Goal: Task Accomplishment & Management: Manage account settings

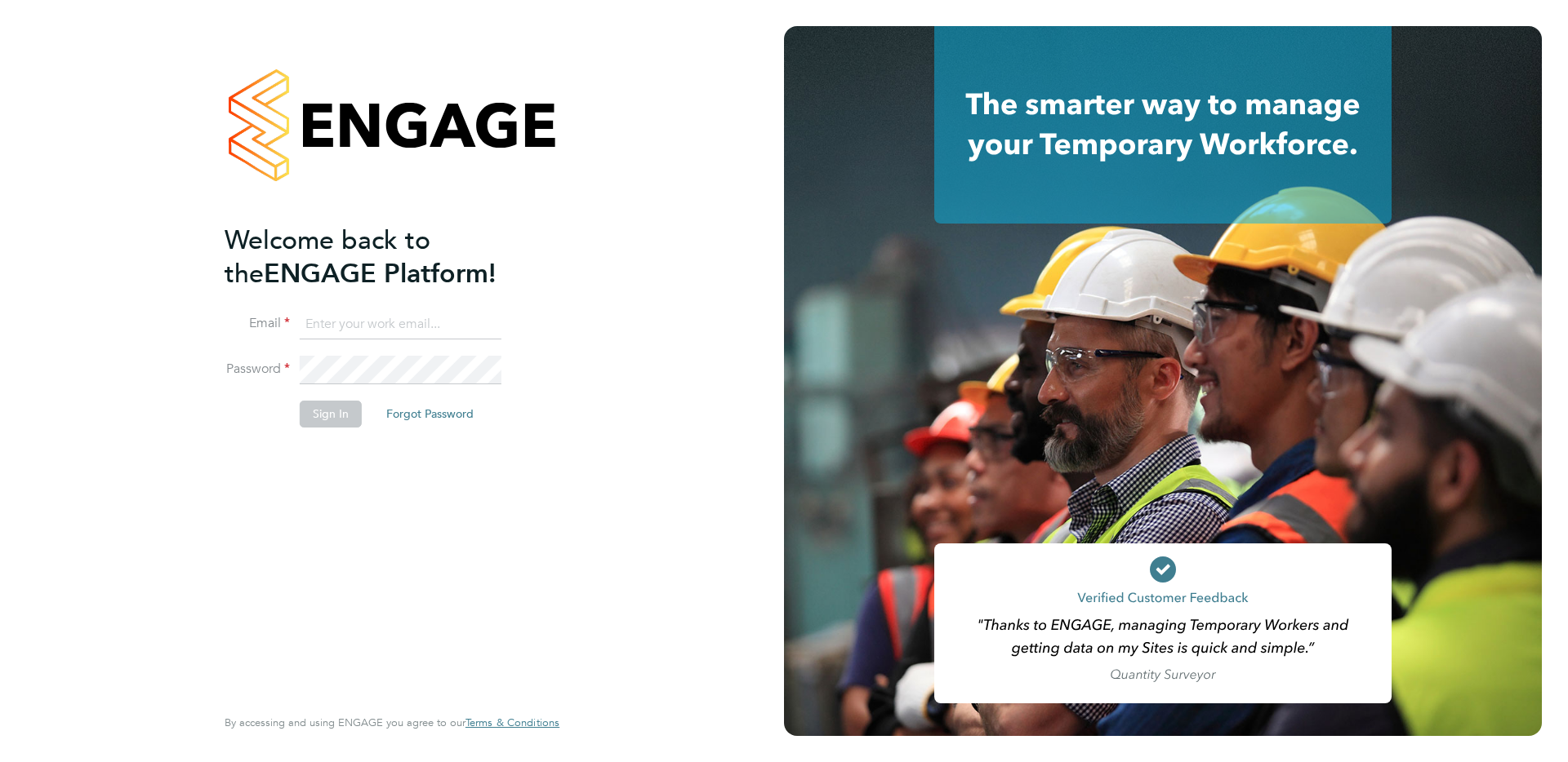
click at [435, 320] on input at bounding box center [400, 324] width 201 height 29
type input "support@engagelabs.io"
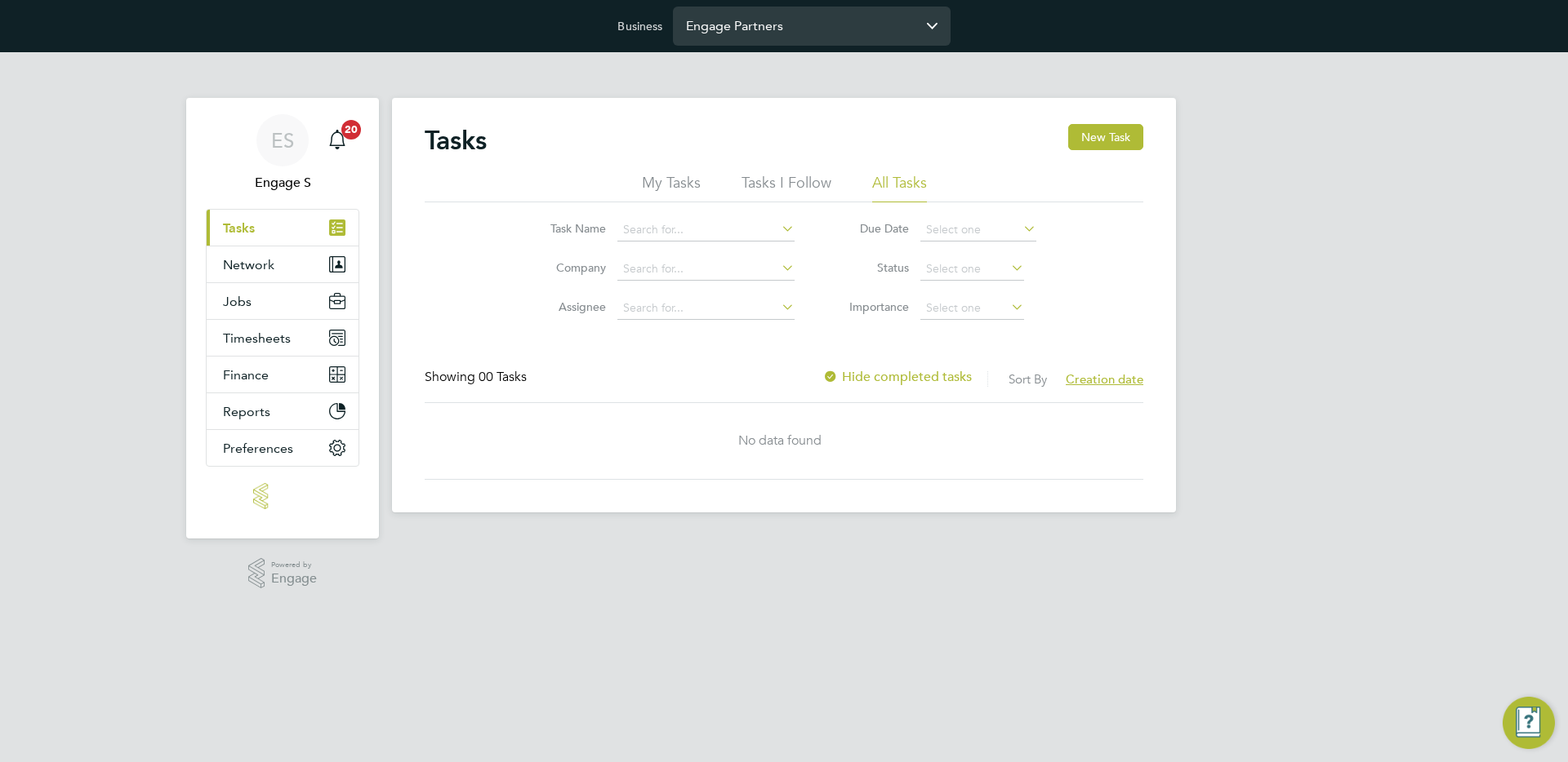
click at [815, 38] on input "Engage Partners" at bounding box center [811, 26] width 278 height 39
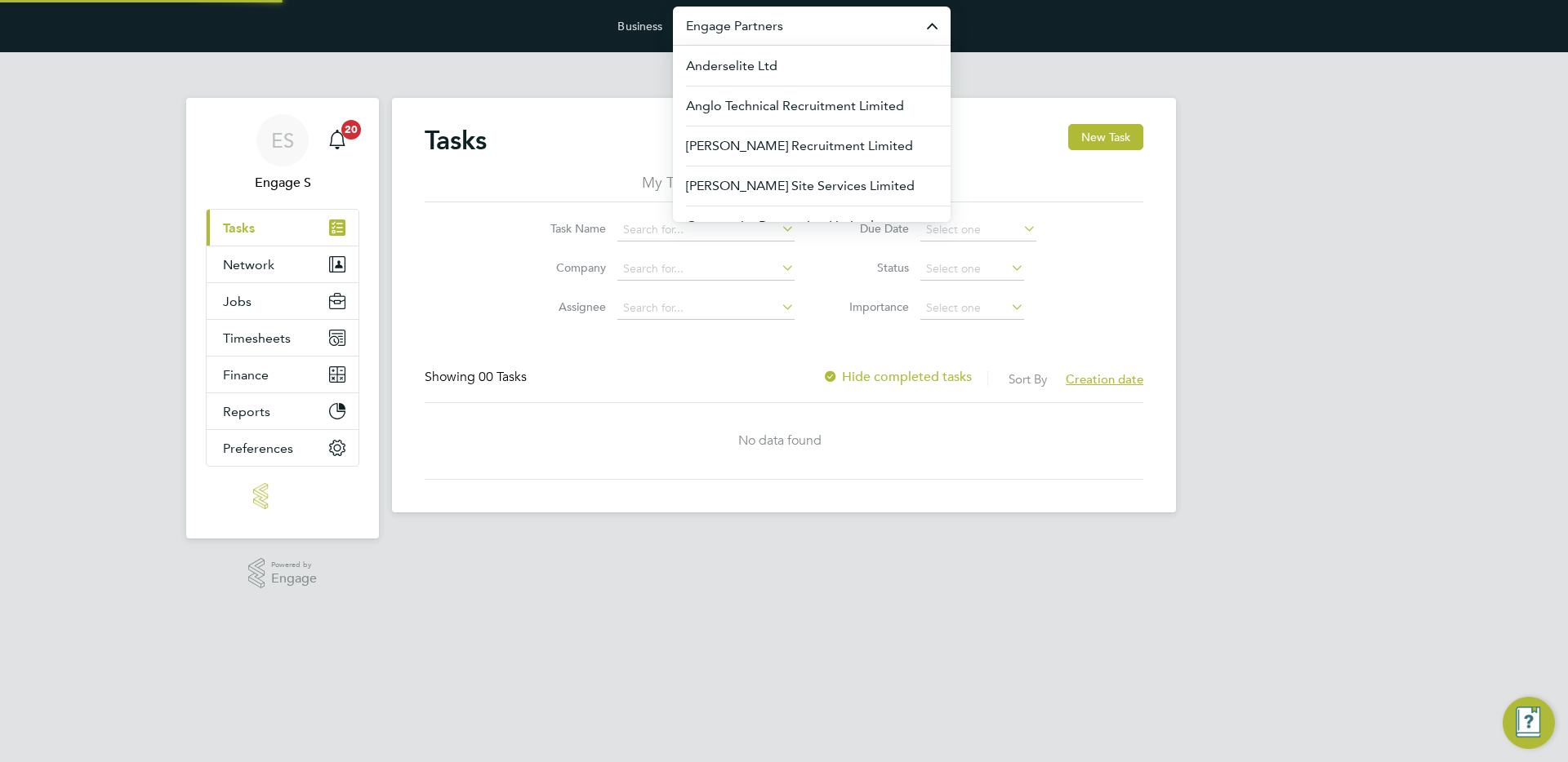
click at [815, 38] on input "Engage Partners" at bounding box center [811, 26] width 278 height 39
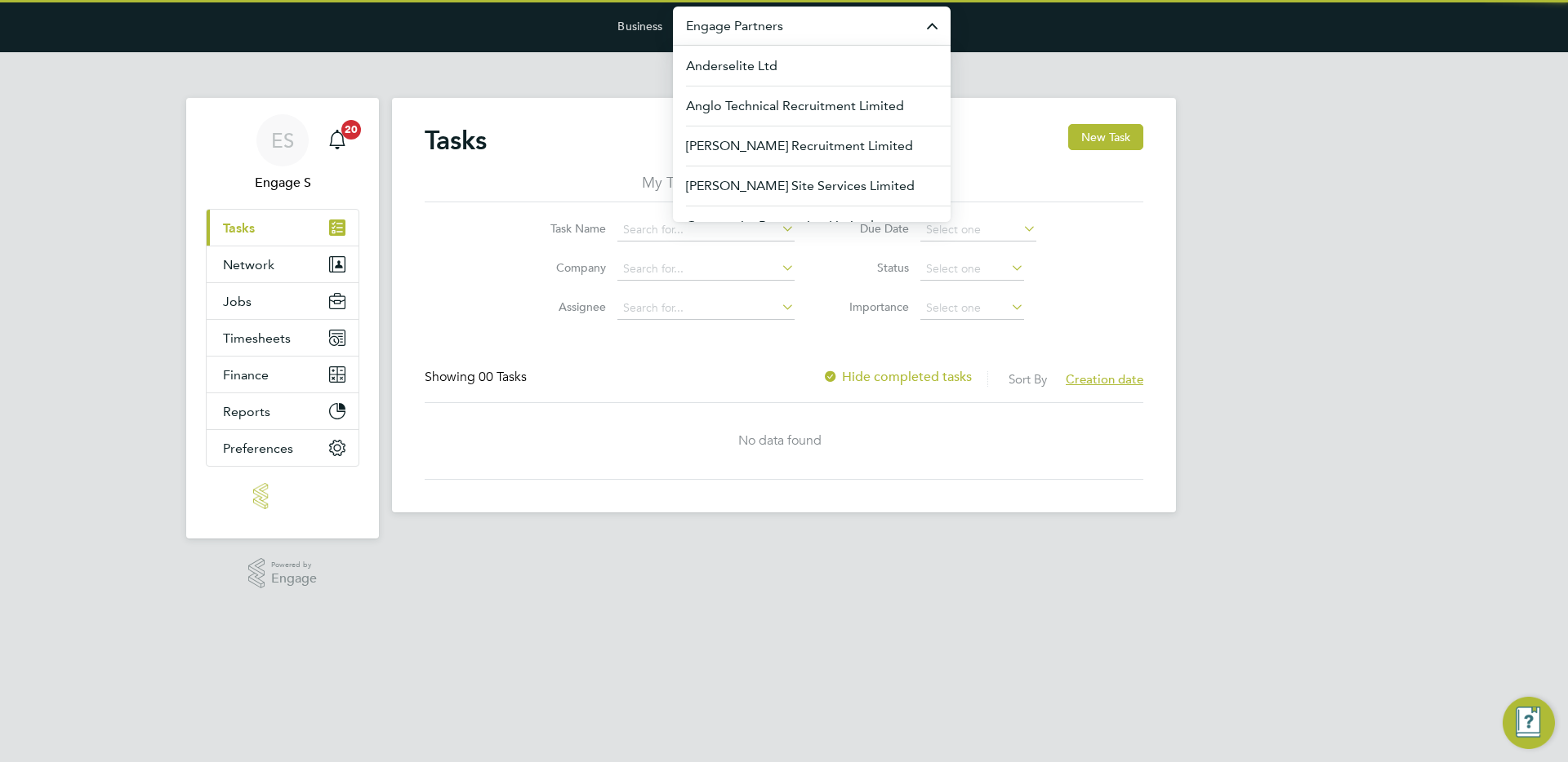
click at [811, 4] on div "Business Engage Partners Anderselite Ltd Anglo Technical Recruitment Limited Be…" at bounding box center [784, 26] width 1568 height 52
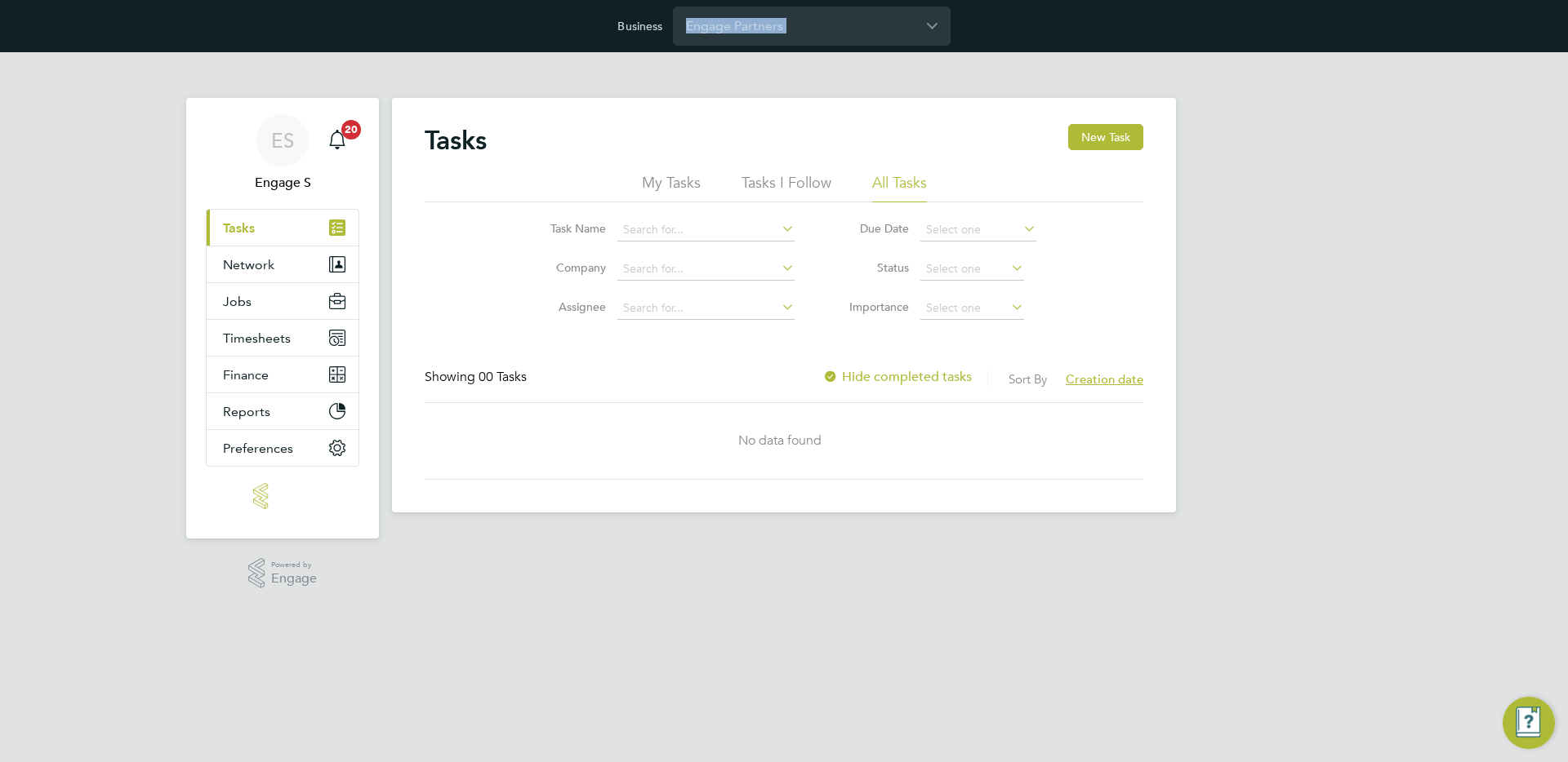
click at [811, 4] on div "Business Engage Partners Anderselite Ltd Anglo Technical Recruitment Limited Be…" at bounding box center [784, 26] width 1568 height 52
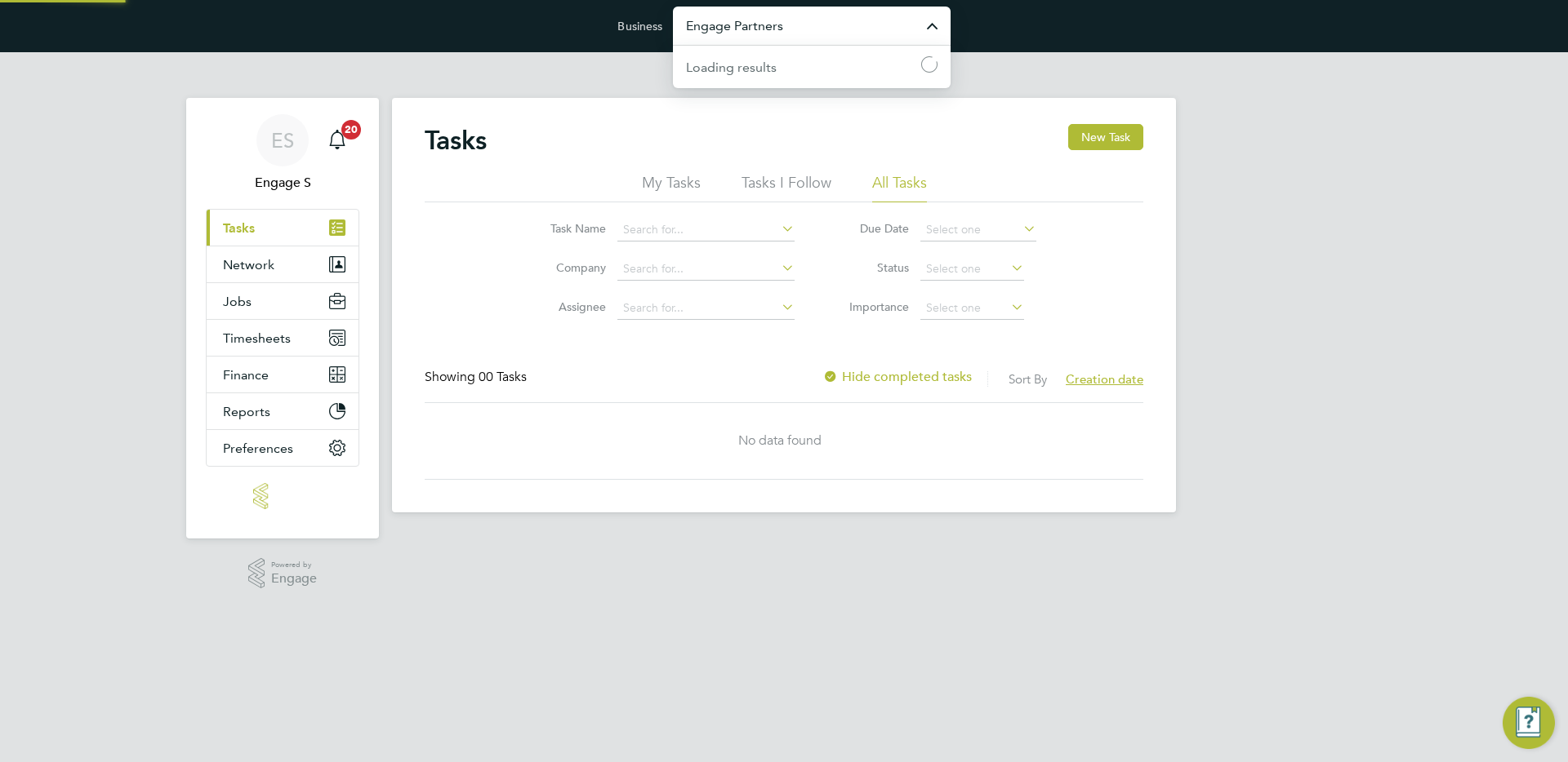
click at [801, 9] on input "Engage Partners" at bounding box center [811, 26] width 278 height 39
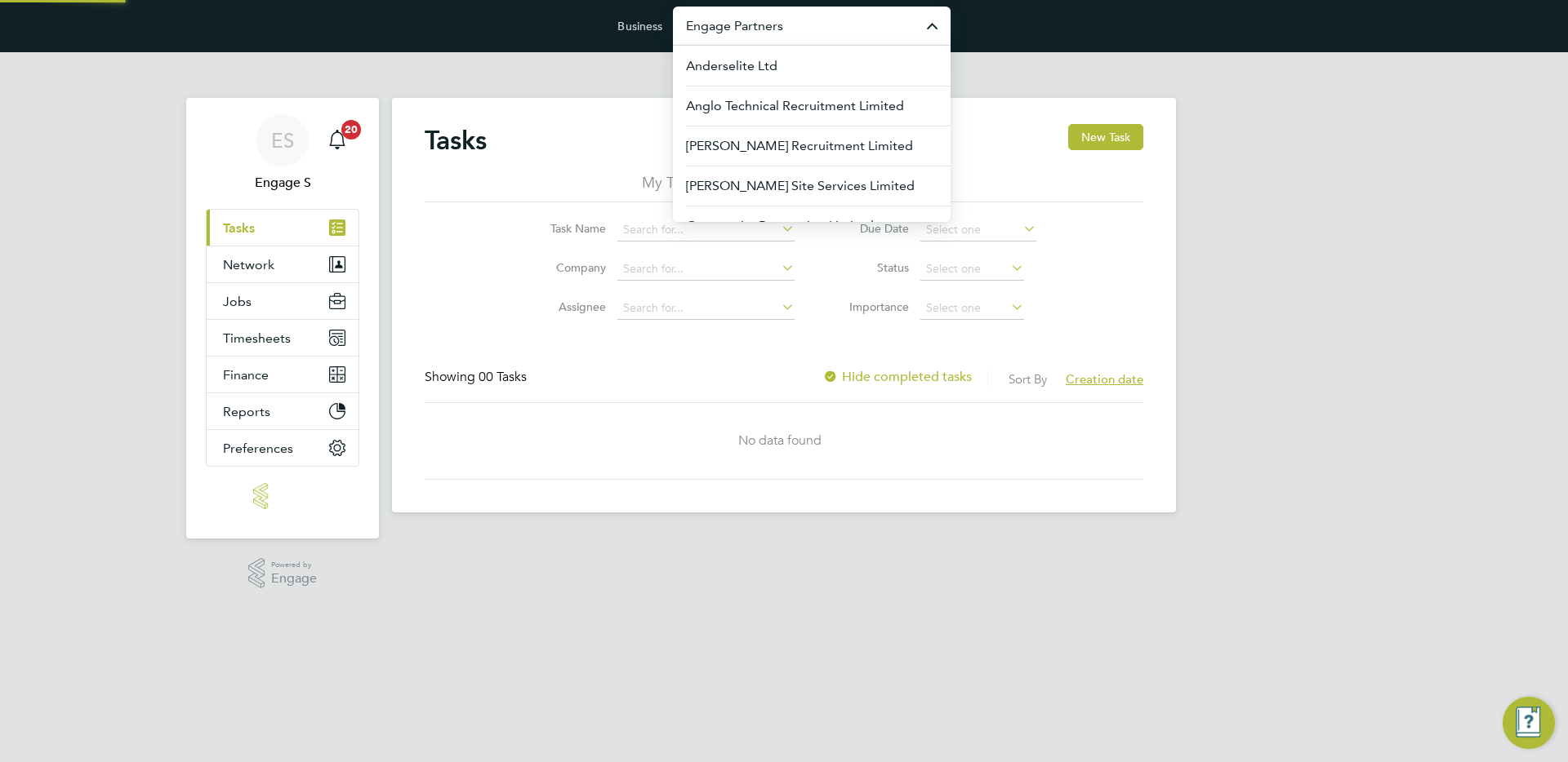
click at [801, 9] on input "Engage Partners" at bounding box center [811, 26] width 278 height 39
click at [792, 11] on input "Engage Partners" at bounding box center [811, 26] width 278 height 39
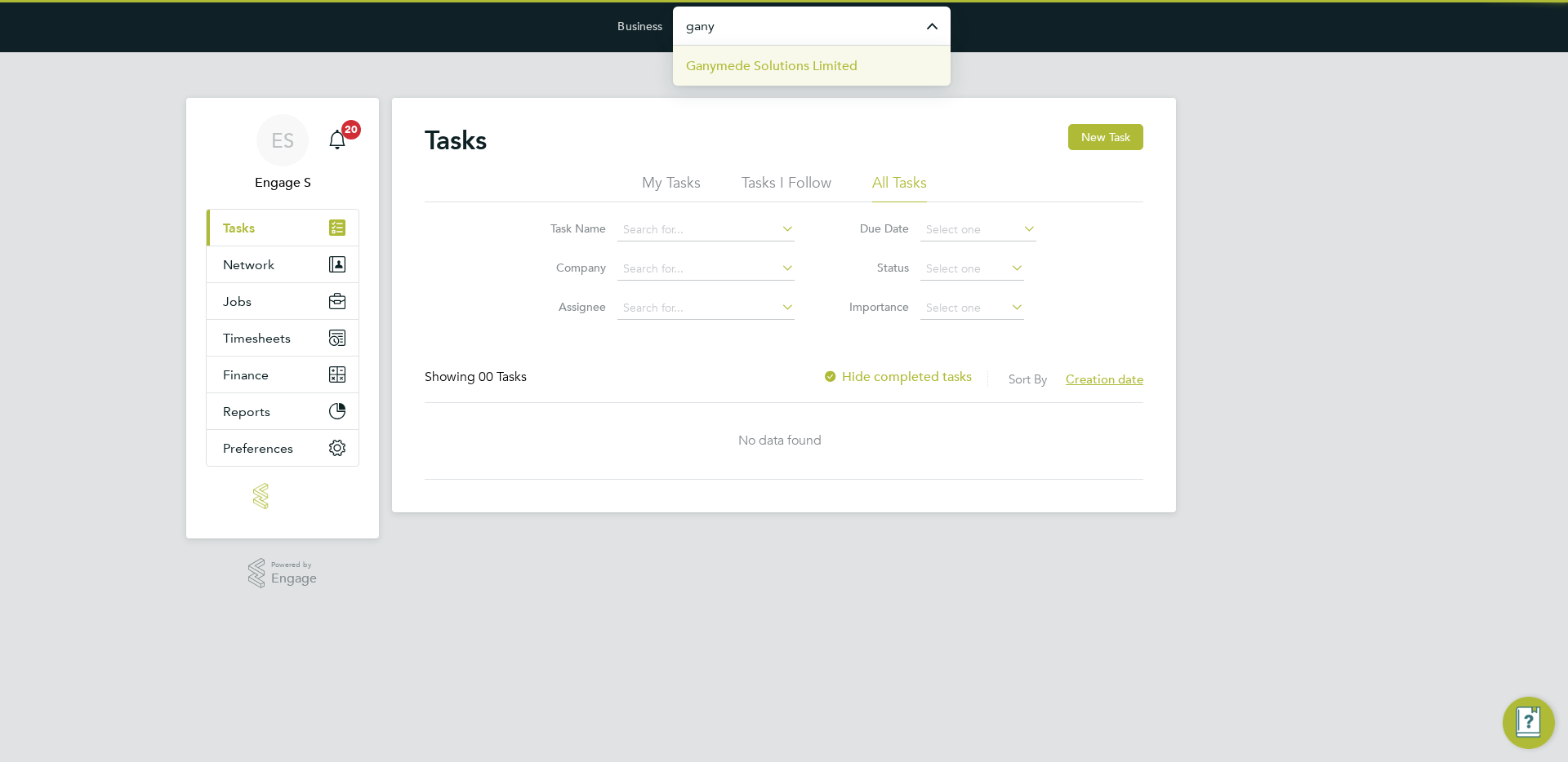
click at [781, 64] on span "Ganymede Solutions Limited" at bounding box center [771, 66] width 171 height 20
type input "Ganymede Solutions Limited"
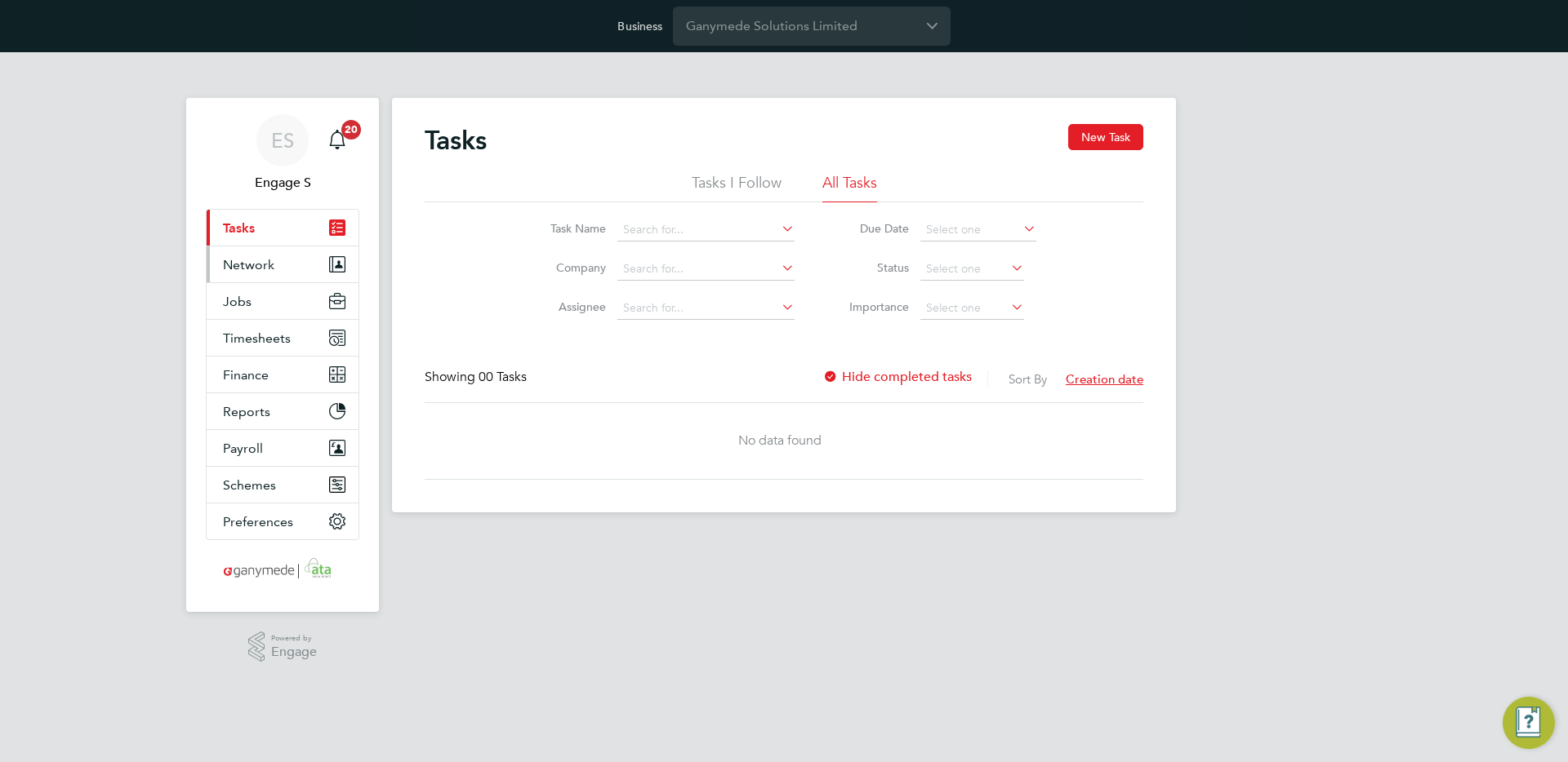
click at [270, 259] on span "Network" at bounding box center [249, 265] width 51 height 15
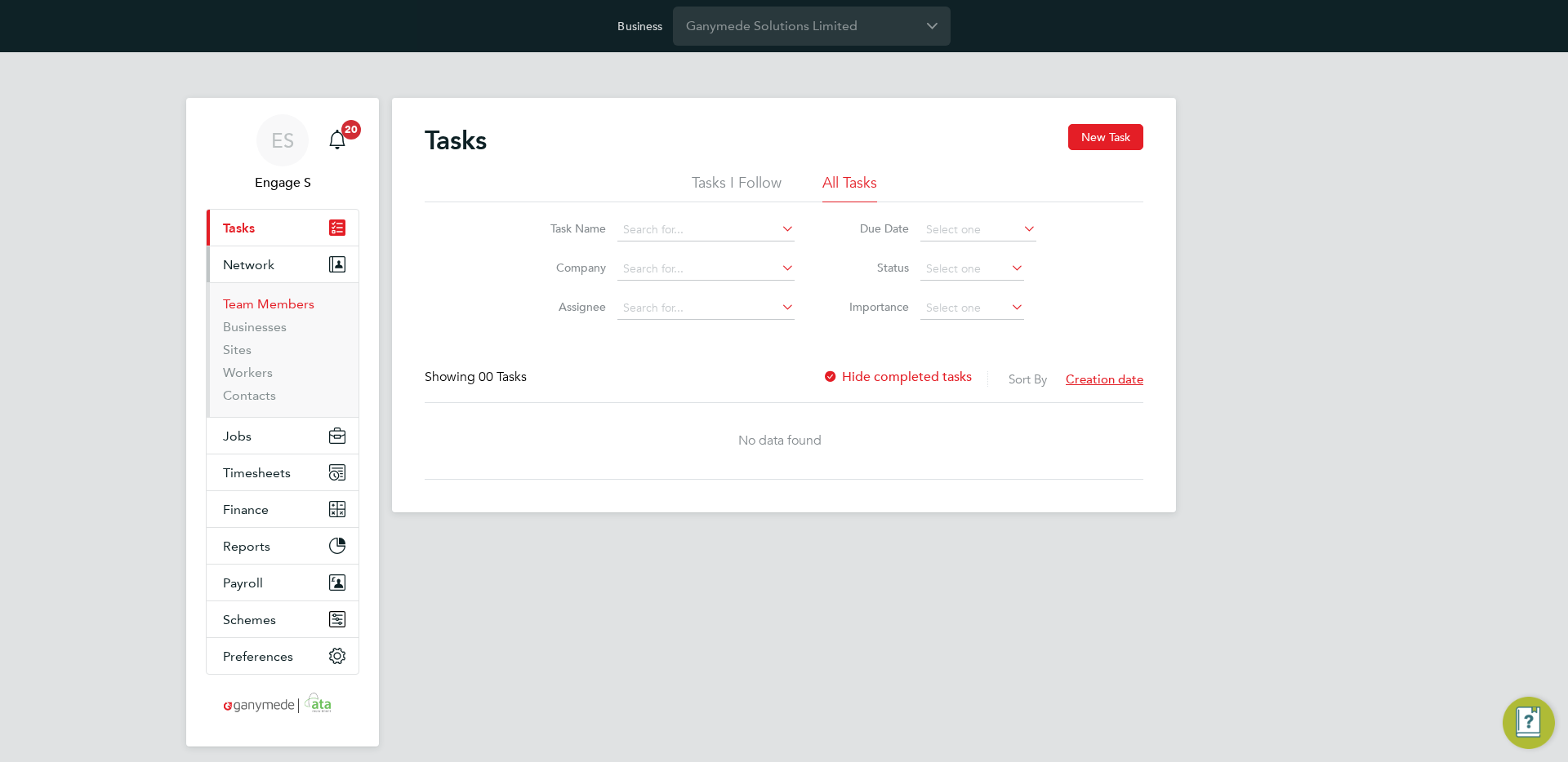
click at [270, 307] on link "Team Members" at bounding box center [269, 303] width 92 height 15
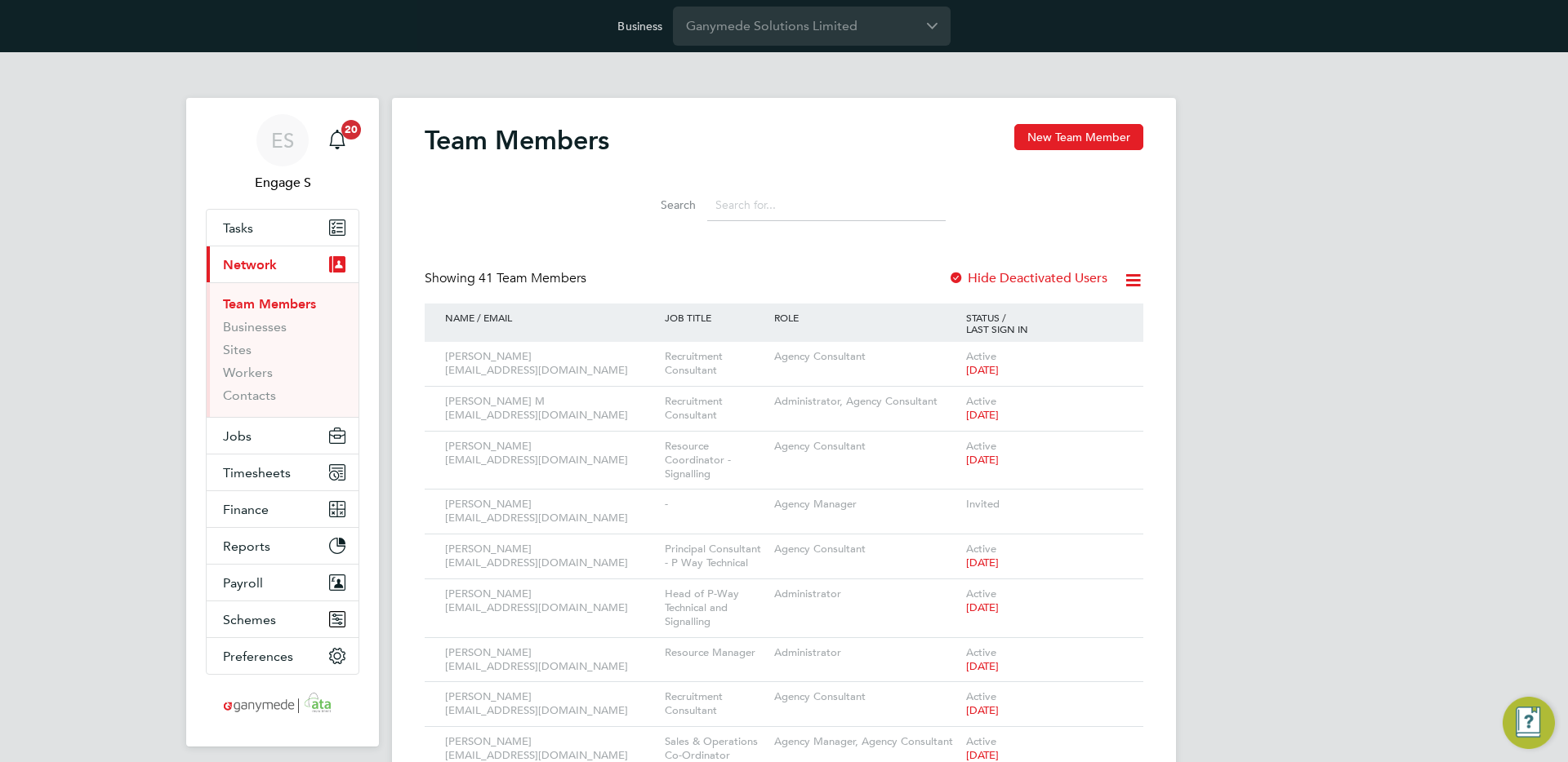
click at [742, 202] on input at bounding box center [827, 205] width 238 height 32
click at [1110, 404] on icon at bounding box center [1106, 402] width 16 height 20
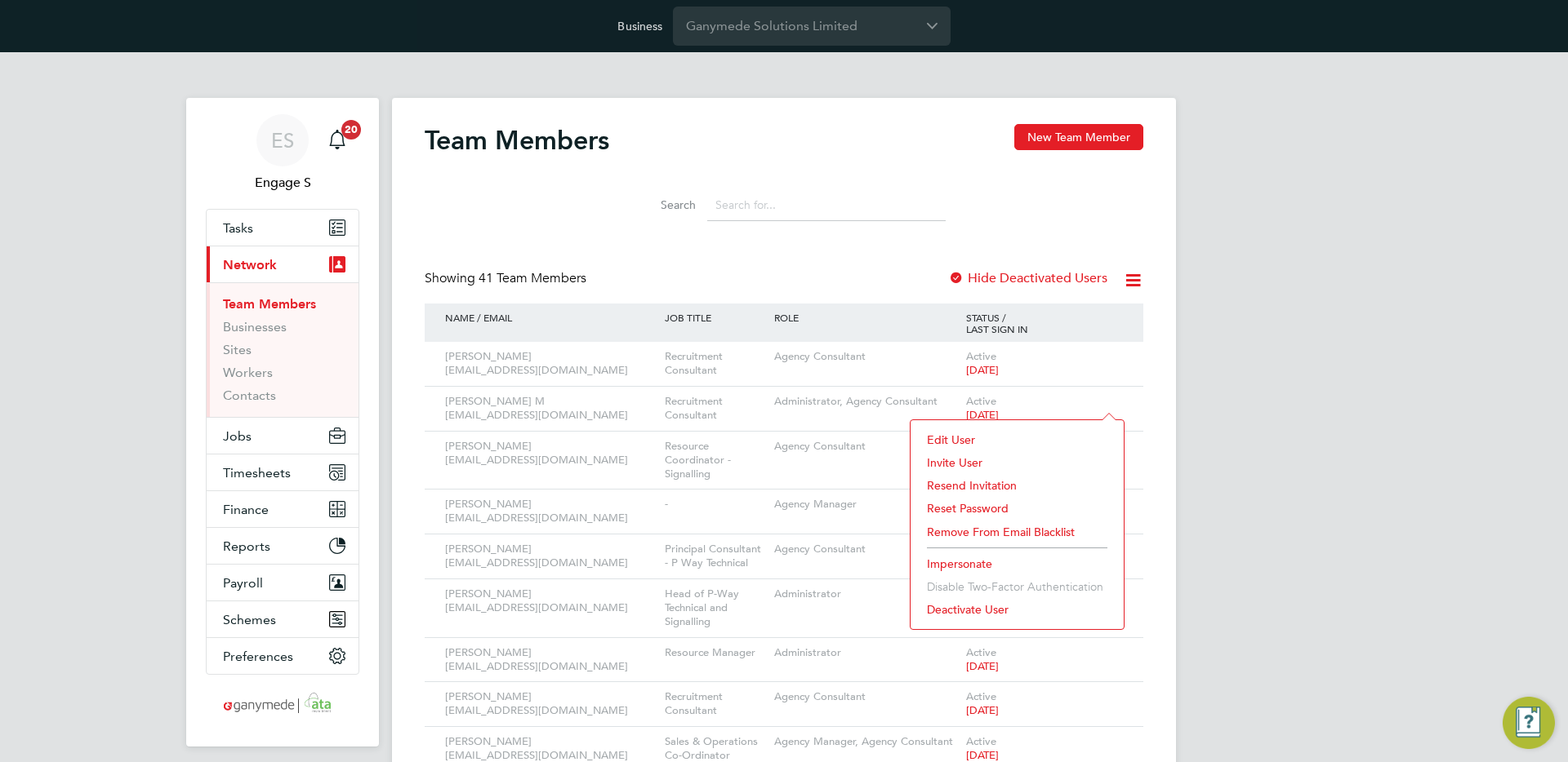
click at [973, 562] on li "Impersonate" at bounding box center [1017, 563] width 197 height 23
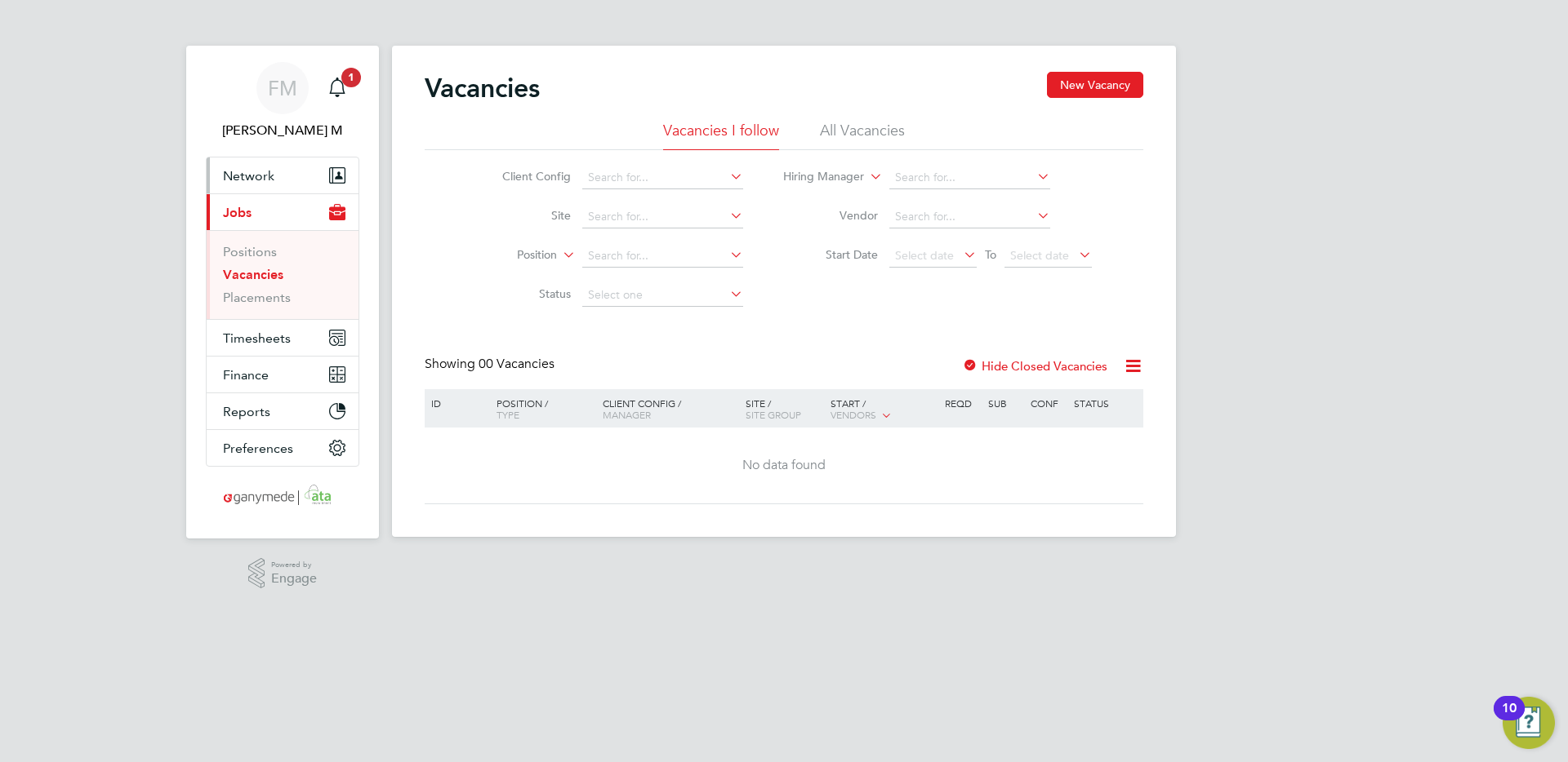
click at [289, 167] on button "Network" at bounding box center [282, 176] width 152 height 36
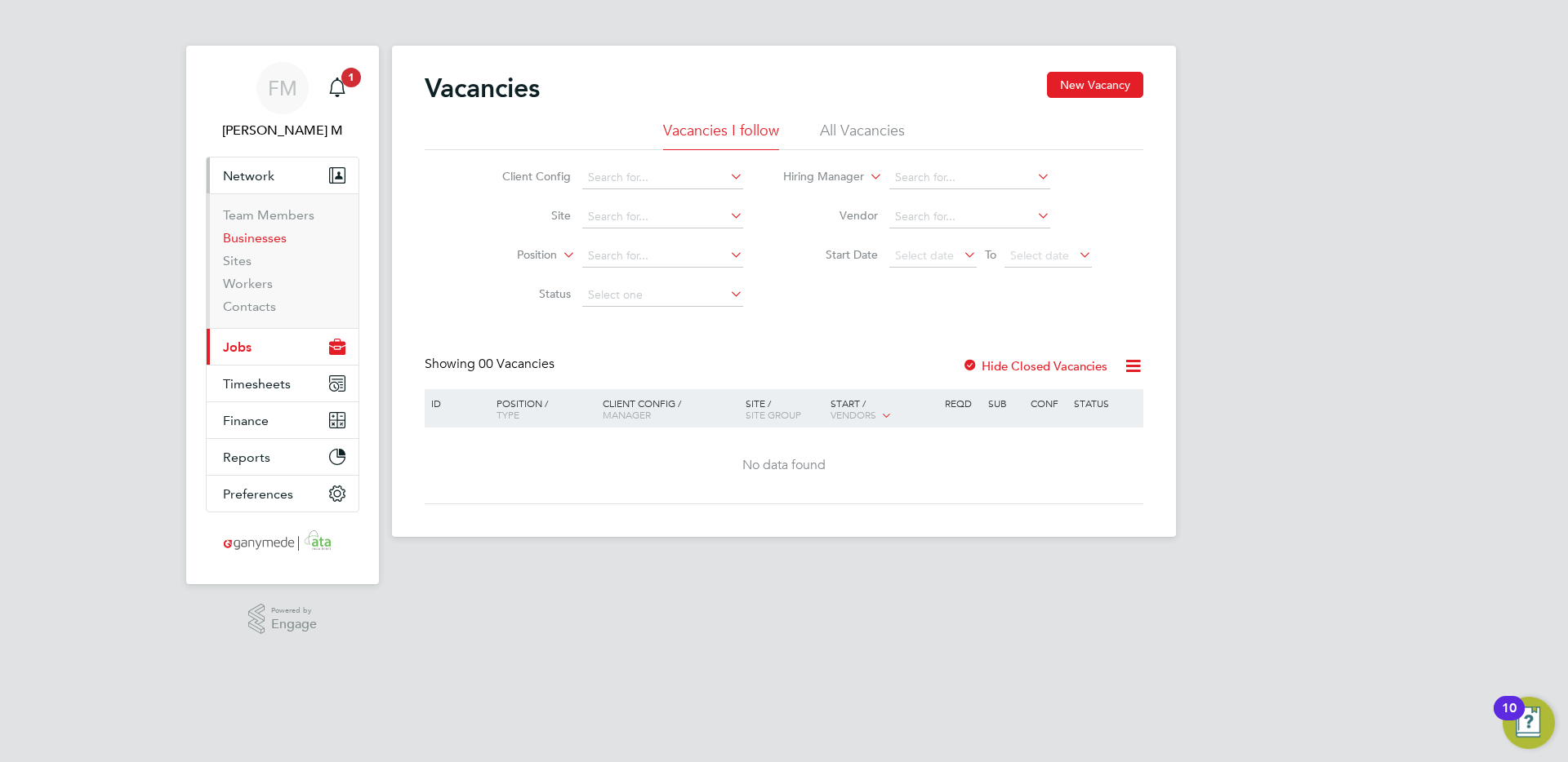
click at [271, 240] on link "Businesses" at bounding box center [254, 237] width 63 height 15
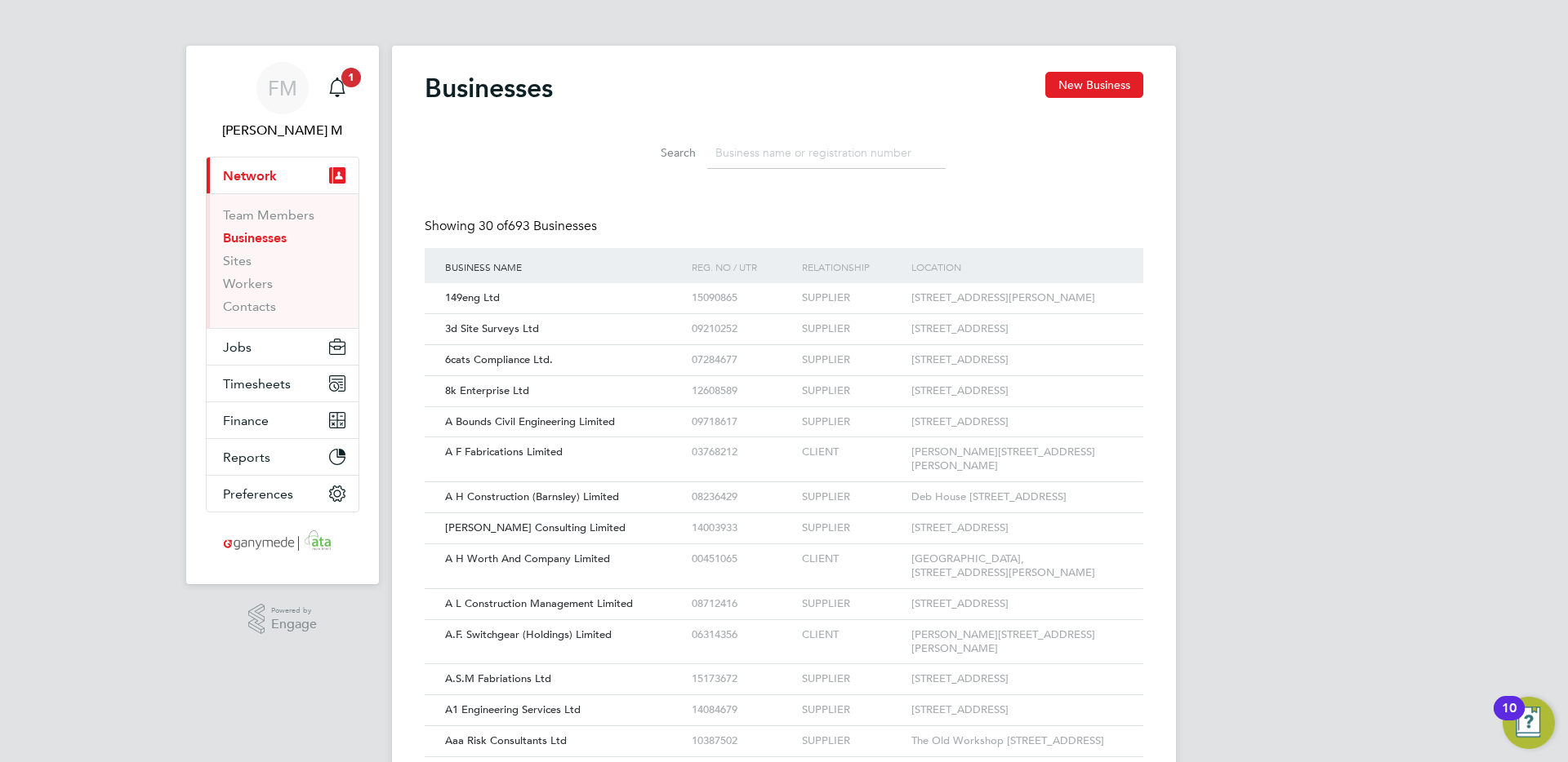
click at [792, 152] on input at bounding box center [827, 153] width 238 height 32
click at [598, 427] on div "A Bounds Civil Engineering Limited" at bounding box center [564, 423] width 247 height 30
click at [786, 155] on input at bounding box center [827, 153] width 238 height 32
click at [263, 346] on button "Jobs" at bounding box center [282, 347] width 152 height 36
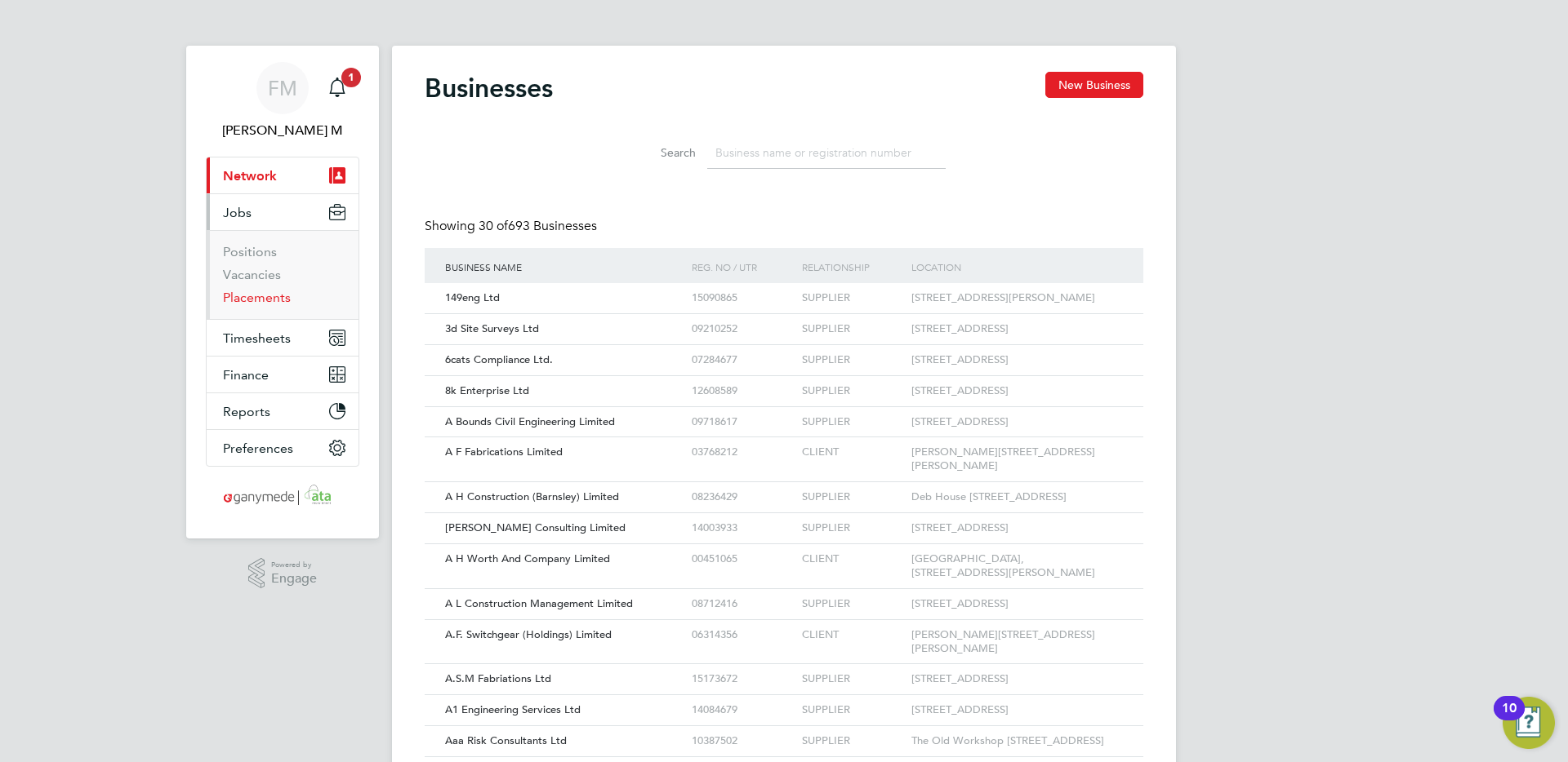
click at [269, 291] on link "Placements" at bounding box center [257, 297] width 68 height 15
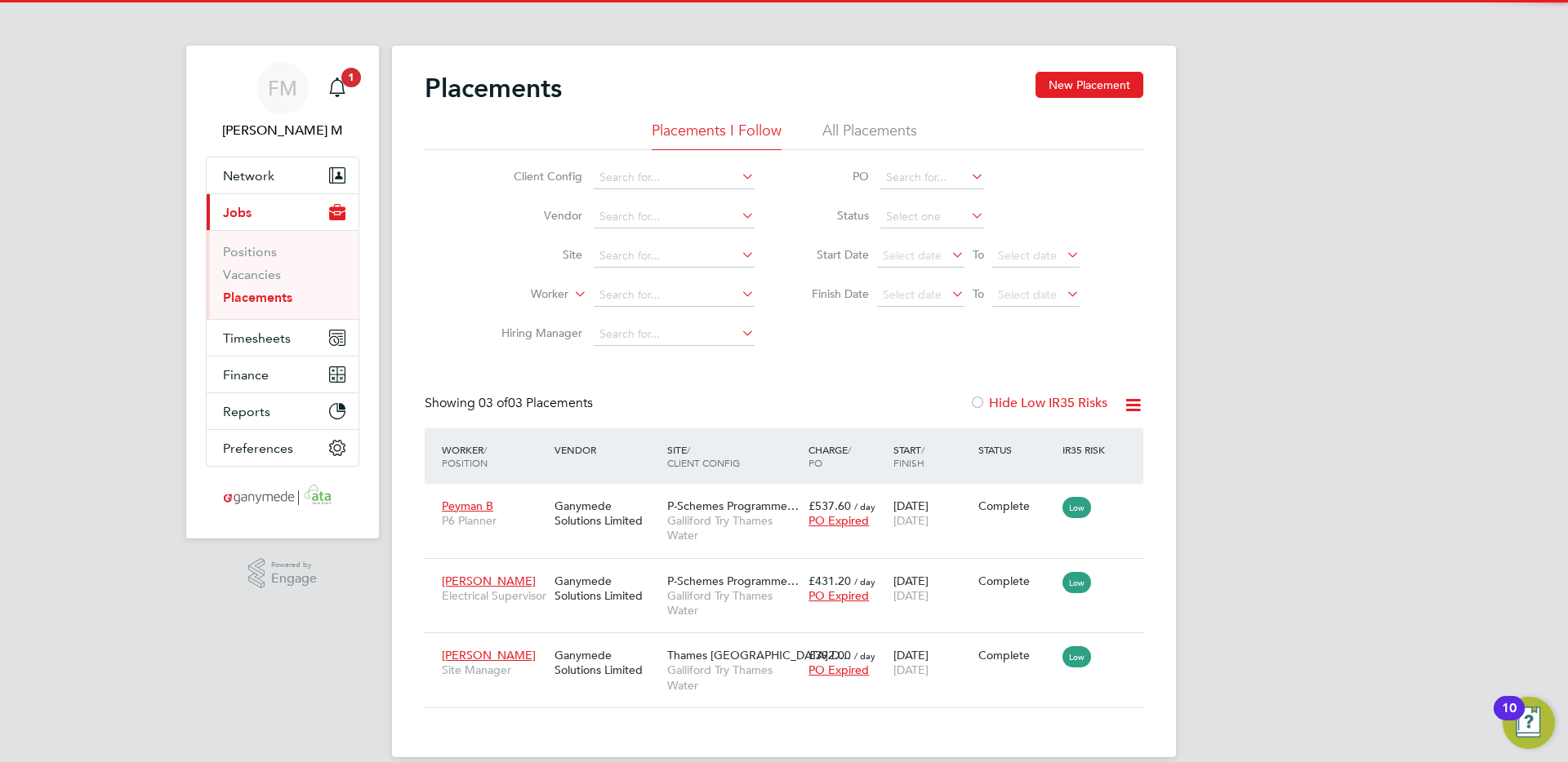
click at [863, 133] on li "All Placements" at bounding box center [869, 135] width 95 height 29
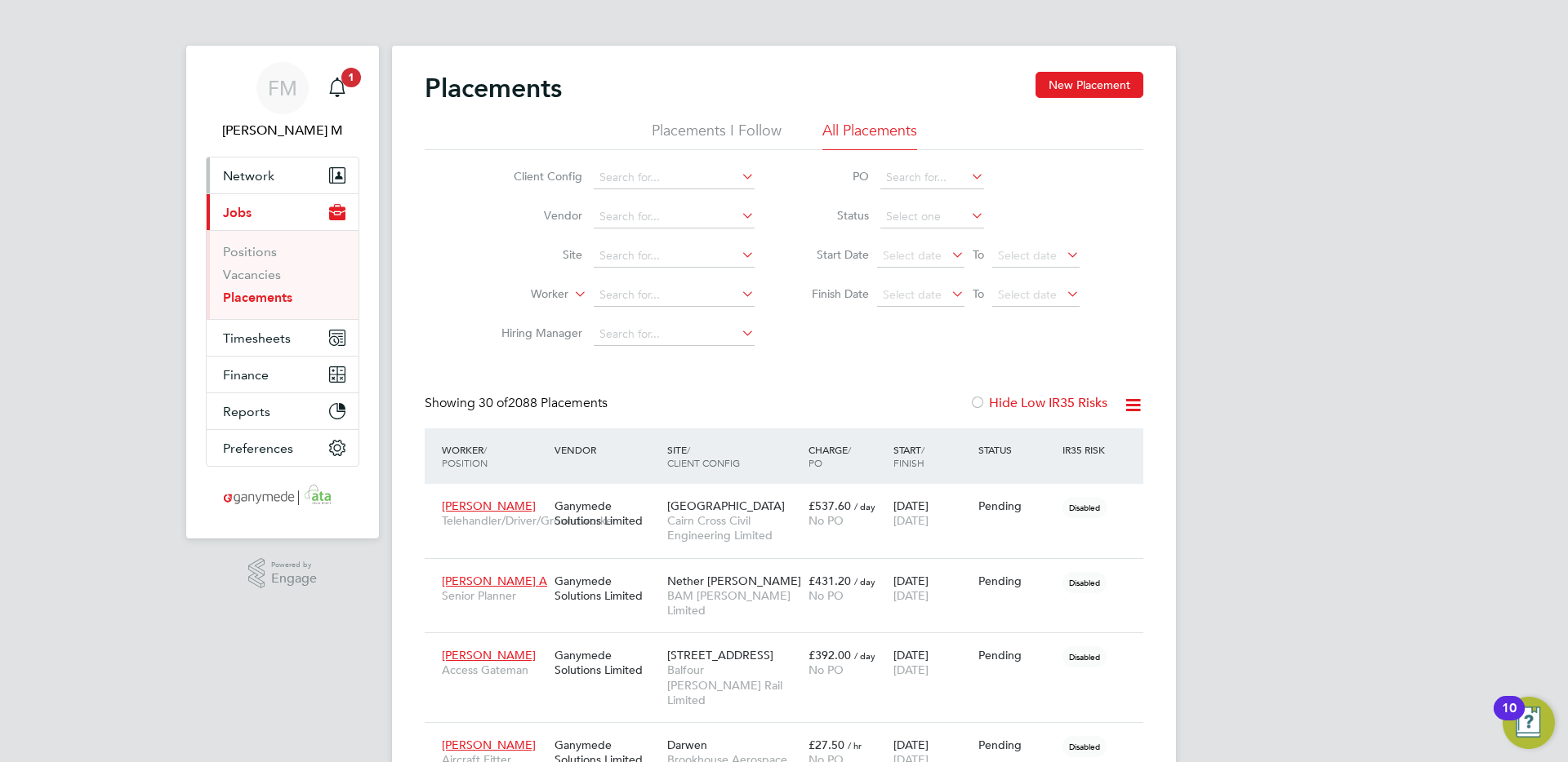
click at [247, 173] on span "Network" at bounding box center [249, 176] width 51 height 15
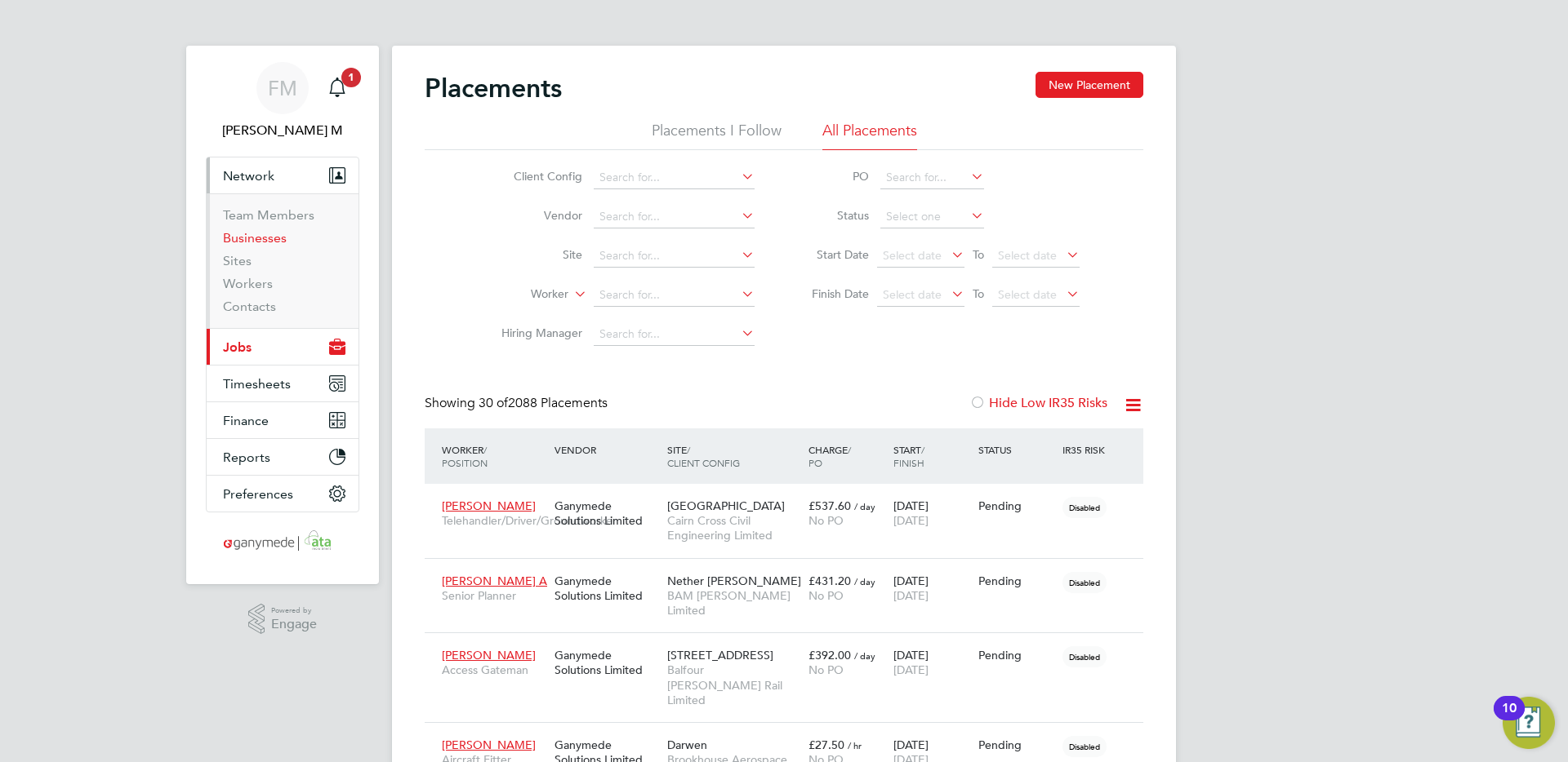
click at [252, 240] on link "Businesses" at bounding box center [254, 237] width 63 height 15
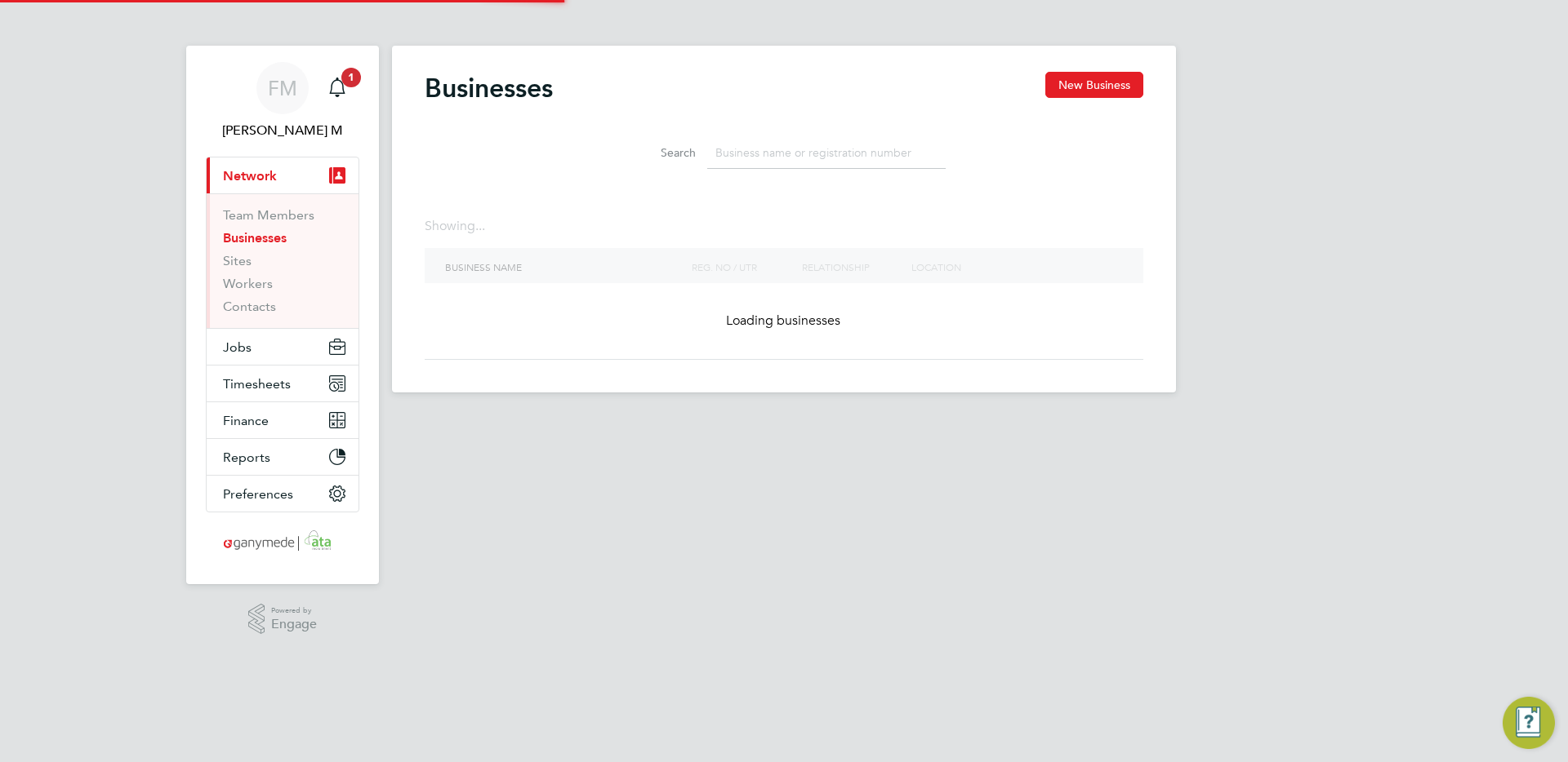
click at [864, 162] on input at bounding box center [827, 153] width 238 height 32
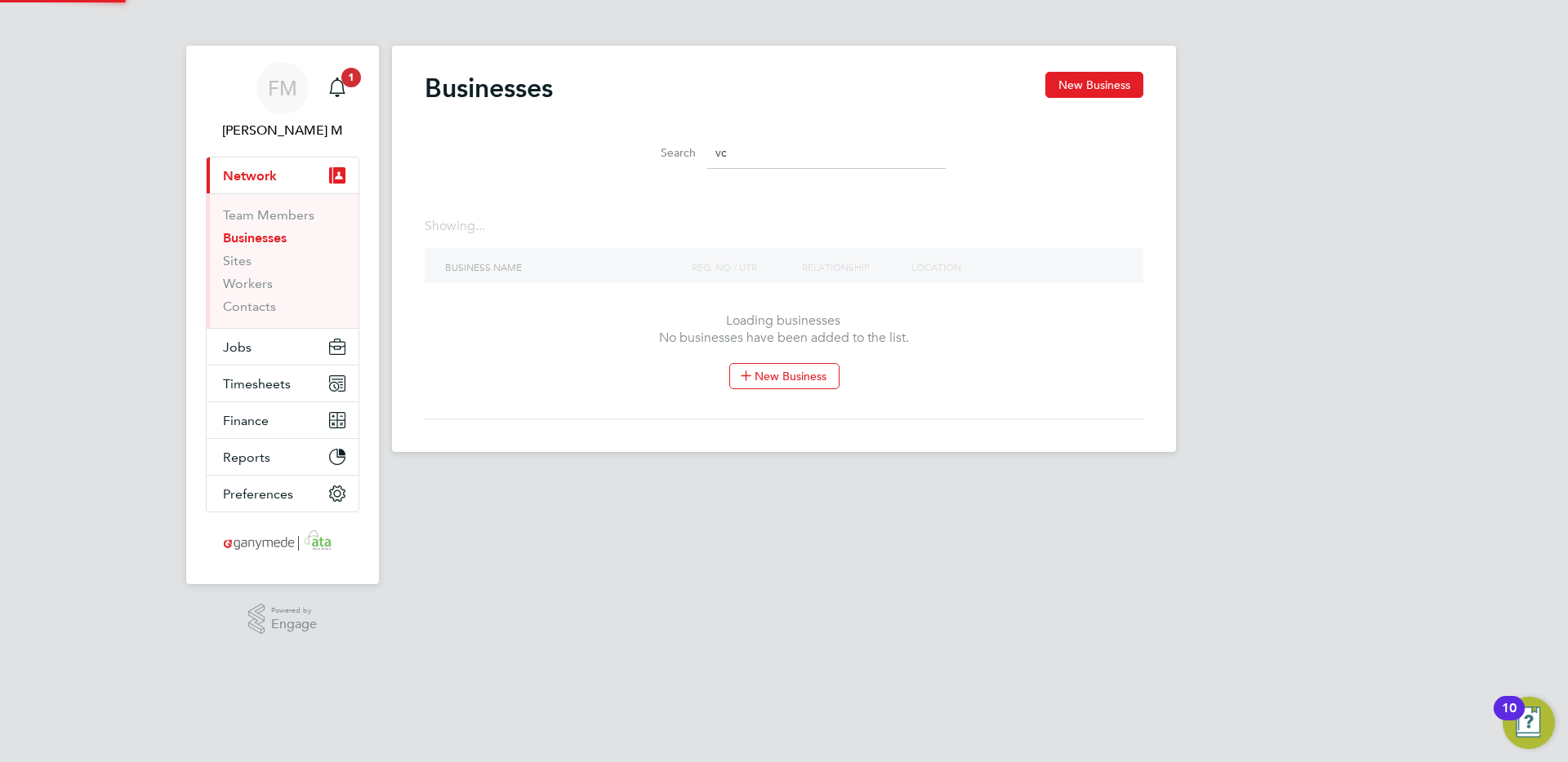
type input "v"
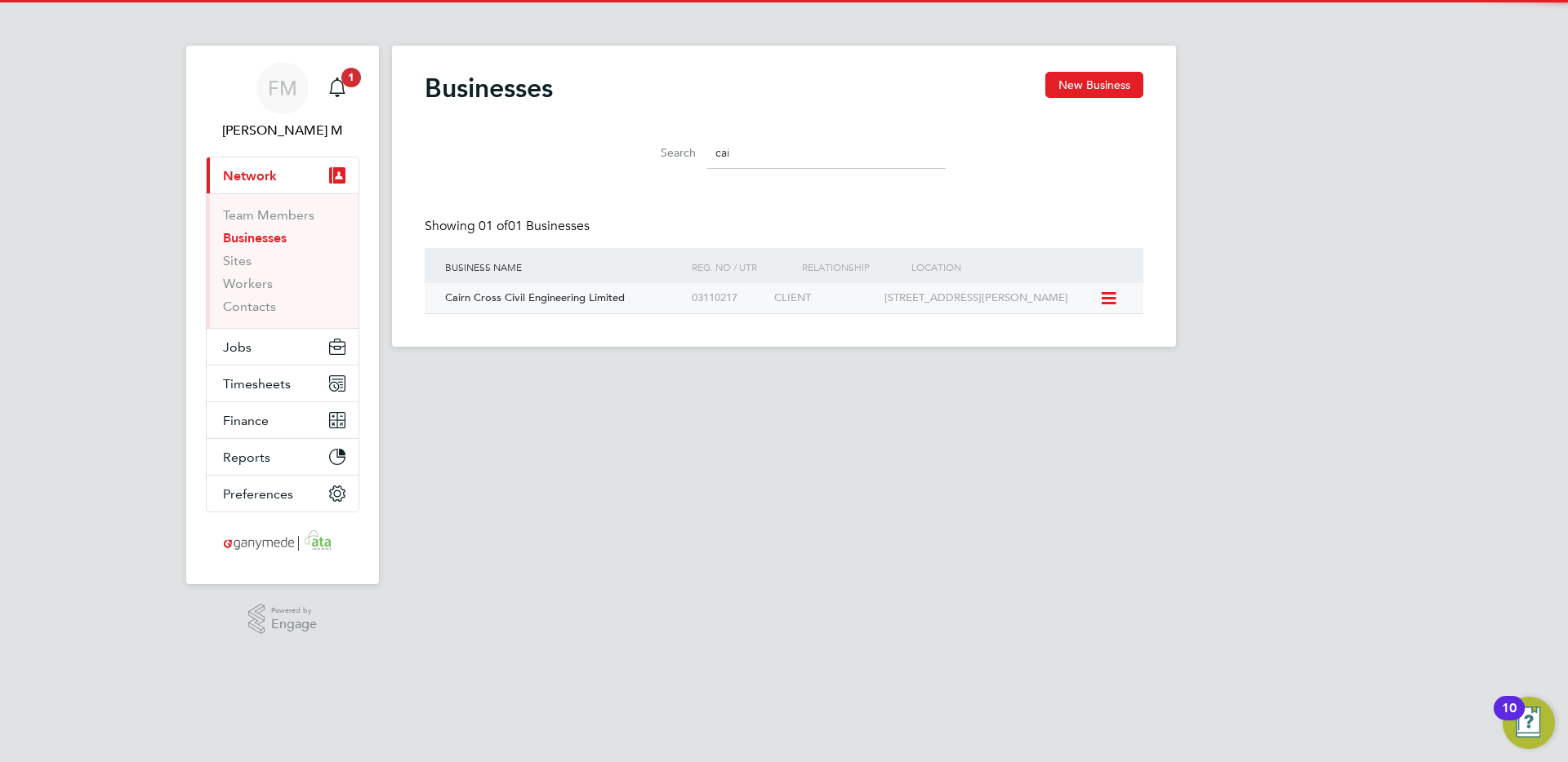
type input "cai"
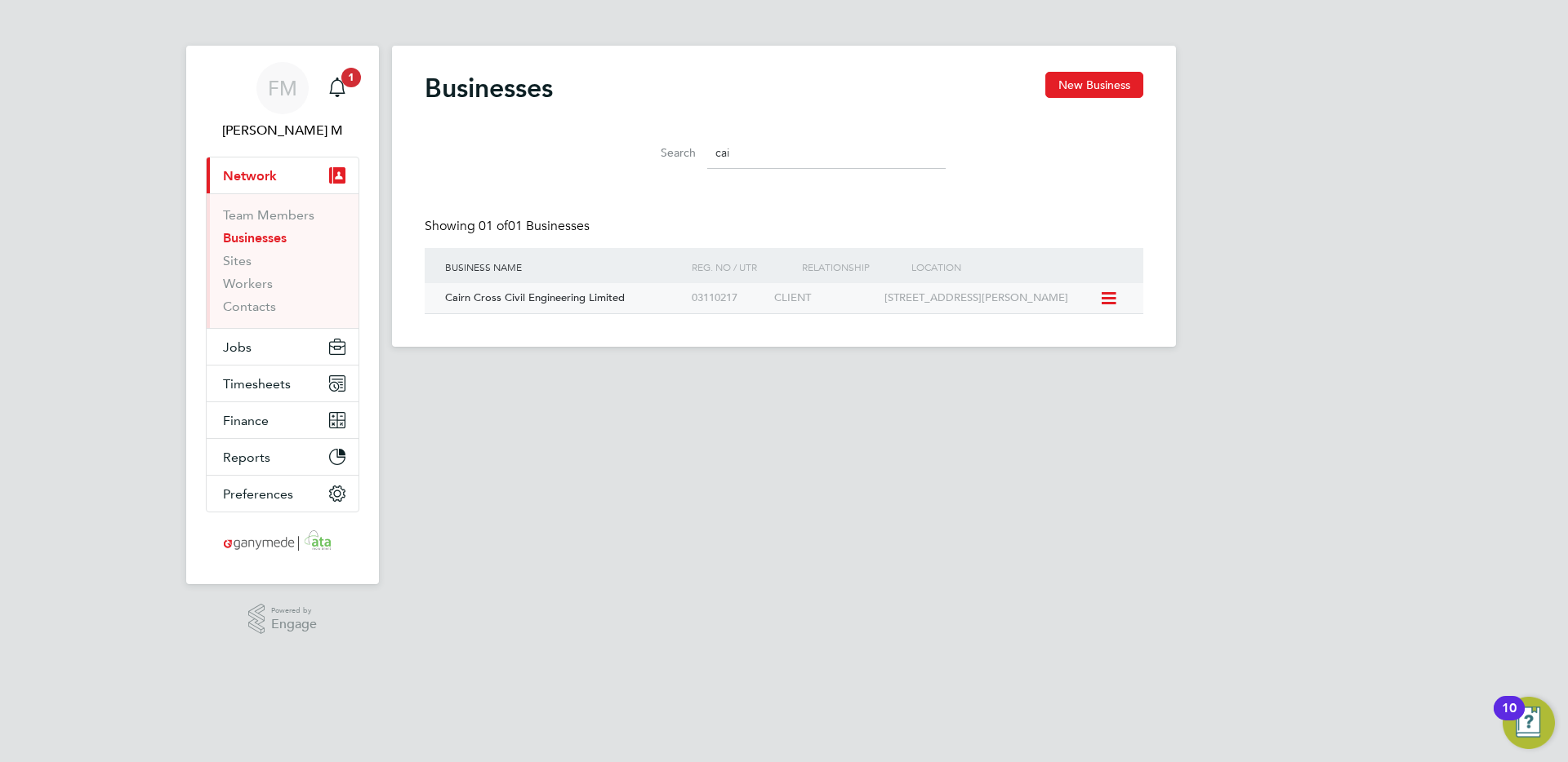
click at [612, 303] on div "Cairn Cross Civil Engineering Limited" at bounding box center [564, 299] width 247 height 30
click at [289, 93] on span "FM" at bounding box center [282, 88] width 29 height 21
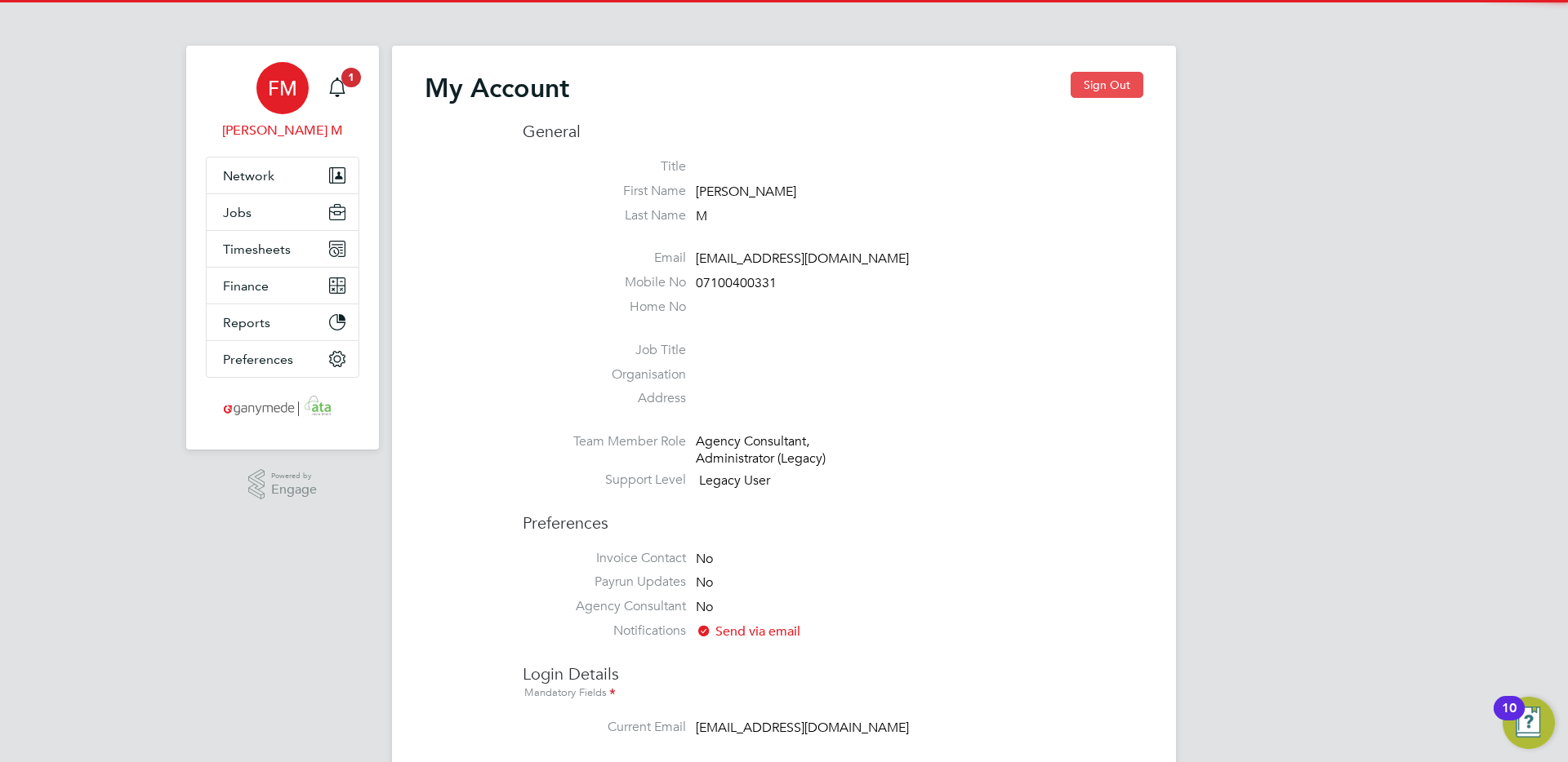
click at [1102, 81] on button "Sign Out" at bounding box center [1106, 85] width 73 height 26
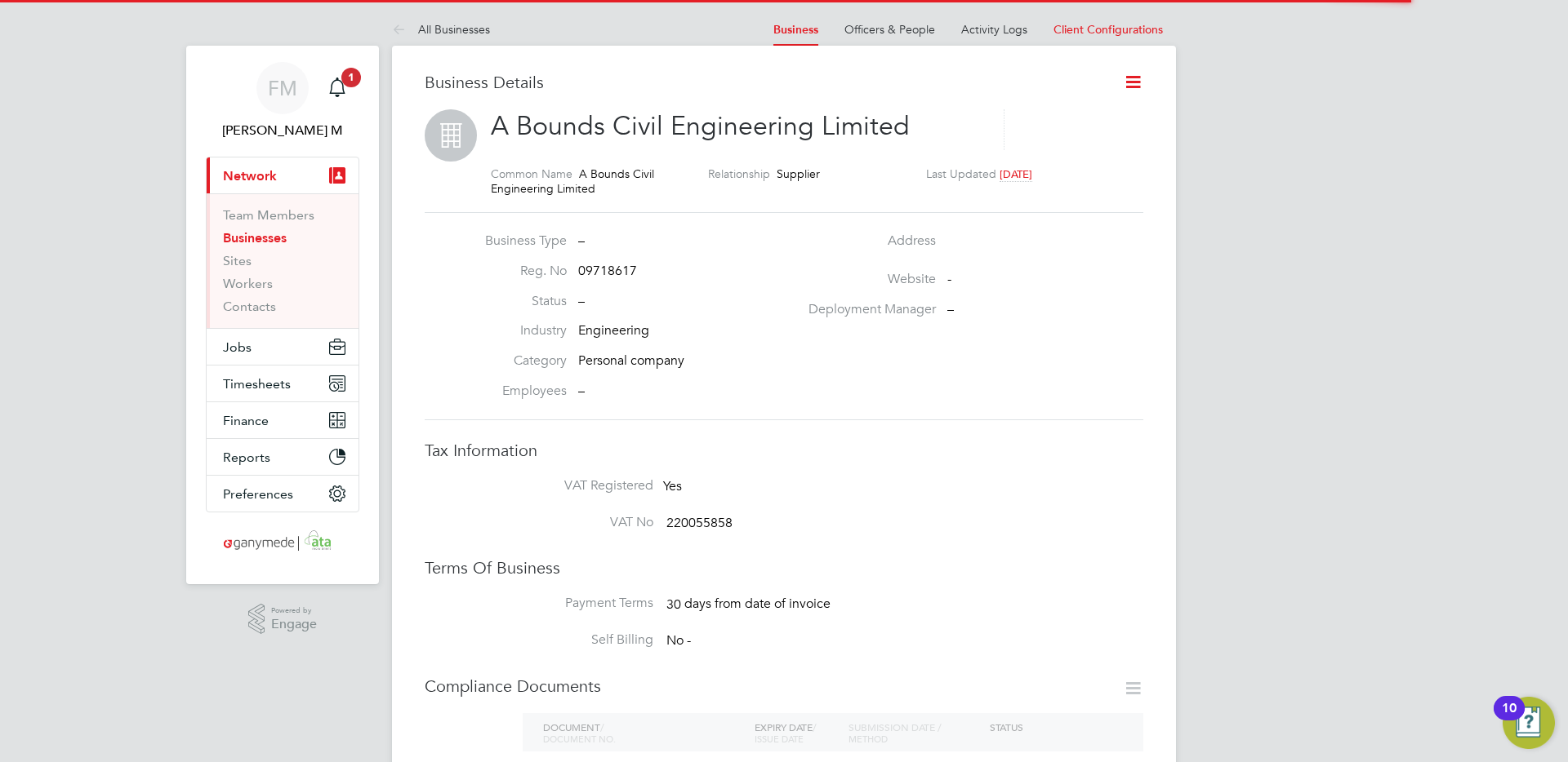
scroll to position [59, 246]
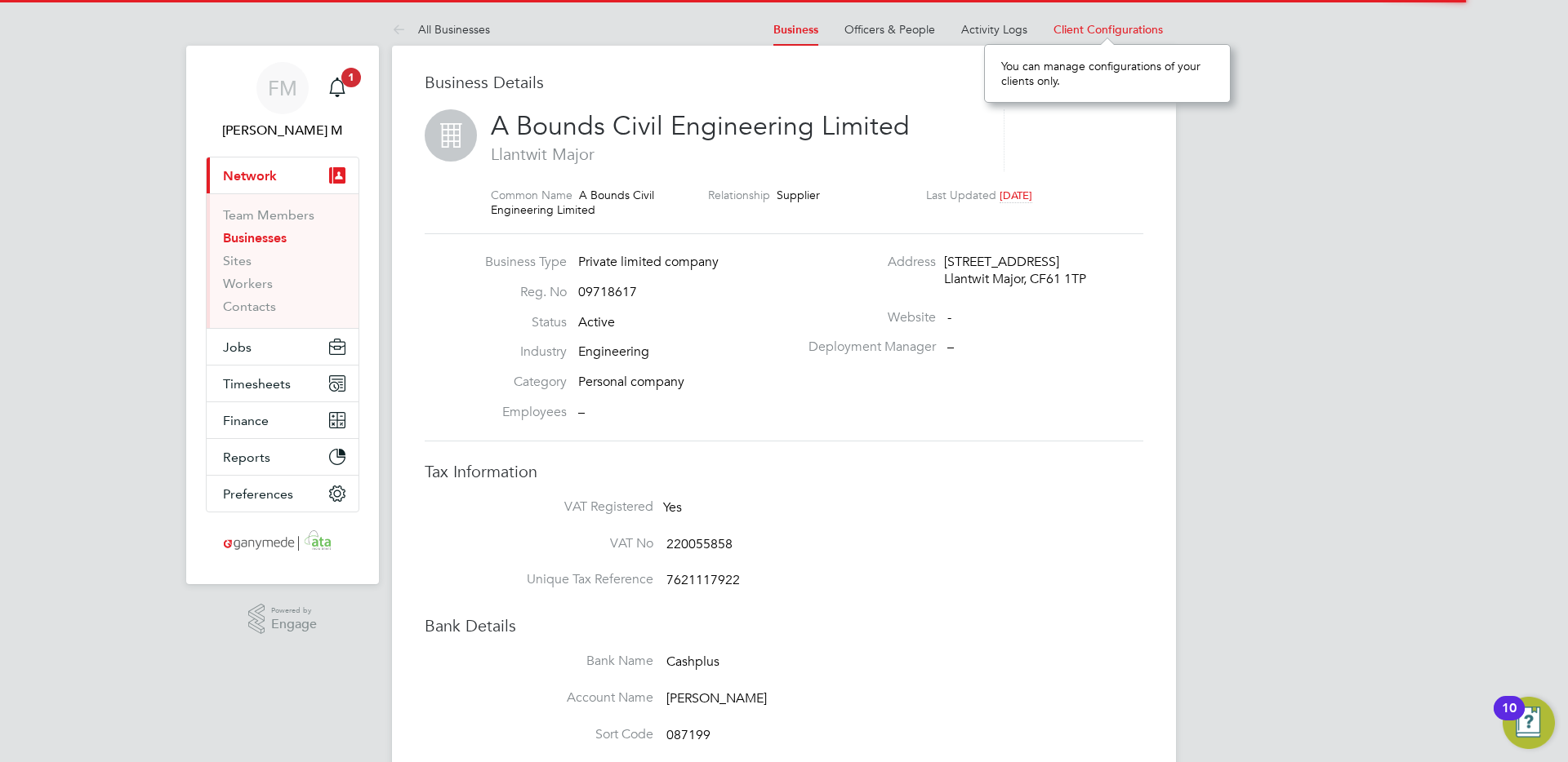
click at [1077, 32] on span "Client Configurations" at bounding box center [1108, 29] width 110 height 15
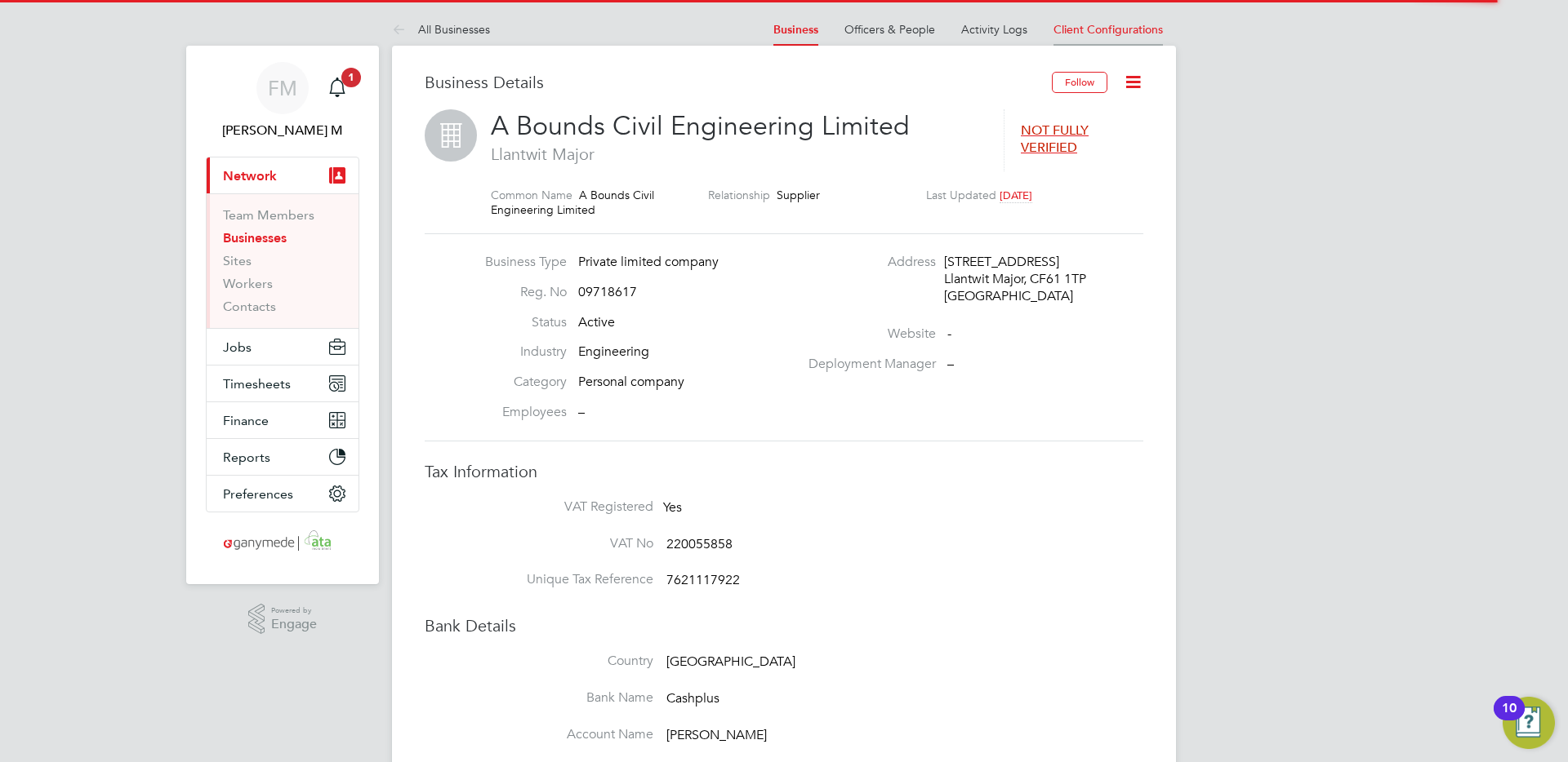
click at [1086, 26] on span "Client Configurations" at bounding box center [1108, 29] width 110 height 15
click at [1108, 44] on div "You can manage configurations of your clients only." at bounding box center [1106, 74] width 247 height 59
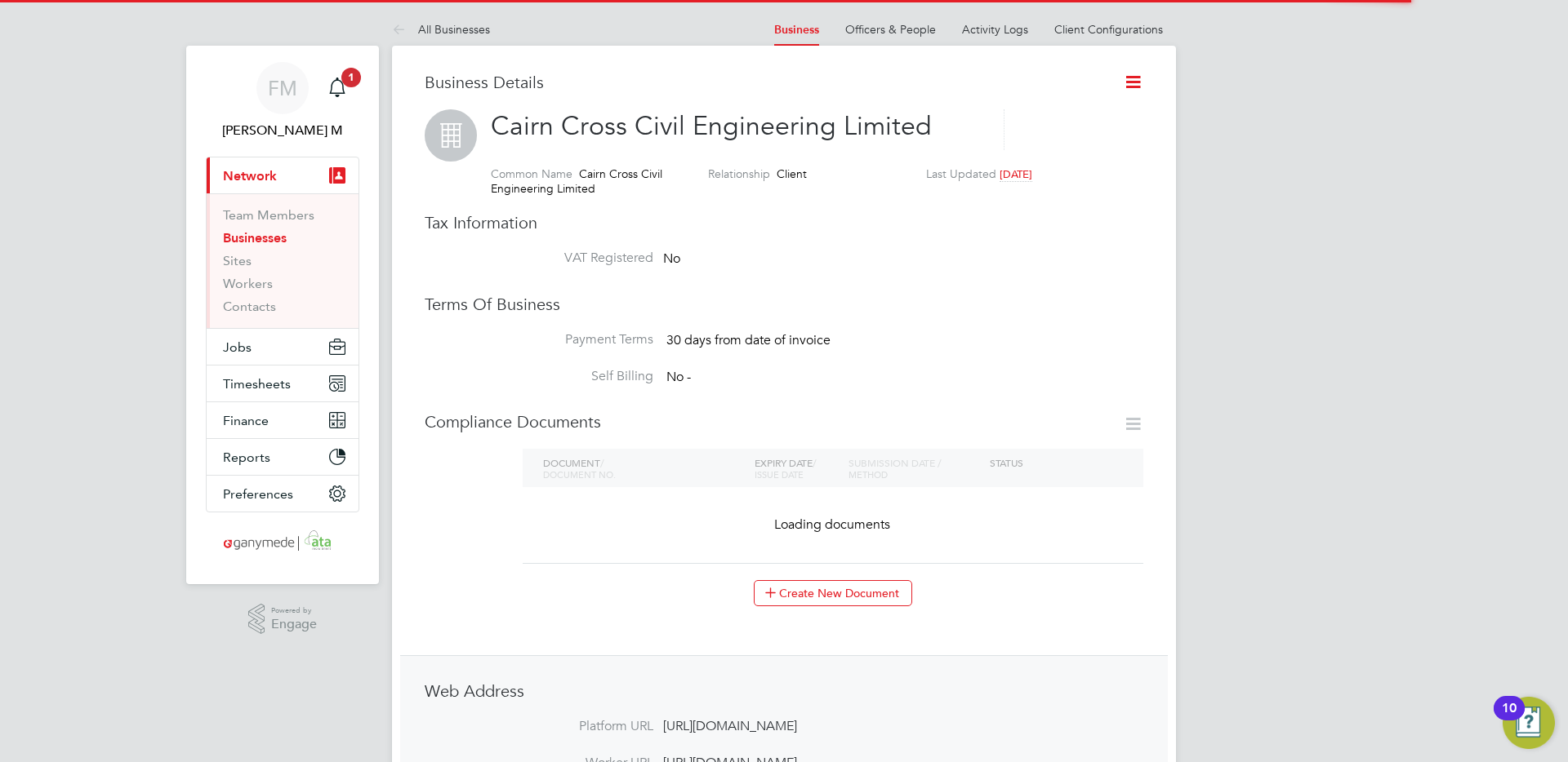
click at [1075, 28] on link "Client Configurations" at bounding box center [1108, 29] width 109 height 15
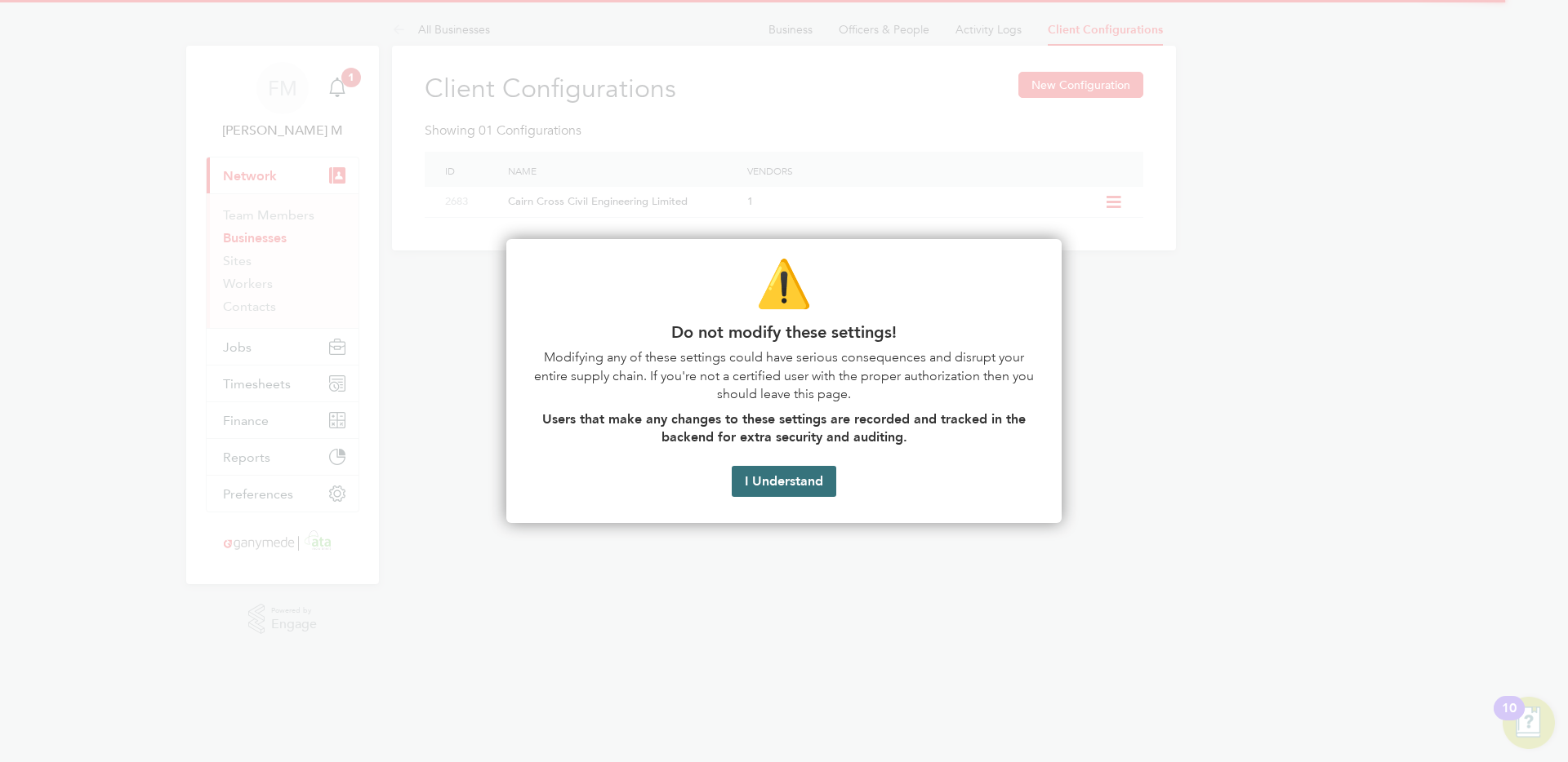
click at [794, 481] on button "I Understand" at bounding box center [784, 481] width 105 height 31
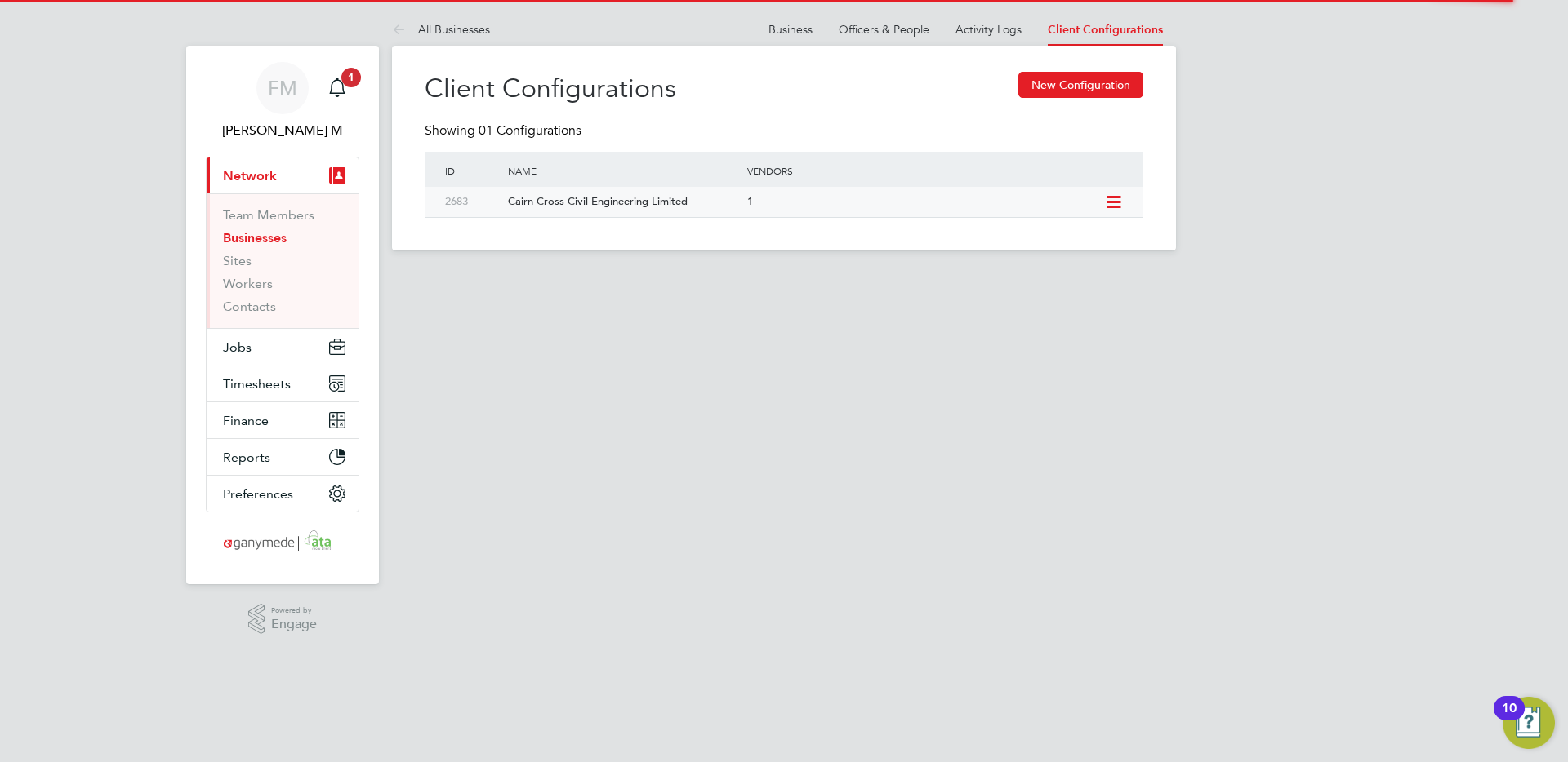
click at [1124, 198] on icon at bounding box center [1113, 202] width 21 height 13
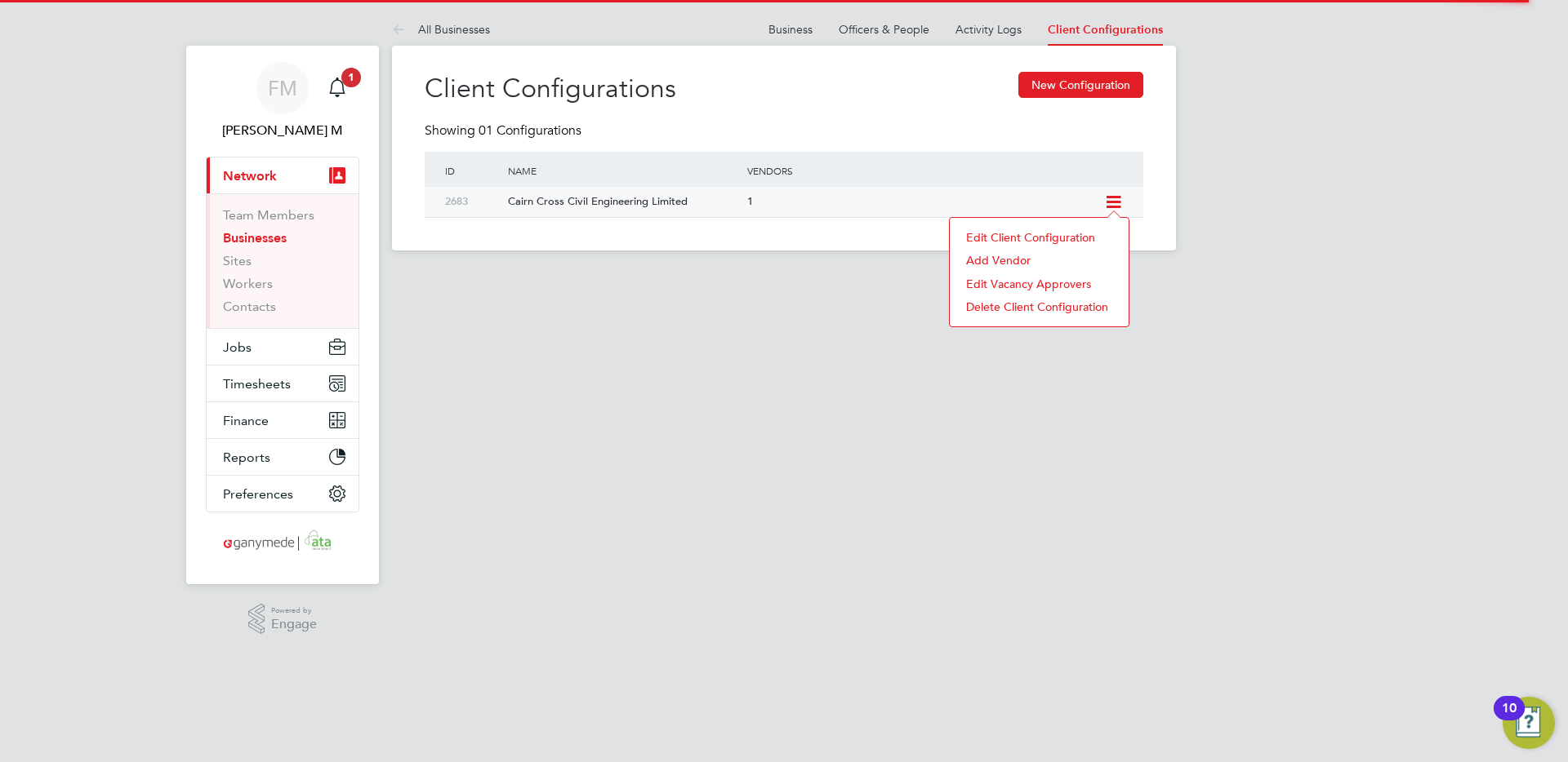
click at [1065, 234] on li "Edit Client Configuration" at bounding box center [1039, 237] width 163 height 23
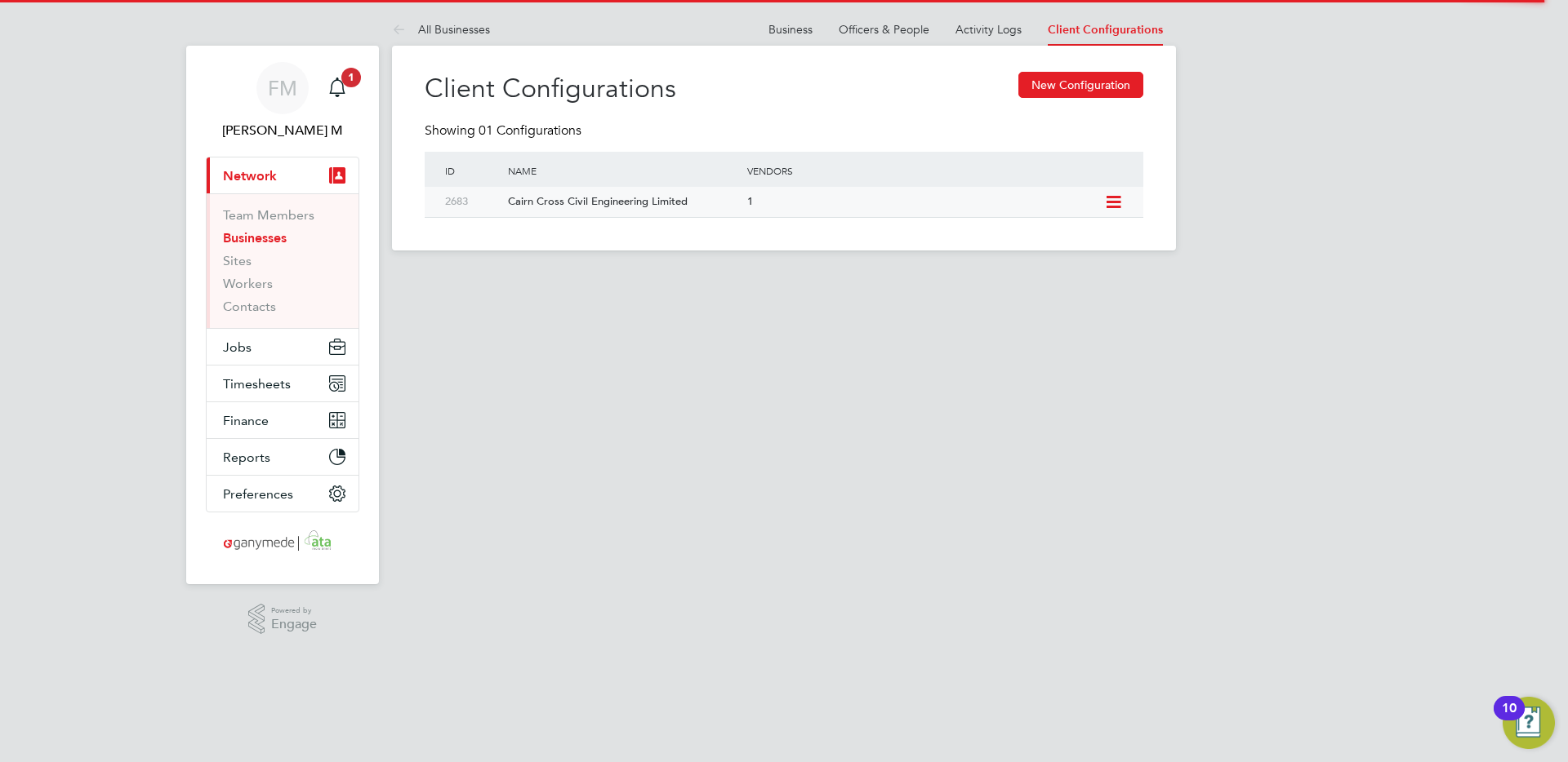
type input "Cairn Cross Civil Engineering Limited"
type input "Ganymede Solutions Limited"
type input "Custom"
type input "Manually"
type input "No Limits"
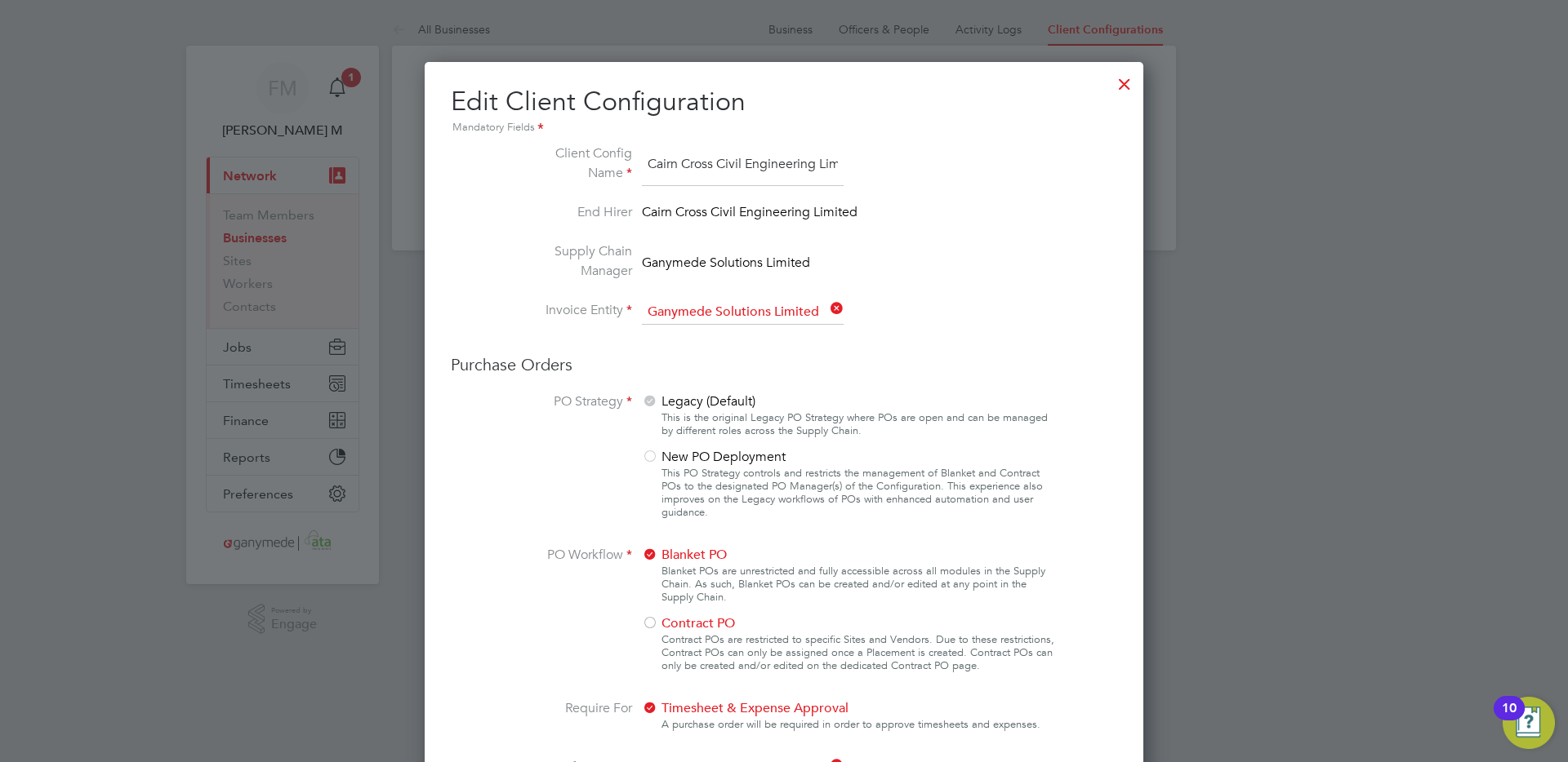
click at [1121, 82] on div at bounding box center [1124, 79] width 29 height 29
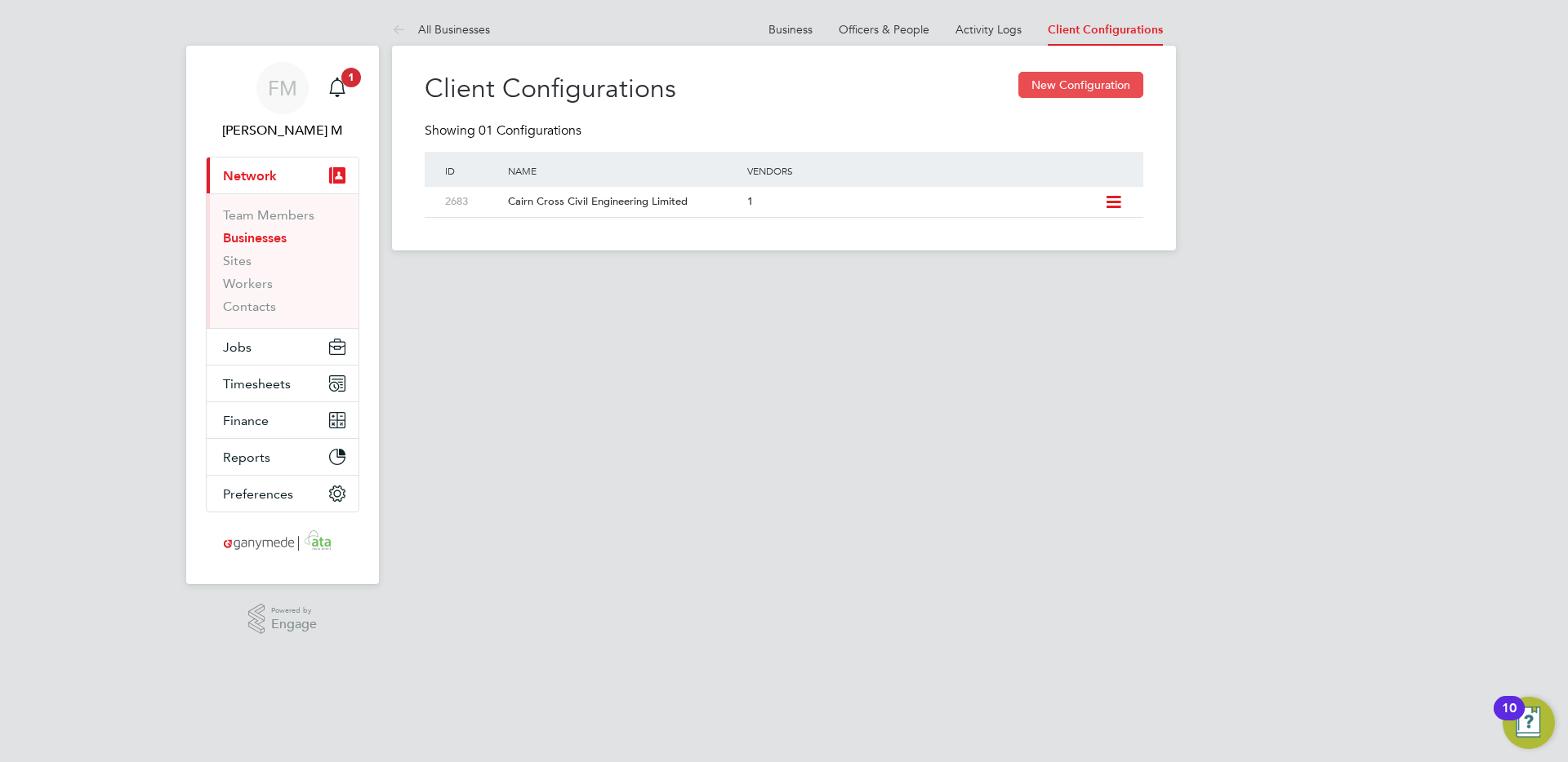
click at [1082, 93] on button "New Configuration" at bounding box center [1081, 85] width 125 height 26
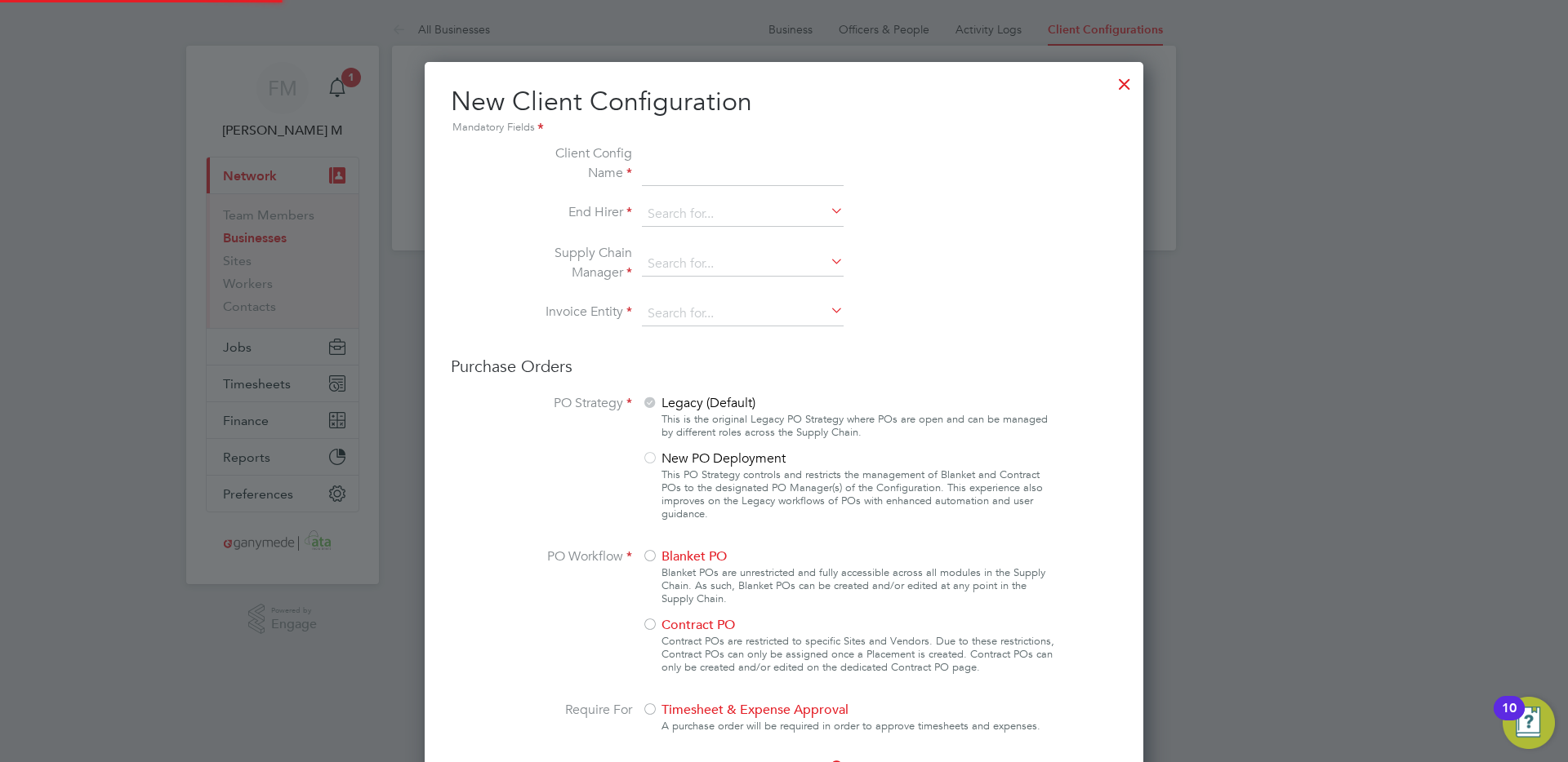
scroll to position [1825, 720]
click at [720, 158] on input at bounding box center [742, 165] width 201 height 43
type input "test"
click at [675, 265] on input at bounding box center [742, 265] width 201 height 25
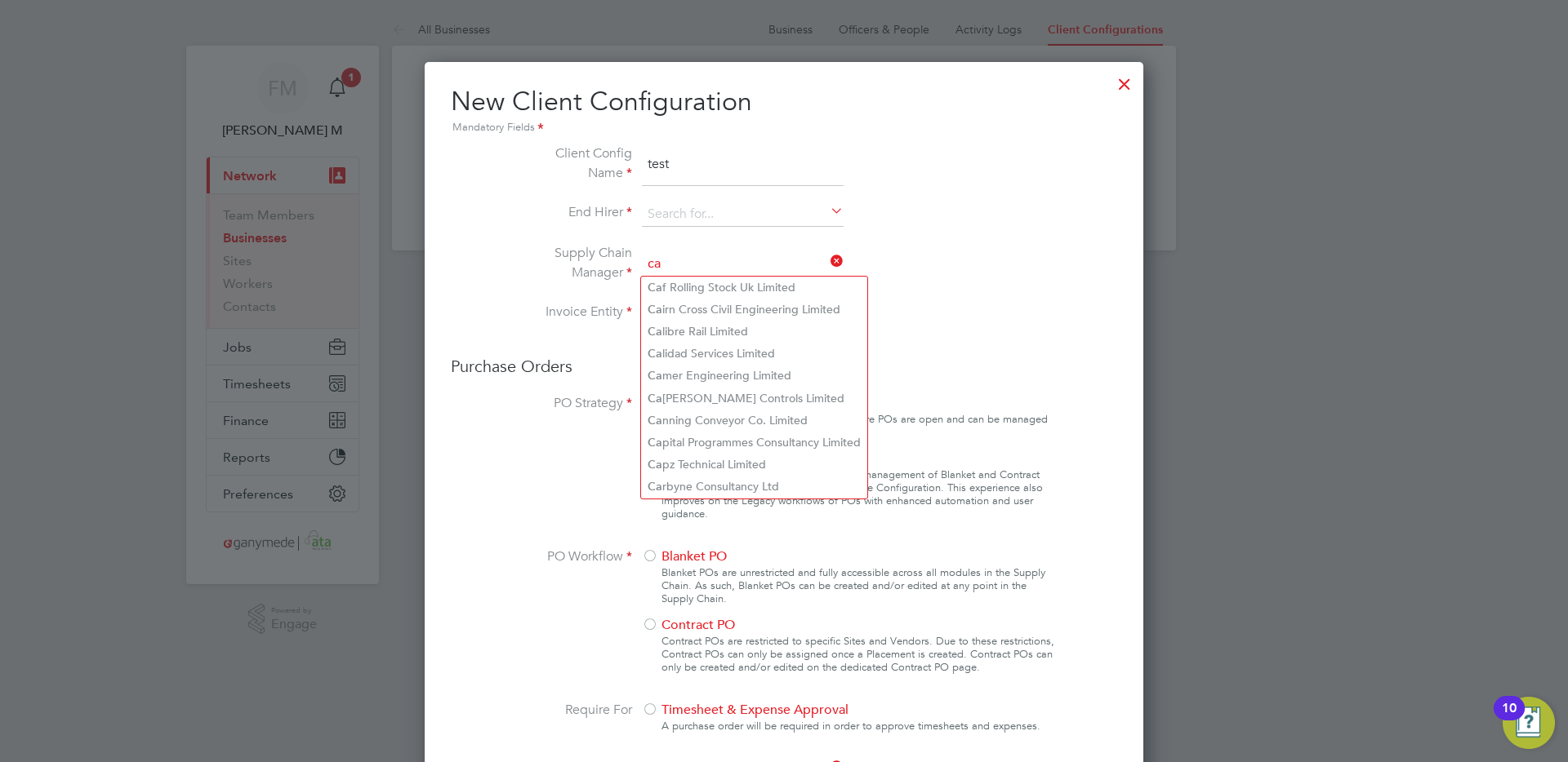
type input "c"
click at [950, 259] on li "Supply Chain Manager" at bounding box center [784, 272] width 549 height 59
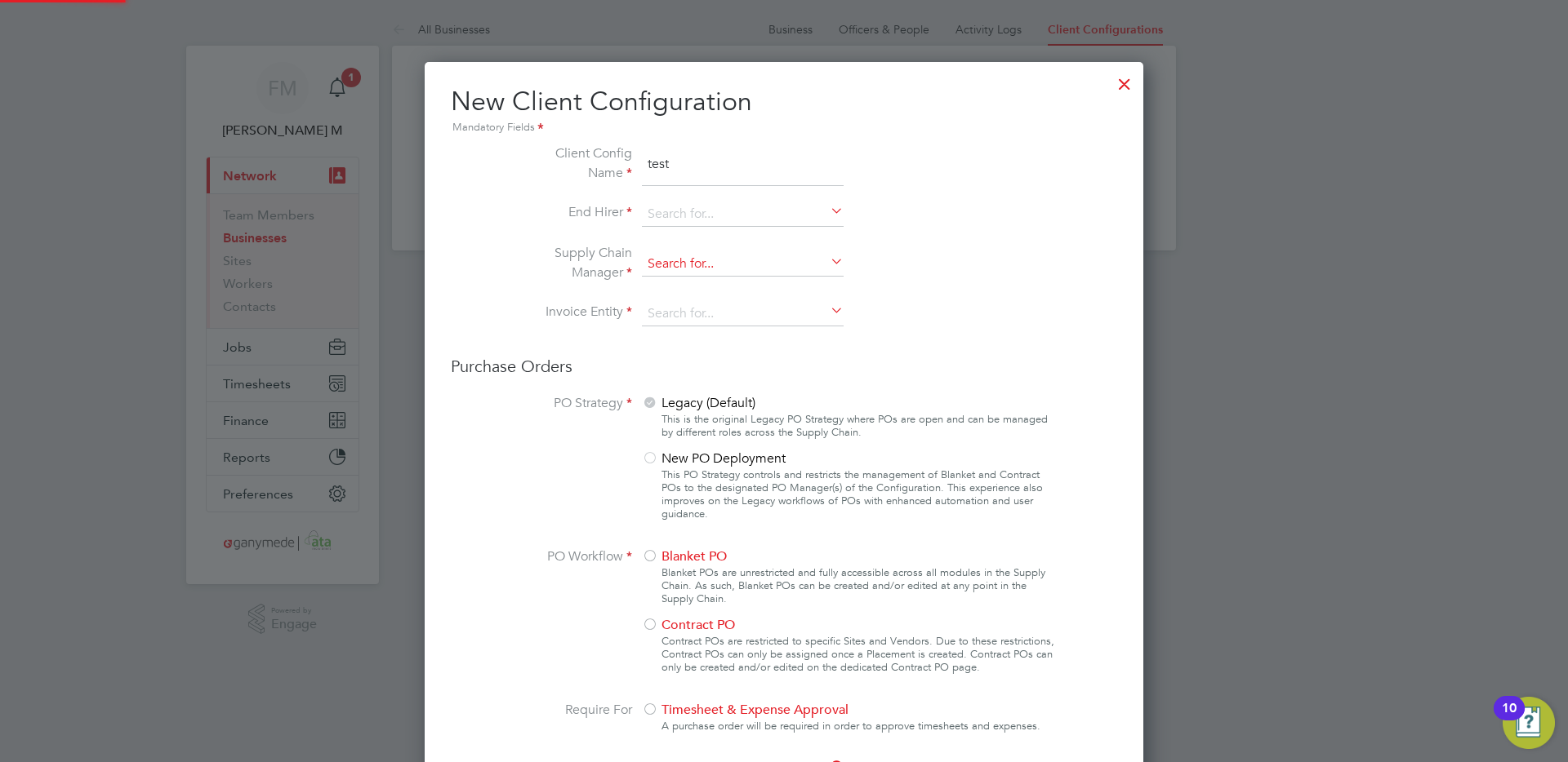
click at [674, 253] on input at bounding box center [742, 265] width 201 height 25
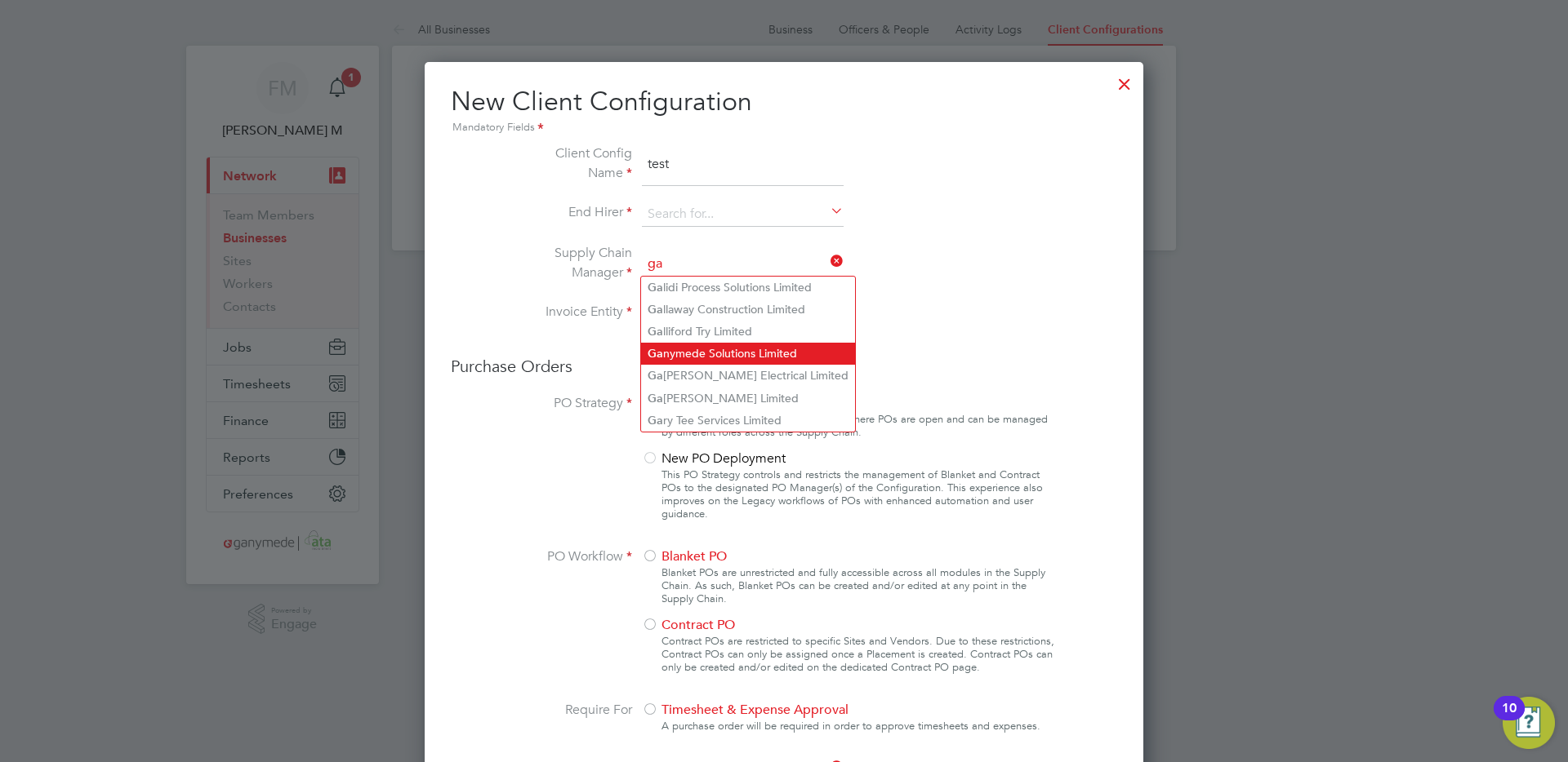
click at [707, 352] on li "Ga nymede Solutions Limited" at bounding box center [748, 354] width 214 height 22
type input "Ganymede Solutions Limited"
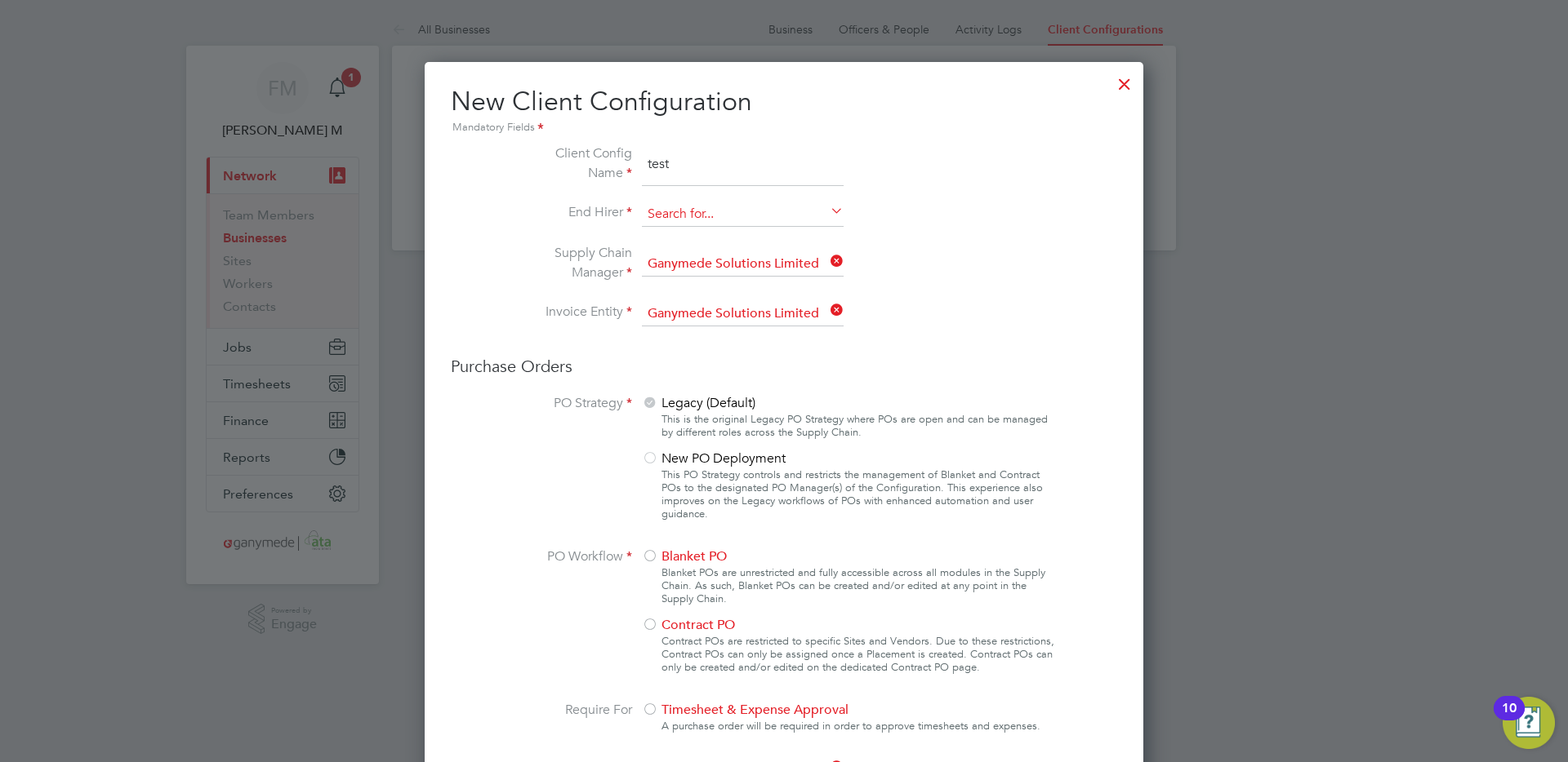
click at [681, 216] on input at bounding box center [742, 215] width 201 height 25
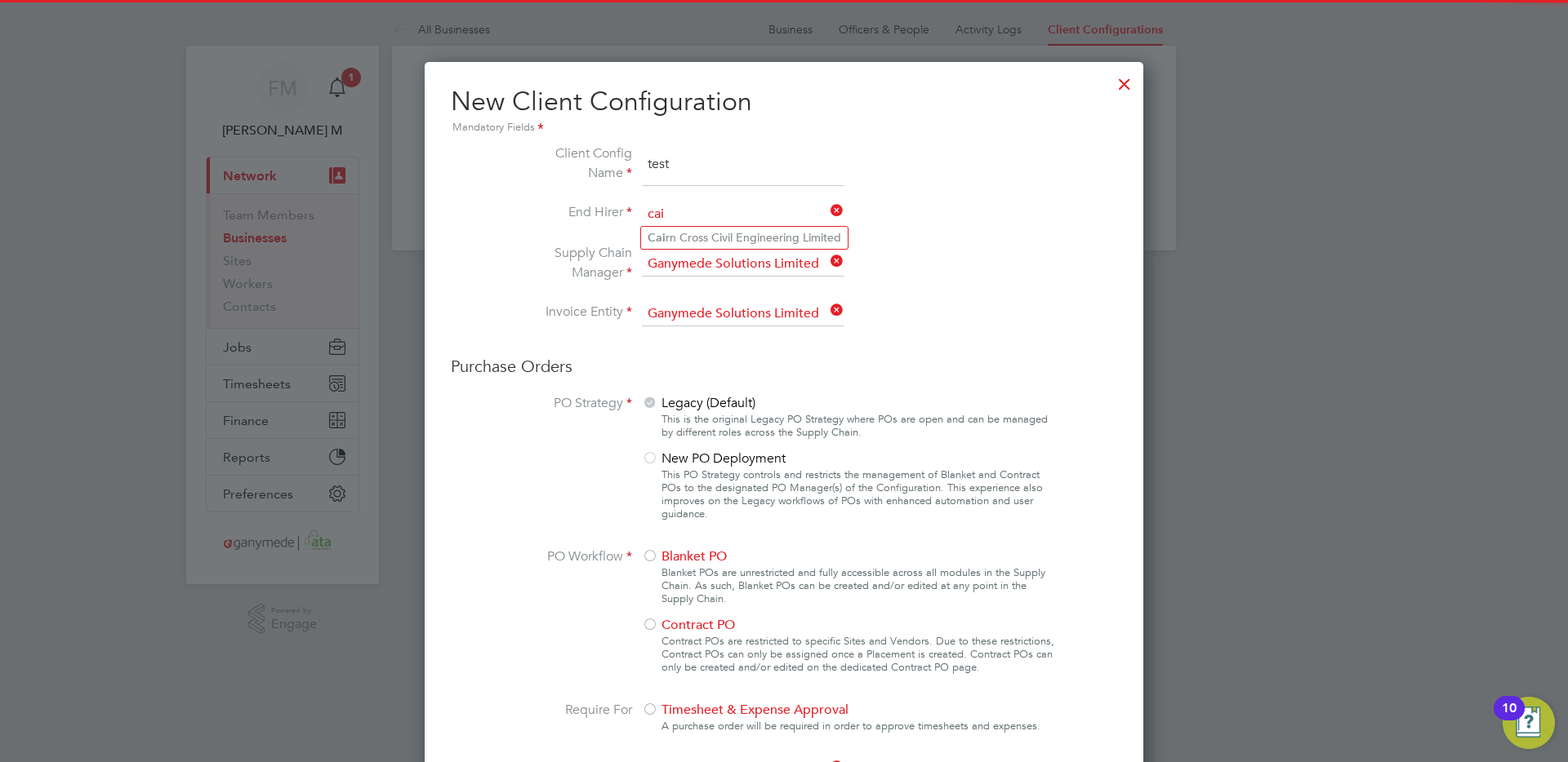
click at [690, 223] on input "cai" at bounding box center [742, 215] width 201 height 25
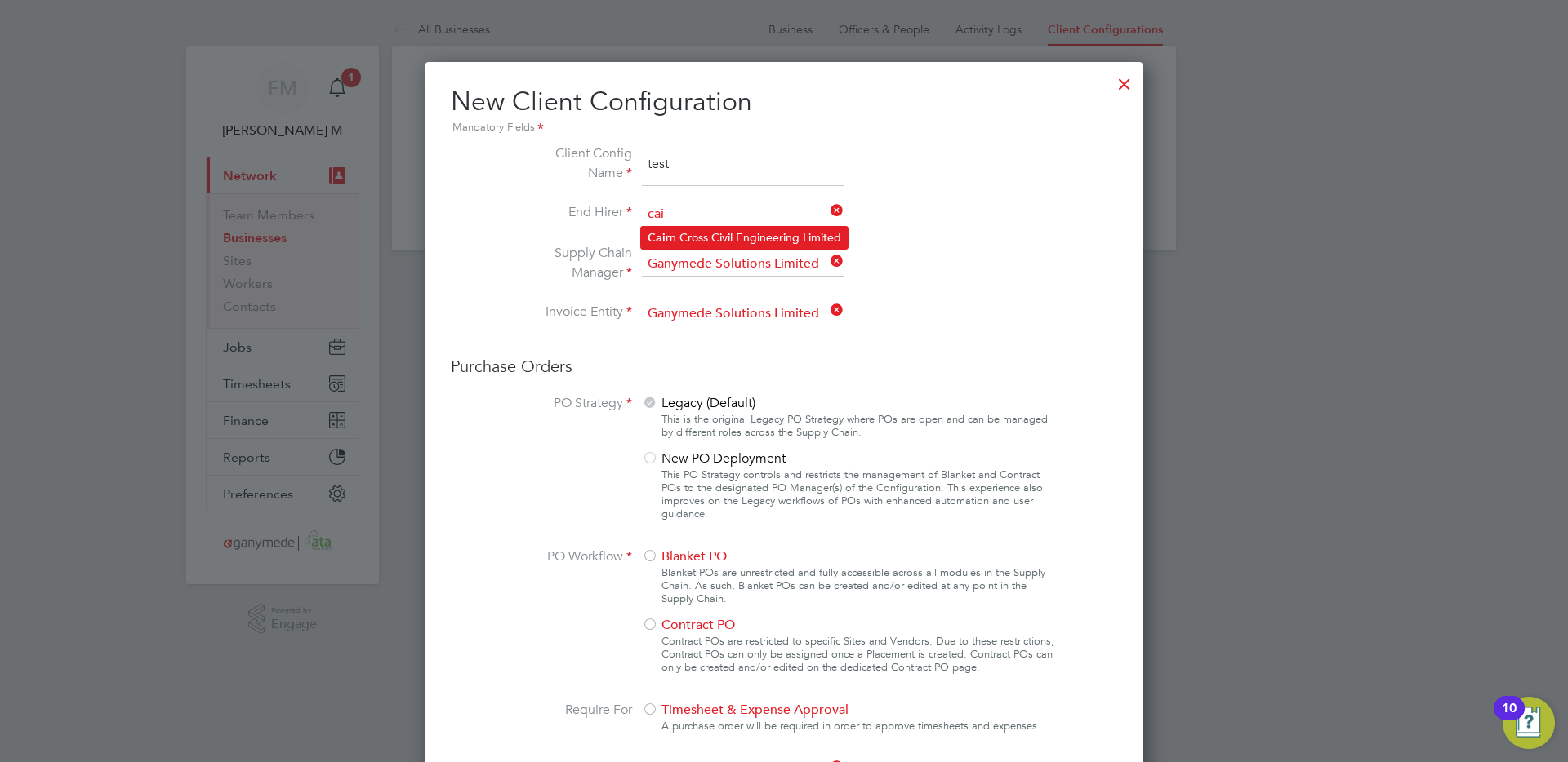
click at [686, 231] on li "Cai rn Cross Civil Engineering Limited" at bounding box center [744, 237] width 206 height 22
type input "Cairn Cross Civil Engineering Limited"
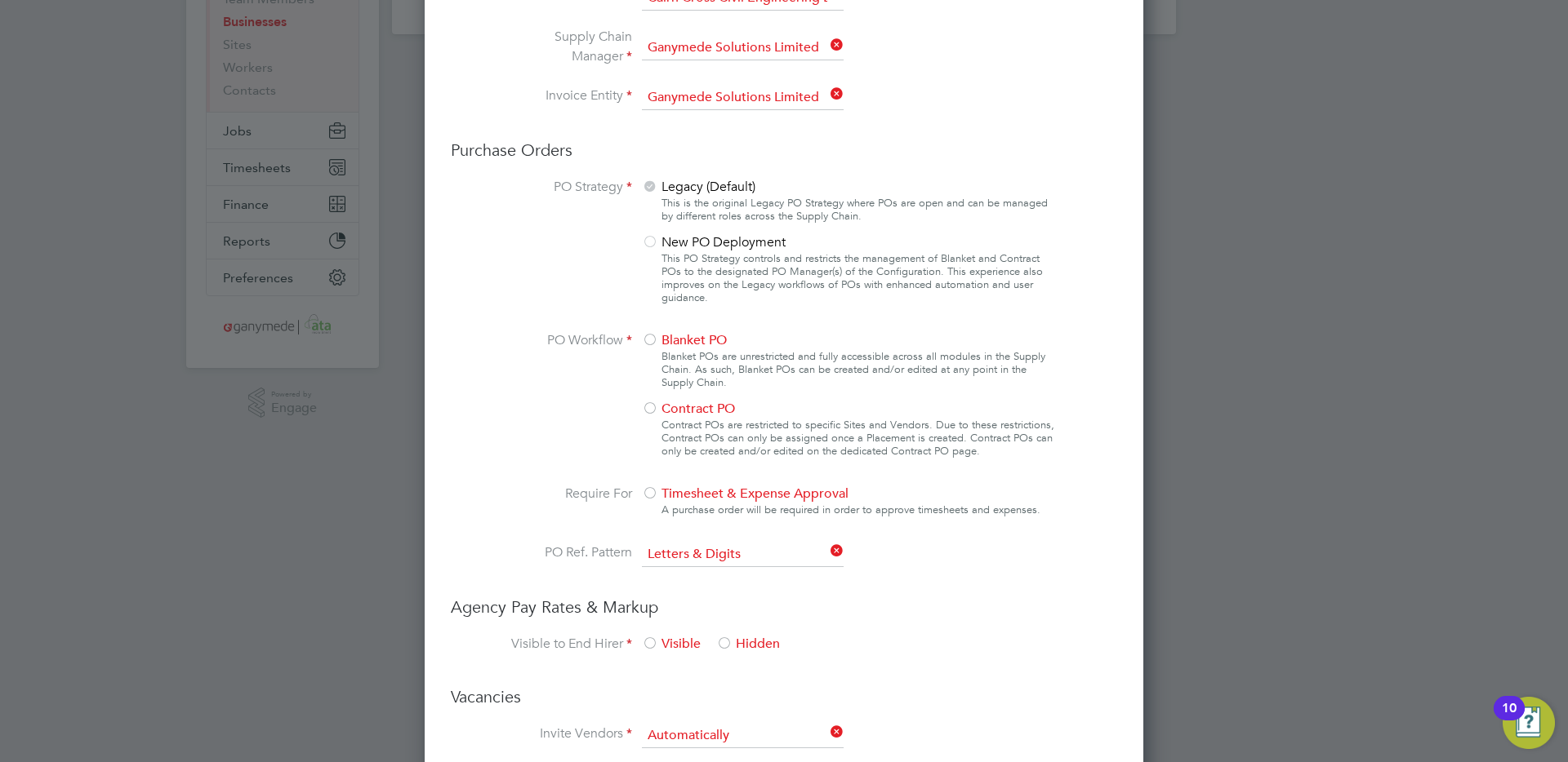
scroll to position [215, 0]
click at [657, 409] on div at bounding box center [650, 410] width 16 height 16
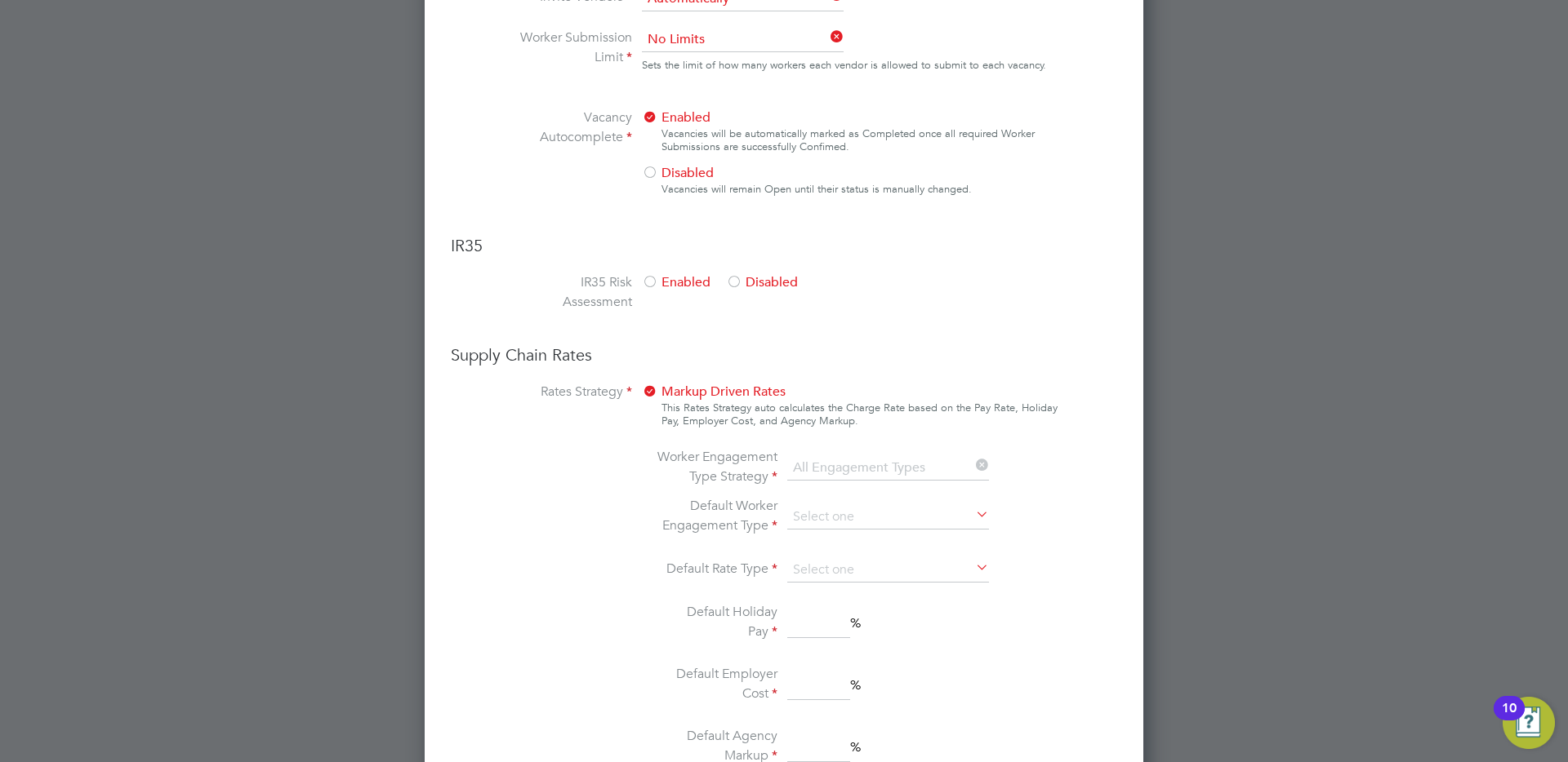
scroll to position [961, 0]
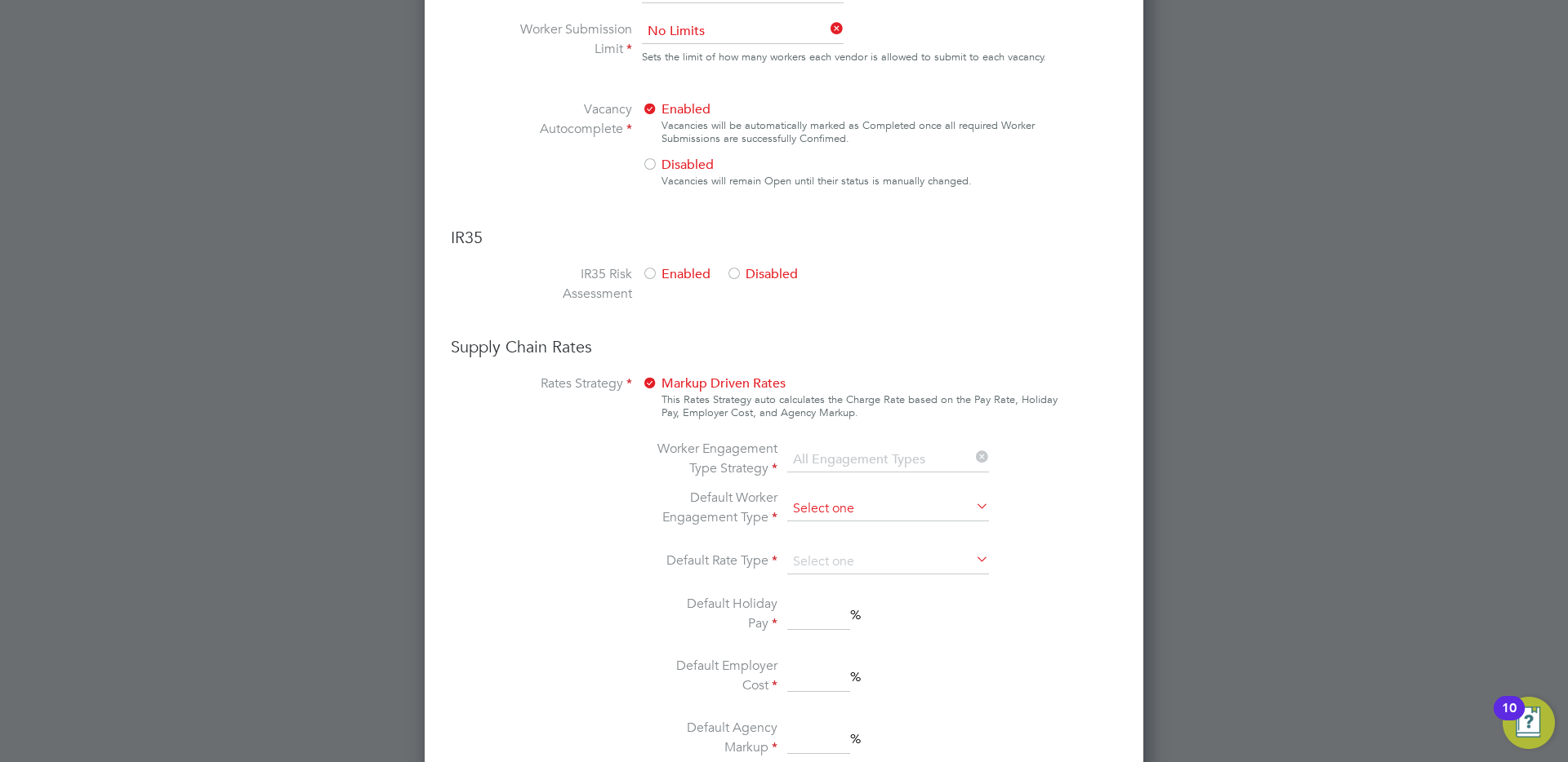
click at [826, 504] on input at bounding box center [887, 510] width 201 height 25
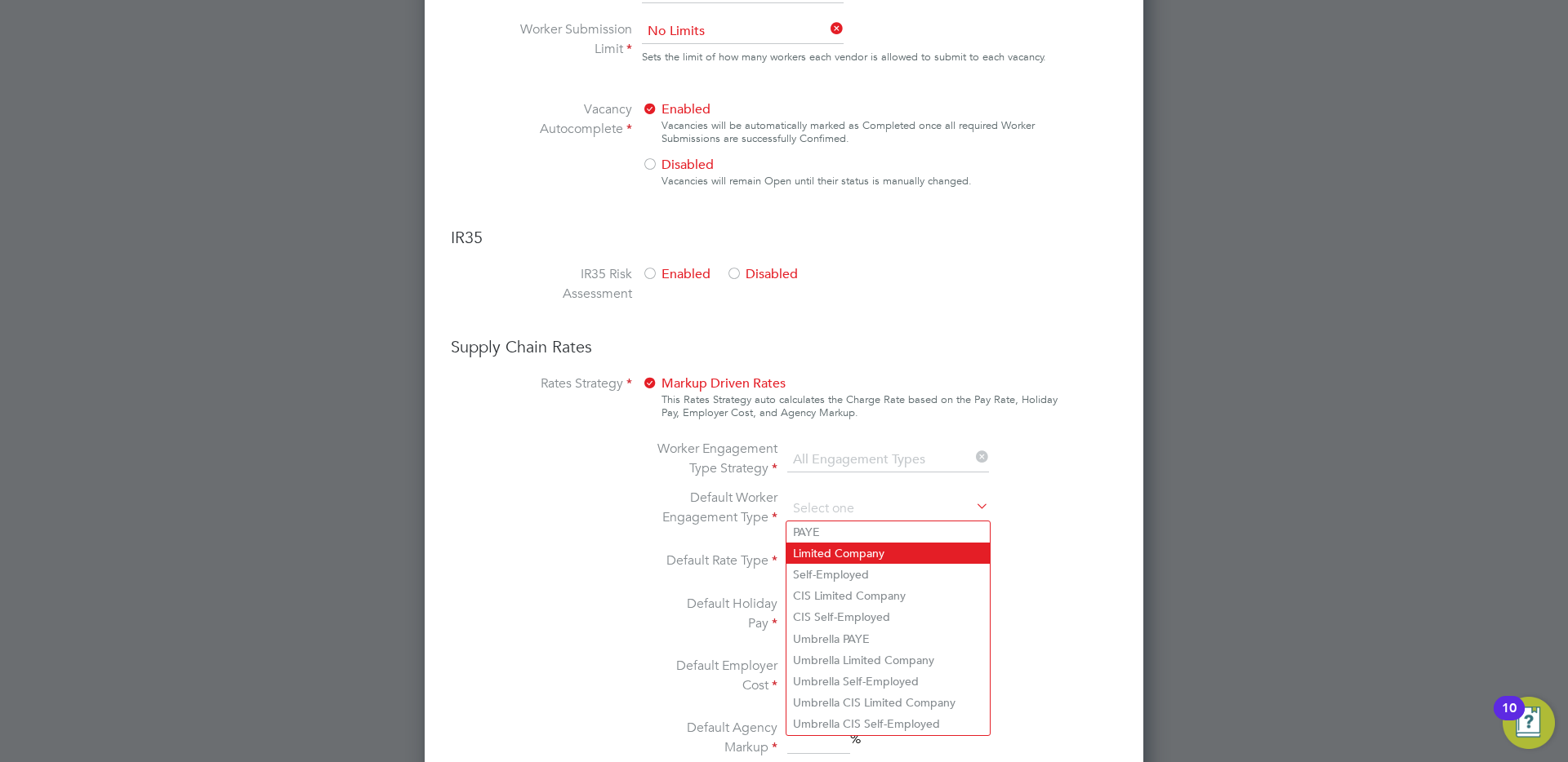
click at [839, 557] on li "Limited Company" at bounding box center [887, 553] width 203 height 21
type input "Limited Company"
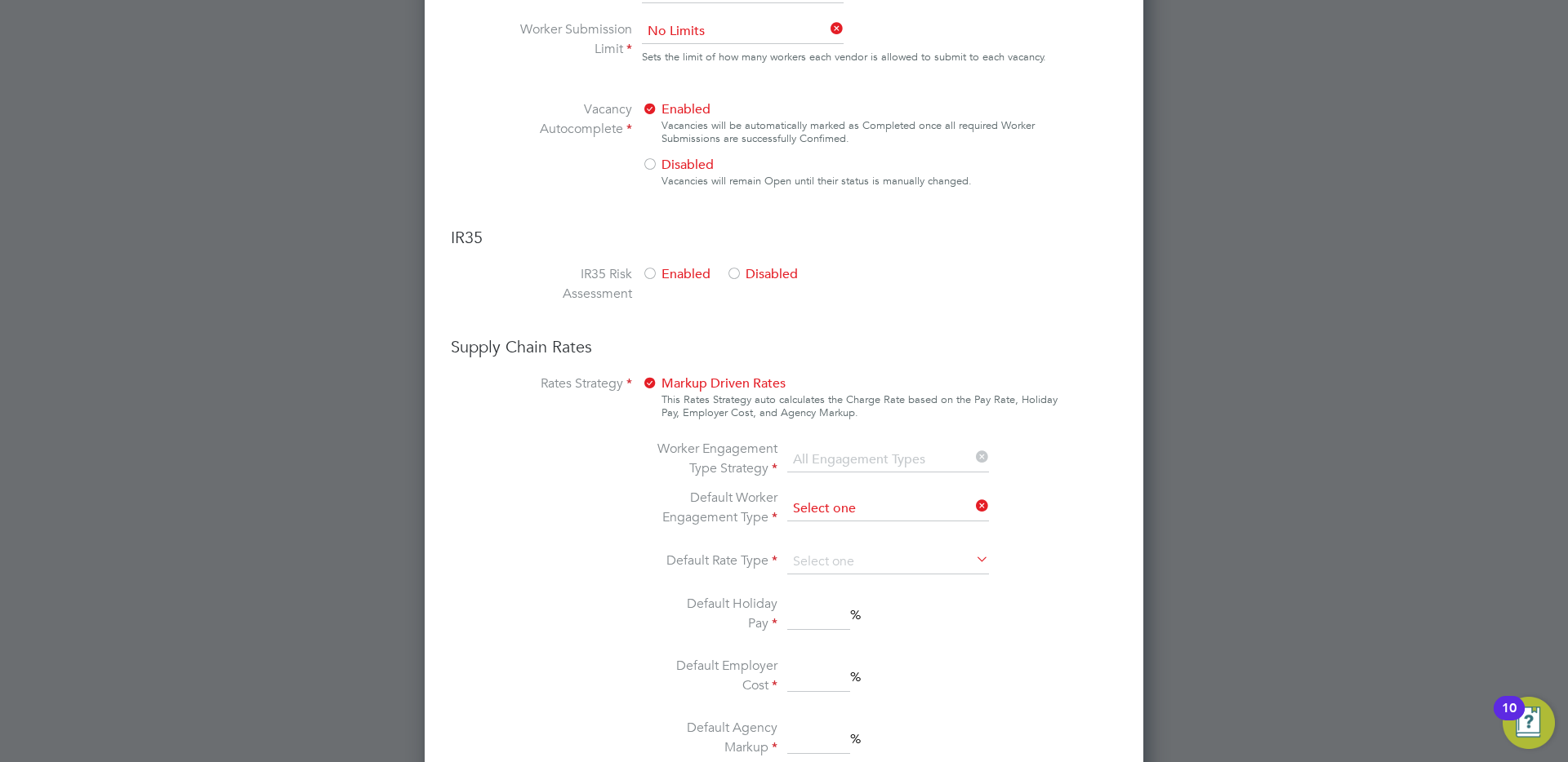
click at [828, 509] on input at bounding box center [887, 510] width 201 height 25
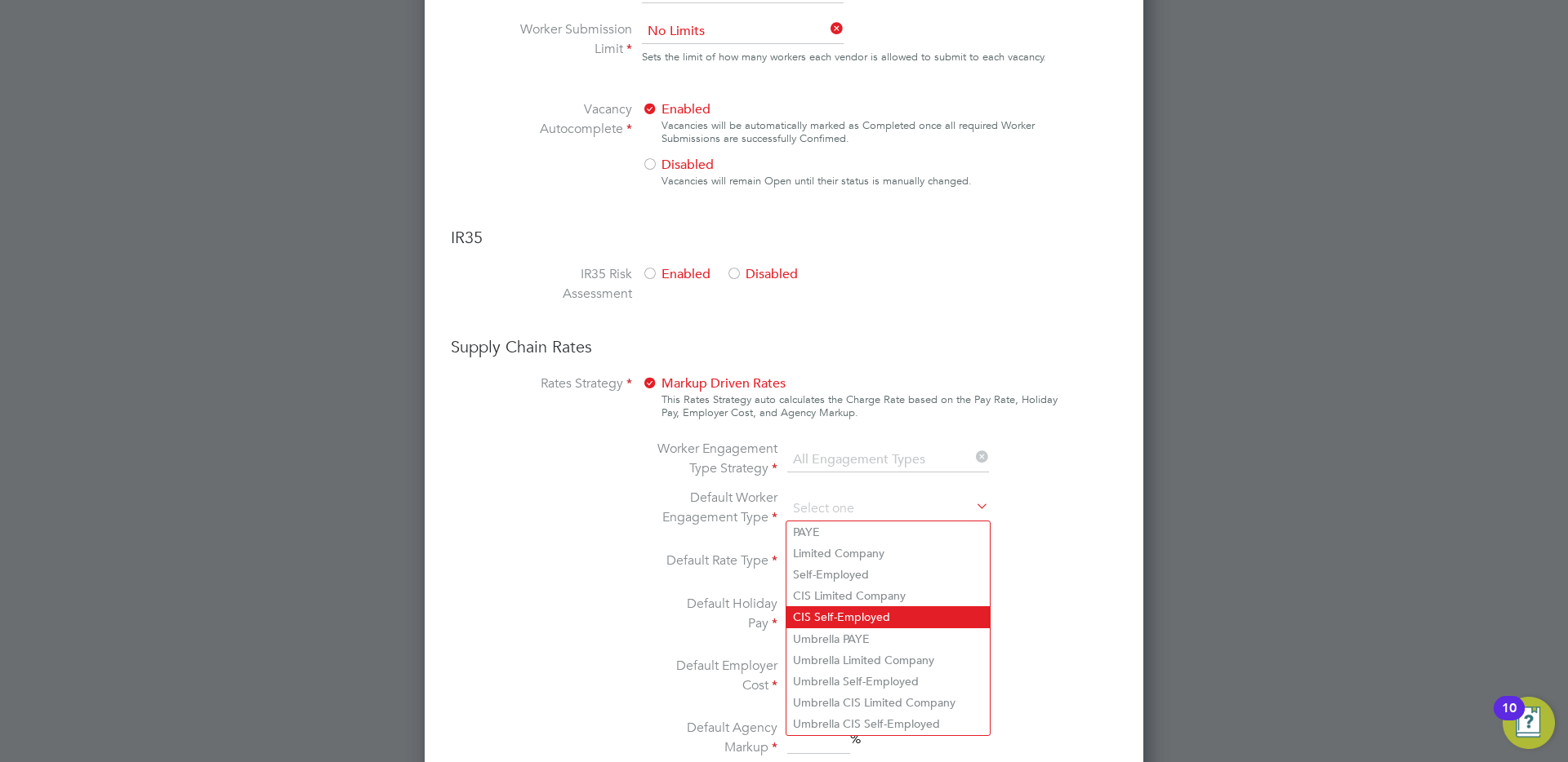
click at [861, 618] on li "CIS Self-Employed" at bounding box center [887, 616] width 203 height 21
type input "CIS Self-Employed"
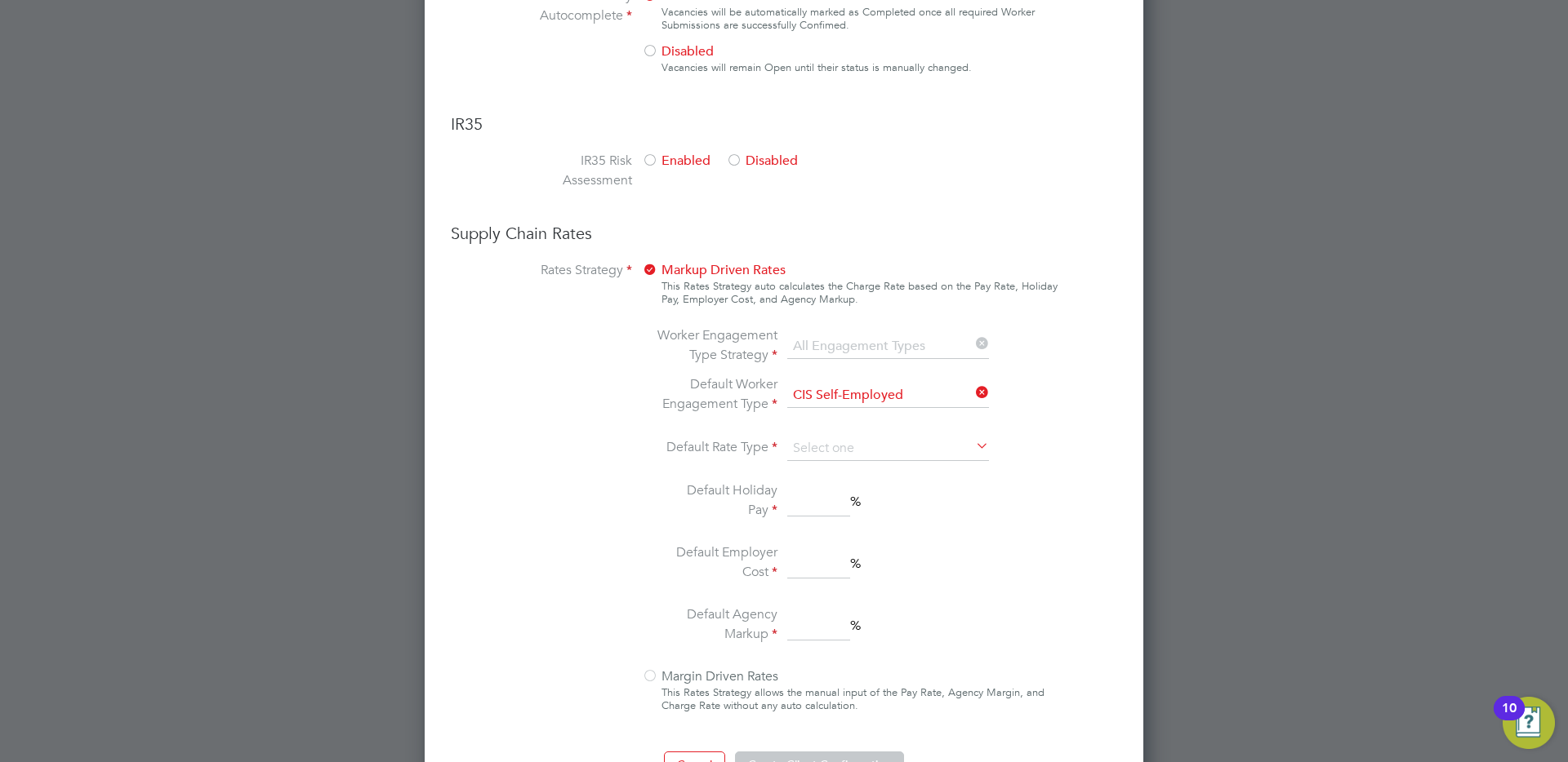
scroll to position [1078, 0]
click at [837, 385] on input at bounding box center [887, 392] width 201 height 25
click at [835, 407] on li "PAYE" at bounding box center [887, 415] width 203 height 21
type input "PAYE"
click at [845, 444] on input at bounding box center [887, 445] width 201 height 25
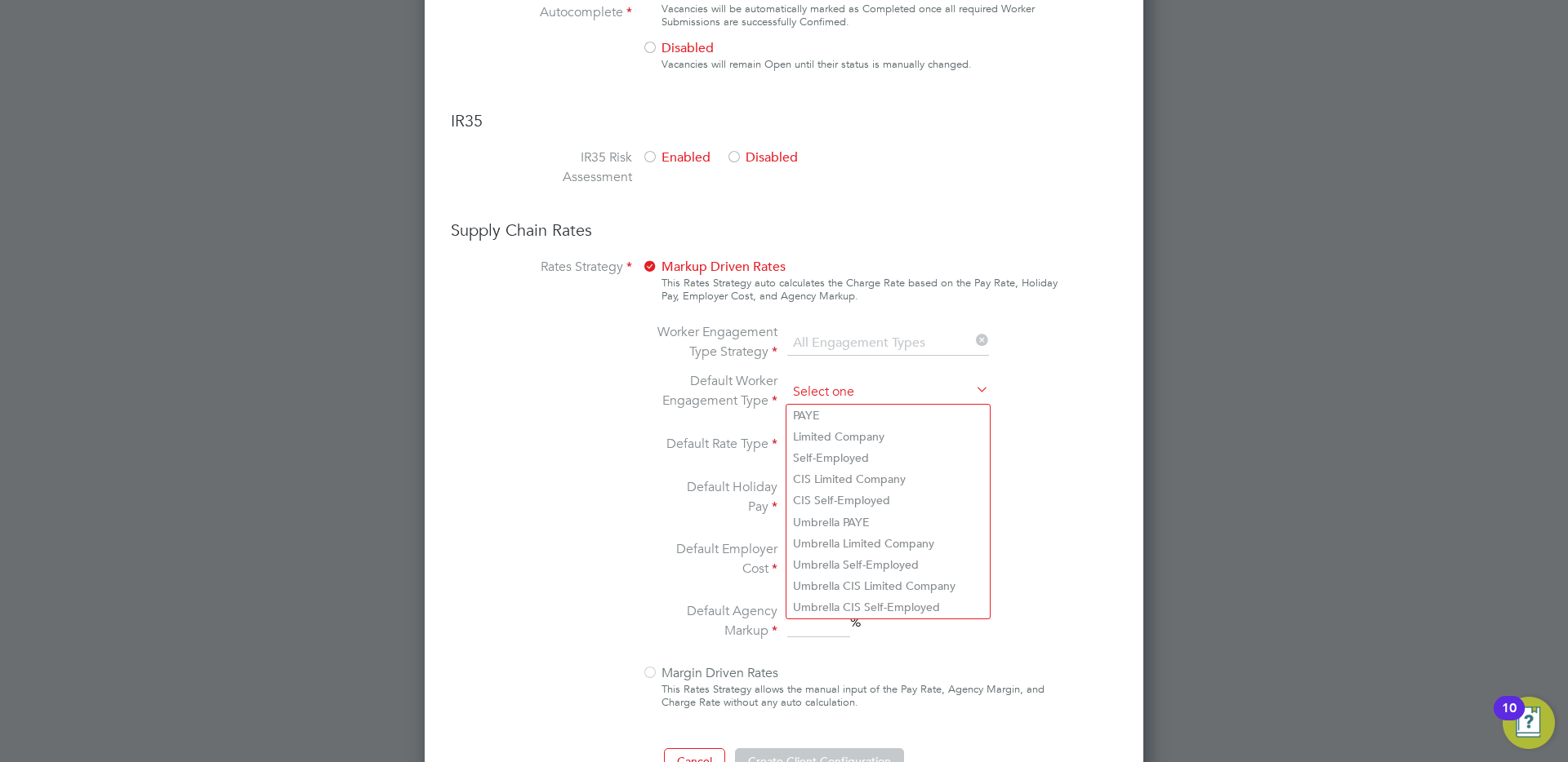
click at [828, 391] on input at bounding box center [887, 392] width 201 height 25
click at [885, 548] on li "Umbrella Limited Company" at bounding box center [887, 544] width 203 height 21
type input "Umbrella Limited Company"
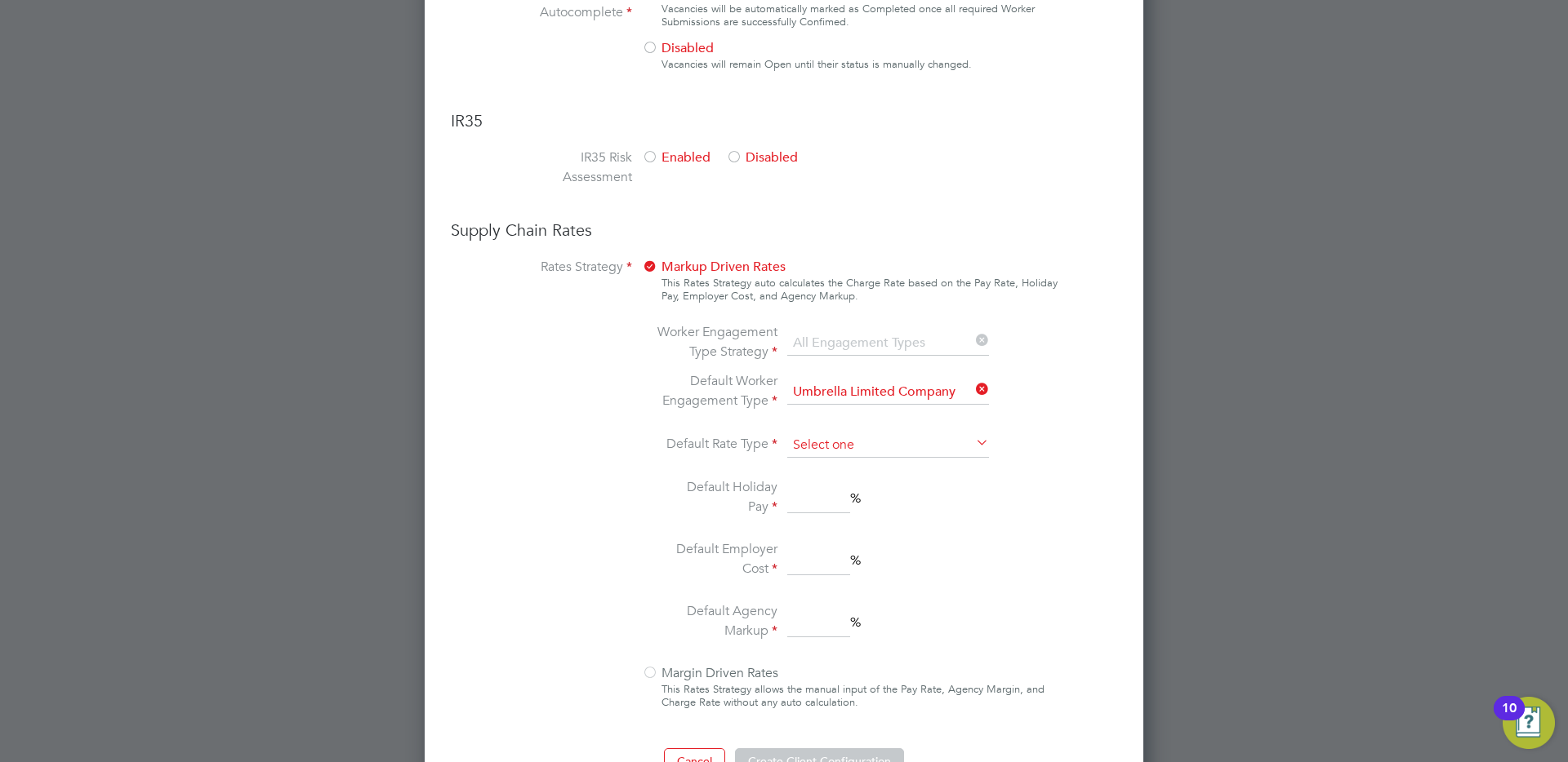
click at [861, 445] on input at bounding box center [887, 445] width 201 height 25
click at [830, 479] on li "Daily" at bounding box center [887, 490] width 203 height 21
type input "Daily"
click at [795, 499] on input at bounding box center [818, 498] width 62 height 29
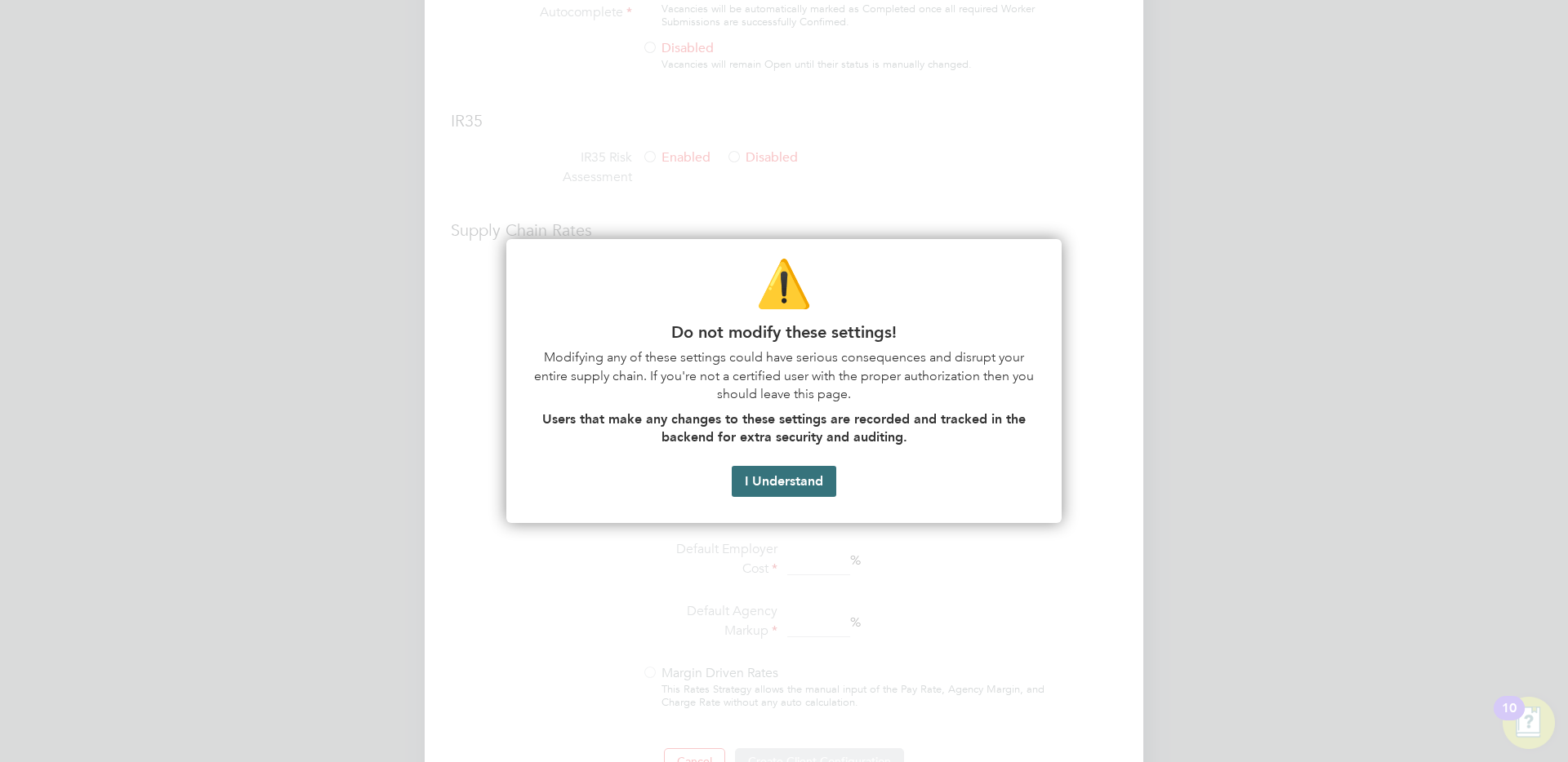
click at [804, 491] on button "I Understand" at bounding box center [784, 481] width 105 height 31
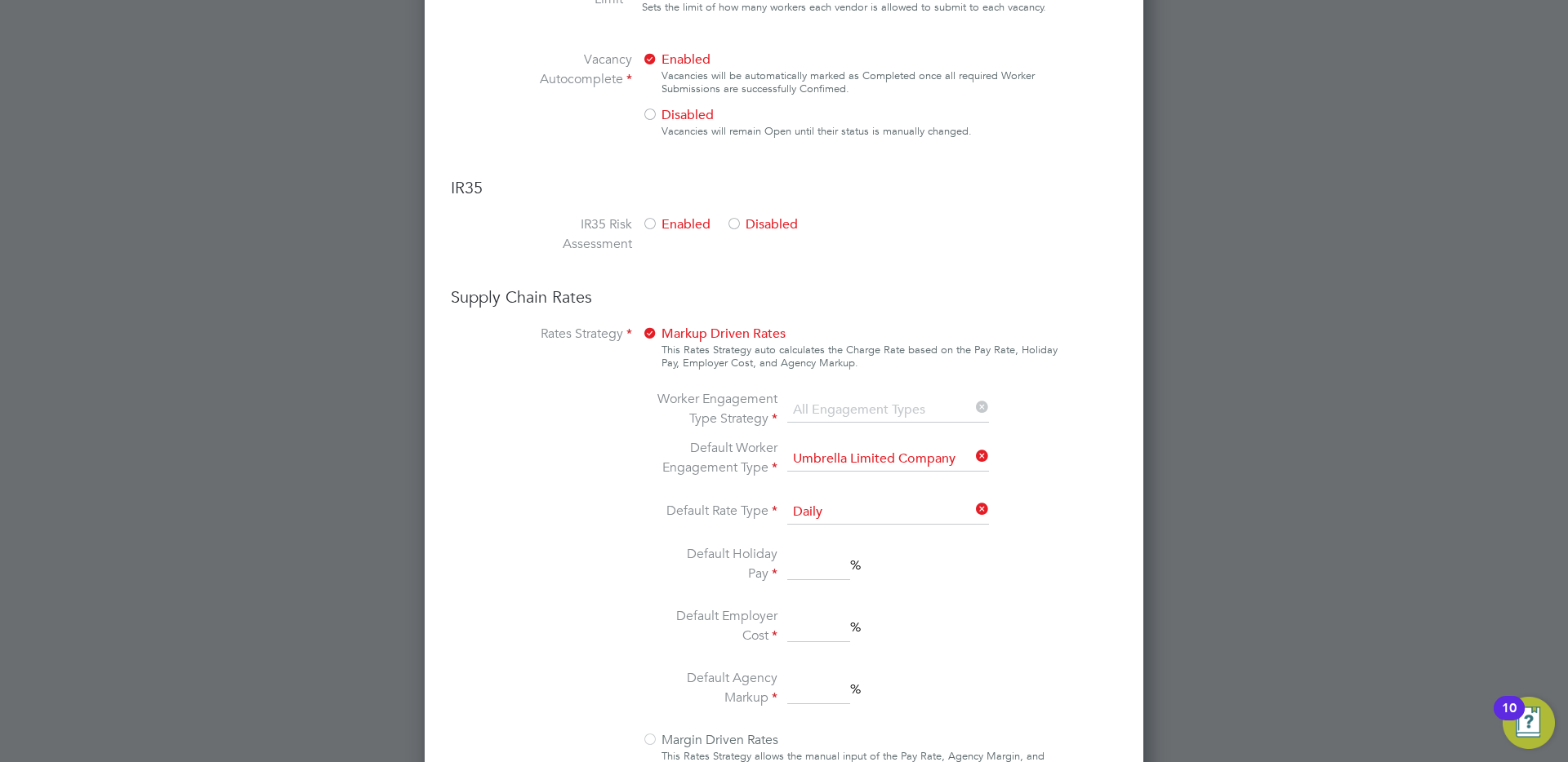
scroll to position [1010, 0]
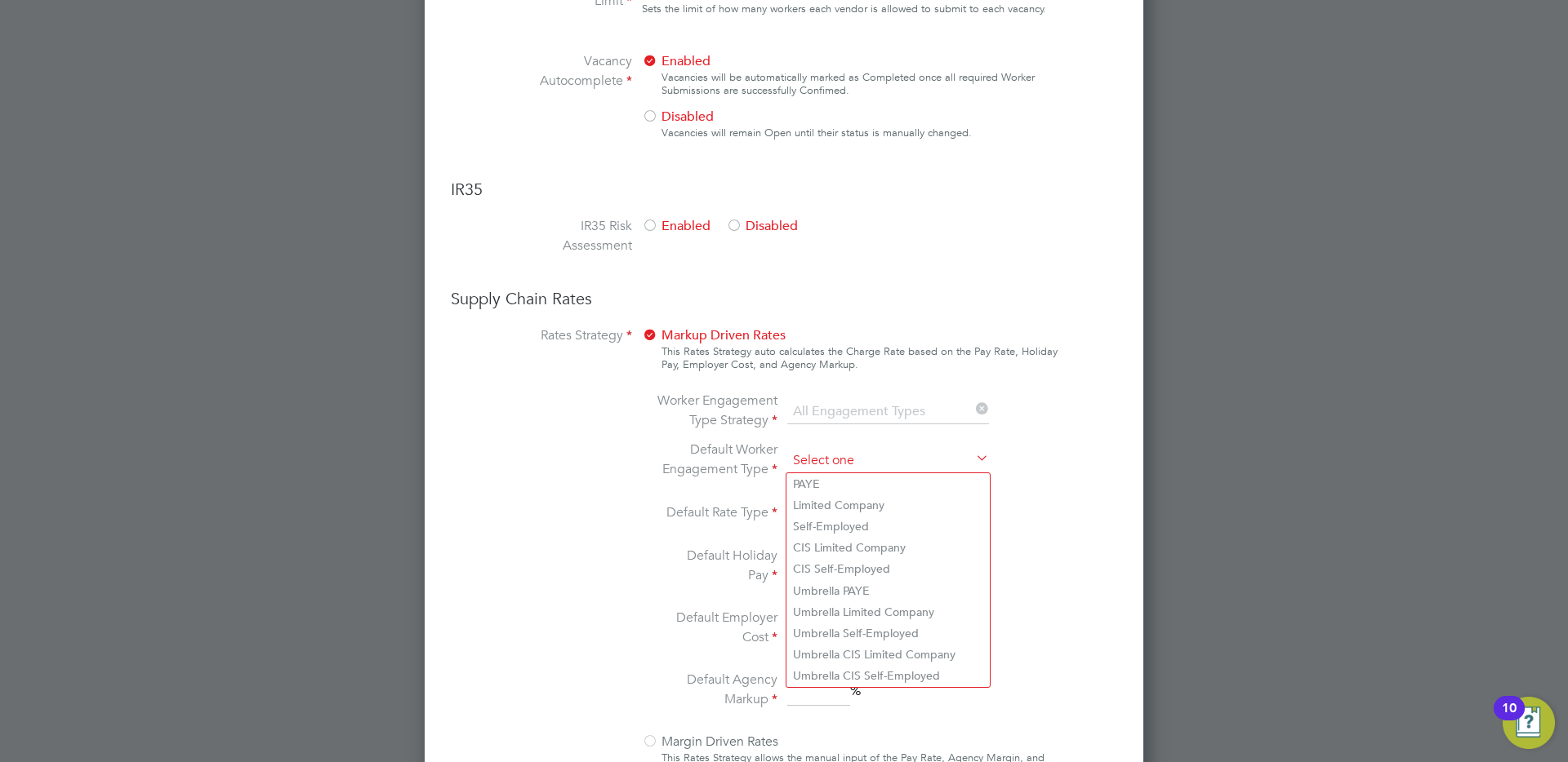
click at [911, 462] on input at bounding box center [887, 461] width 201 height 25
click at [848, 588] on li "Umbrella PAYE" at bounding box center [887, 591] width 203 height 21
type input "Umbrella PAYE"
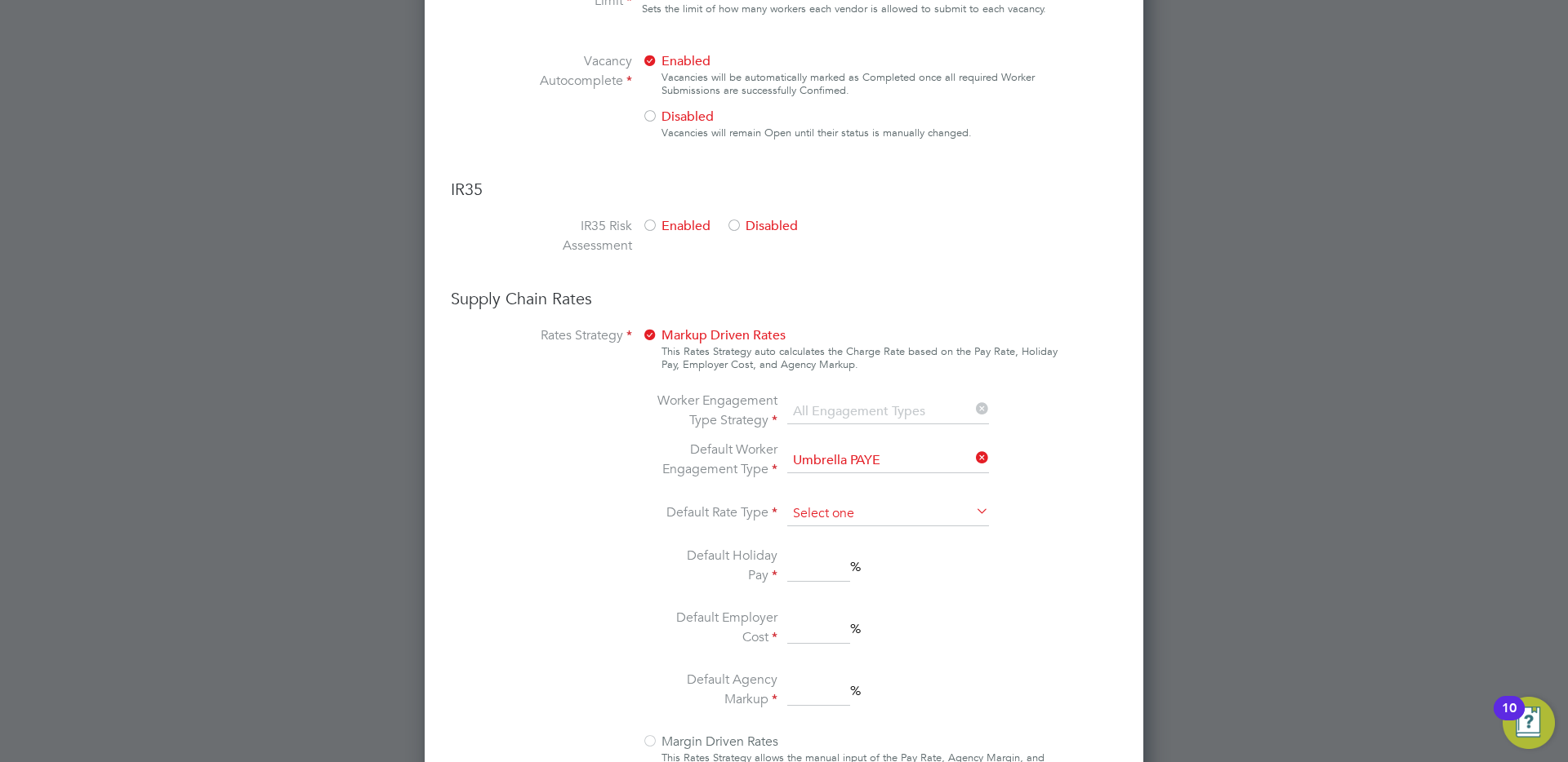
click at [846, 516] on input at bounding box center [887, 514] width 201 height 25
click at [834, 540] on li "Hourly" at bounding box center [887, 537] width 203 height 21
type input "Hourly"
click at [810, 563] on input at bounding box center [818, 566] width 62 height 29
type input "12"
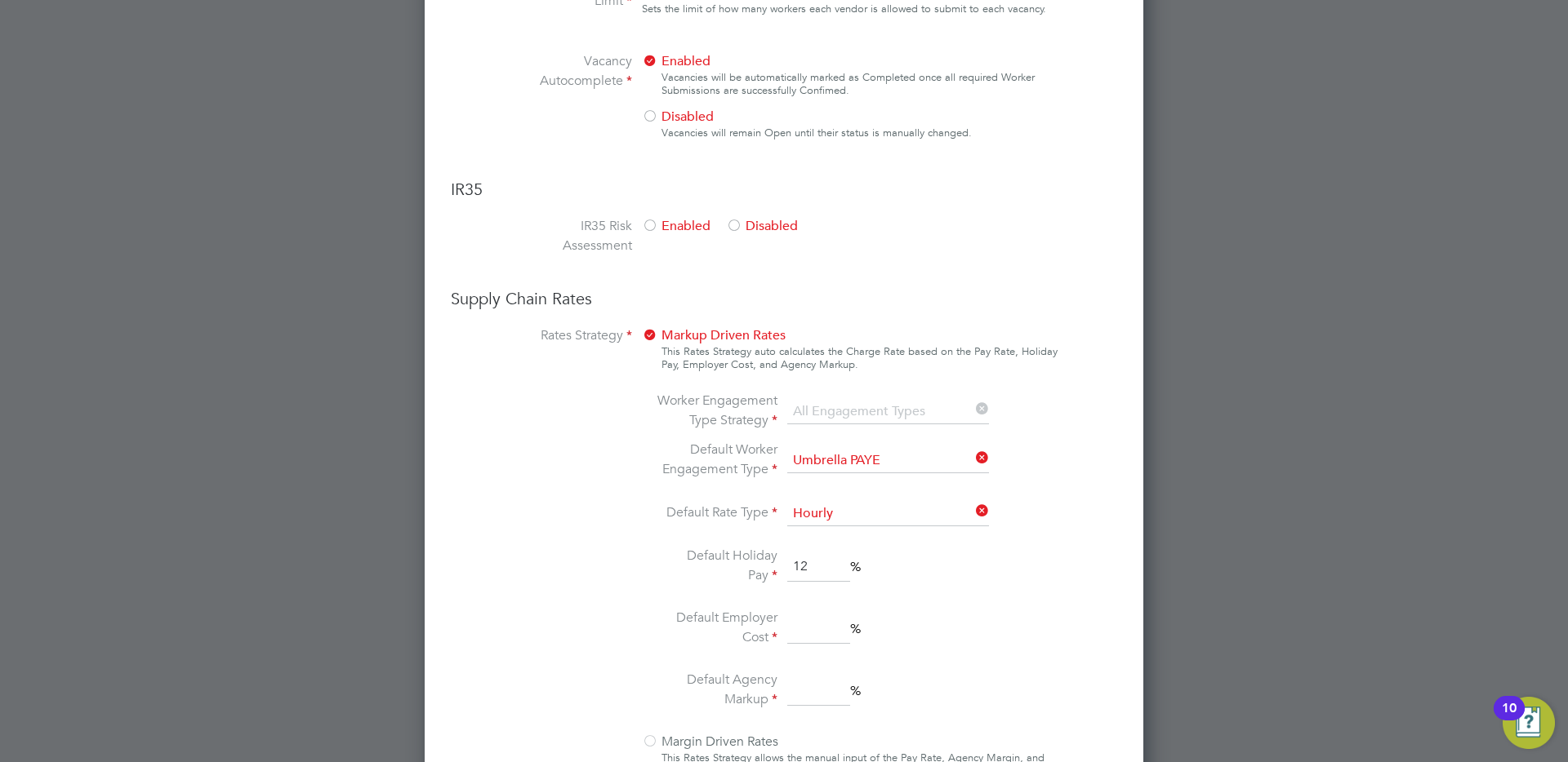
click at [792, 630] on input at bounding box center [818, 629] width 62 height 29
type input "0"
click at [810, 691] on input at bounding box center [818, 691] width 62 height 29
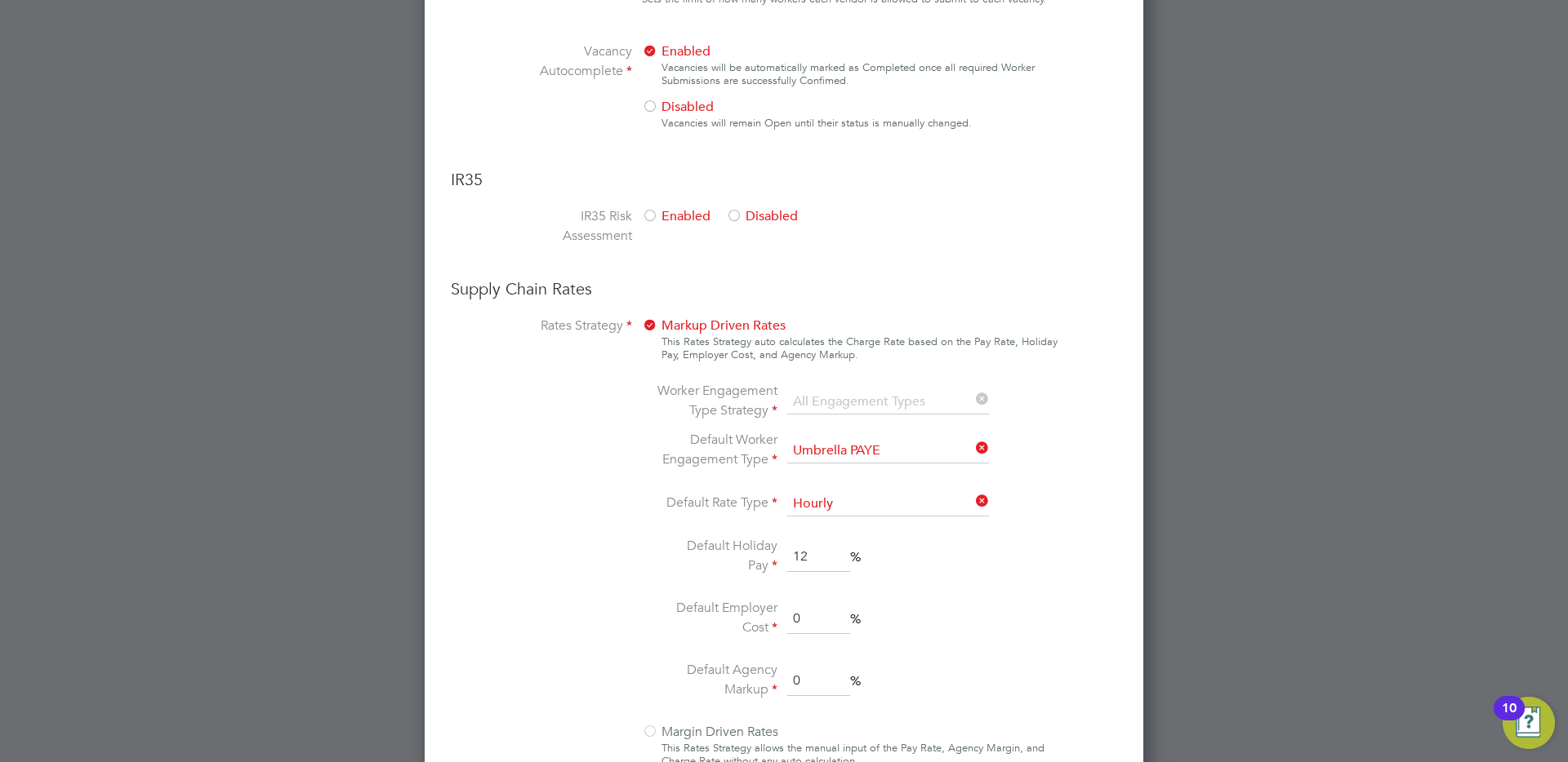
scroll to position [1123, 0]
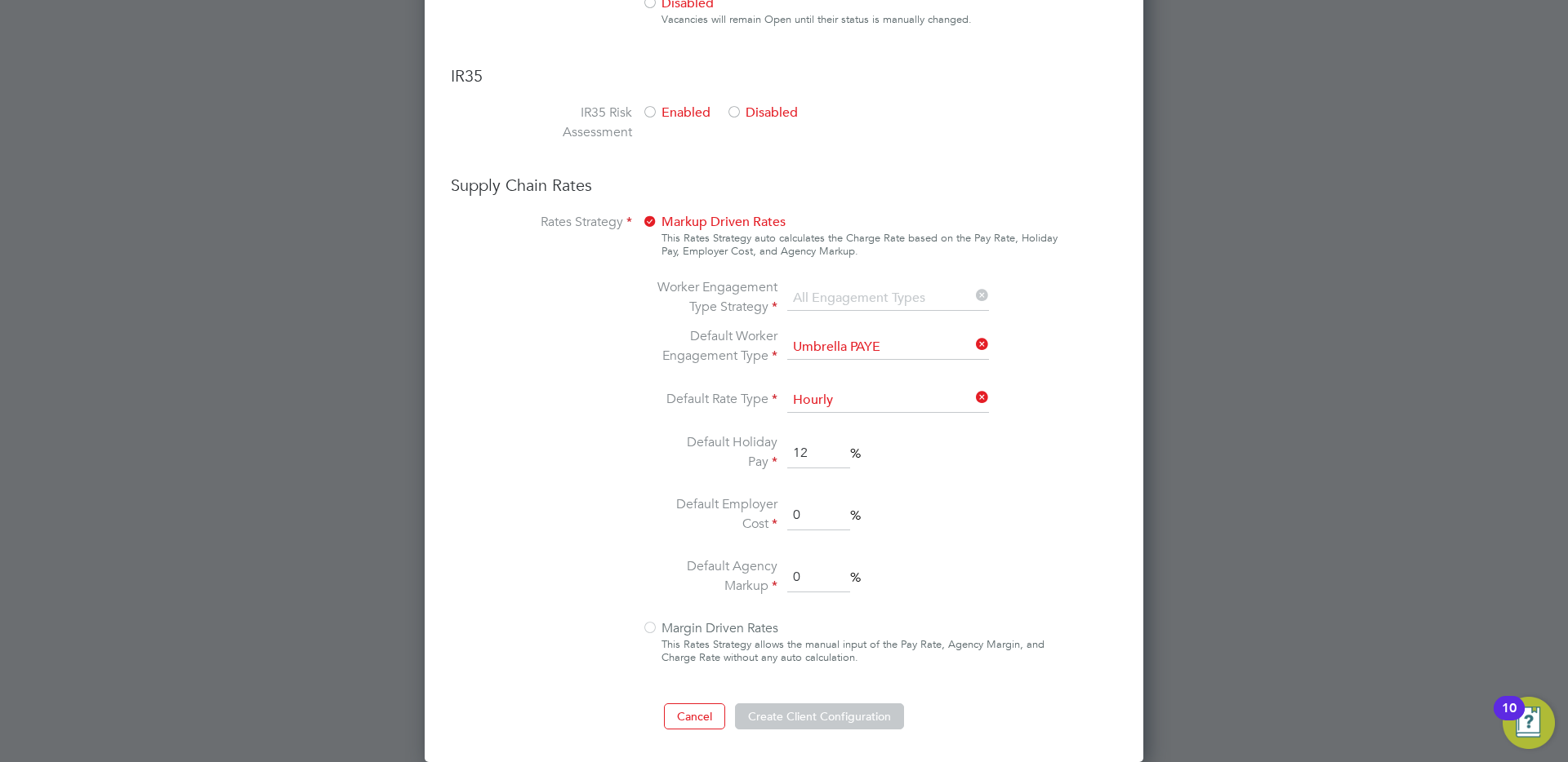
type input "0"
click at [820, 725] on button "Create Client Configuration" at bounding box center [819, 717] width 169 height 26
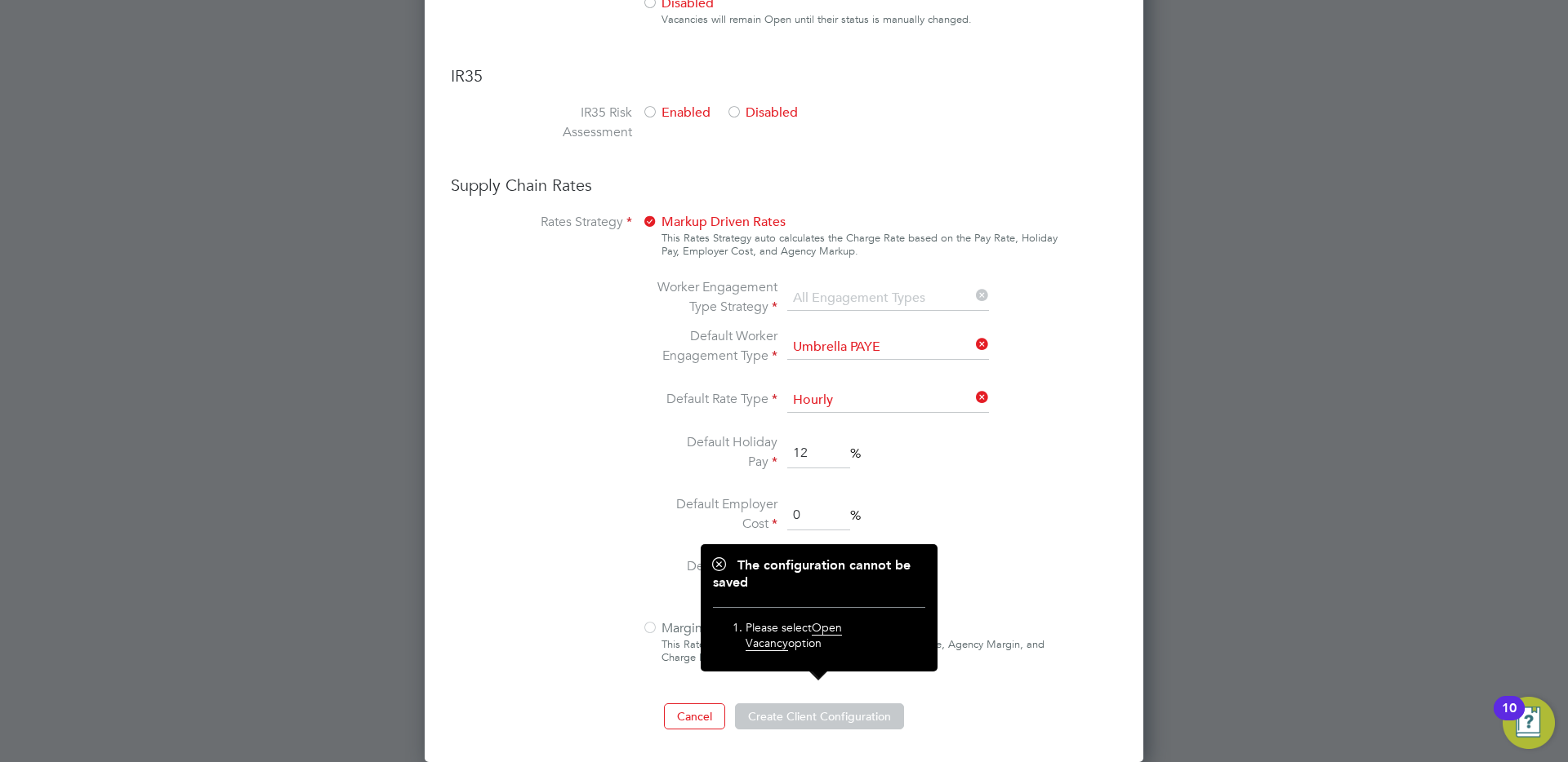
click at [1049, 531] on div "Worker Engagement Type Strategy All Engagement Types Default Worker Engagement …" at bounding box center [850, 439] width 416 height 321
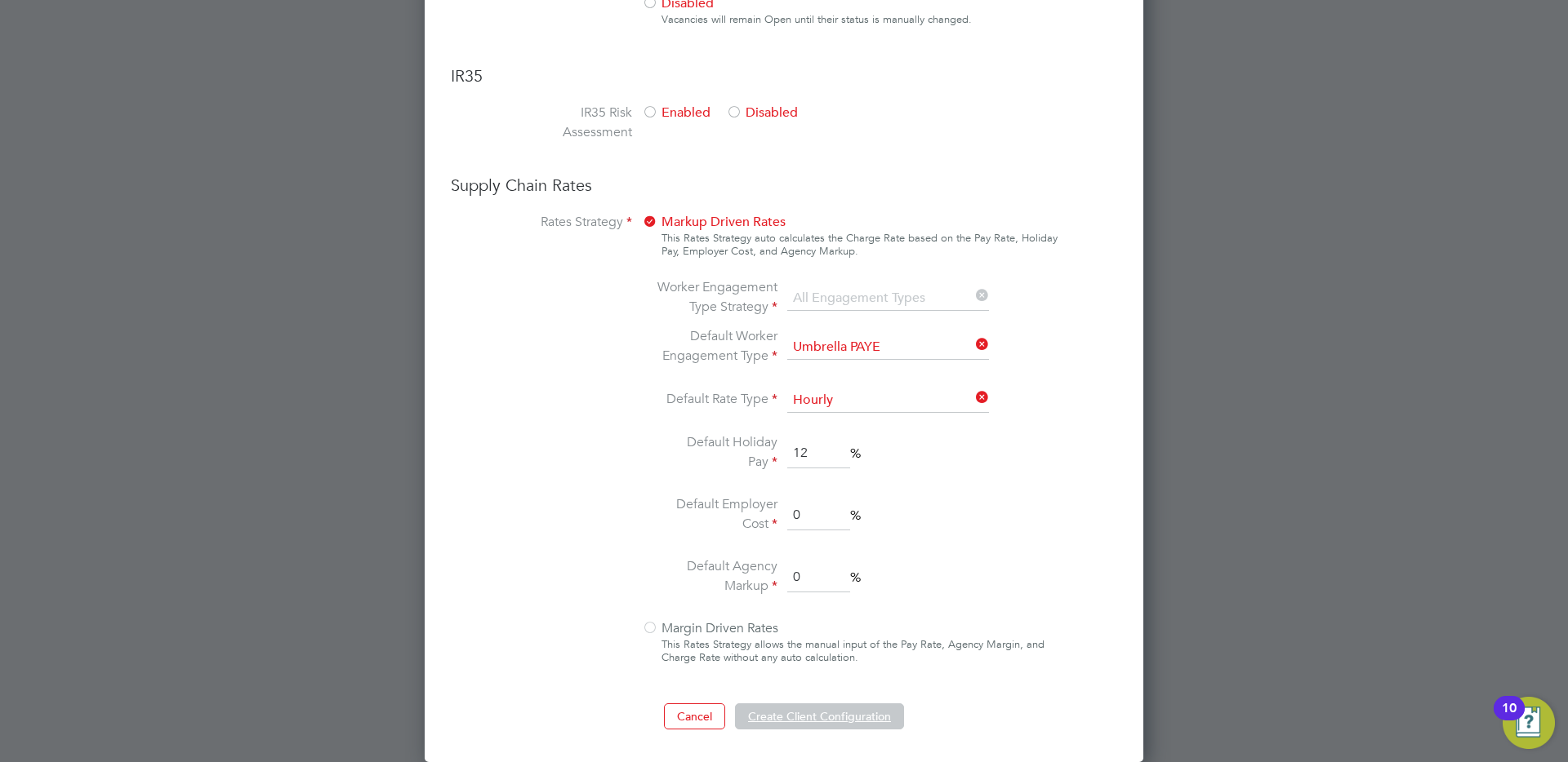
click at [826, 724] on button "Create Client Configuration" at bounding box center [819, 717] width 169 height 26
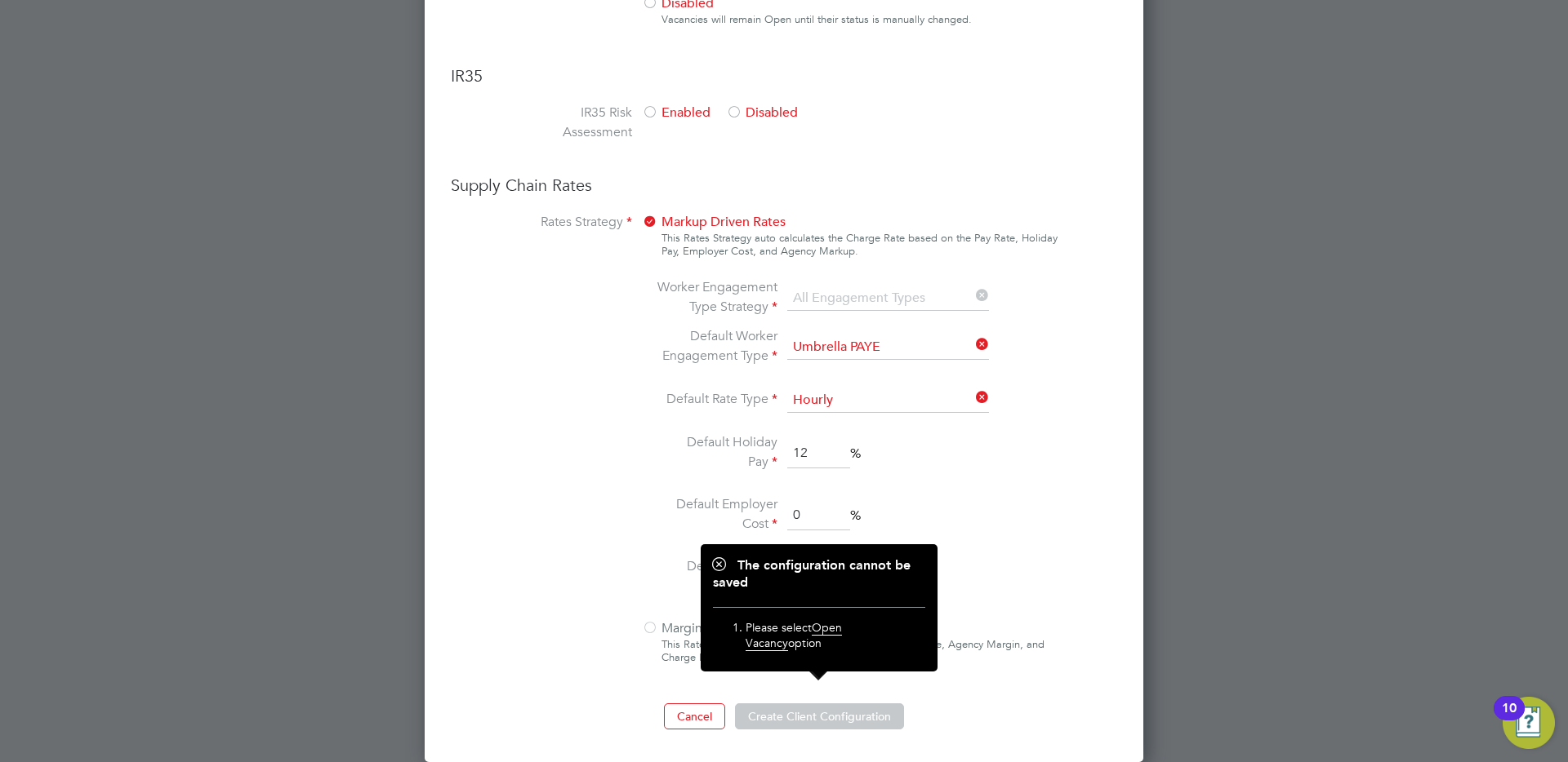
click at [977, 586] on li "Default Agency Markup 0 %" at bounding box center [827, 578] width 344 height 43
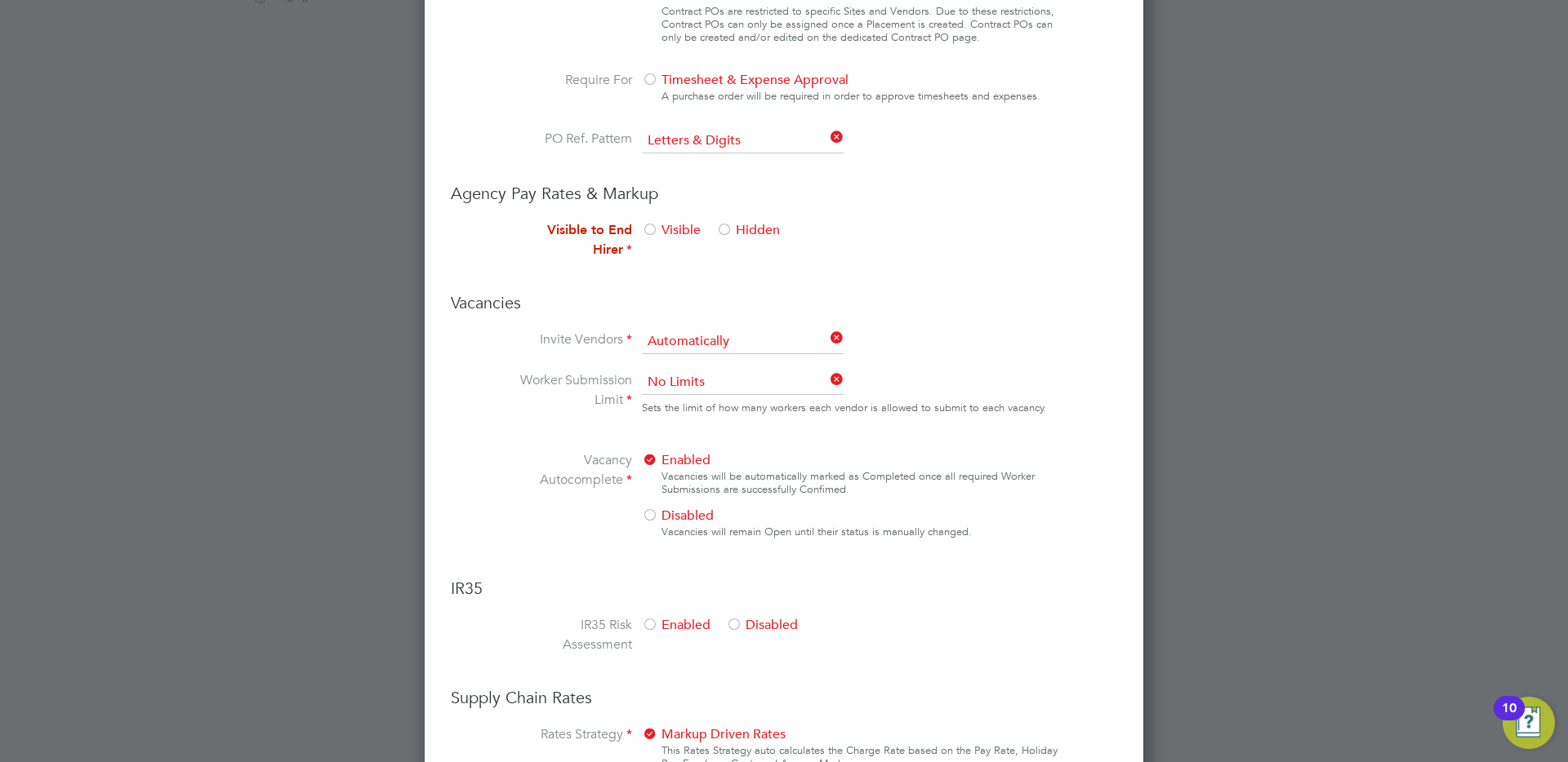
scroll to position [701, 0]
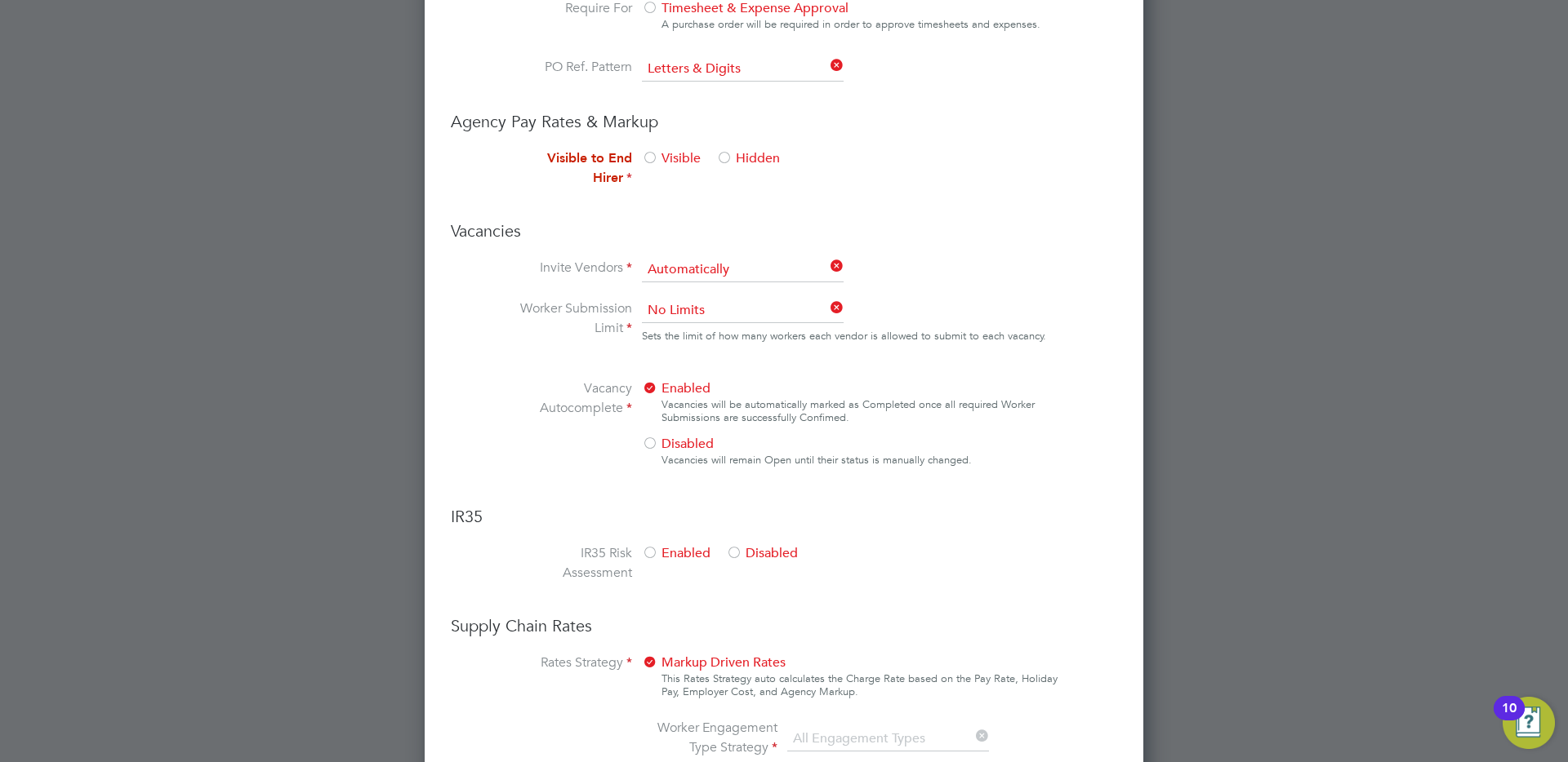
click at [732, 548] on div at bounding box center [733, 554] width 16 height 16
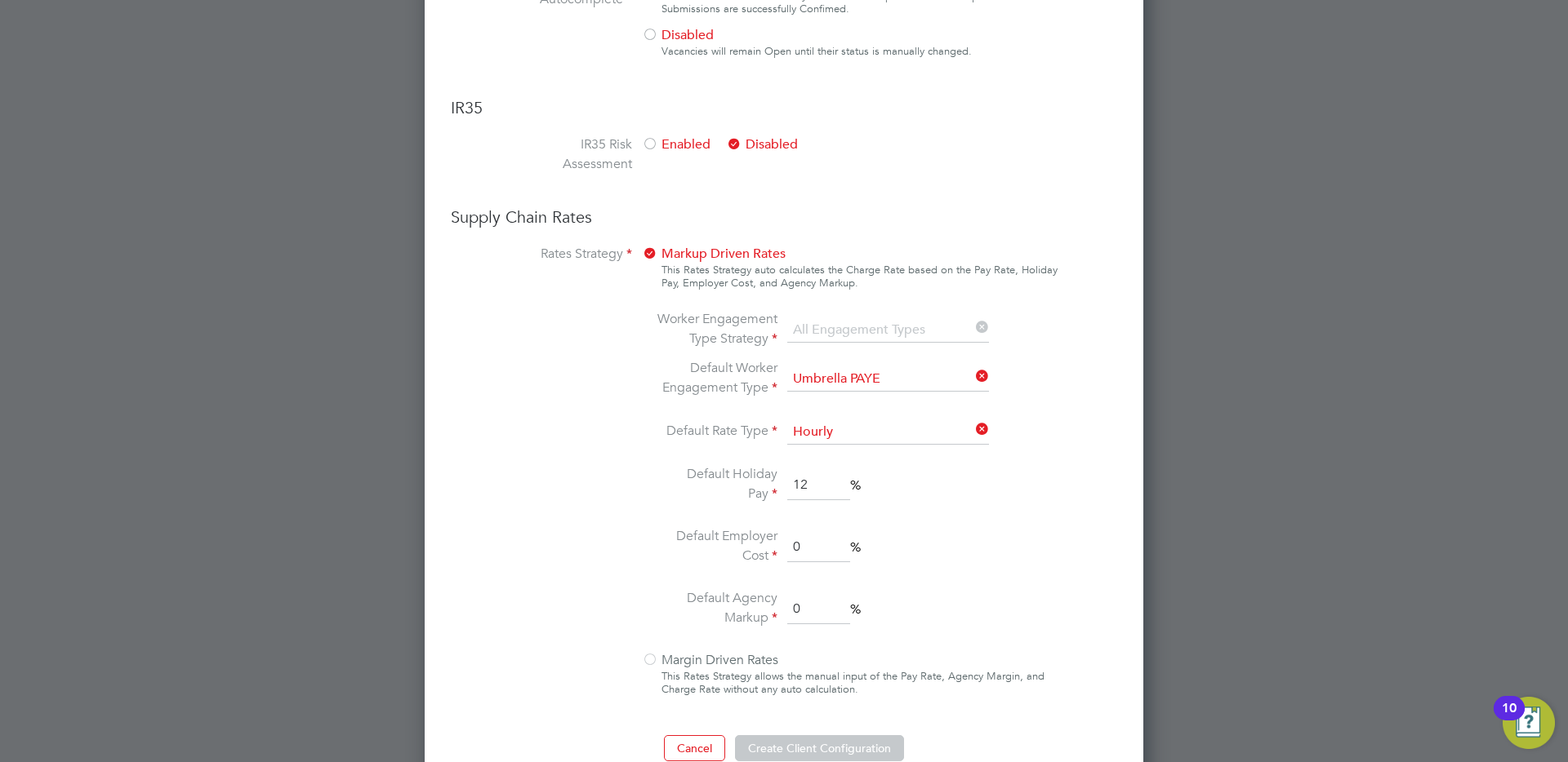
scroll to position [1143, 0]
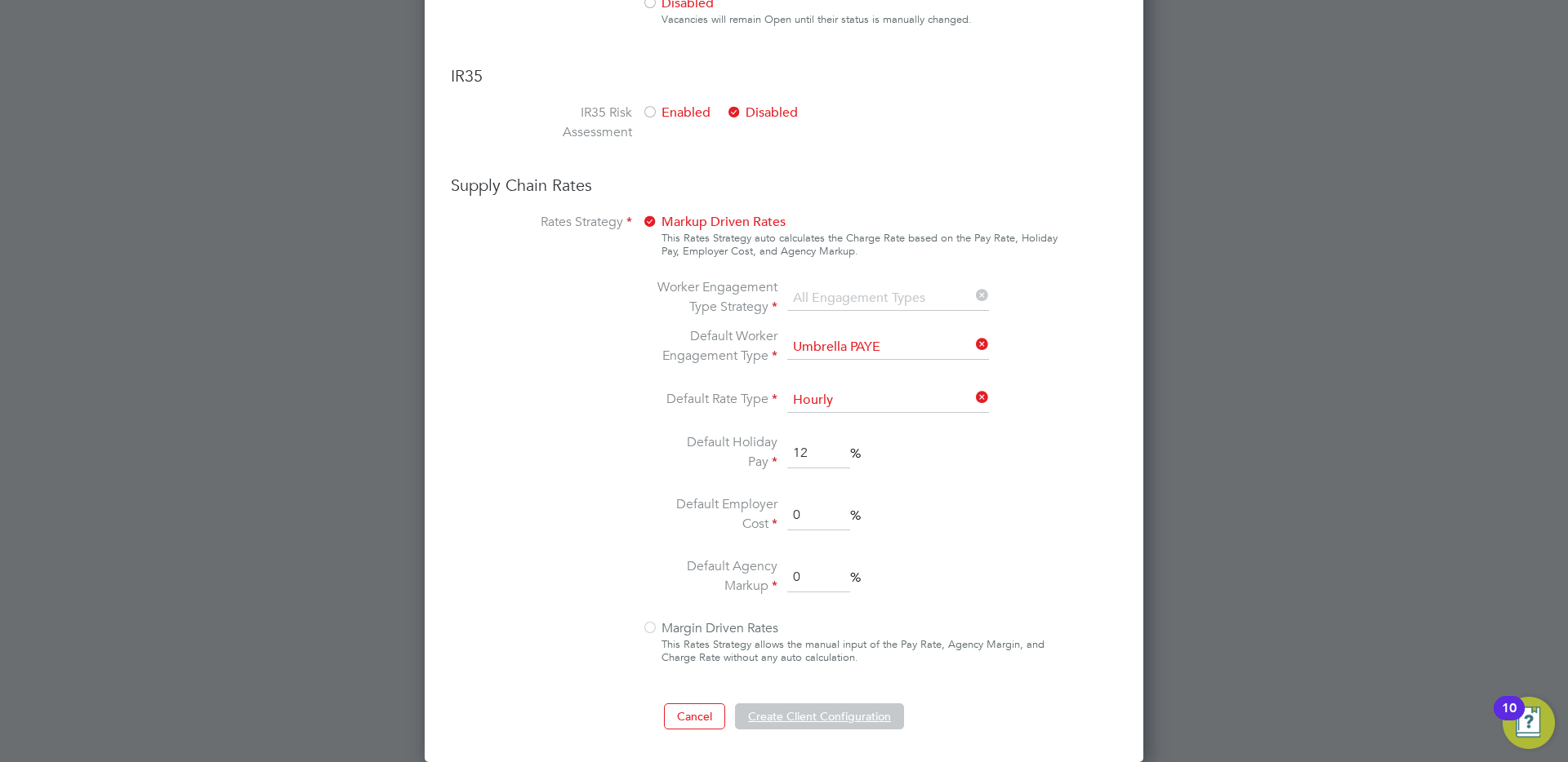
click at [779, 714] on button "Create Client Configuration" at bounding box center [819, 717] width 169 height 26
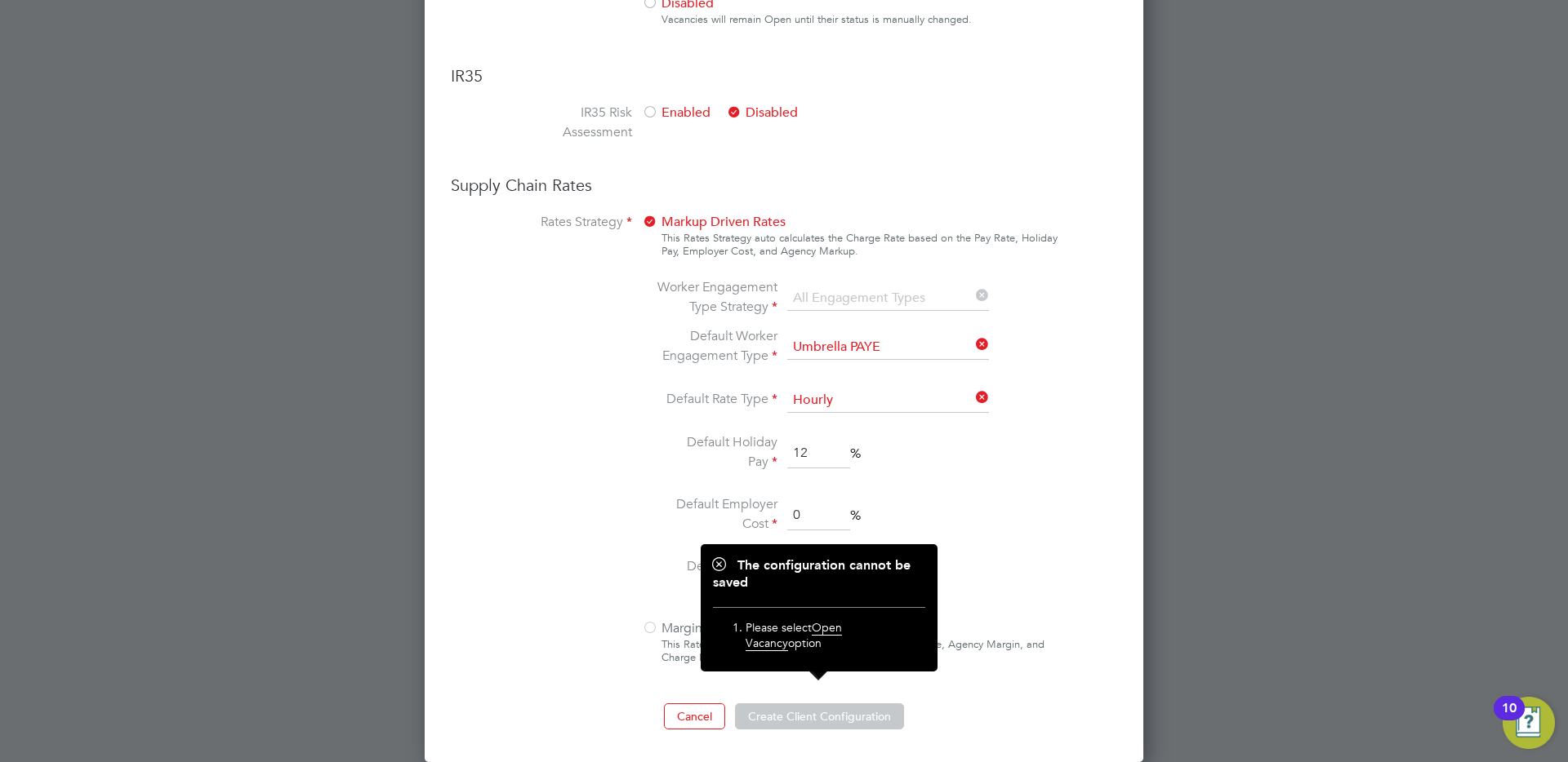
click at [950, 630] on div "Markup Driven Rates This Rates Strategy auto calculates the Charge Rate based o…" at bounding box center [850, 442] width 416 height 462
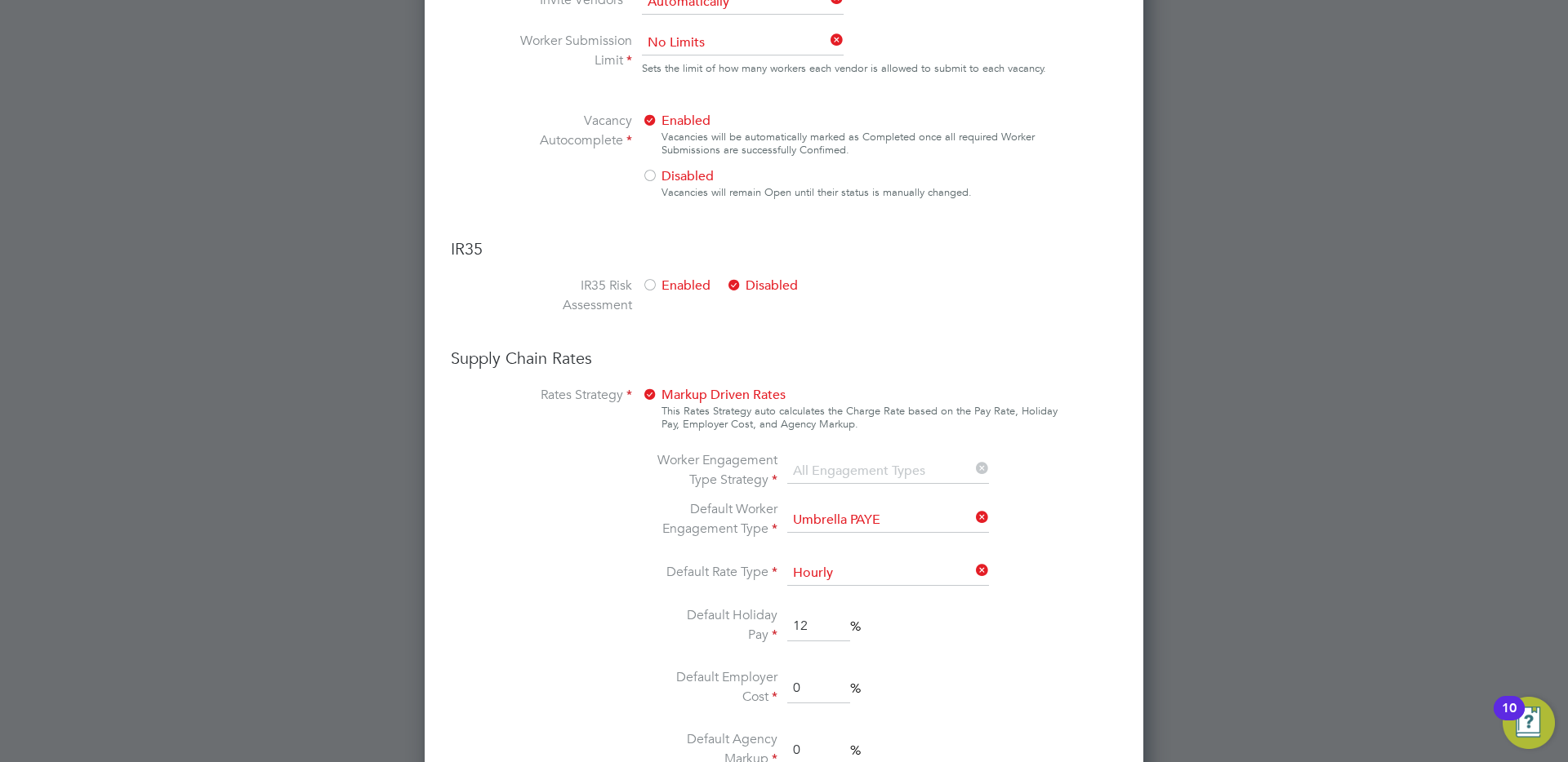
scroll to position [1143, 0]
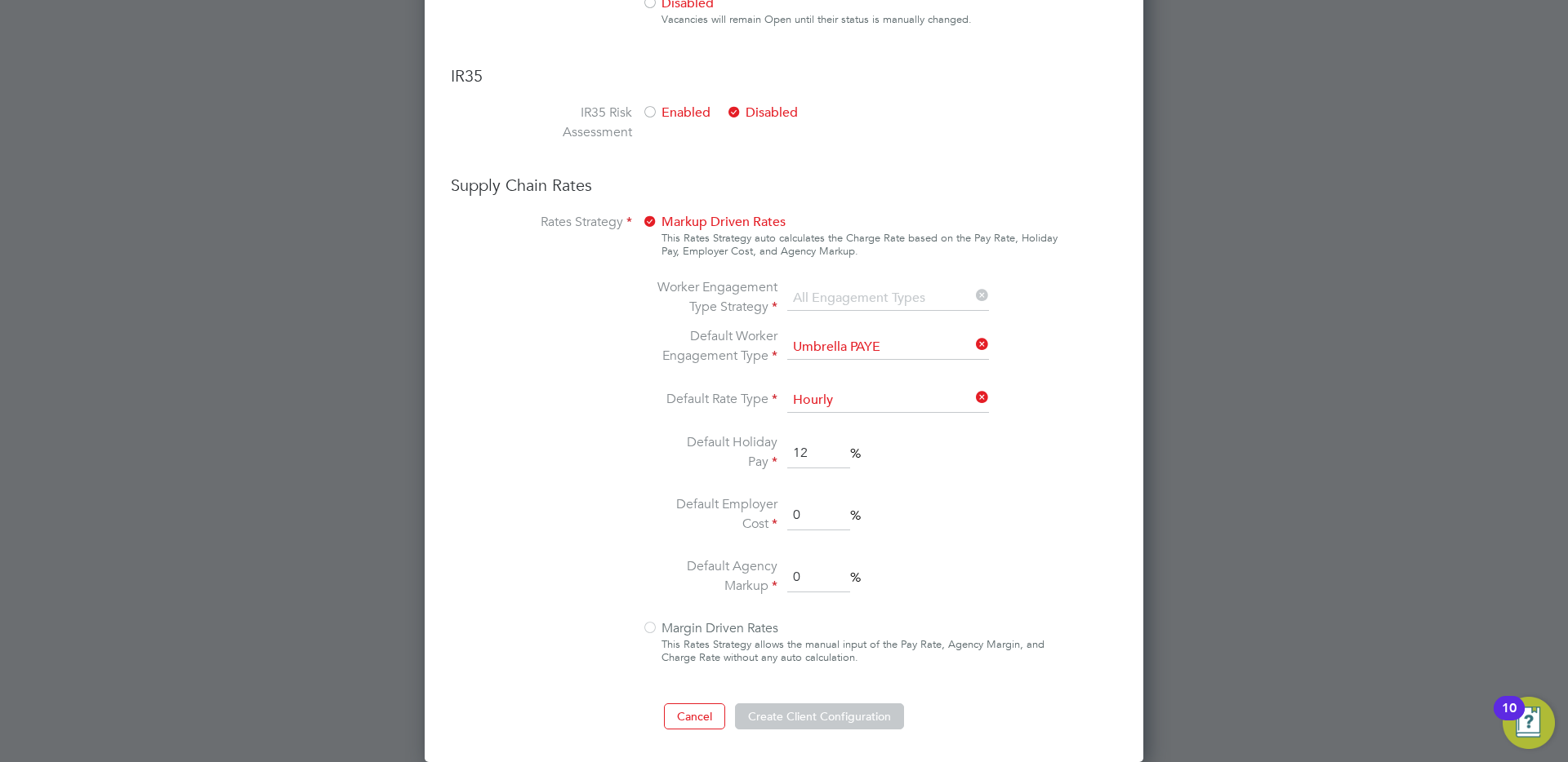
click at [781, 720] on button "Create Client Configuration" at bounding box center [819, 717] width 169 height 26
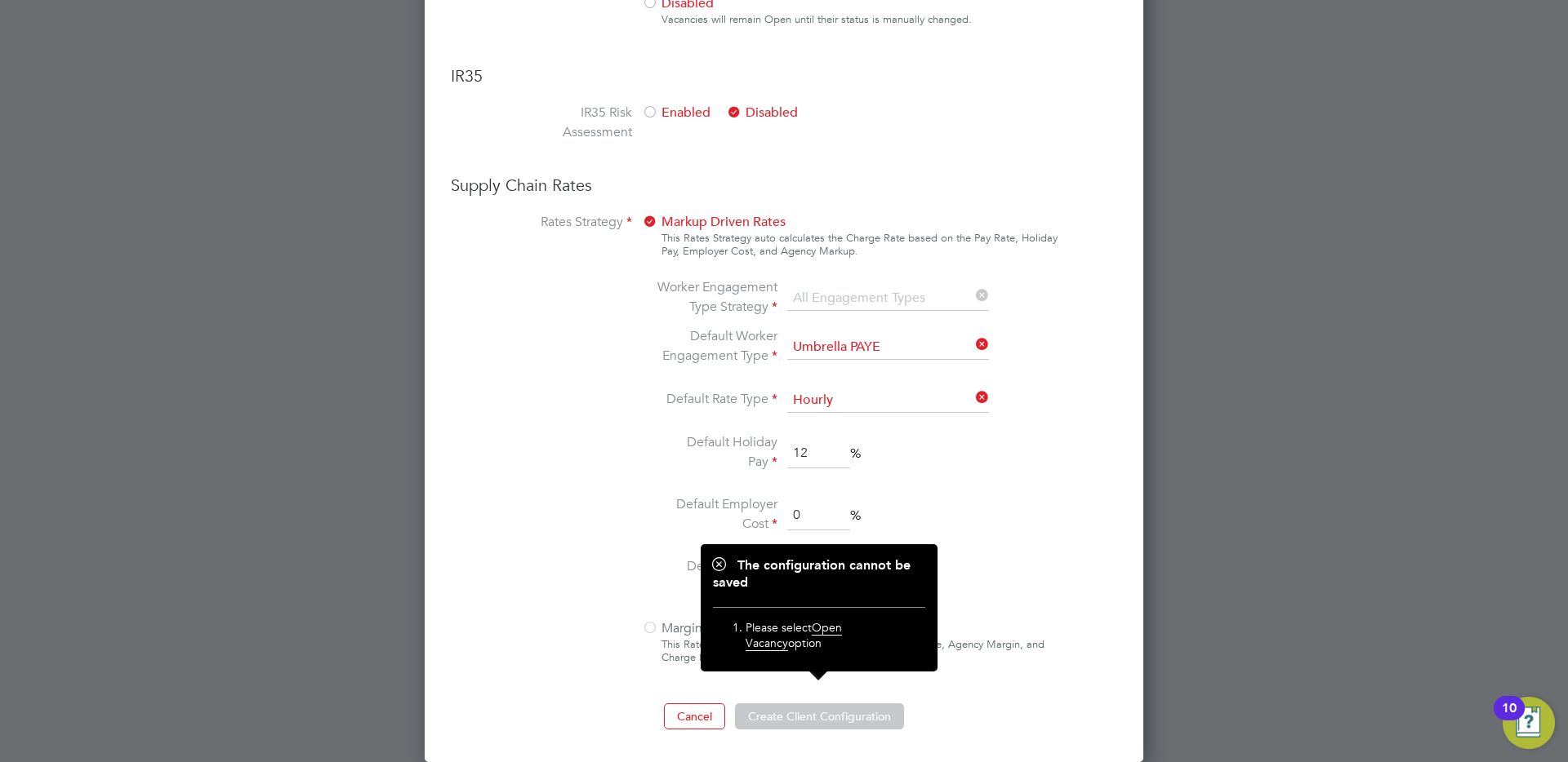
click at [842, 632] on span "Open Vacancy" at bounding box center [793, 635] width 96 height 30
click at [963, 457] on li "Default Holiday Pay 12 %" at bounding box center [827, 454] width 344 height 43
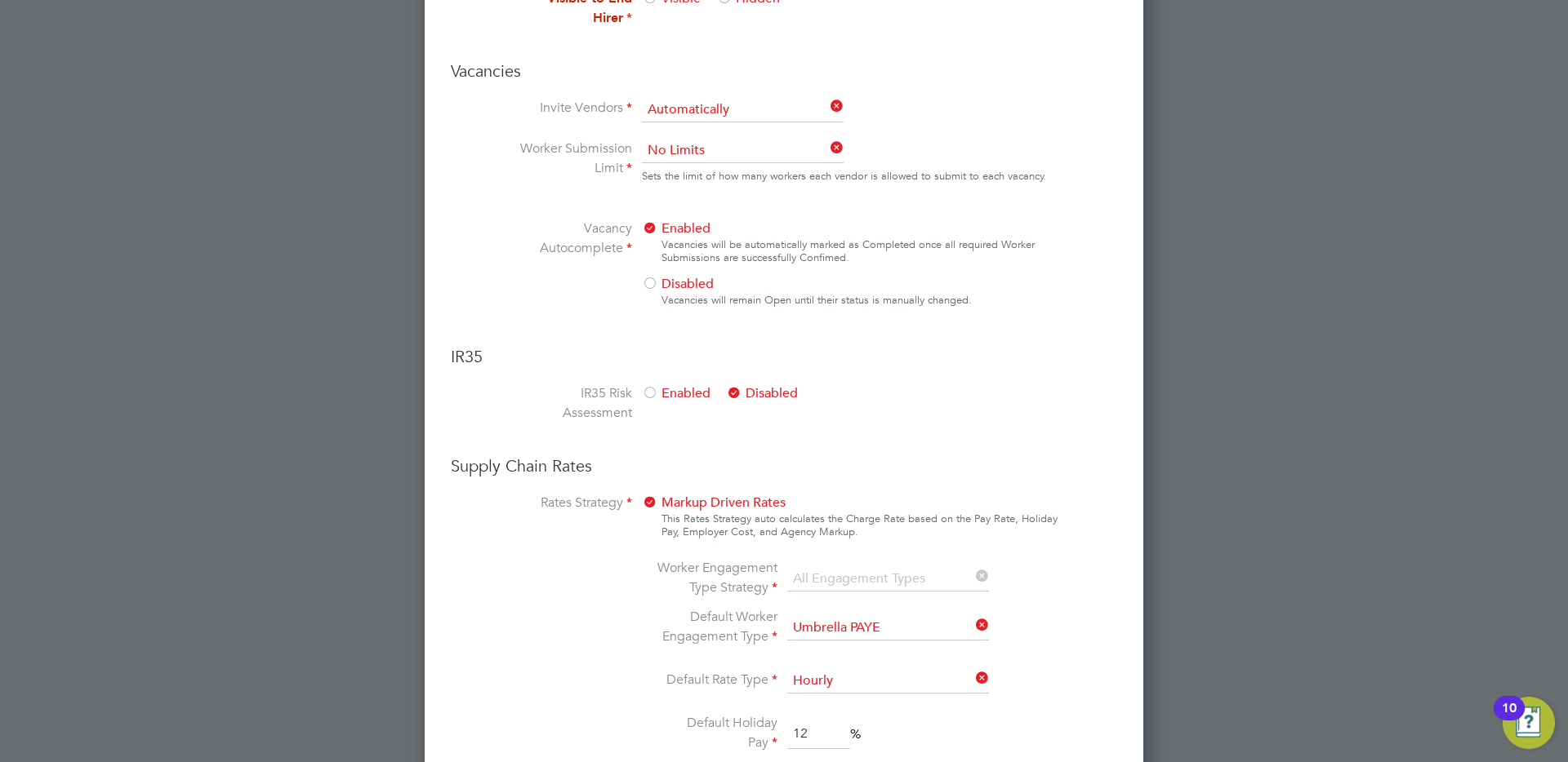
scroll to position [564, 0]
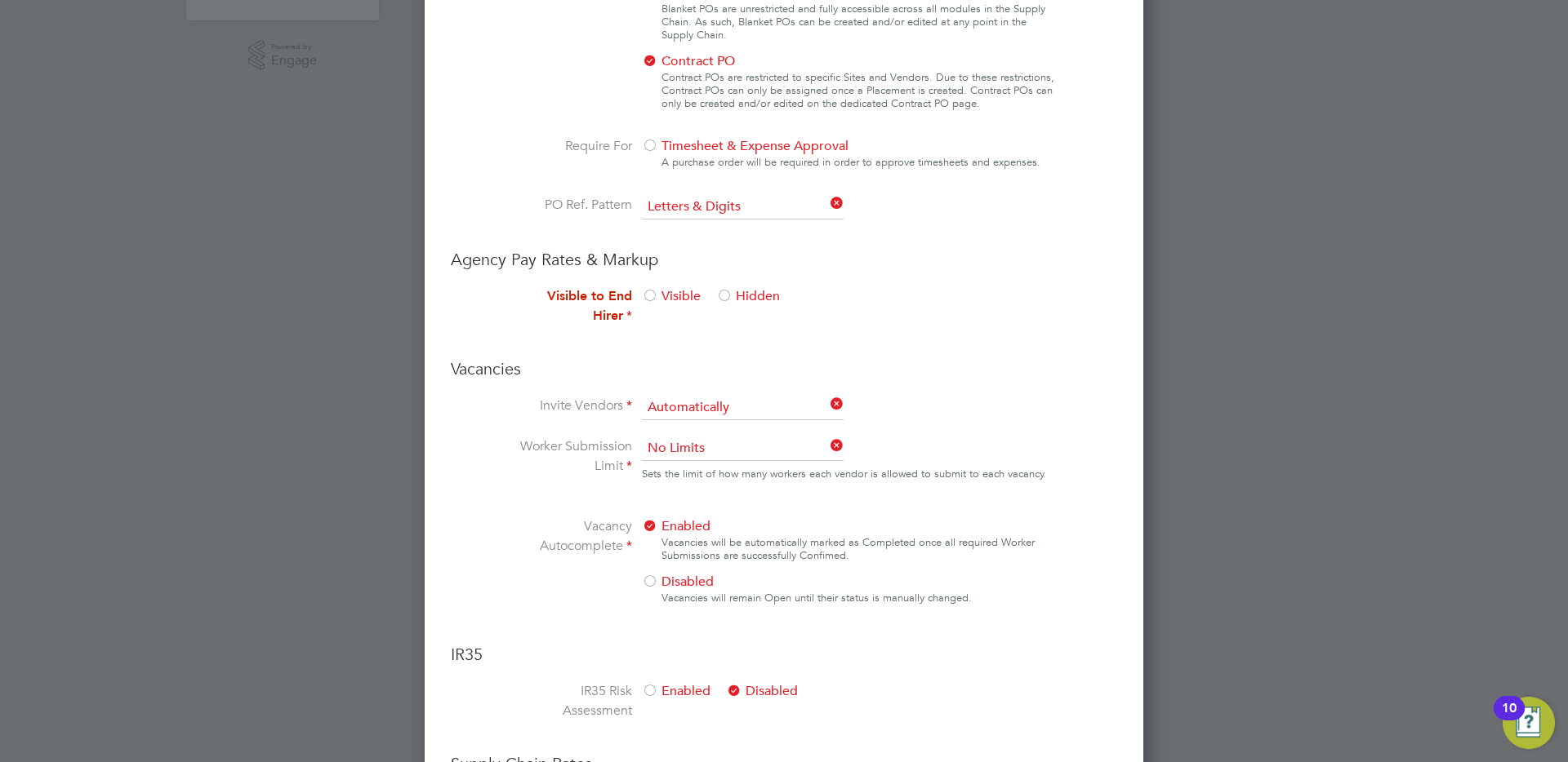
click at [720, 292] on div at bounding box center [723, 297] width 16 height 16
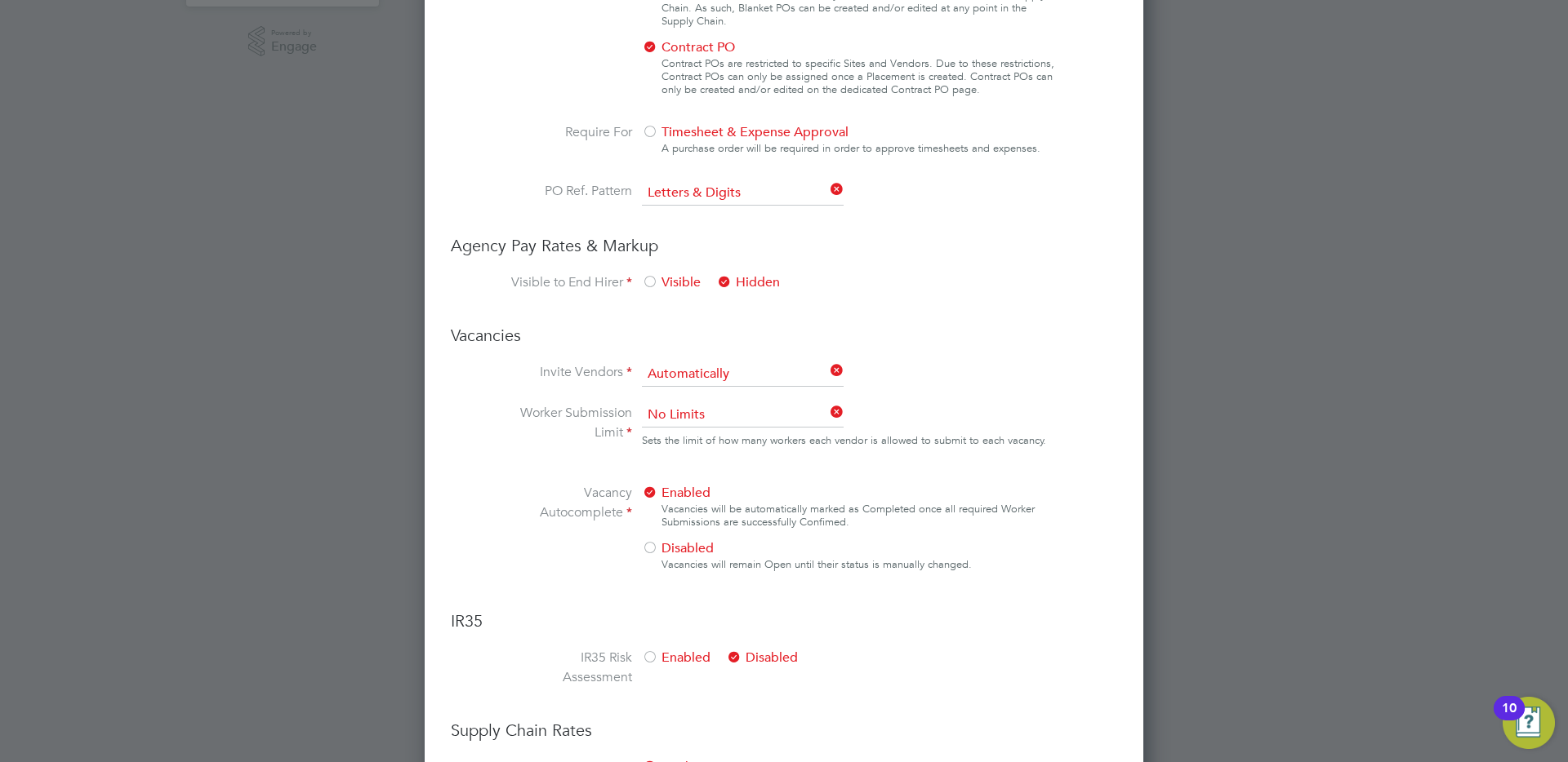
scroll to position [0, 0]
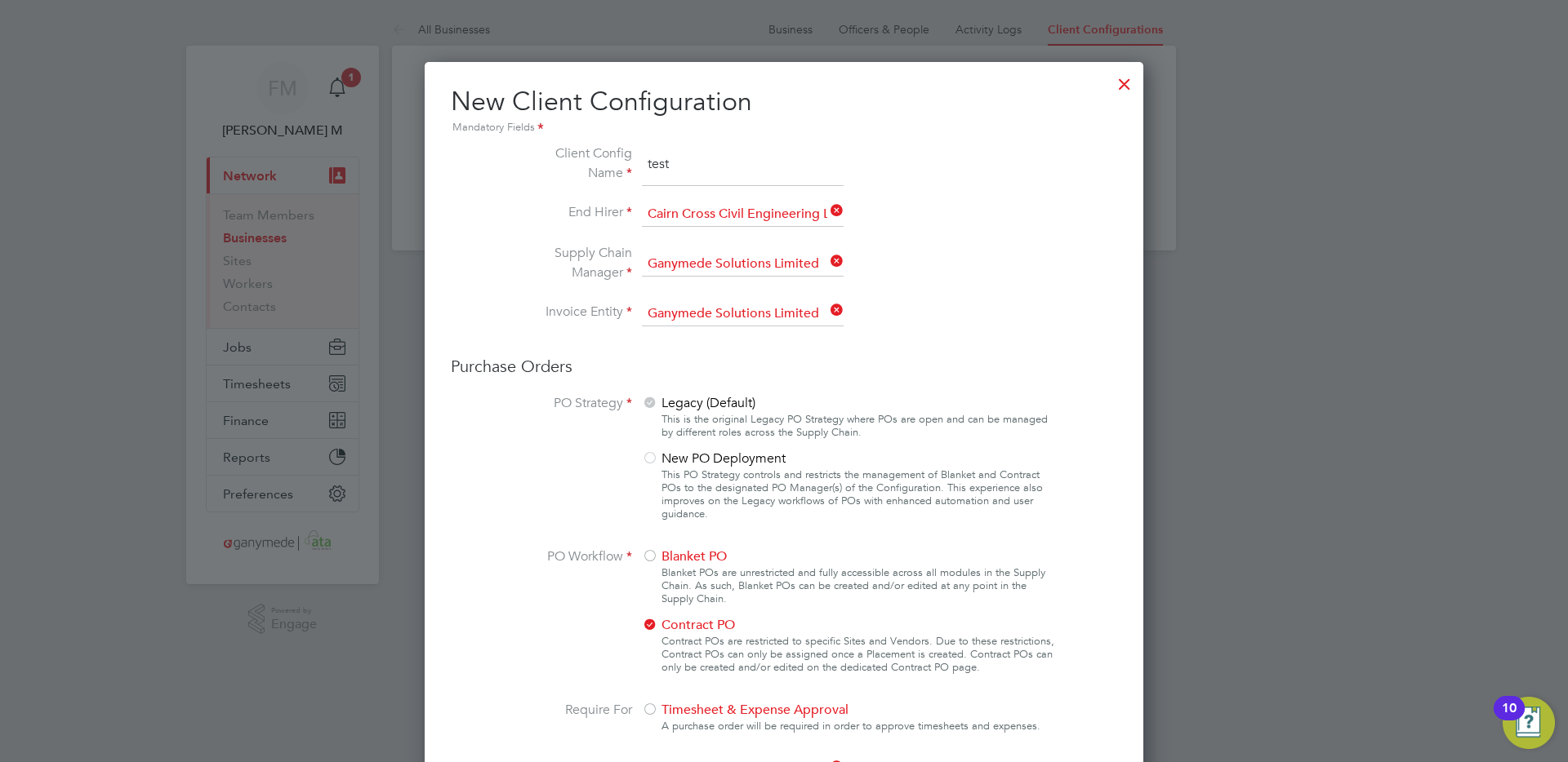
click at [1132, 77] on div at bounding box center [1124, 79] width 29 height 29
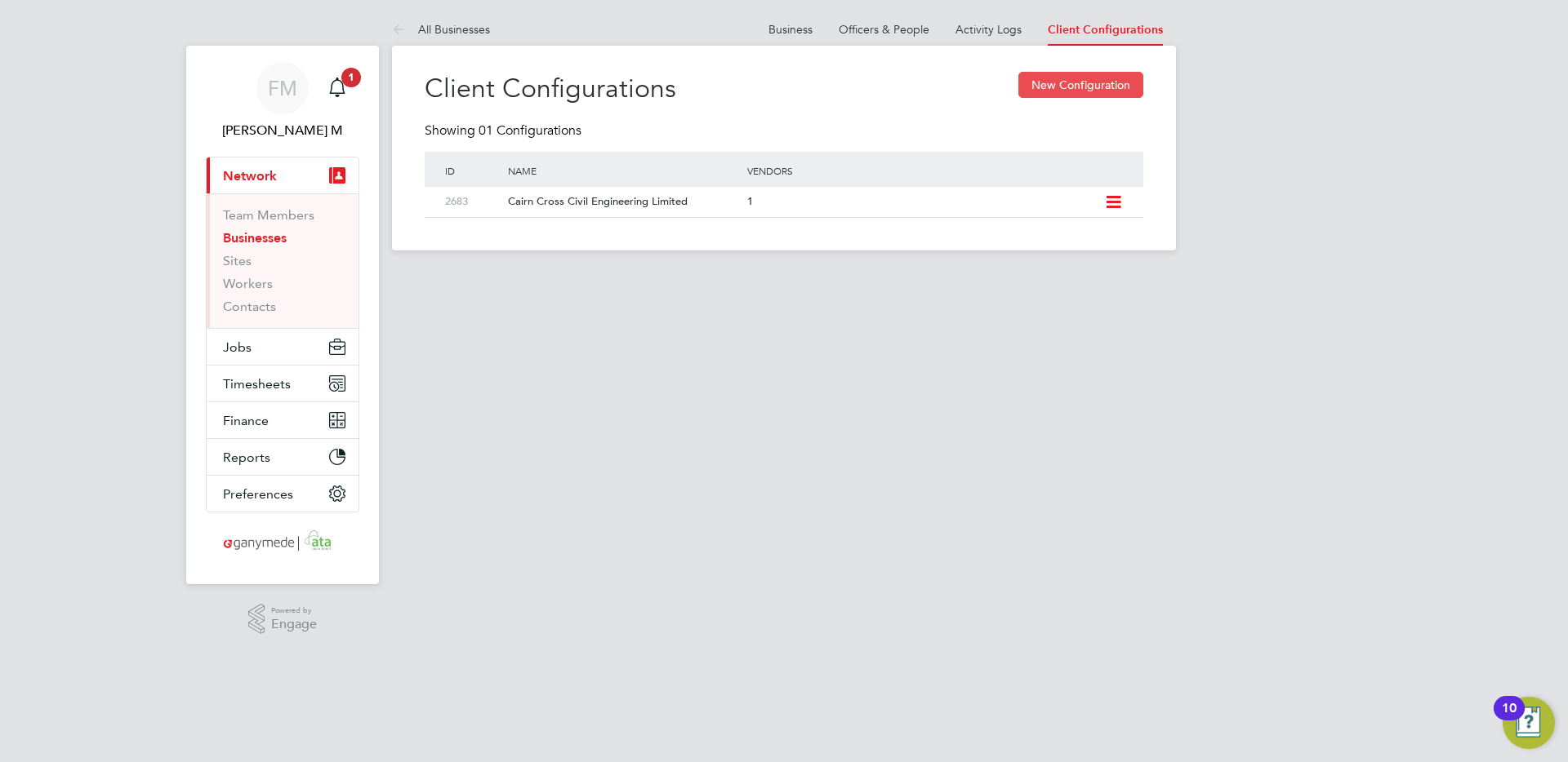
click at [1078, 78] on button "New Configuration" at bounding box center [1081, 85] width 125 height 26
type input "Letters & Digits"
type input "Automatically"
type input "No Limits"
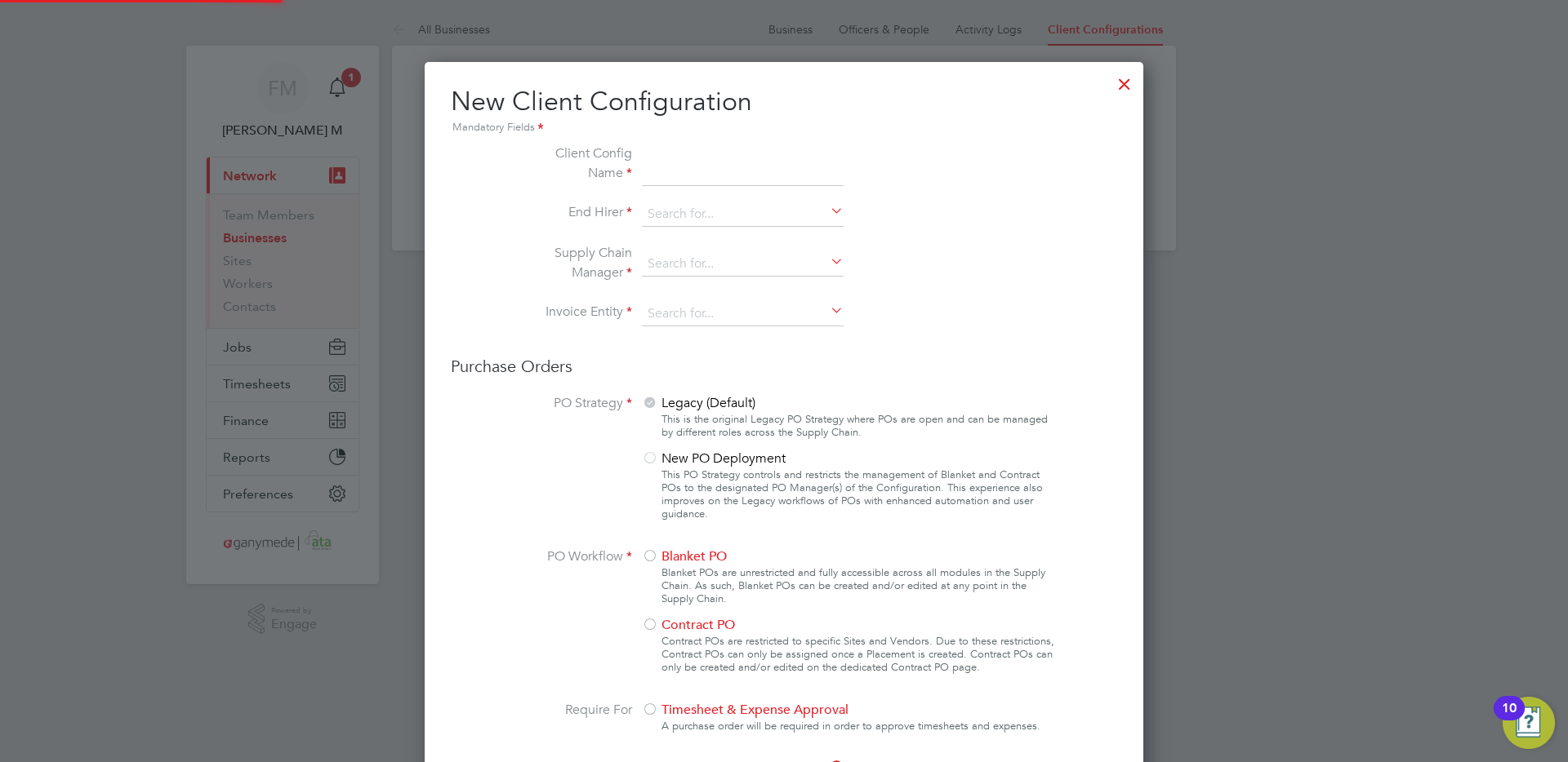
scroll to position [1825, 720]
click at [1125, 80] on div at bounding box center [1124, 79] width 29 height 29
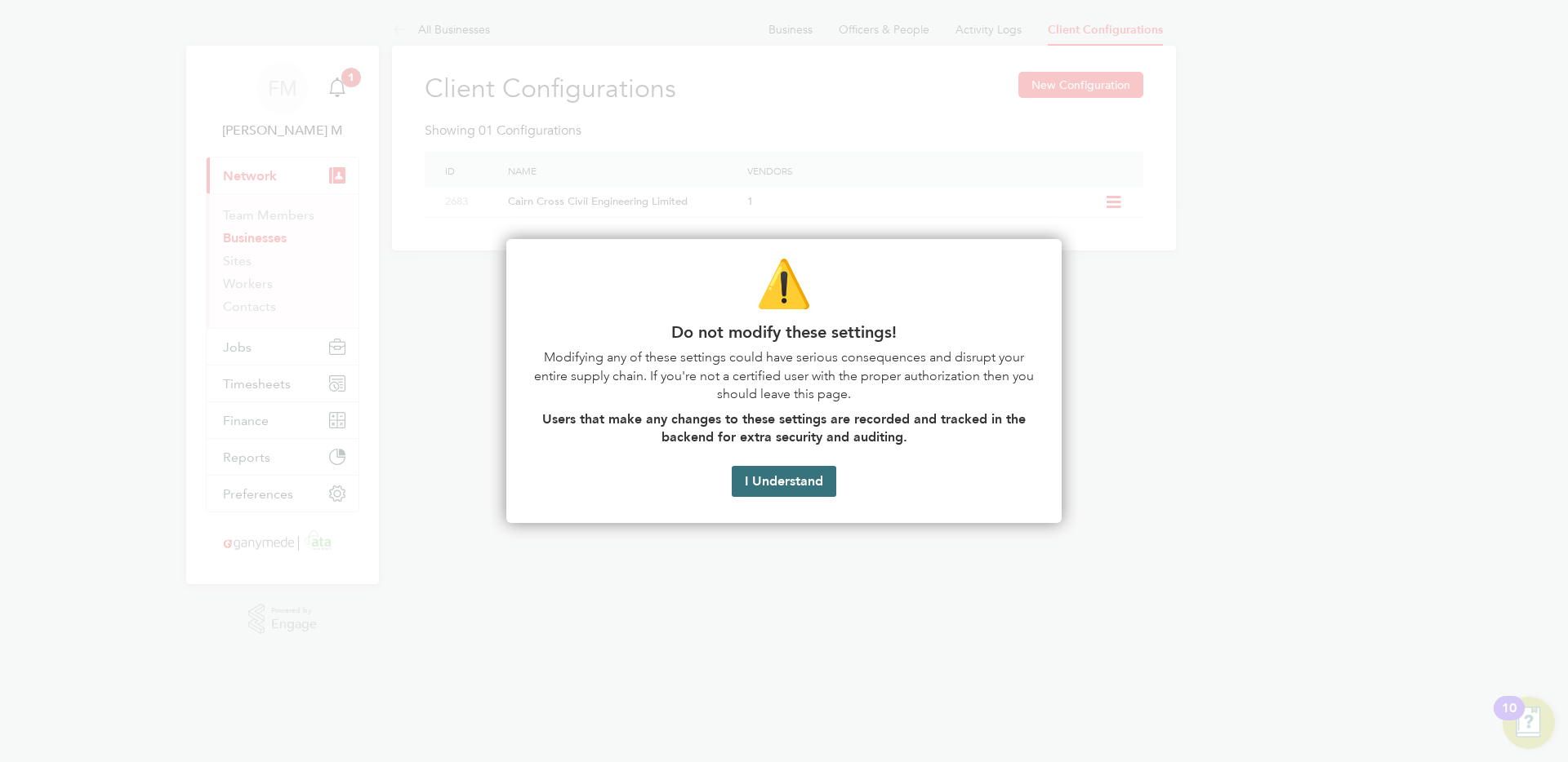
click at [797, 478] on button "I Understand" at bounding box center [784, 481] width 105 height 31
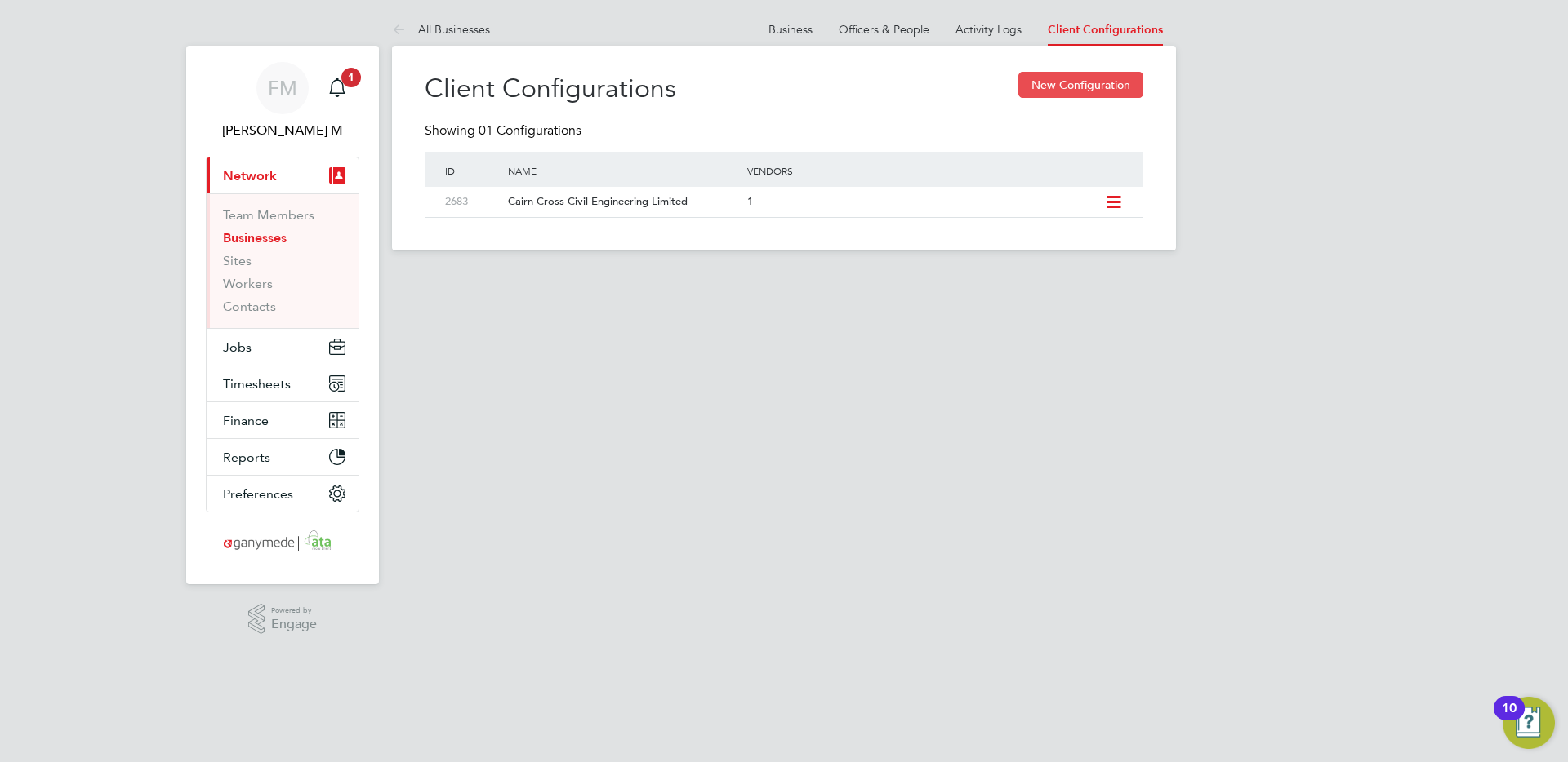
click at [1043, 75] on button "New Configuration" at bounding box center [1081, 85] width 125 height 26
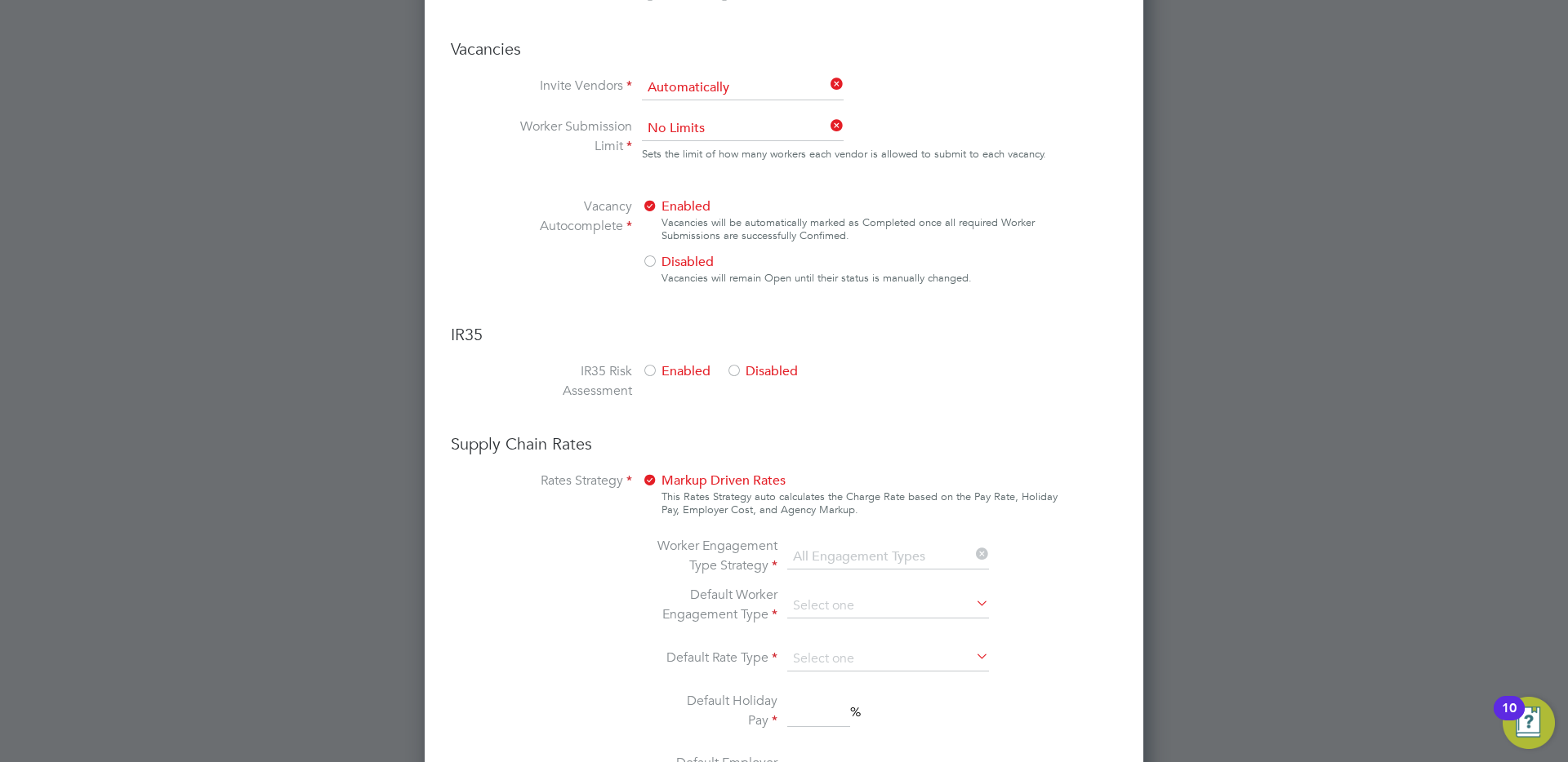
scroll to position [1053, 0]
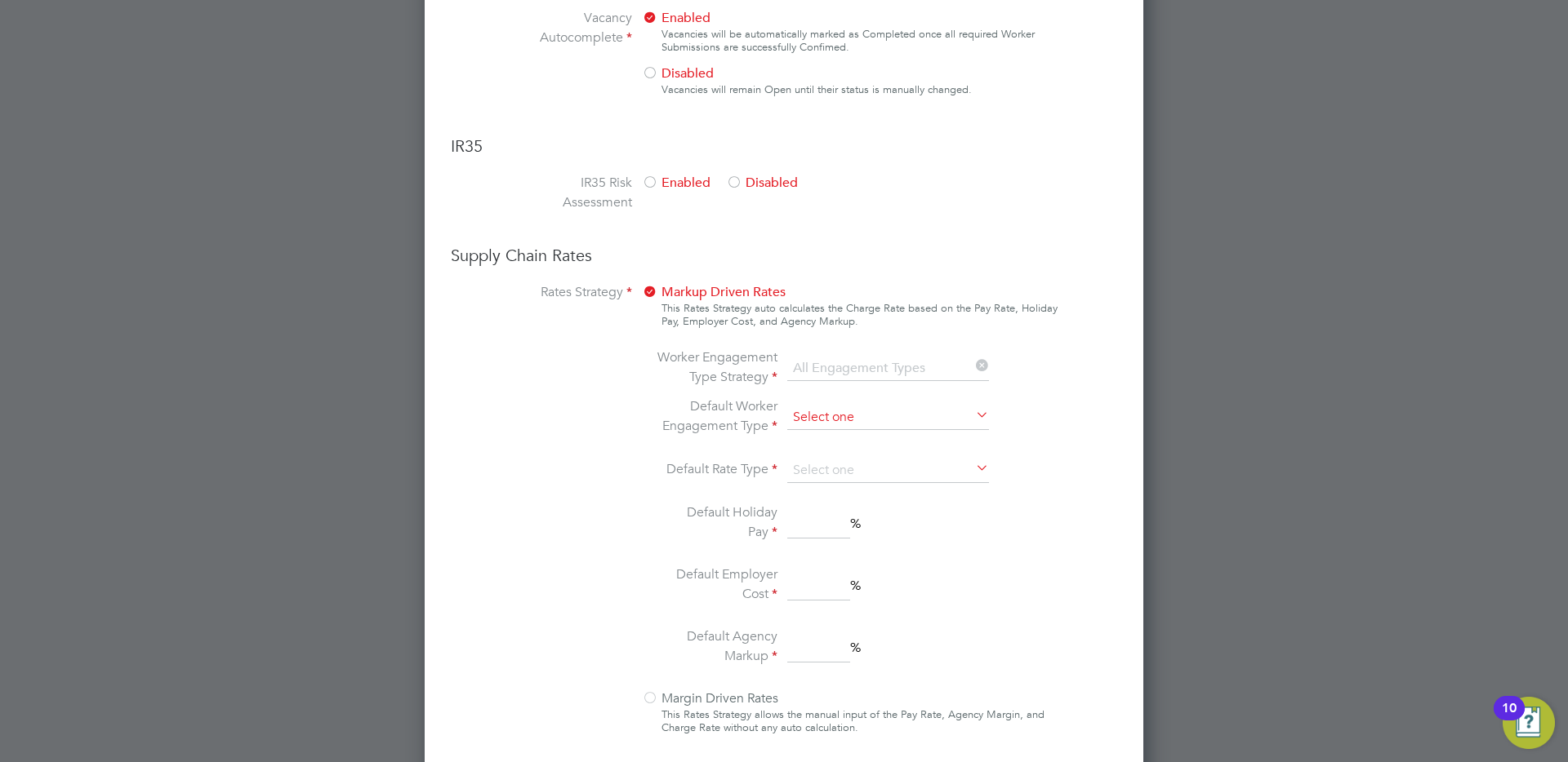
click at [829, 407] on input at bounding box center [887, 418] width 201 height 25
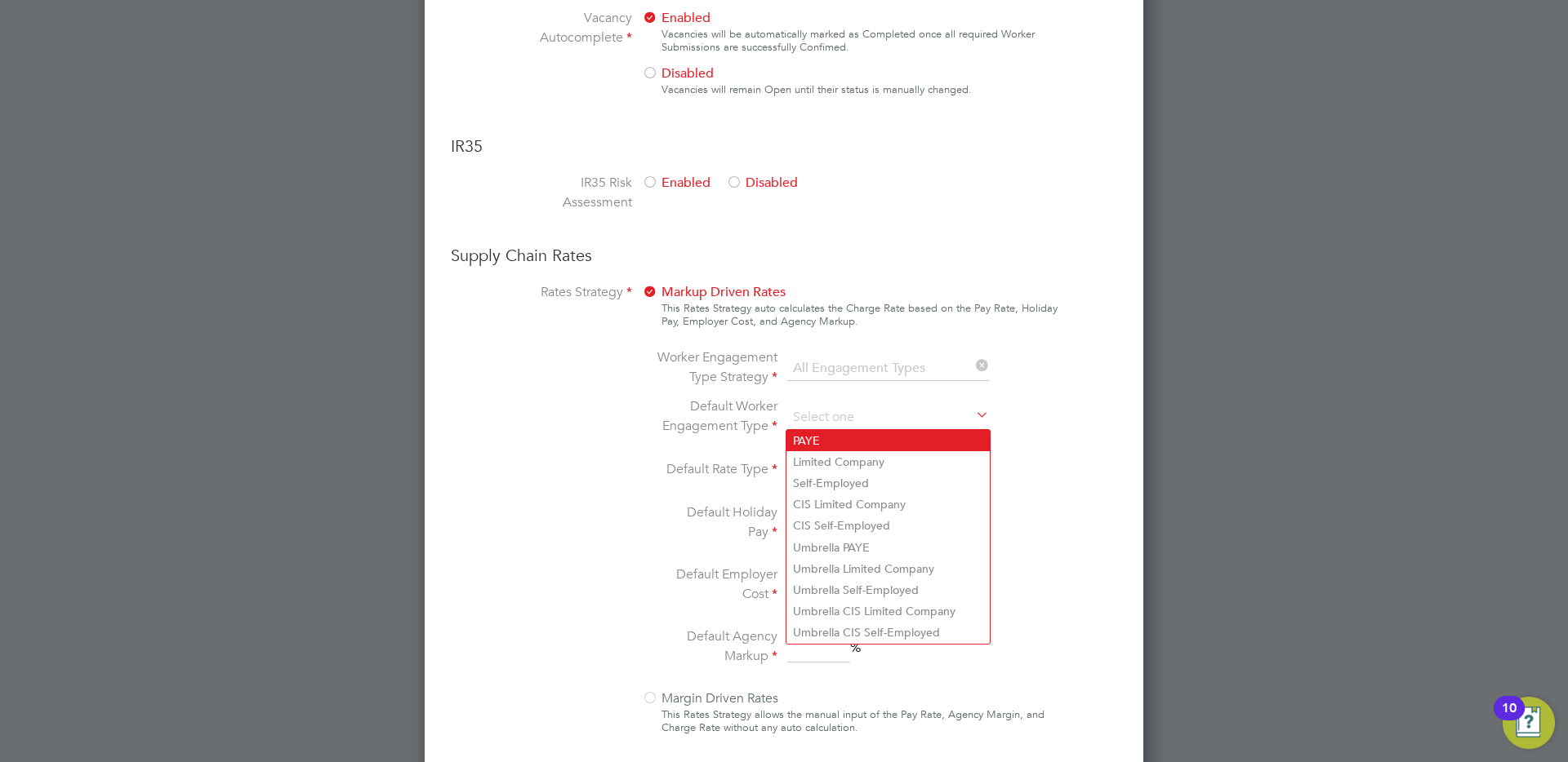
click at [845, 450] on ul "PAYE Limited Company Self-Employed CIS Limited Company CIS Self-Employed Umbrel…" at bounding box center [888, 537] width 205 height 216
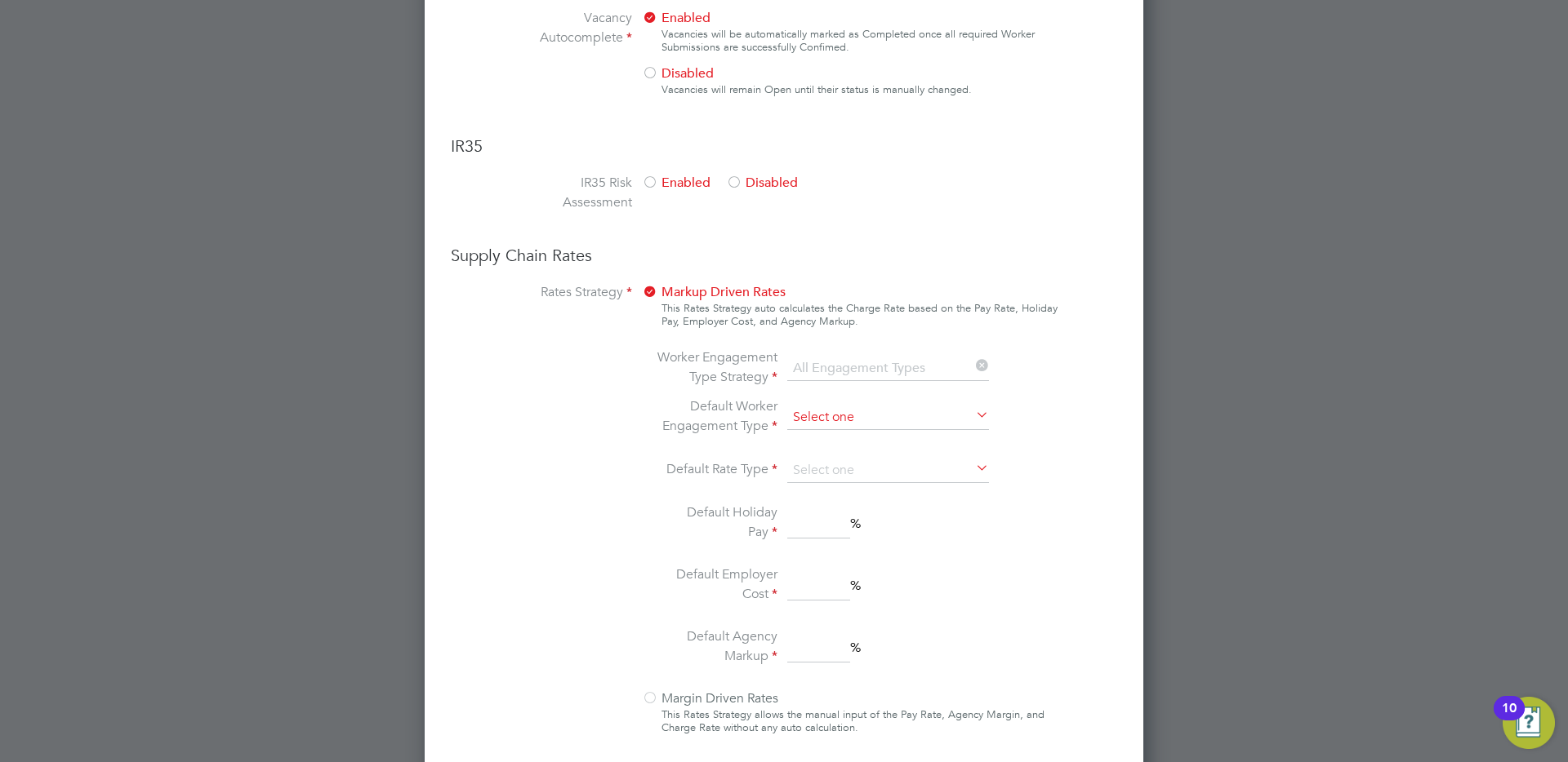
click at [833, 419] on input at bounding box center [887, 418] width 201 height 25
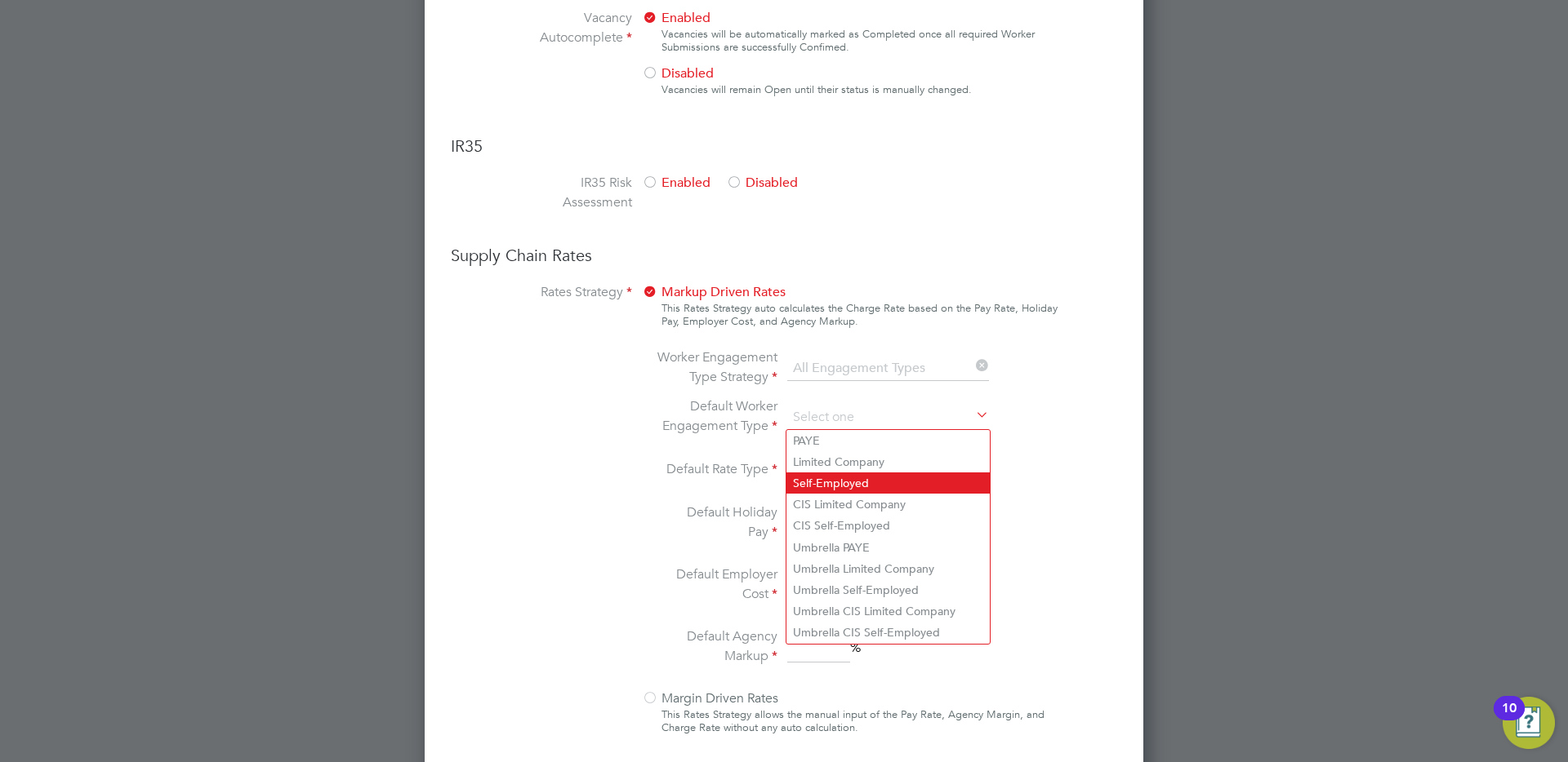
click at [833, 480] on li "Self-Employed" at bounding box center [887, 483] width 203 height 21
type input "Self-Employed"
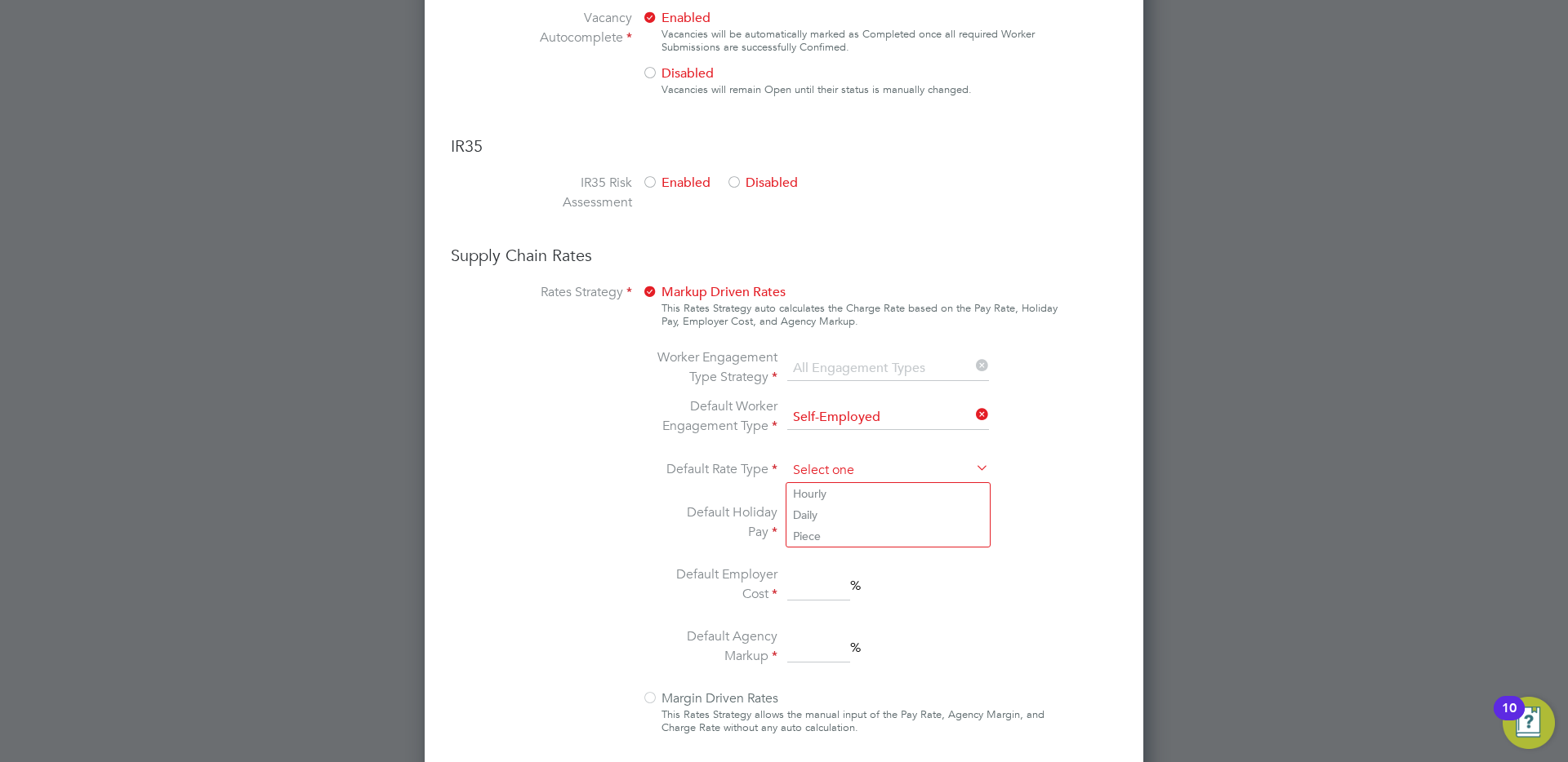
click at [823, 459] on input at bounding box center [887, 471] width 201 height 25
click at [834, 499] on li "Hourly" at bounding box center [887, 494] width 203 height 21
type input "Hourly"
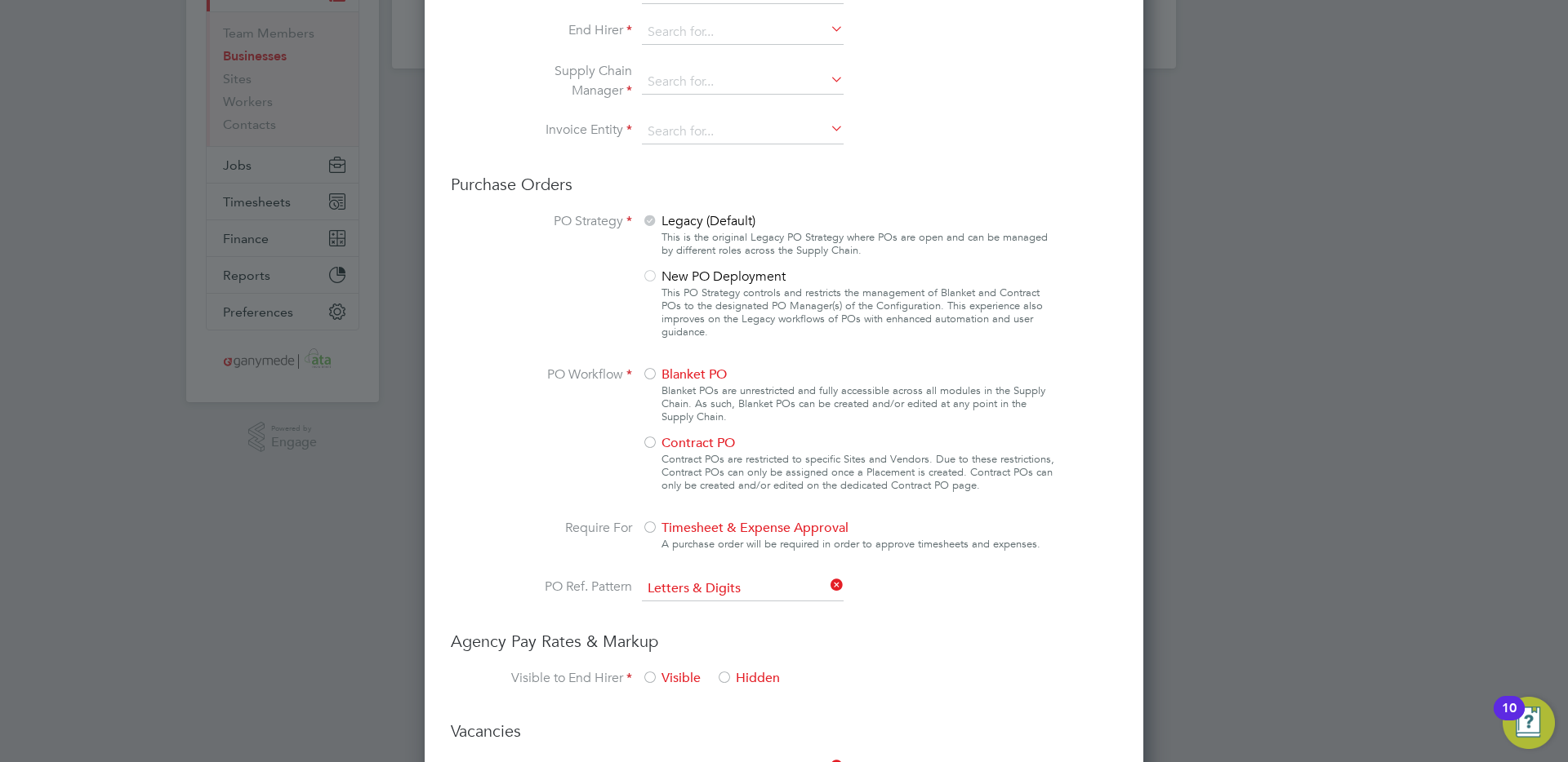
scroll to position [0, 0]
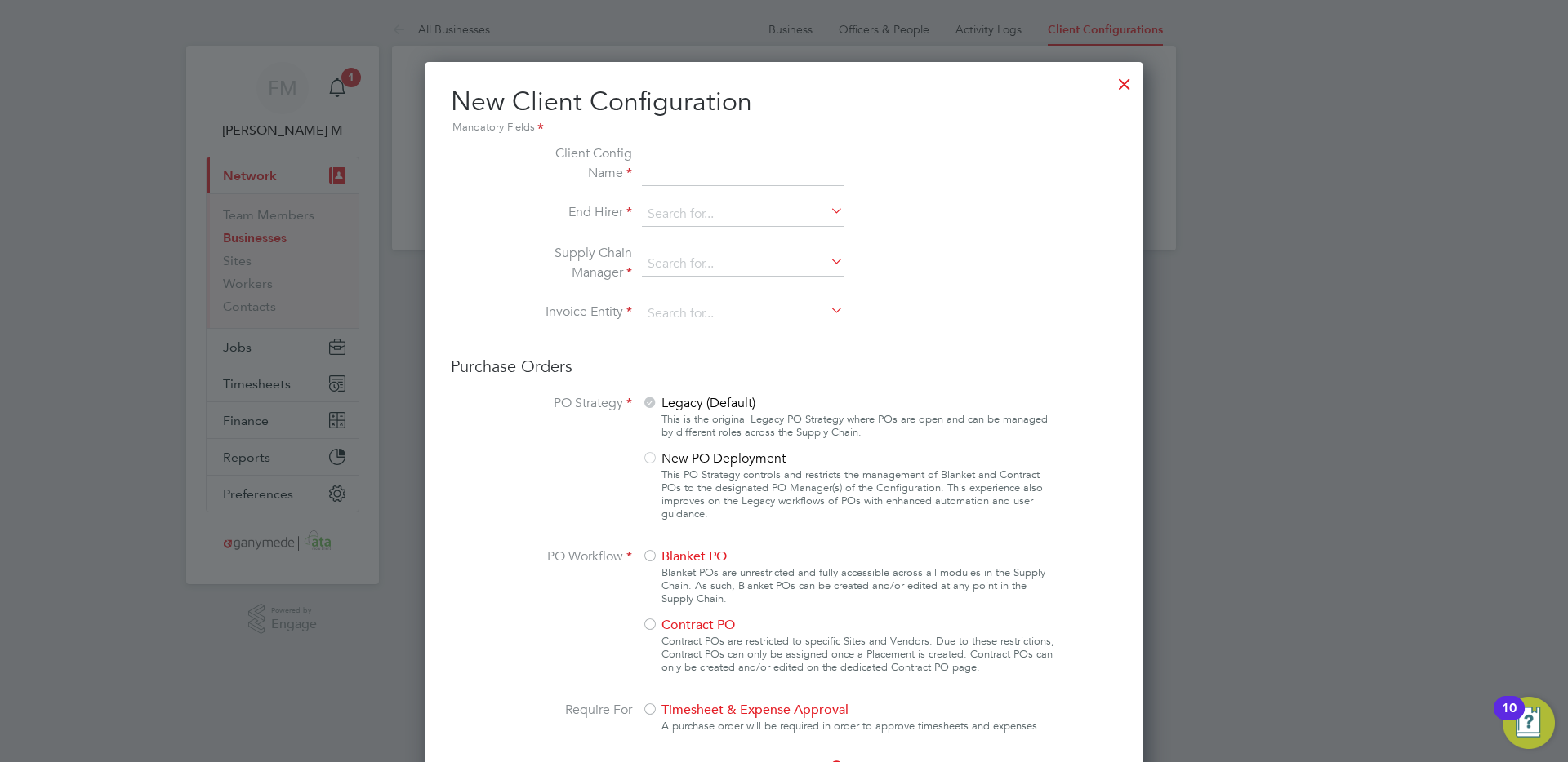
click at [660, 171] on input at bounding box center [742, 165] width 201 height 43
type input "Test config"
click at [559, 222] on label "End Hirer" at bounding box center [570, 213] width 122 height 21
click at [690, 222] on input at bounding box center [742, 215] width 201 height 25
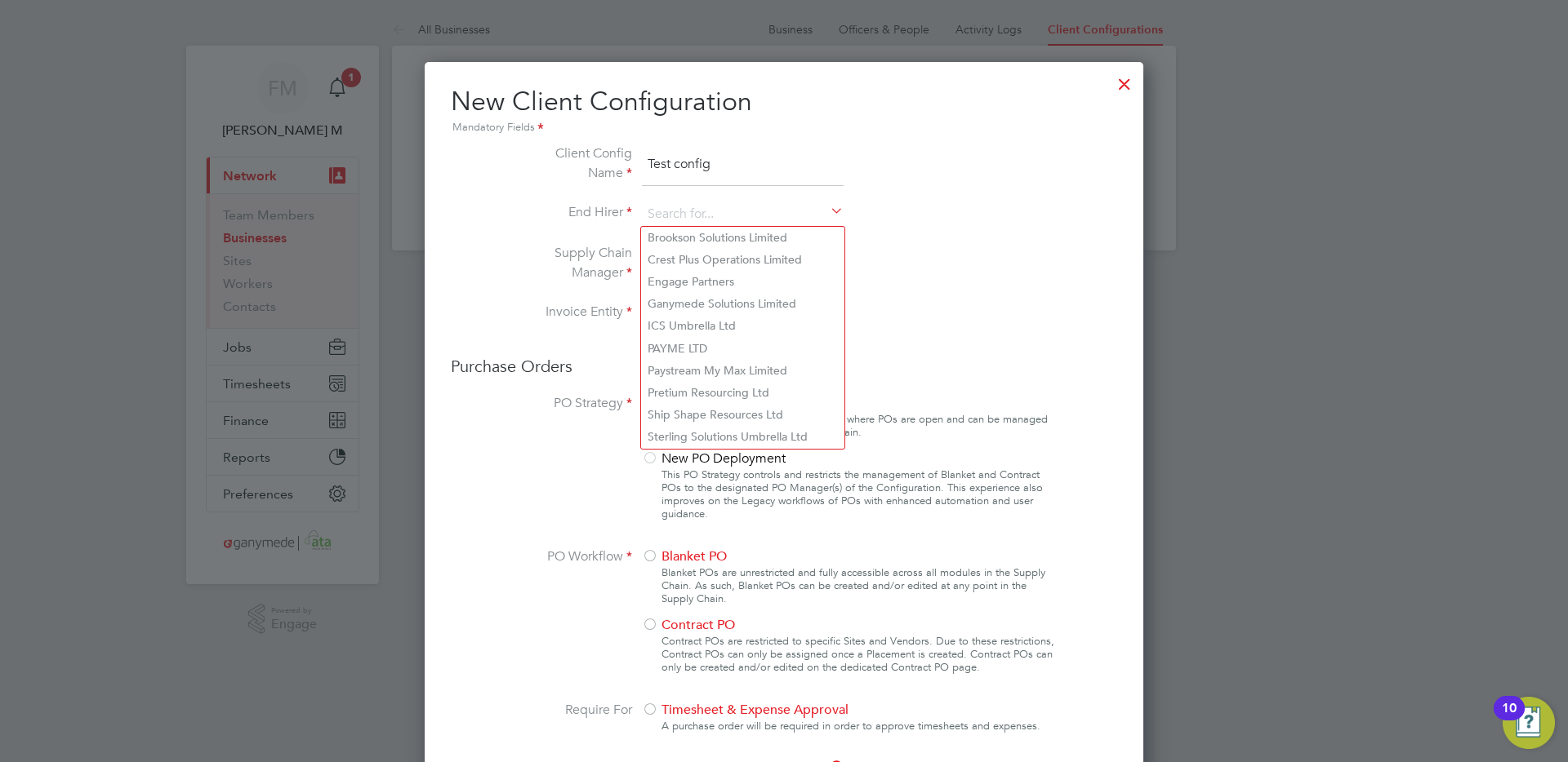
click at [1120, 90] on div at bounding box center [1124, 79] width 29 height 29
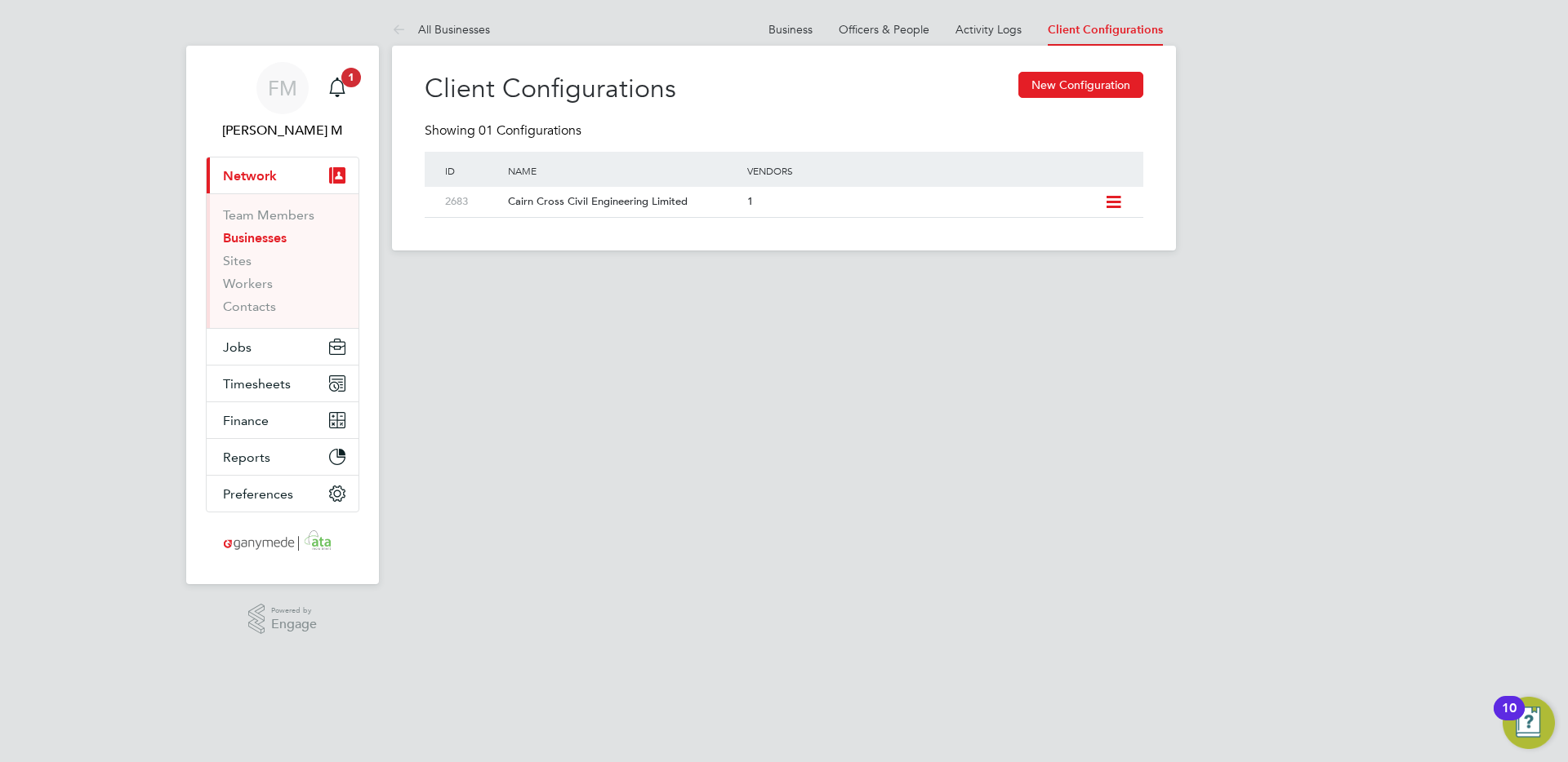
click at [1120, 90] on button "New Configuration" at bounding box center [1081, 85] width 125 height 26
type input "Letters & Digits"
type input "Automatically"
type input "No Limits"
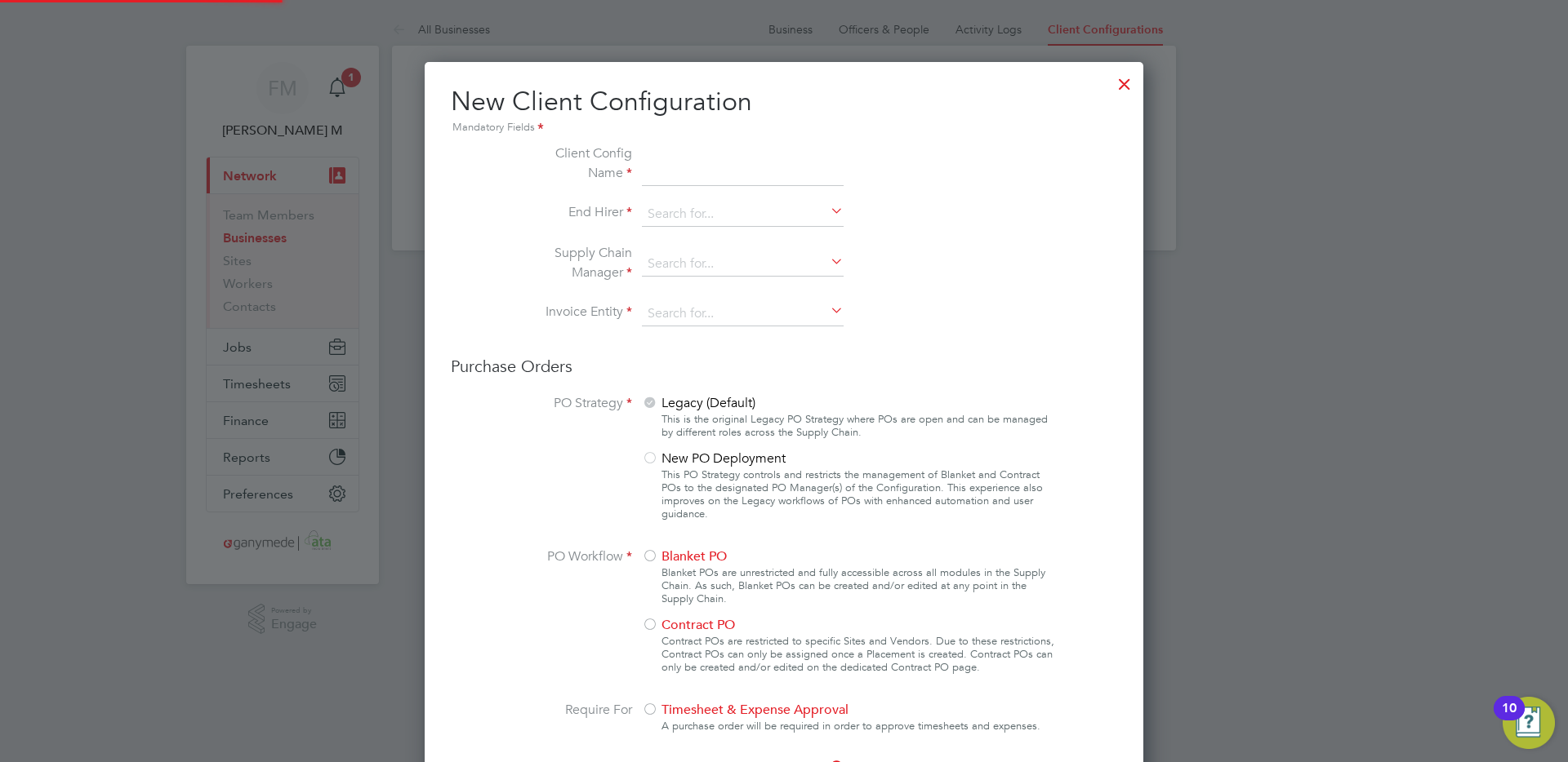
scroll to position [1825, 720]
type input "test config"
click at [702, 216] on input at bounding box center [742, 215] width 201 height 25
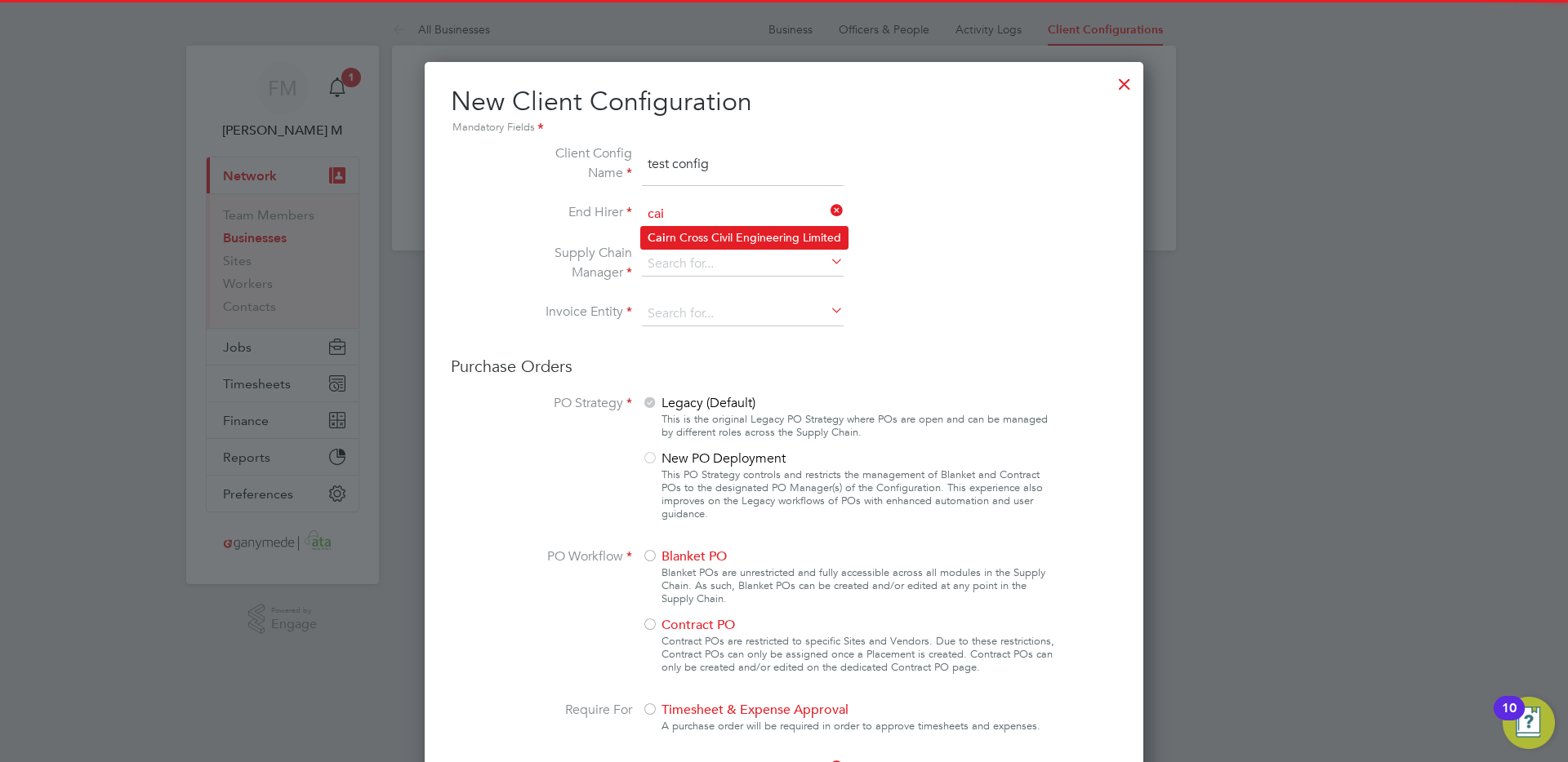
click at [714, 236] on li "Cai rn Cross Civil Engineering Limited" at bounding box center [744, 237] width 206 height 22
type input "Cairn Cross Civil Engineering Limited"
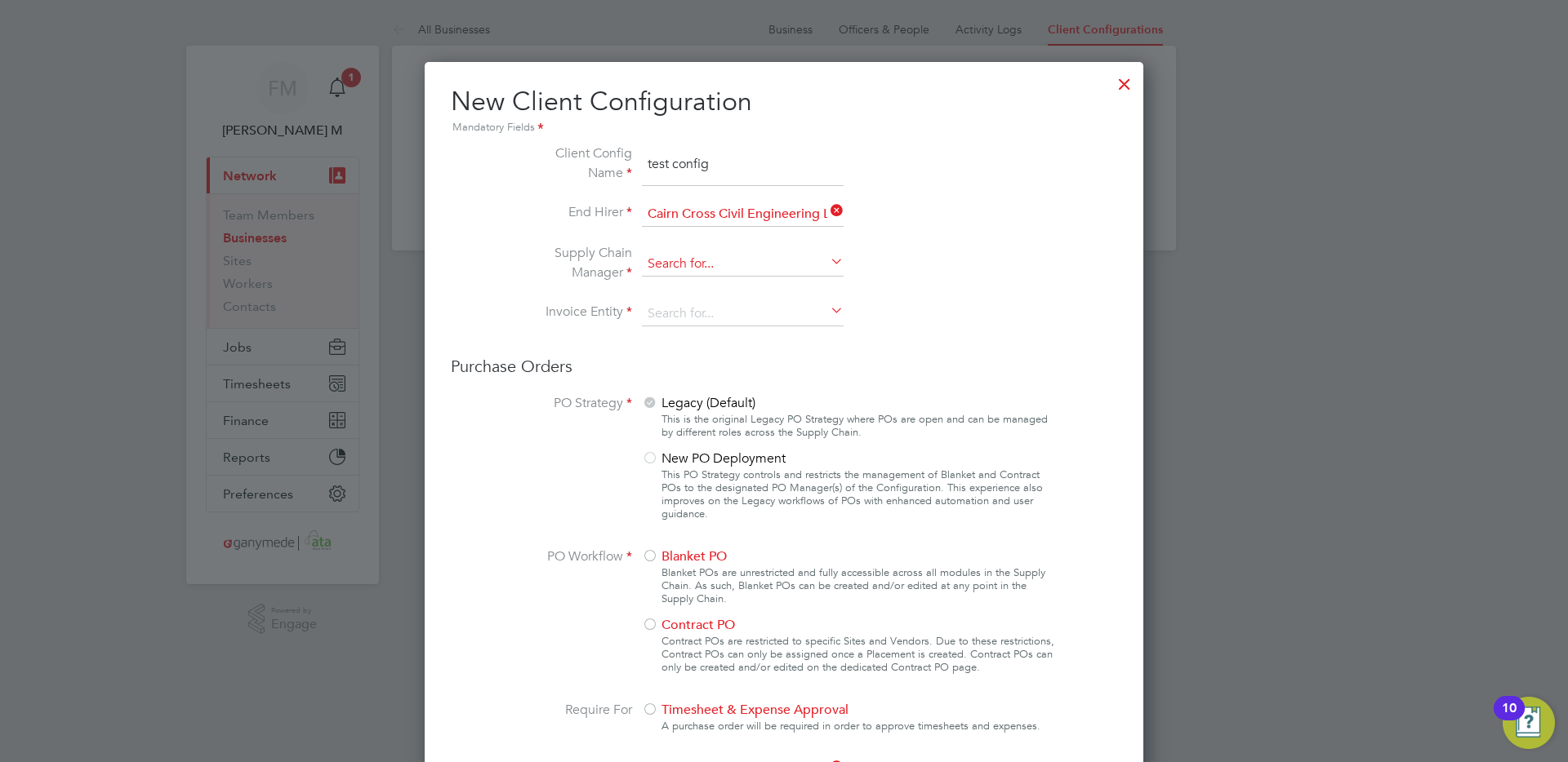
click at [699, 261] on input at bounding box center [742, 265] width 201 height 25
click at [705, 280] on li "Gan ymede Solutions Limited" at bounding box center [742, 287] width 203 height 22
type input "Ganymede Solutions Limited"
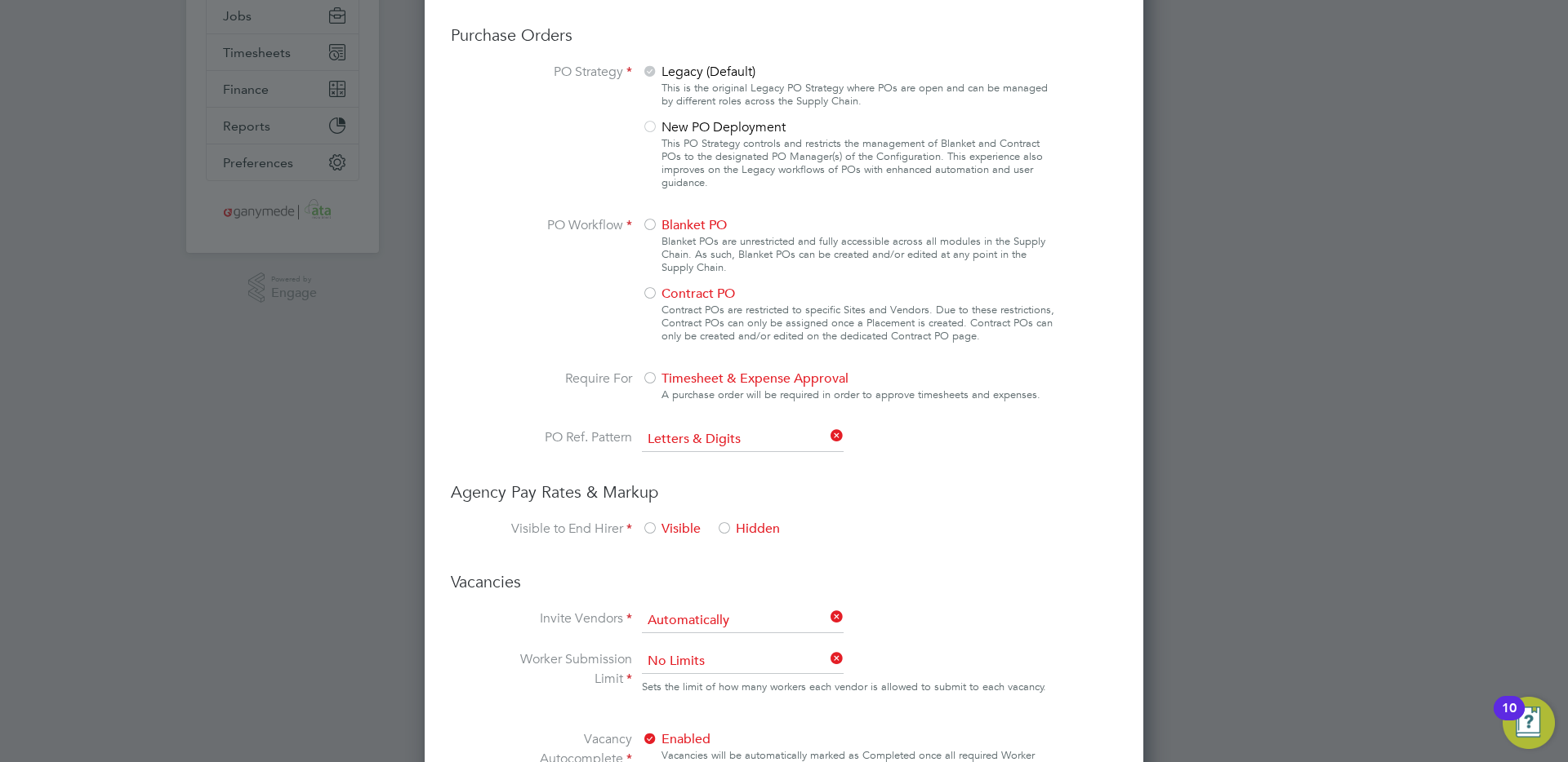
scroll to position [348, 0]
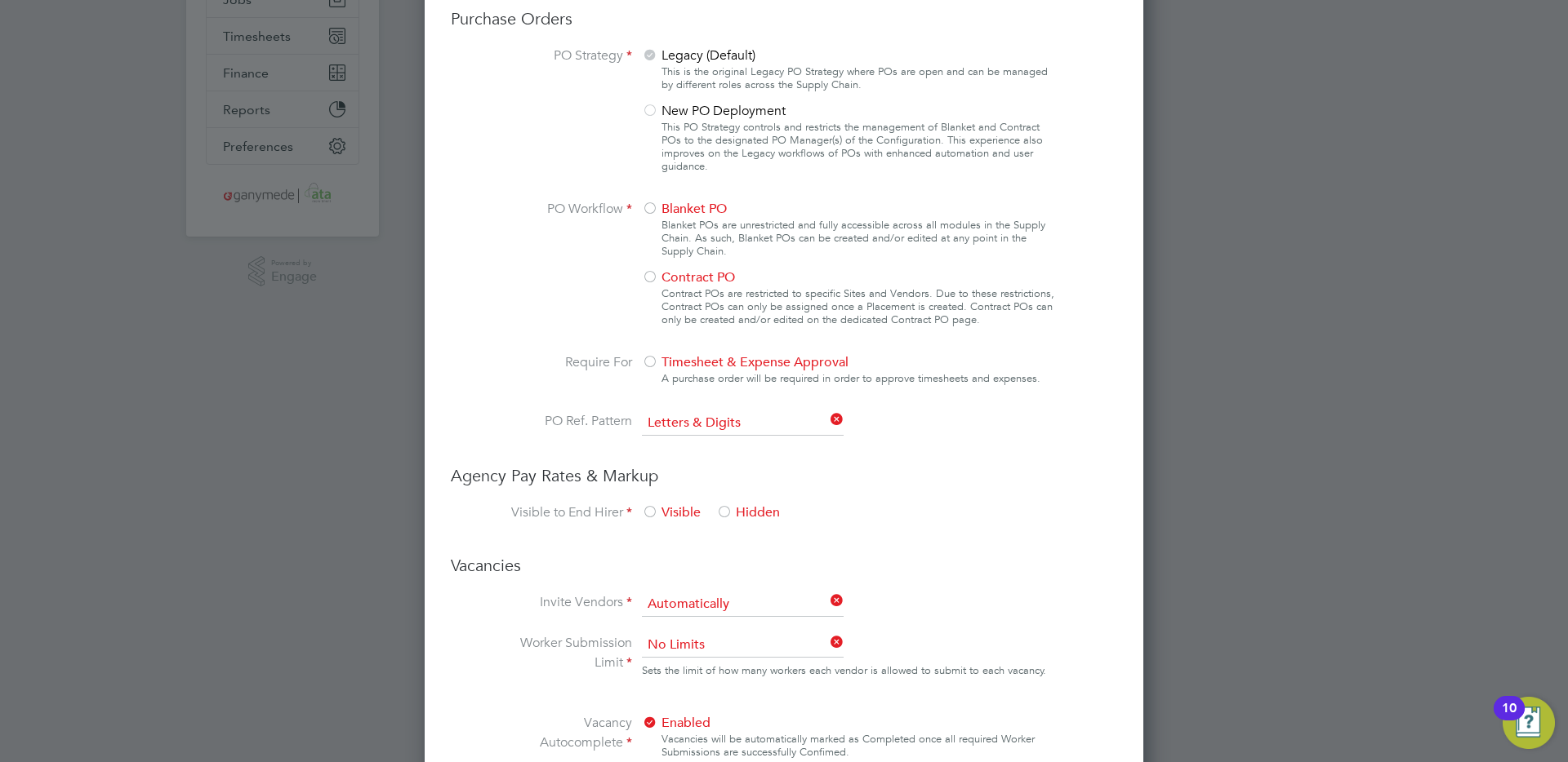
click at [647, 207] on div at bounding box center [650, 209] width 16 height 16
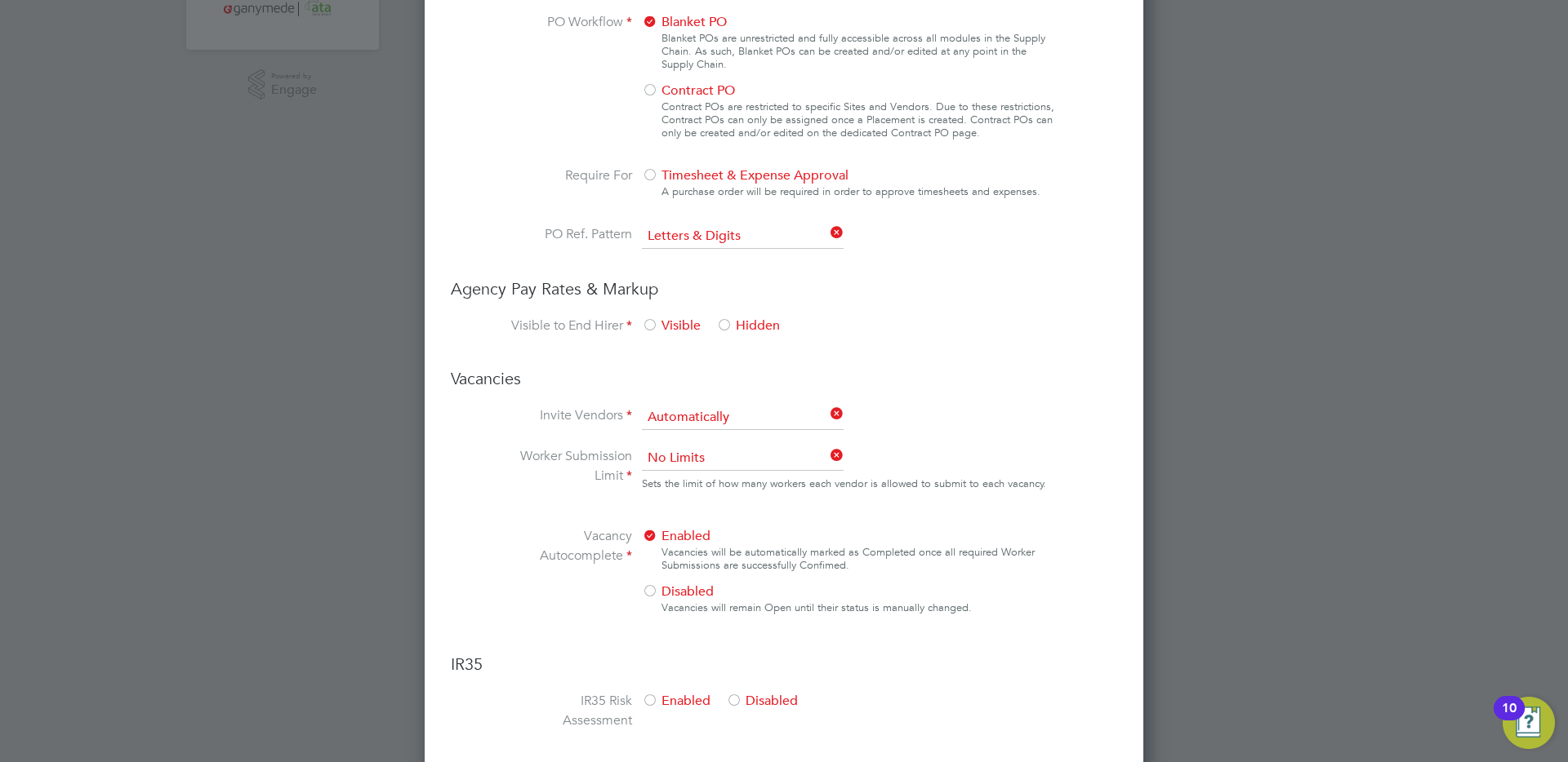
scroll to position [538, 0]
click at [671, 319] on span "Visible" at bounding box center [671, 321] width 59 height 16
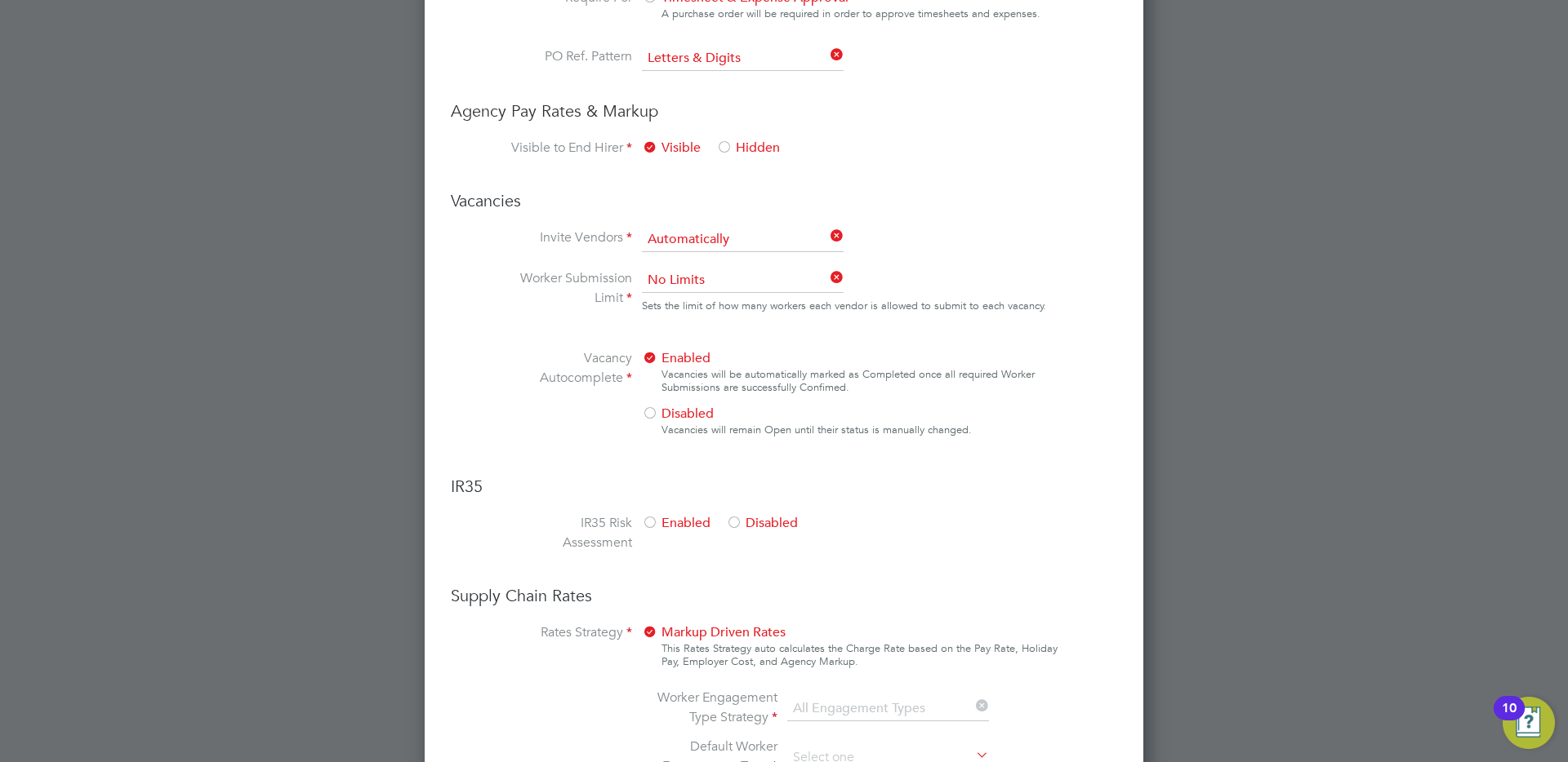
scroll to position [712, 0]
click at [738, 521] on div at bounding box center [733, 524] width 16 height 16
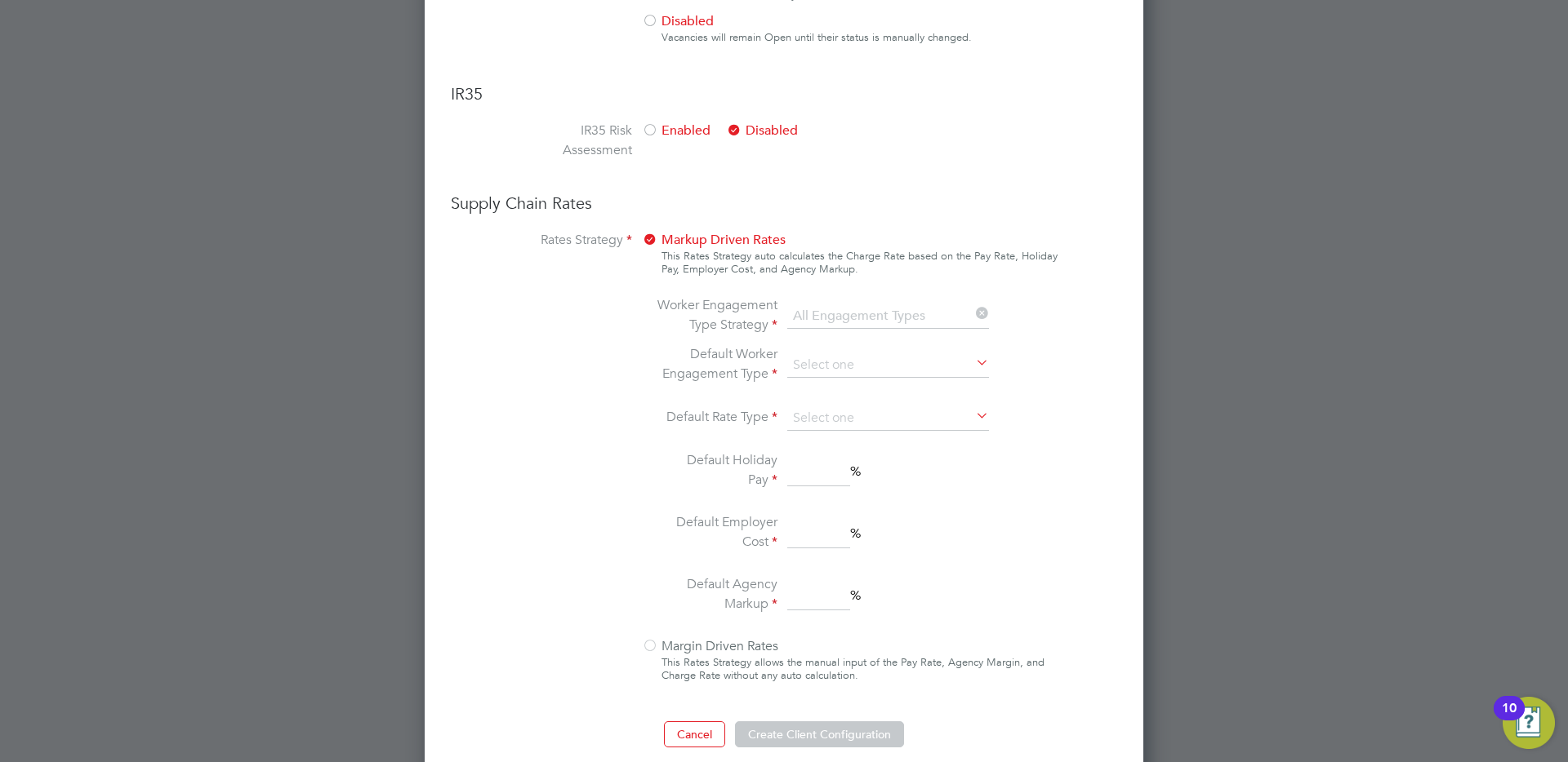
scroll to position [1107, 0]
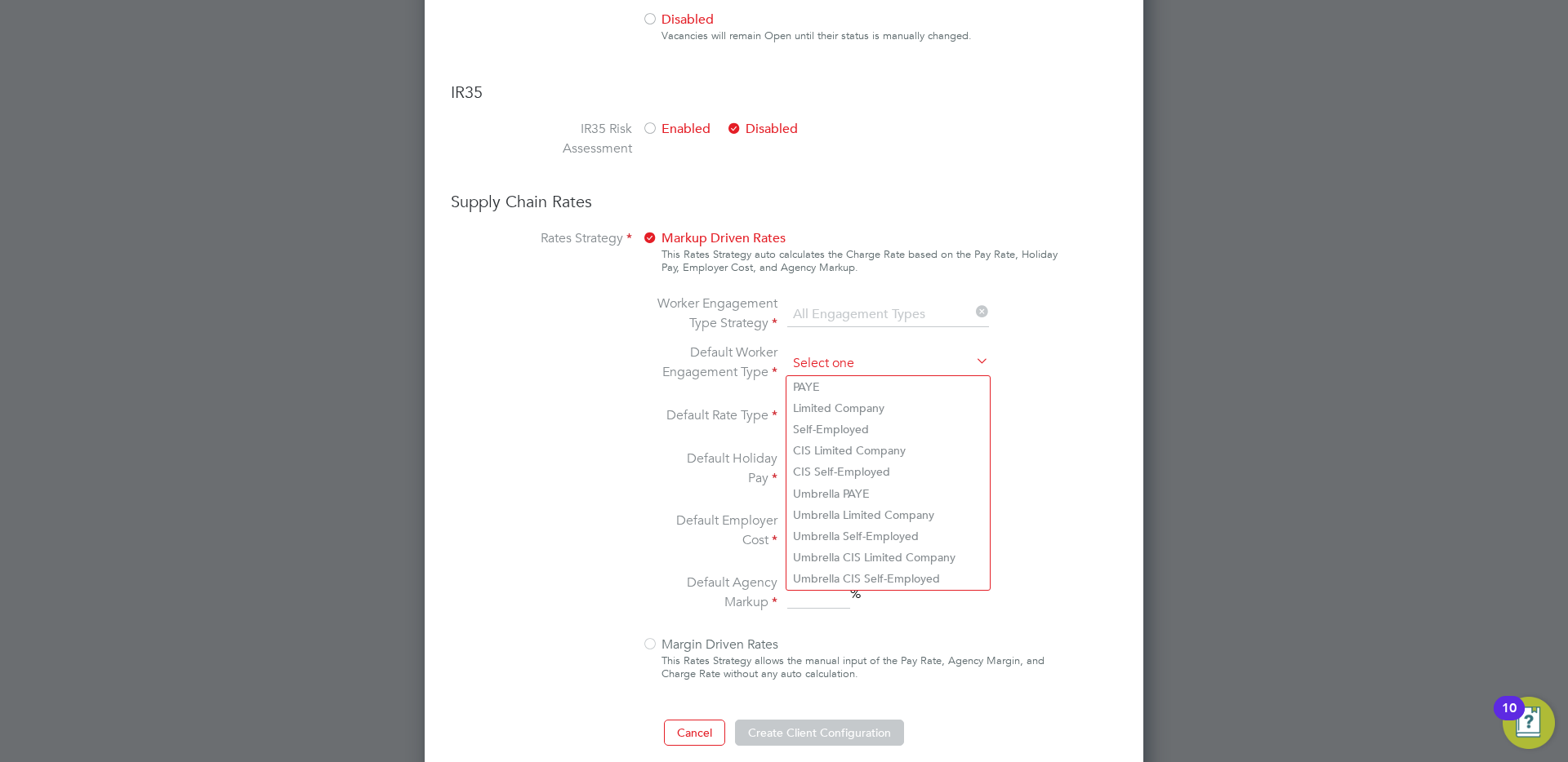
click at [836, 352] on input at bounding box center [887, 364] width 201 height 25
click at [850, 451] on li "CIS Limited Company" at bounding box center [887, 450] width 203 height 21
type input "CIS Limited Company"
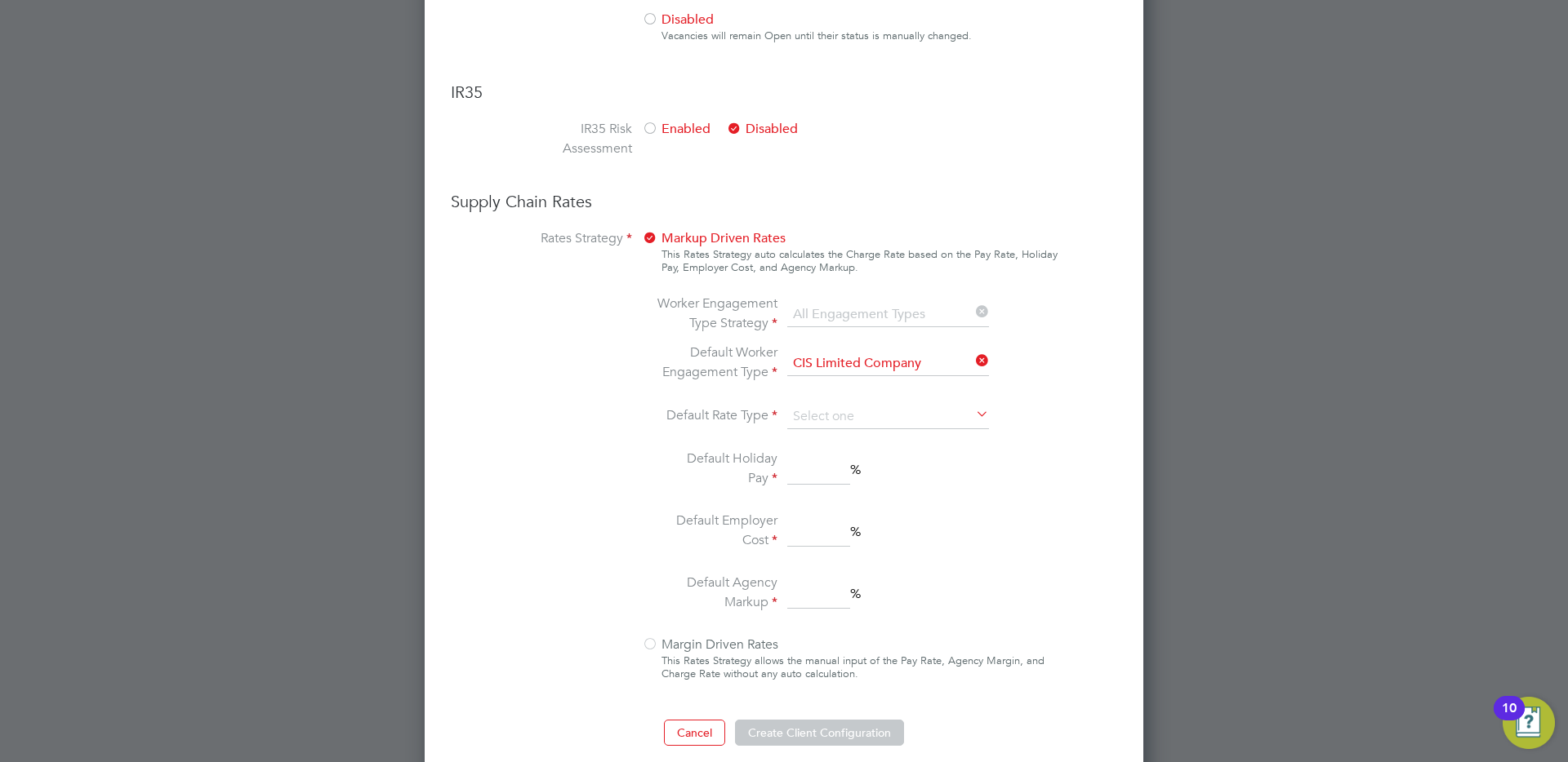
click at [840, 403] on ng-container "Default Worker Engagement Type CIS Limited Company Default Rate Type Default Ho…" at bounding box center [827, 479] width 344 height 272
click at [847, 414] on input at bounding box center [887, 417] width 201 height 25
click at [819, 457] on li "Daily" at bounding box center [887, 461] width 203 height 21
type input "Daily"
click at [826, 465] on input at bounding box center [818, 470] width 62 height 29
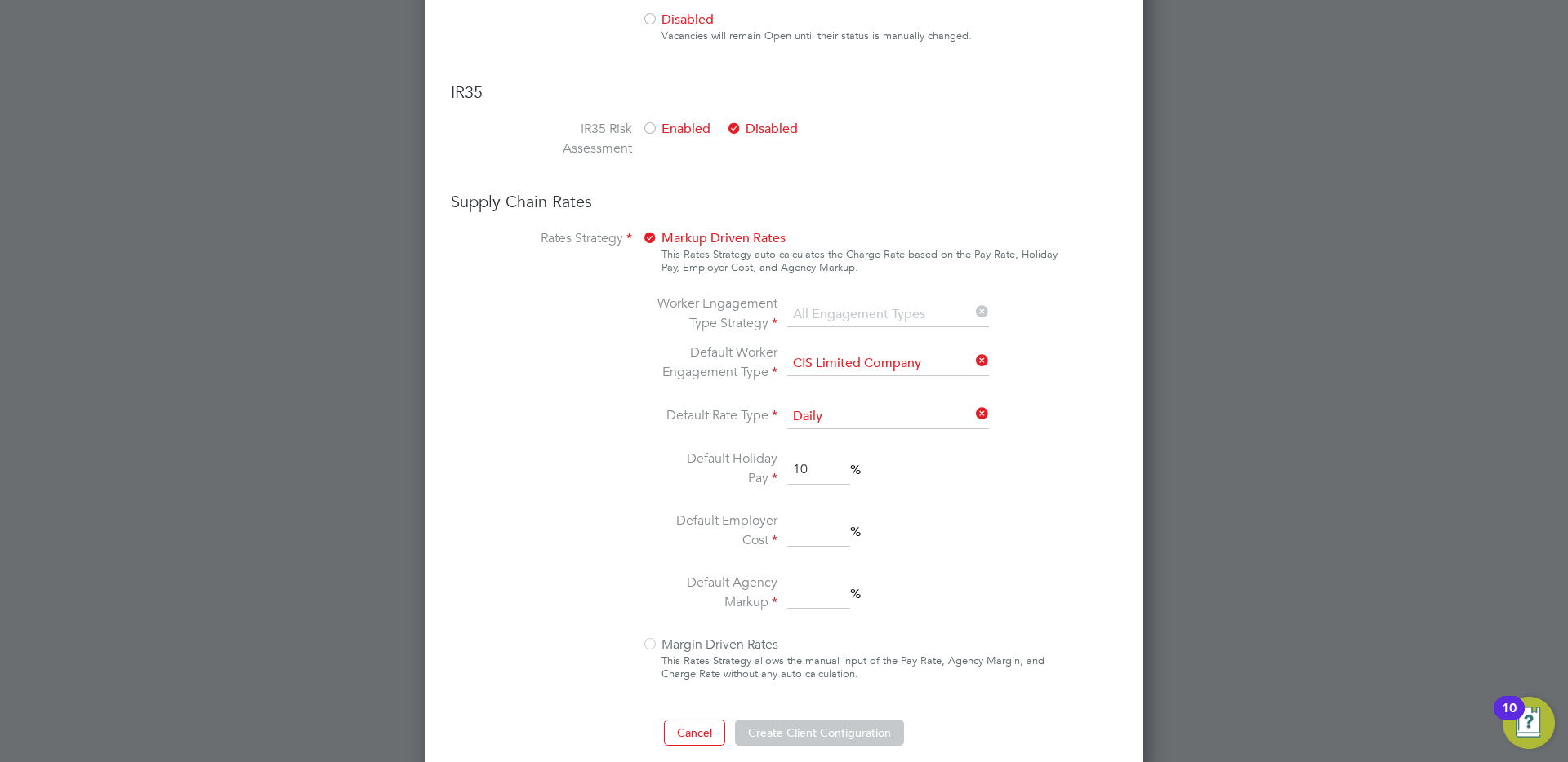
type input "10"
click at [828, 520] on input at bounding box center [818, 531] width 62 height 29
type input "10"
click at [801, 578] on li "Default Agency Markup %" at bounding box center [827, 594] width 344 height 43
click at [807, 585] on input at bounding box center [818, 594] width 62 height 29
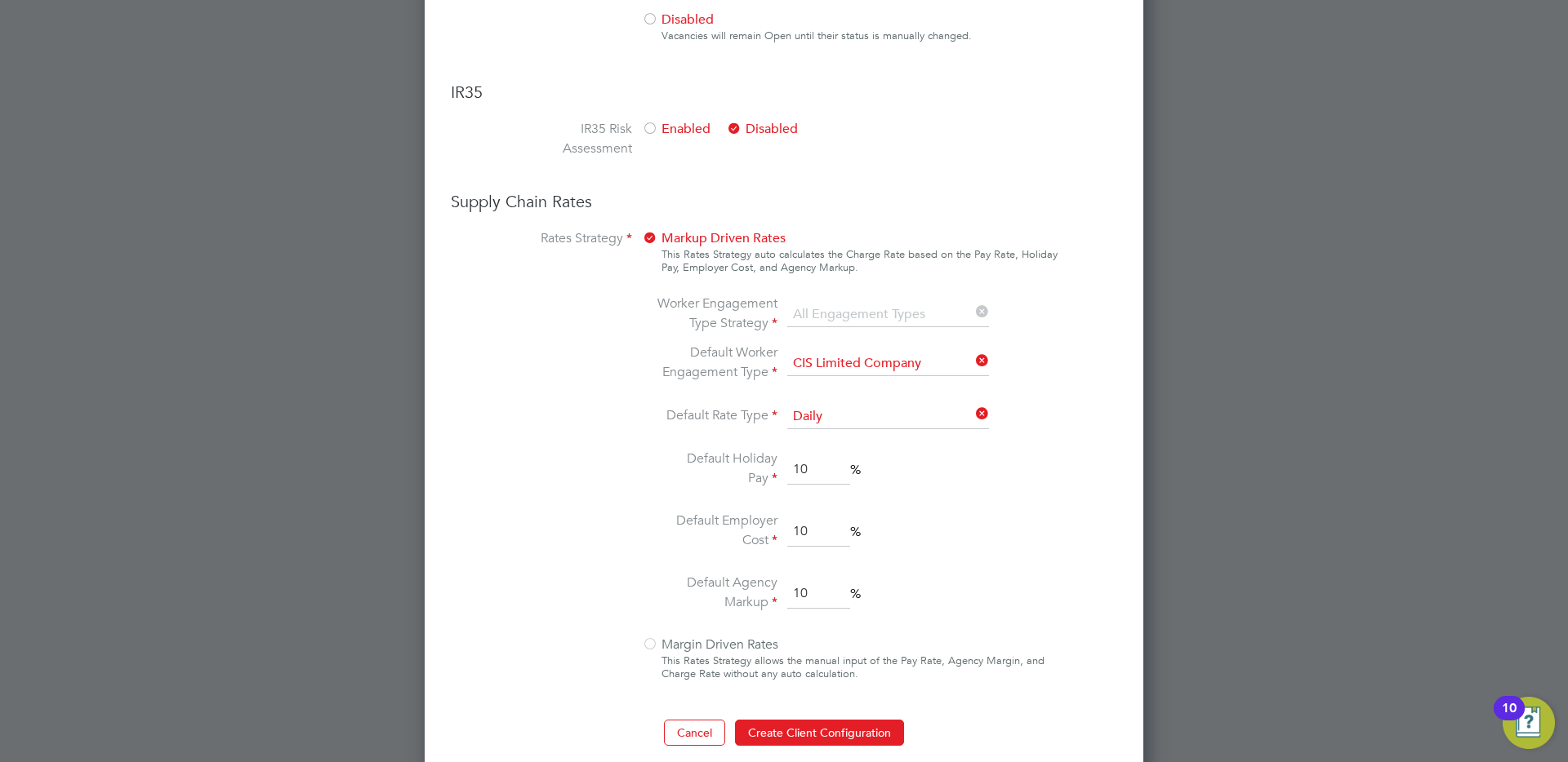
scroll to position [1123, 0]
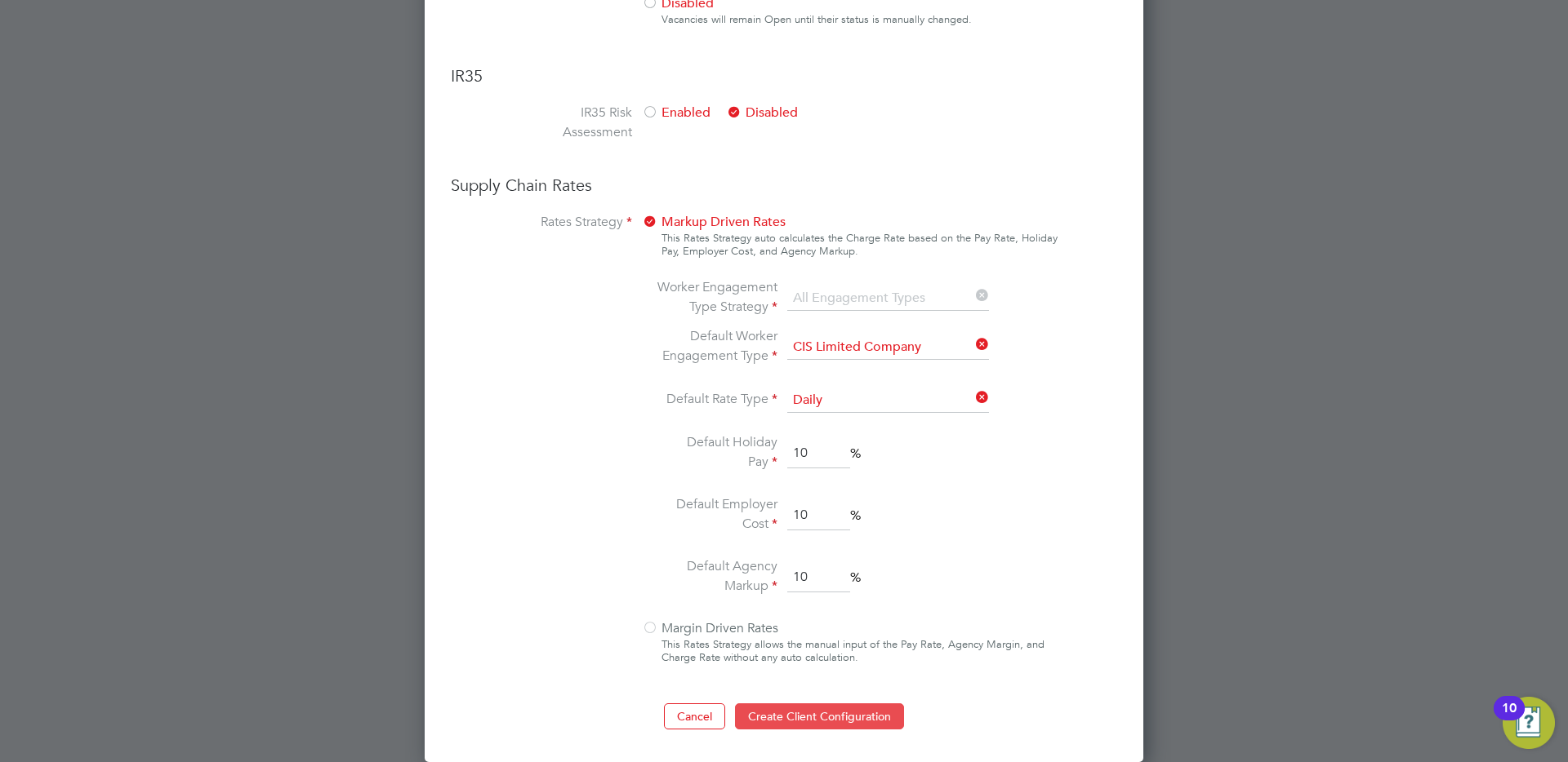
type input "10"
click at [775, 718] on button "Create Client Configuration" at bounding box center [819, 717] width 169 height 26
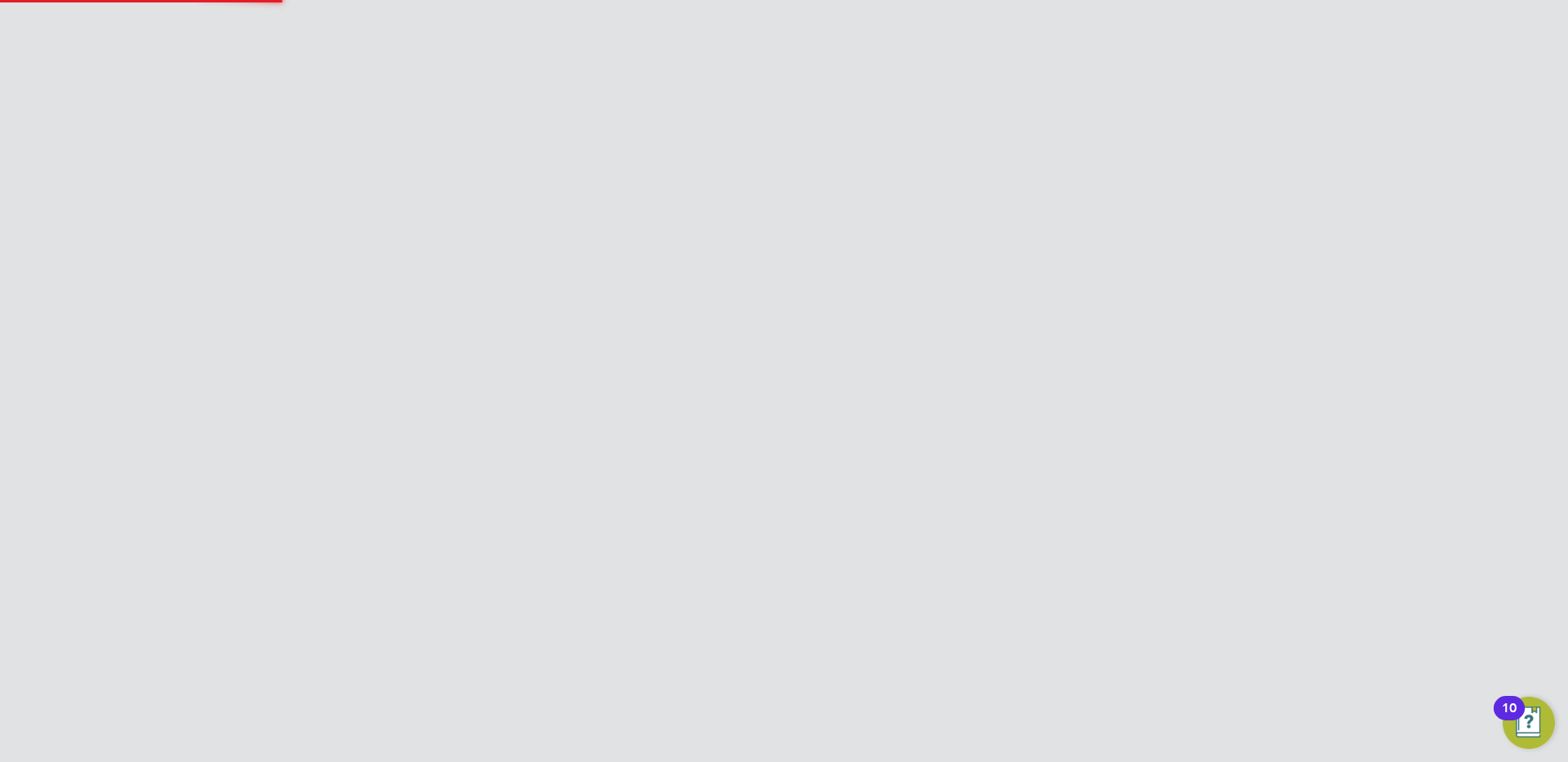
scroll to position [0, 0]
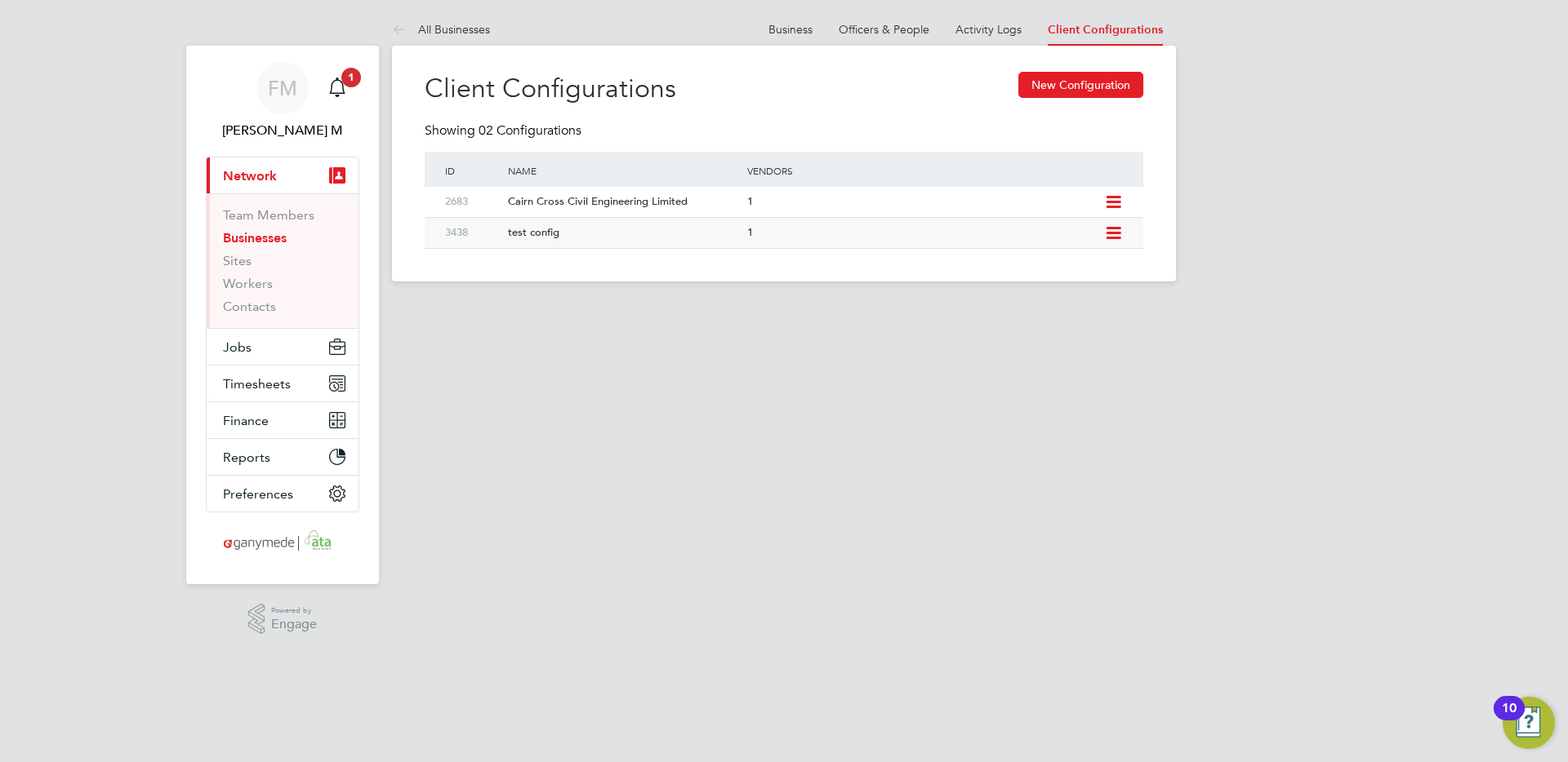
click at [1115, 234] on icon at bounding box center [1113, 234] width 21 height 13
click at [1011, 266] on li "Edit Client Configuration" at bounding box center [1039, 268] width 163 height 23
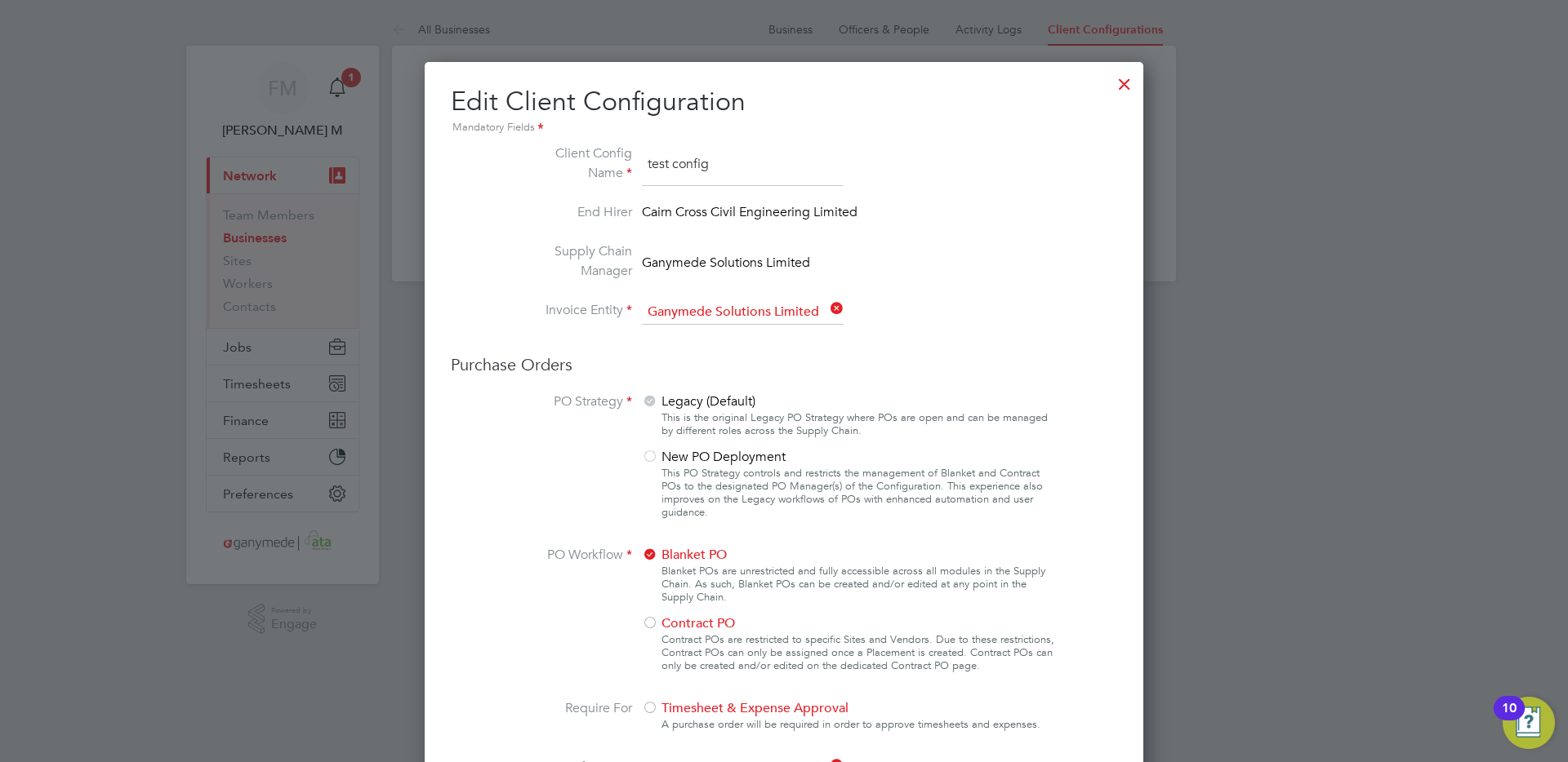
click at [1127, 88] on div at bounding box center [1124, 79] width 29 height 29
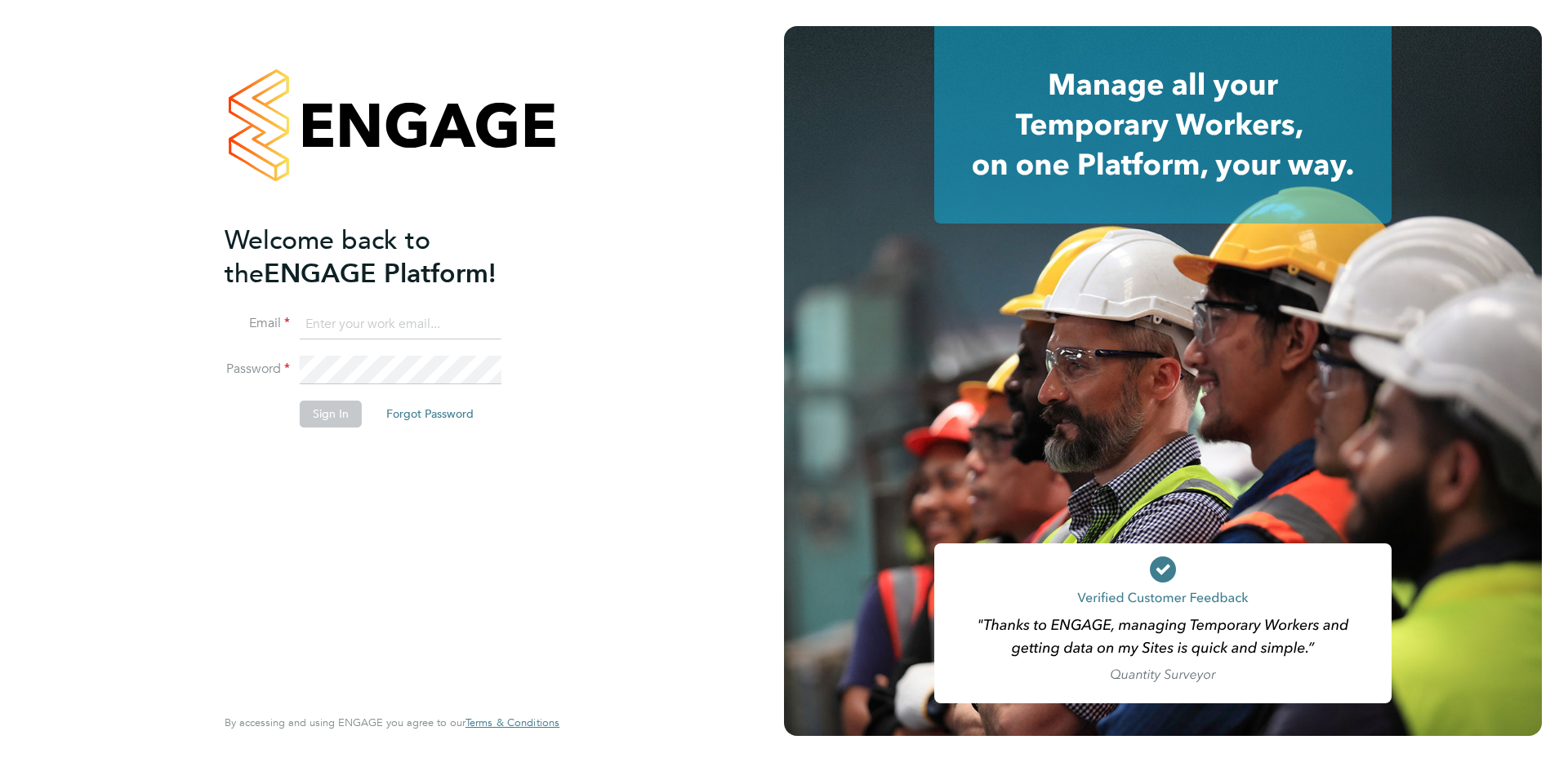
click at [405, 330] on input at bounding box center [400, 324] width 201 height 29
type input "[EMAIL_ADDRESS][DOMAIN_NAME]"
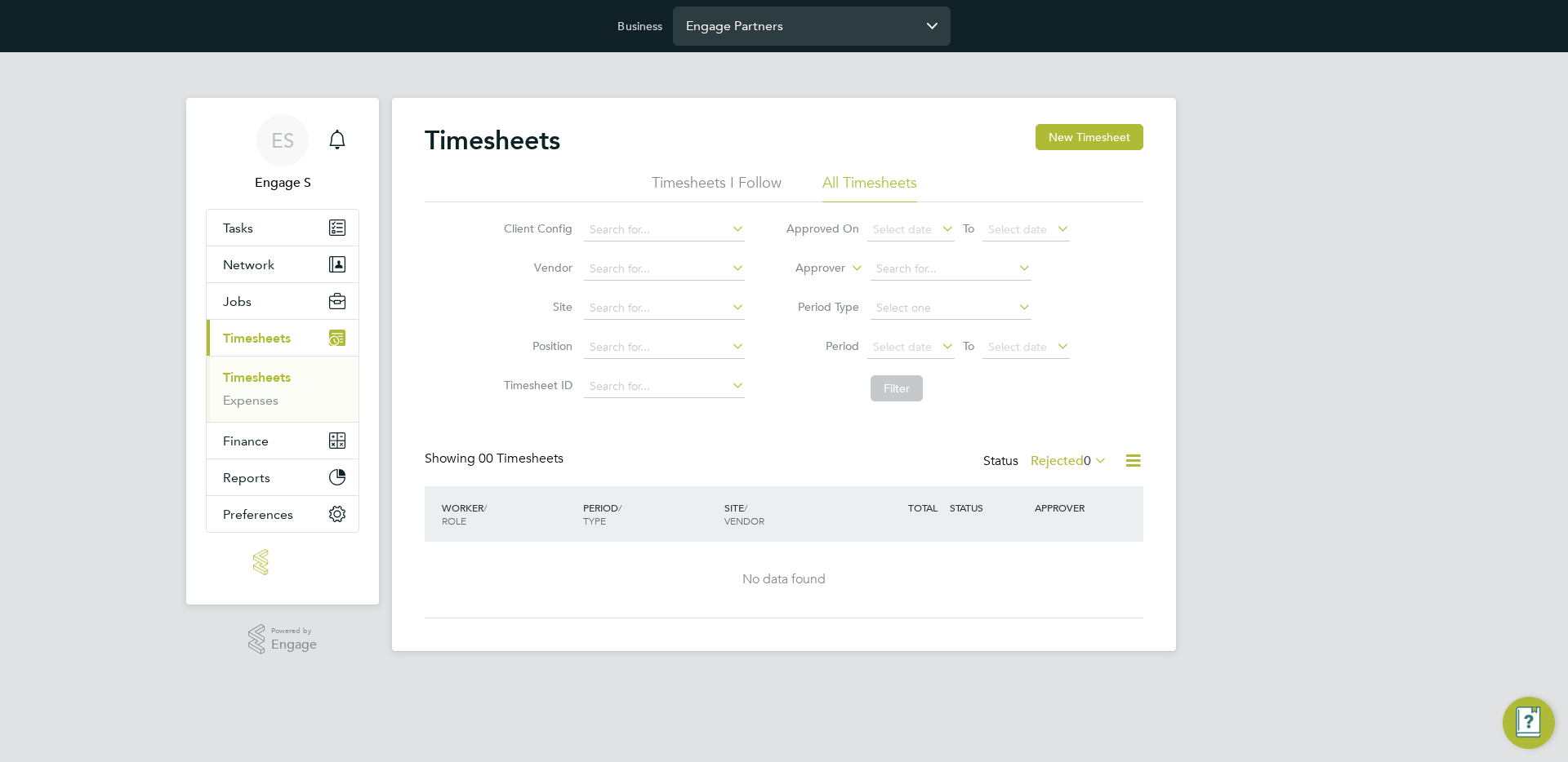
click at [765, 31] on input "Engage Partners" at bounding box center [811, 26] width 278 height 39
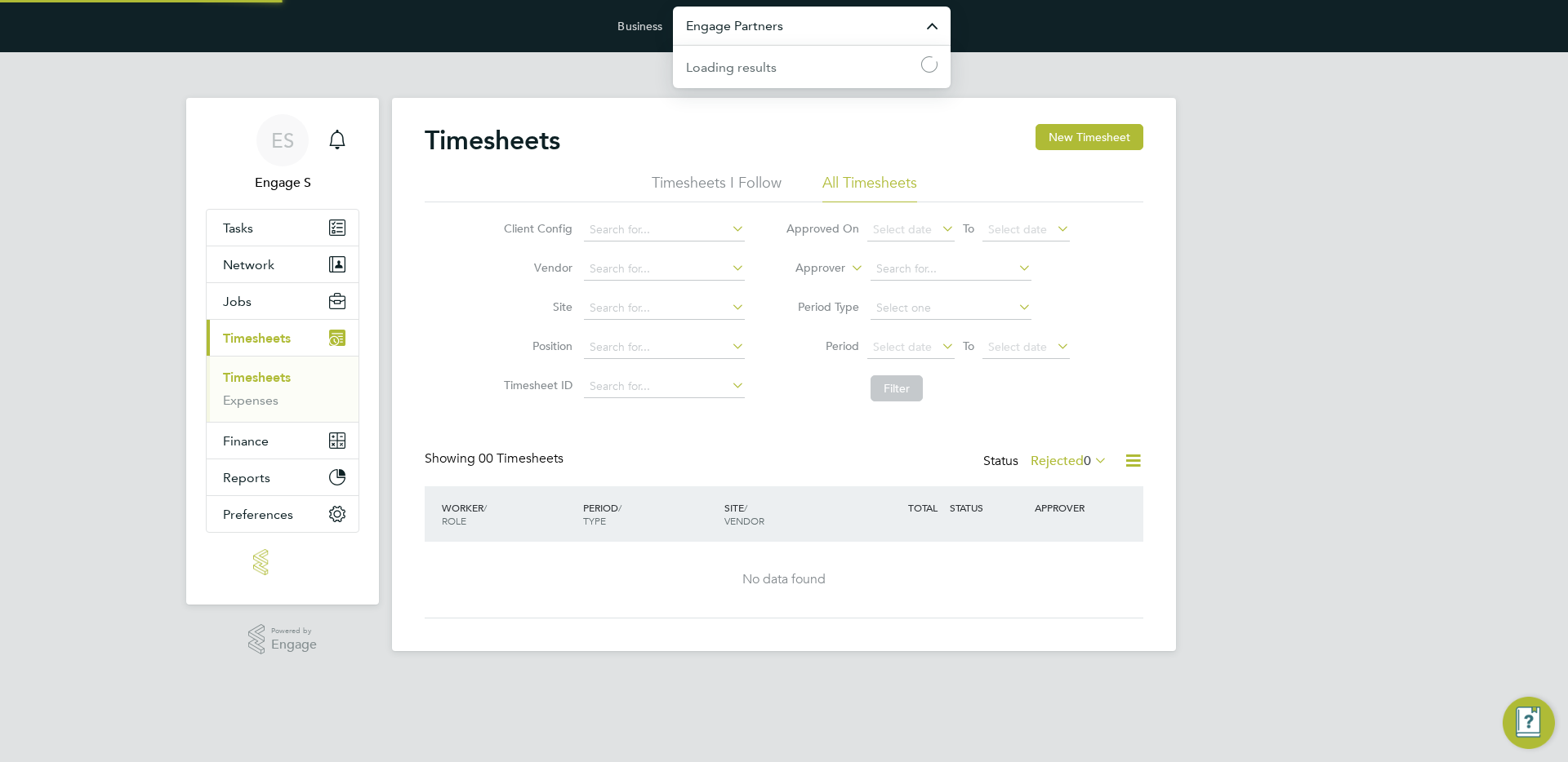
click at [765, 31] on input "Engage Partners" at bounding box center [811, 26] width 278 height 39
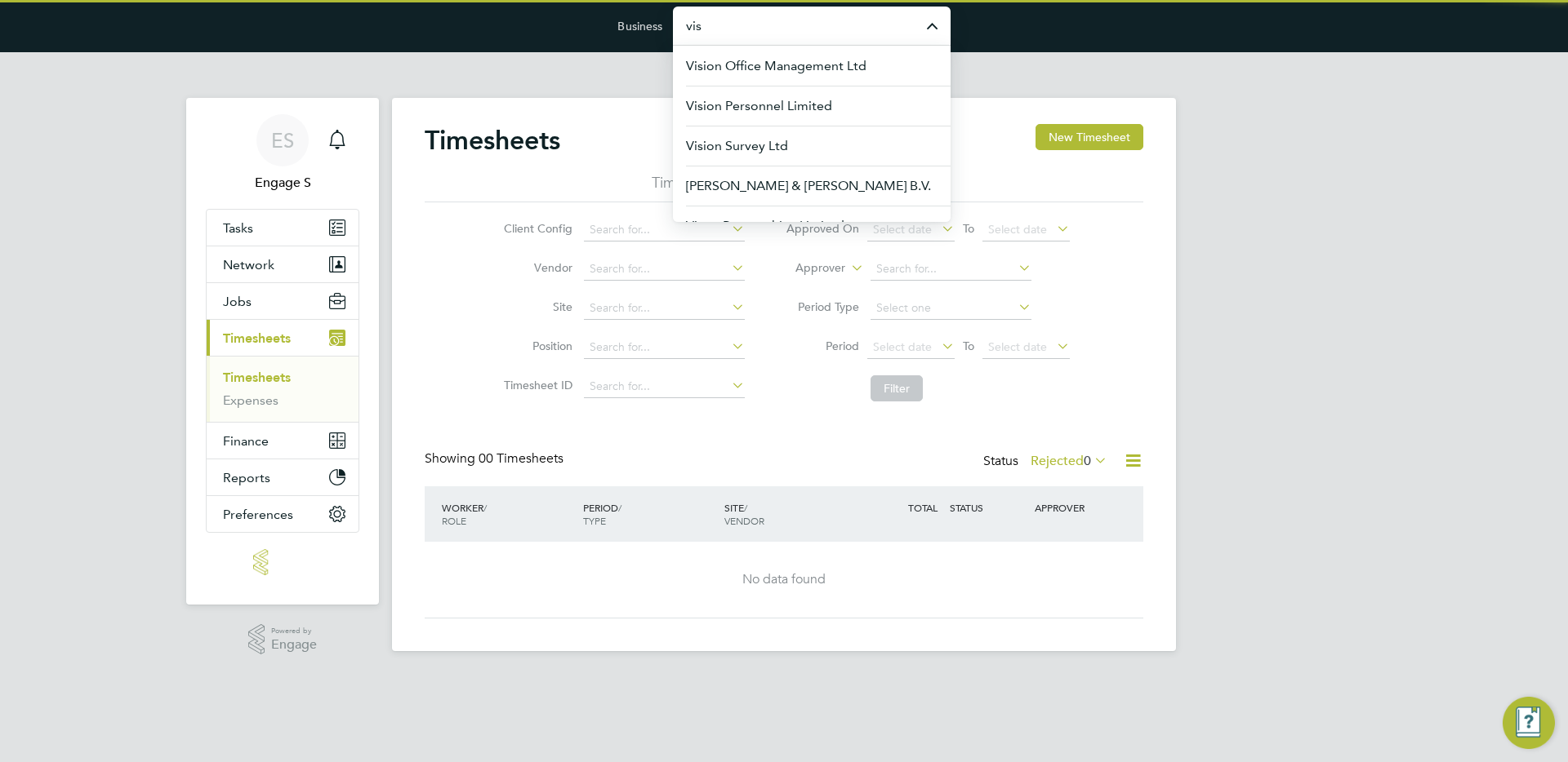
click at [765, 31] on input "vis" at bounding box center [811, 26] width 278 height 39
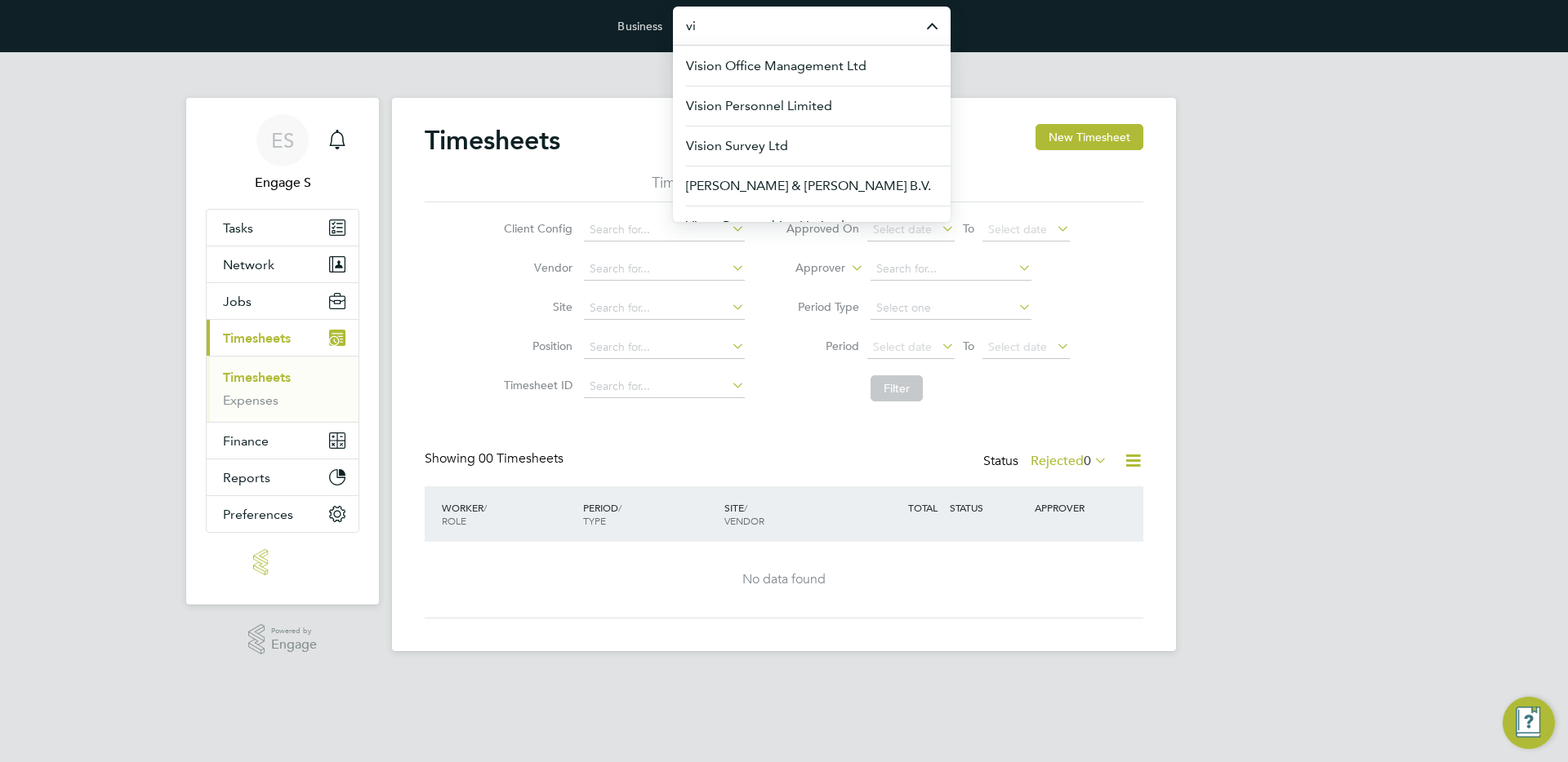
type input "v"
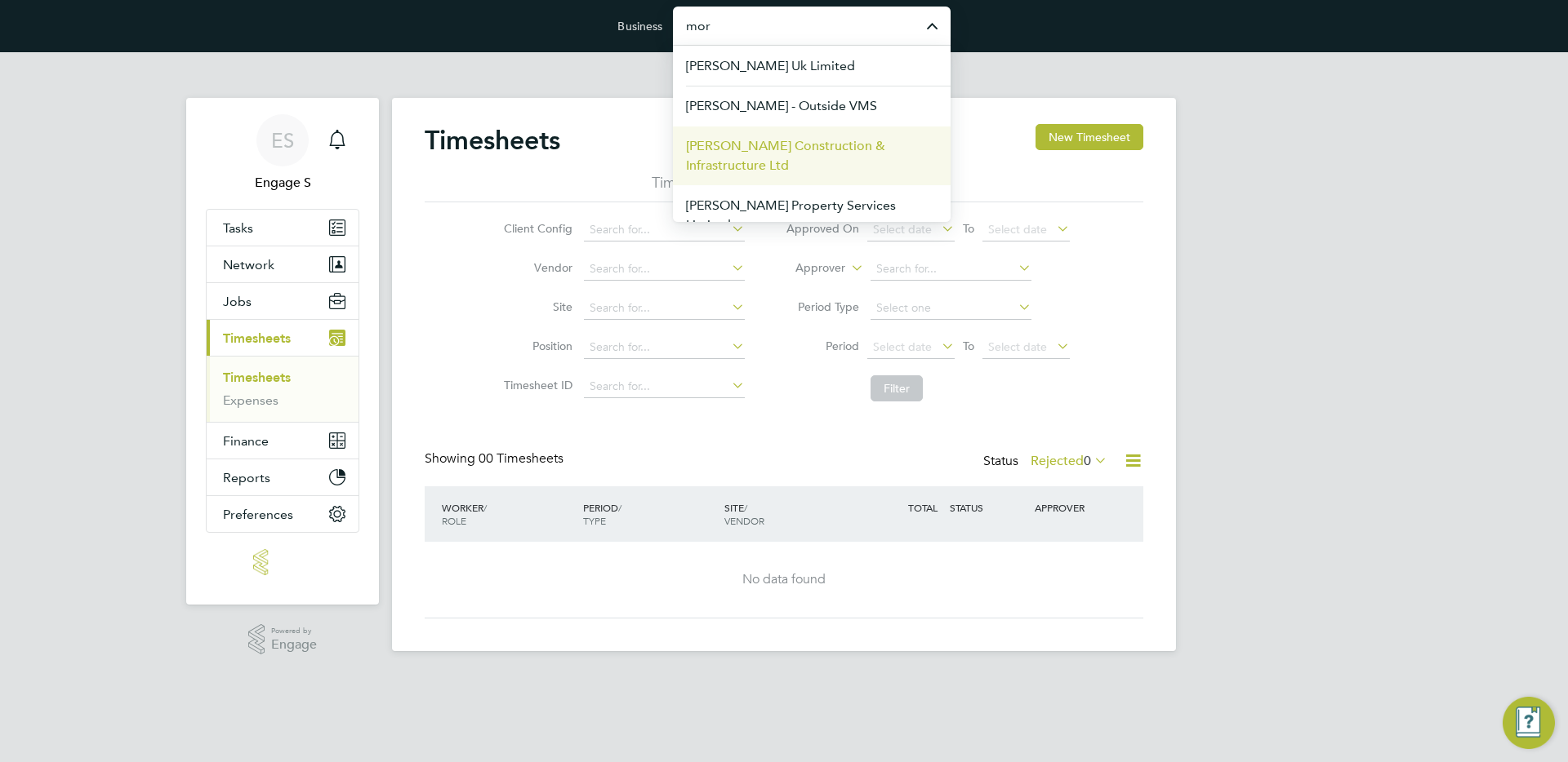
click at [807, 153] on span "[PERSON_NAME] Construction & Infrastructure Ltd" at bounding box center [811, 155] width 252 height 39
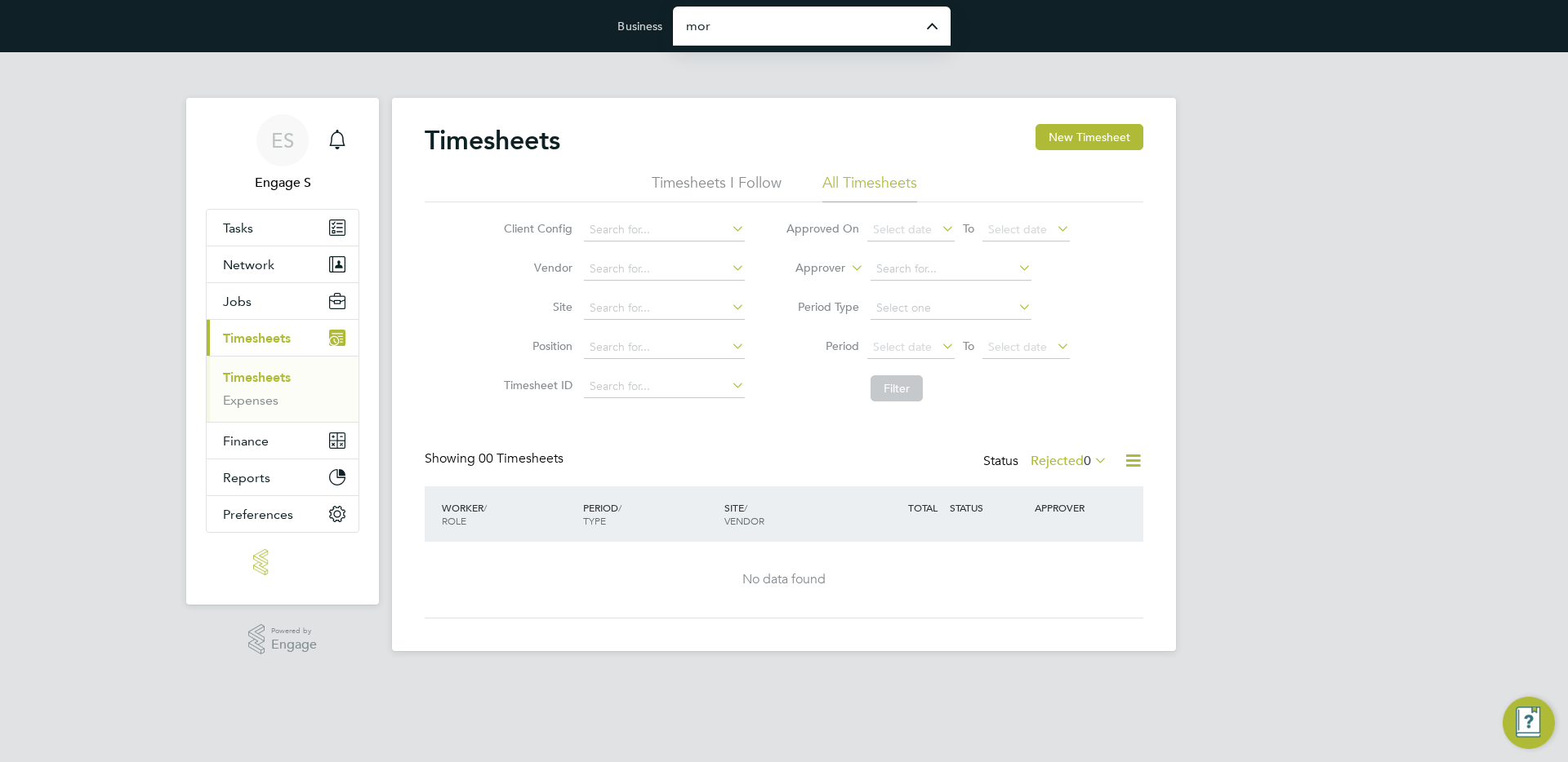
type input "[PERSON_NAME] Construction & Infrastructure Ltd"
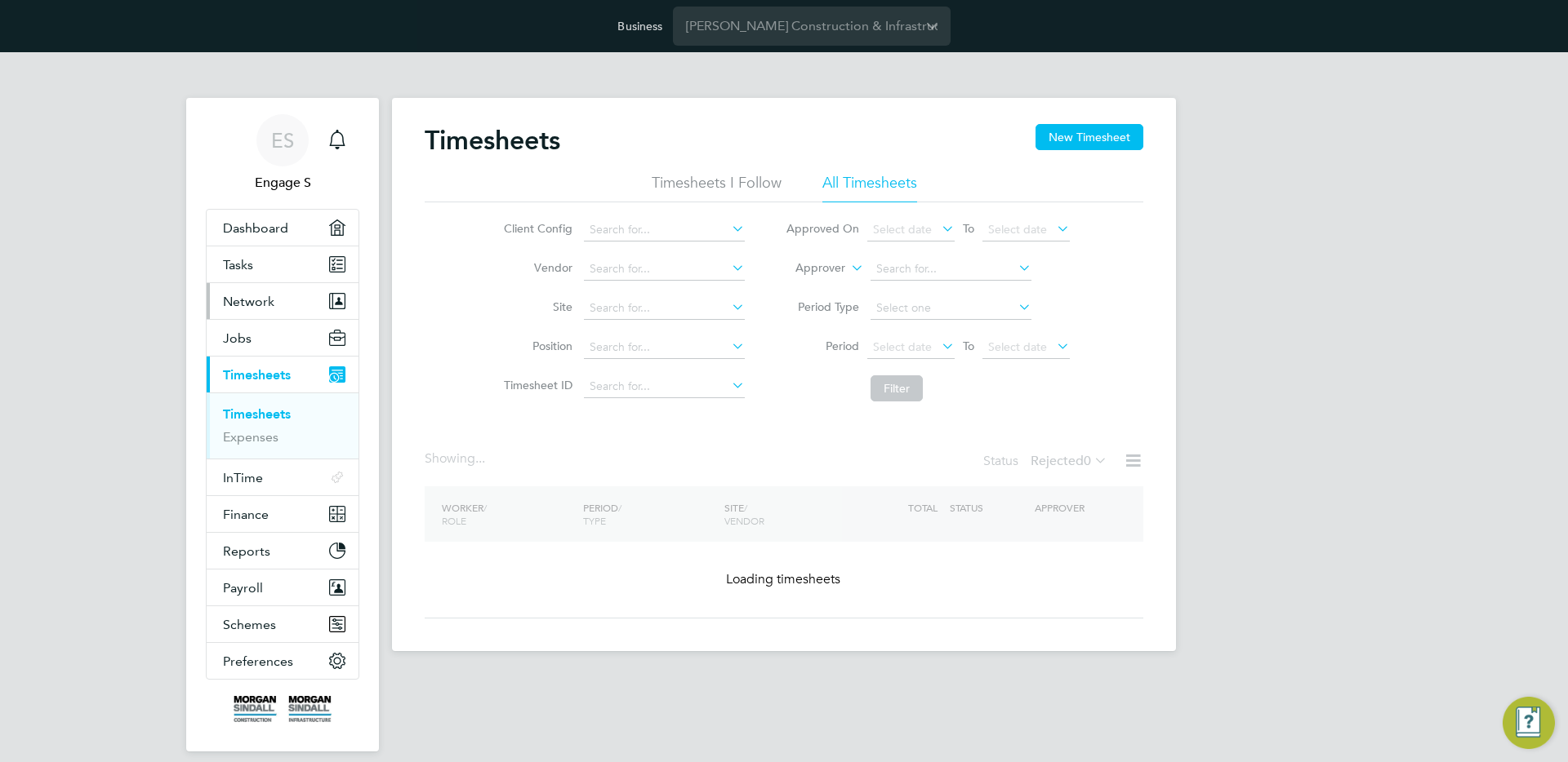
click at [273, 302] on button "Network" at bounding box center [282, 302] width 152 height 36
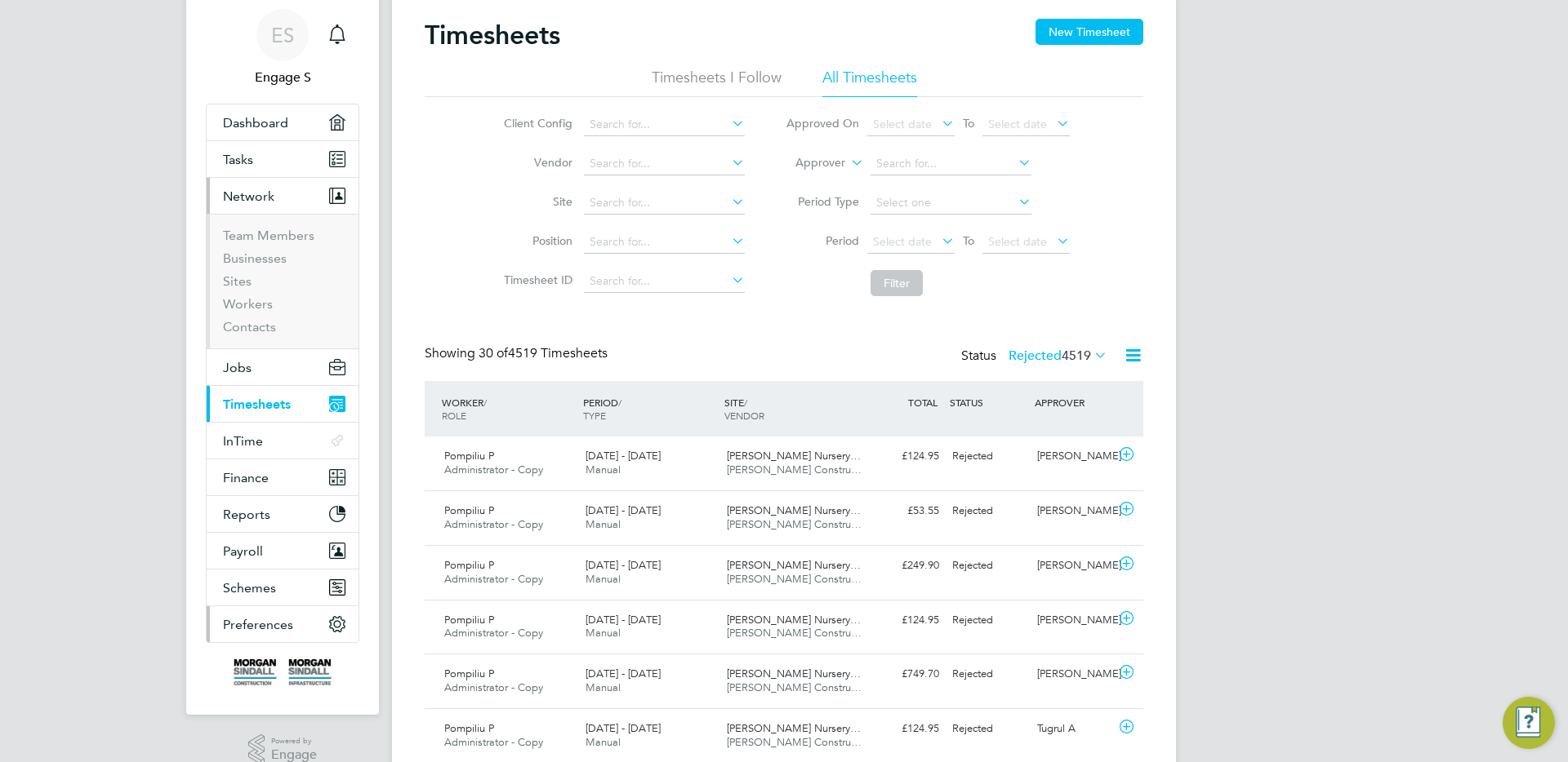
click at [263, 635] on button "Preferences" at bounding box center [282, 624] width 152 height 36
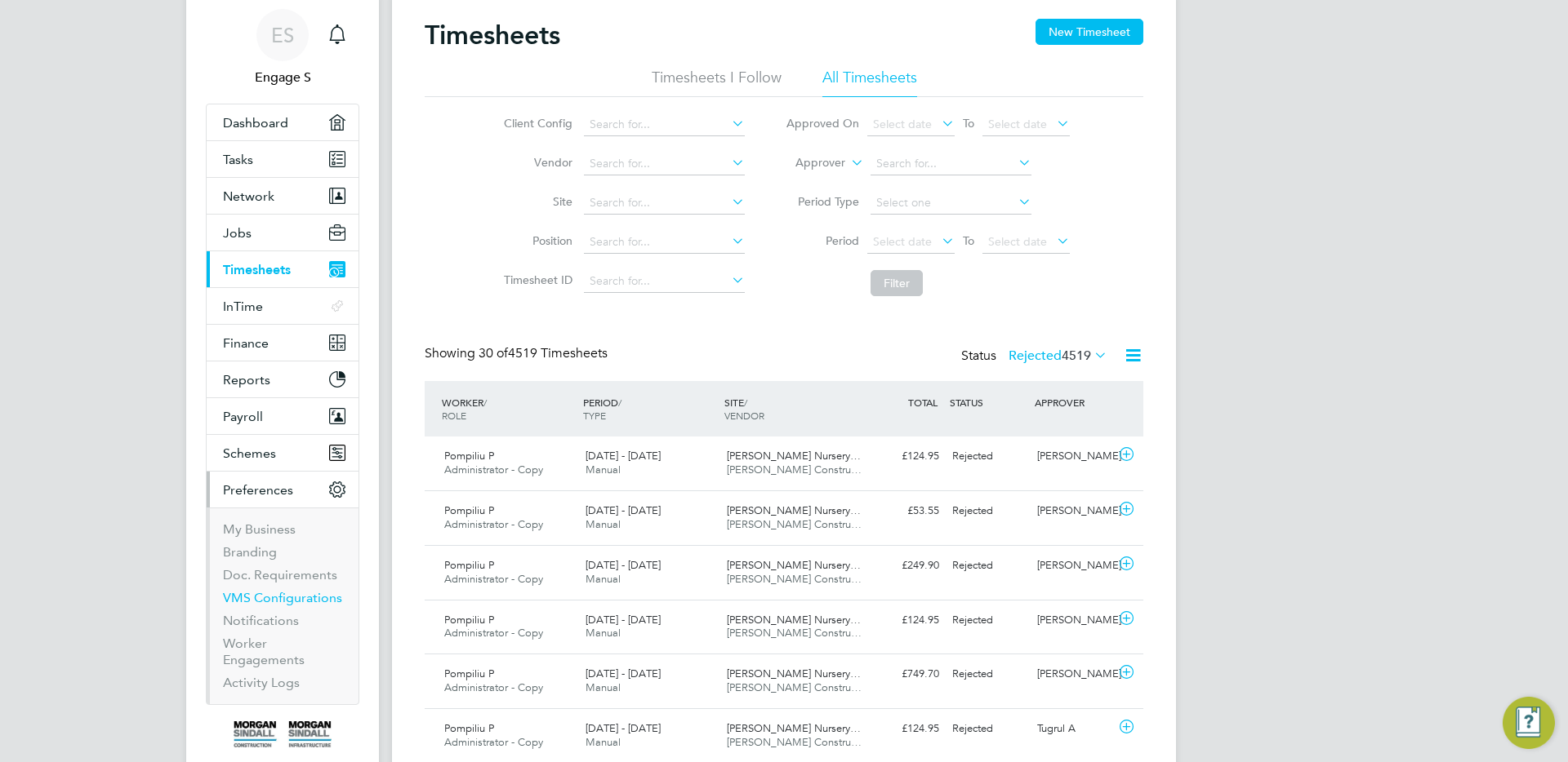
click at [266, 595] on link "VMS Configurations" at bounding box center [283, 597] width 119 height 15
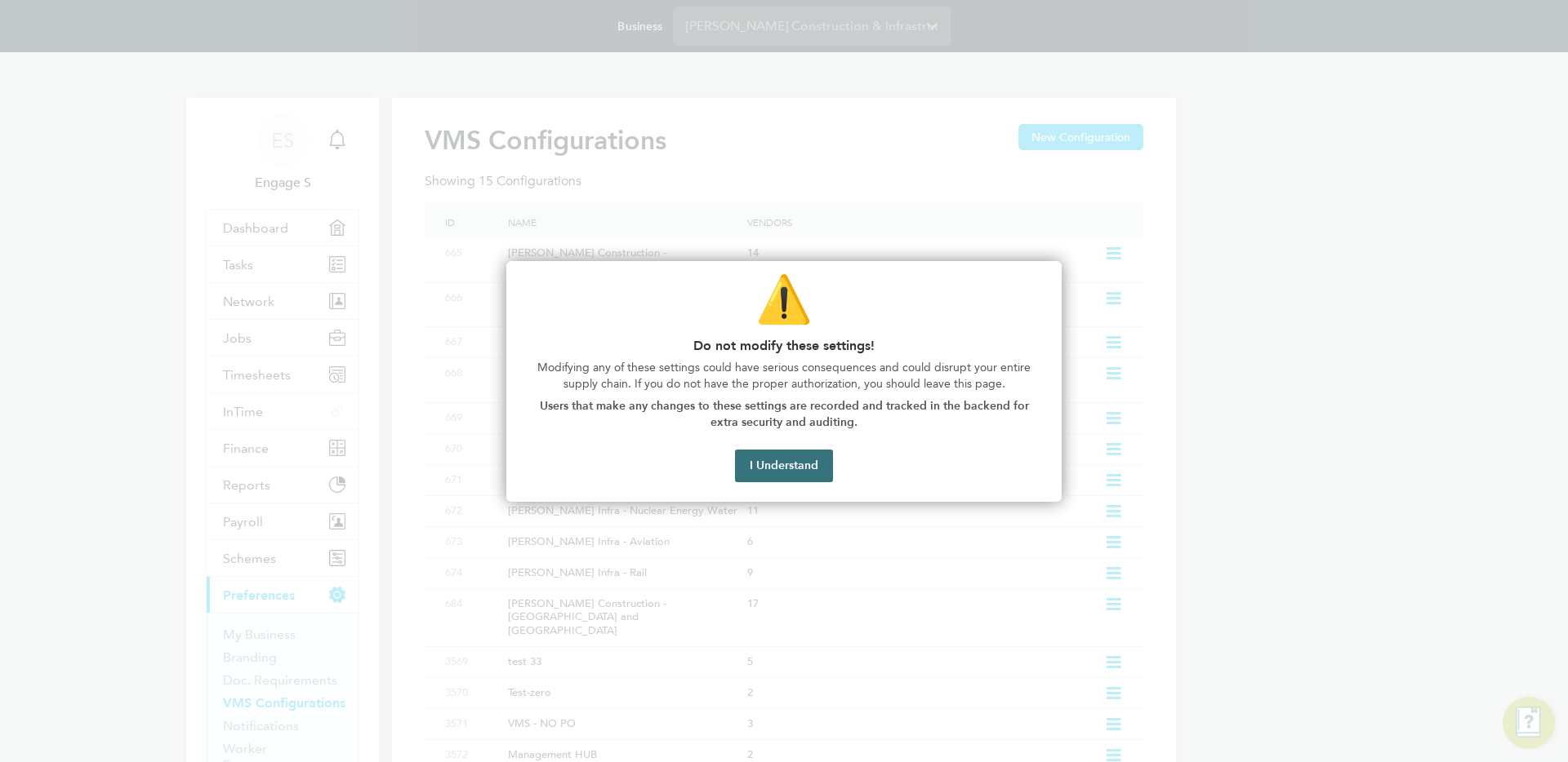
click at [763, 465] on button "I Understand" at bounding box center [784, 466] width 98 height 33
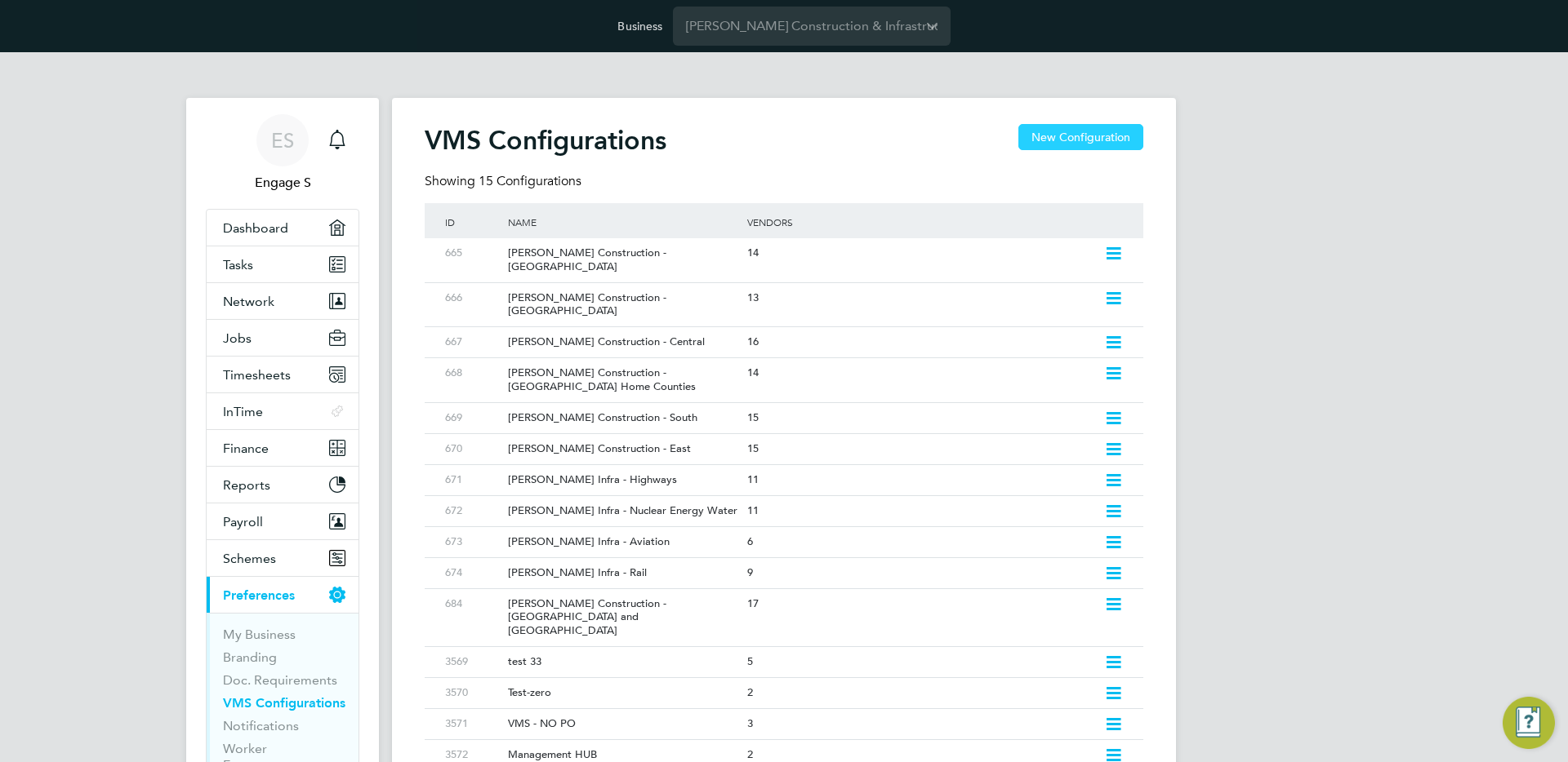
click at [1049, 129] on button "New Configuration" at bounding box center [1081, 137] width 125 height 26
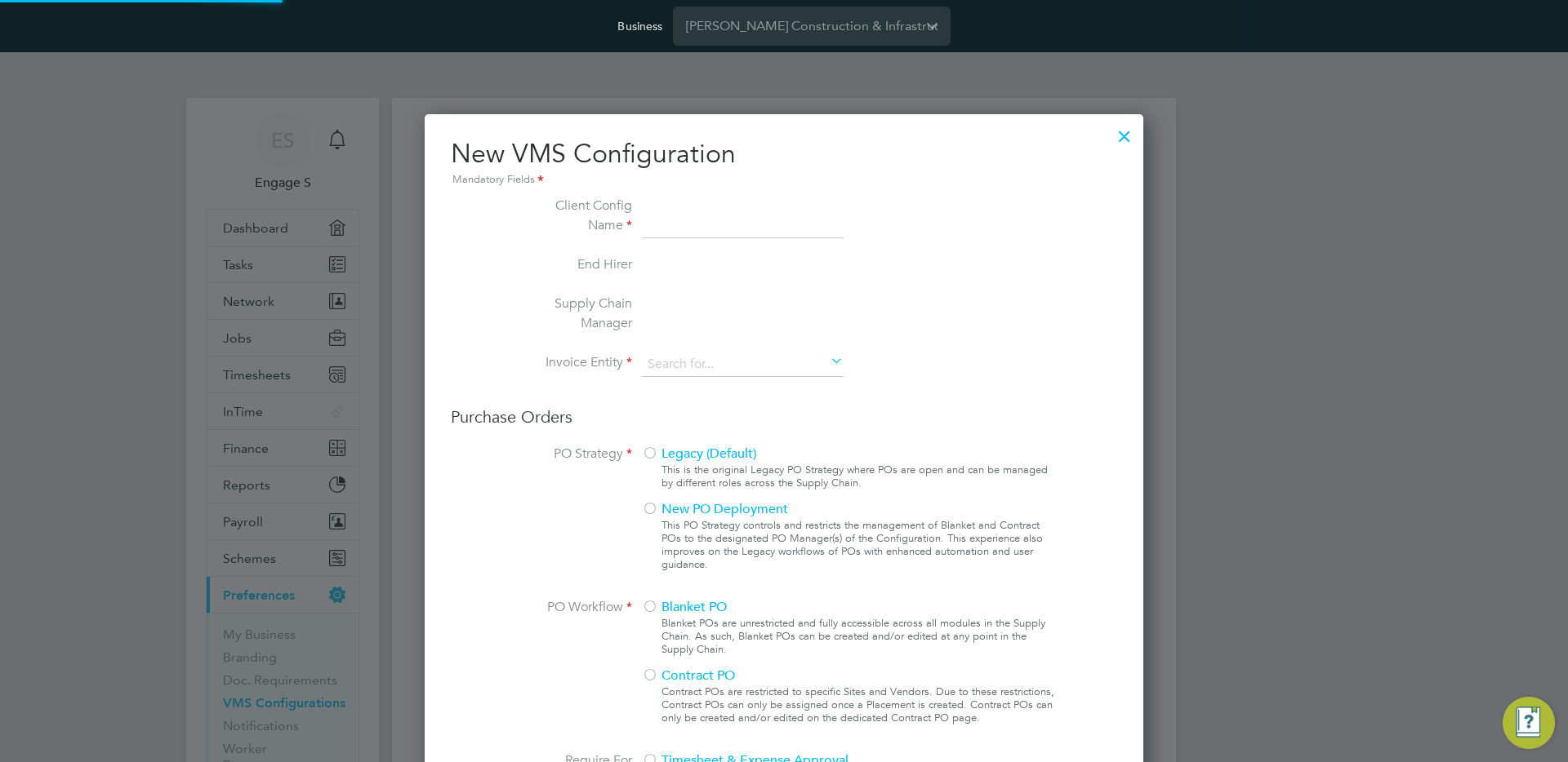
type input "Letters & Digits"
type input "Automatically"
type input "No Limits"
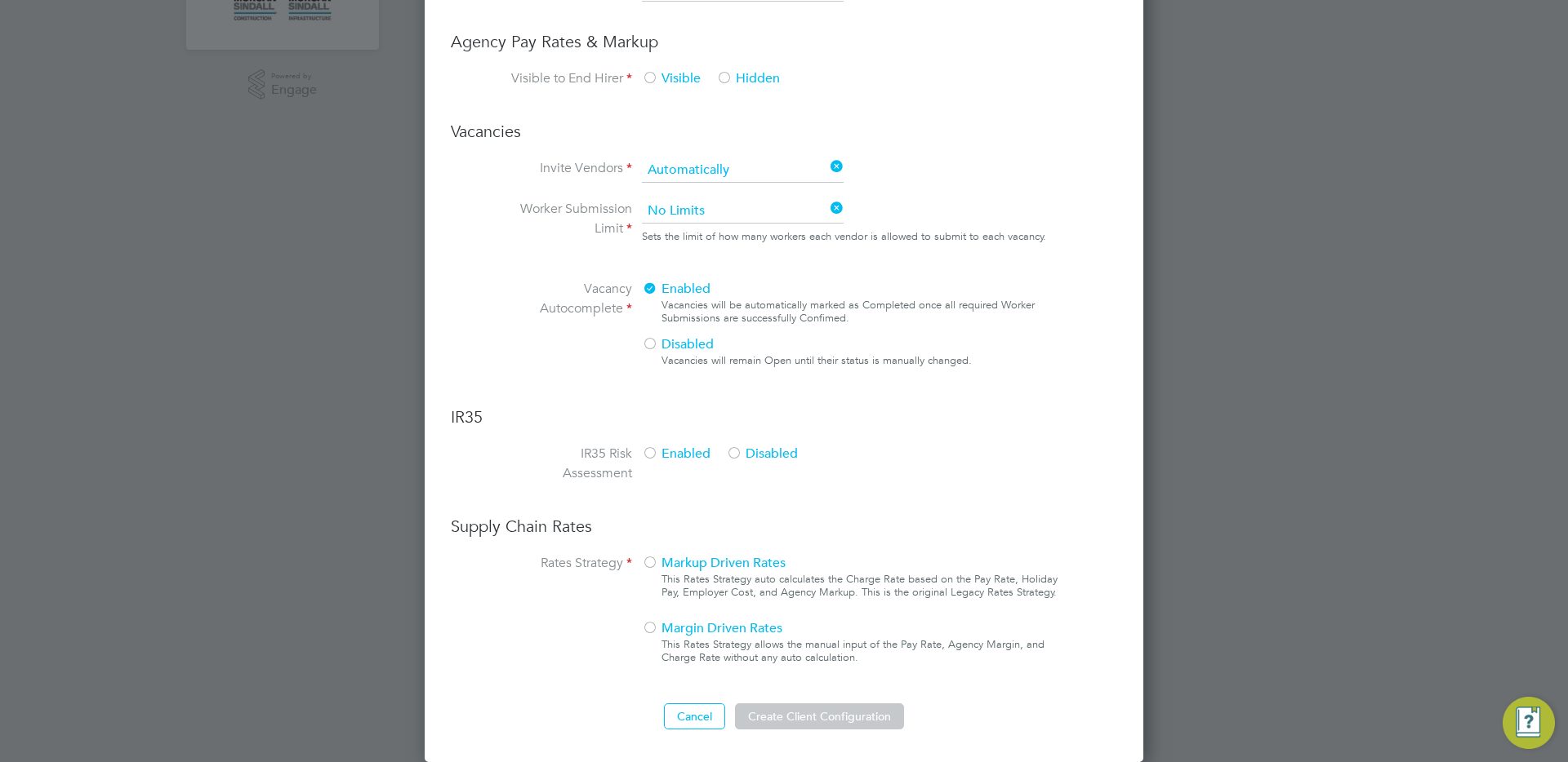
click at [664, 570] on span "Markup Driven Rates" at bounding box center [714, 563] width 144 height 16
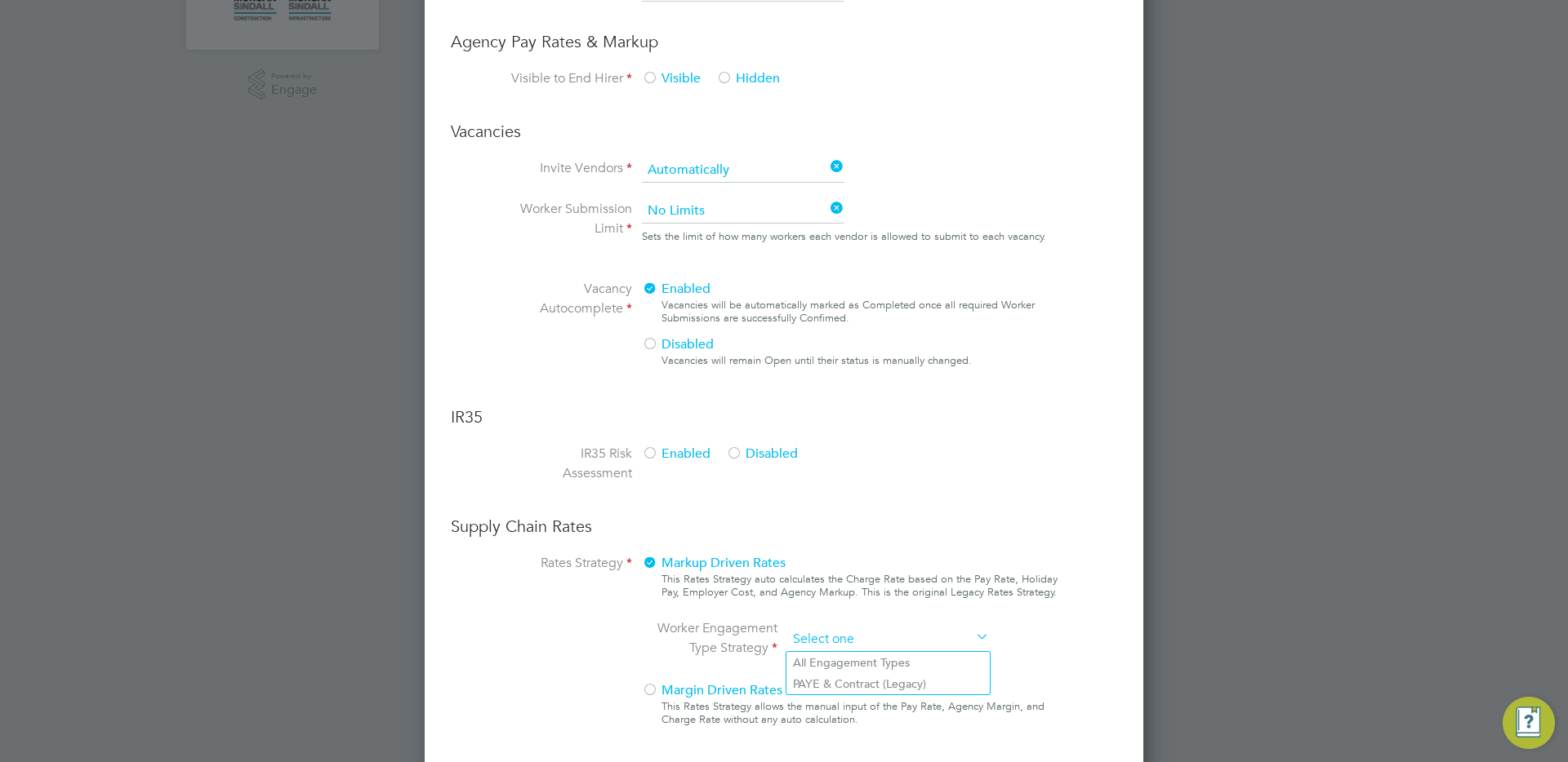
click at [821, 646] on input at bounding box center [887, 640] width 201 height 25
click at [839, 682] on li "PAYE & Contract (Legacy)" at bounding box center [887, 684] width 203 height 21
type input "PAYE & Contract (Legacy)"
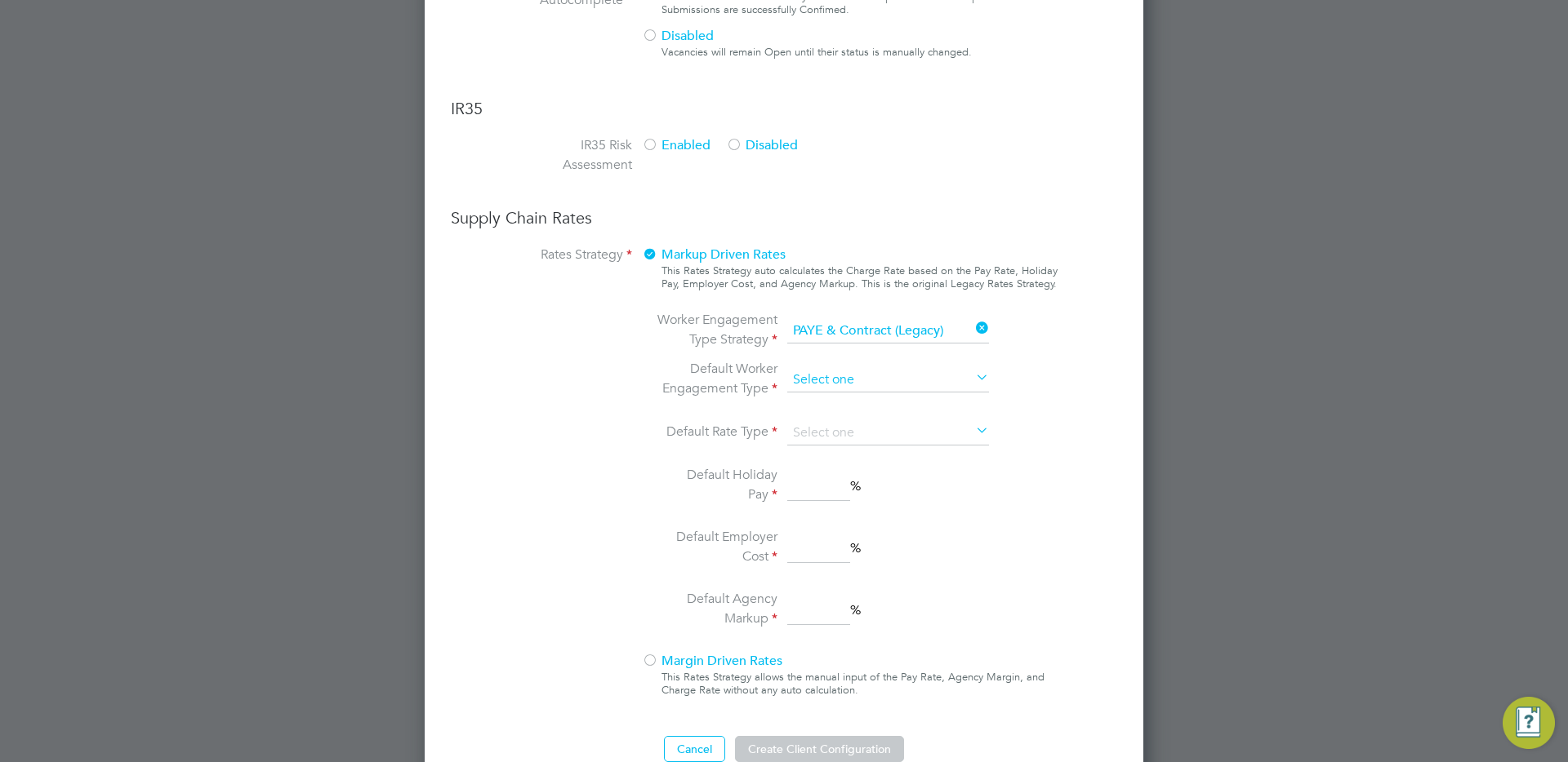
click at [834, 376] on input at bounding box center [887, 380] width 201 height 25
click at [843, 400] on li "Contract" at bounding box center [887, 403] width 203 height 21
type input "Contract"
click at [869, 430] on input at bounding box center [887, 433] width 201 height 25
click at [828, 456] on li "Hourly" at bounding box center [887, 456] width 203 height 21
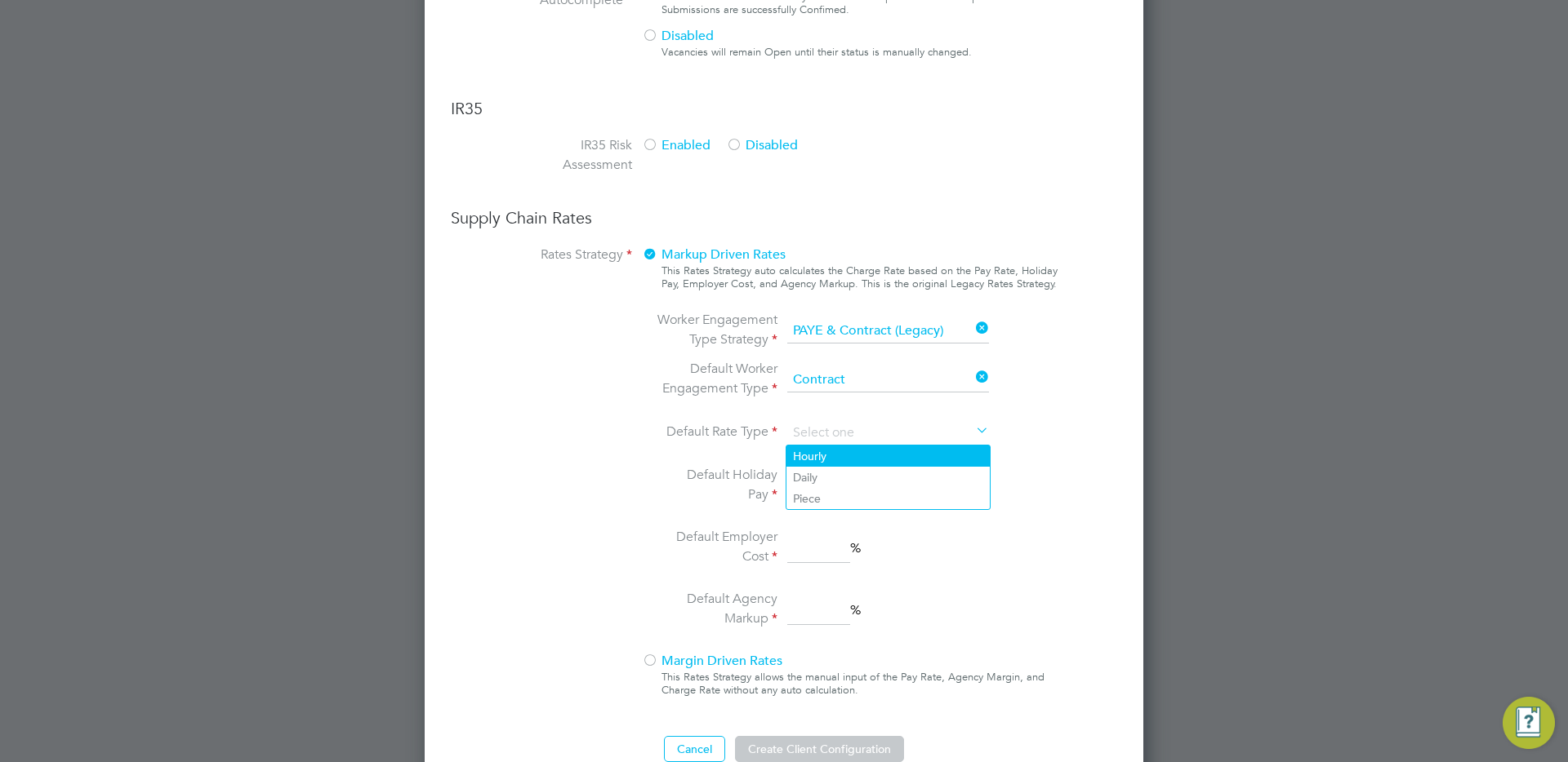
type input "Hourly"
click at [814, 486] on input at bounding box center [818, 486] width 62 height 29
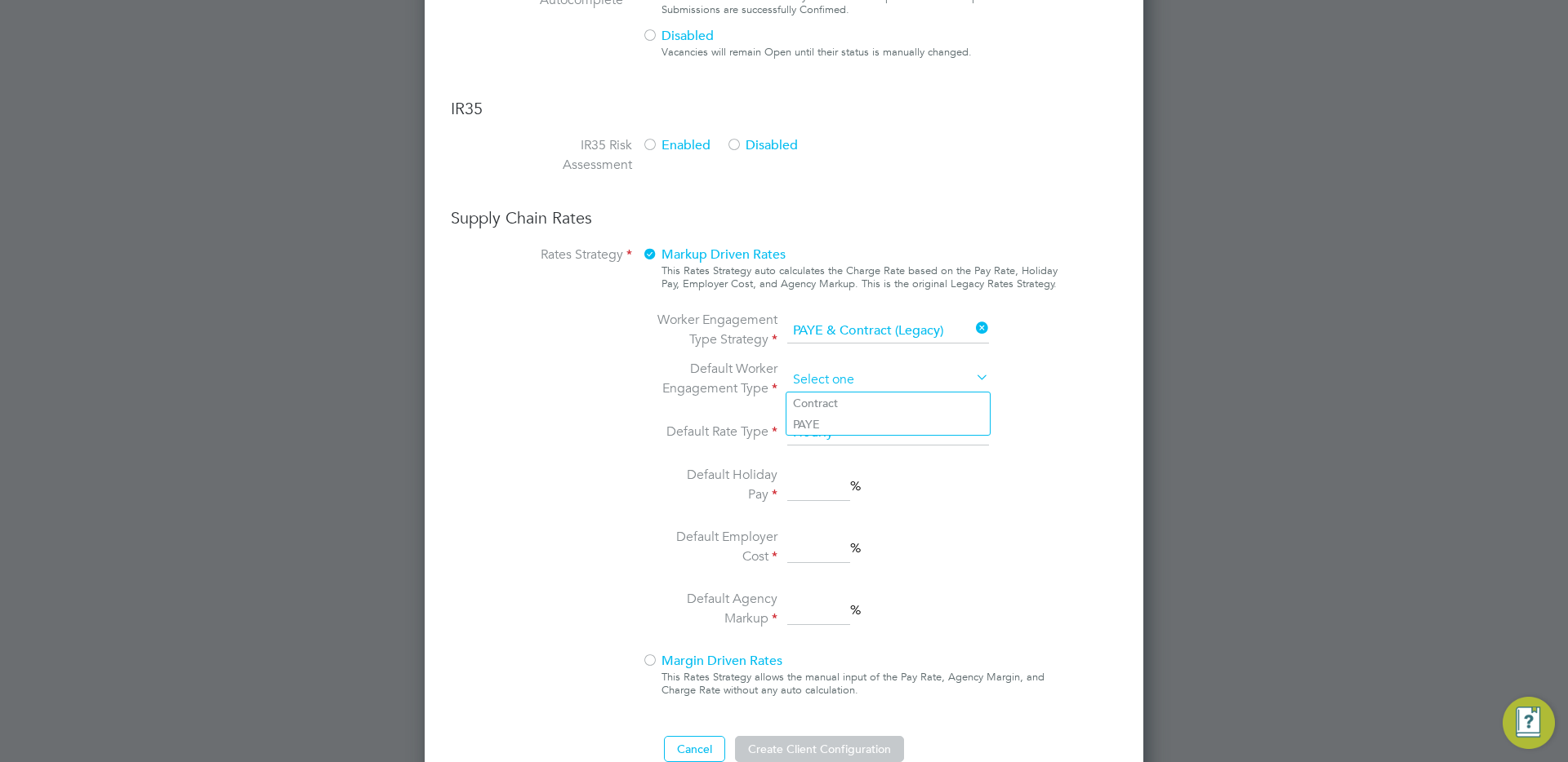
click at [827, 372] on input at bounding box center [887, 380] width 201 height 25
click at [839, 403] on li "Contract" at bounding box center [887, 403] width 203 height 21
type input "Contract"
click at [816, 373] on input at bounding box center [887, 380] width 201 height 25
click at [838, 424] on li "PAYE" at bounding box center [887, 424] width 203 height 21
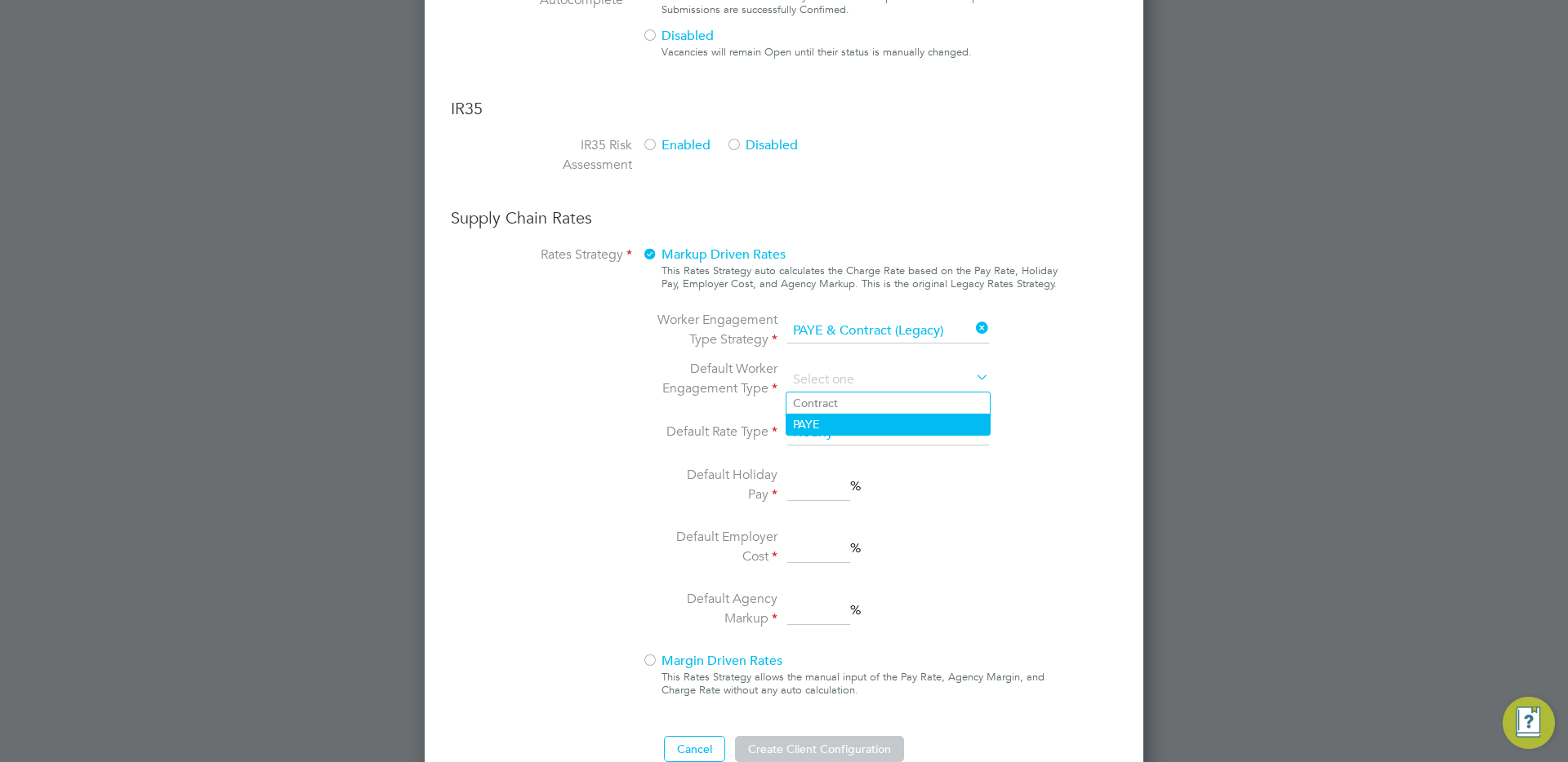
type input "PAYE"
click at [812, 470] on li "Default Holiday Pay %" at bounding box center [827, 486] width 344 height 43
click at [811, 475] on input at bounding box center [818, 486] width 62 height 29
type input "0"
click at [810, 552] on input at bounding box center [818, 548] width 62 height 29
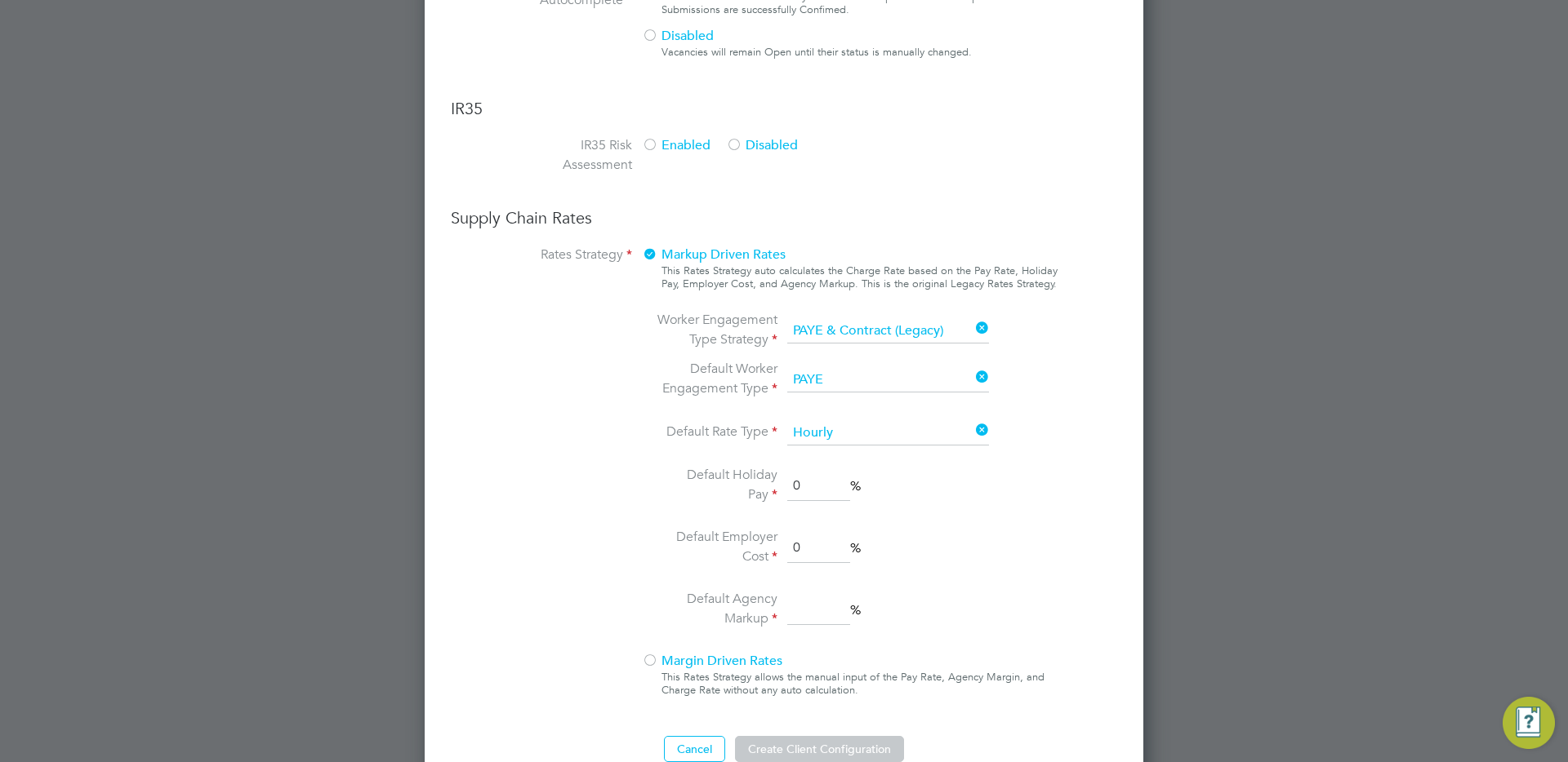
type input "0"
click at [808, 607] on input at bounding box center [818, 610] width 62 height 29
type input "0"
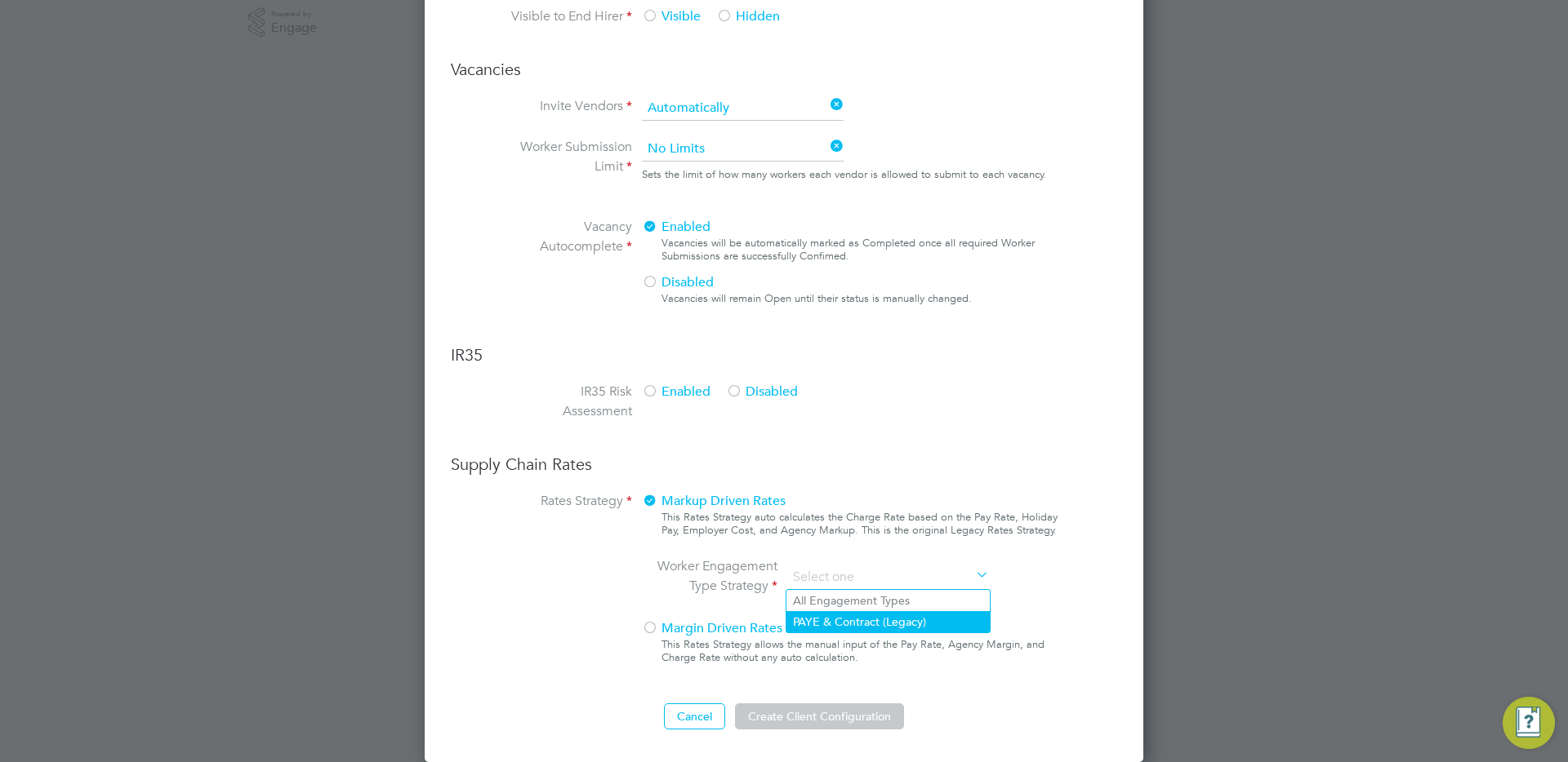
click at [828, 614] on li "PAYE & Contract (Legacy)" at bounding box center [887, 622] width 203 height 21
type input "PAYE & Contract (Legacy)"
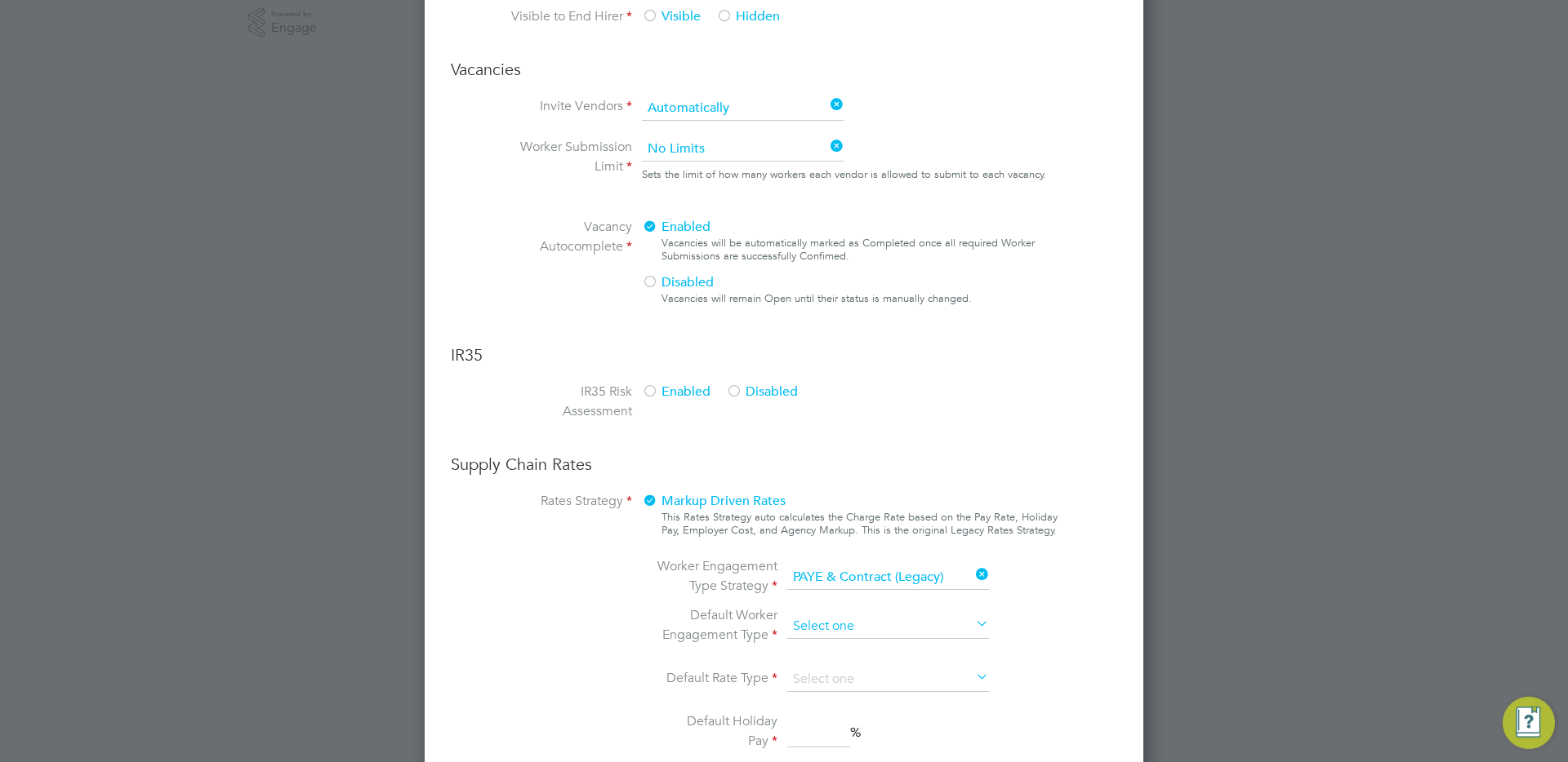
click at [833, 618] on input at bounding box center [887, 627] width 201 height 25
click at [810, 654] on li "Contract" at bounding box center [887, 649] width 203 height 21
type input "Contract"
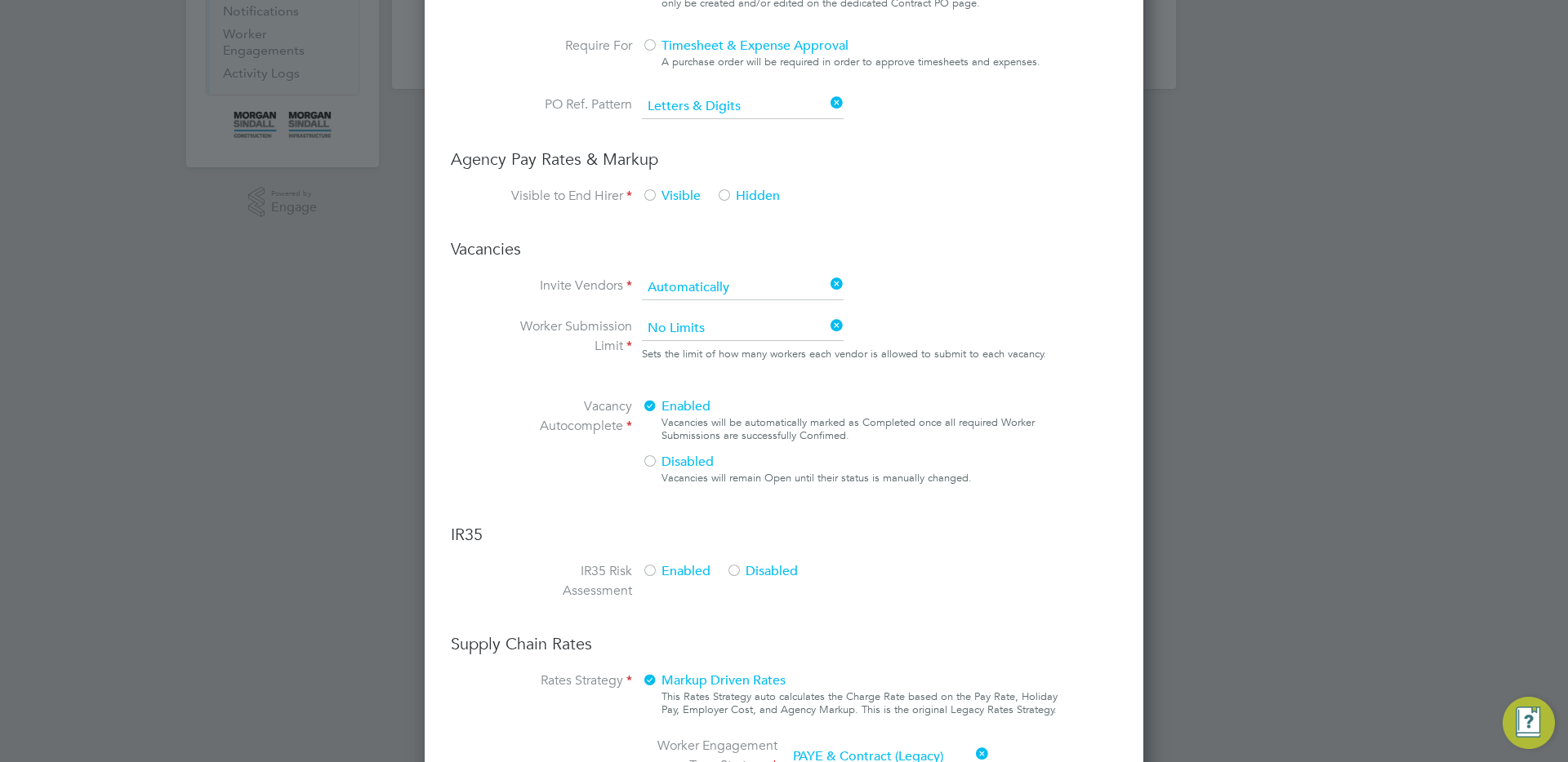
scroll to position [602, 0]
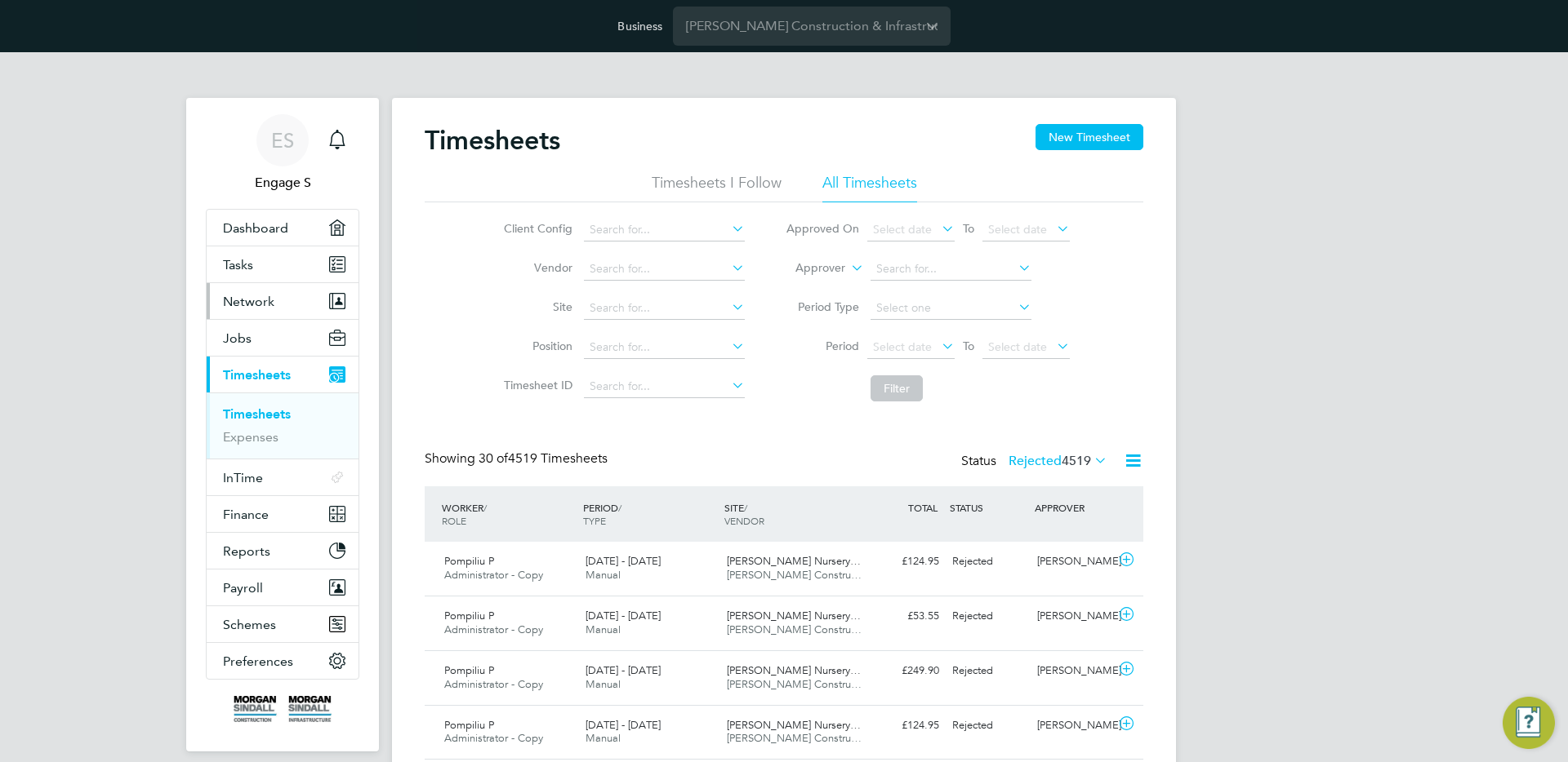
click at [269, 303] on span "Network" at bounding box center [249, 302] width 51 height 15
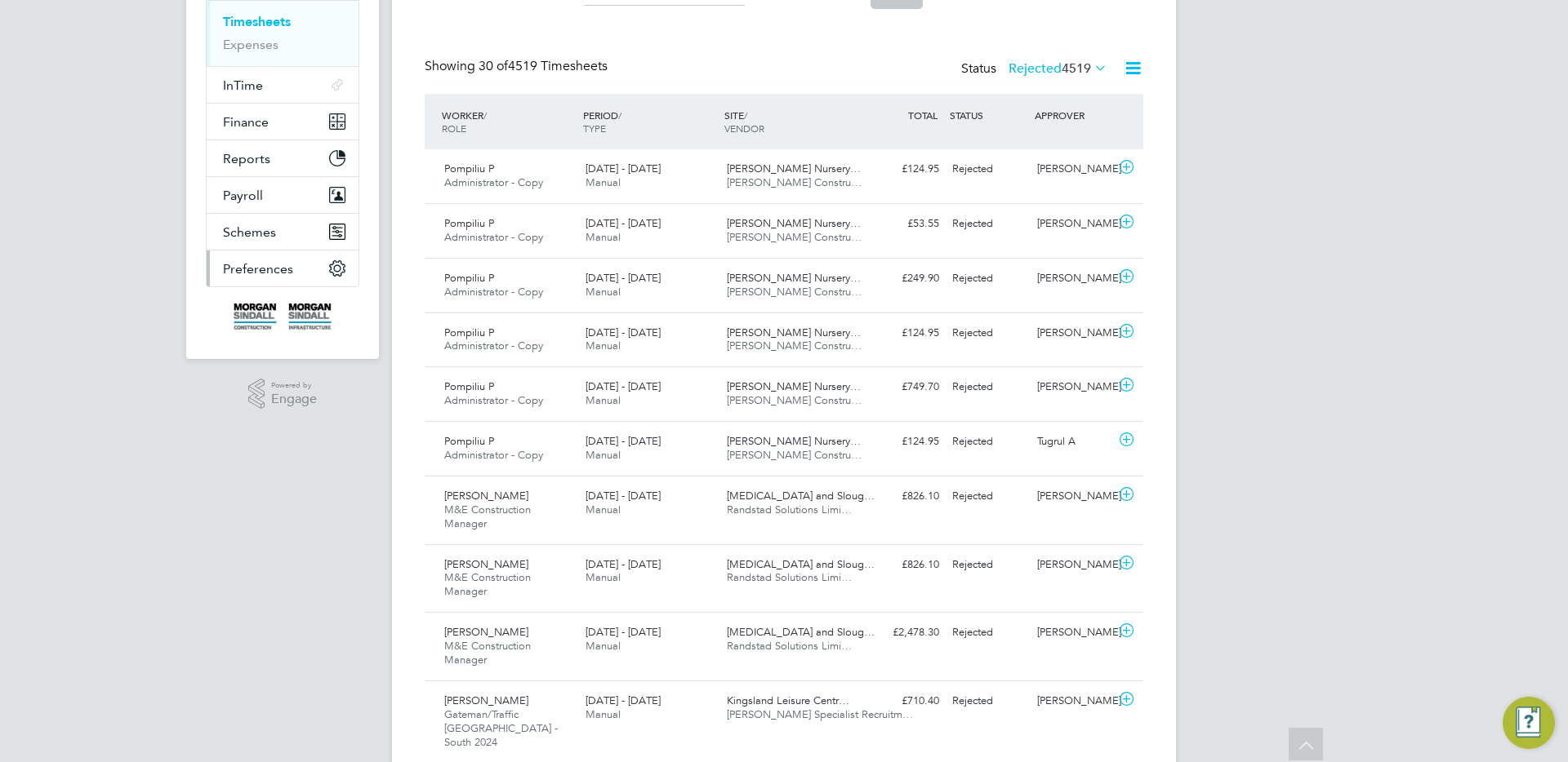
click at [275, 266] on span "Preferences" at bounding box center [258, 268] width 70 height 15
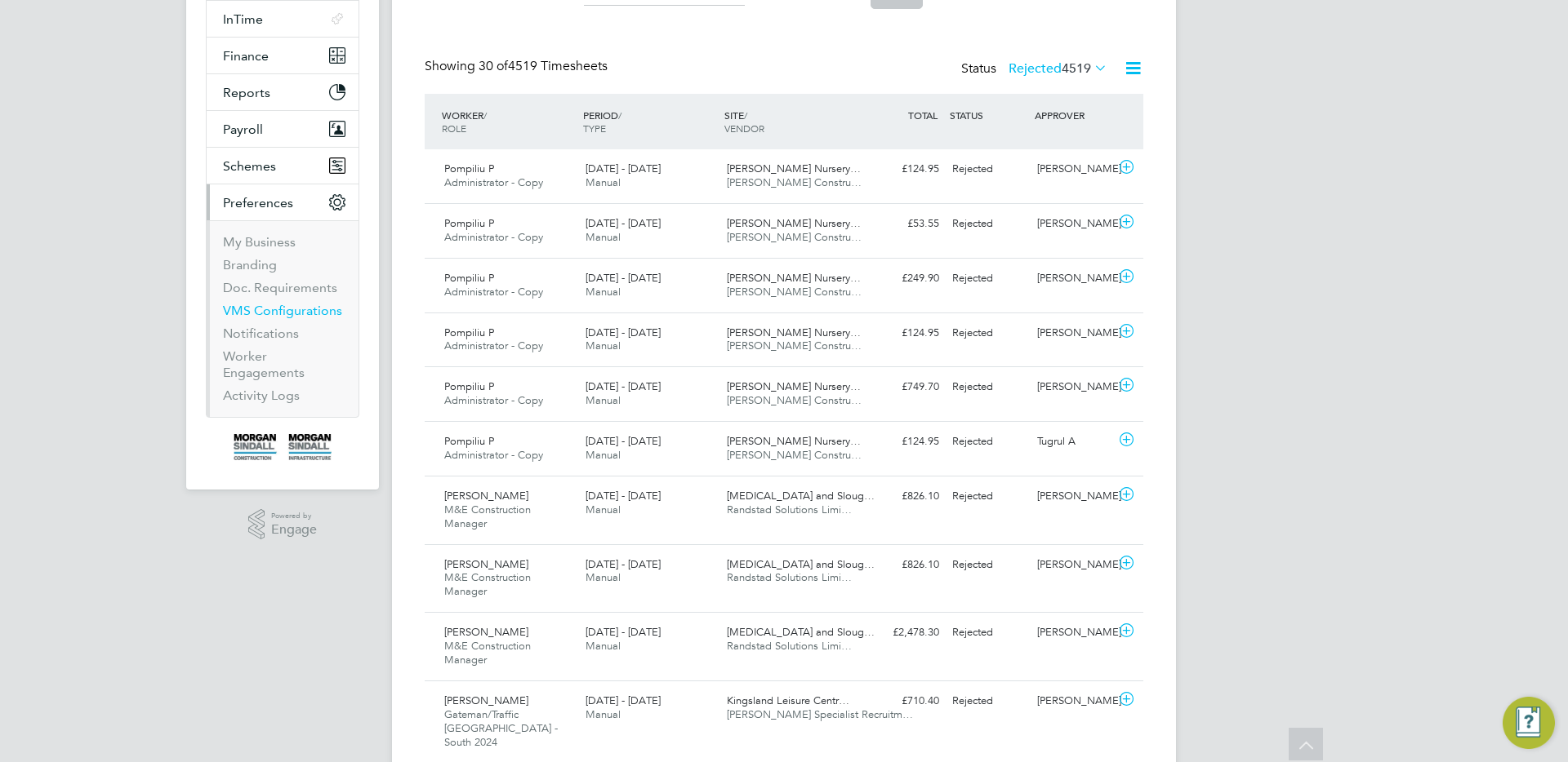
click at [281, 305] on link "VMS Configurations" at bounding box center [283, 310] width 119 height 15
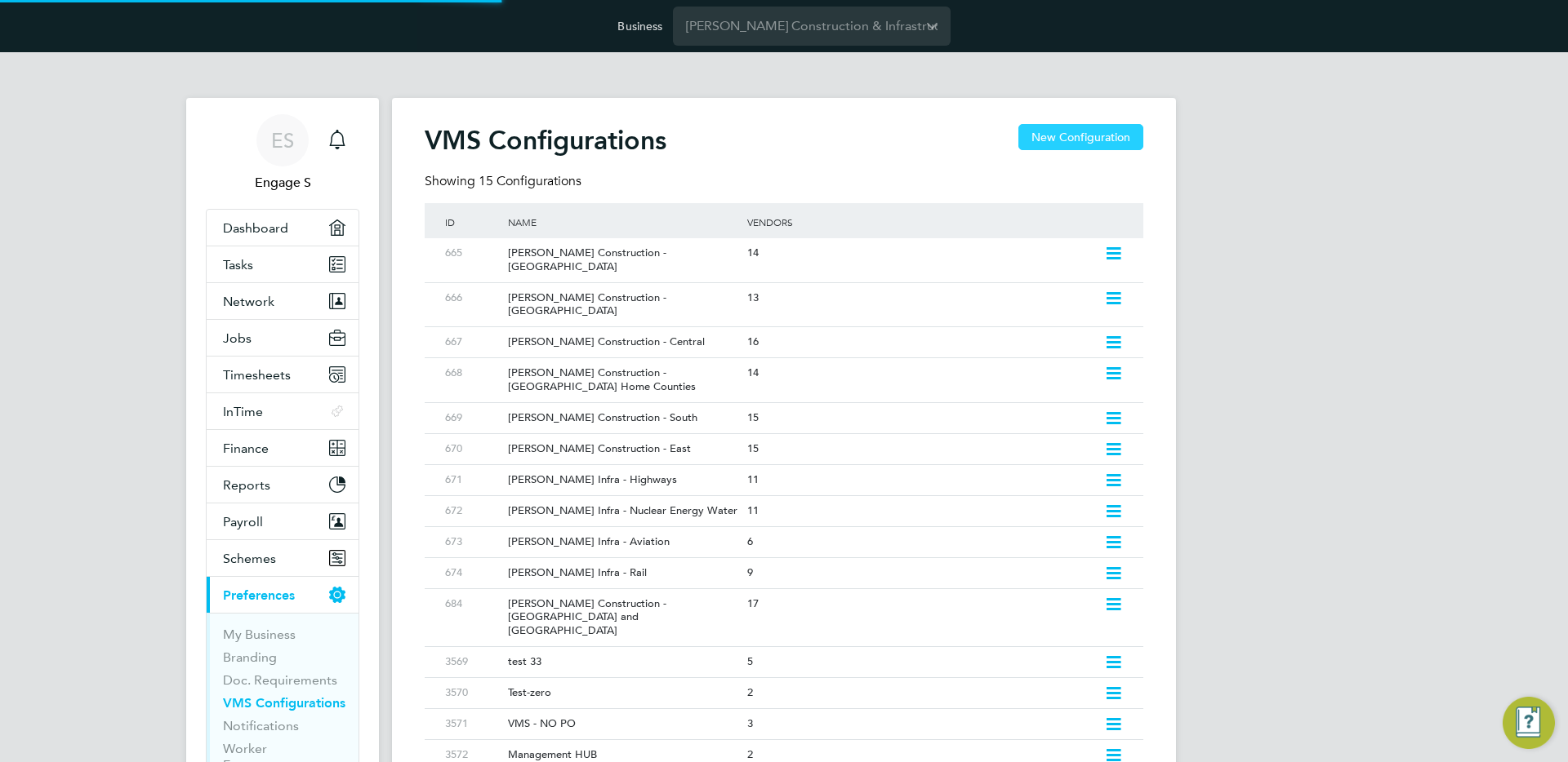
click at [1095, 133] on button "New Configuration" at bounding box center [1081, 137] width 125 height 26
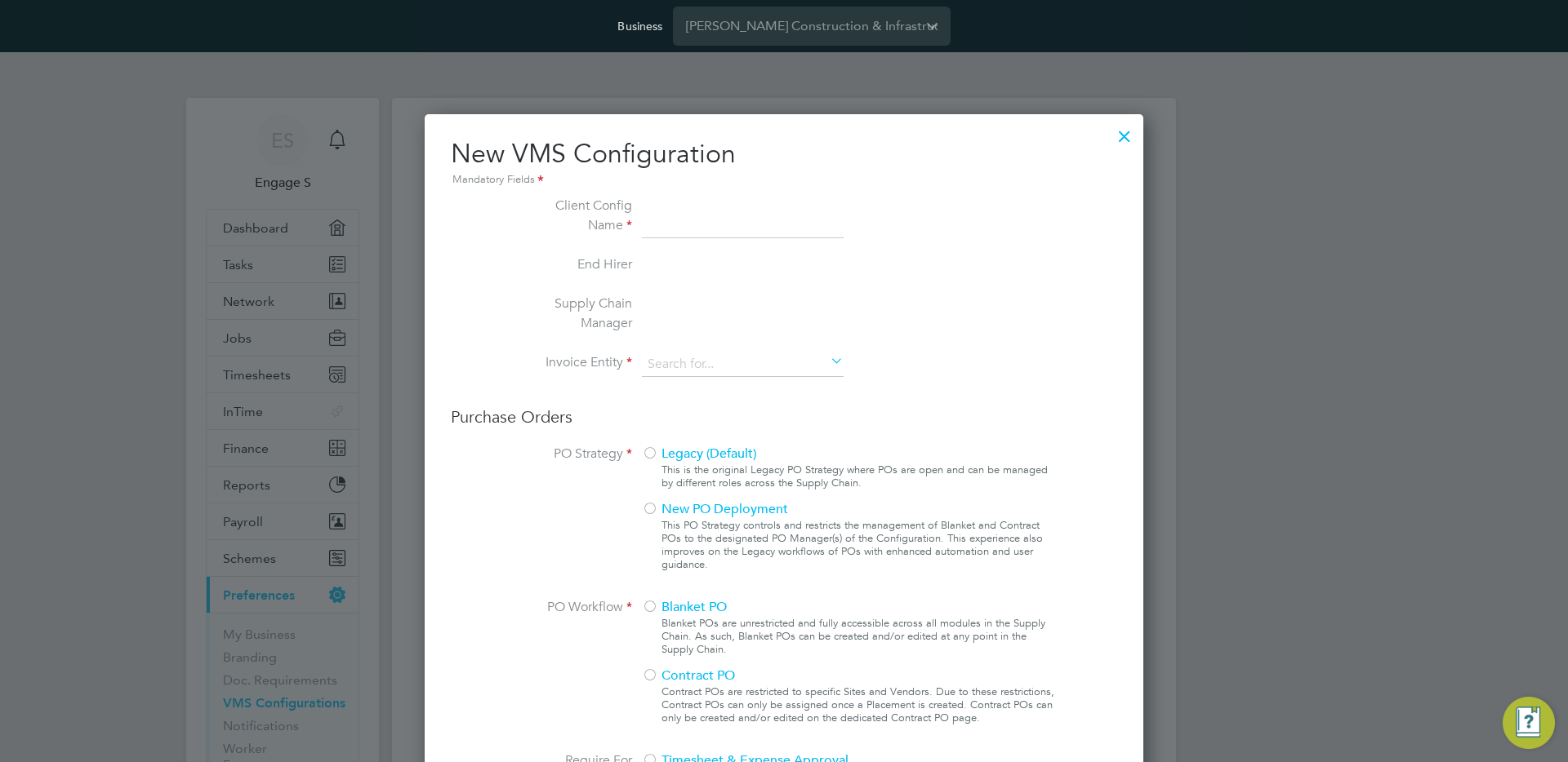
type input "Letters & Digits"
type input "Automatically"
type input "No Limits"
type input "eee"
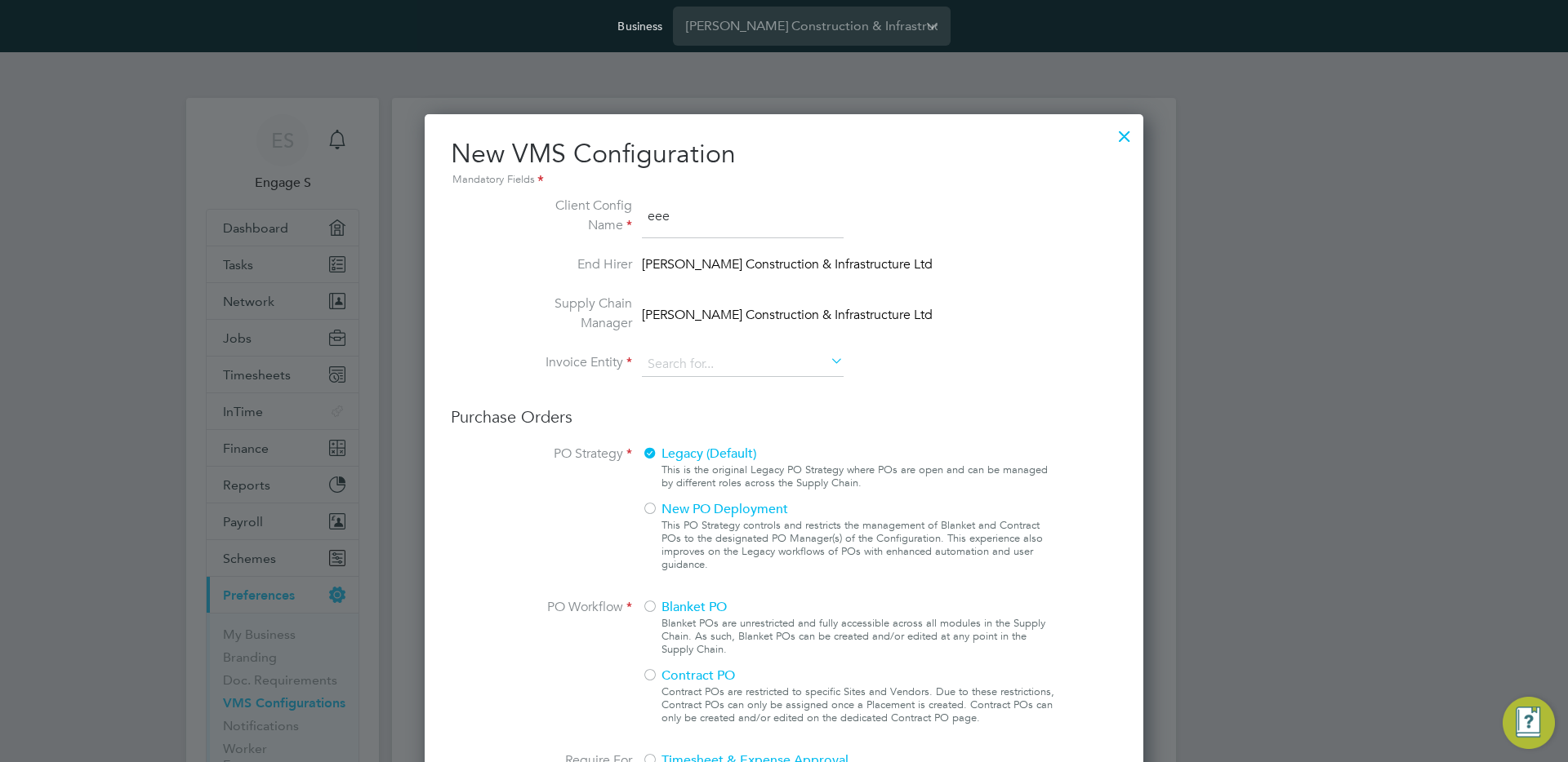
click at [661, 265] on span "[PERSON_NAME] Construction & Infrastructure Ltd" at bounding box center [787, 266] width 290 height 23
click at [675, 364] on input at bounding box center [742, 365] width 201 height 25
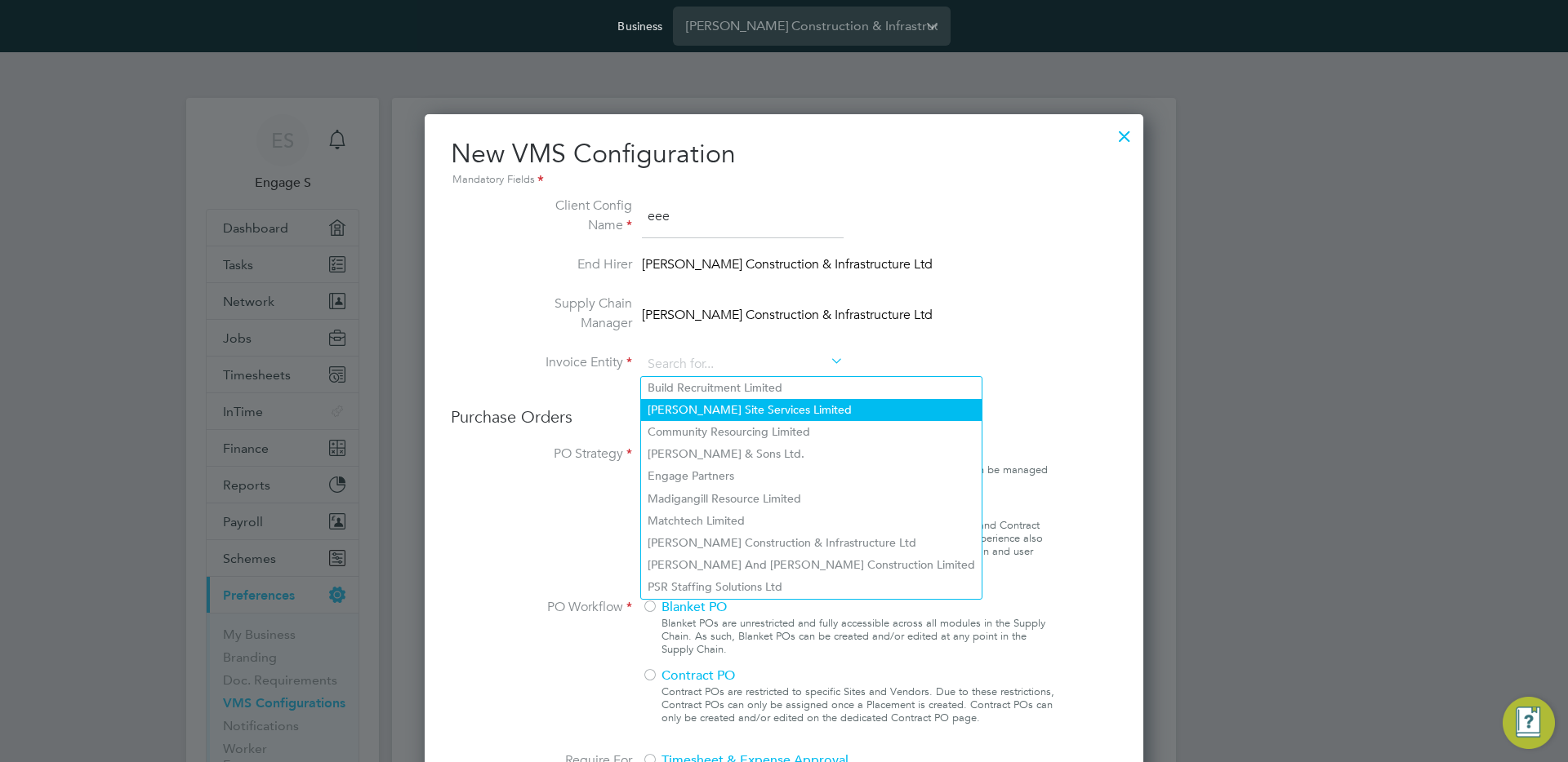
click at [705, 406] on li "[PERSON_NAME] Site Services Limited" at bounding box center [811, 409] width 340 height 22
type input "[PERSON_NAME] Site Services Limited"
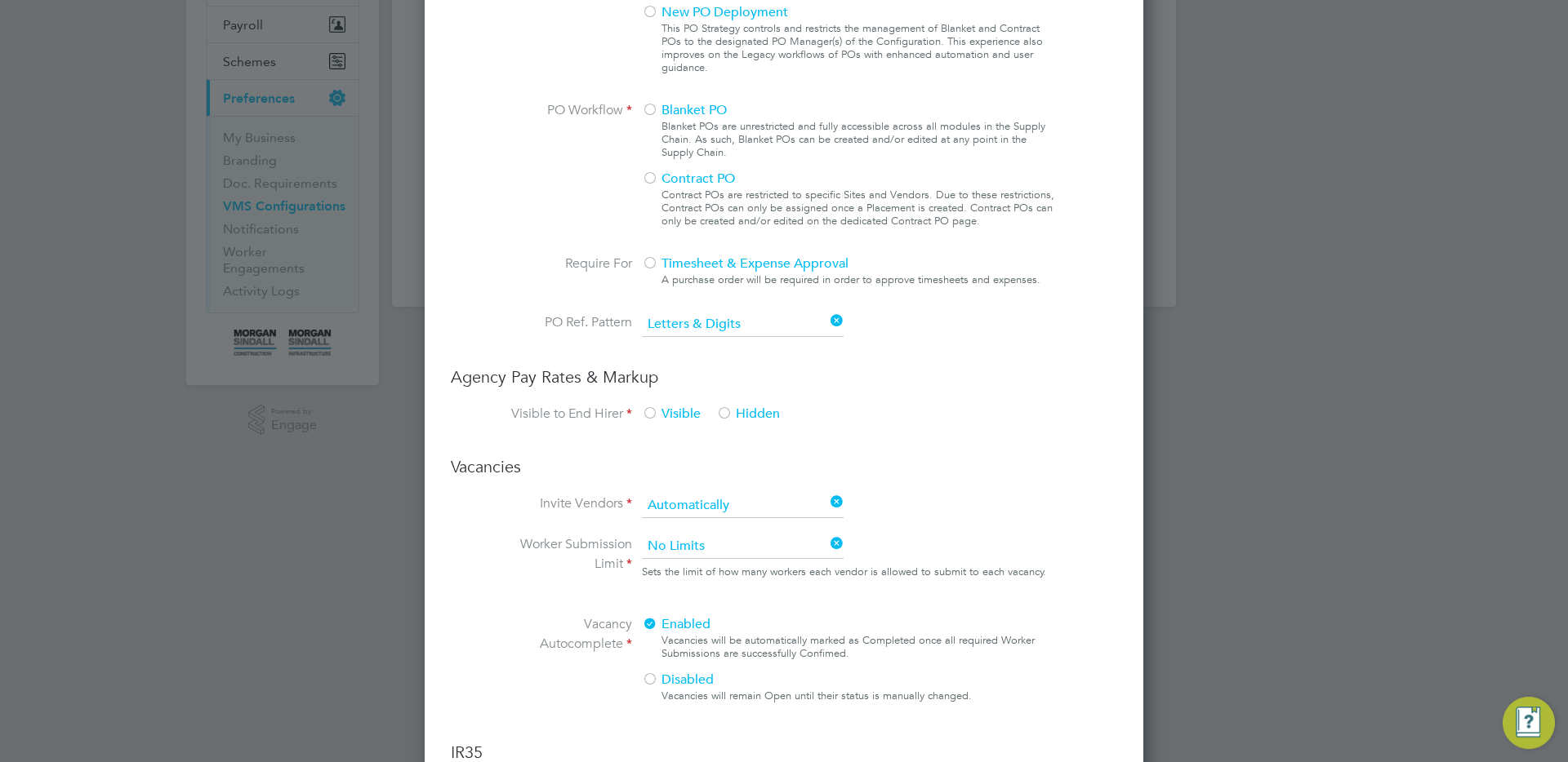
click at [653, 175] on div at bounding box center [650, 179] width 16 height 16
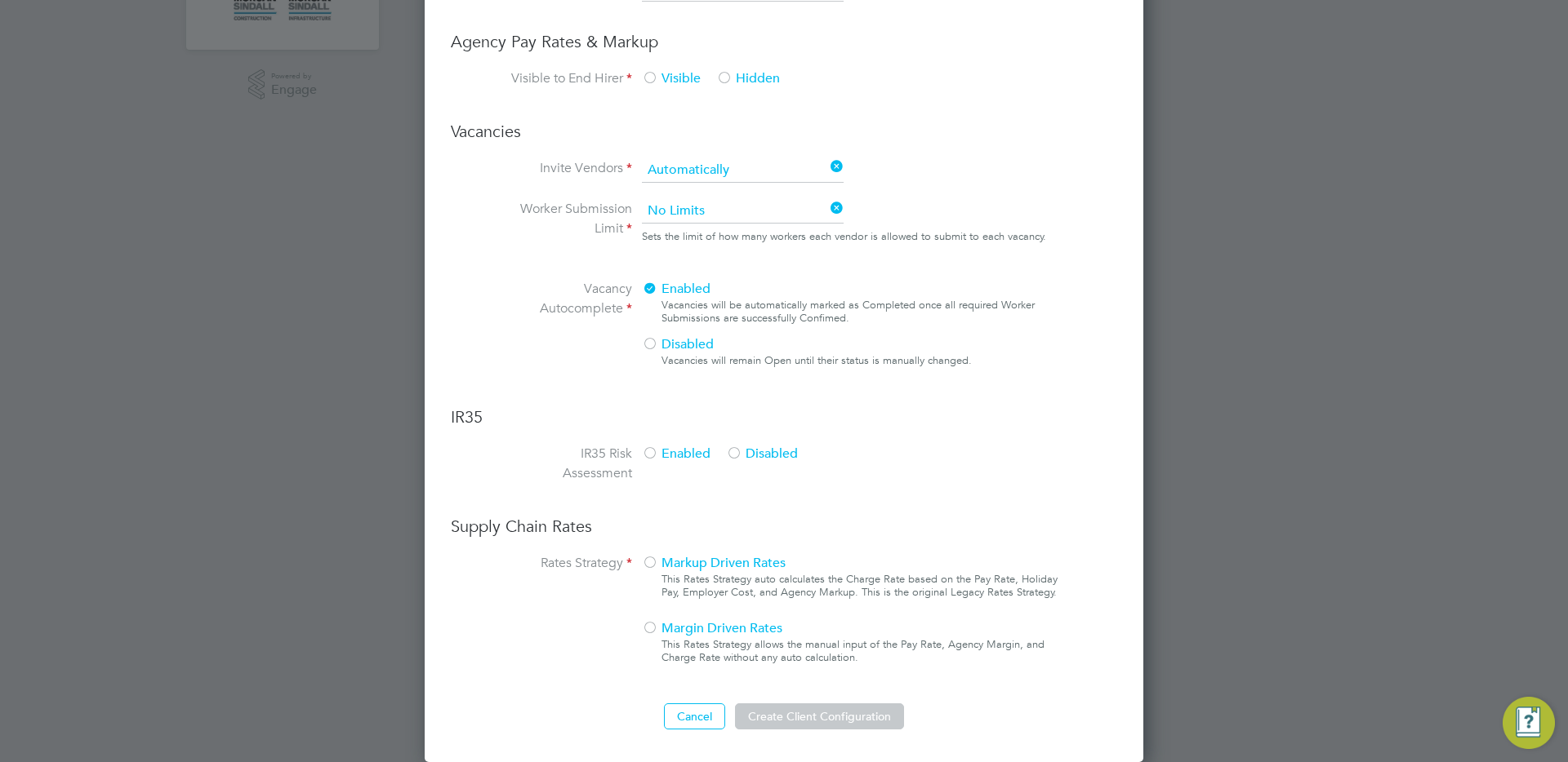
click at [791, 718] on button "Create Client Configuration" at bounding box center [819, 717] width 169 height 26
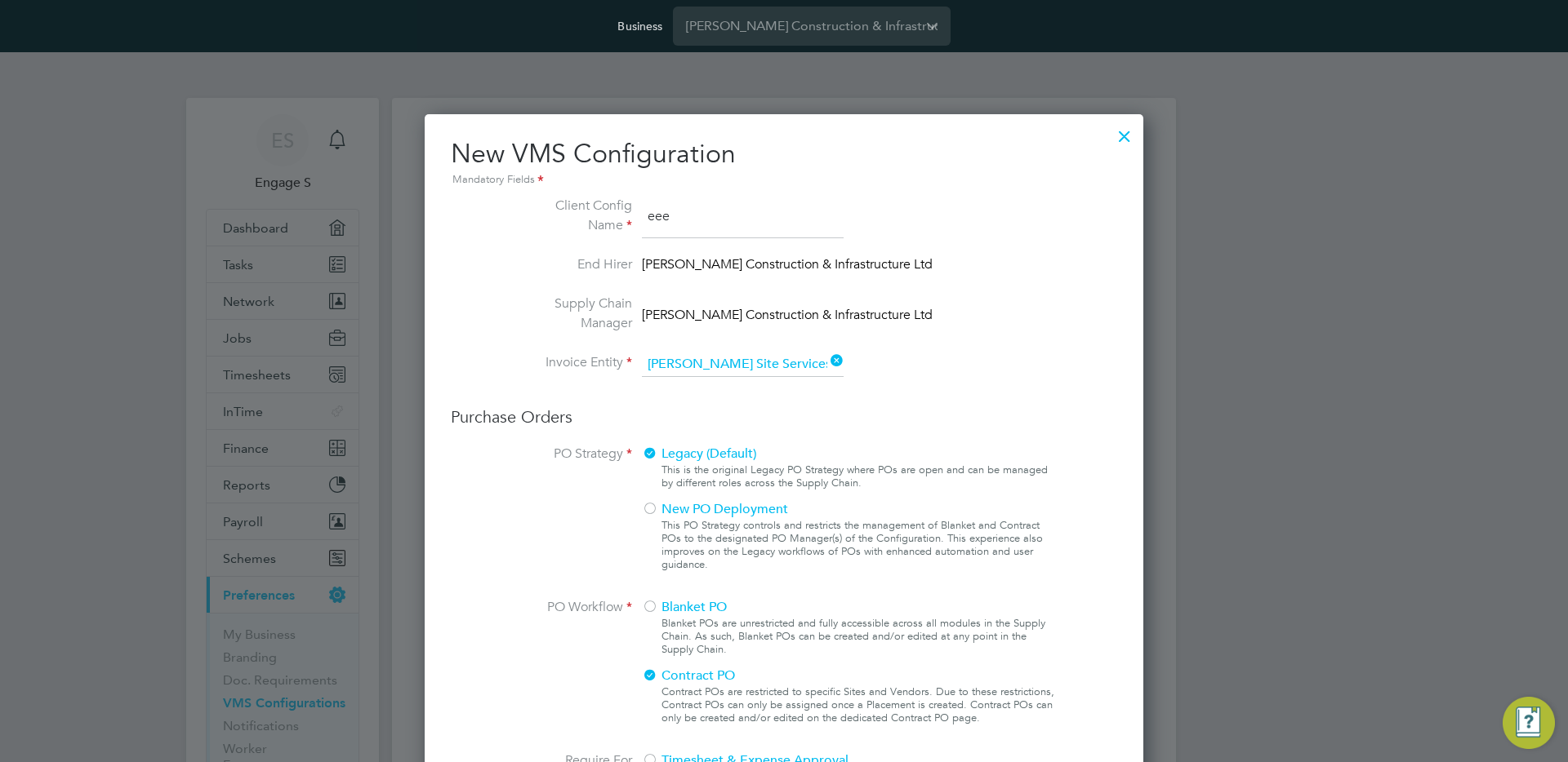
click at [1120, 140] on div at bounding box center [1124, 131] width 29 height 29
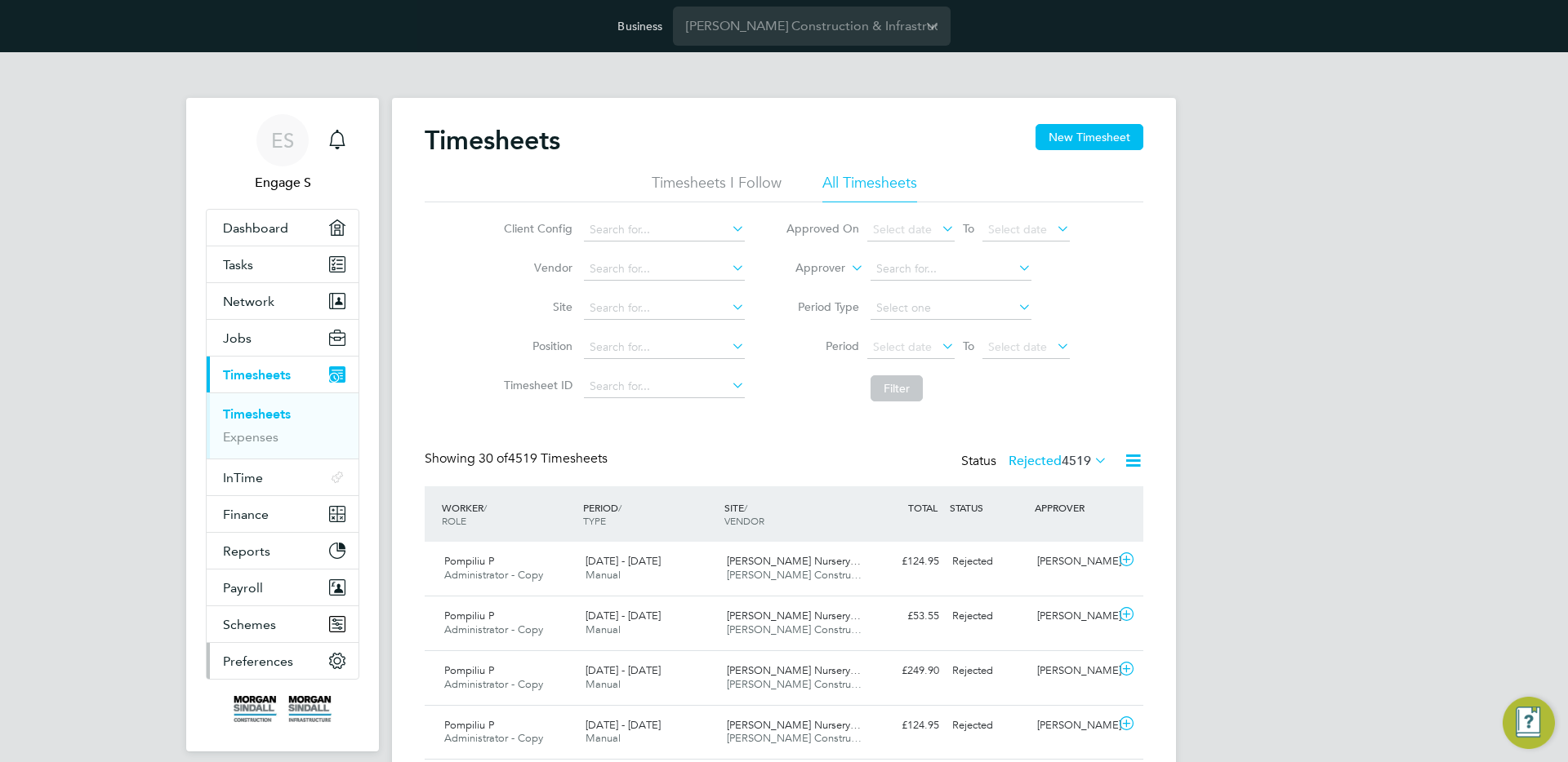
click at [254, 652] on button "Preferences" at bounding box center [282, 661] width 152 height 36
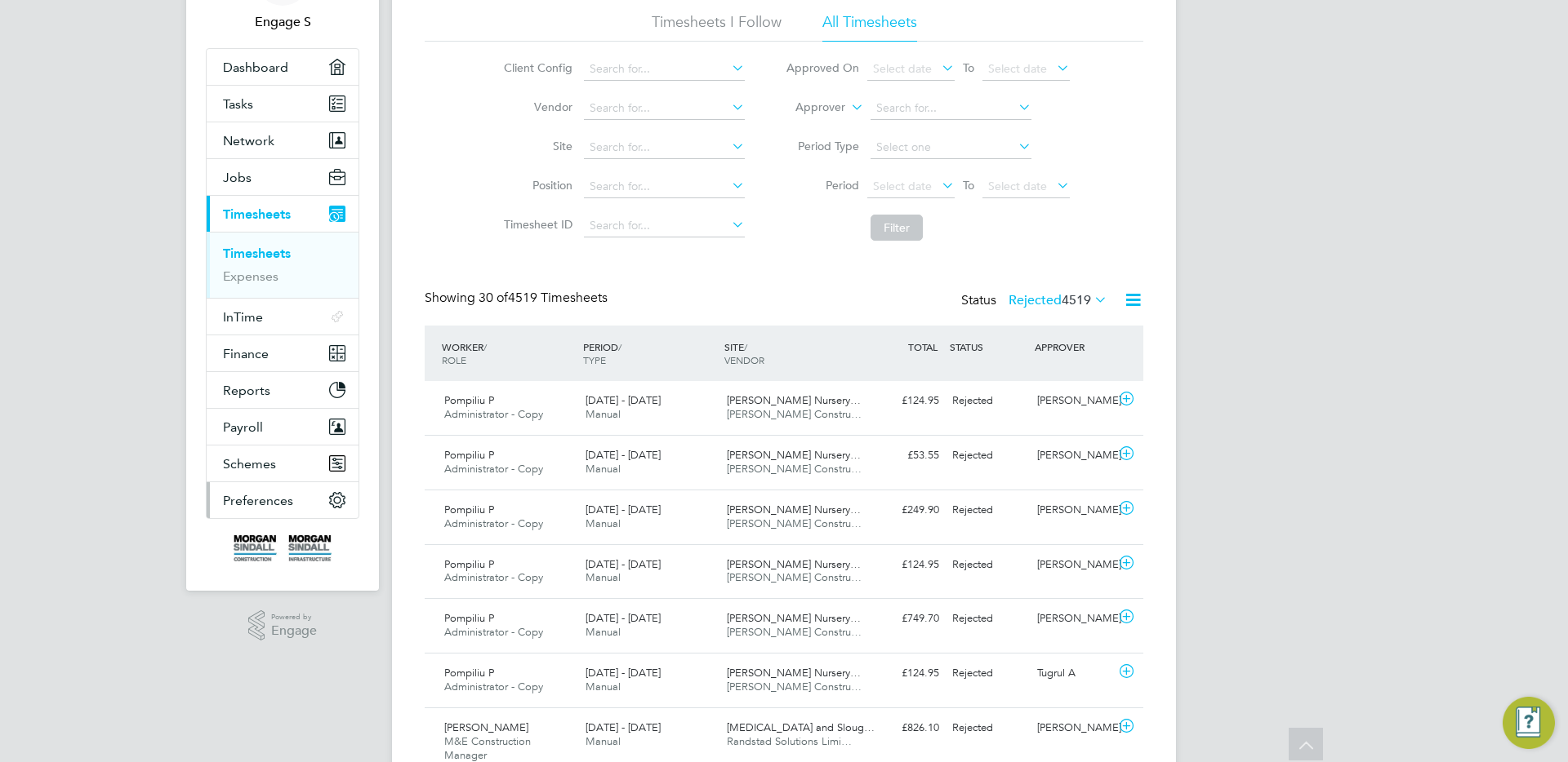
click at [292, 487] on button "Preferences" at bounding box center [282, 500] width 152 height 36
click at [277, 499] on span "Preferences" at bounding box center [258, 500] width 70 height 15
click at [275, 505] on span "Preferences" at bounding box center [258, 500] width 70 height 15
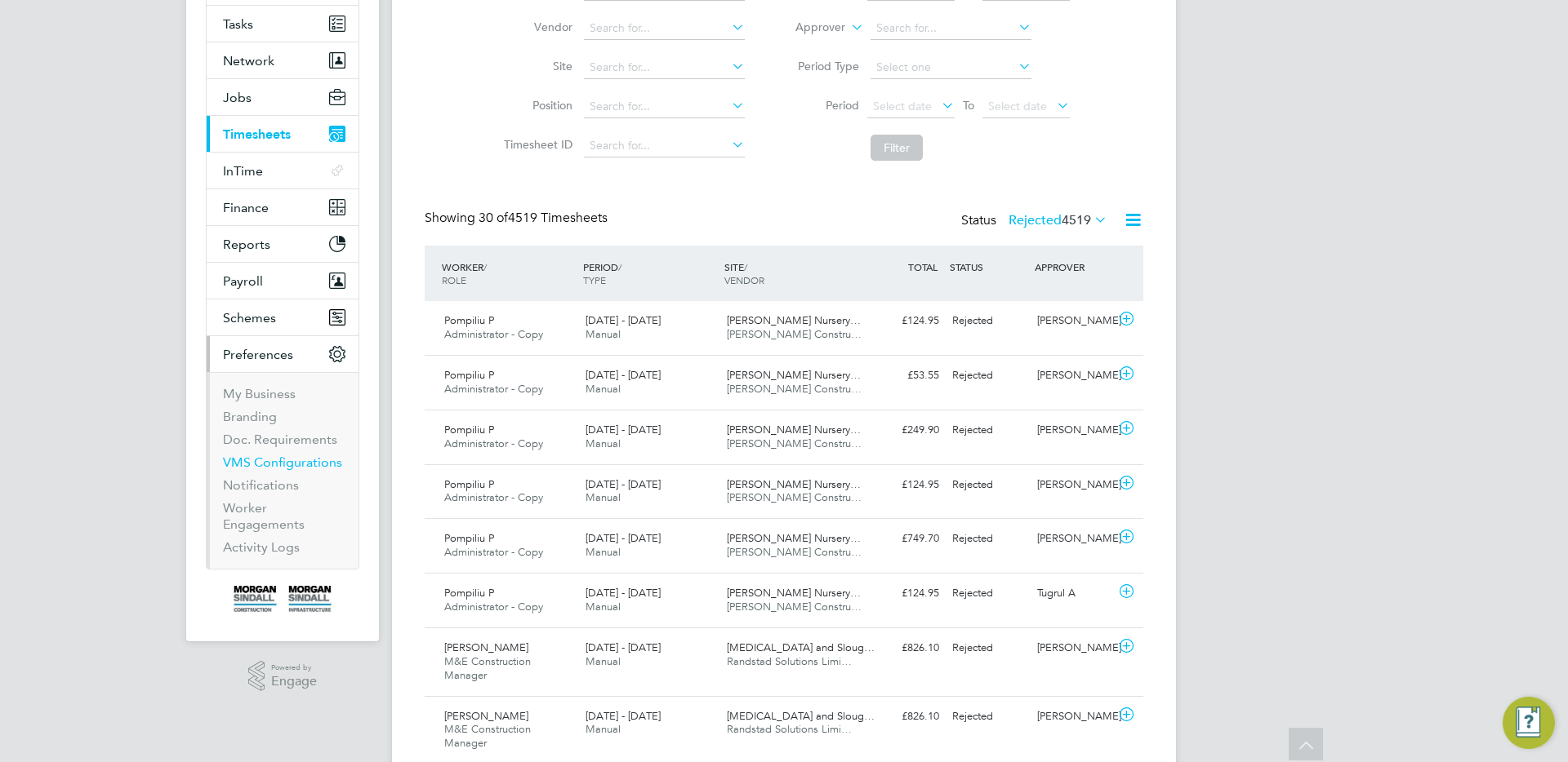
click at [258, 462] on link "VMS Configurations" at bounding box center [283, 462] width 119 height 15
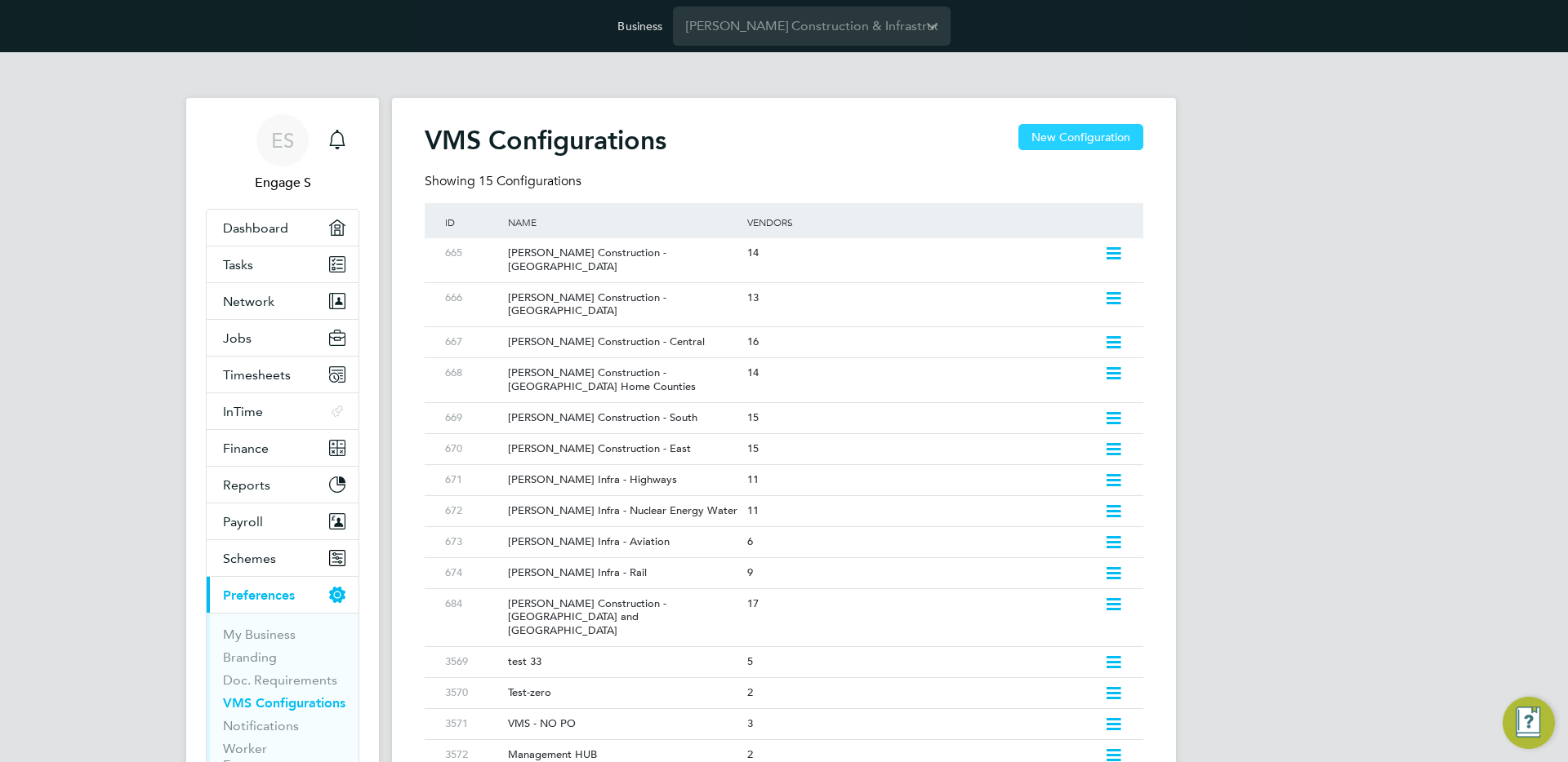
click at [1041, 148] on button "New Configuration" at bounding box center [1081, 137] width 125 height 26
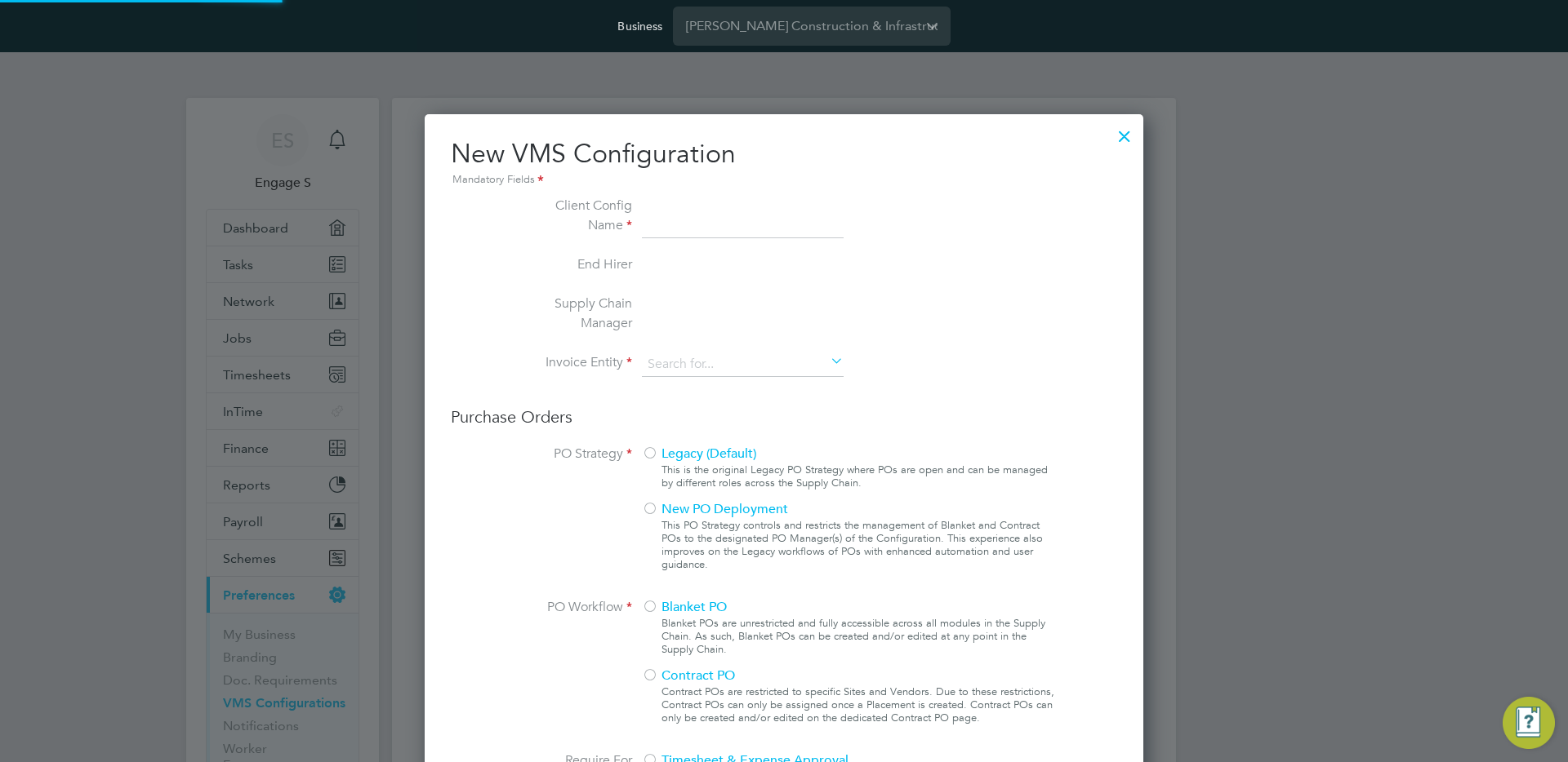
type input "Letters & Digits"
type input "Automatically"
type input "No Limits"
drag, startPoint x: 577, startPoint y: 262, endPoint x: 738, endPoint y: 266, distance: 161.0
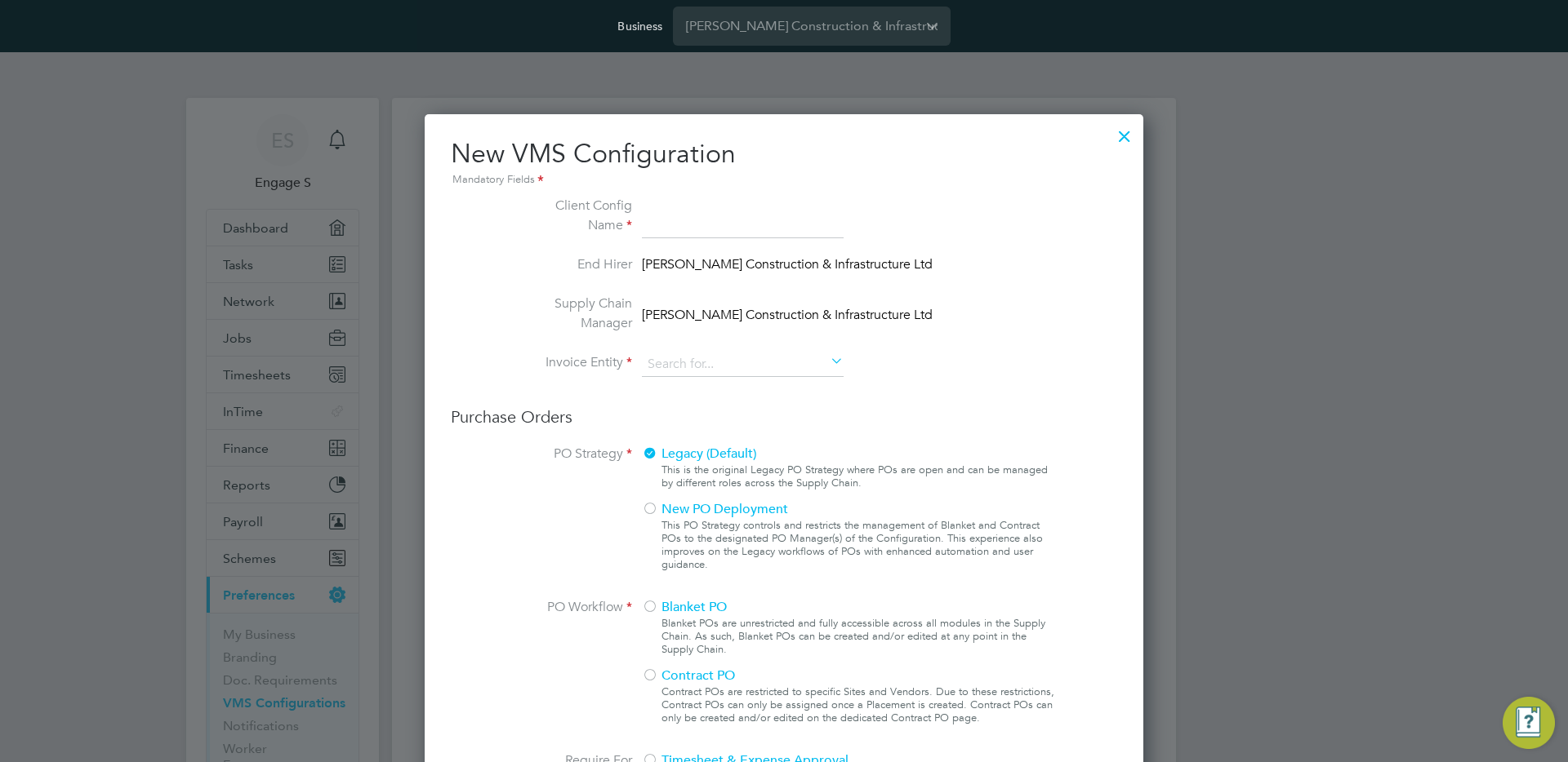
click at [739, 266] on li "End Hirer Morgan Sindall Construction & Infrastructure Ltd" at bounding box center [784, 273] width 549 height 39
drag, startPoint x: 960, startPoint y: 321, endPoint x: 575, endPoint y: 254, distance: 390.8
click at [574, 254] on ul "Client Config Name End Hirer Morgan Sindall Construction & Infrastructure Ltd S…" at bounding box center [784, 294] width 549 height 198
click at [786, 283] on li "End Hirer Morgan Sindall Construction & Infrastructure Ltd" at bounding box center [784, 273] width 549 height 39
click at [1122, 132] on div at bounding box center [1124, 131] width 29 height 29
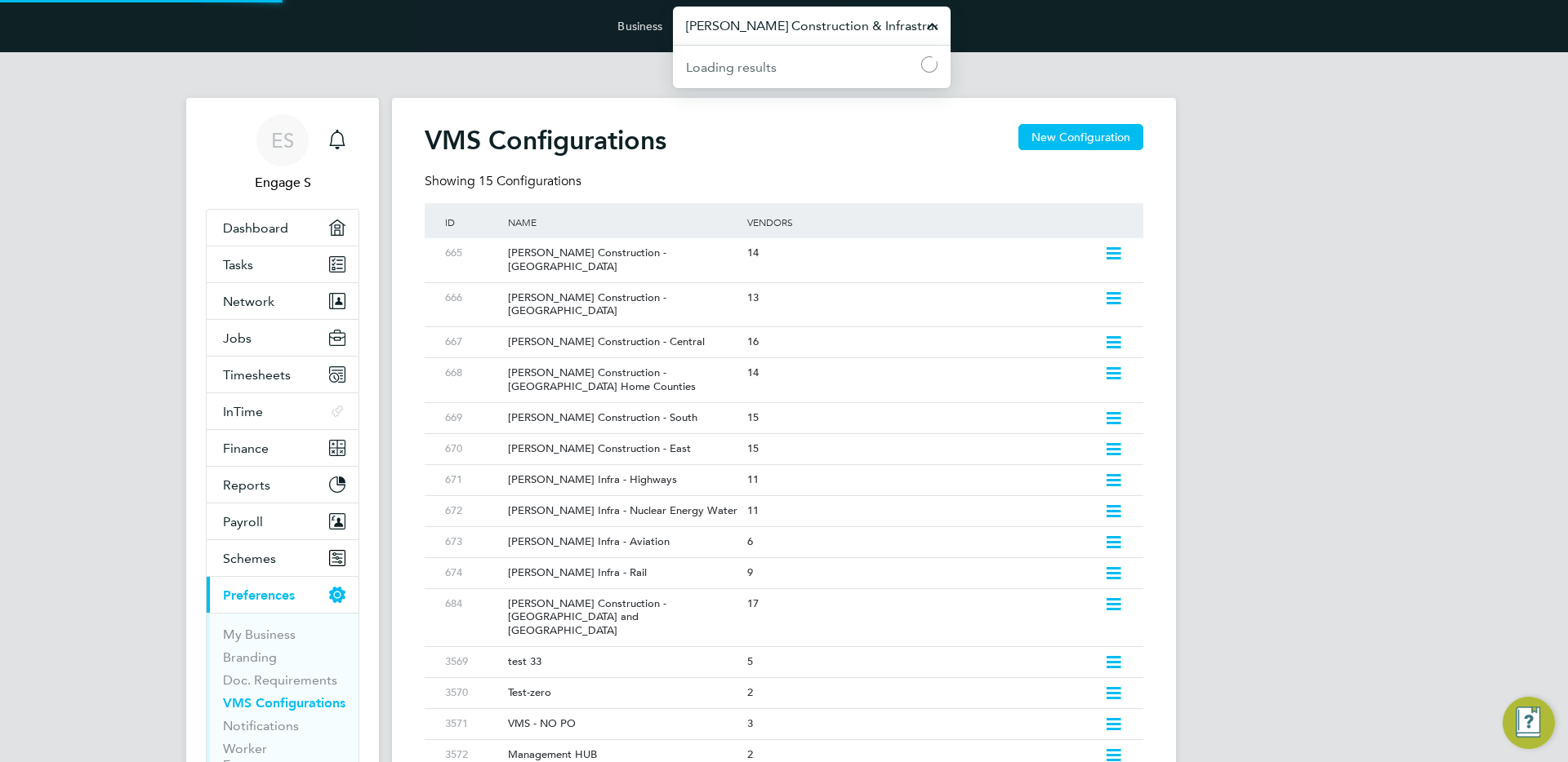
click at [836, 35] on input "[PERSON_NAME] Construction & Infrastructure Ltd" at bounding box center [811, 26] width 278 height 39
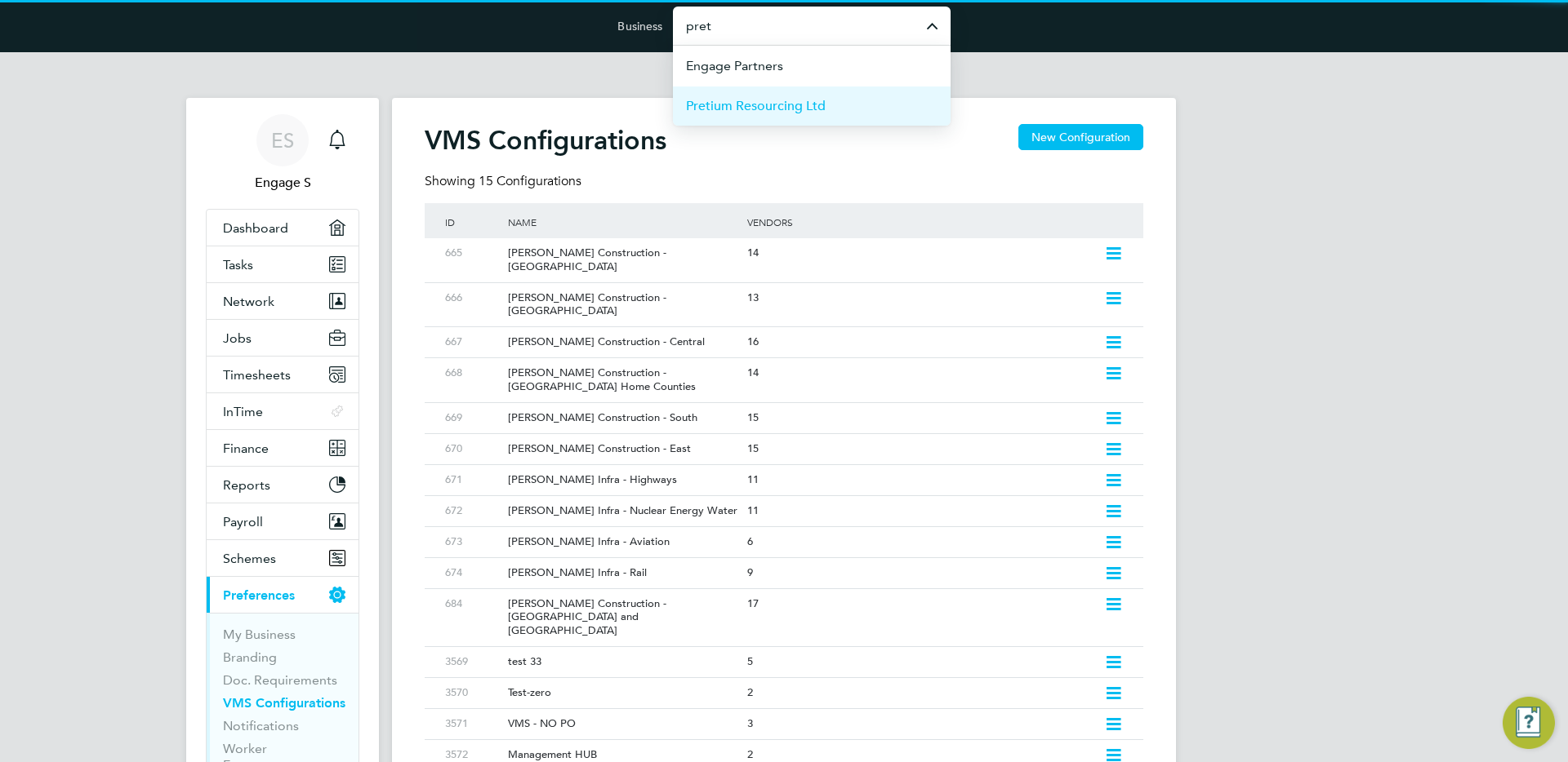
click at [742, 111] on span "Pretium Resourcing Ltd" at bounding box center [756, 106] width 140 height 20
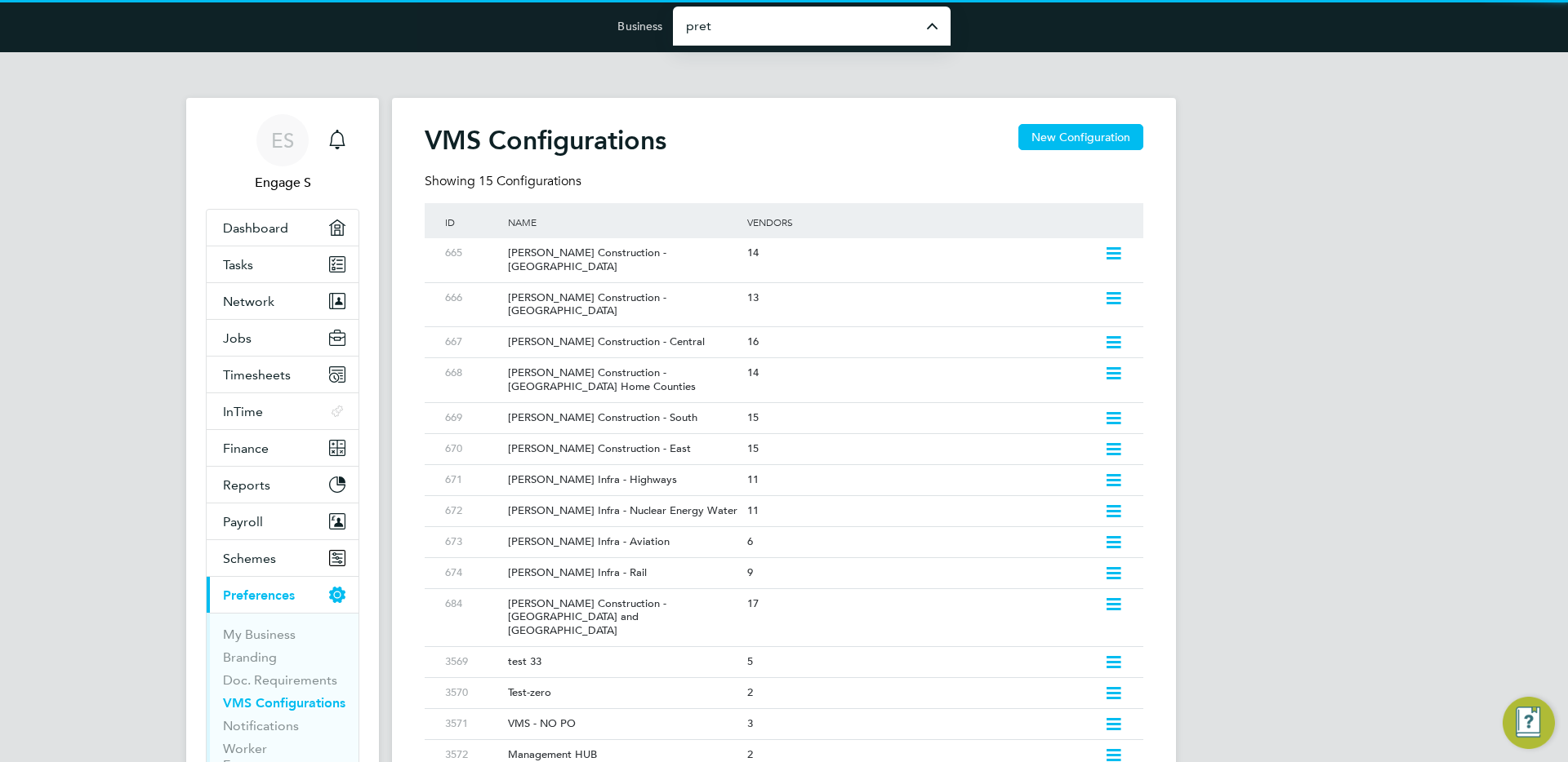
type input "Pretium Resourcing Ltd"
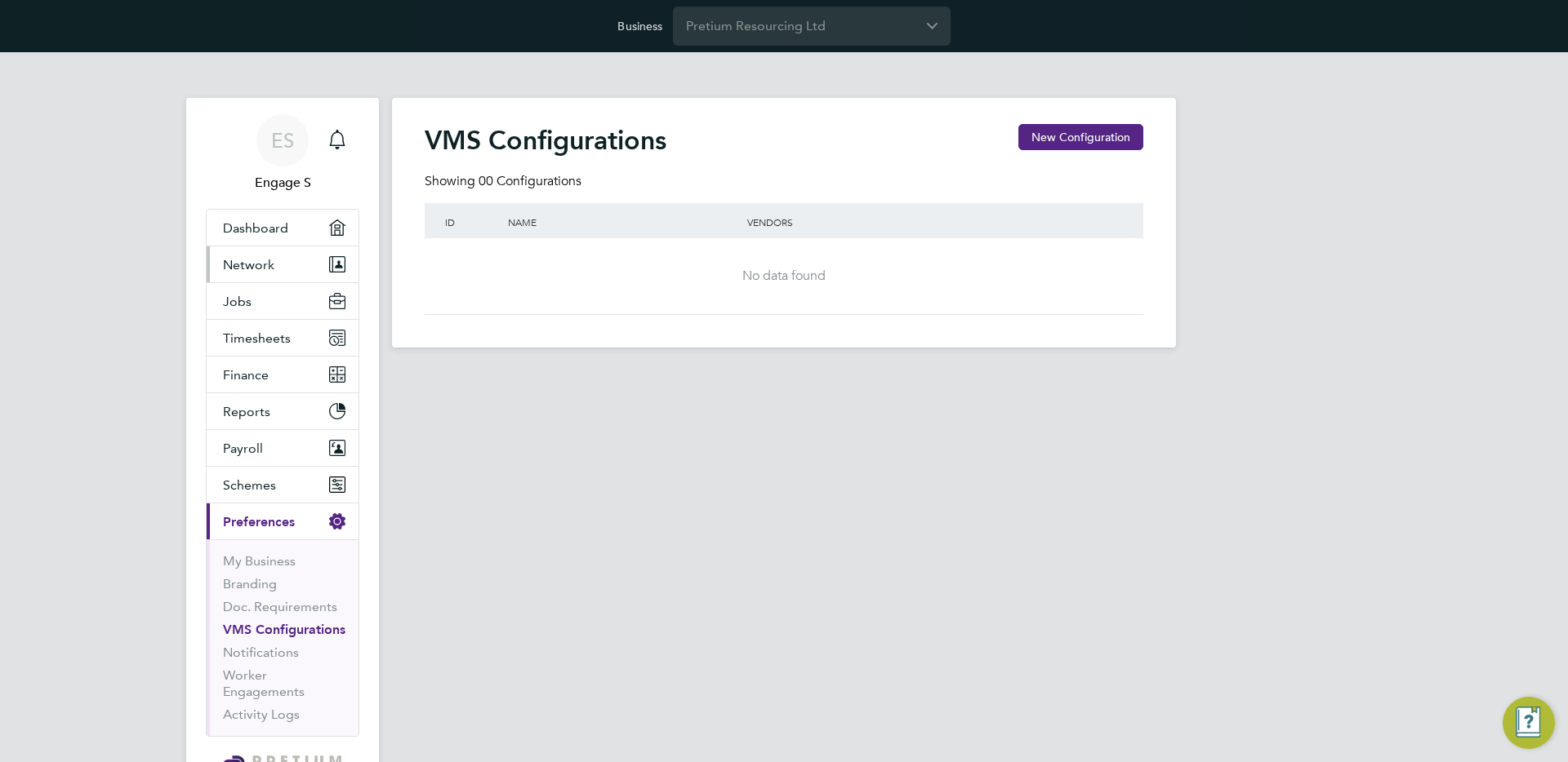
click at [253, 268] on span "Network" at bounding box center [249, 265] width 51 height 15
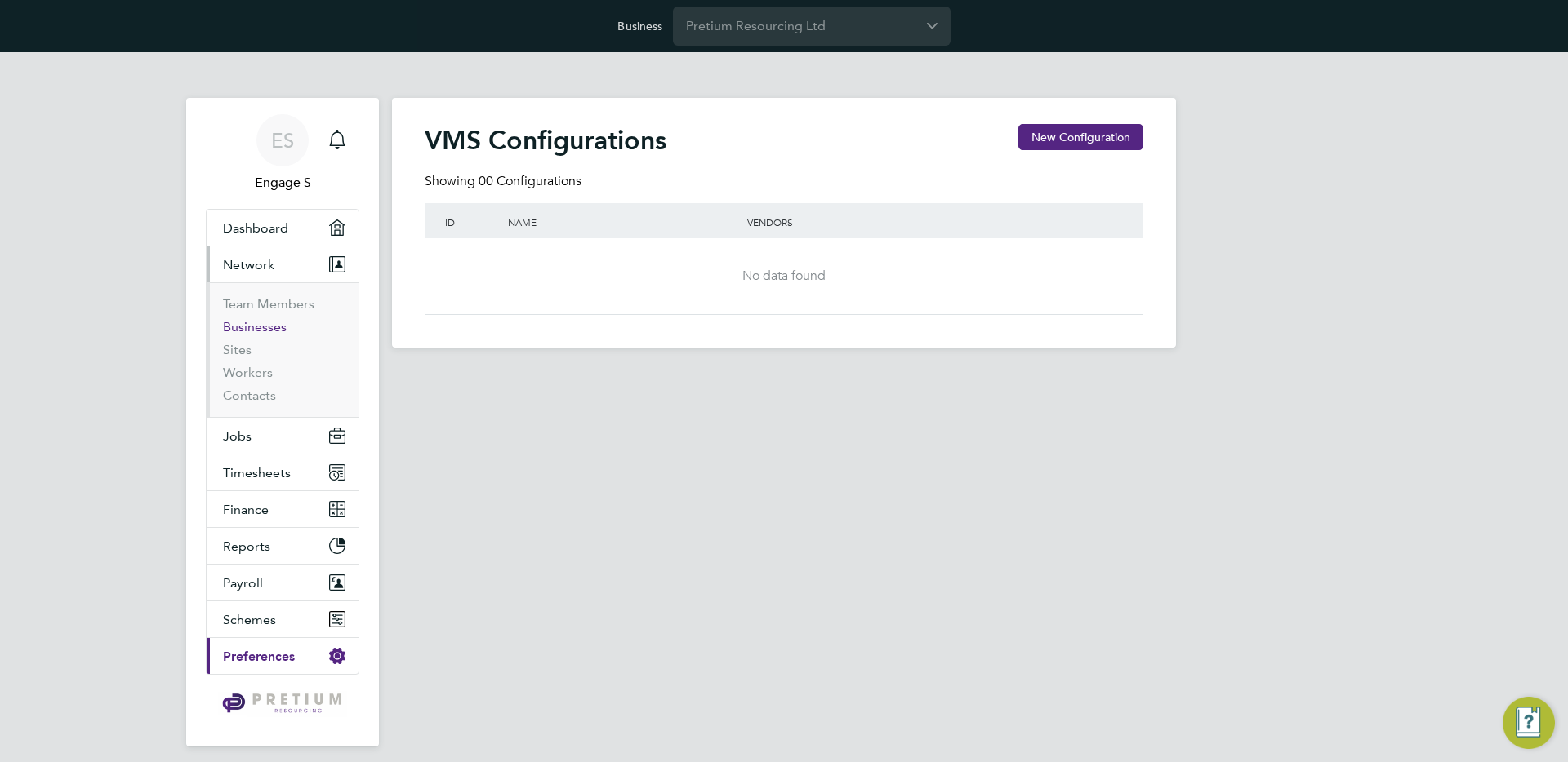
click at [246, 330] on link "Businesses" at bounding box center [254, 327] width 63 height 15
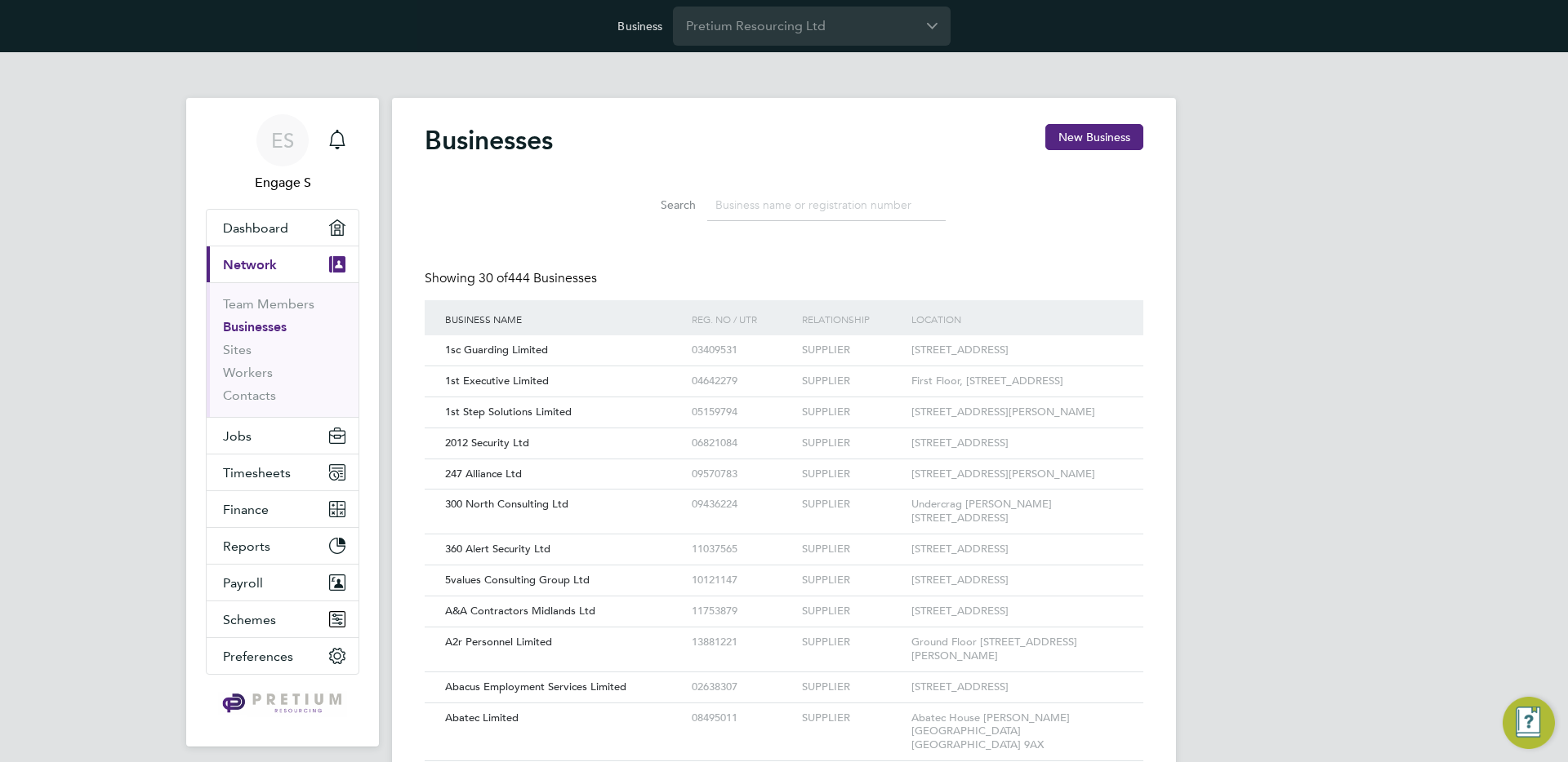
click at [778, 212] on input at bounding box center [827, 205] width 238 height 32
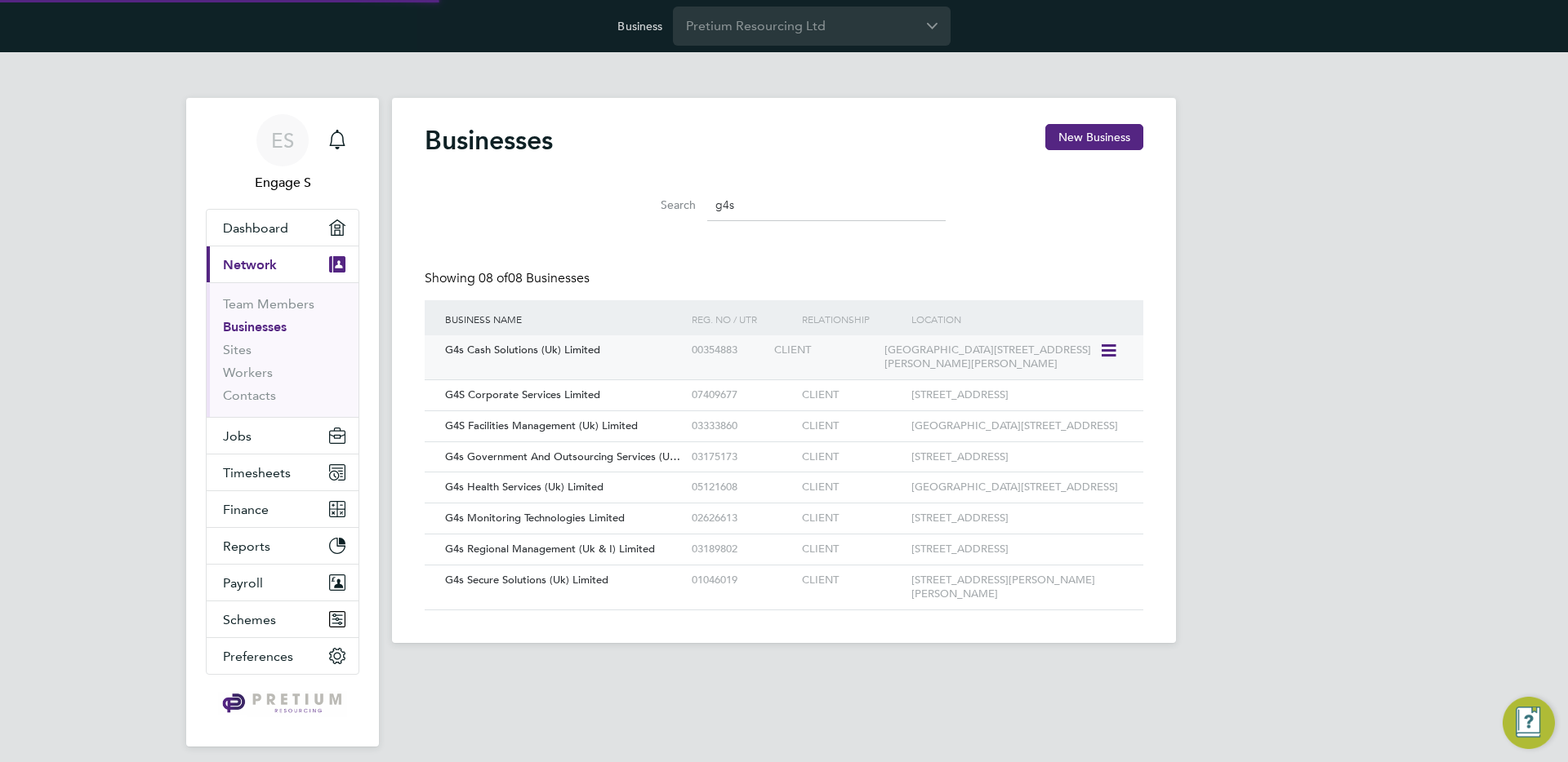
type input "g4s"
click at [555, 358] on div "G4s Cash Solutions (Uk) Limited" at bounding box center [564, 351] width 247 height 30
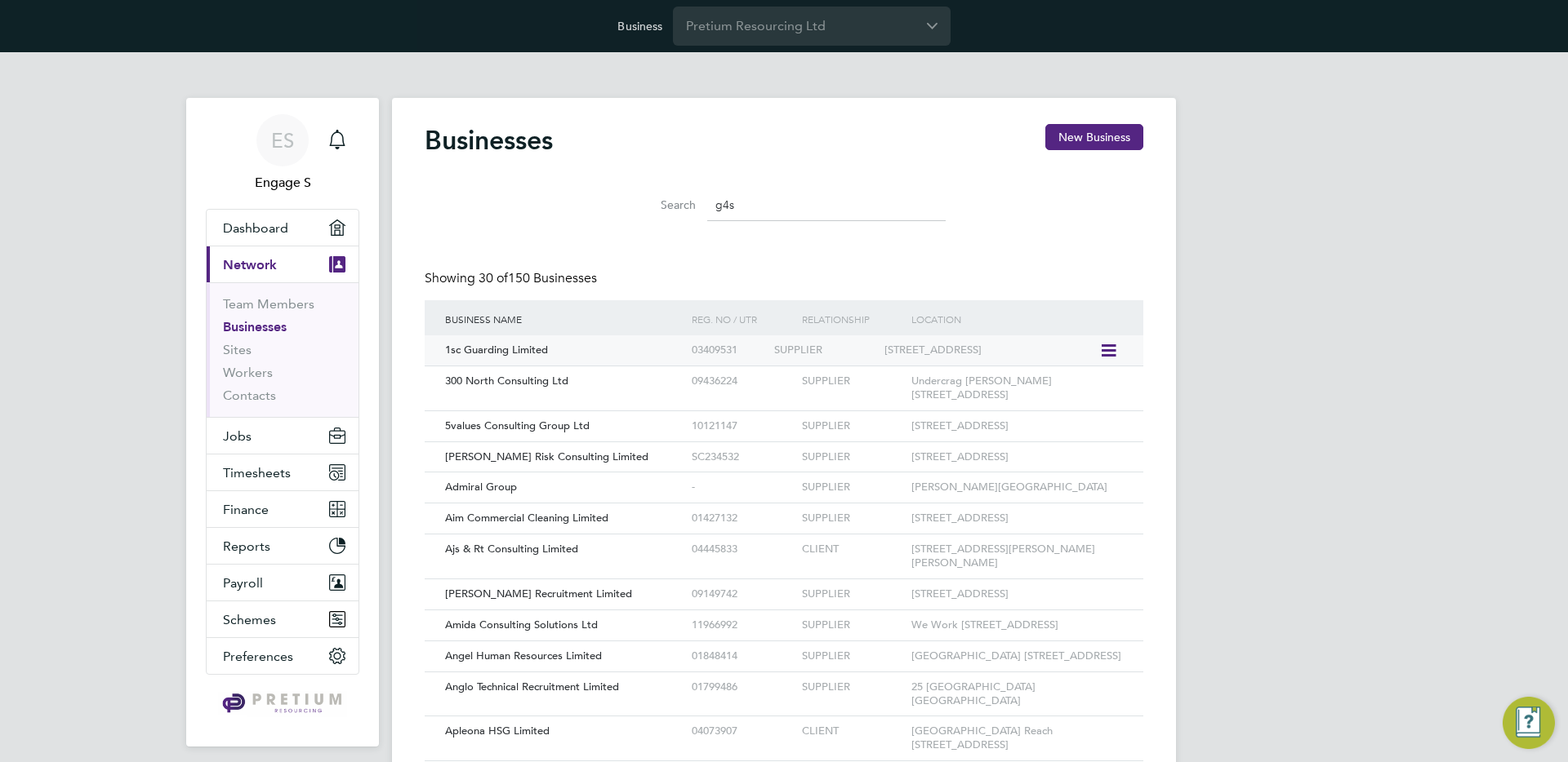
scroll to position [31, 248]
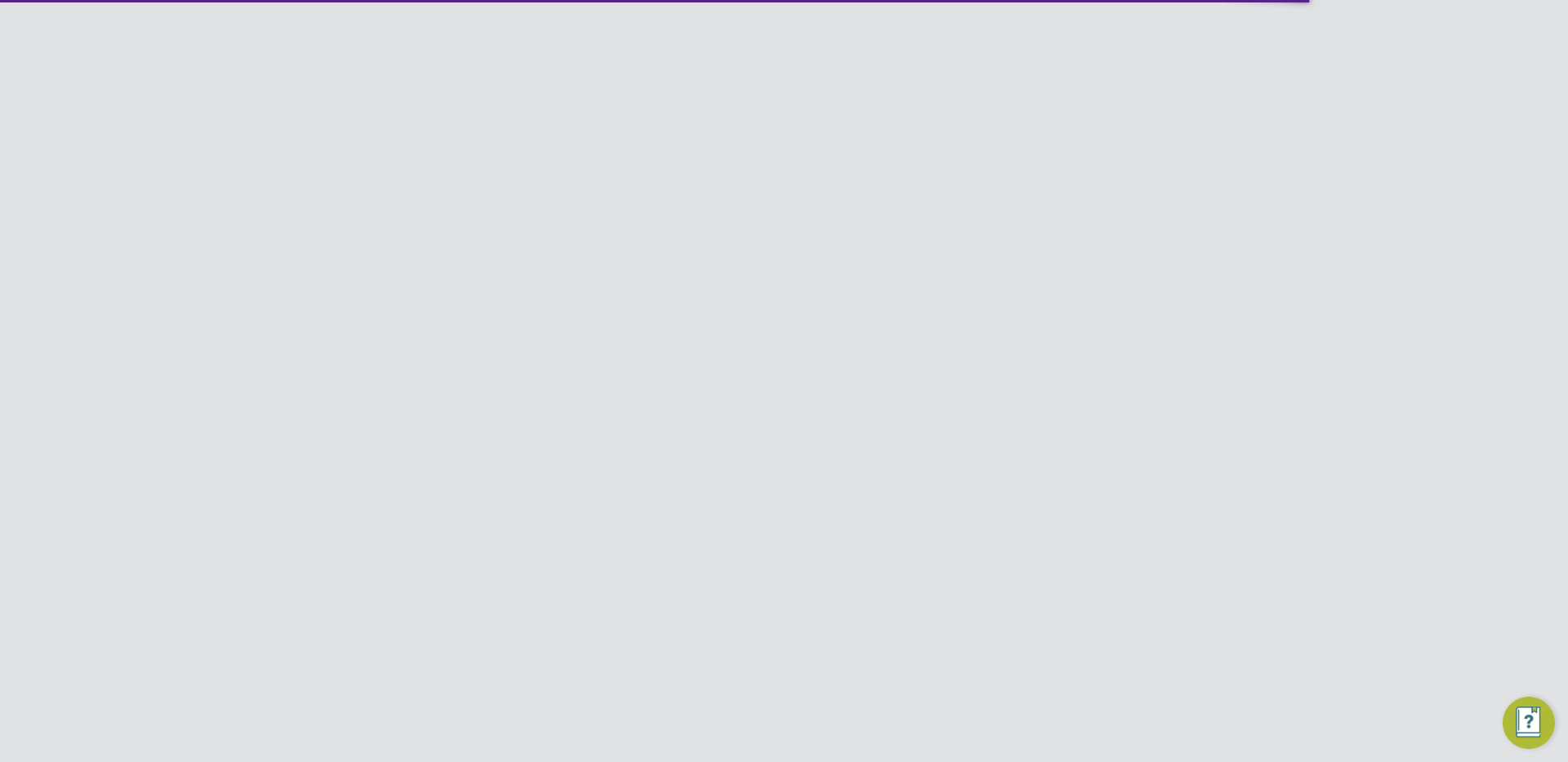
click at [1105, 80] on link "Client Configurations" at bounding box center [1108, 82] width 109 height 15
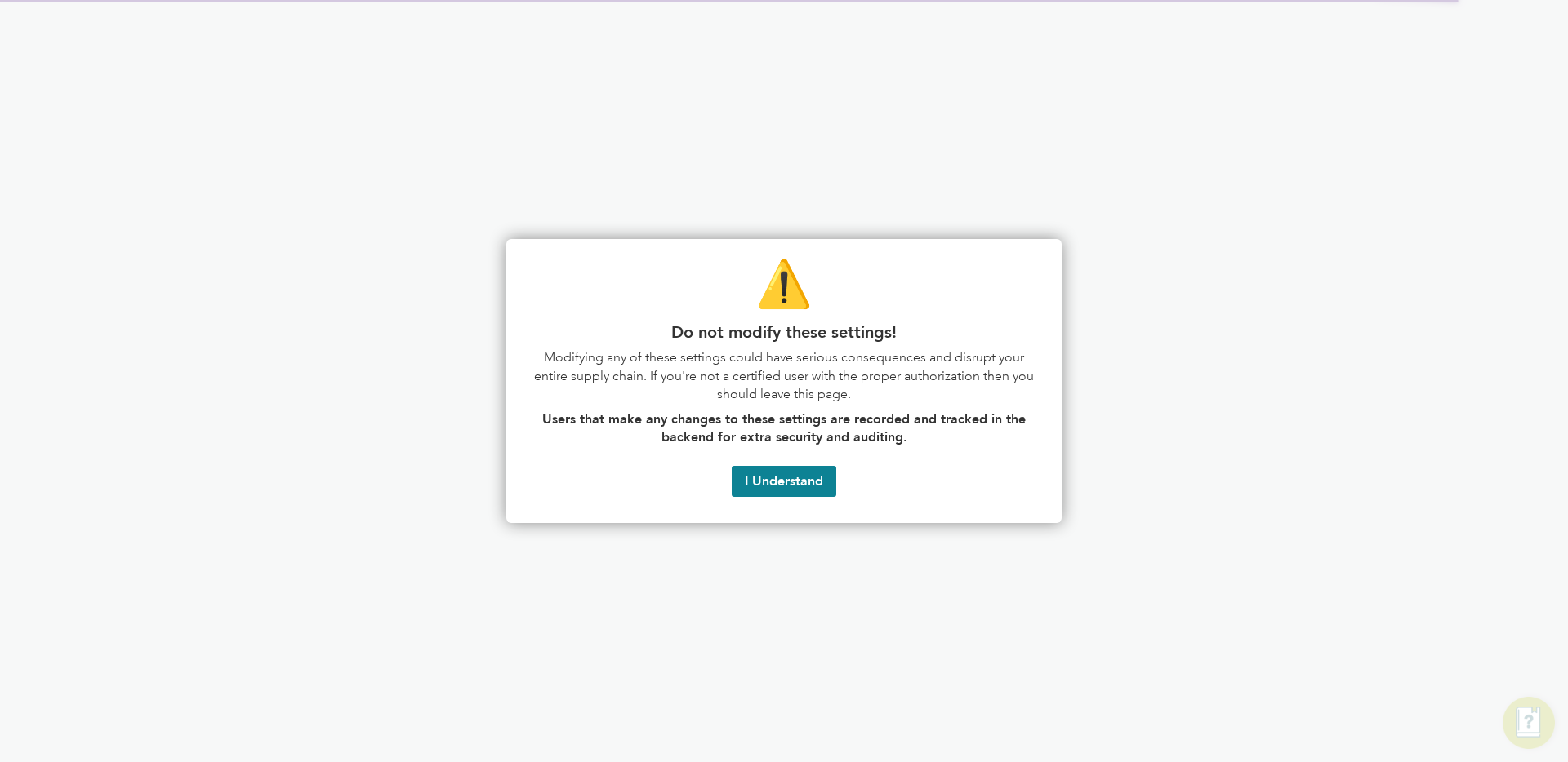
click at [804, 462] on div "⚠️ Do not modify these settings! Modifying any of these settings could have ser…" at bounding box center [783, 381] width 555 height 284
click at [816, 473] on button "I Understand" at bounding box center [784, 481] width 105 height 31
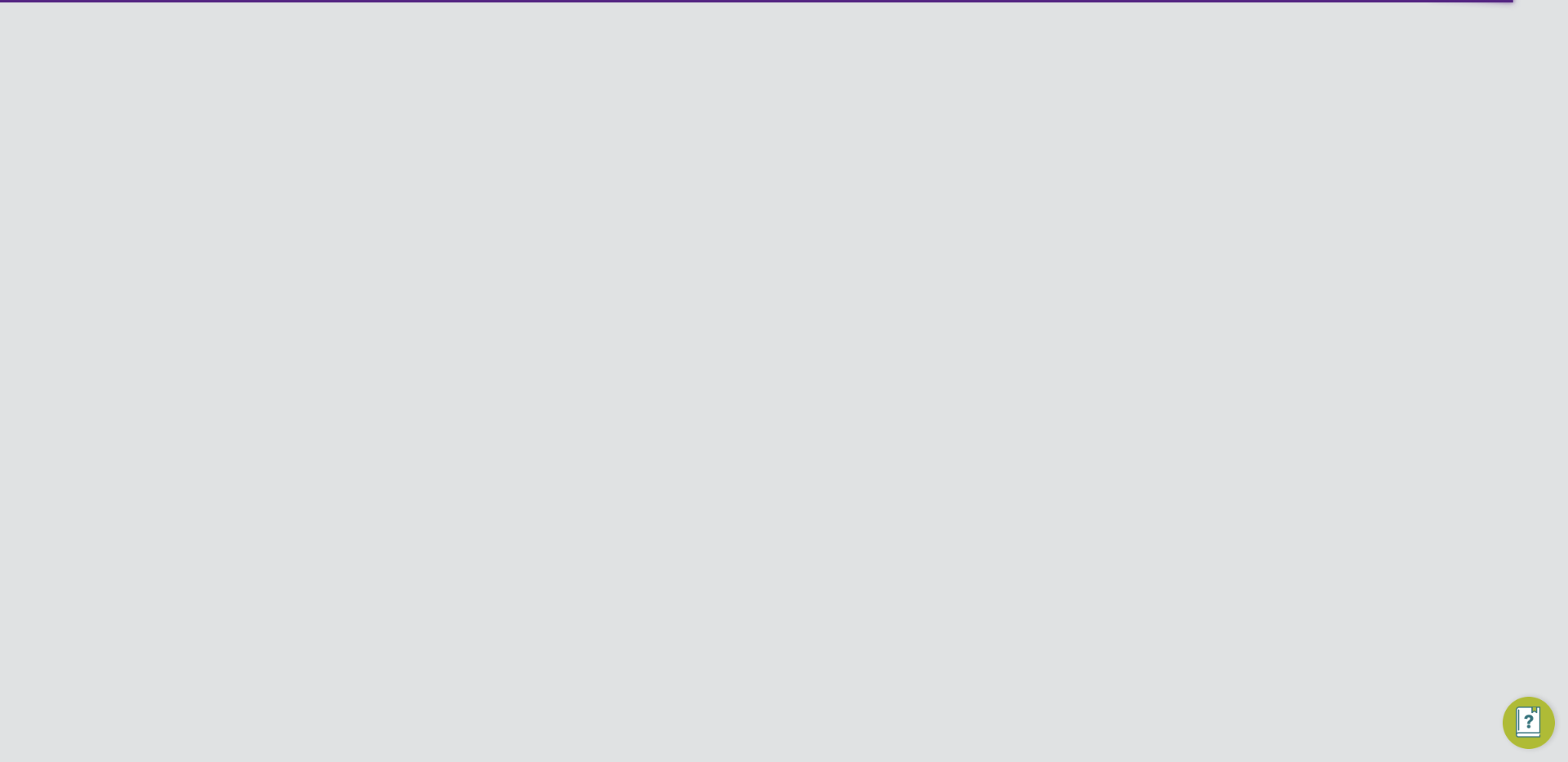
click at [1076, 152] on div "Client Configurations New Configuration" at bounding box center [784, 149] width 719 height 51
click at [1064, 142] on button "New Configuration" at bounding box center [1081, 137] width 125 height 26
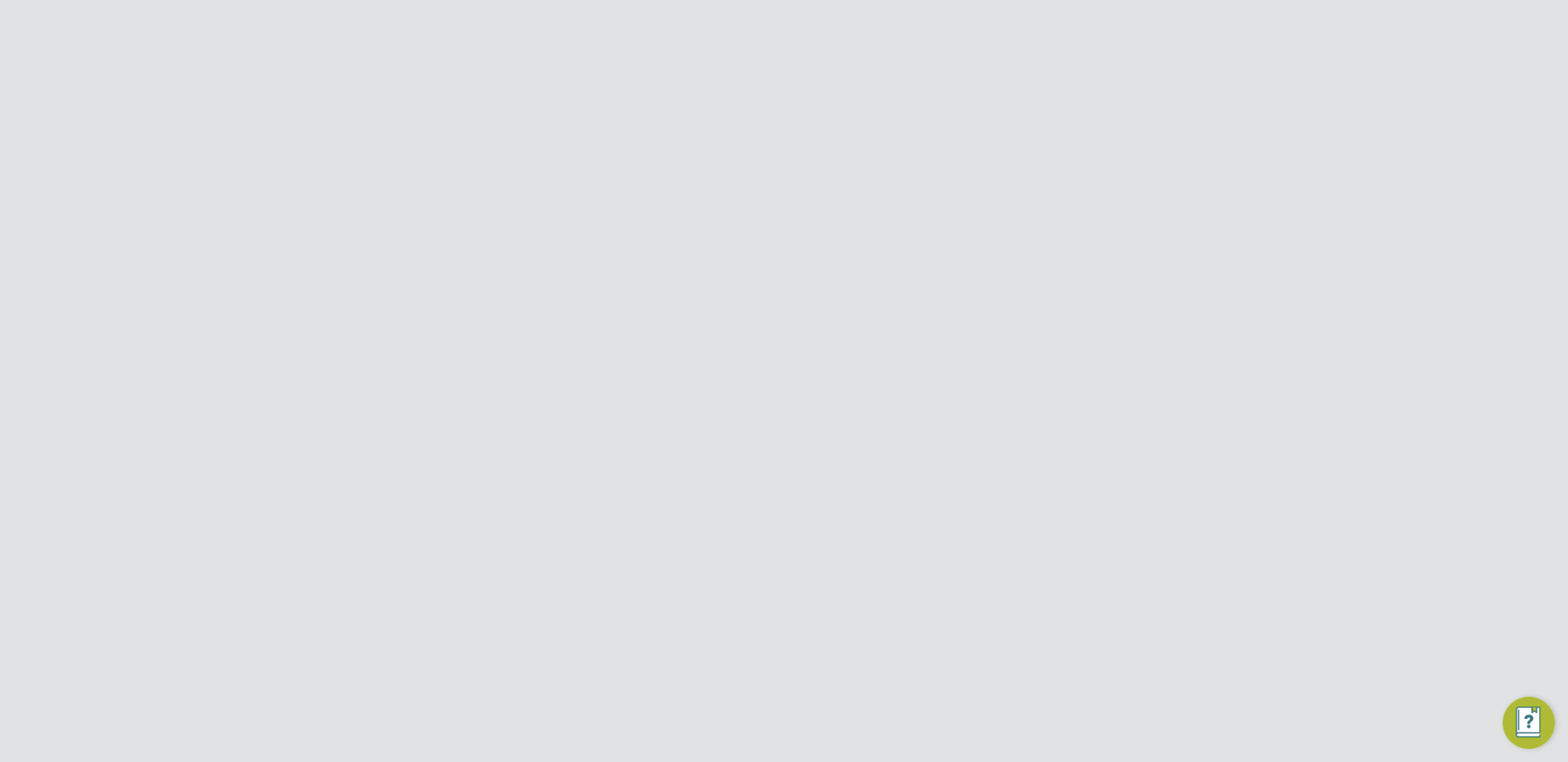
type input "Letters & Digits"
type input "Automatically"
type input "No Limits"
click at [1022, 302] on li "Supply Chain Manager" at bounding box center [784, 325] width 549 height 59
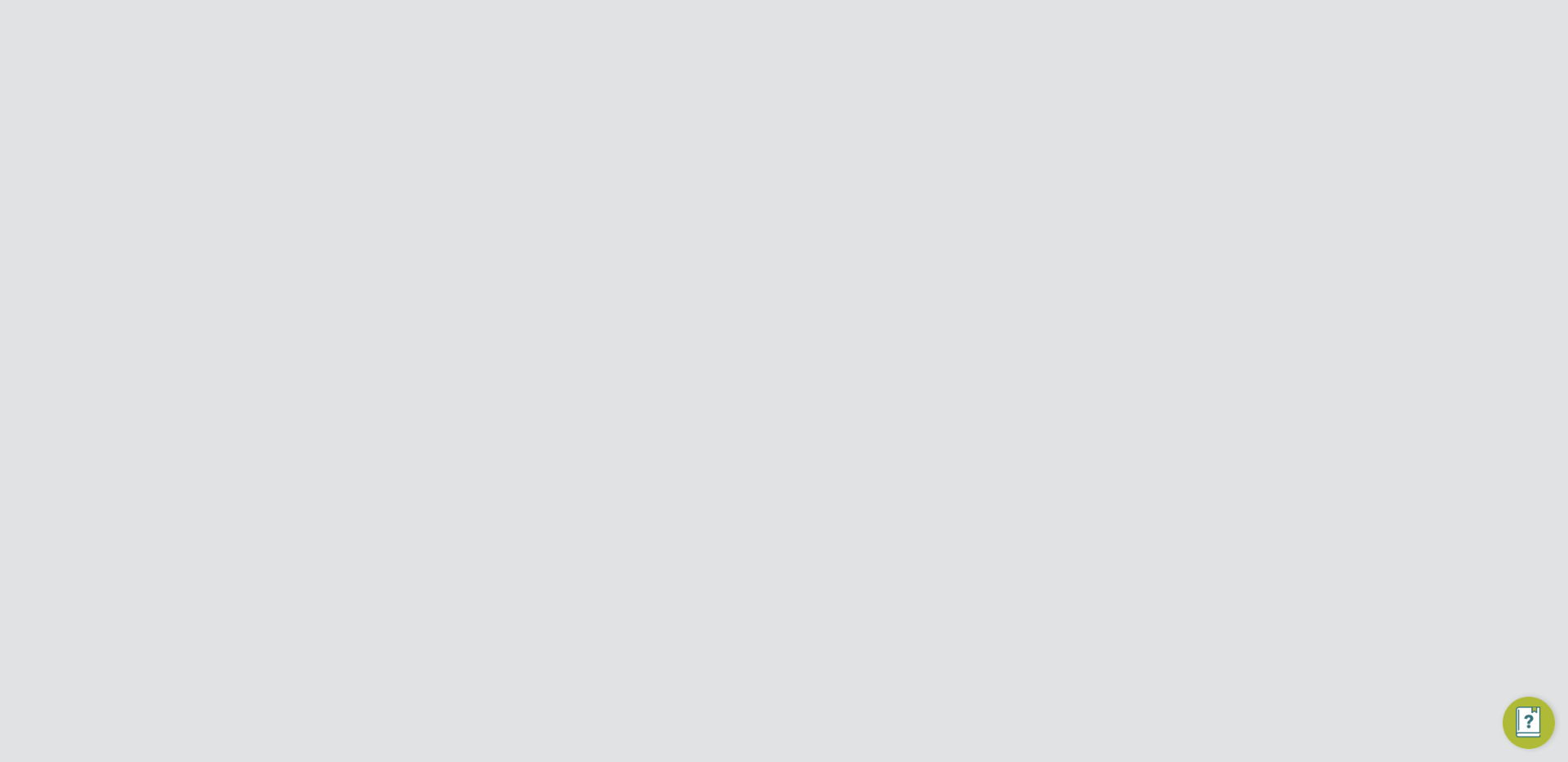
click at [685, 229] on input at bounding box center [742, 216] width 201 height 43
click at [717, 271] on input at bounding box center [742, 267] width 201 height 25
click at [1118, 114] on div at bounding box center [1124, 107] width 29 height 29
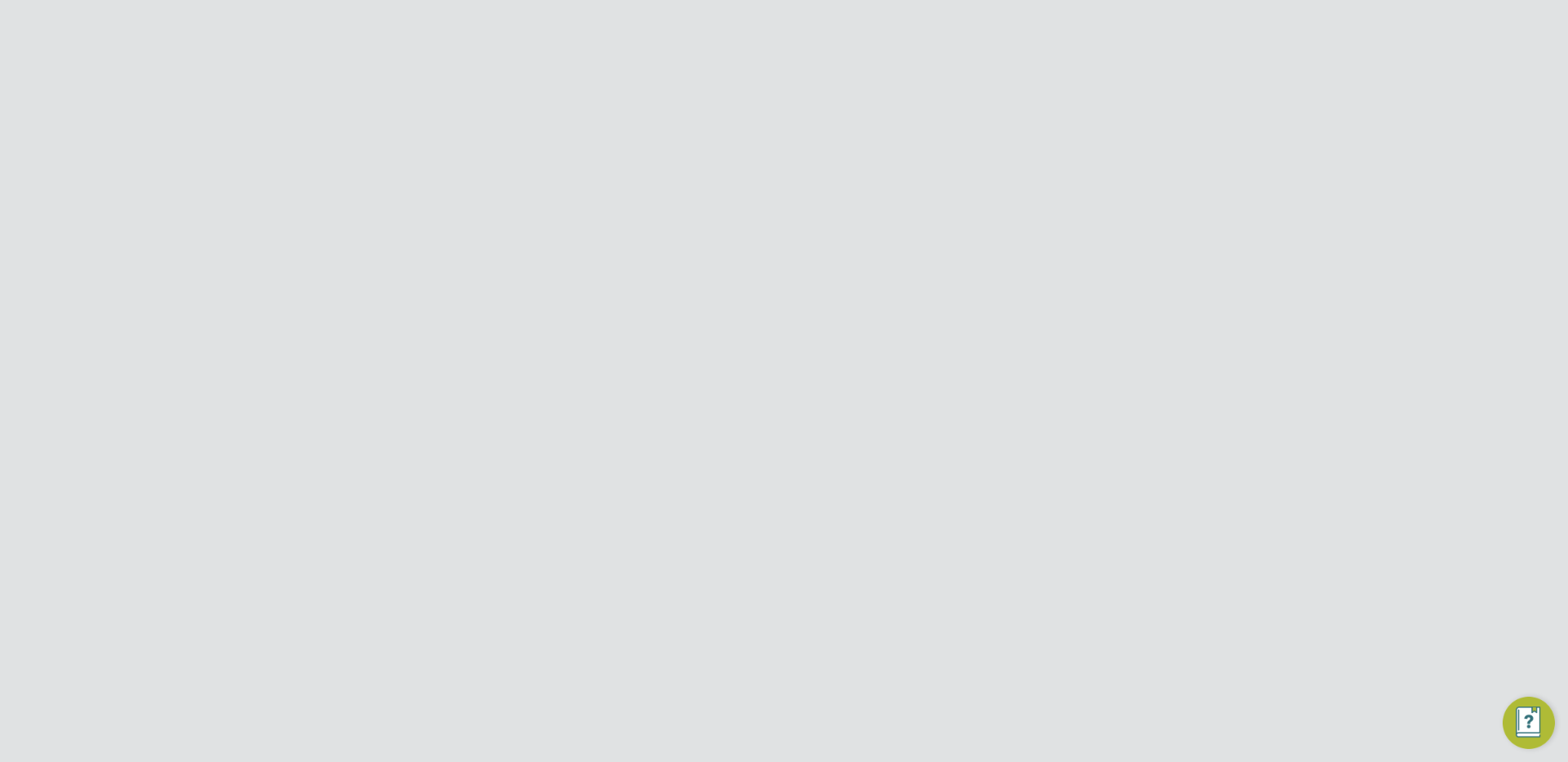
scroll to position [0, 0]
click at [1050, 140] on button "New Configuration" at bounding box center [1081, 137] width 125 height 26
type input "Letters & Digits"
type input "Automatically"
type input "No Limits"
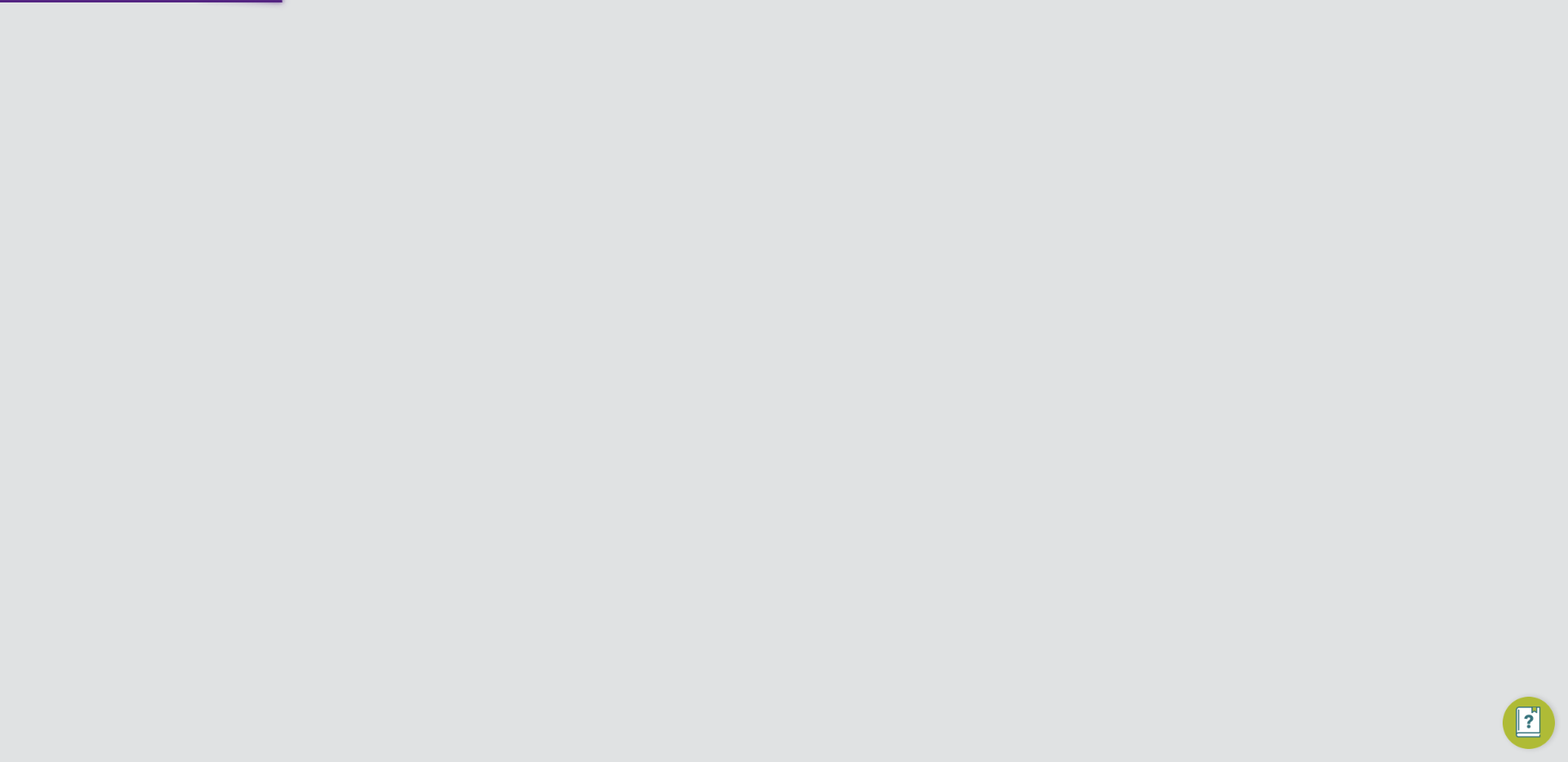
scroll to position [1545, 720]
click at [684, 311] on input at bounding box center [742, 317] width 201 height 25
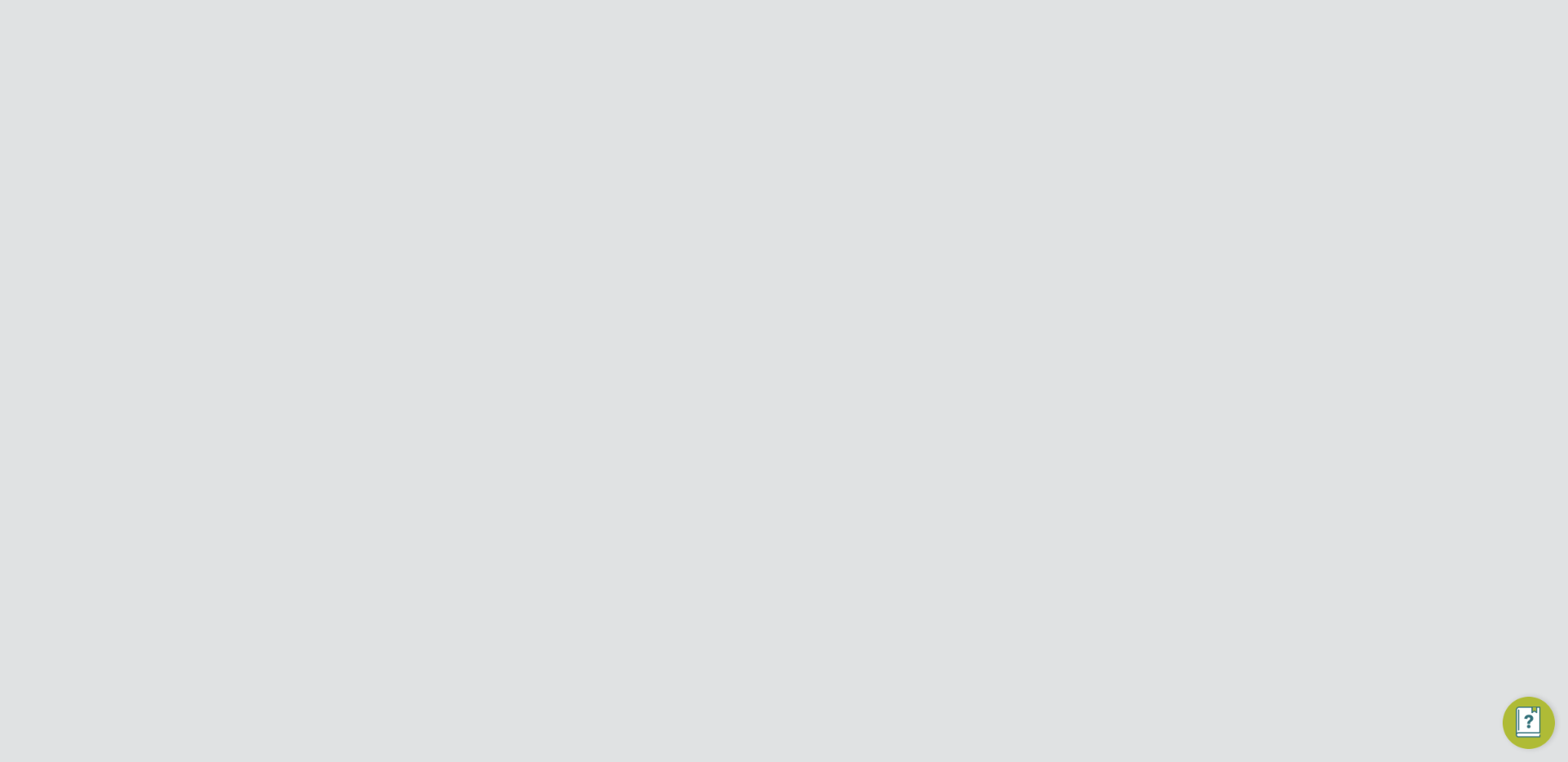
click at [1119, 130] on div at bounding box center [1124, 131] width 29 height 29
click at [266, 303] on link "Team Members" at bounding box center [269, 303] width 92 height 15
click at [1102, 350] on icon at bounding box center [1106, 357] width 16 height 20
click at [971, 564] on li "Impersonate" at bounding box center [1017, 564] width 197 height 23
click at [747, 32] on input "Pretium Resourcing Ltd" at bounding box center [811, 26] width 278 height 39
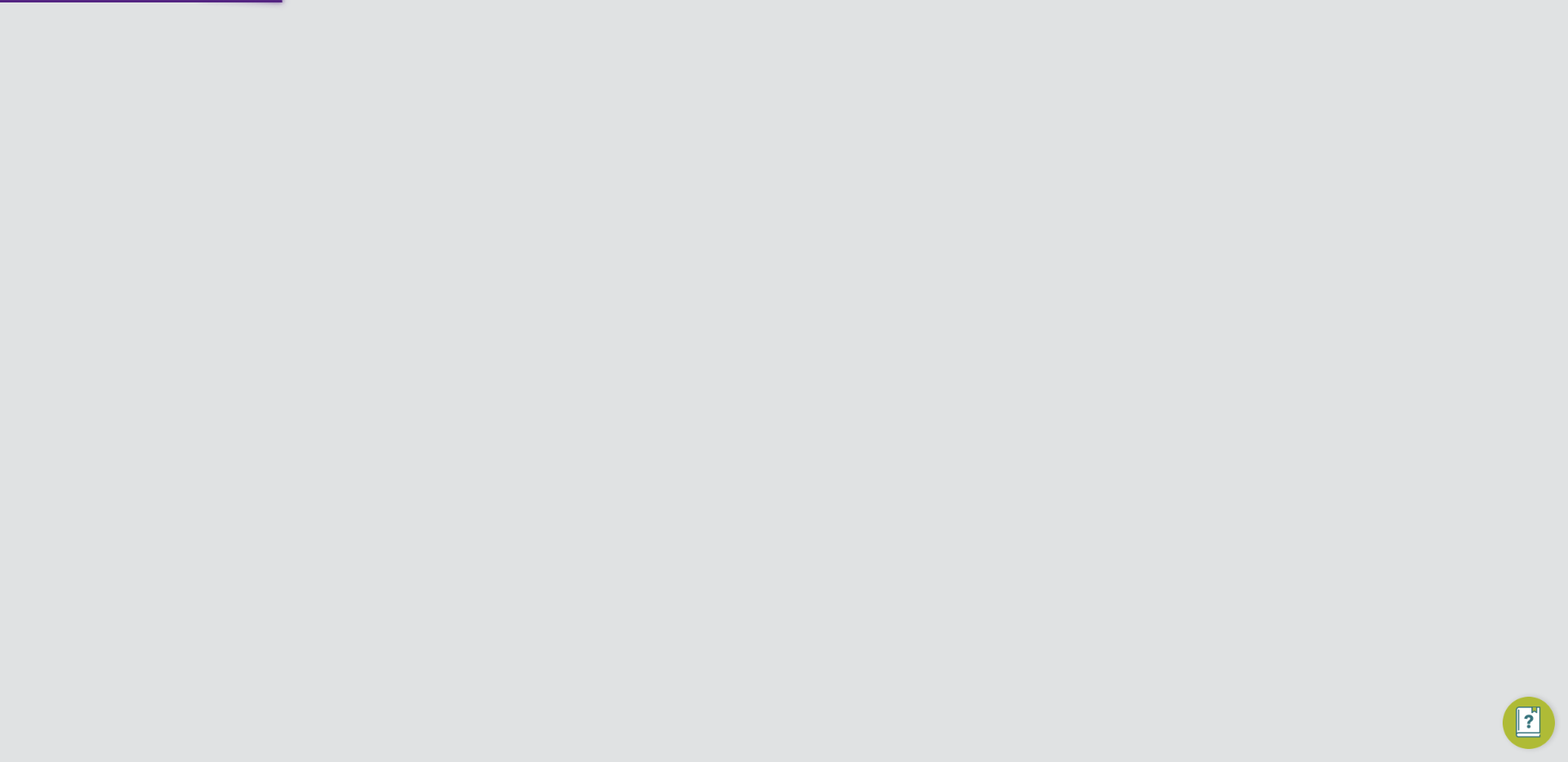
click at [747, 32] on input "Pretium Resourcing Ltd" at bounding box center [811, 26] width 278 height 39
type input "[PERSON_NAME]"
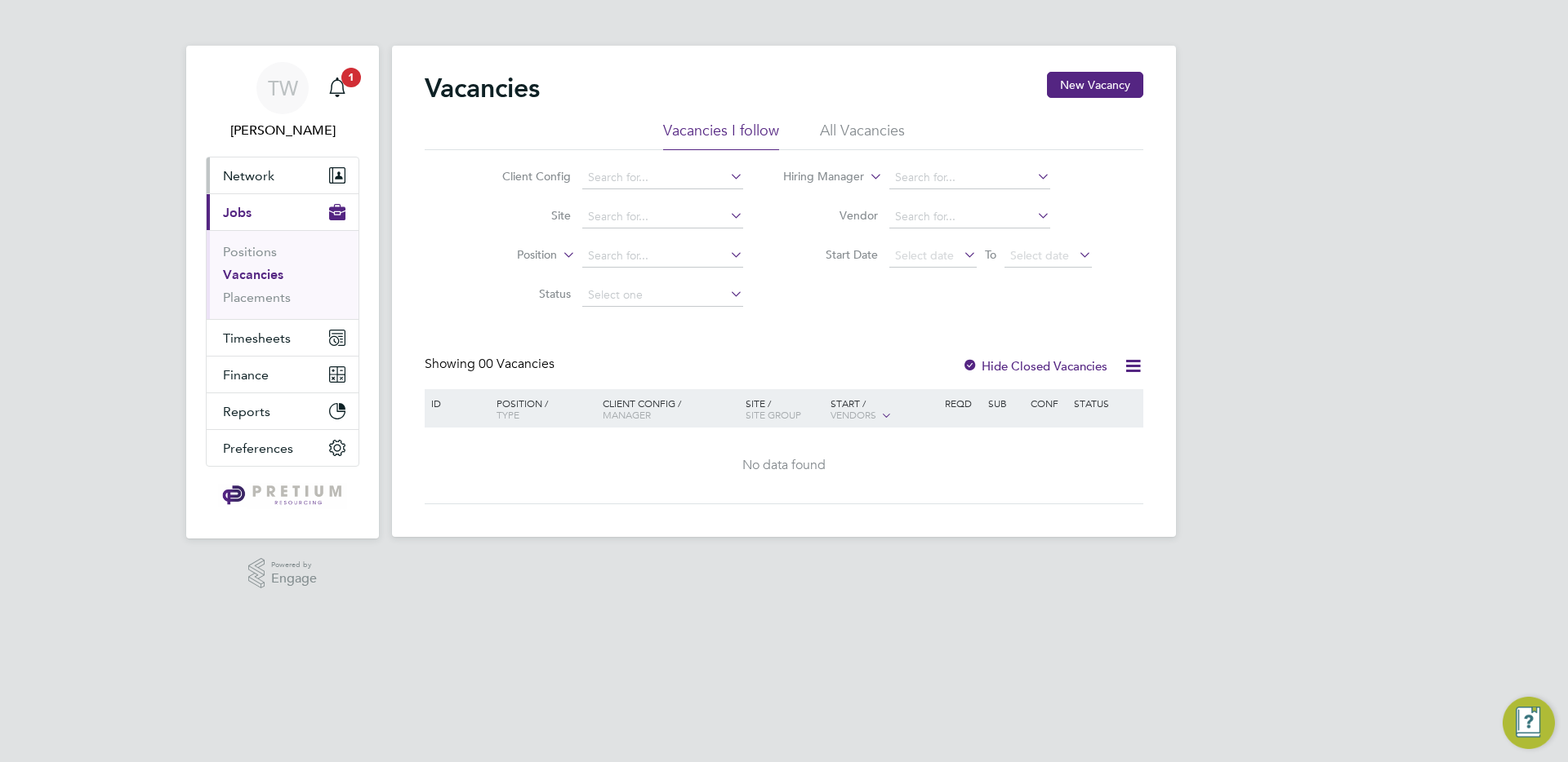
click at [254, 189] on button "Network" at bounding box center [282, 176] width 152 height 36
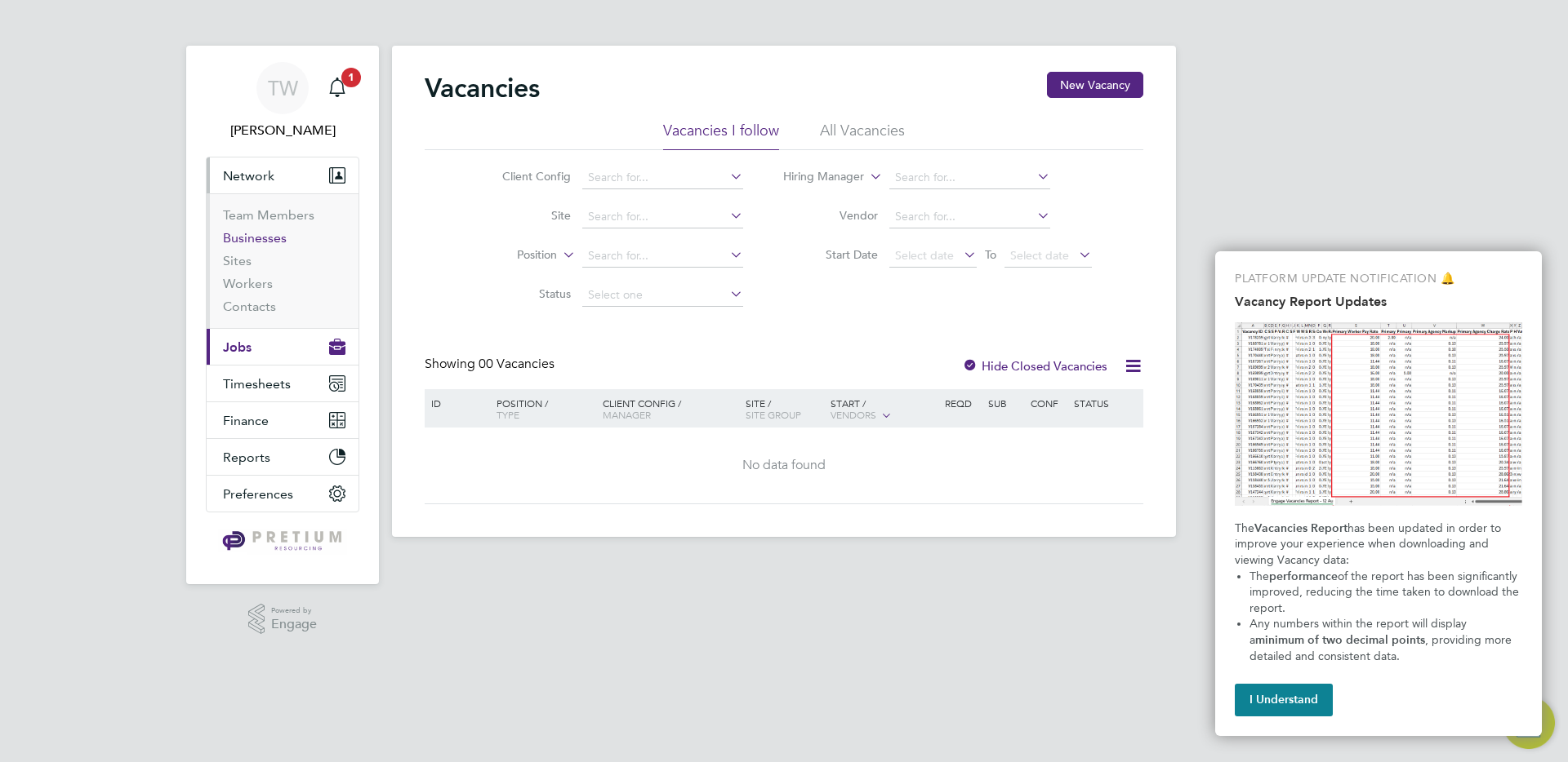
click at [260, 236] on link "Businesses" at bounding box center [254, 237] width 63 height 15
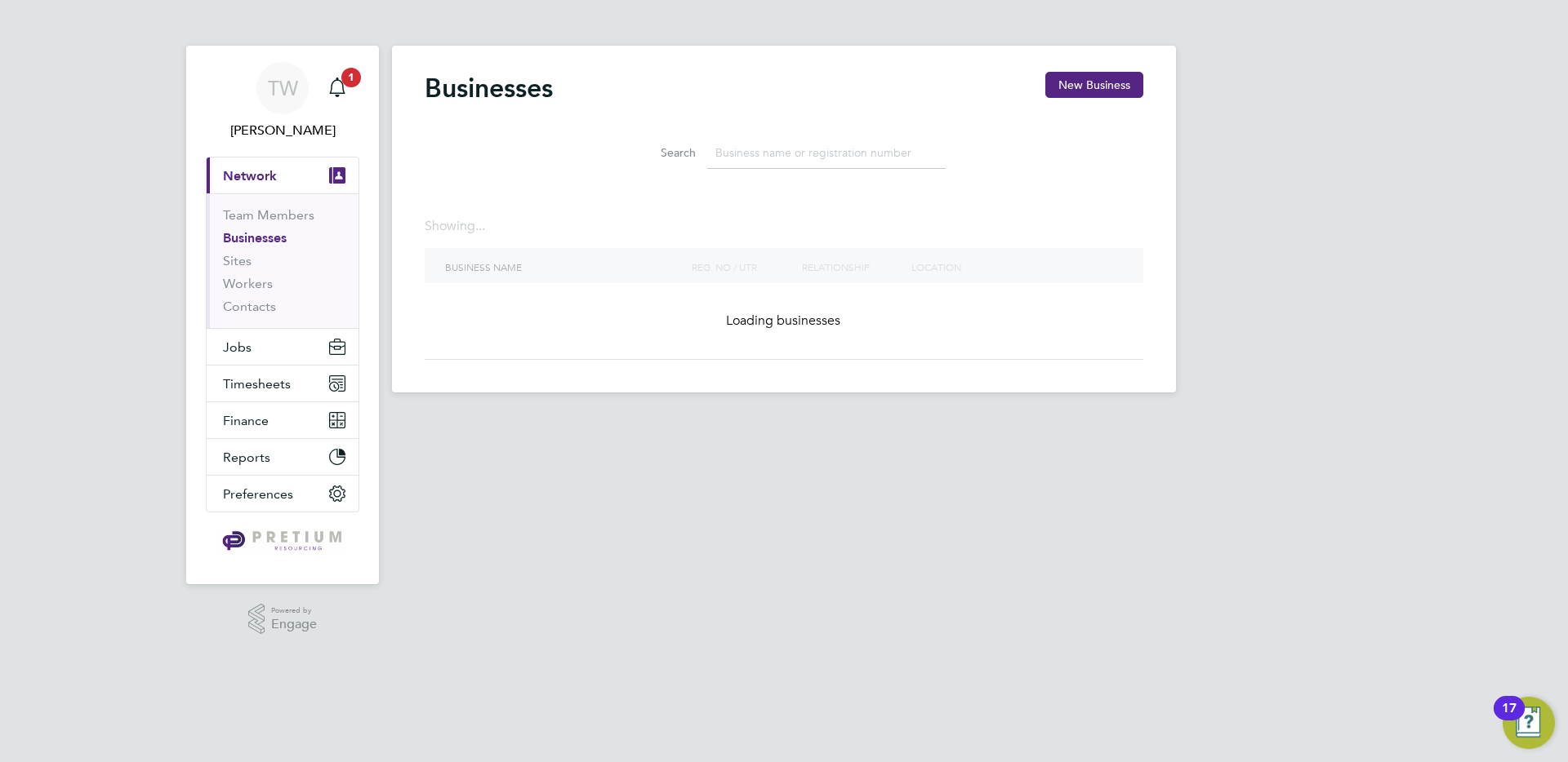
click at [792, 160] on input at bounding box center [827, 153] width 238 height 32
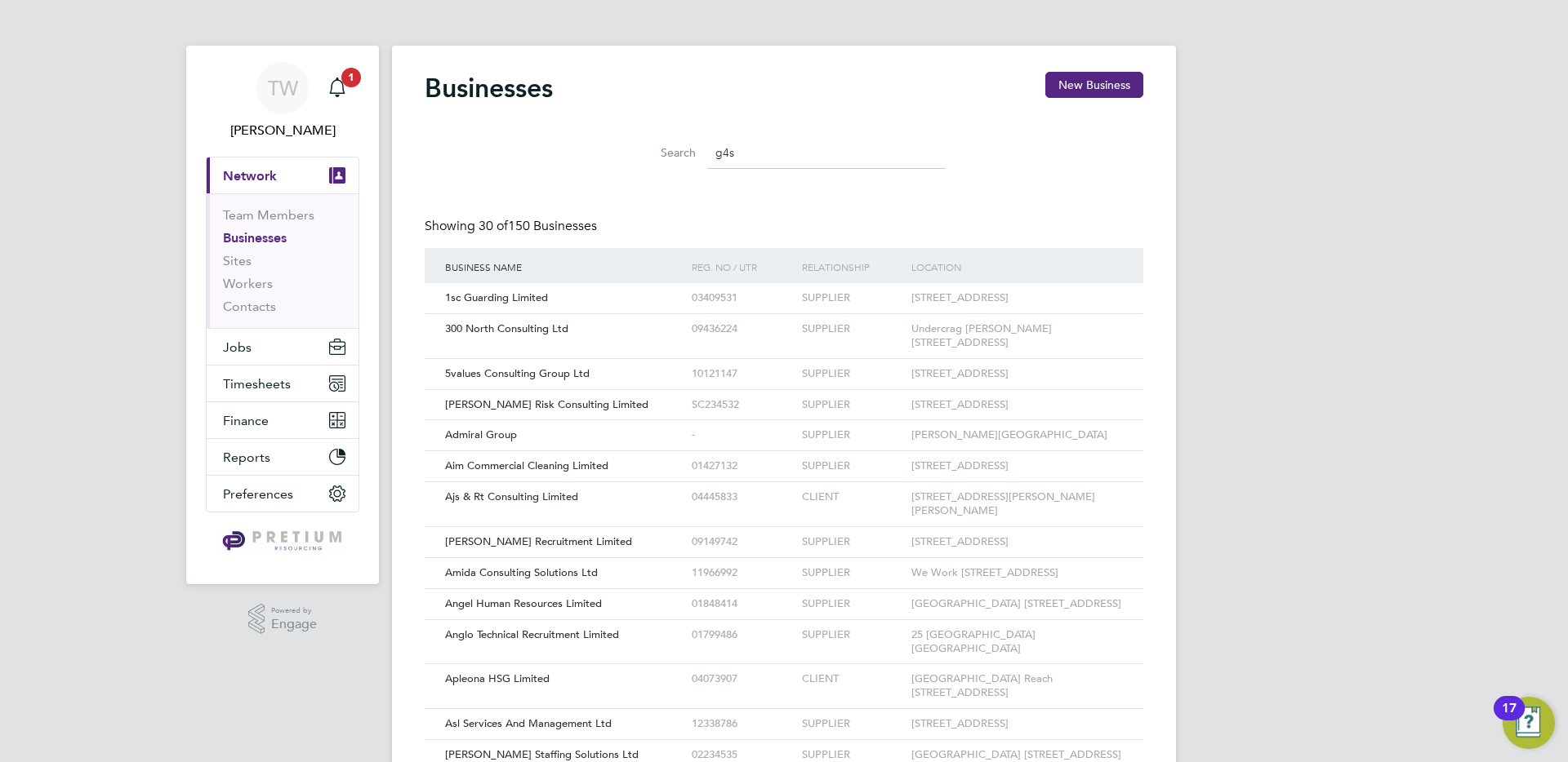
click at [769, 165] on input "g4s" at bounding box center [827, 153] width 238 height 32
type input "g4s"
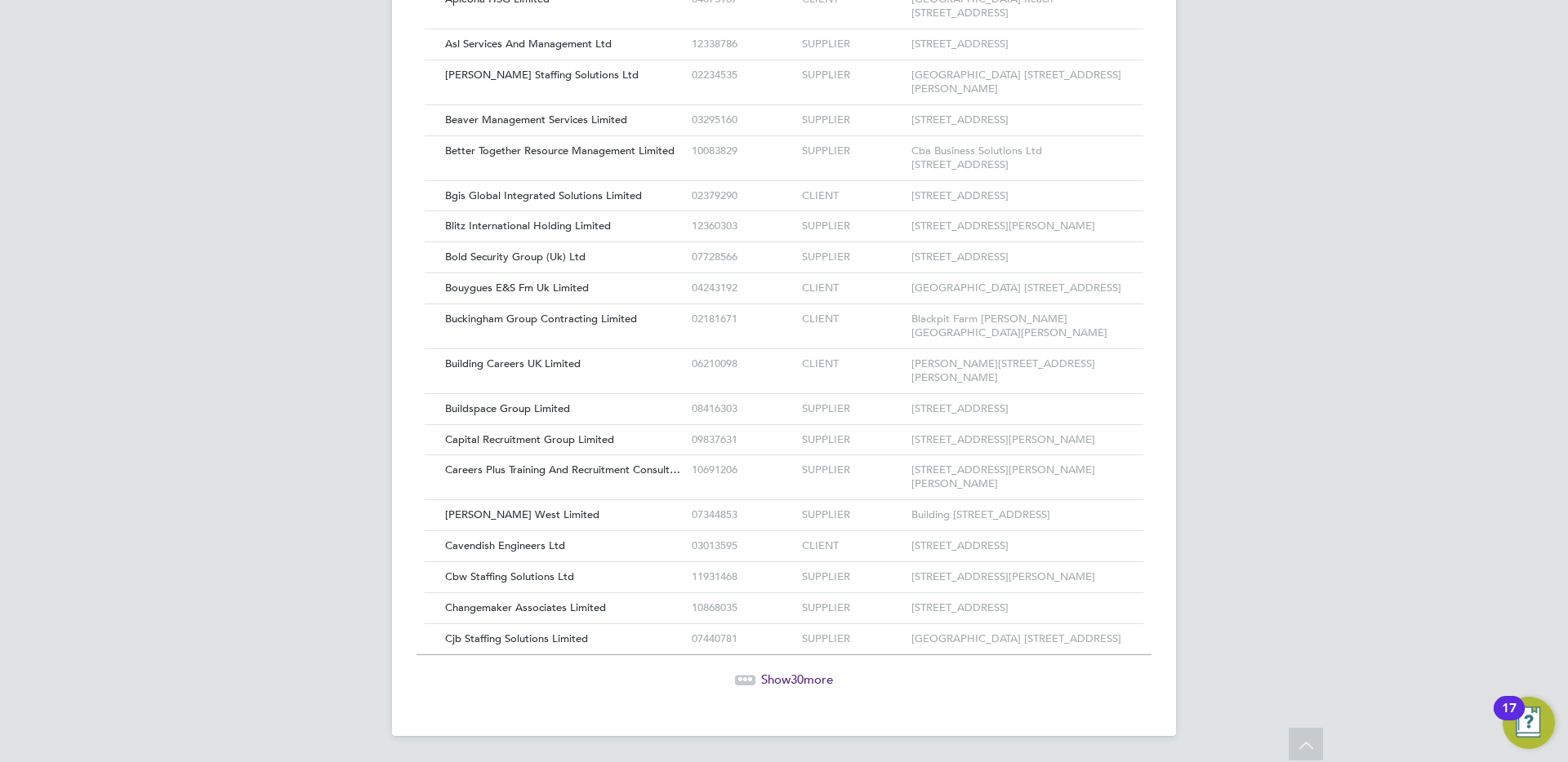
click at [810, 684] on span "Show 30 more" at bounding box center [797, 680] width 72 height 15
click at [789, 674] on span "-22" at bounding box center [797, 680] width 17 height 15
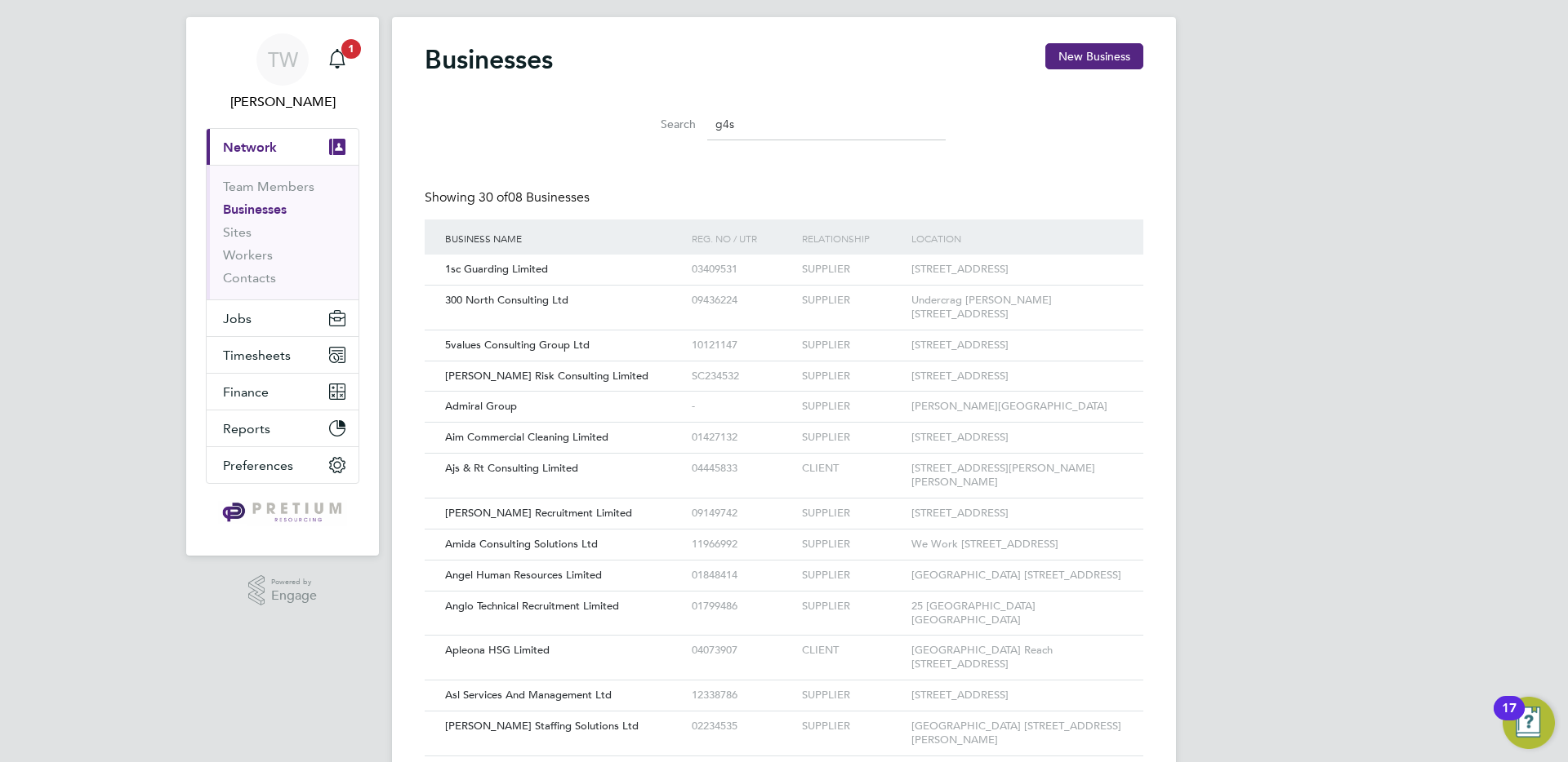
click at [725, 116] on input "g4s" at bounding box center [827, 125] width 238 height 32
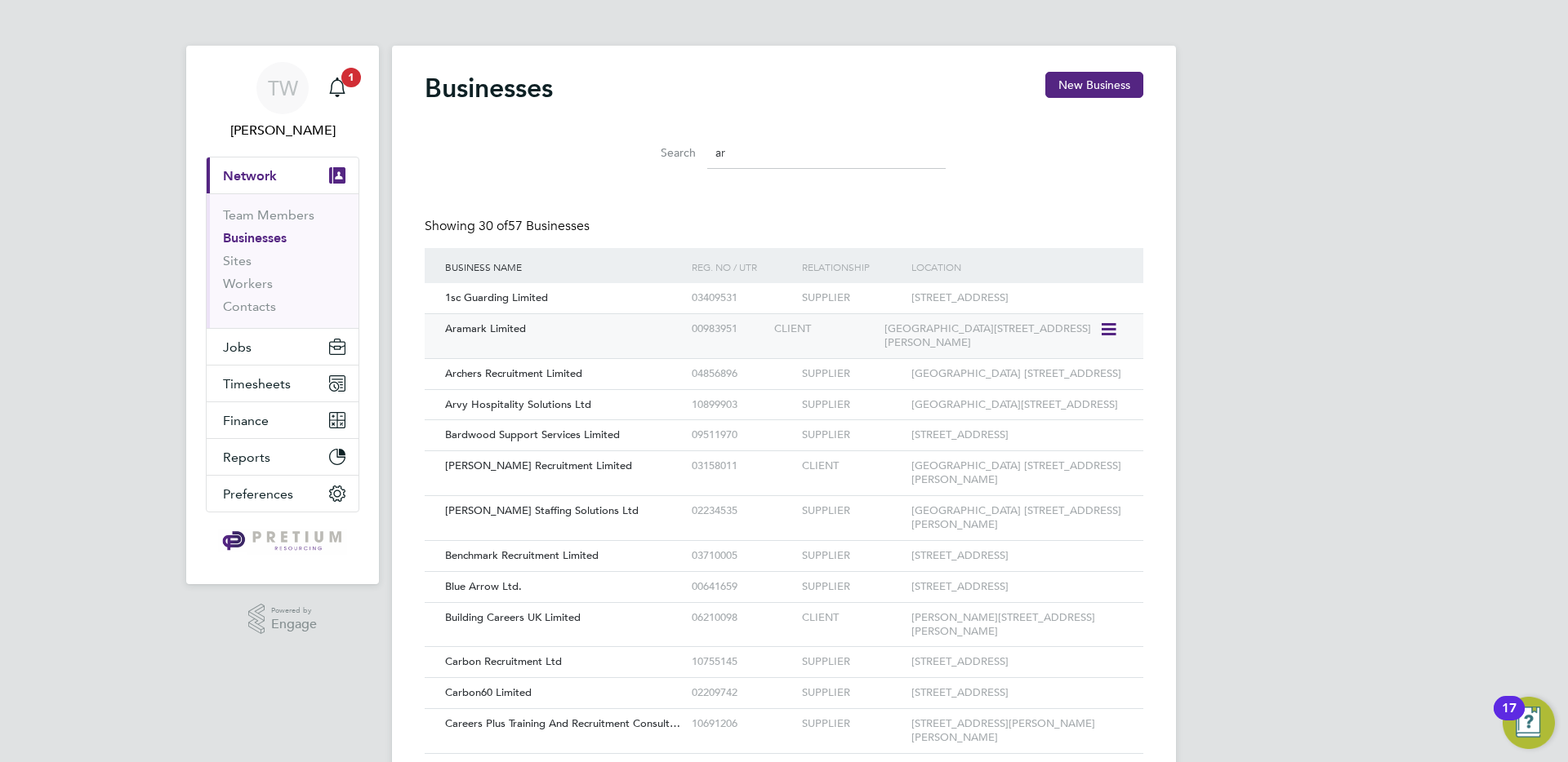
type input "ar"
click at [636, 330] on div "Aramark Limited" at bounding box center [564, 329] width 247 height 30
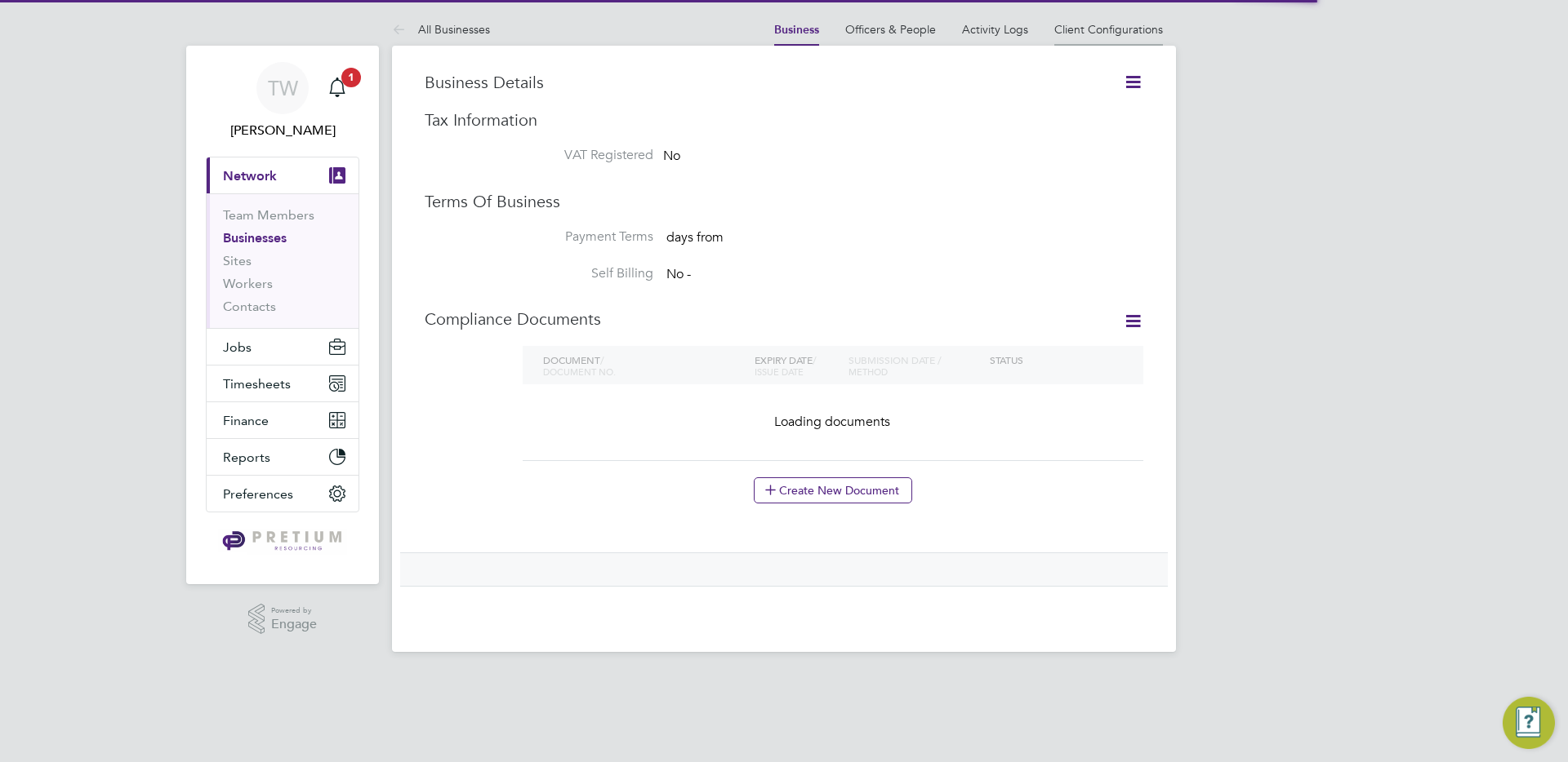
click at [1077, 40] on li "Client Configurations" at bounding box center [1108, 29] width 109 height 33
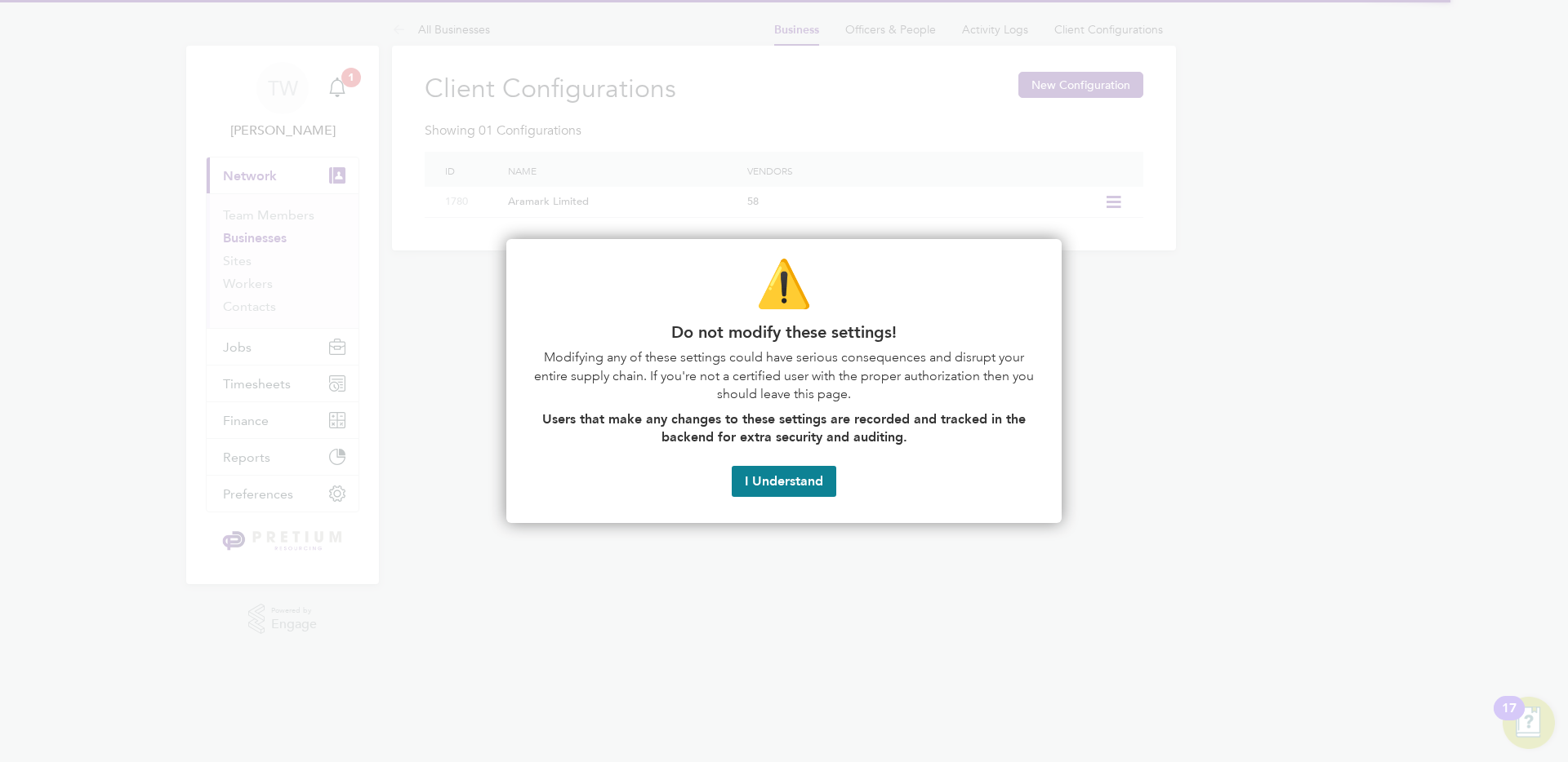
click at [764, 501] on div "⚠️ Do not modify these settings! Modifying any of these settings could have ser…" at bounding box center [783, 381] width 555 height 284
click at [787, 483] on button "I Understand" at bounding box center [784, 481] width 105 height 31
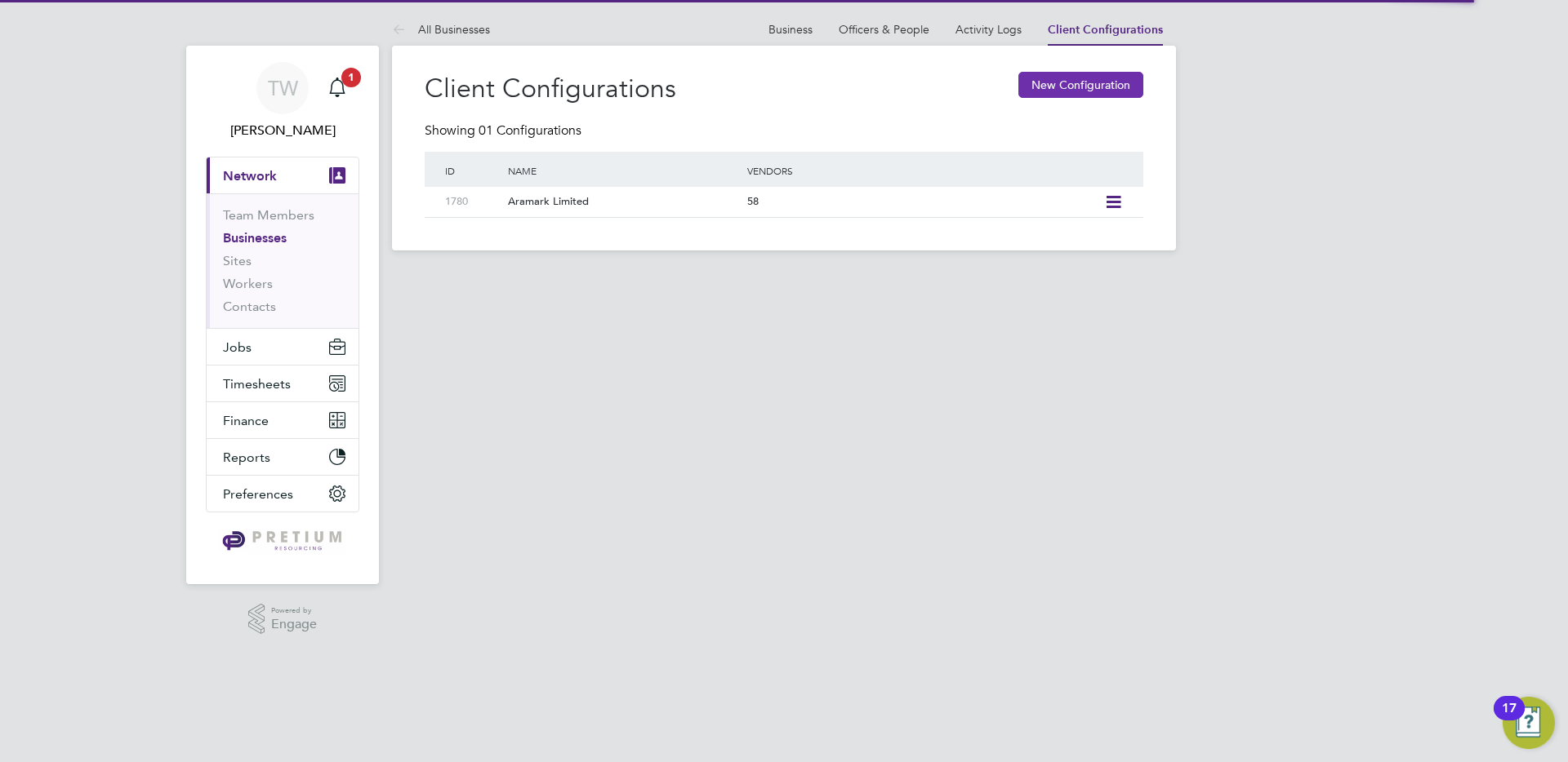
click at [1034, 91] on button "New Configuration" at bounding box center [1081, 85] width 125 height 26
type input "Letters & Digits"
type input "Automatically"
type input "No Limits"
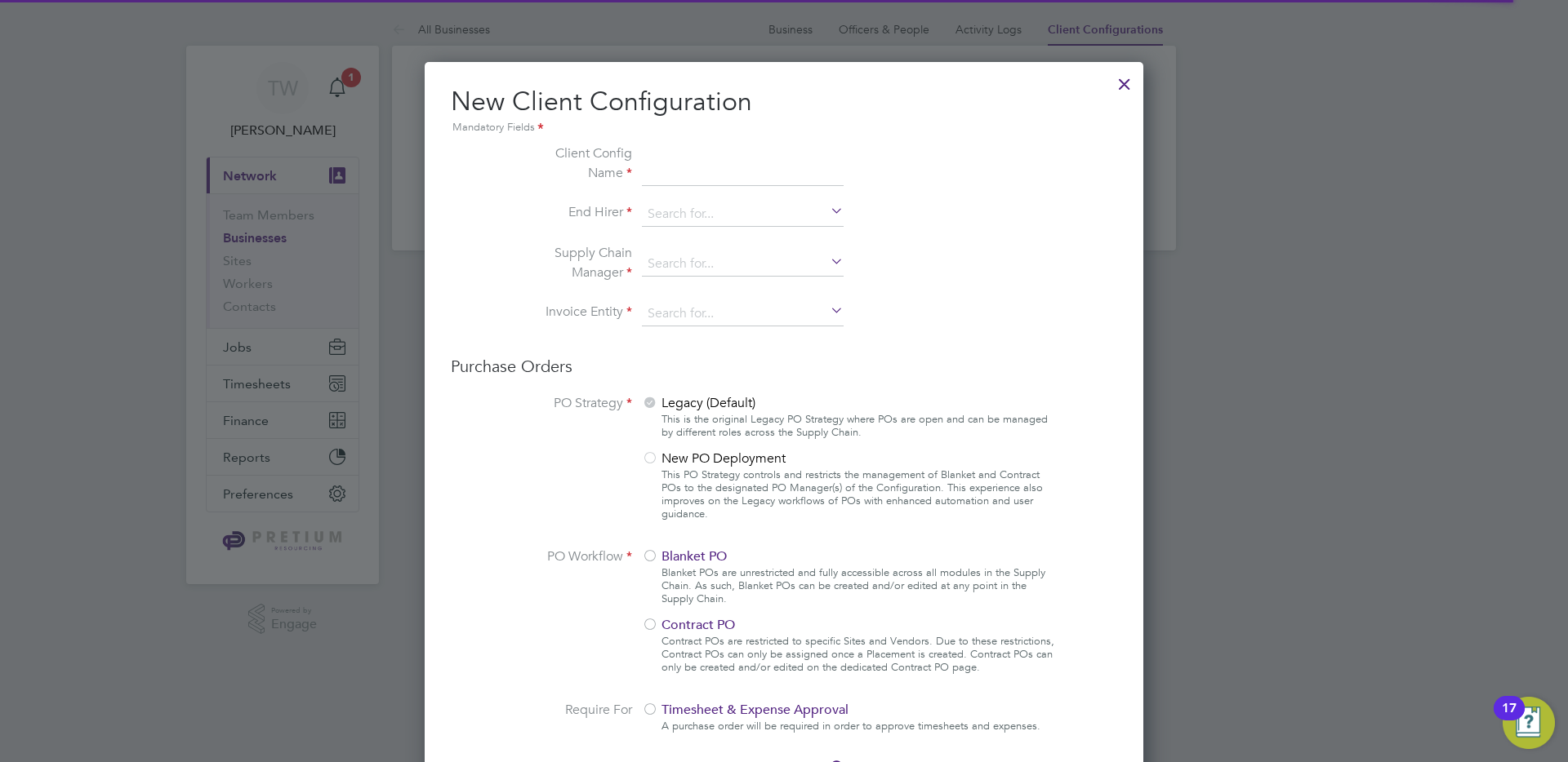
scroll to position [1545, 720]
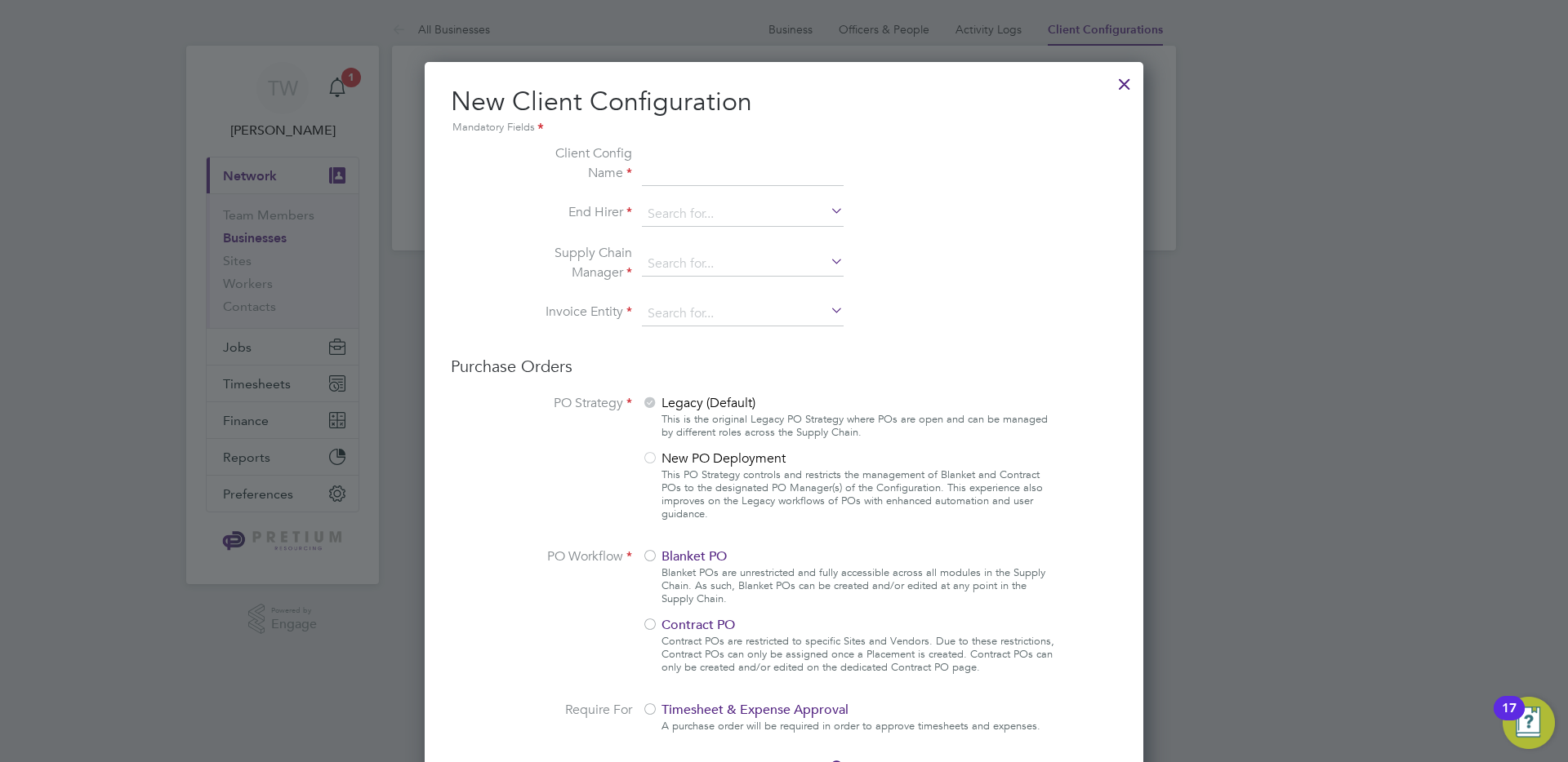
click at [713, 166] on input at bounding box center [742, 165] width 201 height 43
type input "test"
click at [887, 194] on li "Client Config Name test" at bounding box center [784, 173] width 549 height 59
click at [756, 221] on input at bounding box center [742, 215] width 201 height 25
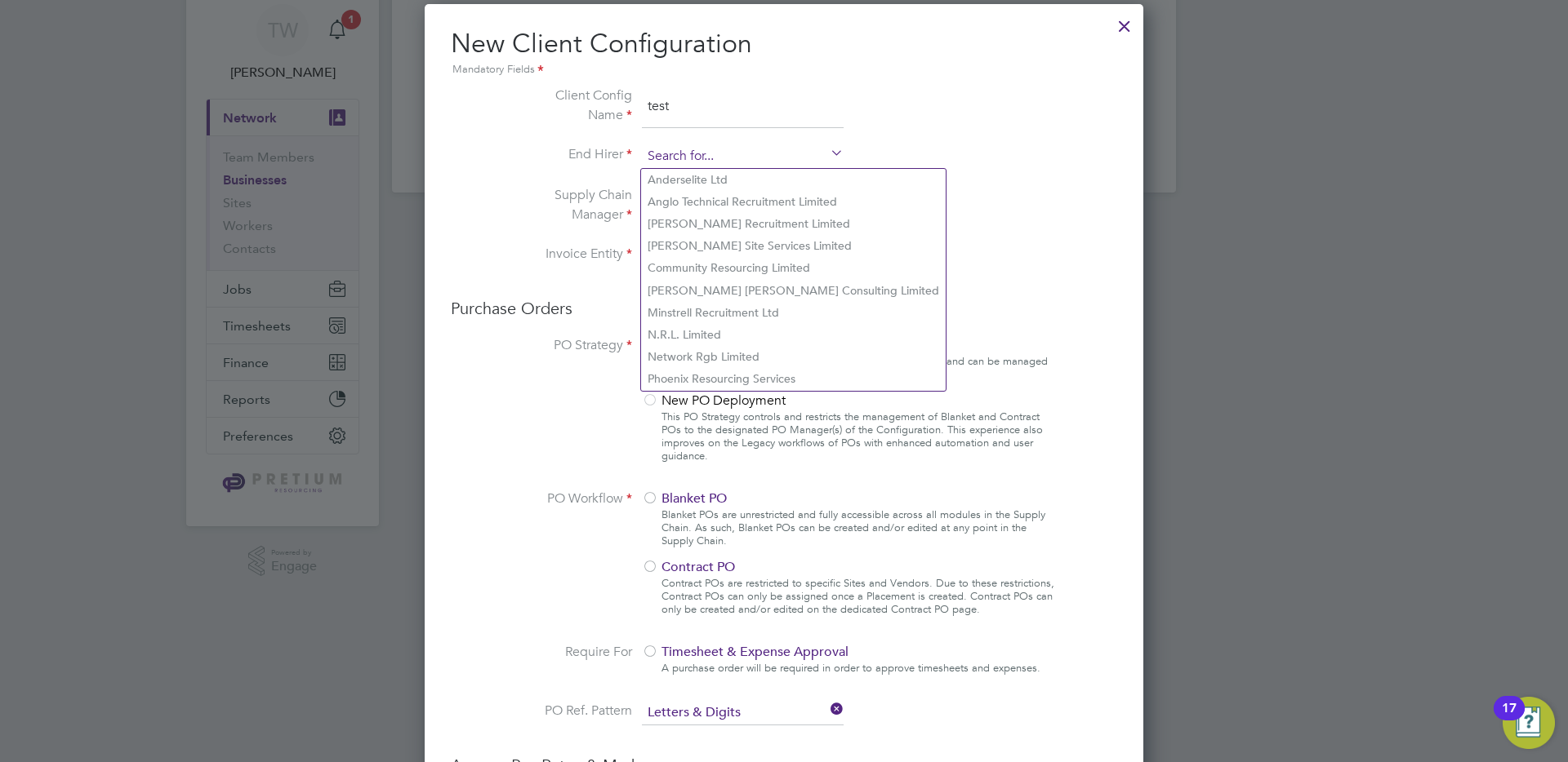
scroll to position [57, 0]
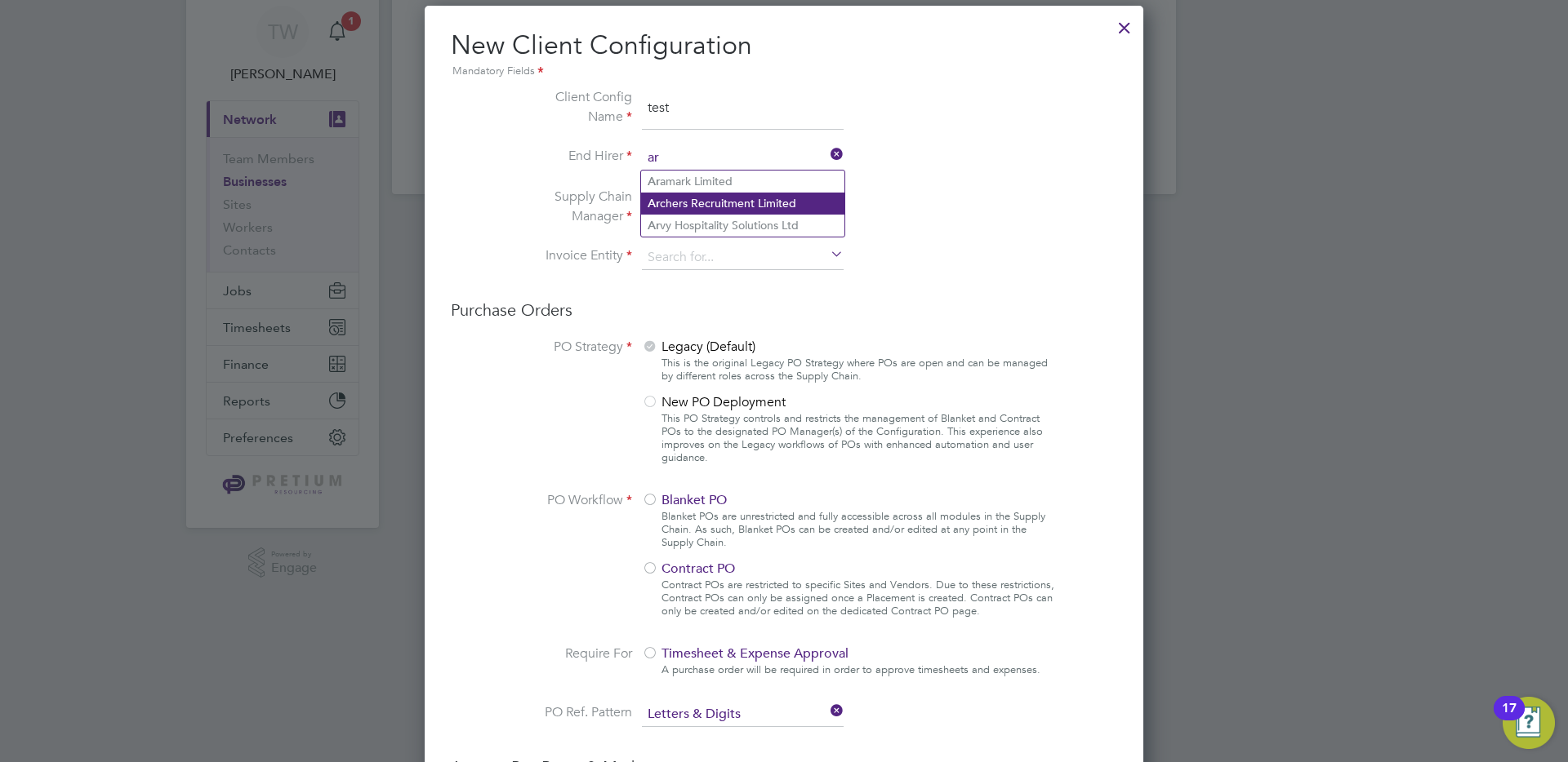
type input "ar"
click at [687, 191] on div "All Businesses Business Officers & People Activity Logs Client Configurations B…" at bounding box center [783, 75] width 784 height 237
click at [672, 163] on input at bounding box center [742, 159] width 201 height 25
type input "ara"
click at [690, 194] on li "Supply Chain Manager" at bounding box center [784, 216] width 549 height 59
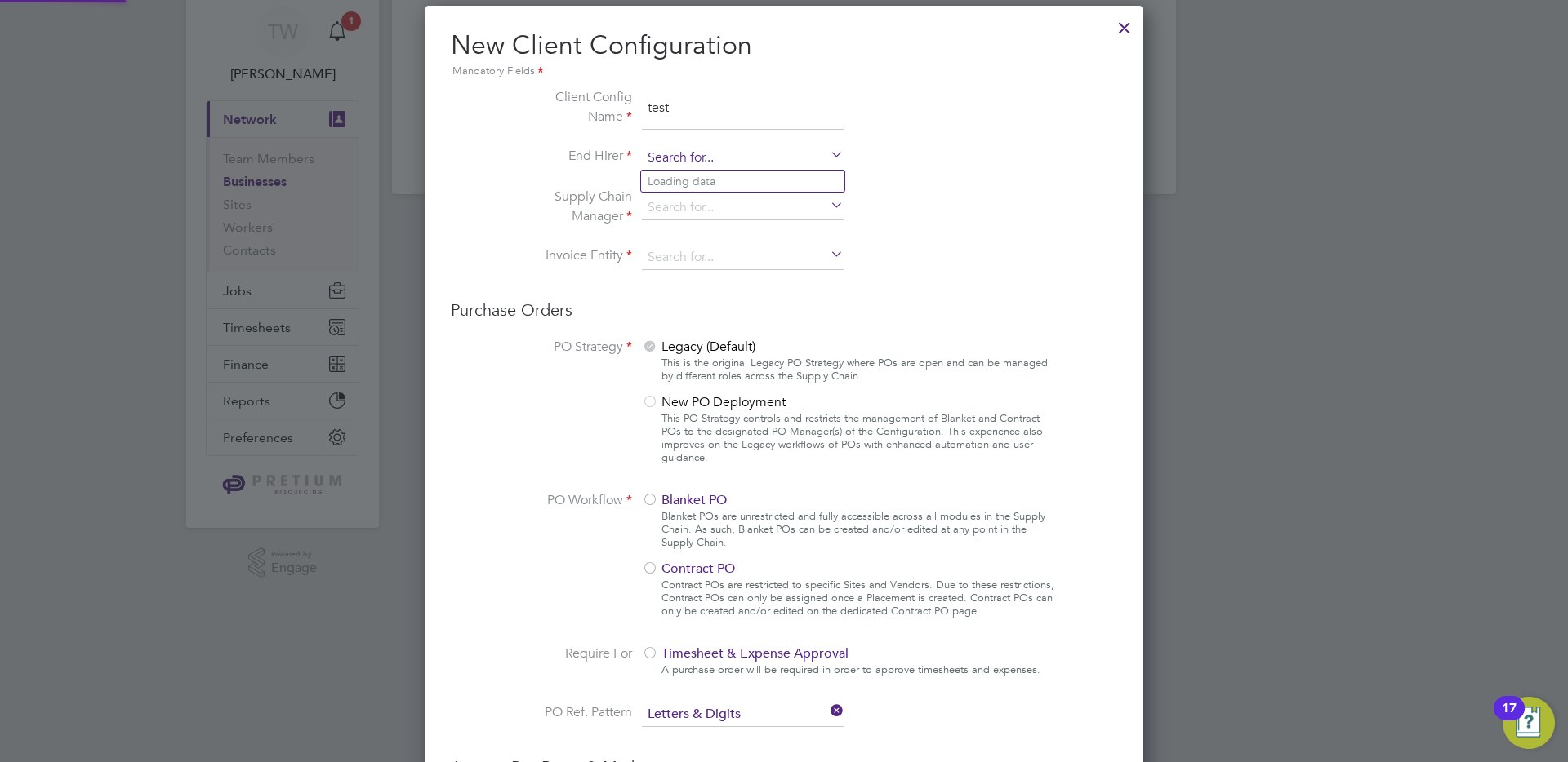
click at [676, 158] on input at bounding box center [742, 159] width 201 height 25
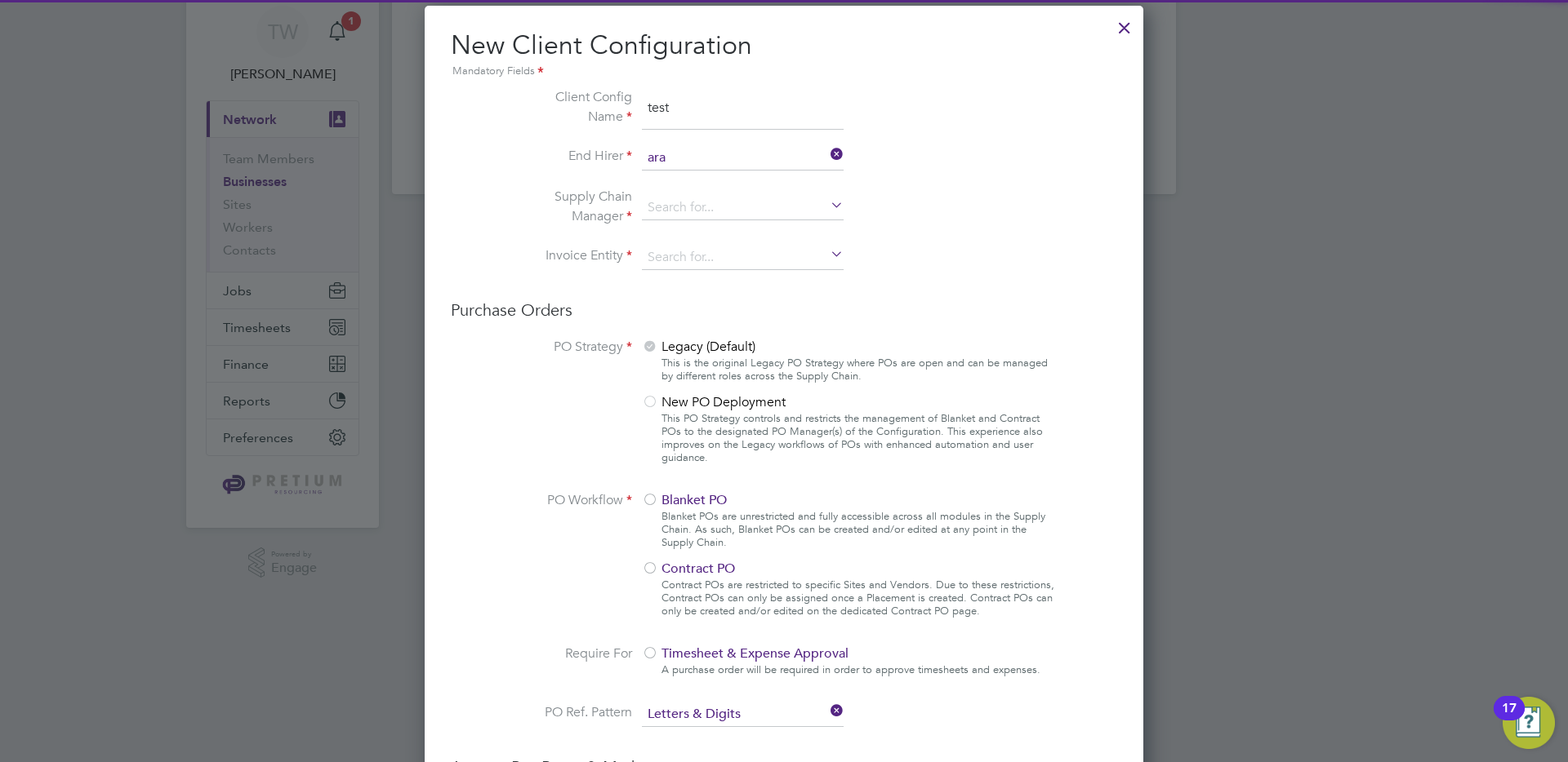
click at [681, 176] on li "Ara mark Limited" at bounding box center [742, 181] width 203 height 22
type input "Aramark Limited"
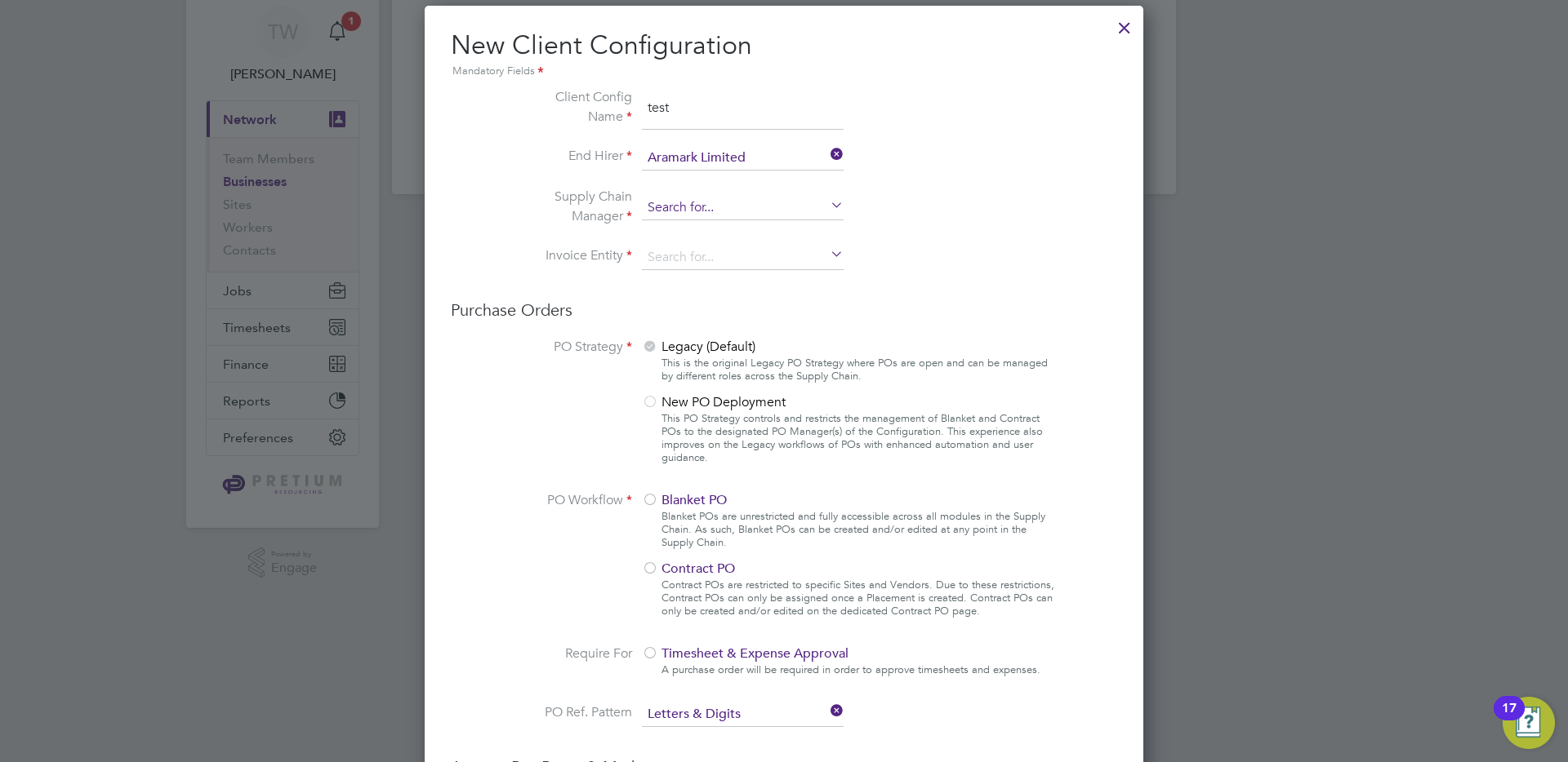
click at [671, 202] on input at bounding box center [742, 208] width 201 height 25
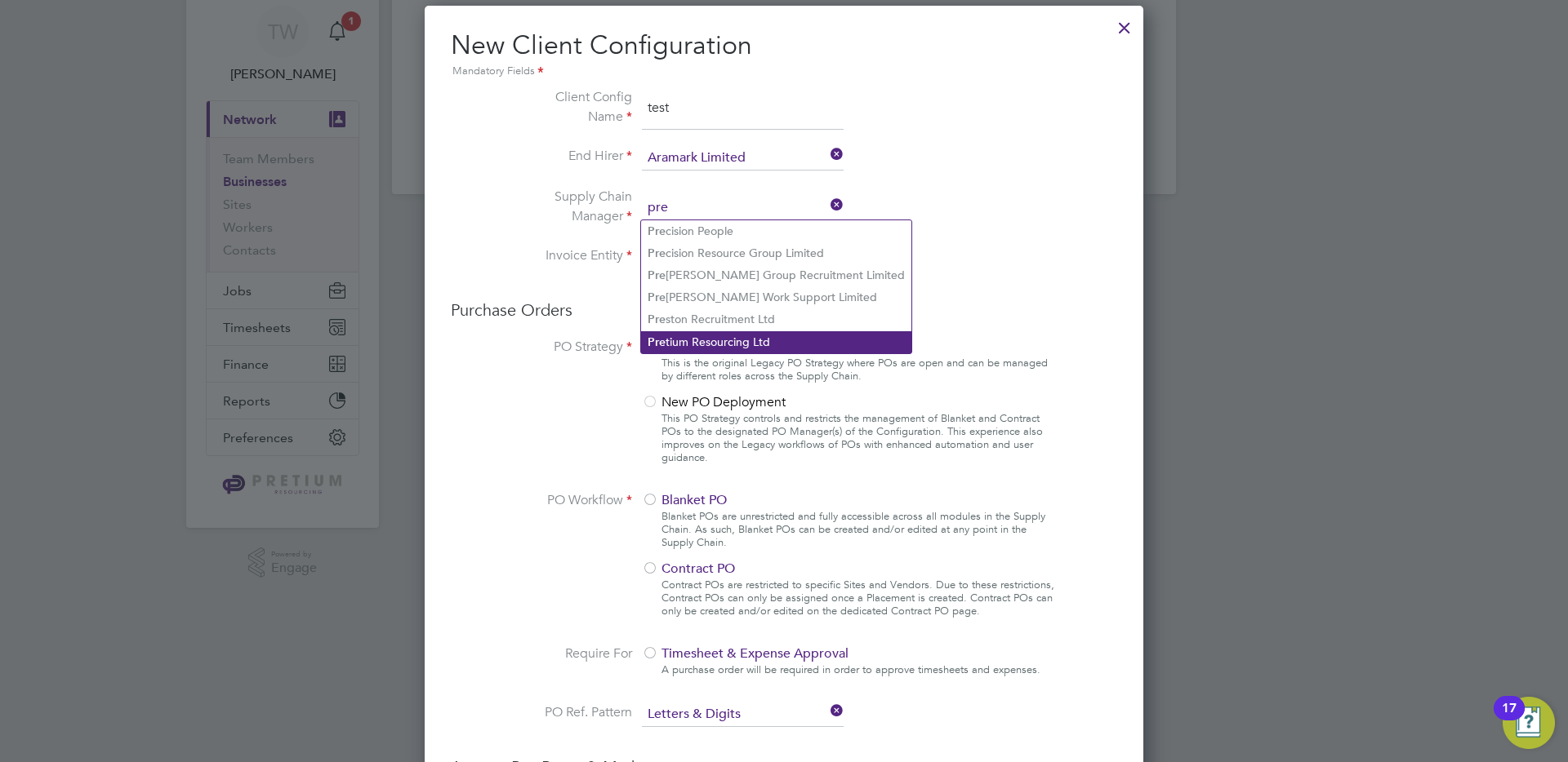
click at [703, 332] on li "Pre tium Resourcing Ltd" at bounding box center [776, 342] width 270 height 22
type input "Pretium Resourcing Ltd"
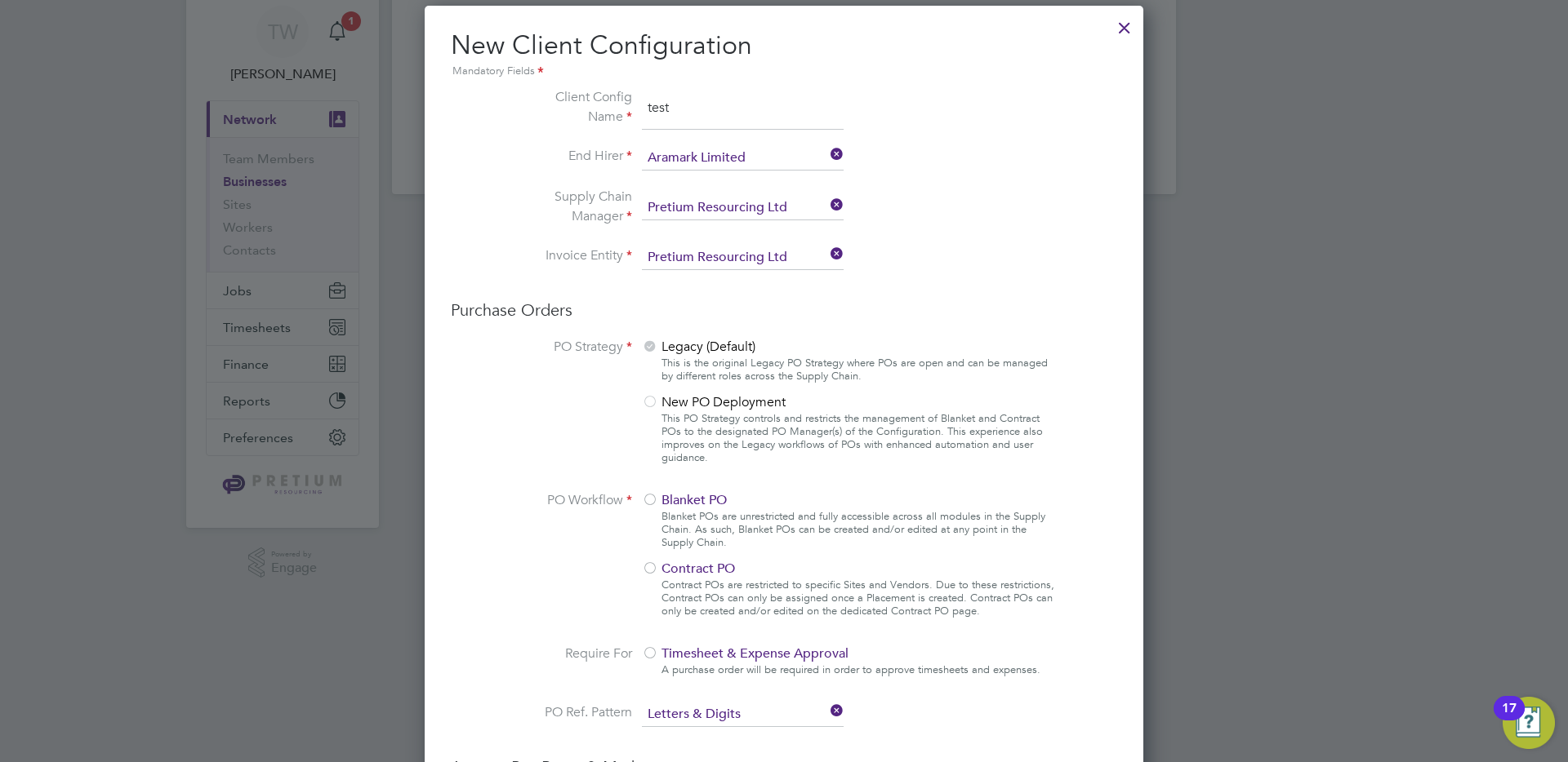
scroll to position [0, 0]
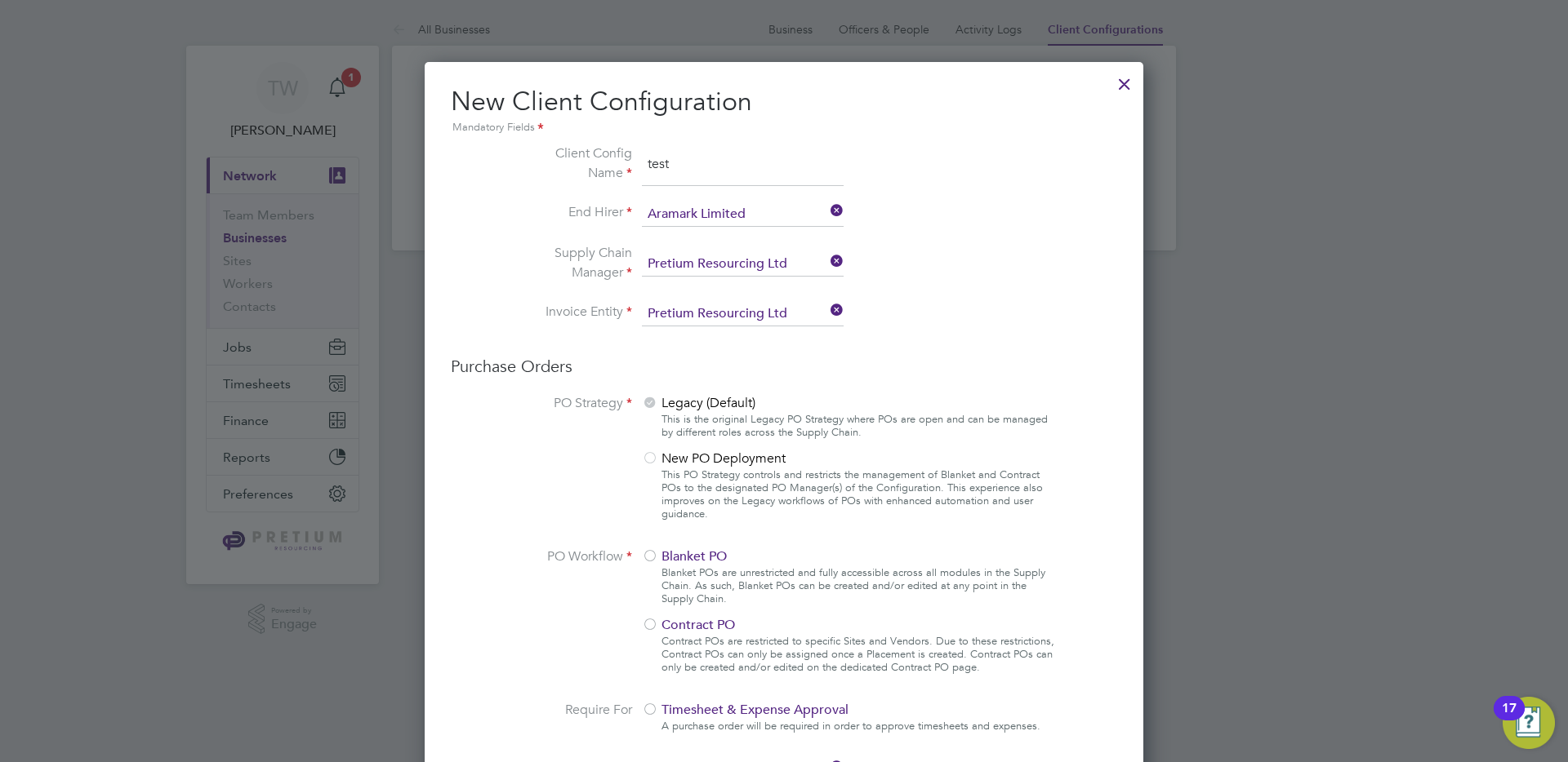
click at [1121, 87] on div at bounding box center [1124, 79] width 29 height 29
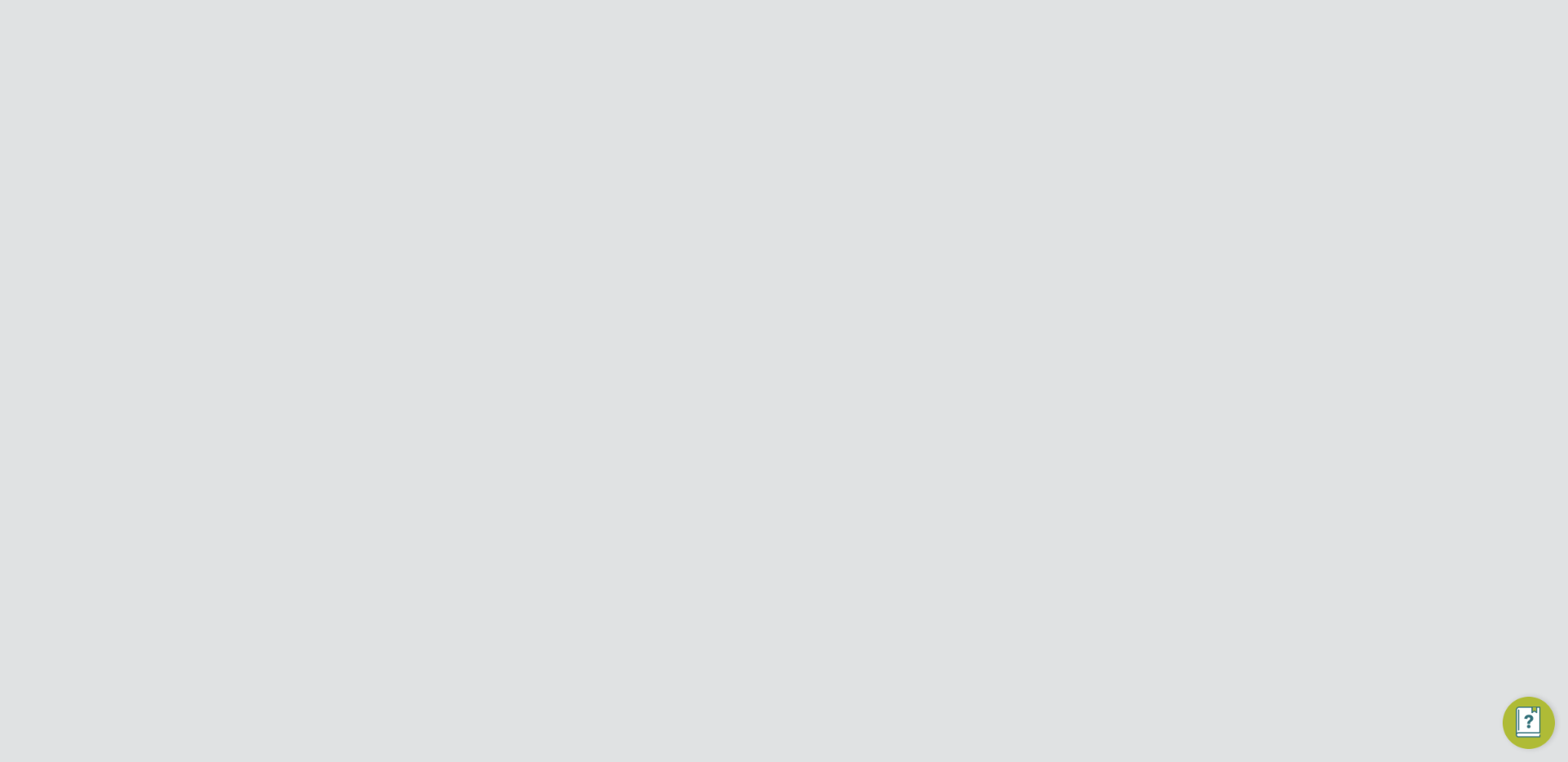
click at [750, 39] on input "Ganymede Solutions Limited" at bounding box center [811, 26] width 278 height 39
click at [787, 175] on span "[PERSON_NAME] Construction & Infrastructure Ltd" at bounding box center [811, 155] width 252 height 39
type input "[PERSON_NAME] Construction & Infrastructure Ltd"
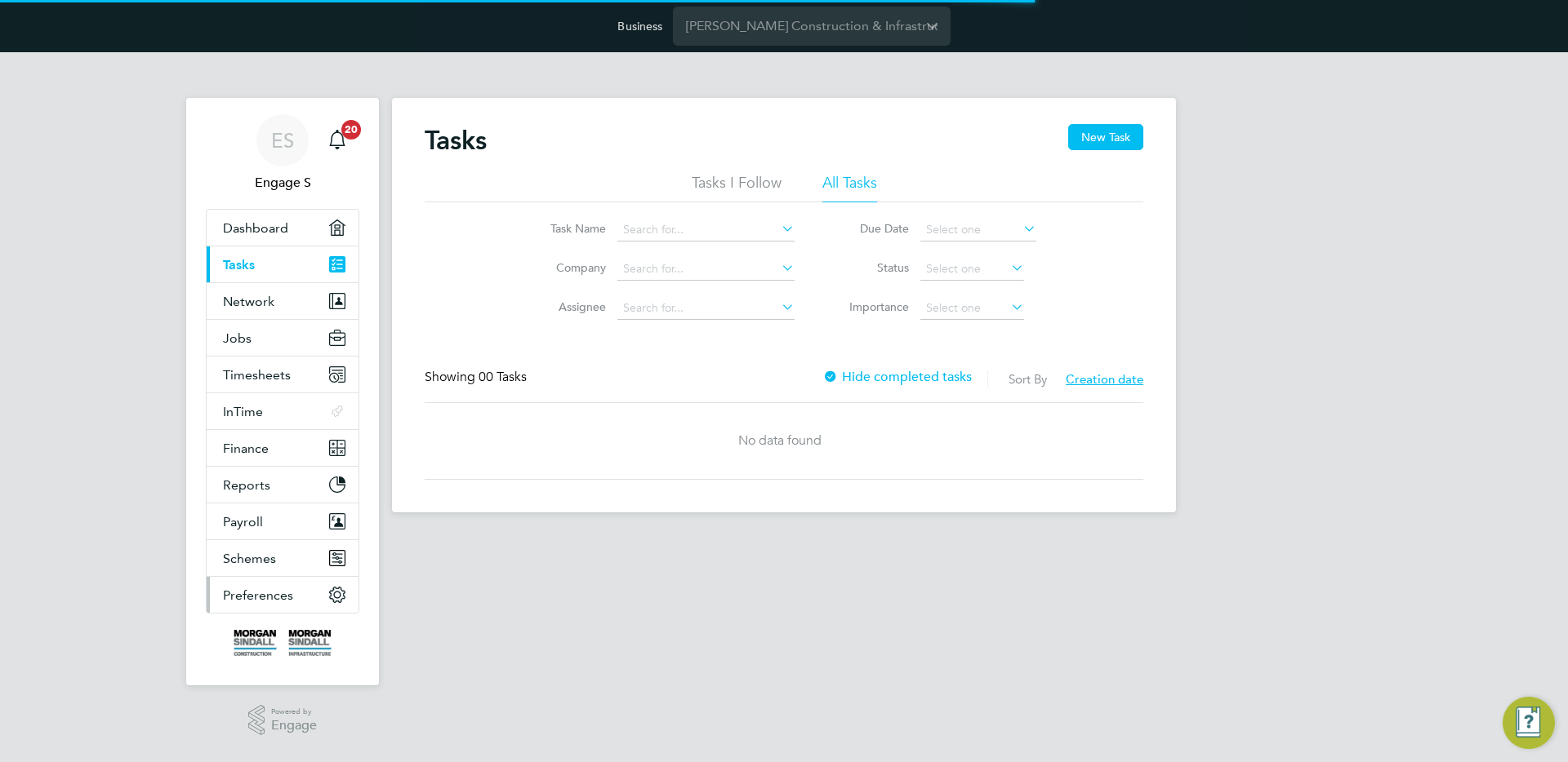
click at [261, 595] on span "Preferences" at bounding box center [258, 596] width 70 height 15
click at [273, 586] on button "Preferences" at bounding box center [282, 595] width 152 height 36
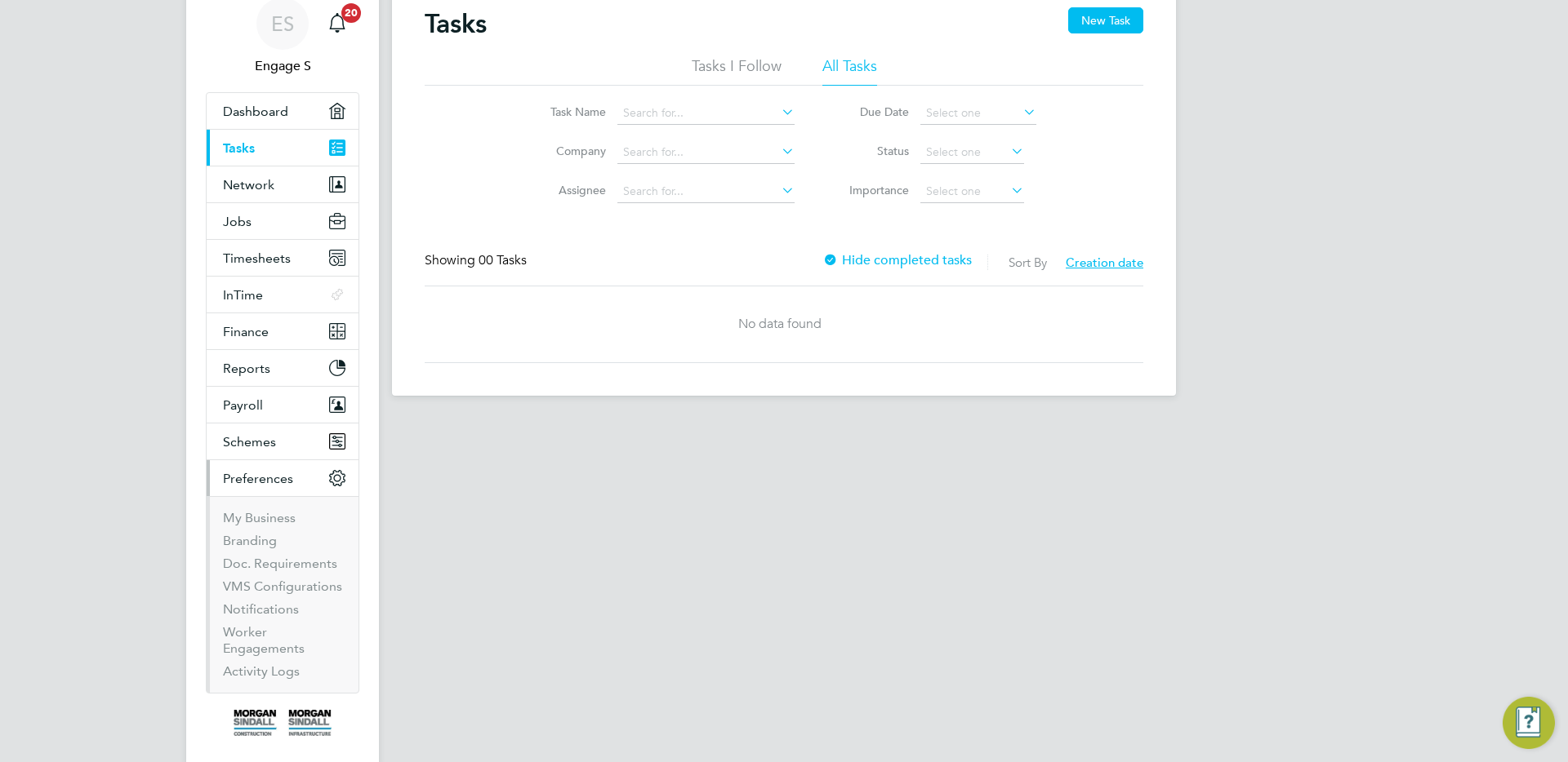
scroll to position [122, 0]
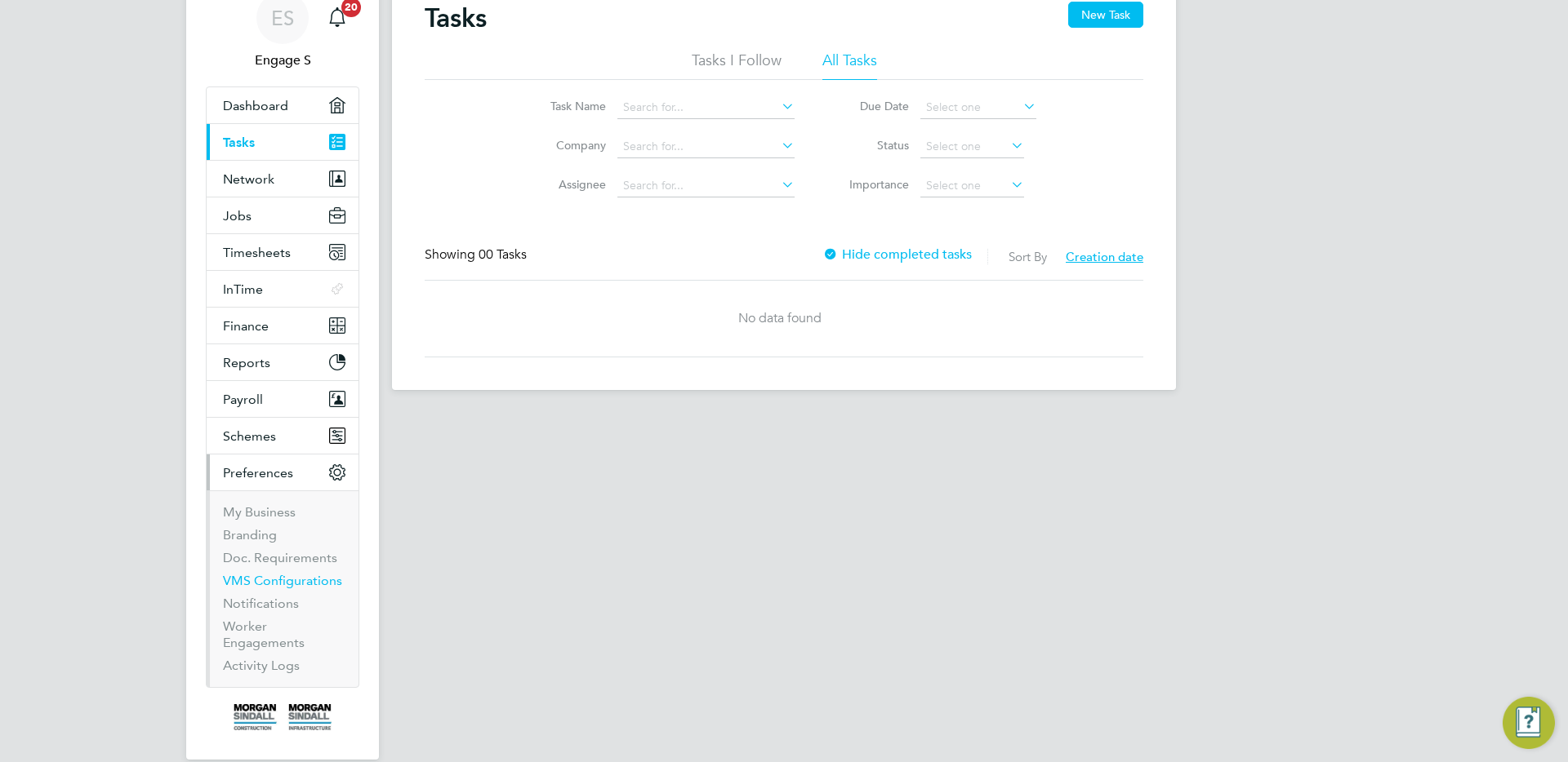
click at [297, 588] on link "VMS Configurations" at bounding box center [283, 580] width 119 height 15
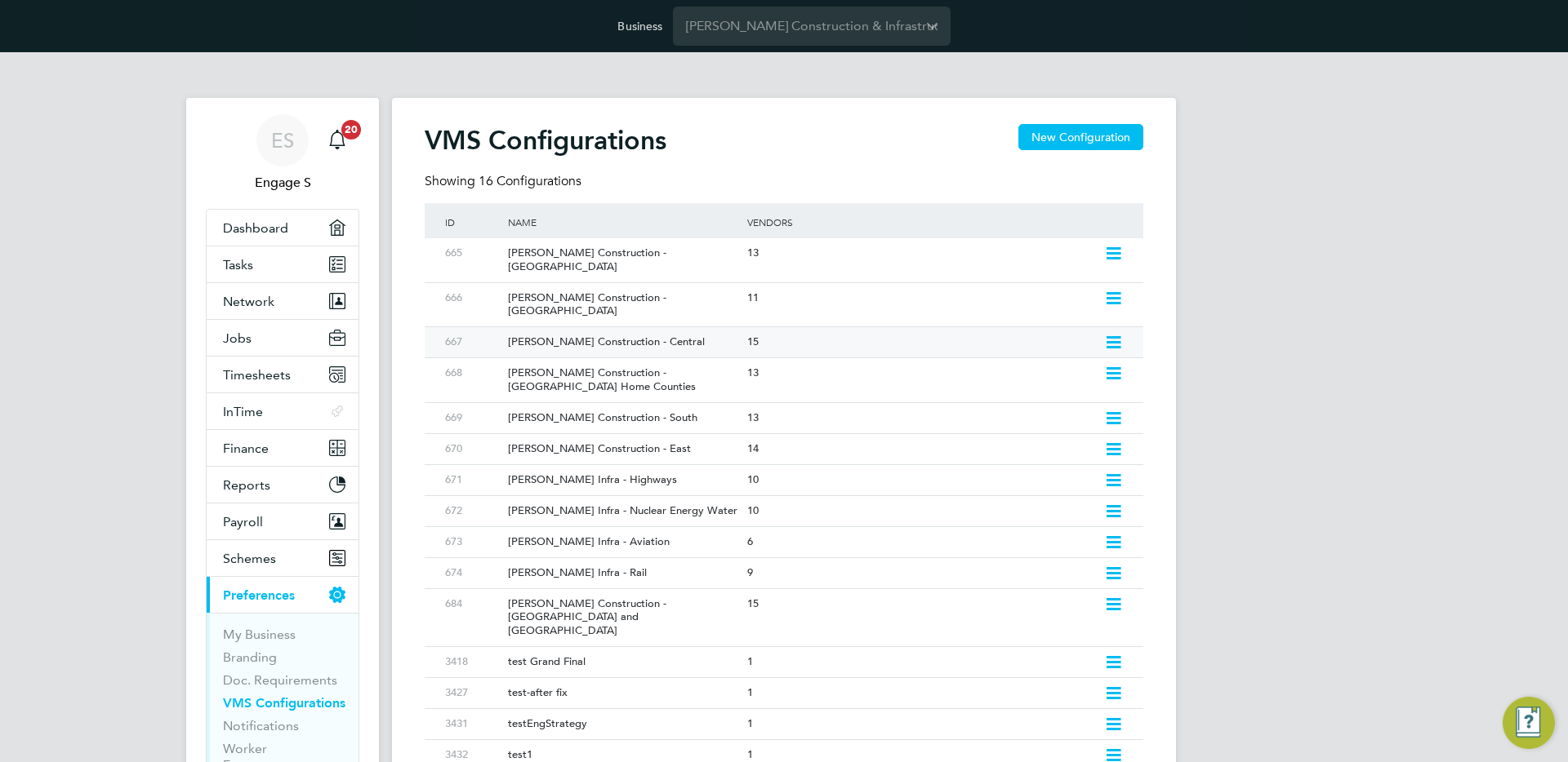
click at [879, 327] on div "15" at bounding box center [921, 342] width 357 height 30
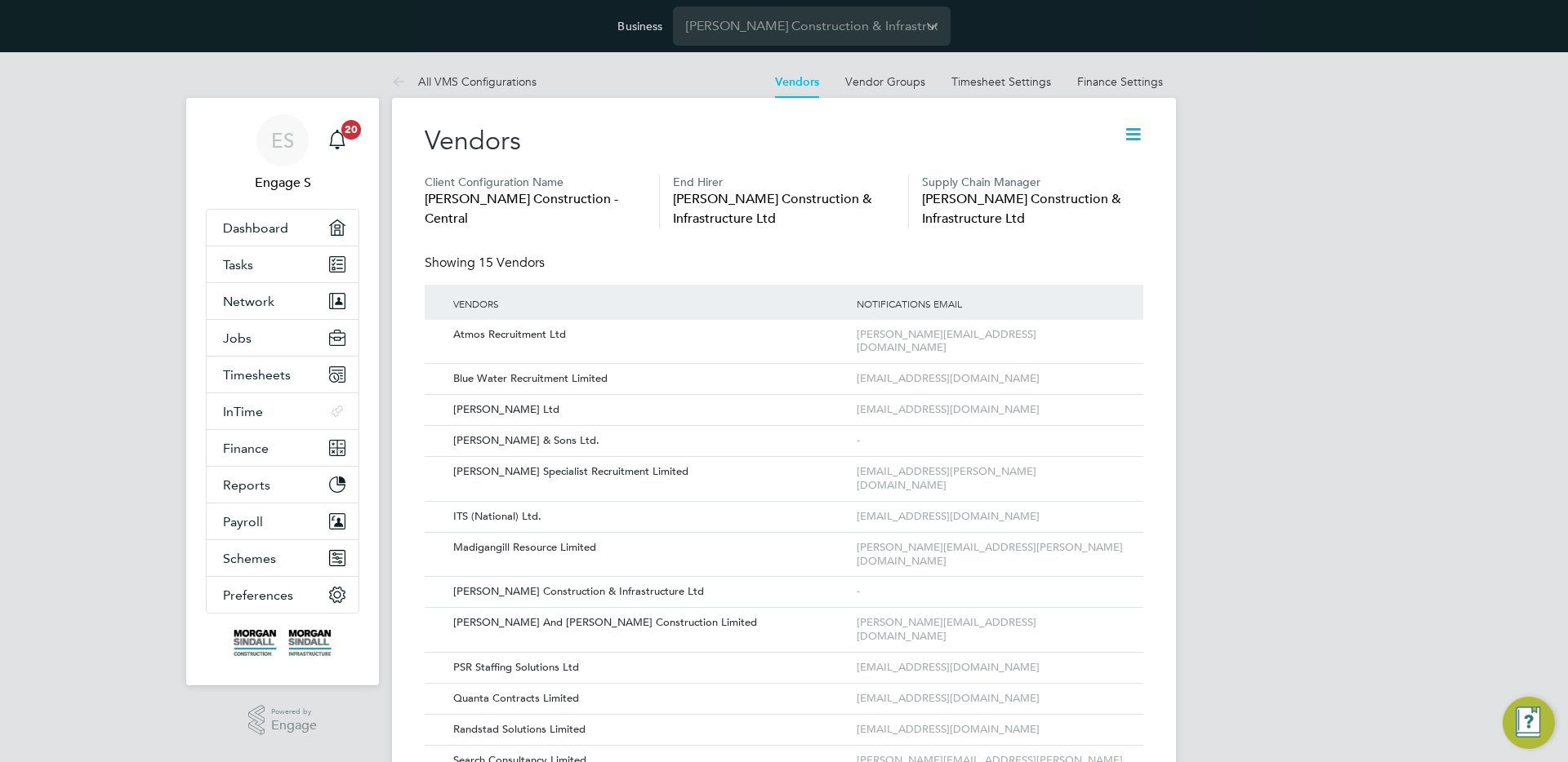
click at [1126, 133] on icon at bounding box center [1133, 134] width 21 height 21
click at [1067, 170] on li "Edit VMS Configuration" at bounding box center [1069, 173] width 146 height 23
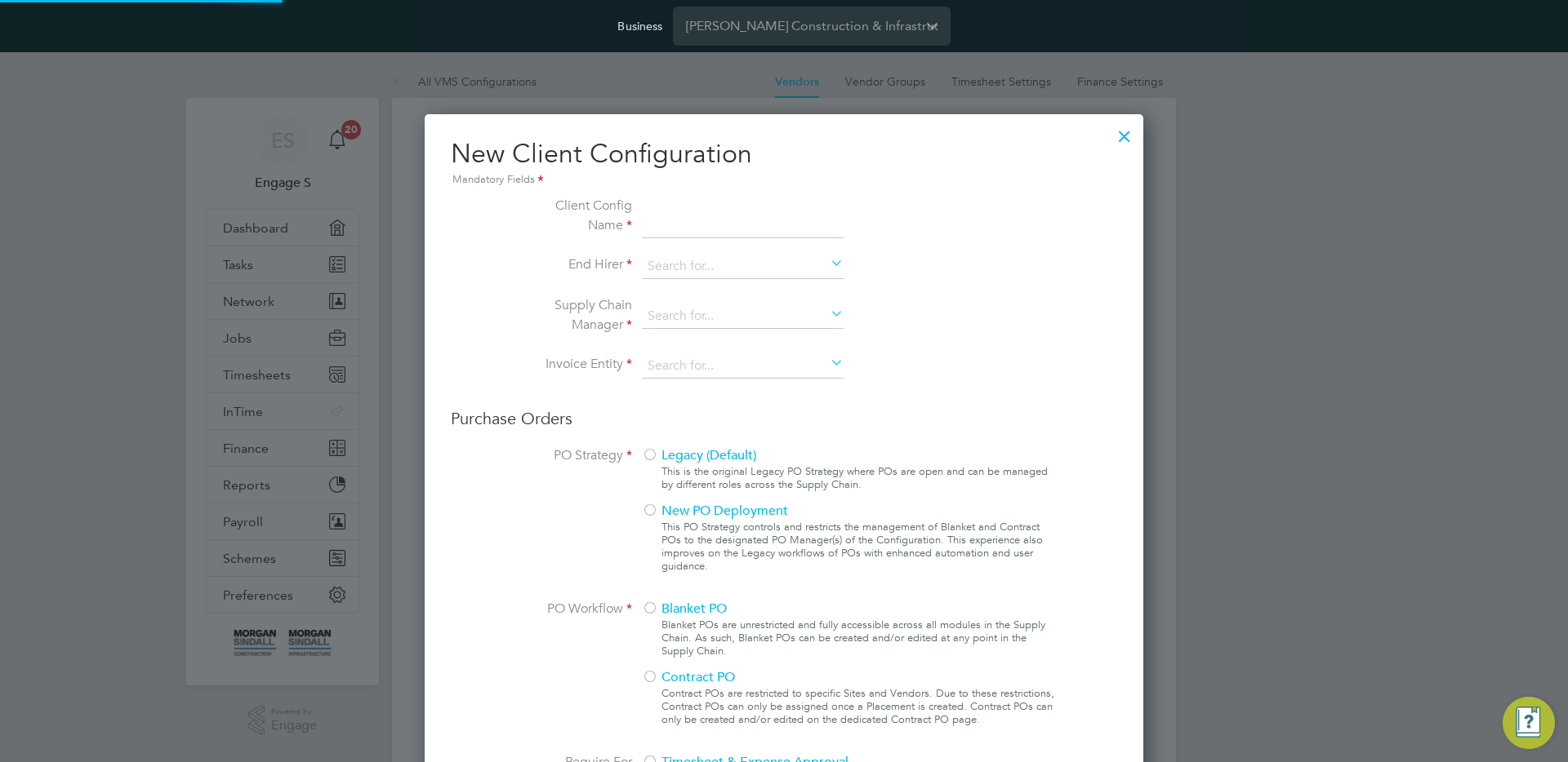
type input "[PERSON_NAME] Construction - Central"
type input "[PERSON_NAME] Construction & Infrastructure Ltd"
type input "Any Text"
type input "By Vendor Group"
type input "3"
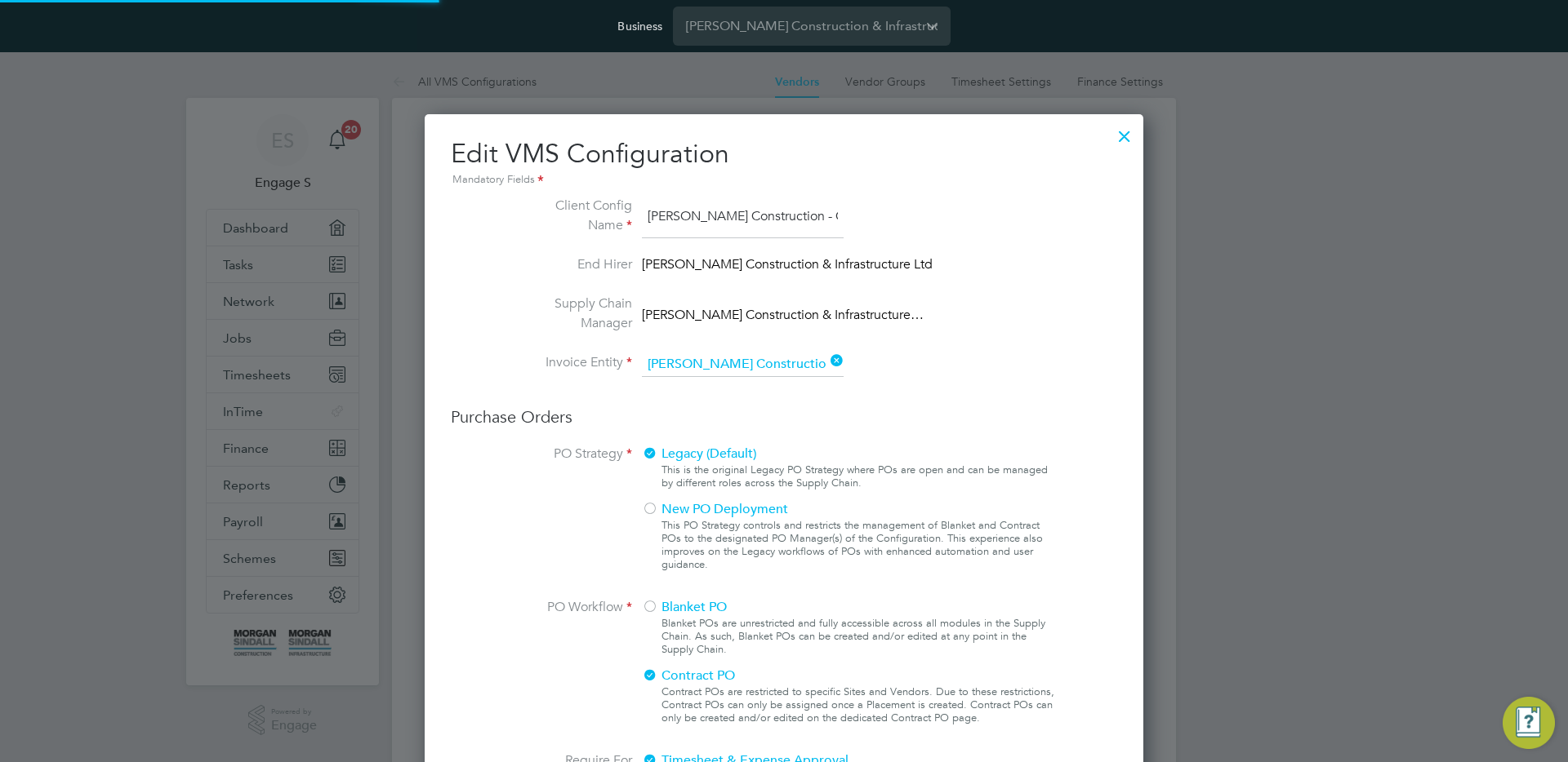
scroll to position [60, 549]
type input "Labour Desk"
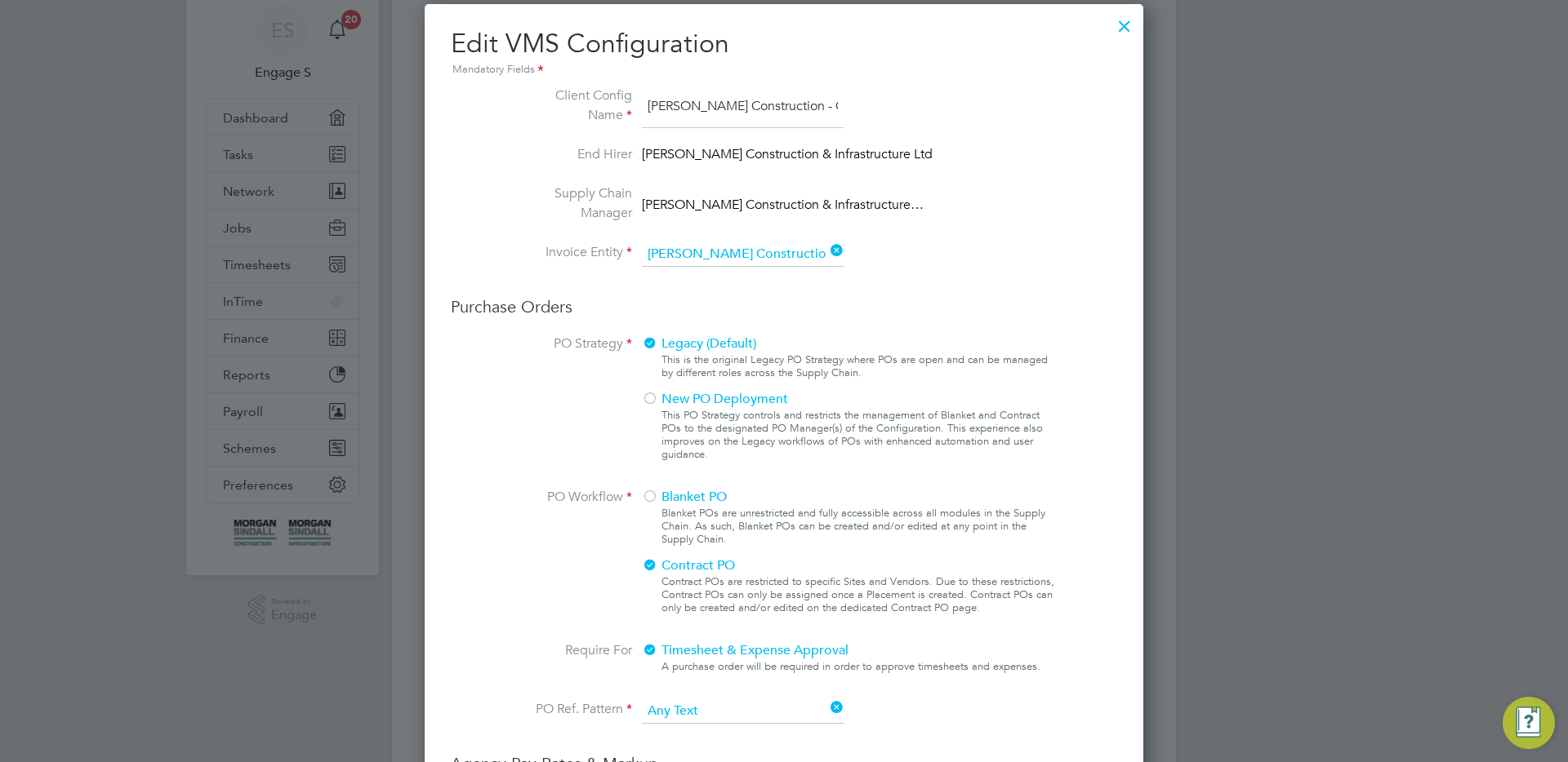
scroll to position [0, 0]
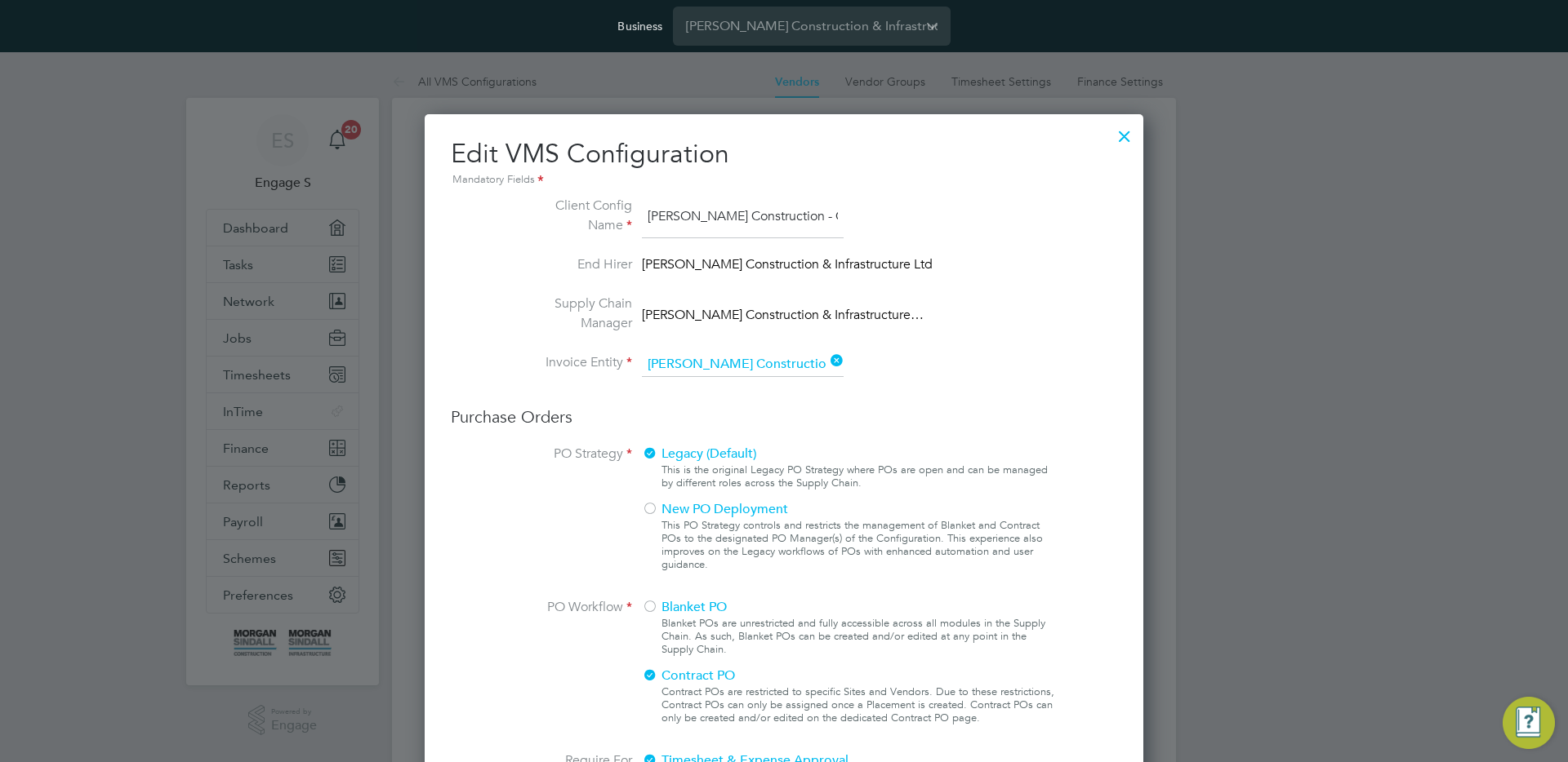
click at [1124, 143] on div at bounding box center [1124, 131] width 29 height 29
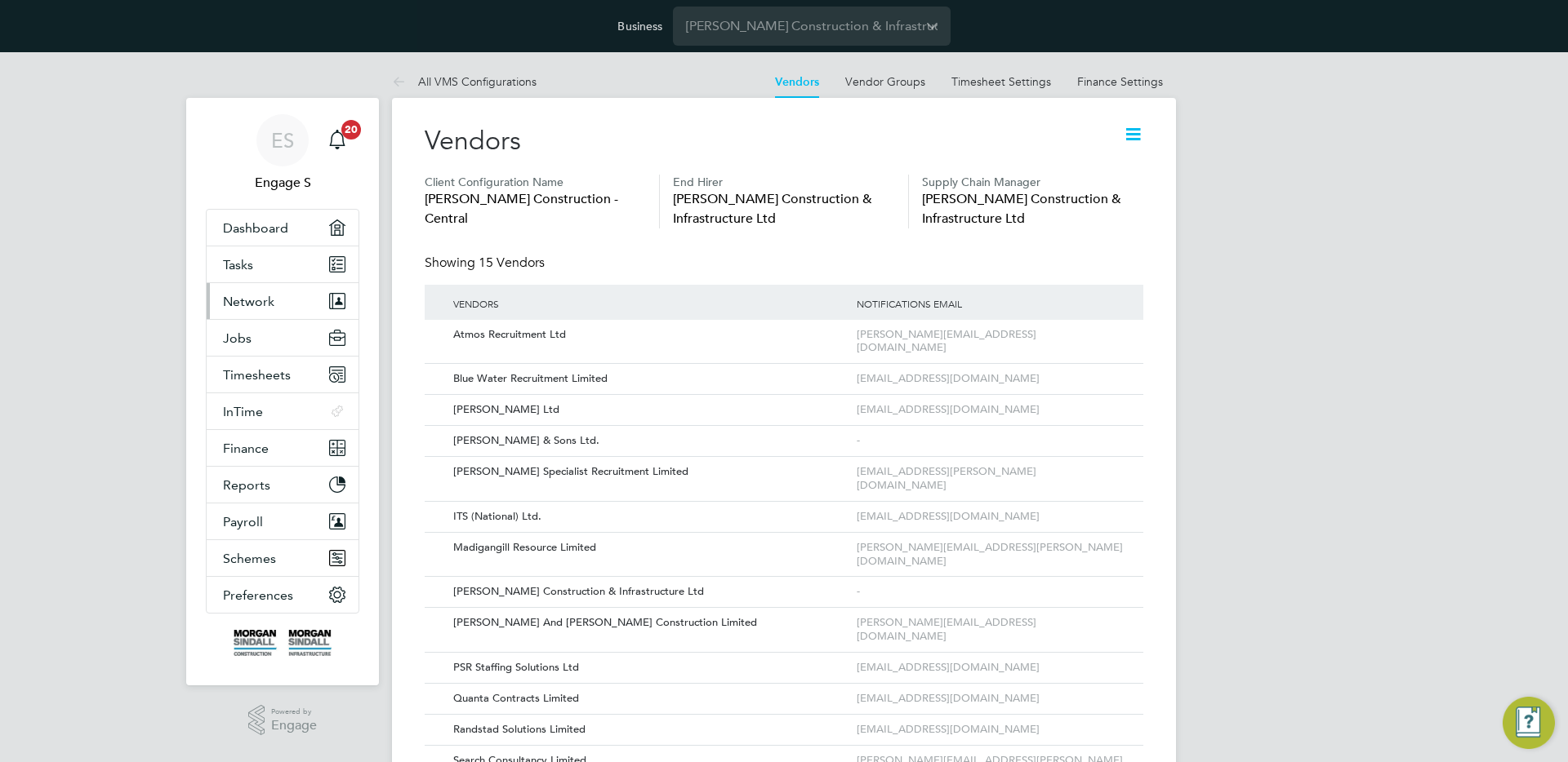
click at [280, 286] on button "Network" at bounding box center [282, 302] width 152 height 36
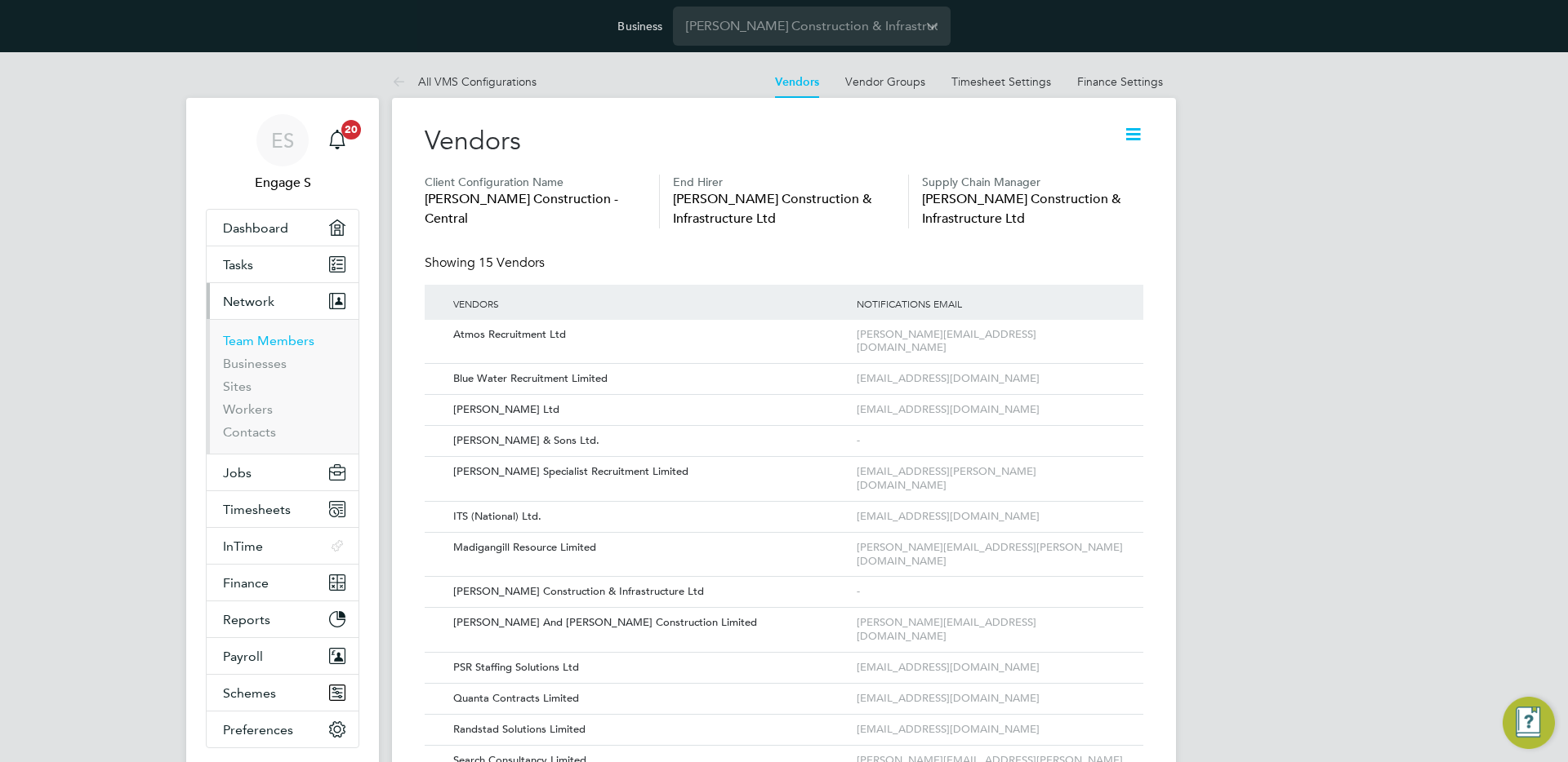
click at [253, 347] on link "Team Members" at bounding box center [269, 340] width 92 height 15
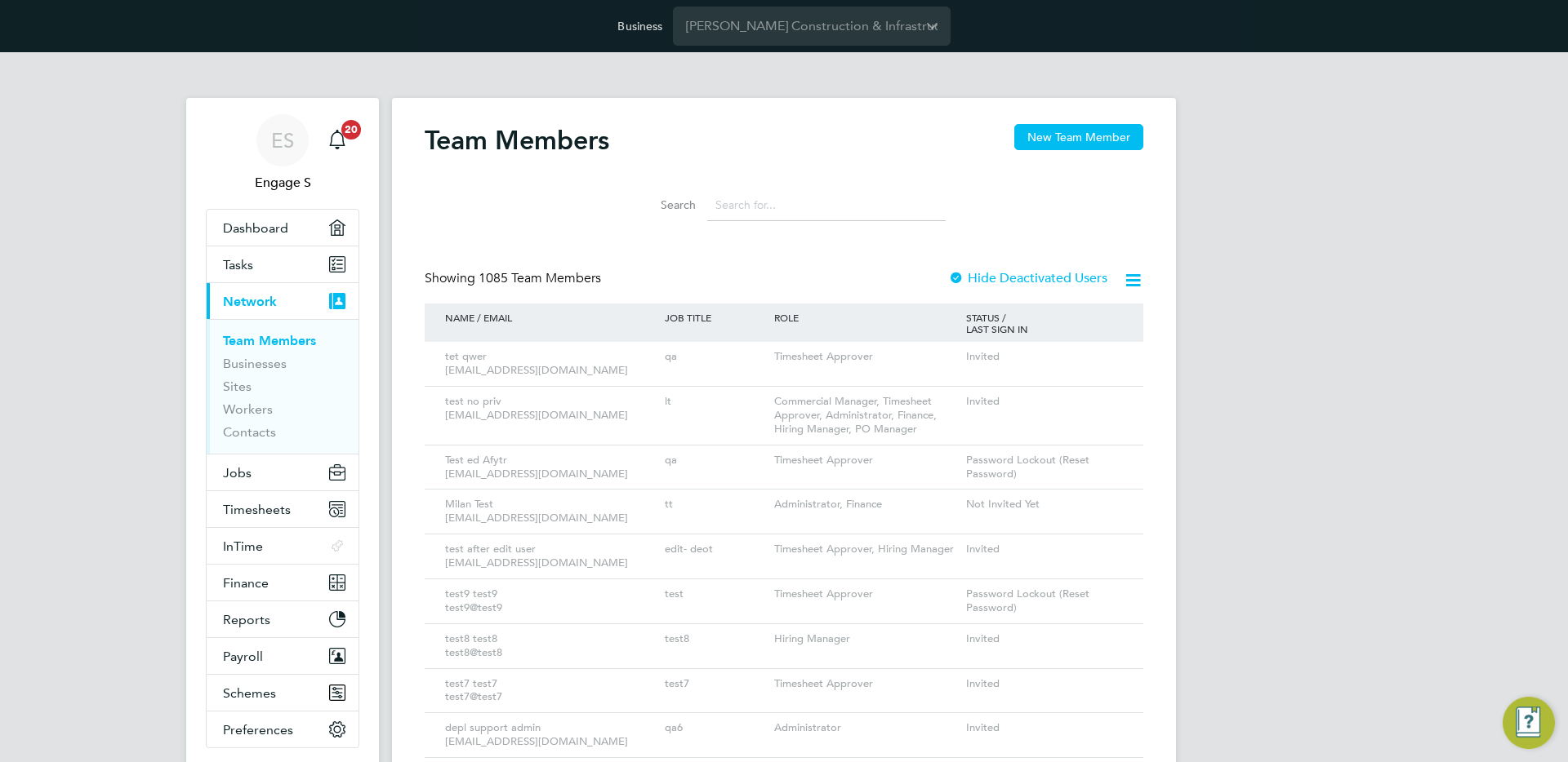
click at [780, 205] on input at bounding box center [827, 205] width 238 height 32
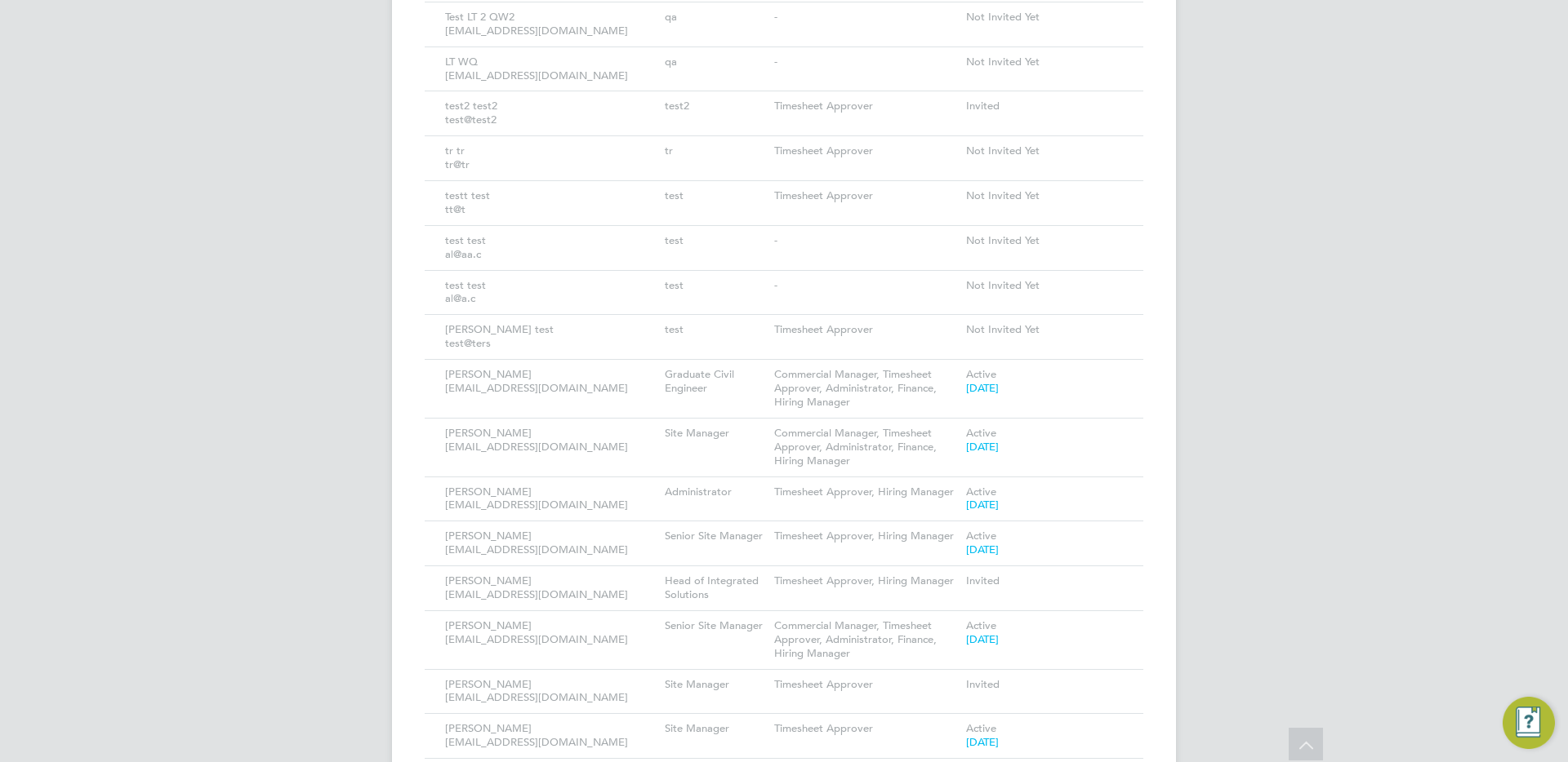
scroll to position [1070, 0]
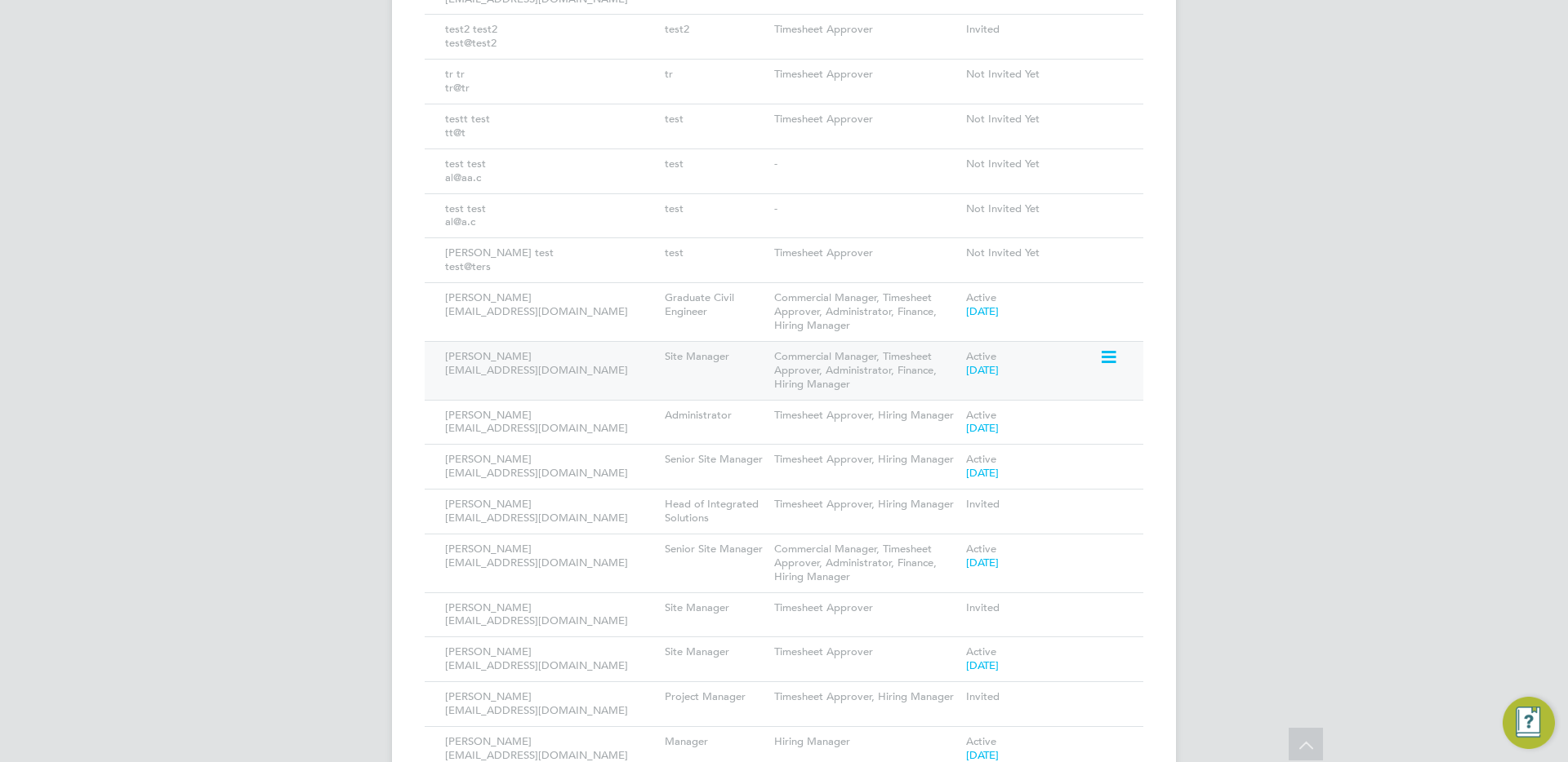
click at [1115, 357] on icon at bounding box center [1106, 357] width 16 height 20
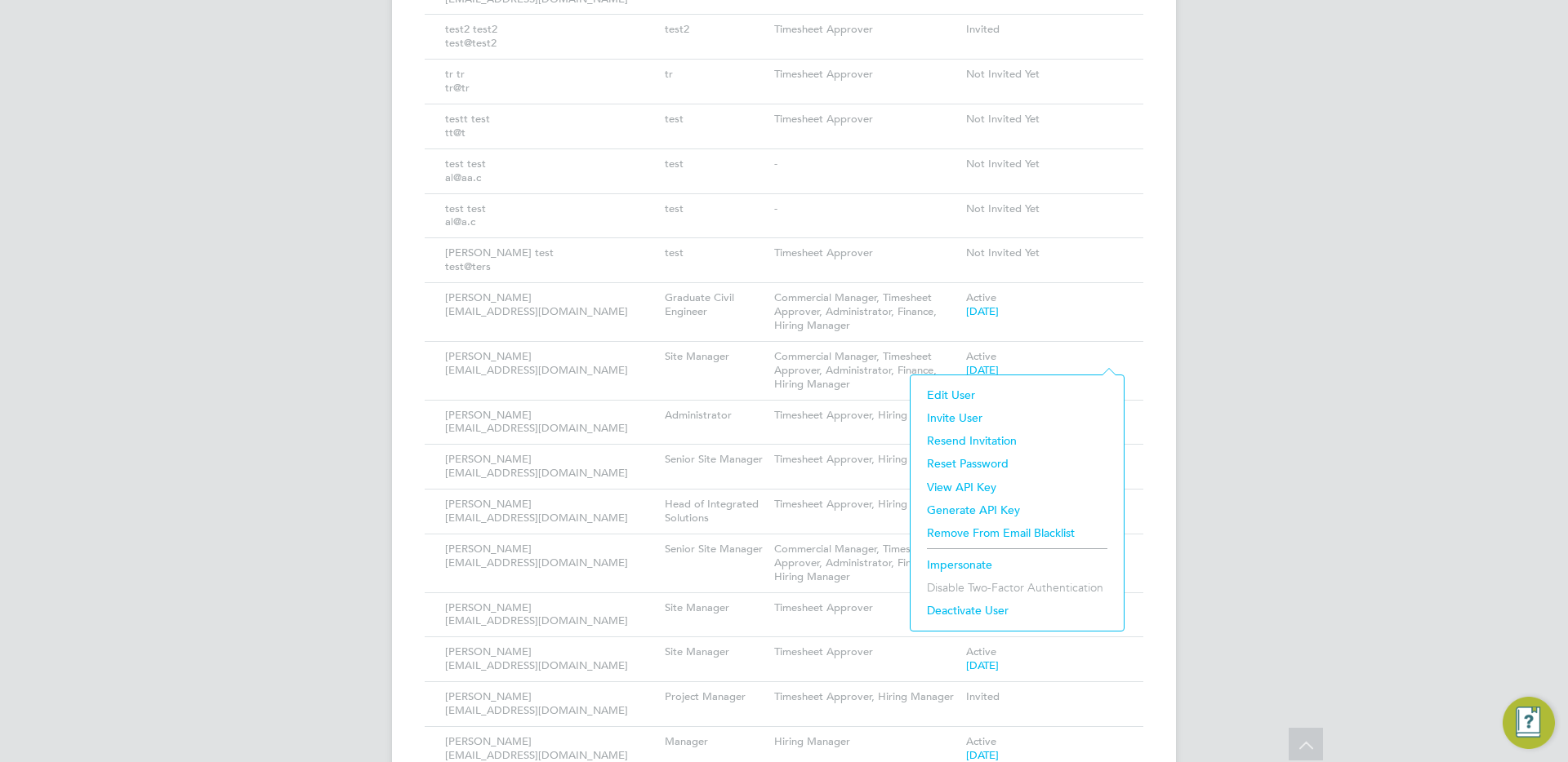
click at [951, 561] on li "Impersonate" at bounding box center [1017, 564] width 197 height 23
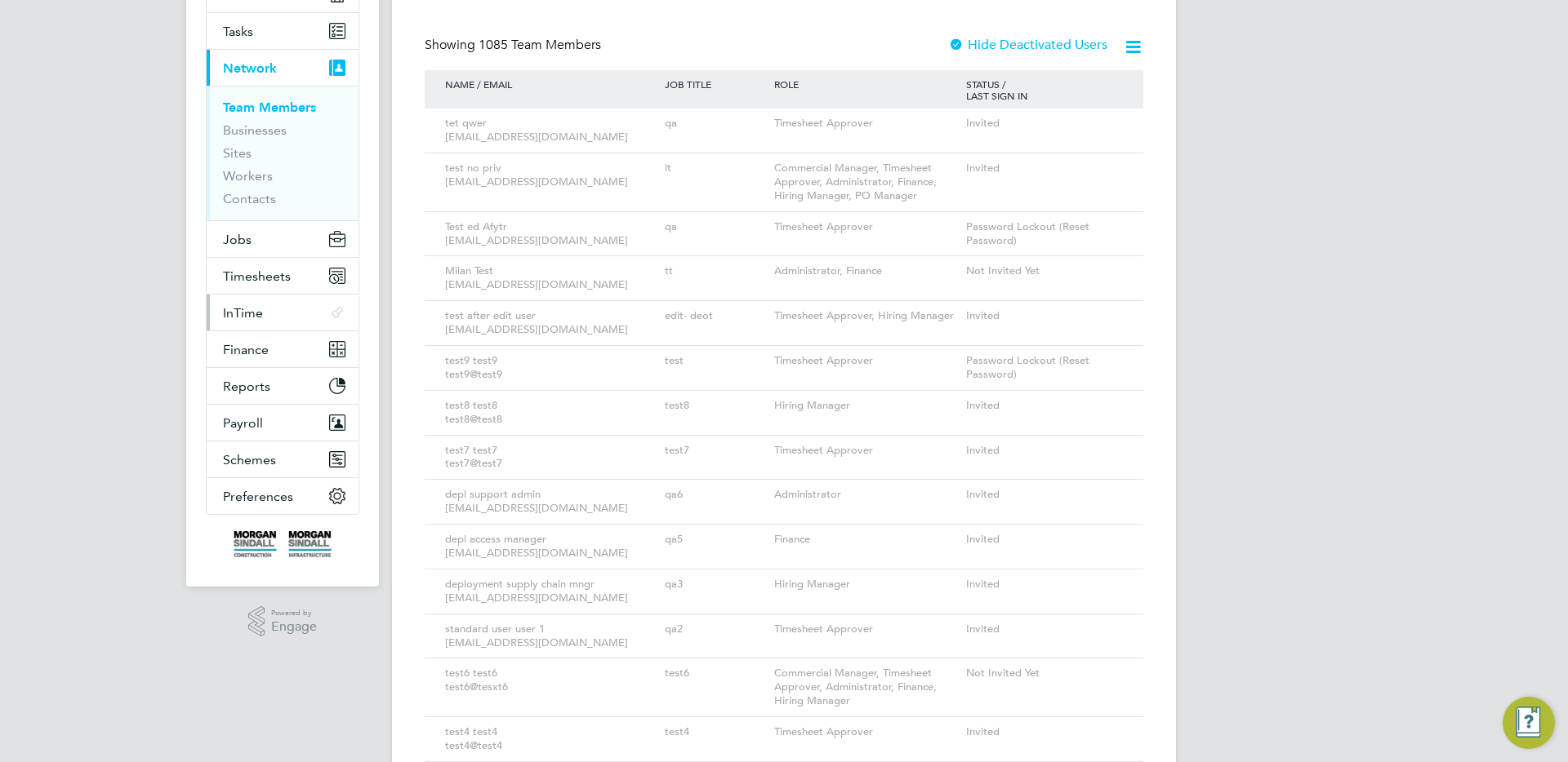
scroll to position [367, 0]
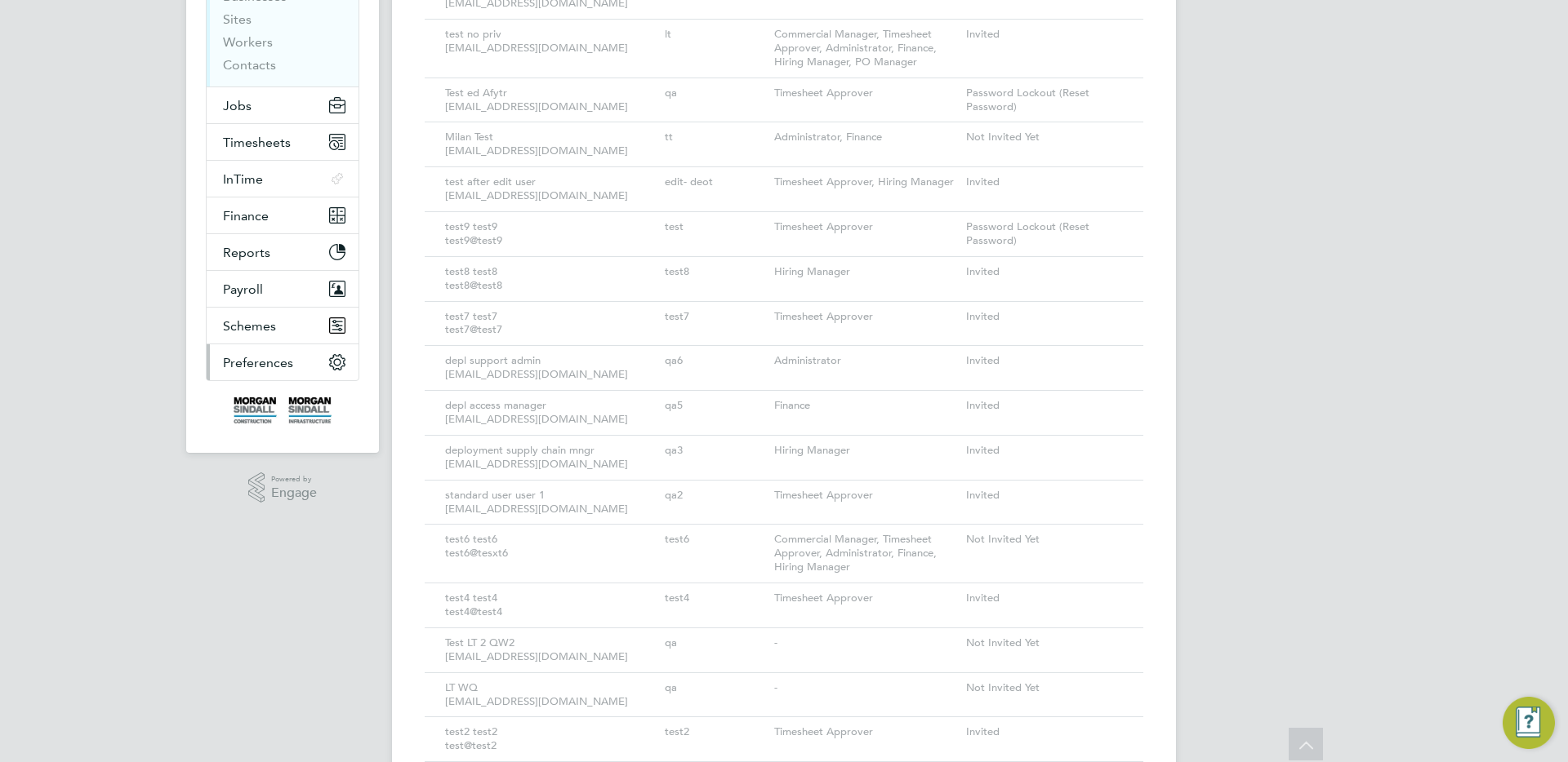
click at [262, 365] on span "Preferences" at bounding box center [258, 363] width 70 height 15
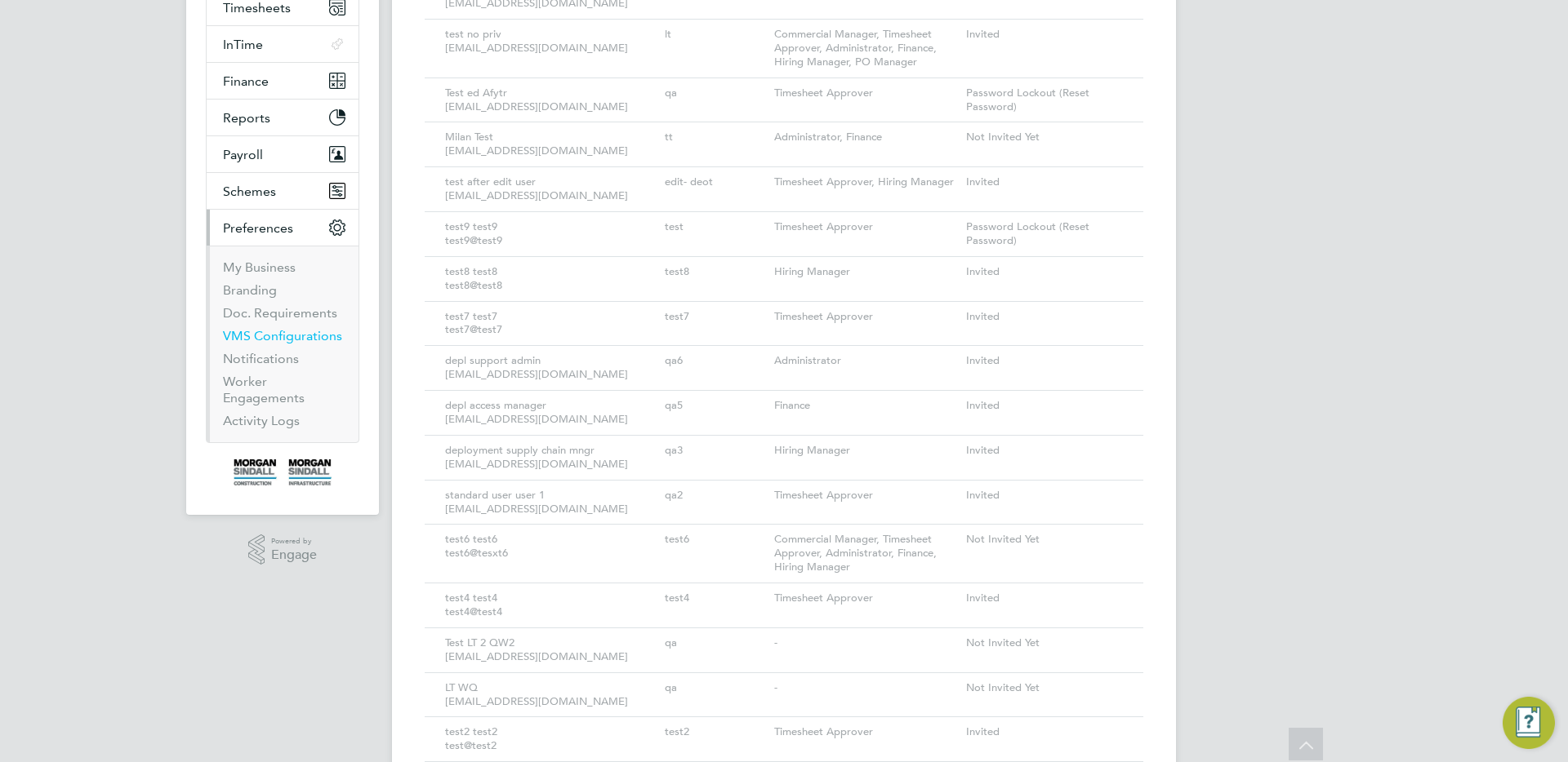
click at [286, 342] on link "VMS Configurations" at bounding box center [283, 336] width 119 height 15
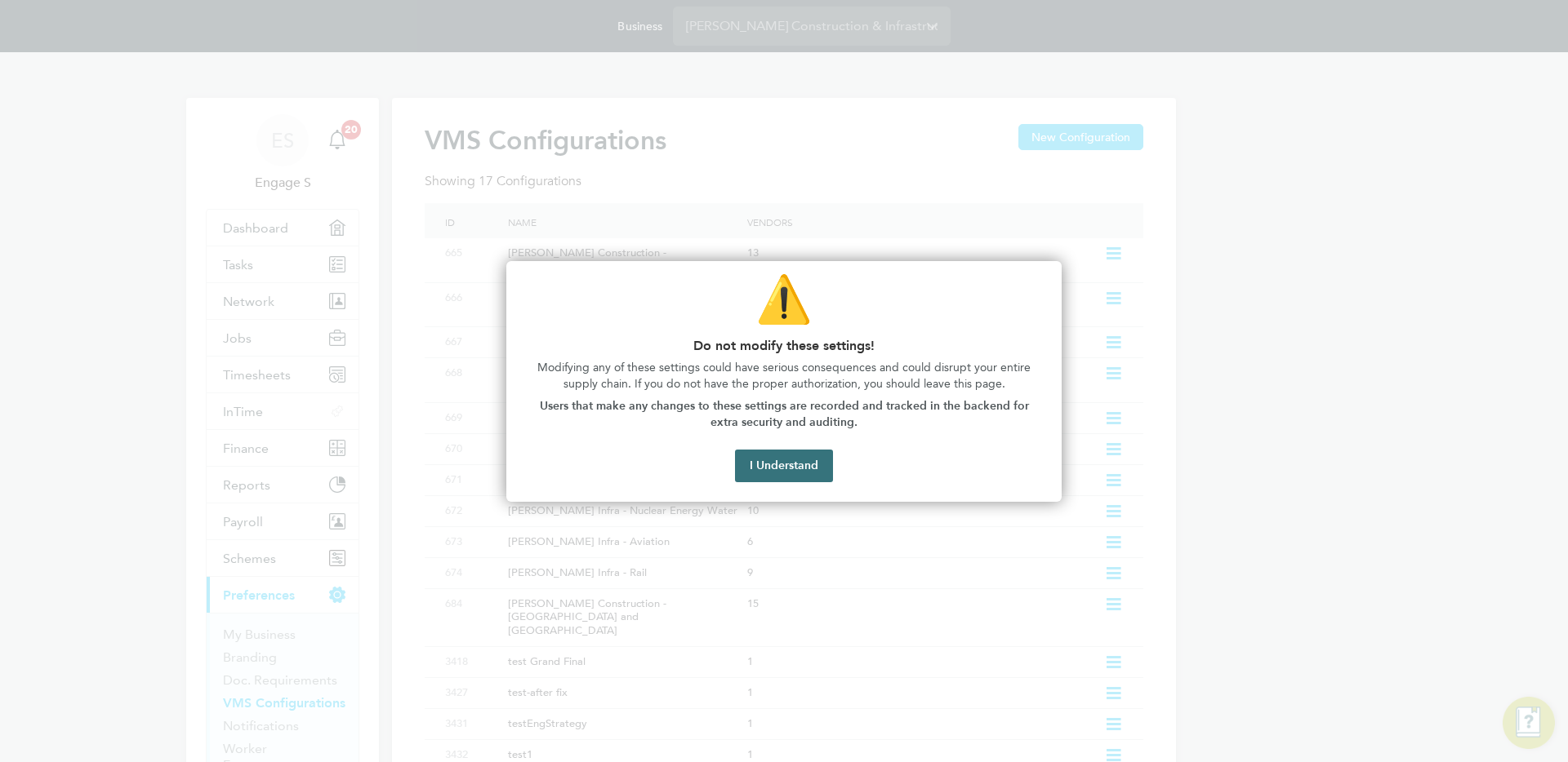
click at [818, 464] on button "I Understand" at bounding box center [784, 466] width 98 height 33
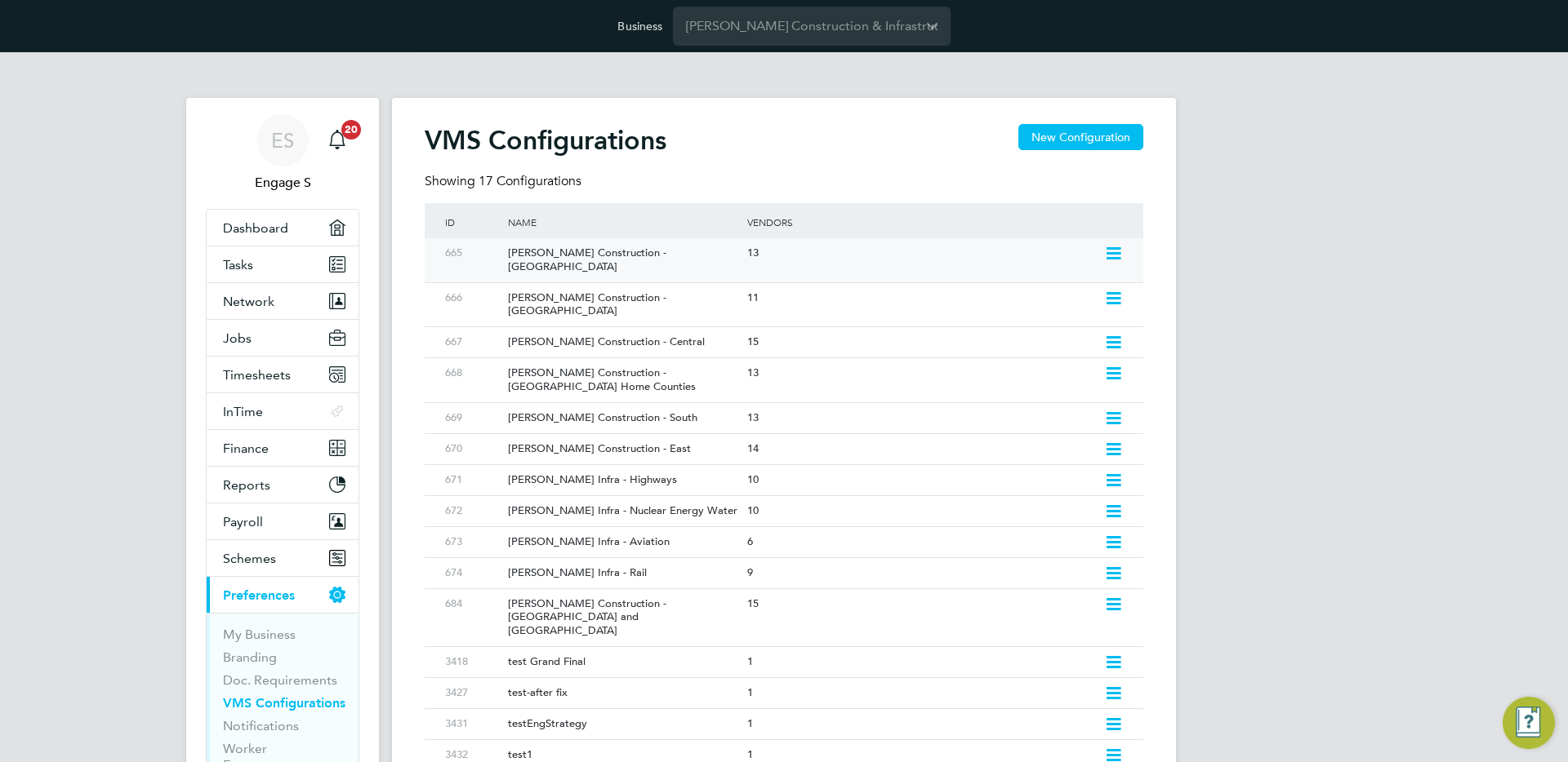
click at [1108, 253] on icon at bounding box center [1113, 254] width 21 height 13
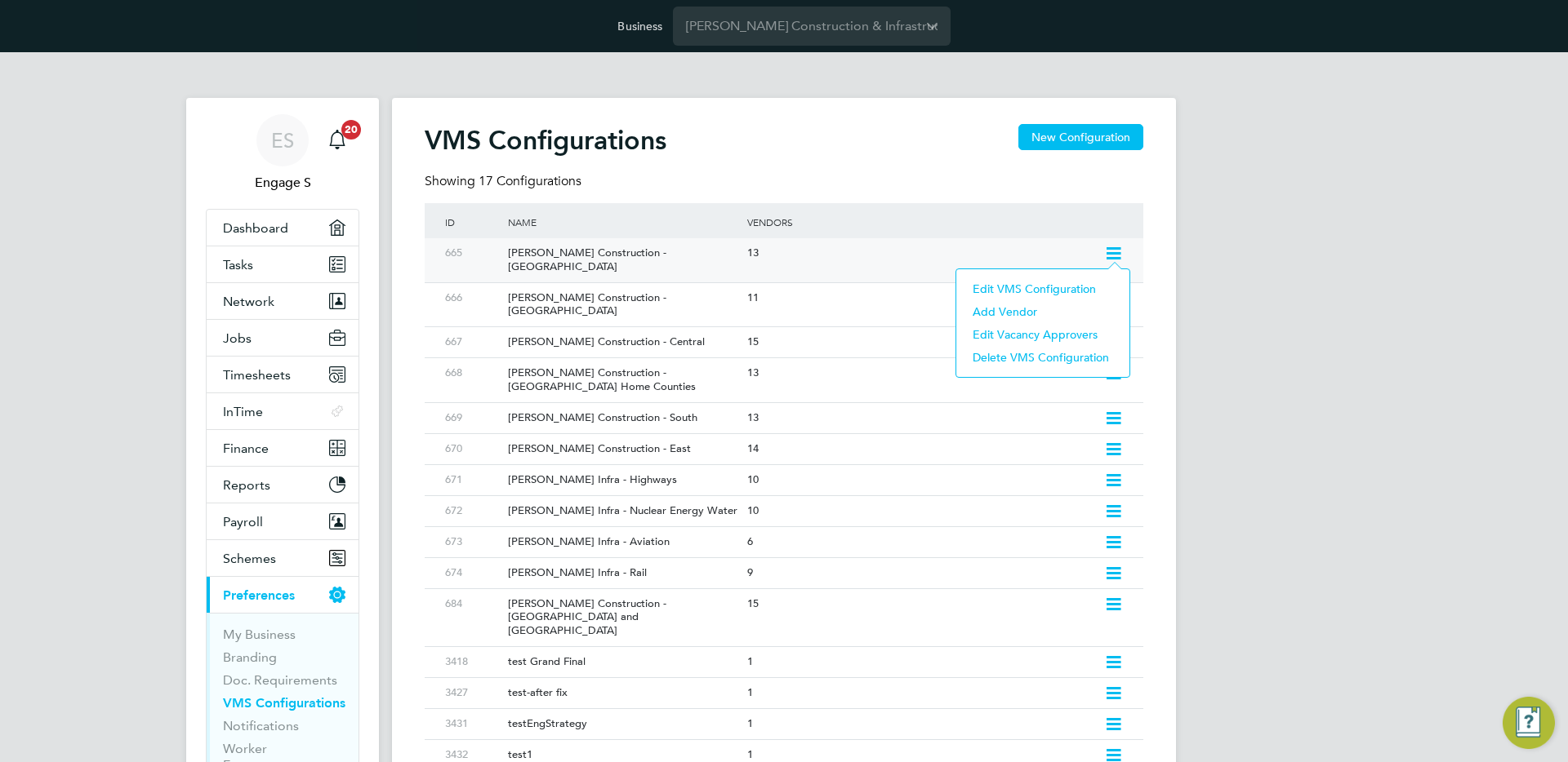
click at [1048, 291] on li "Edit VMS Configuration" at bounding box center [1043, 289] width 157 height 23
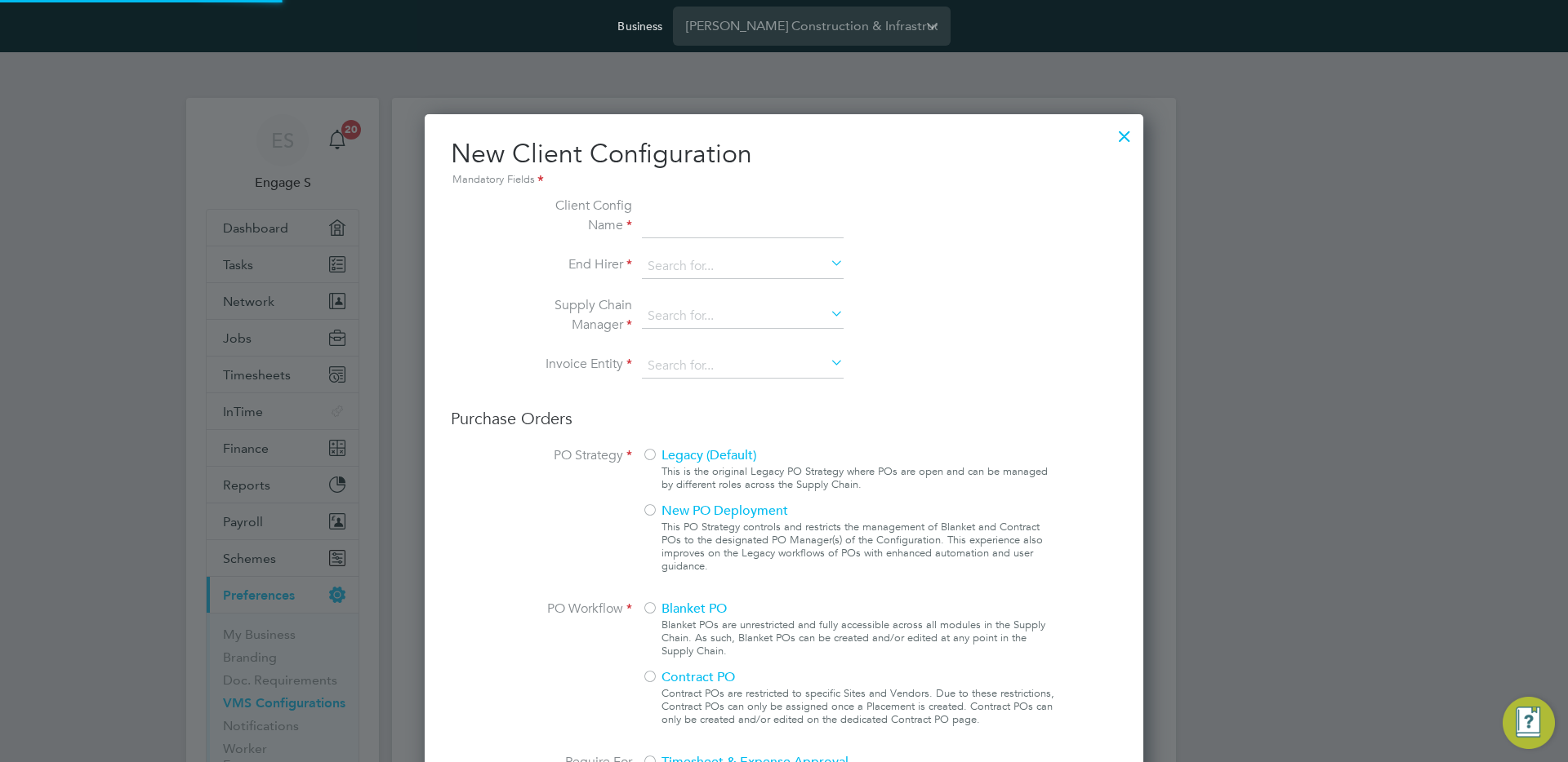
type input "Morgan Sindall Construction - Scotland"
type input "[PERSON_NAME] Construction & Infrastructure Ltd"
type input "Custom"
type input "By Vendor Group"
type input "No Limits"
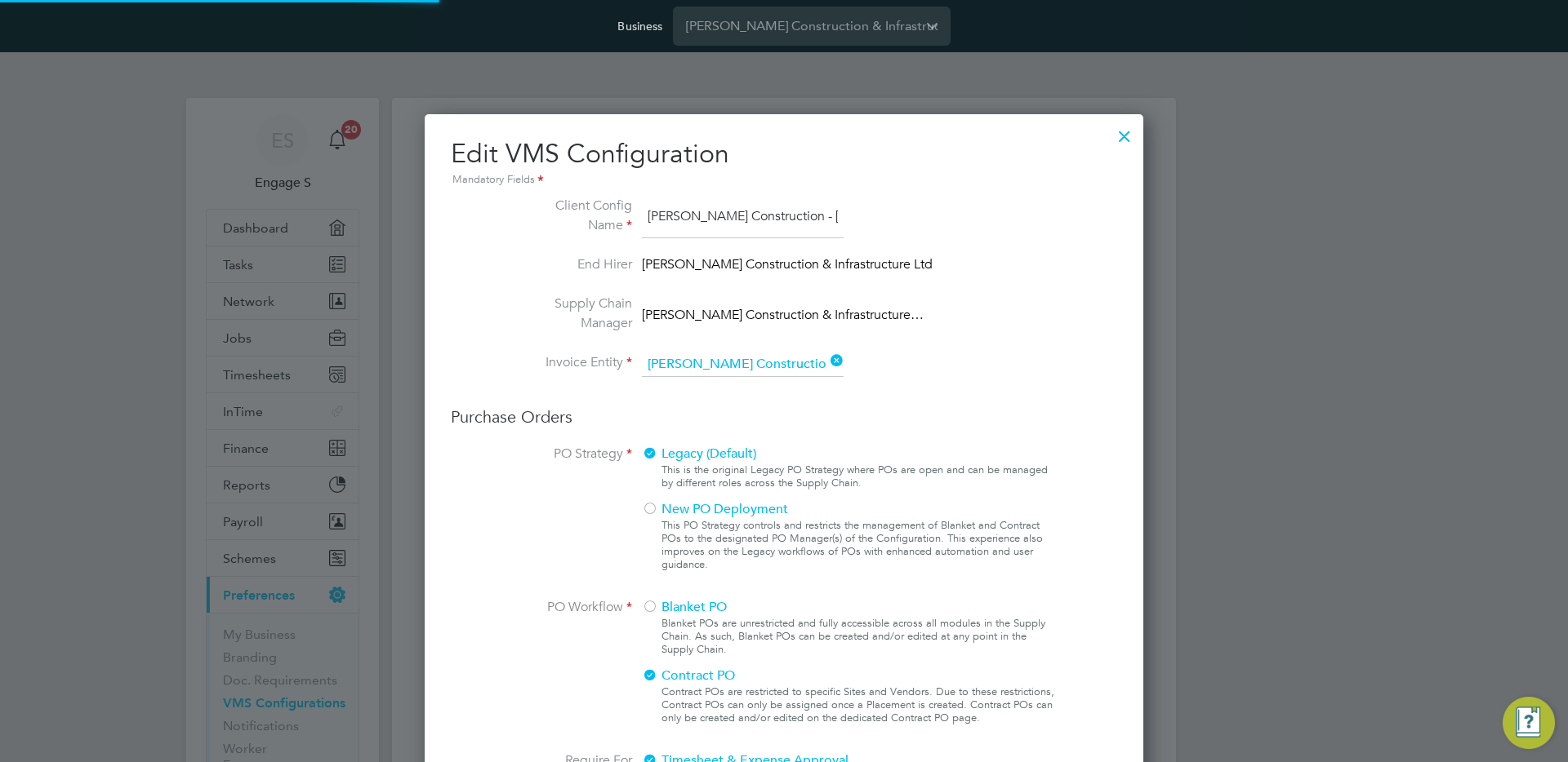
scroll to position [60, 549]
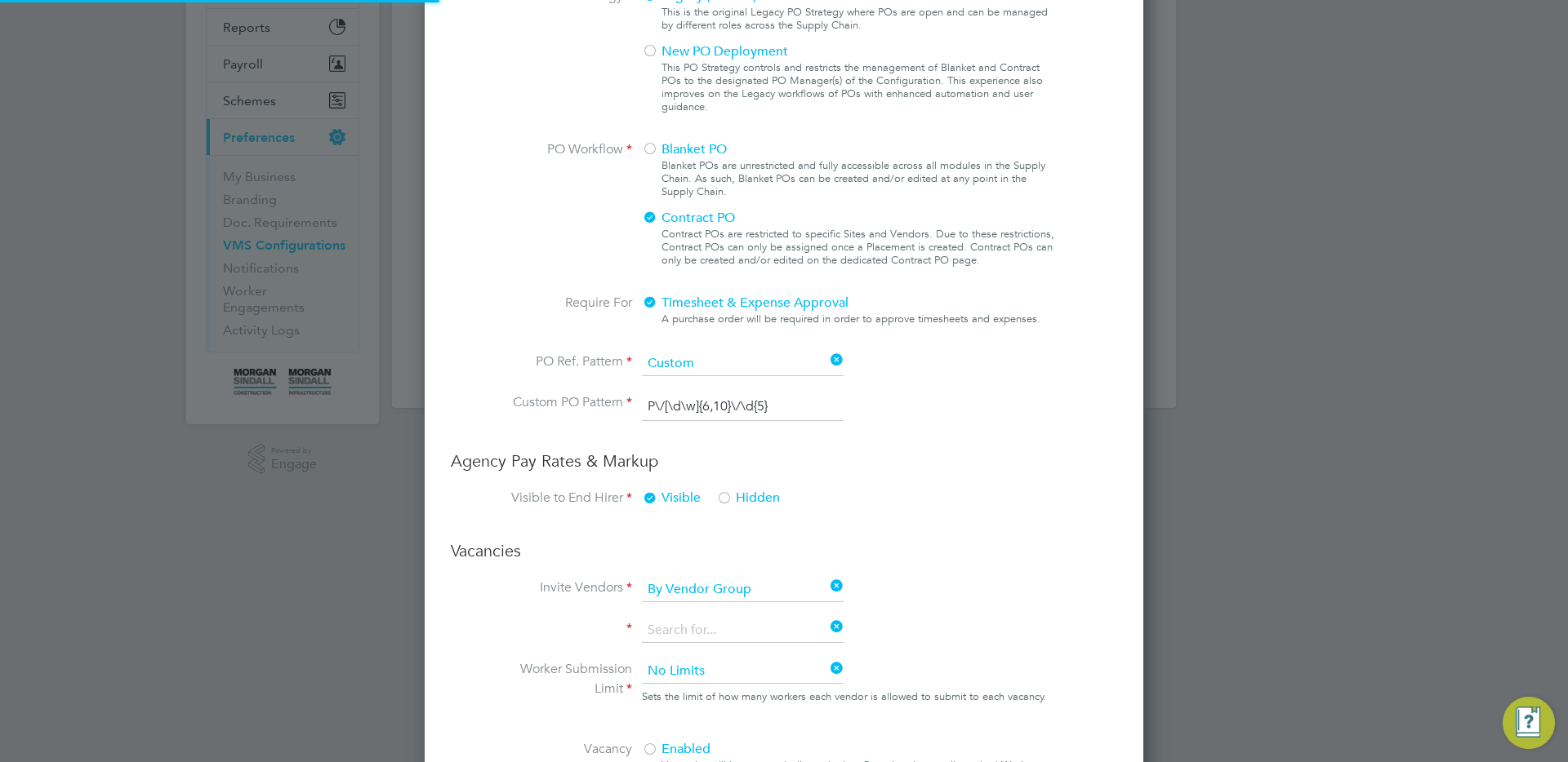
type input "Labour Desk"
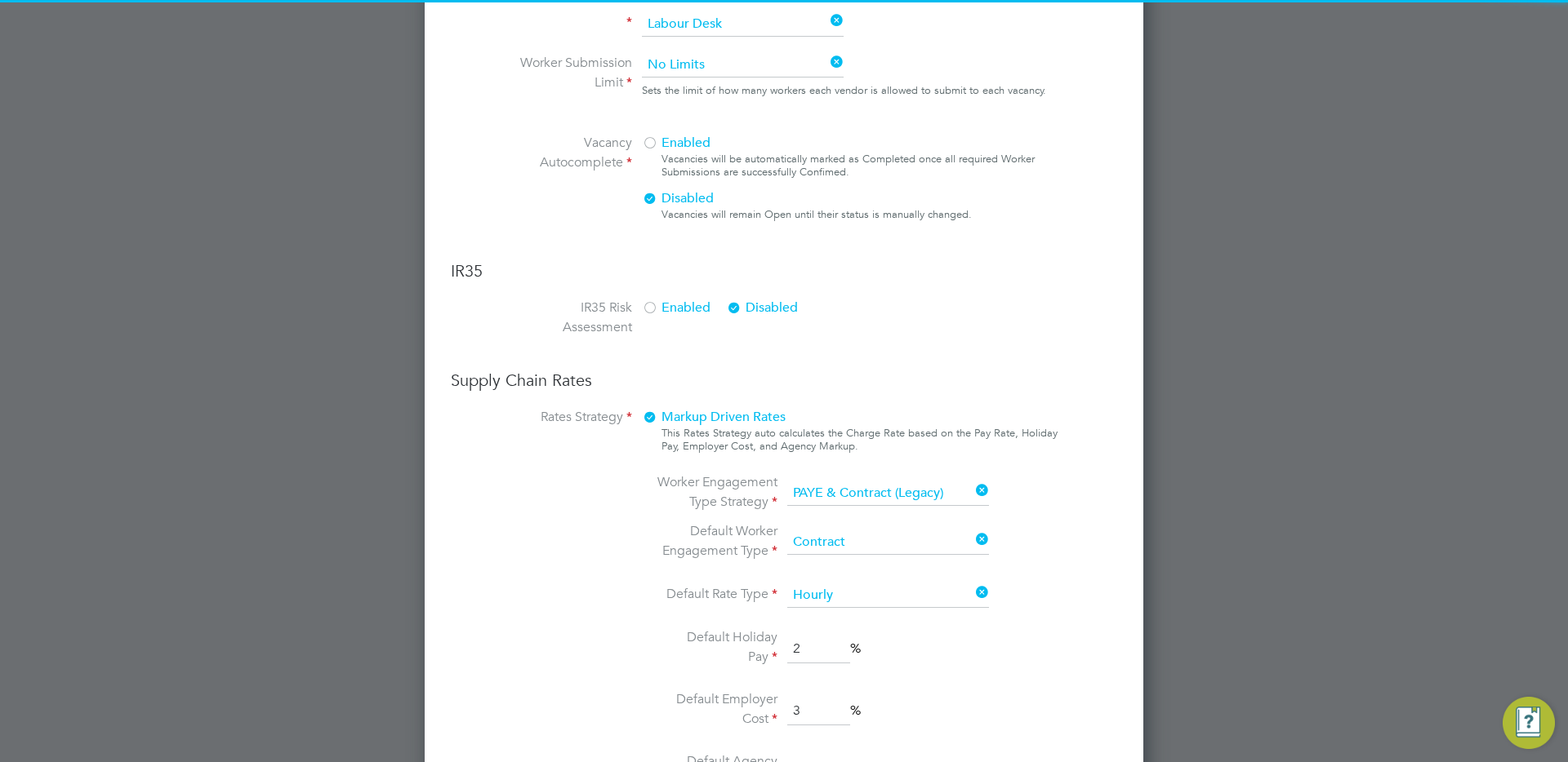
scroll to position [1123, 0]
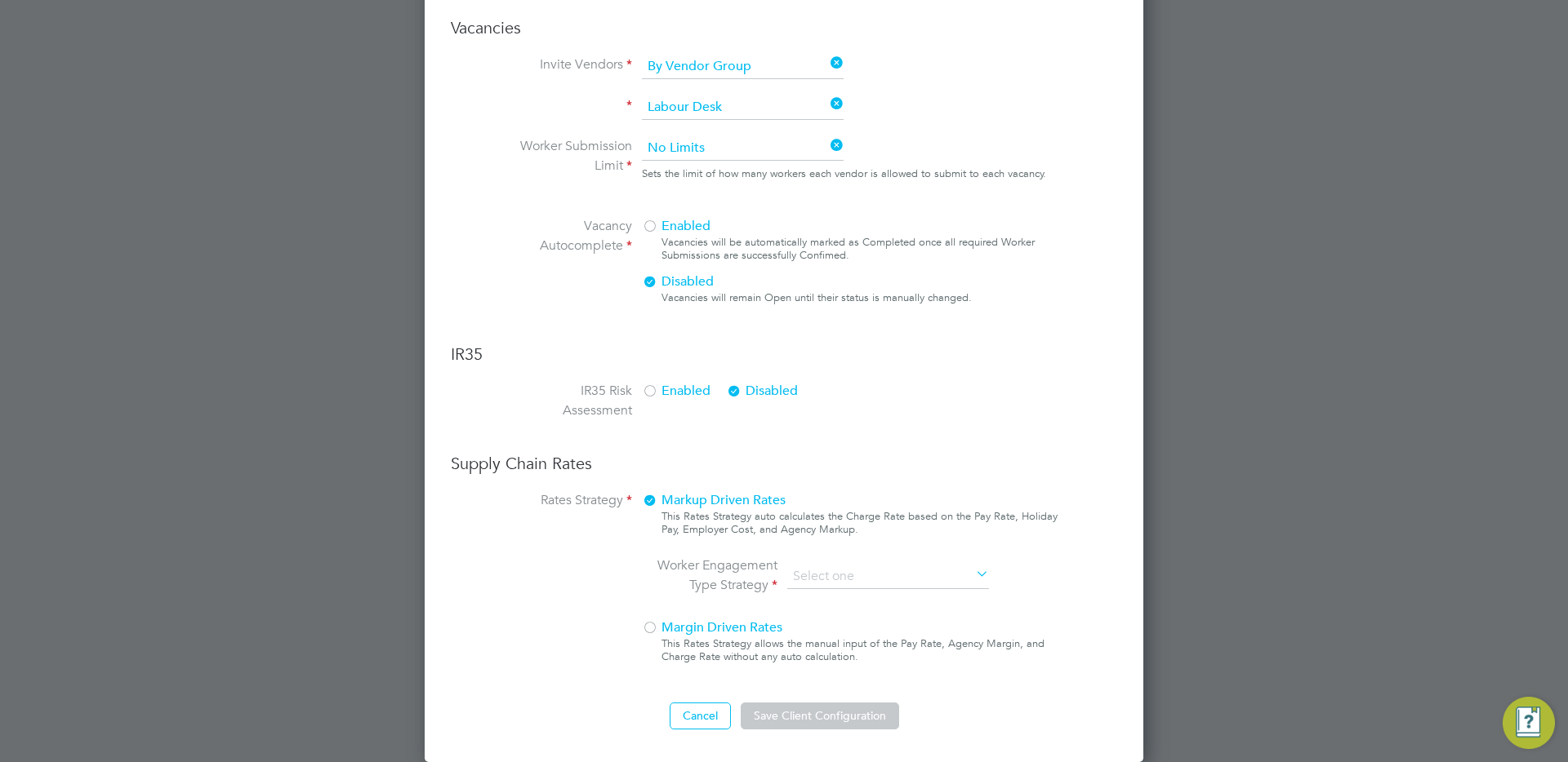
click at [858, 622] on li "PAYE & Contract (Legacy)" at bounding box center [887, 622] width 203 height 21
type input "PAYE & Contract (Legacy)"
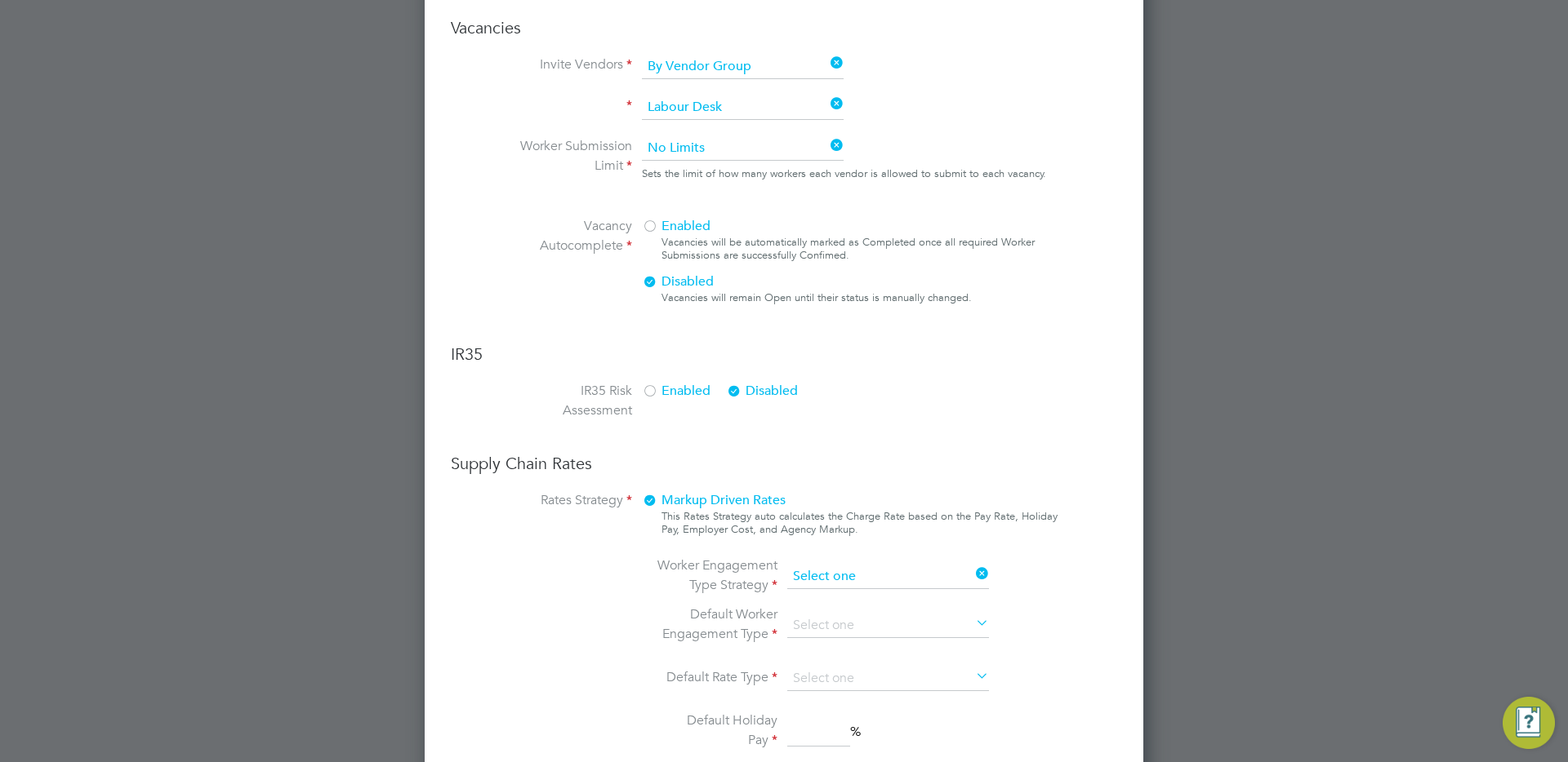
click at [843, 581] on input at bounding box center [887, 577] width 201 height 25
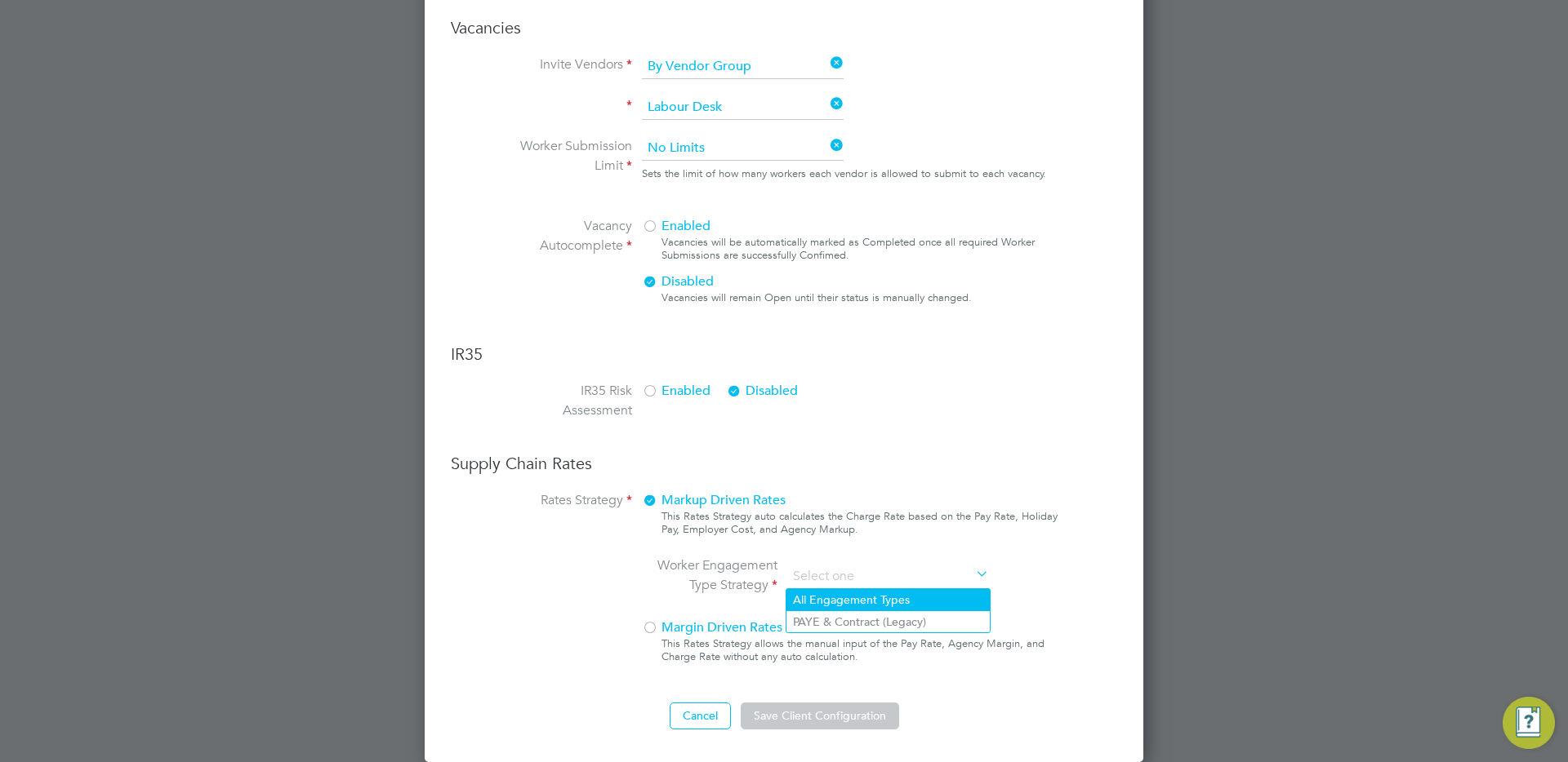
click at [829, 592] on li "All Engagement Types" at bounding box center [887, 599] width 203 height 21
type input "All Engagement Types"
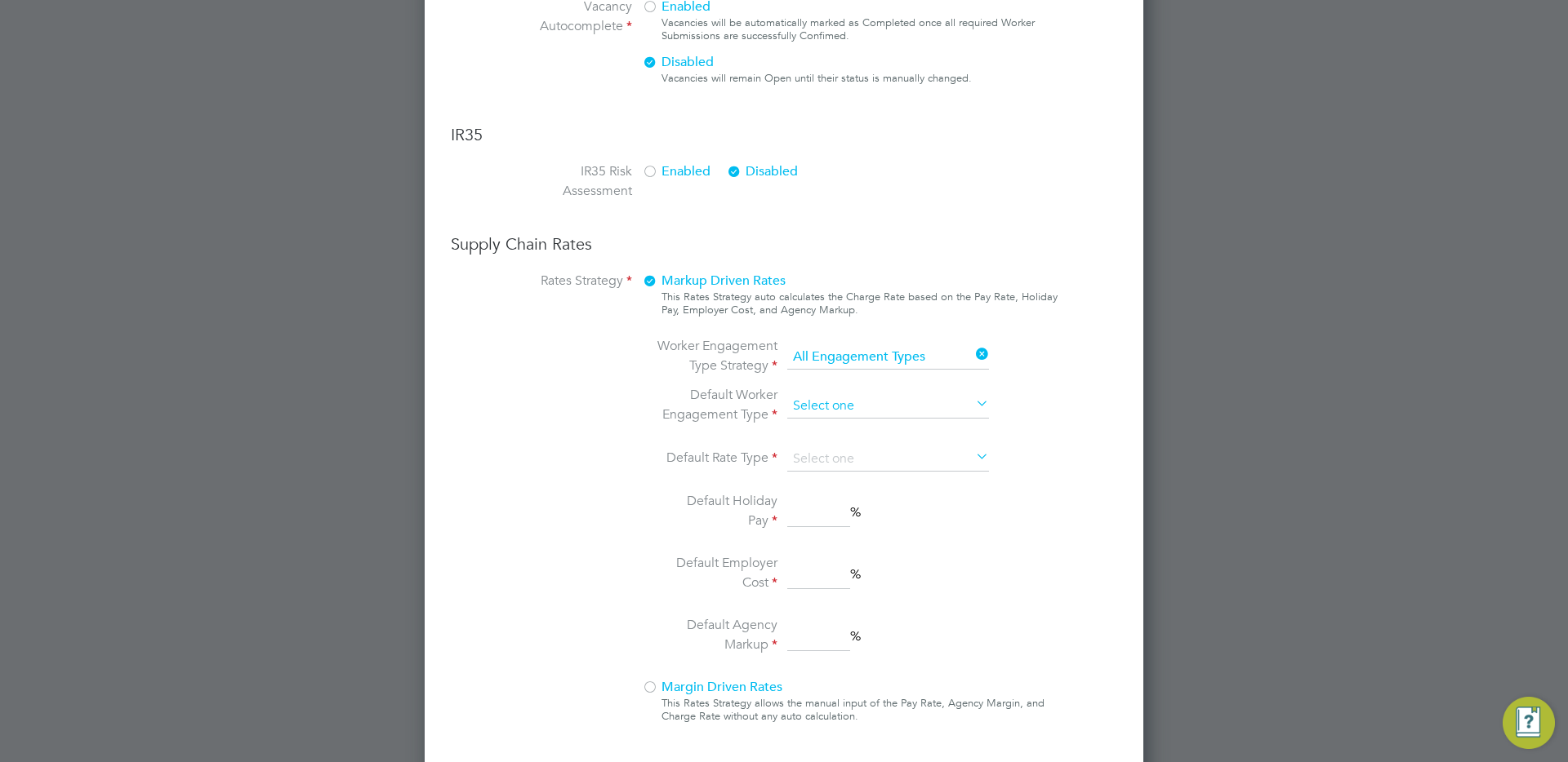
scroll to position [1260, 0]
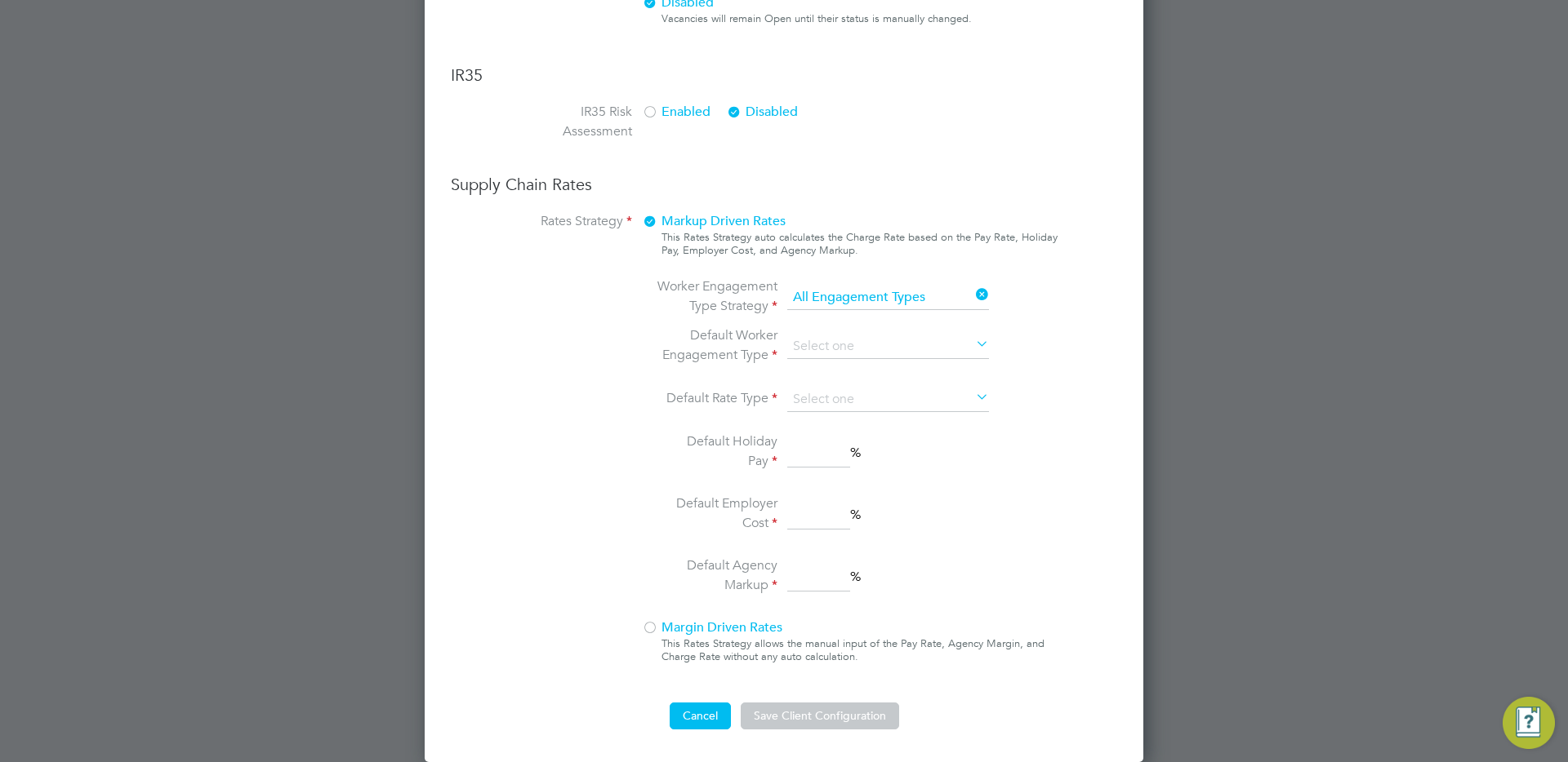
click at [696, 712] on button "Cancel" at bounding box center [700, 716] width 61 height 26
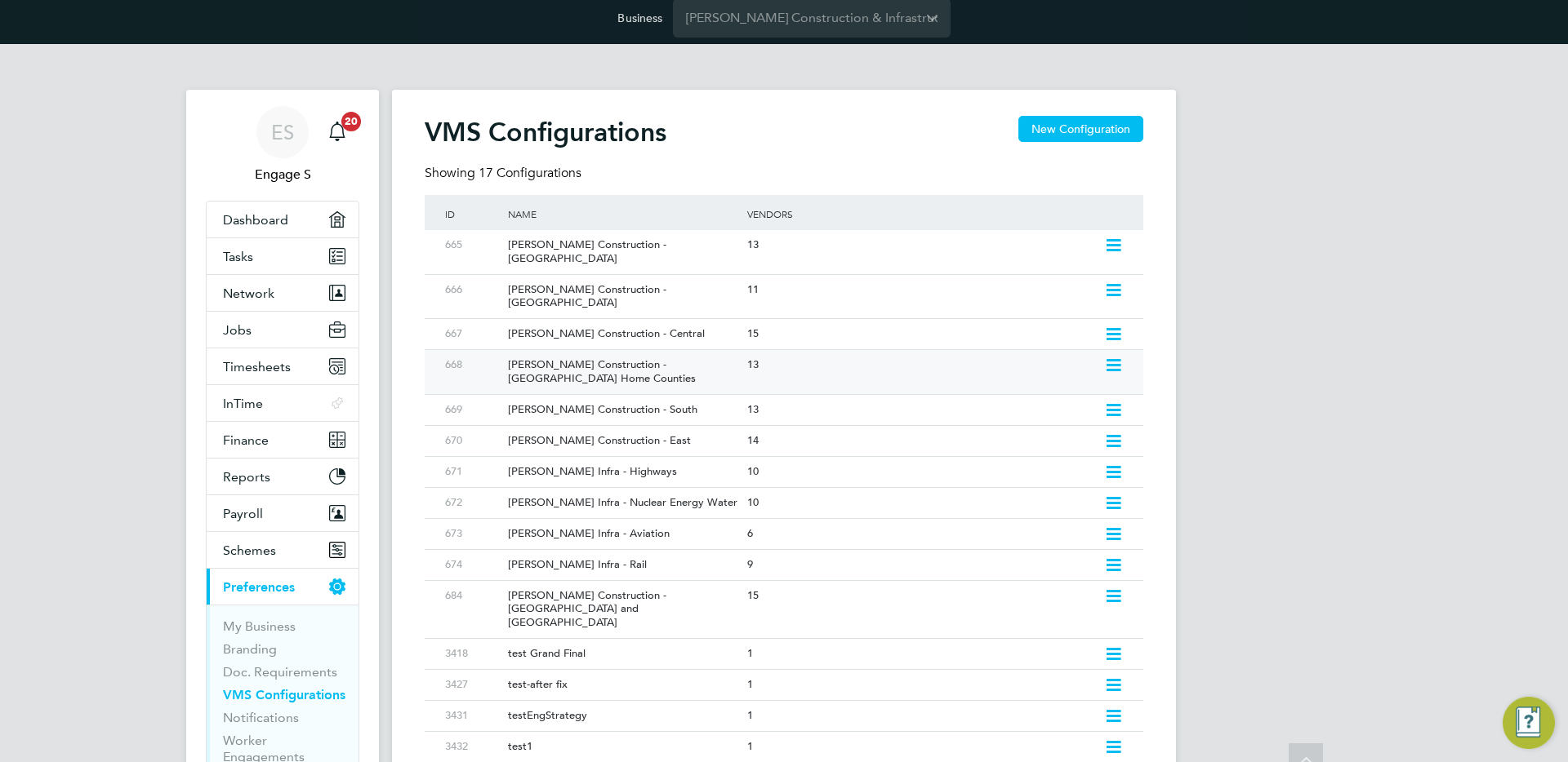
scroll to position [0, 0]
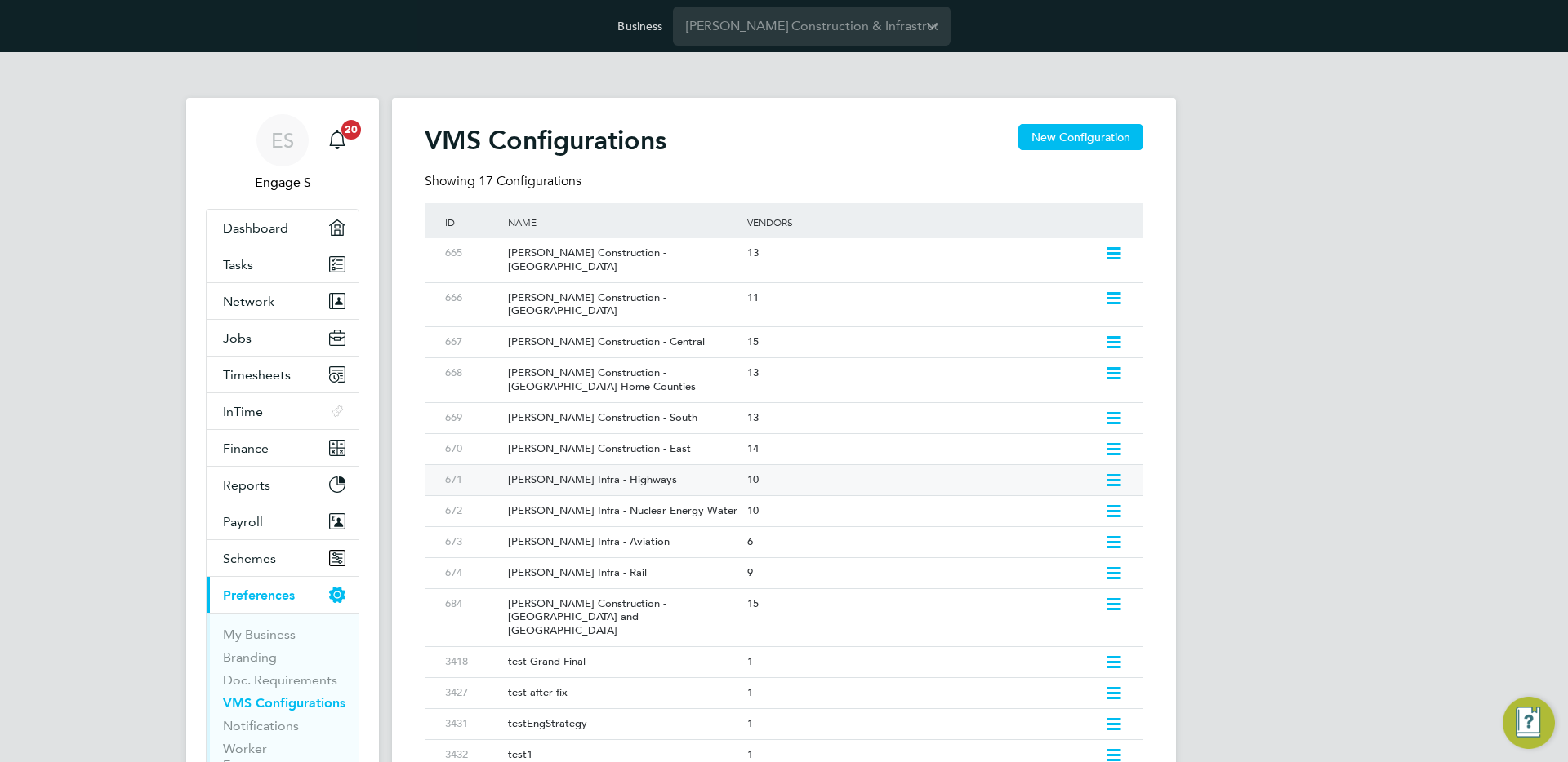
click at [1112, 475] on icon at bounding box center [1113, 481] width 21 height 13
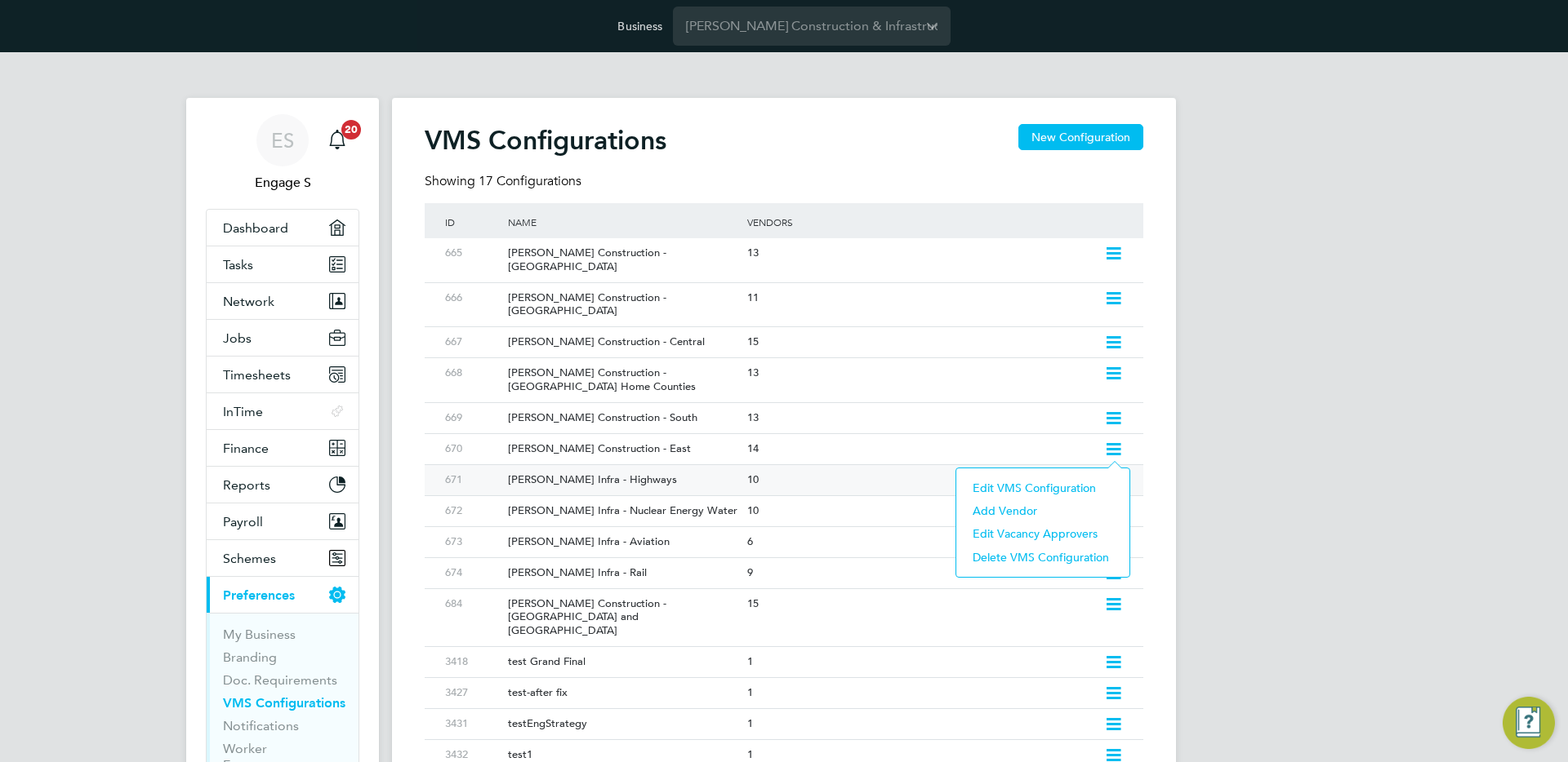
click at [1051, 490] on li "Edit VMS Configuration" at bounding box center [1043, 488] width 157 height 23
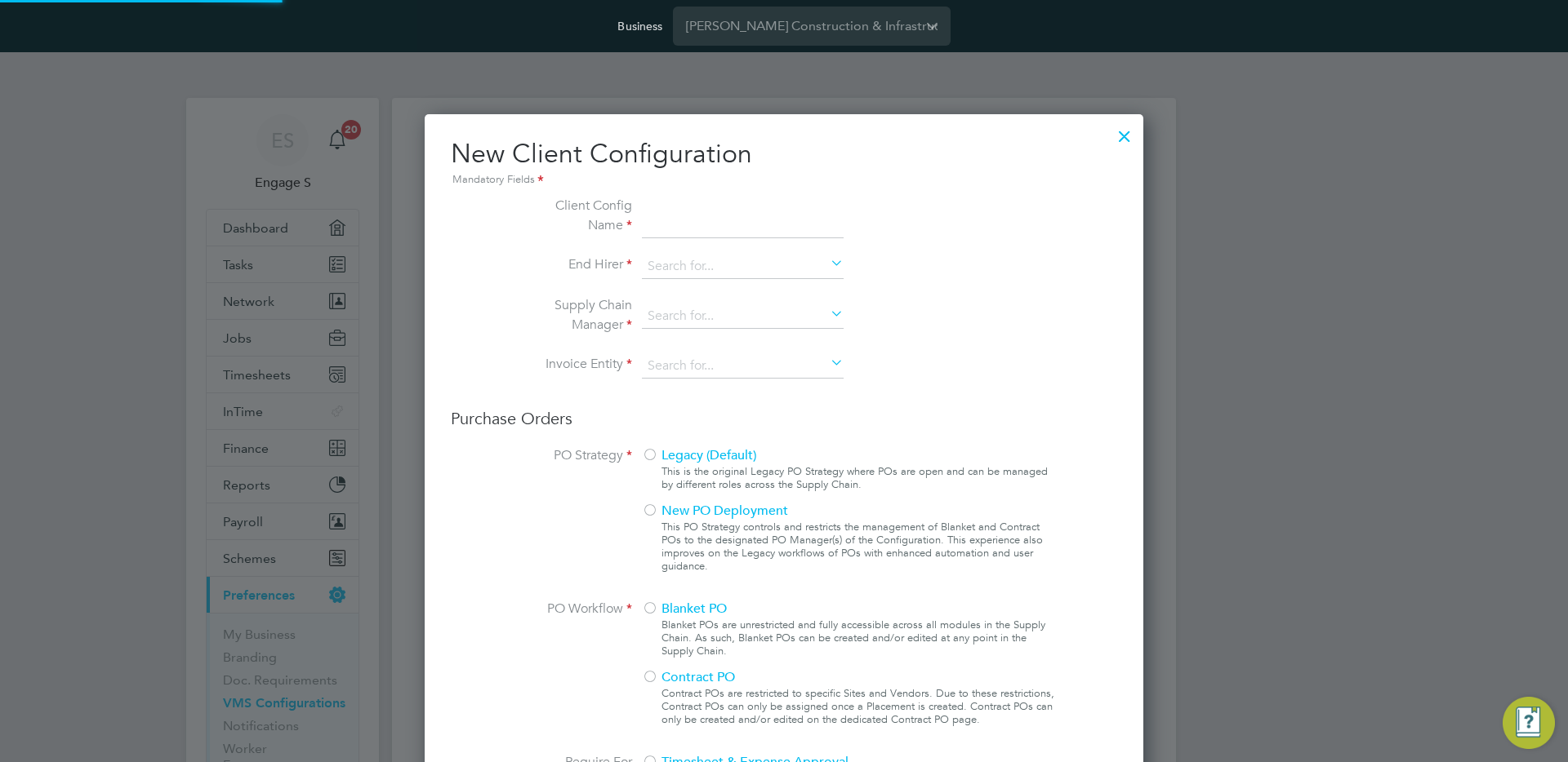
scroll to position [1483, 720]
type input "Morgan Sindall Infra - Highways"
type input "[PERSON_NAME] Construction & Infrastructure Ltd"
type input "Any Text"
type input "By Vendor Group"
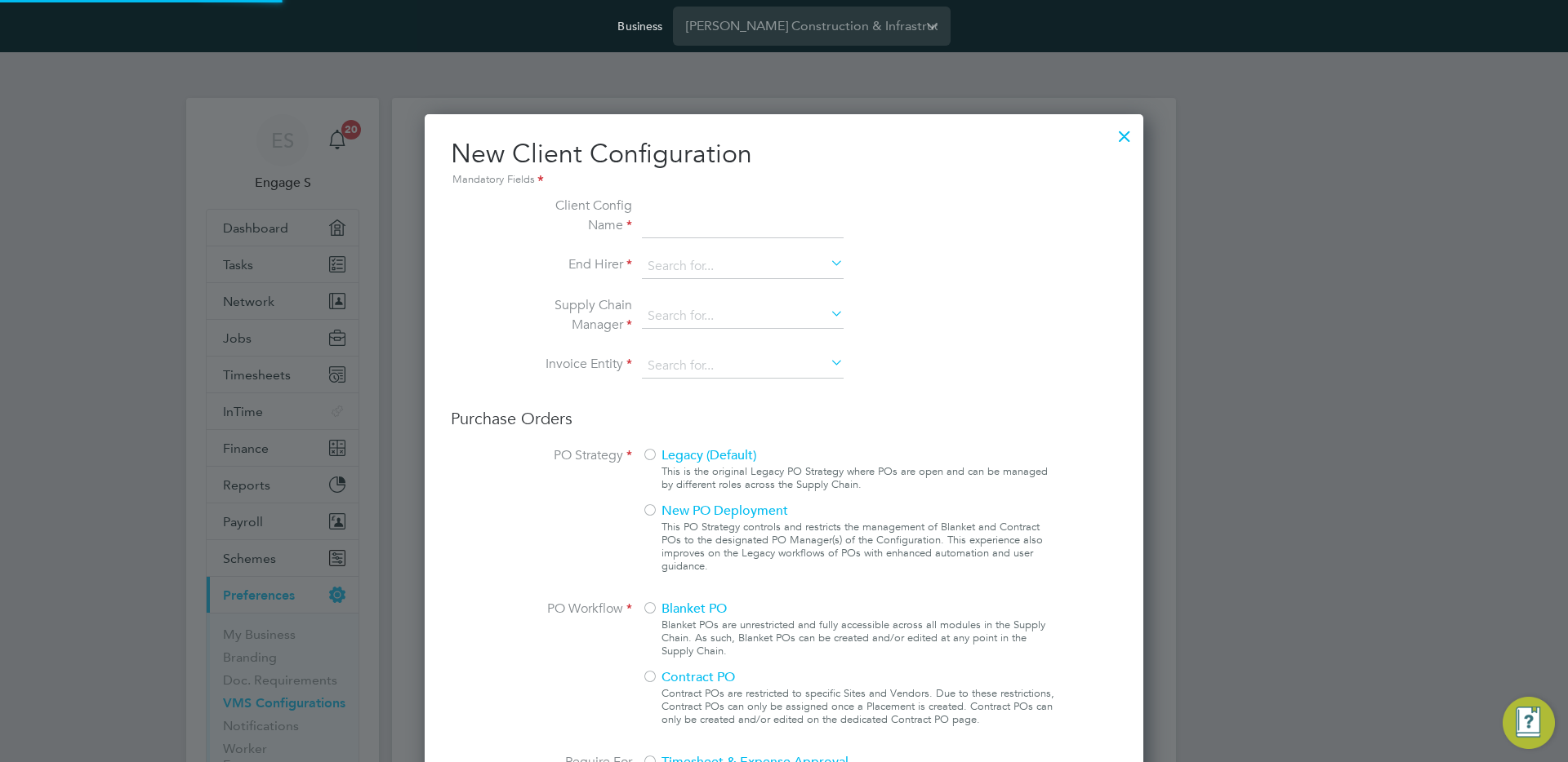
type input "No Limits"
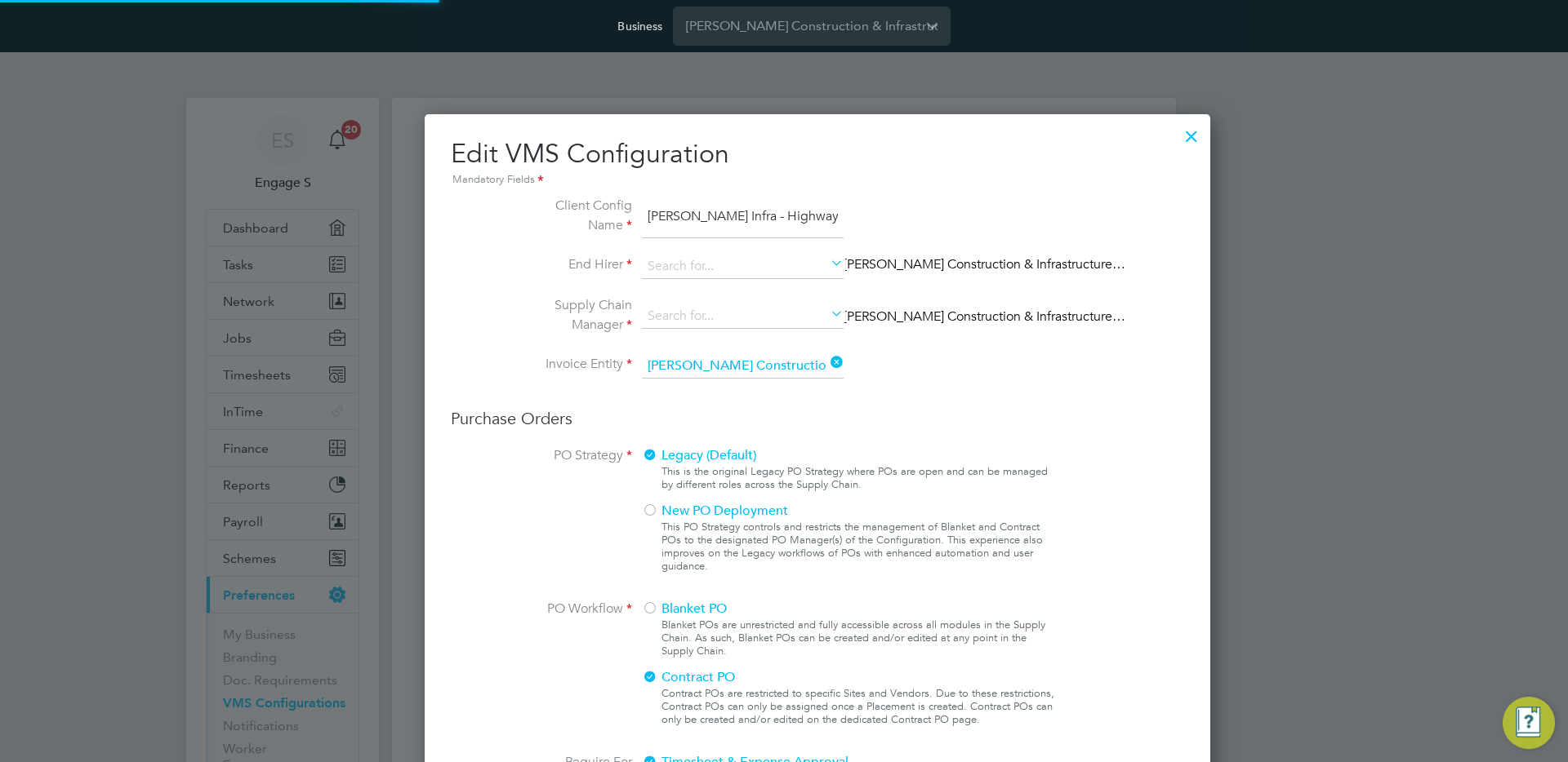
scroll to position [1863, 720]
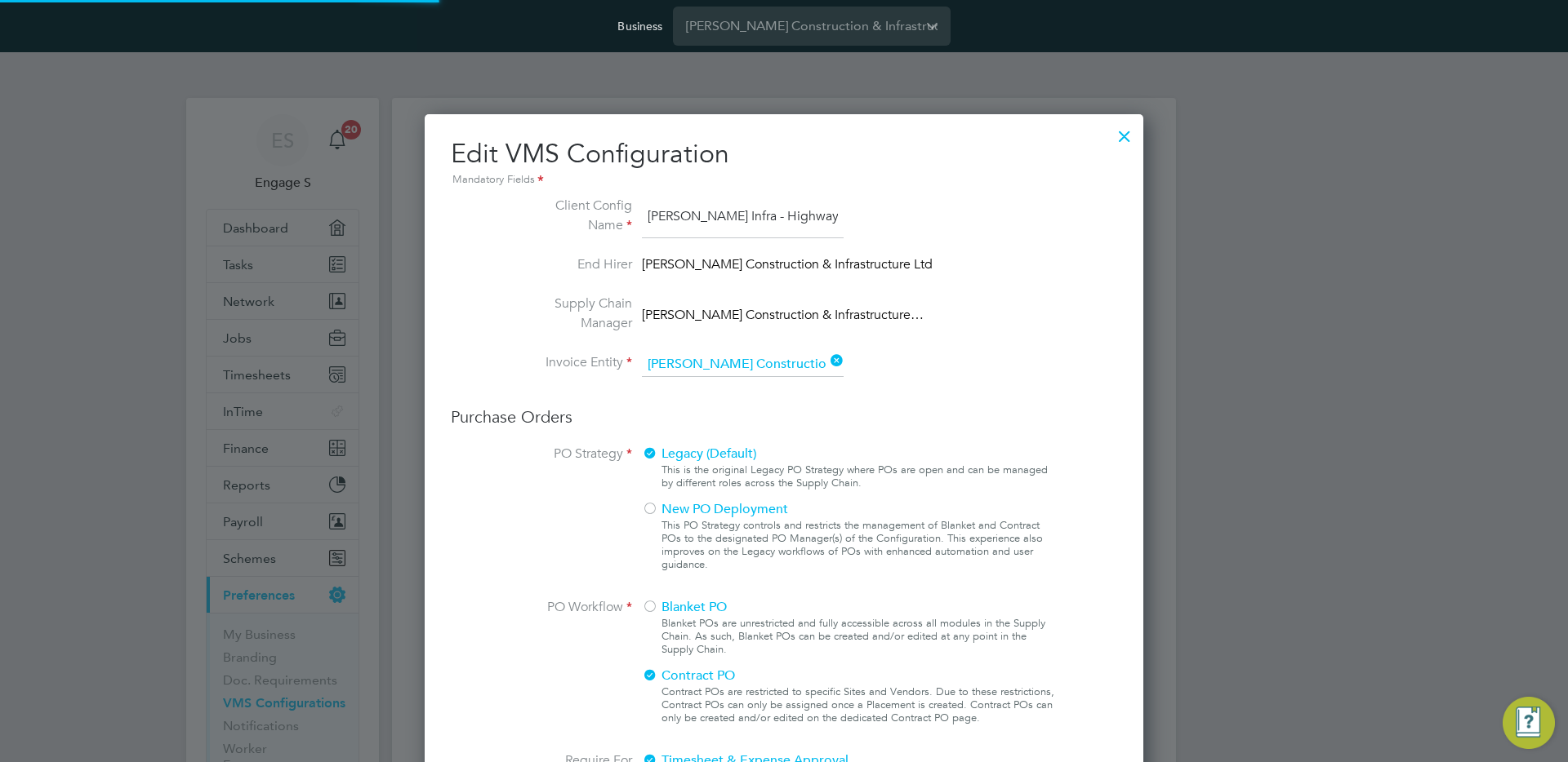
type input "Labour Desk"
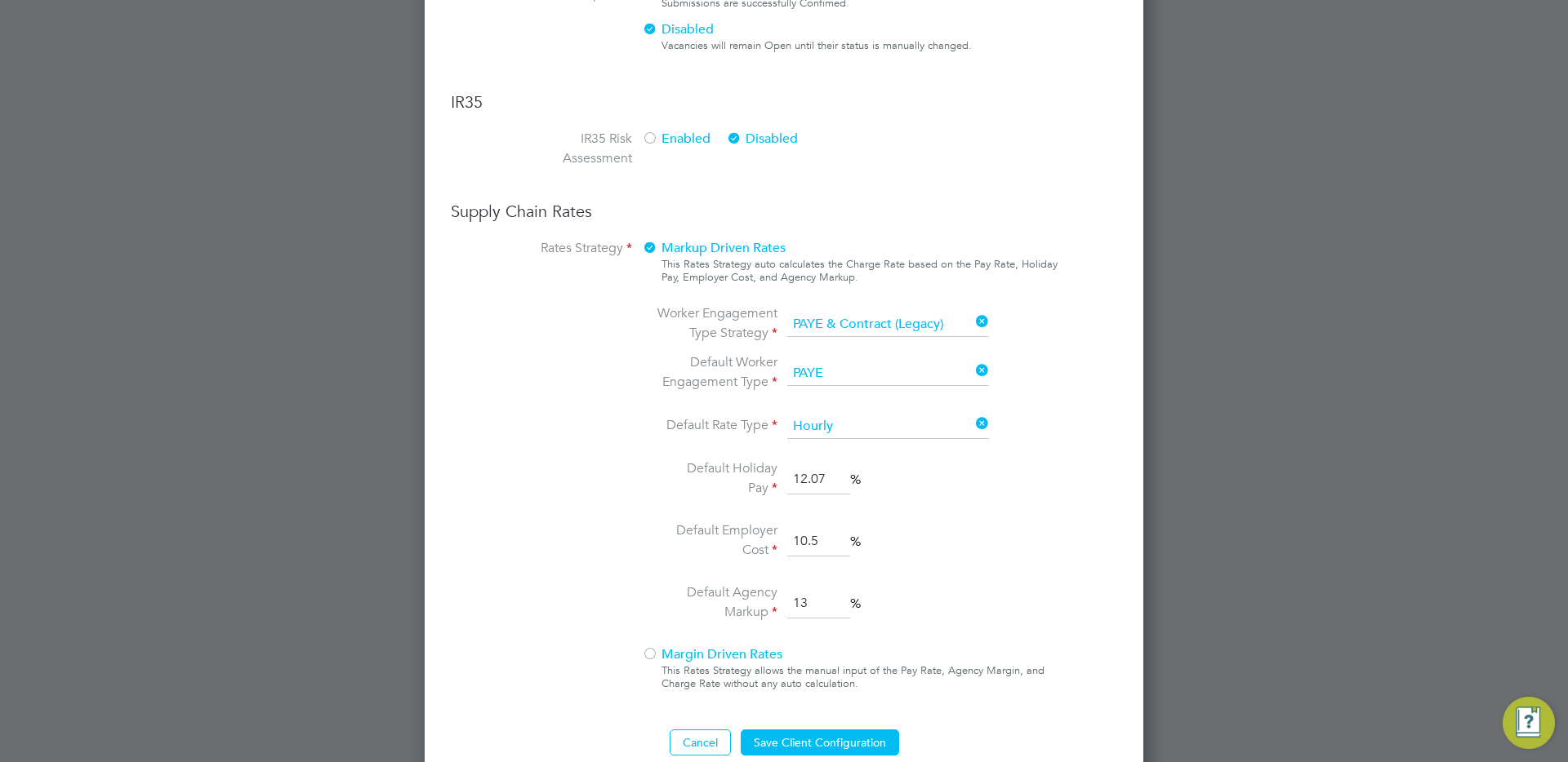
scroll to position [0, 0]
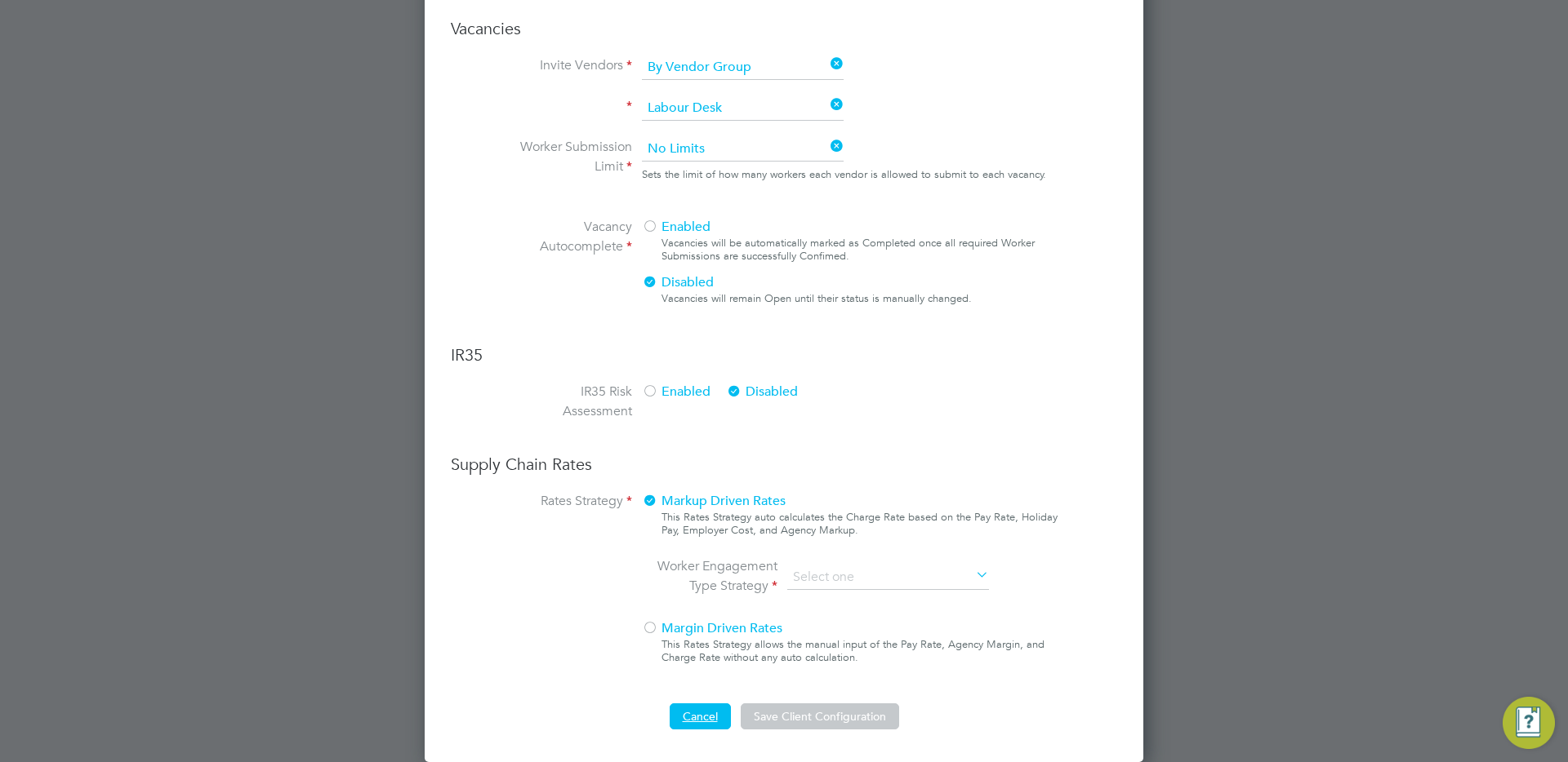
click at [703, 711] on button "Cancel" at bounding box center [700, 717] width 61 height 26
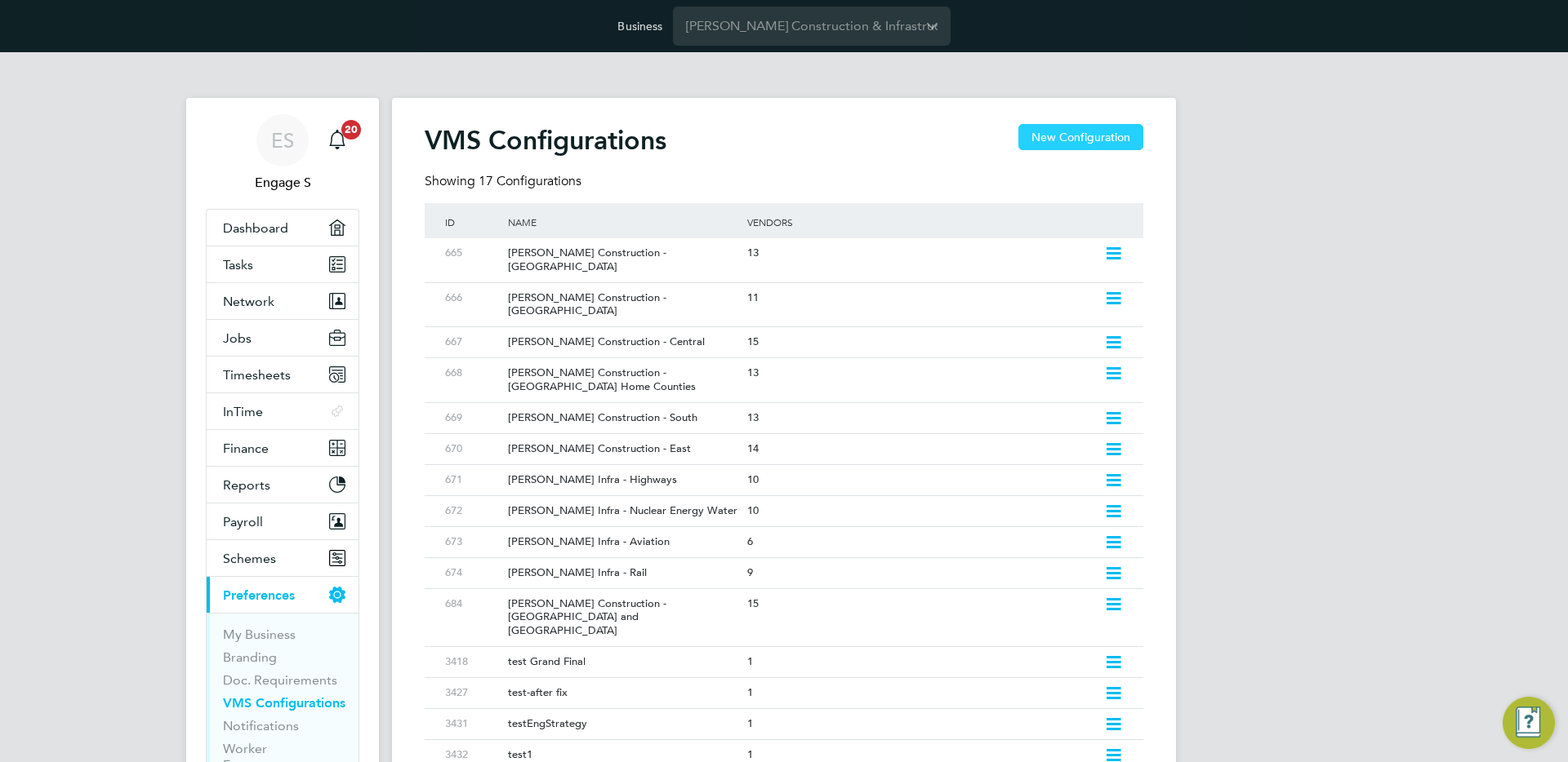
click at [1063, 135] on button "New Configuration" at bounding box center [1081, 137] width 125 height 26
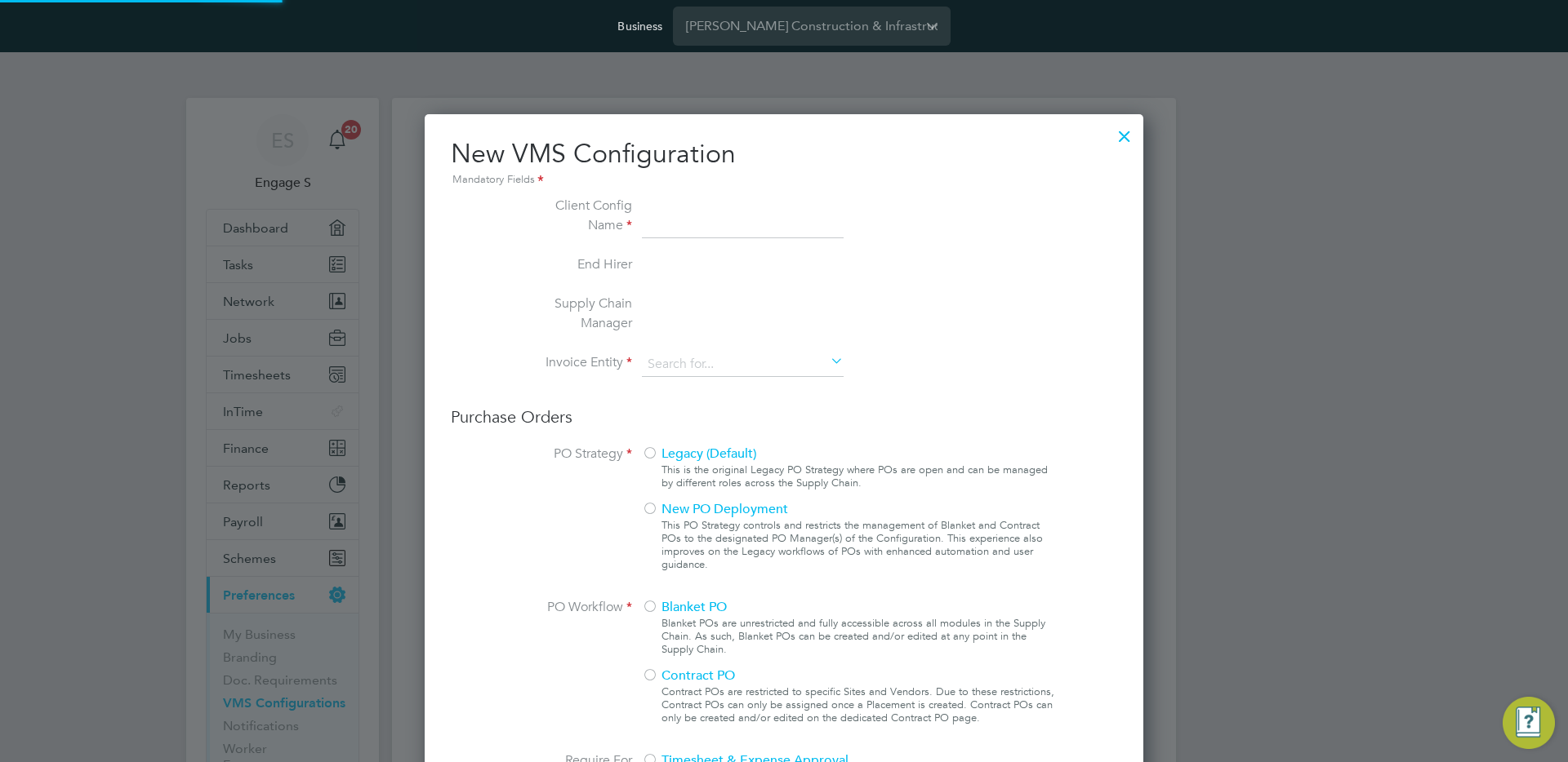
type input "Letters & Digits"
type input "Automatically"
type input "No Limits"
type input "testtt"
click at [716, 363] on input at bounding box center [742, 365] width 201 height 25
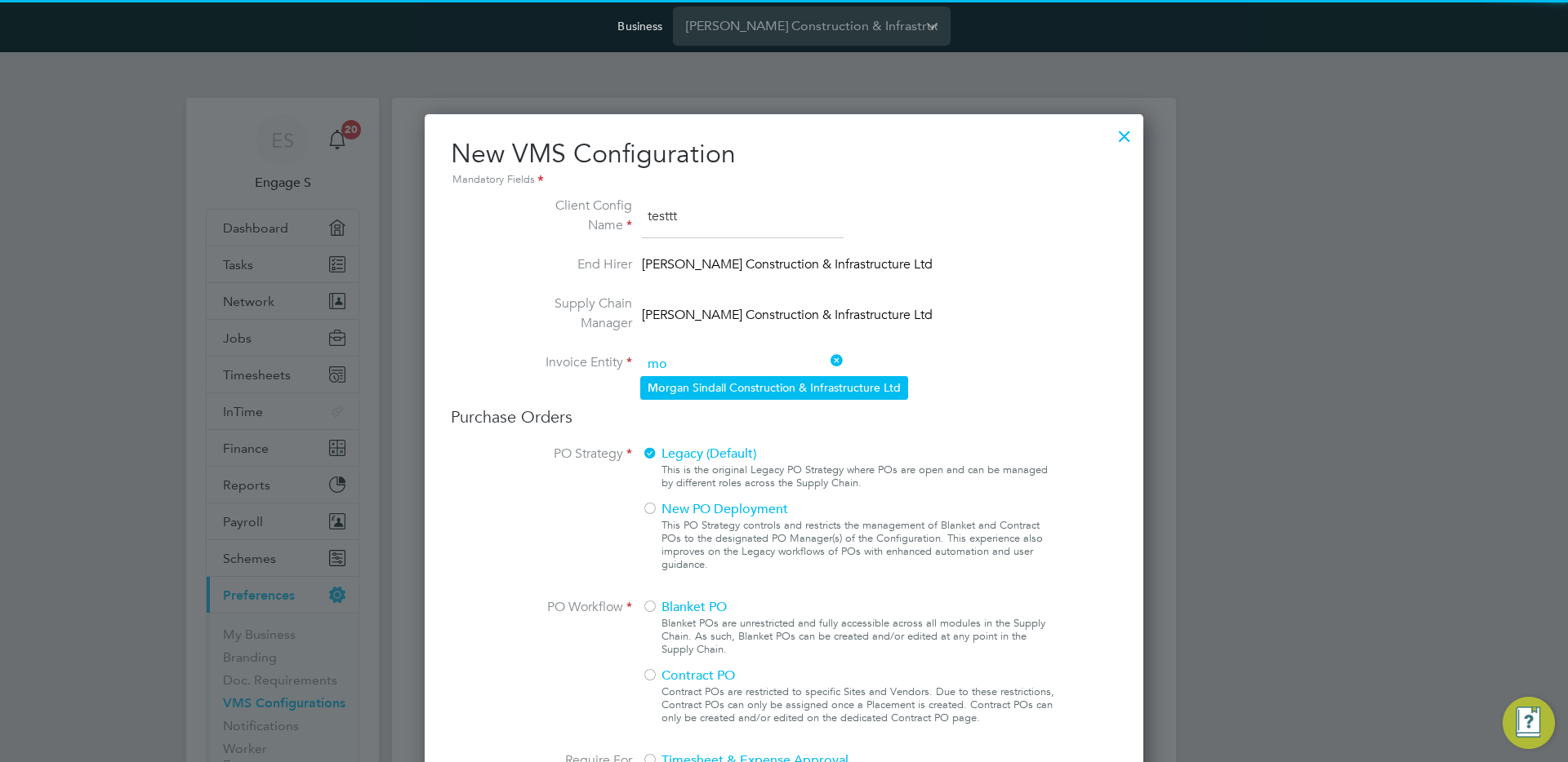
click at [712, 382] on li "Mo rgan Sindall Construction & Infrastructure Ltd" at bounding box center [774, 388] width 266 height 22
type input "[PERSON_NAME] Construction & Infrastructure Ltd"
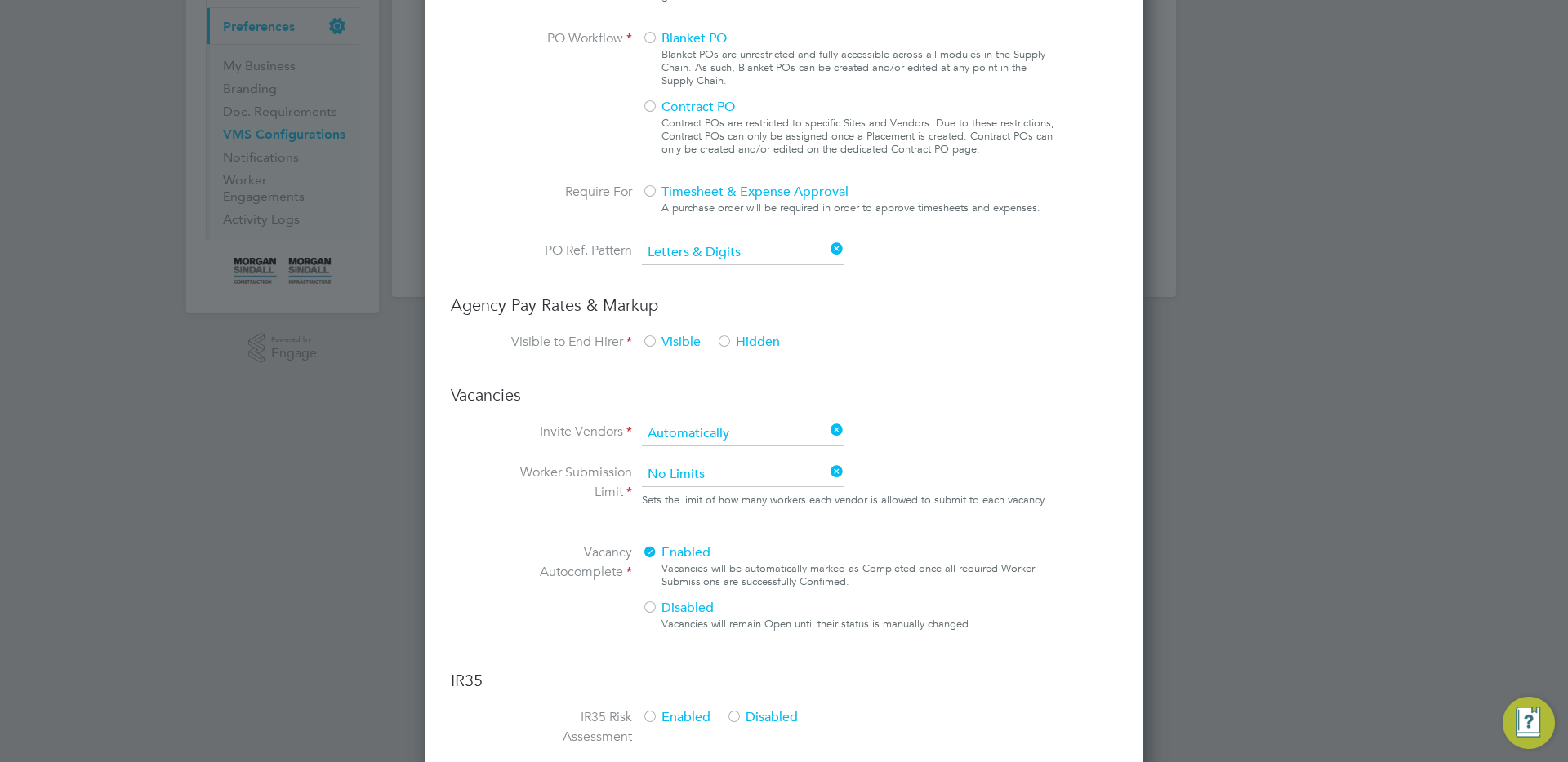
click at [649, 113] on div at bounding box center [650, 107] width 16 height 16
click at [730, 338] on div at bounding box center [723, 342] width 16 height 16
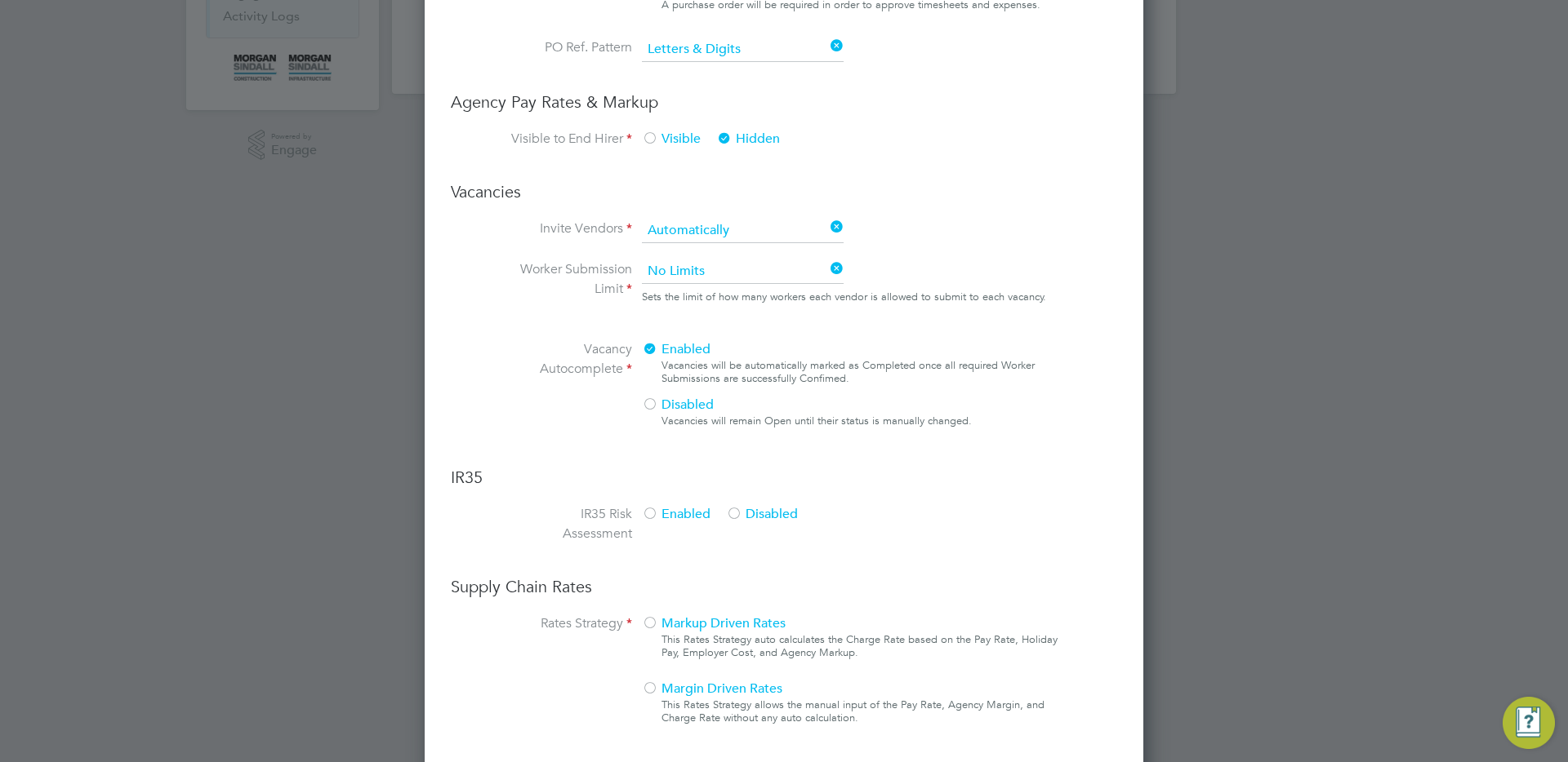
click at [740, 516] on div at bounding box center [733, 514] width 16 height 16
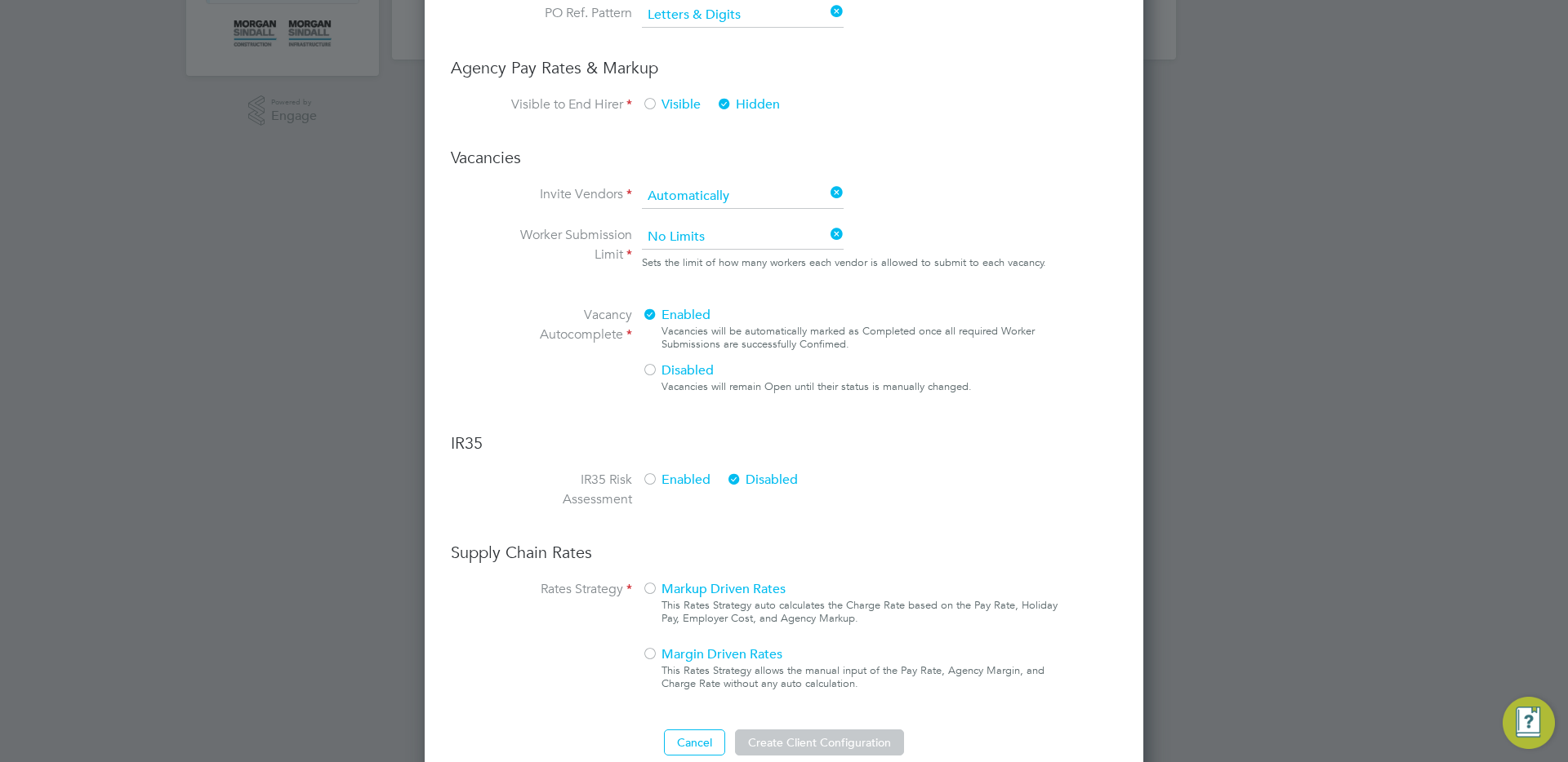
click at [656, 648] on div at bounding box center [650, 655] width 16 height 16
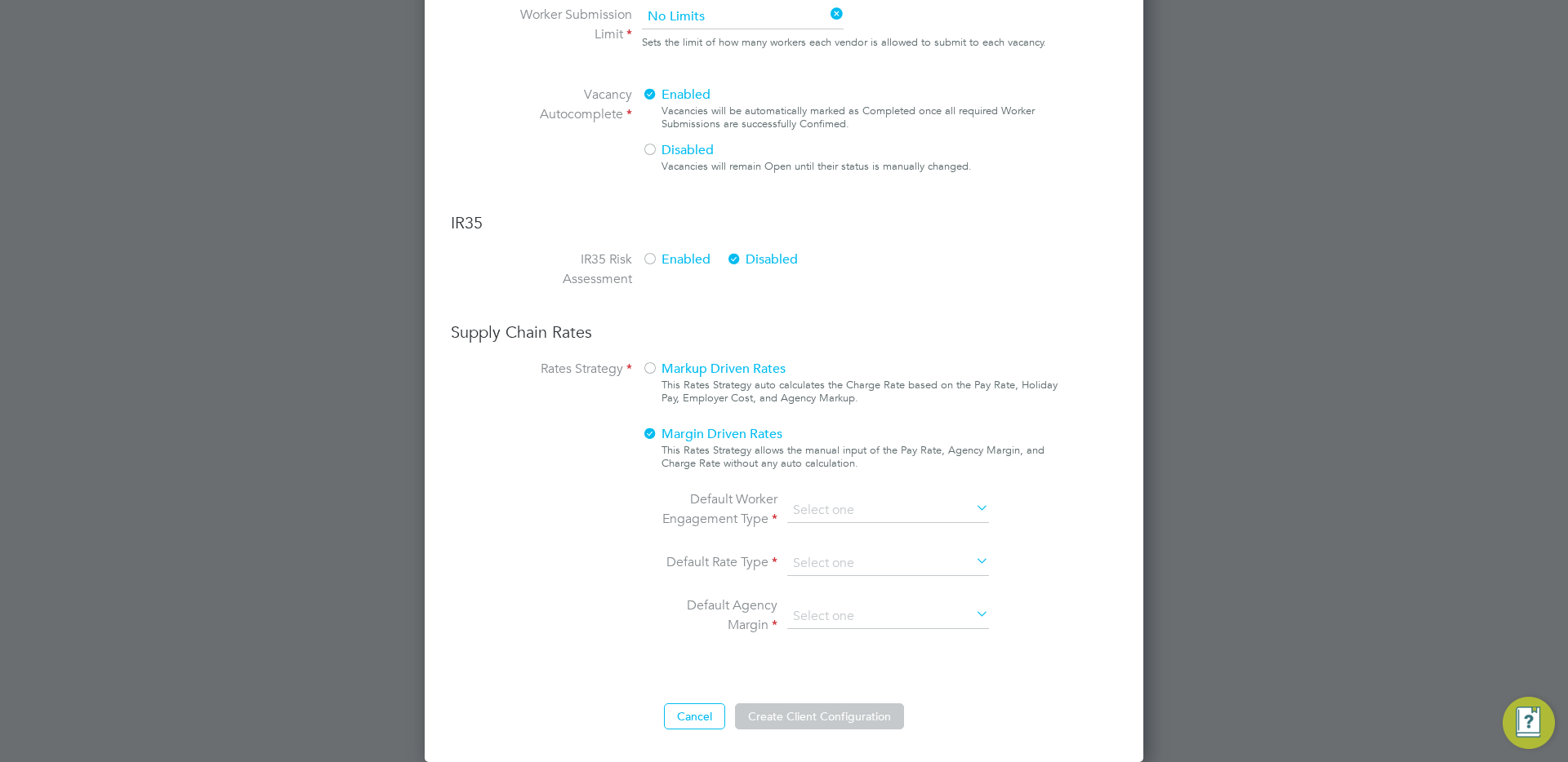
click at [650, 365] on div at bounding box center [650, 369] width 16 height 16
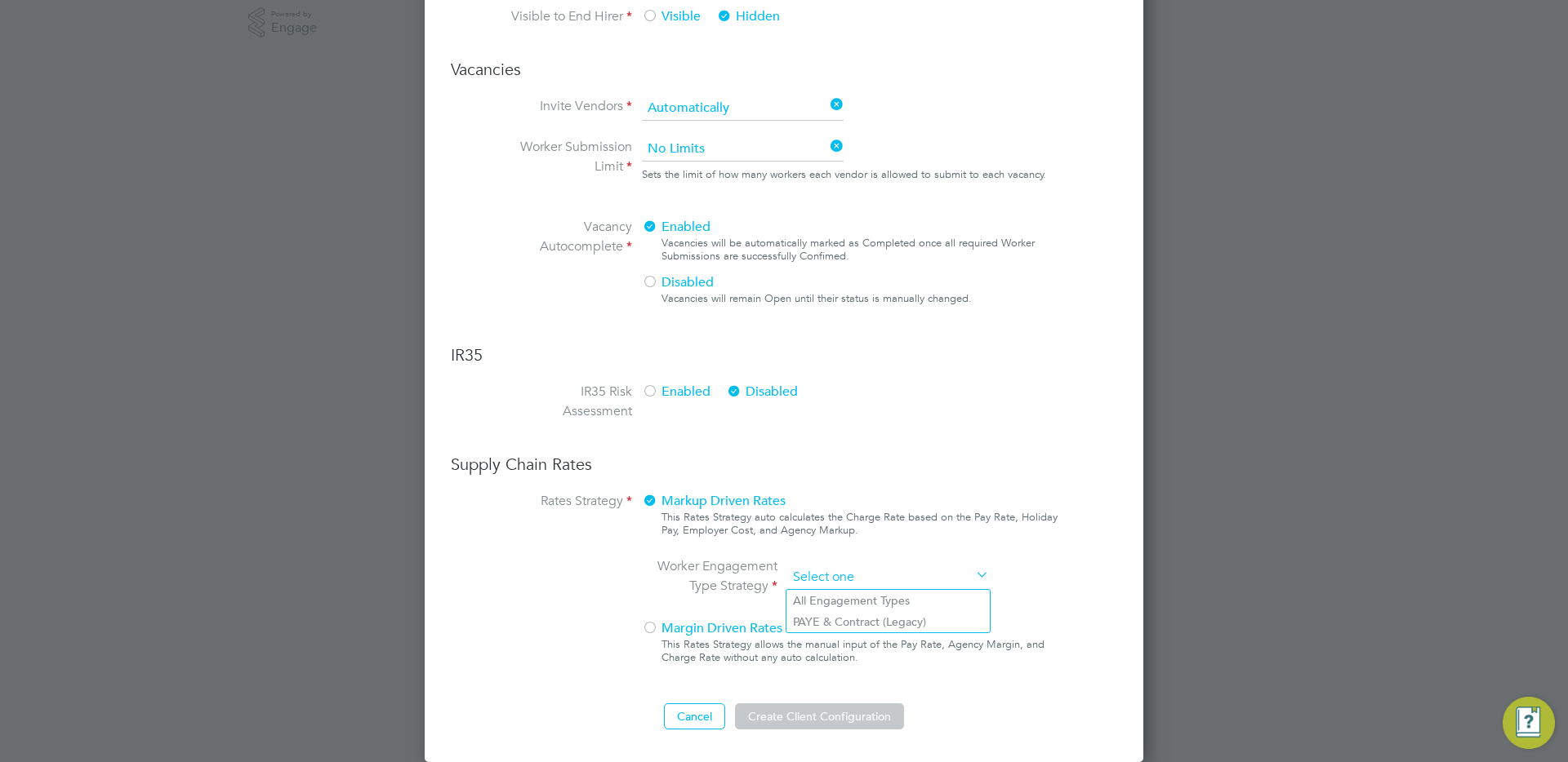
click at [834, 581] on input at bounding box center [887, 578] width 201 height 25
click at [848, 601] on li "All Engagement Types" at bounding box center [887, 600] width 203 height 21
type input "All Engagement Types"
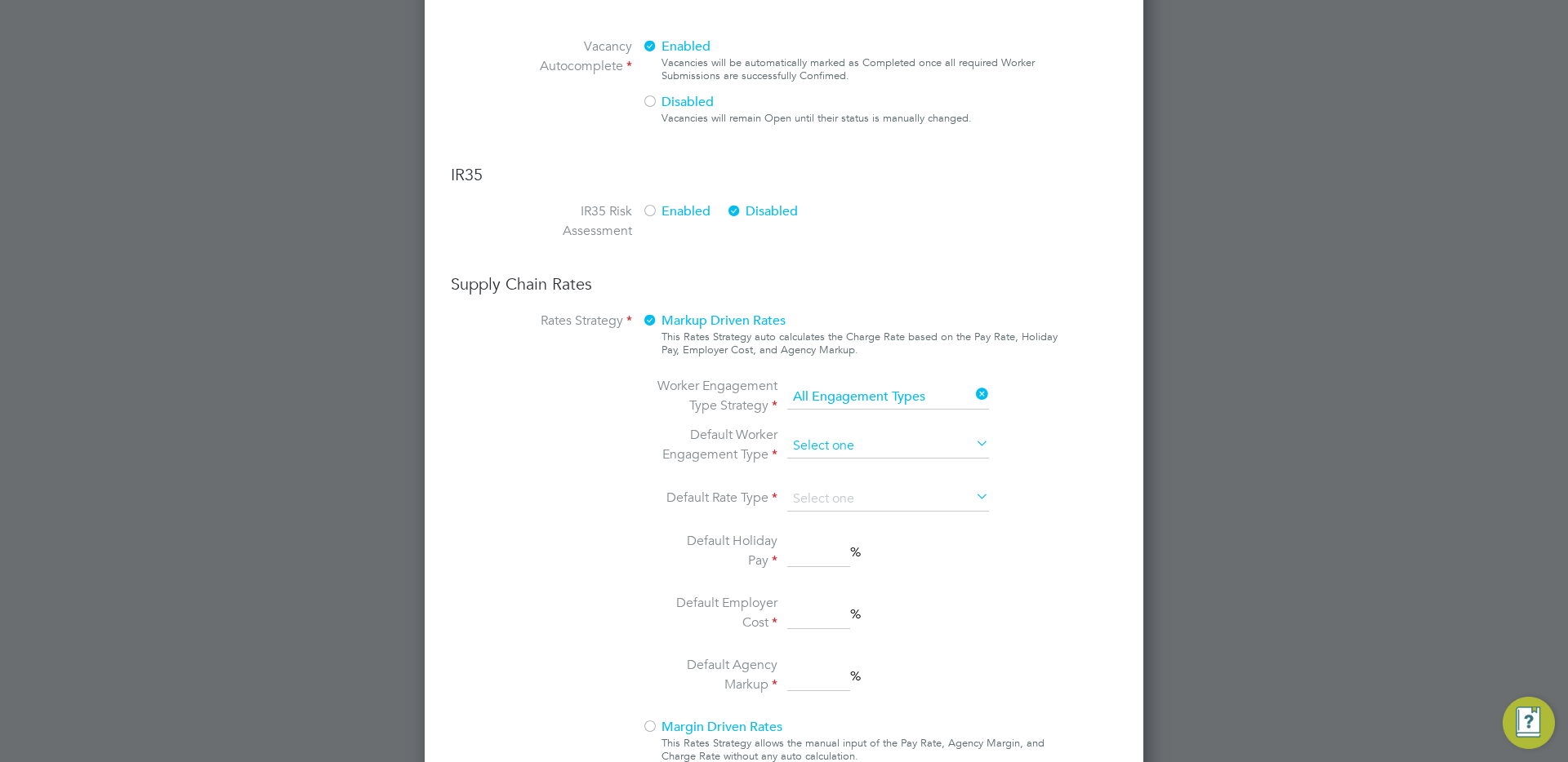
click at [800, 442] on input at bounding box center [887, 446] width 201 height 25
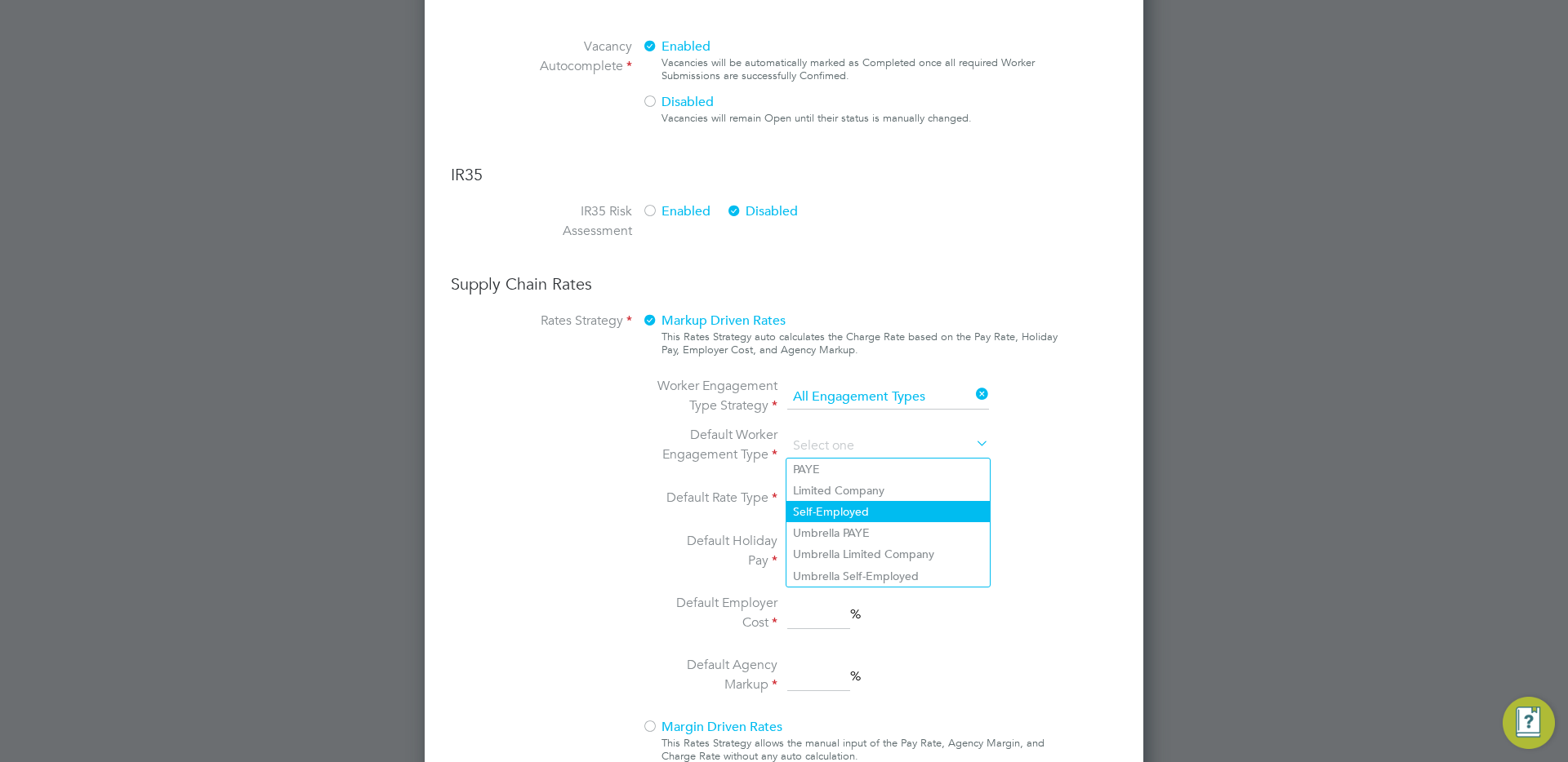
click at [837, 503] on li "Self-Employed" at bounding box center [887, 511] width 203 height 21
type input "Self-Employed"
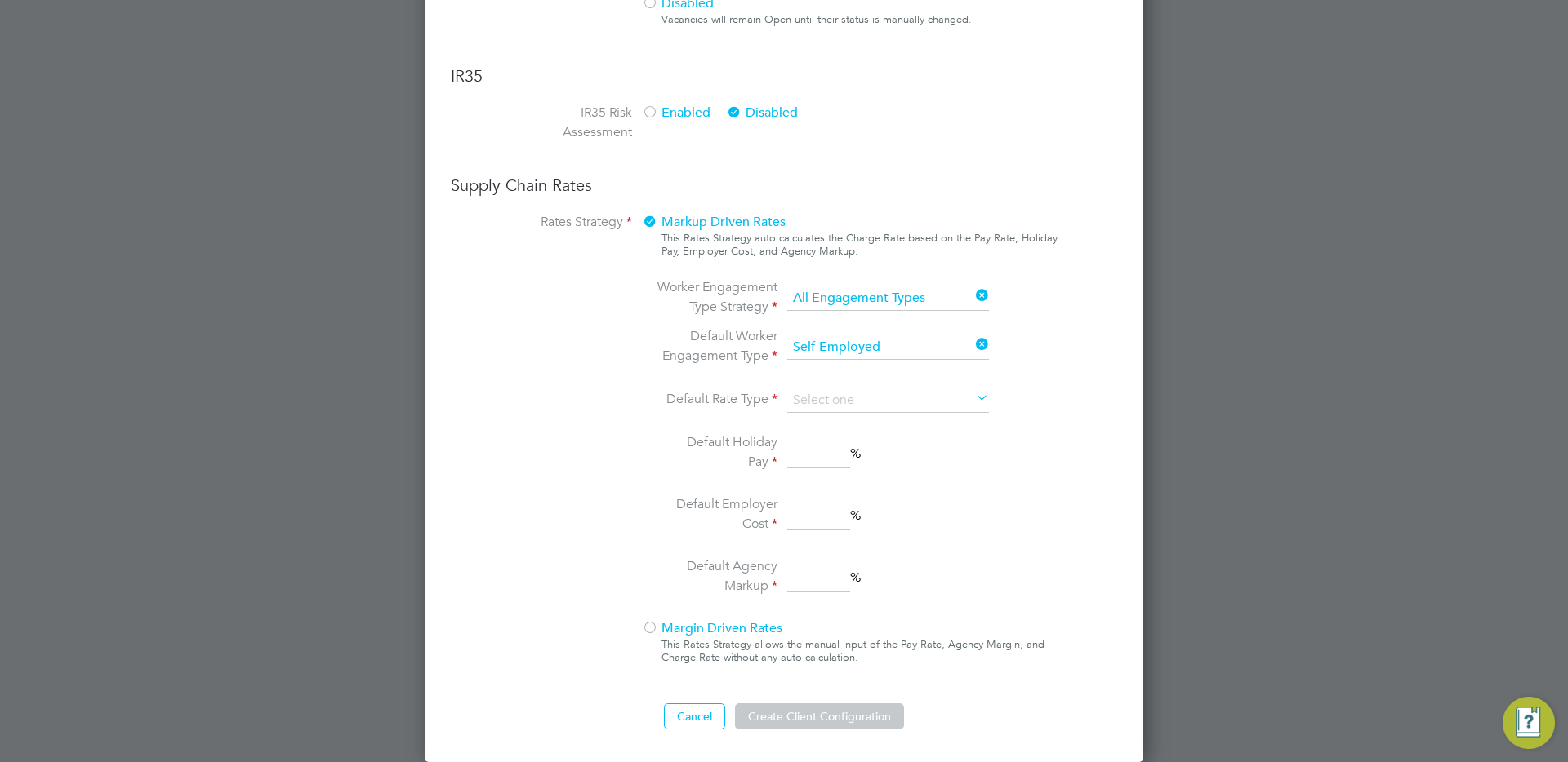
click at [810, 460] on input at bounding box center [818, 453] width 62 height 29
type input "0"
click at [815, 506] on input at bounding box center [818, 515] width 62 height 29
type input "0"
click at [822, 590] on input at bounding box center [818, 578] width 62 height 29
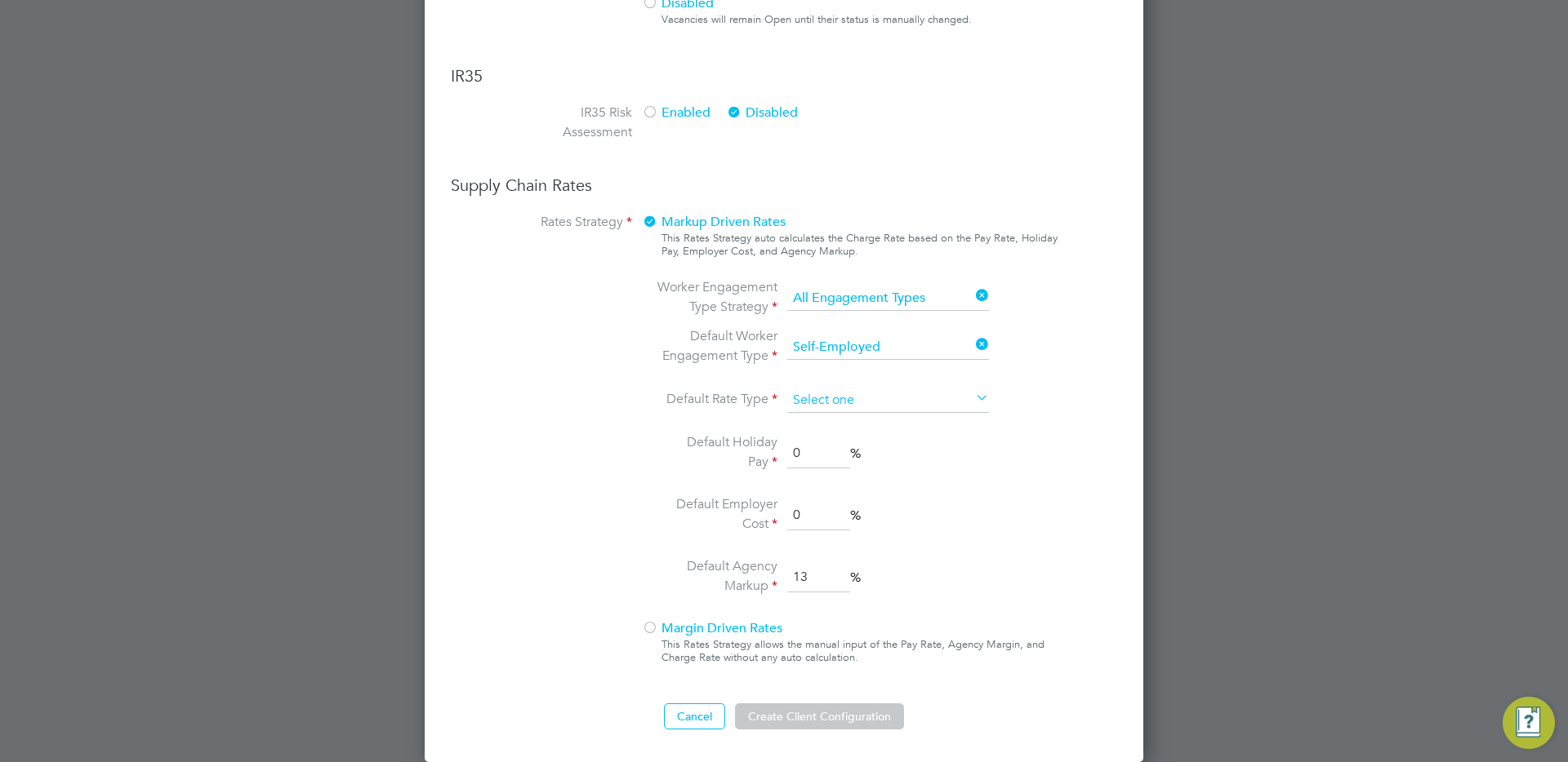
type input "13"
click at [822, 396] on input at bounding box center [887, 401] width 201 height 25
click at [839, 427] on li "Hourly" at bounding box center [887, 424] width 203 height 21
type input "Hourly"
click at [797, 703] on button "Create Client Configuration" at bounding box center [819, 717] width 169 height 26
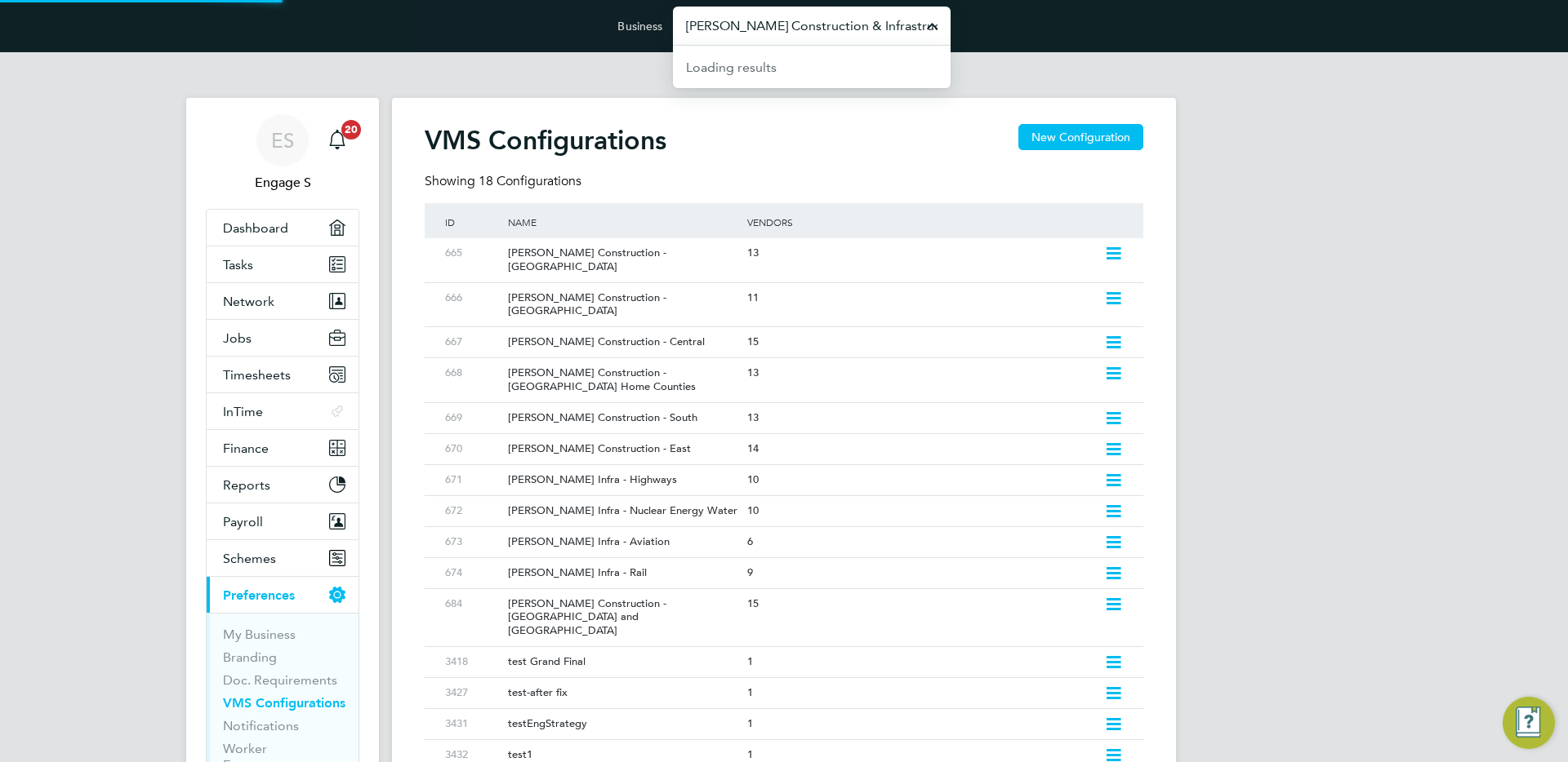
click at [822, 21] on input "[PERSON_NAME] Construction & Infrastructure Ltd" at bounding box center [811, 26] width 278 height 39
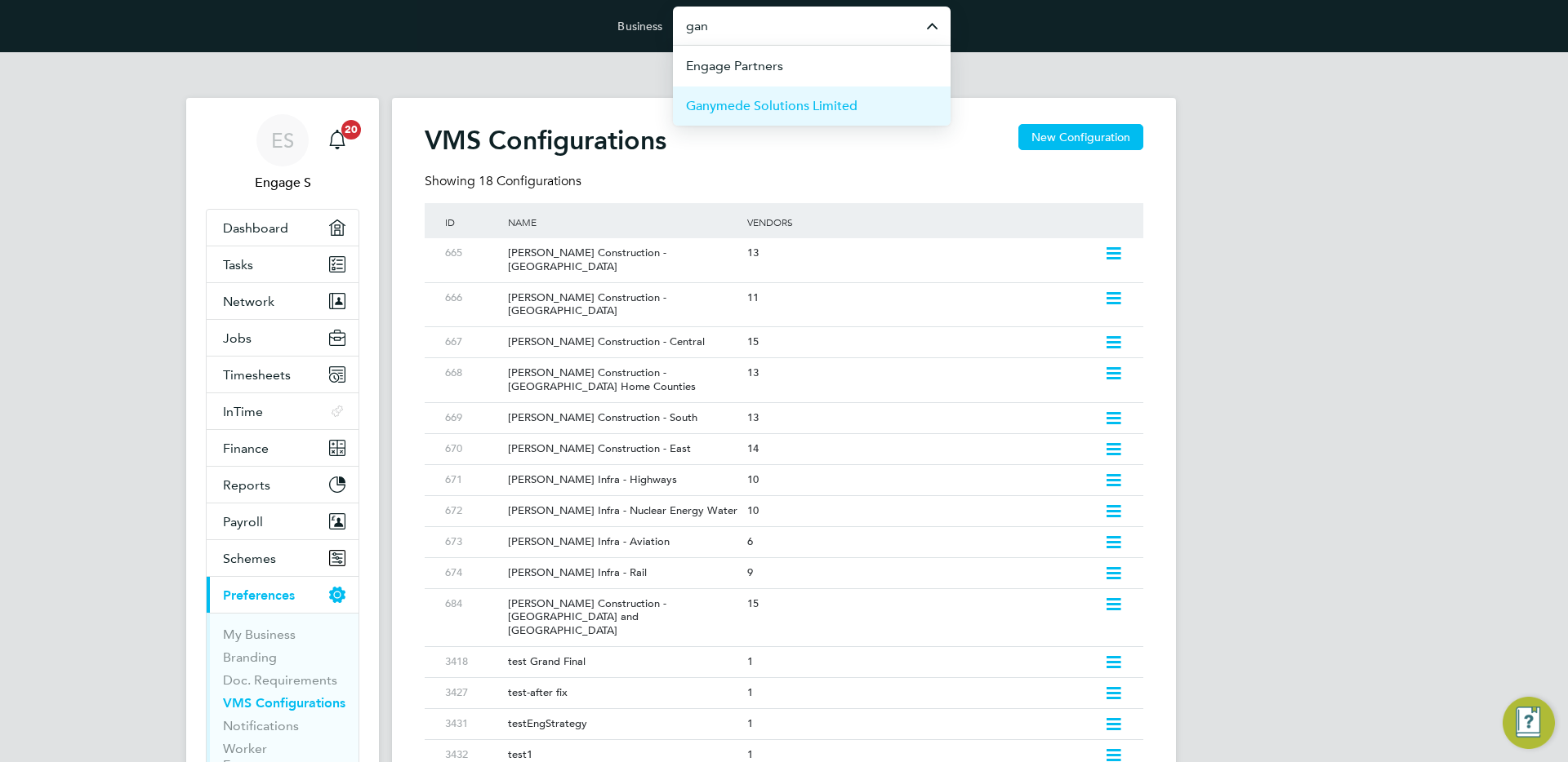
click at [833, 105] on span "Ganymede Solutions Limited" at bounding box center [771, 106] width 171 height 20
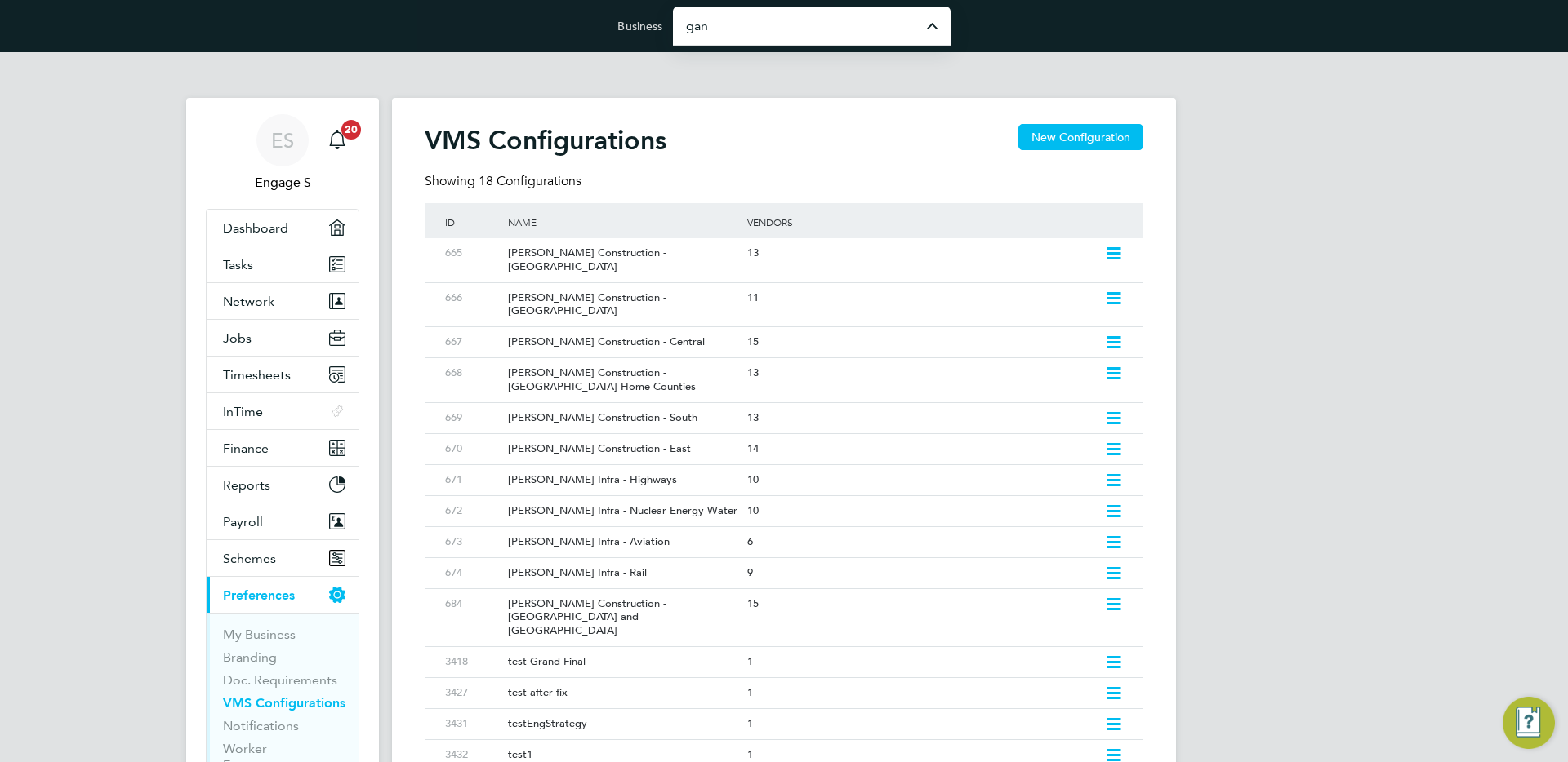
type input "Ganymede Solutions Limited"
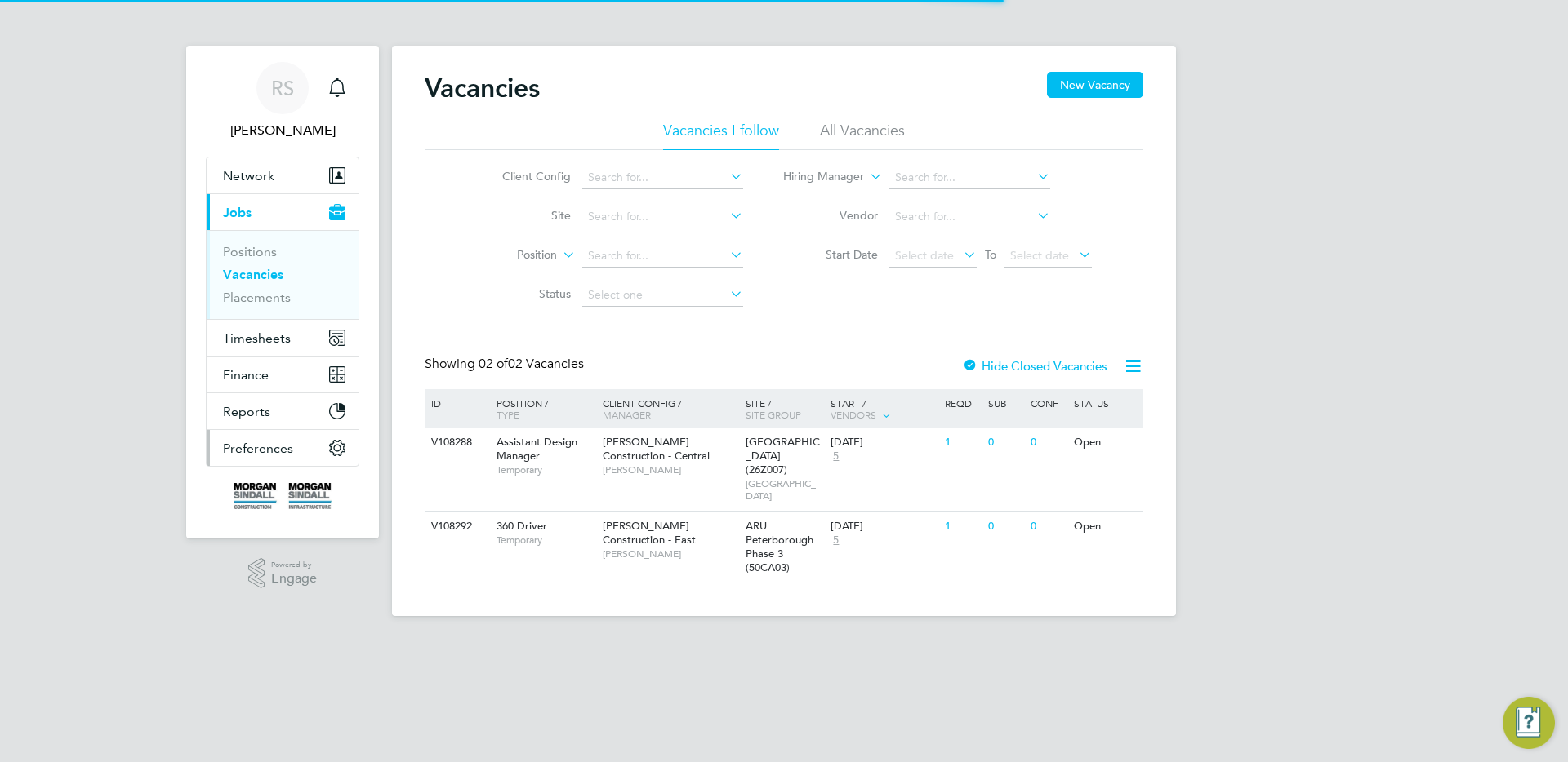
click at [255, 439] on button "Preferences" at bounding box center [282, 448] width 152 height 36
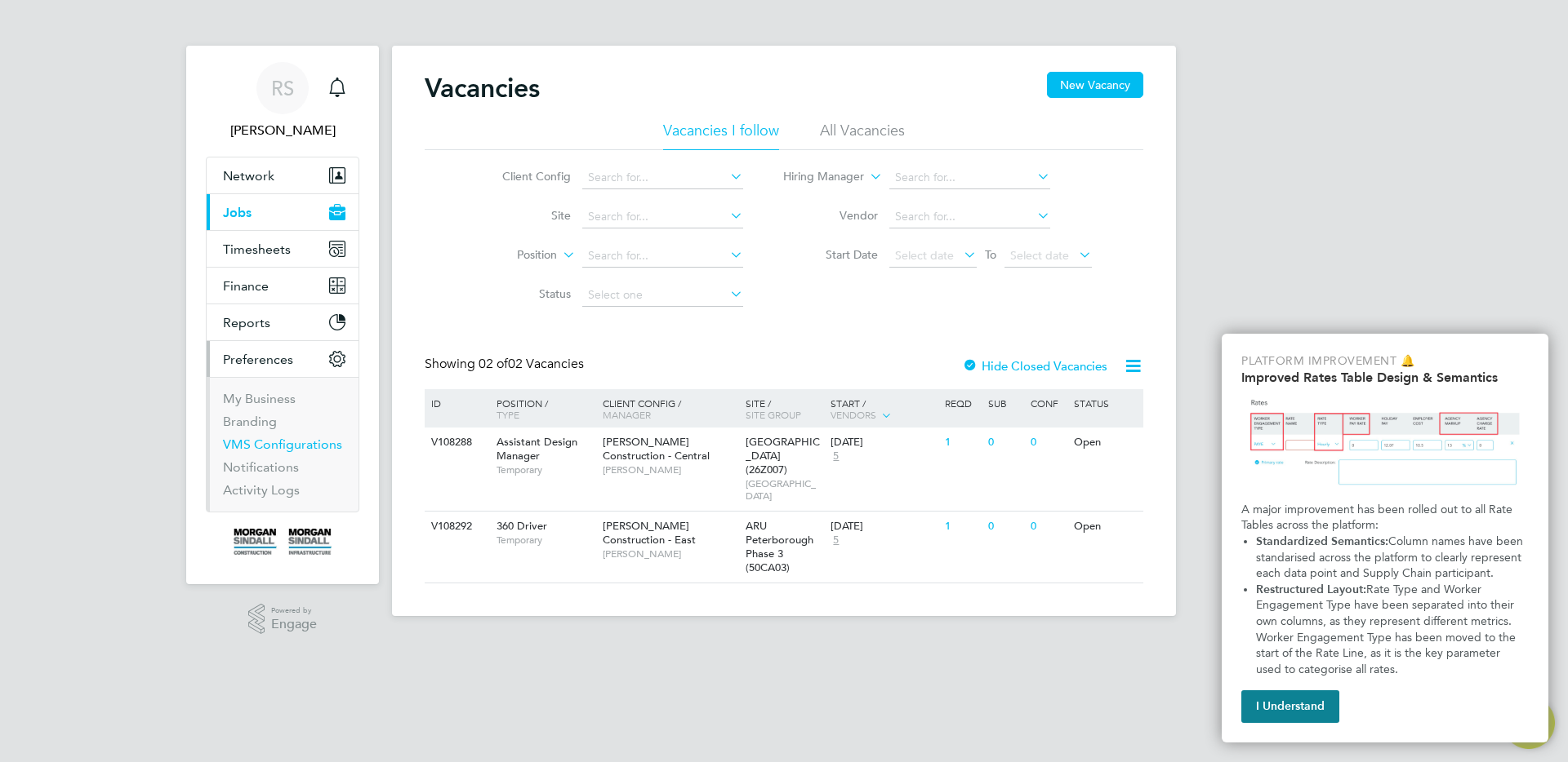
click at [277, 448] on link "VMS Configurations" at bounding box center [283, 444] width 119 height 15
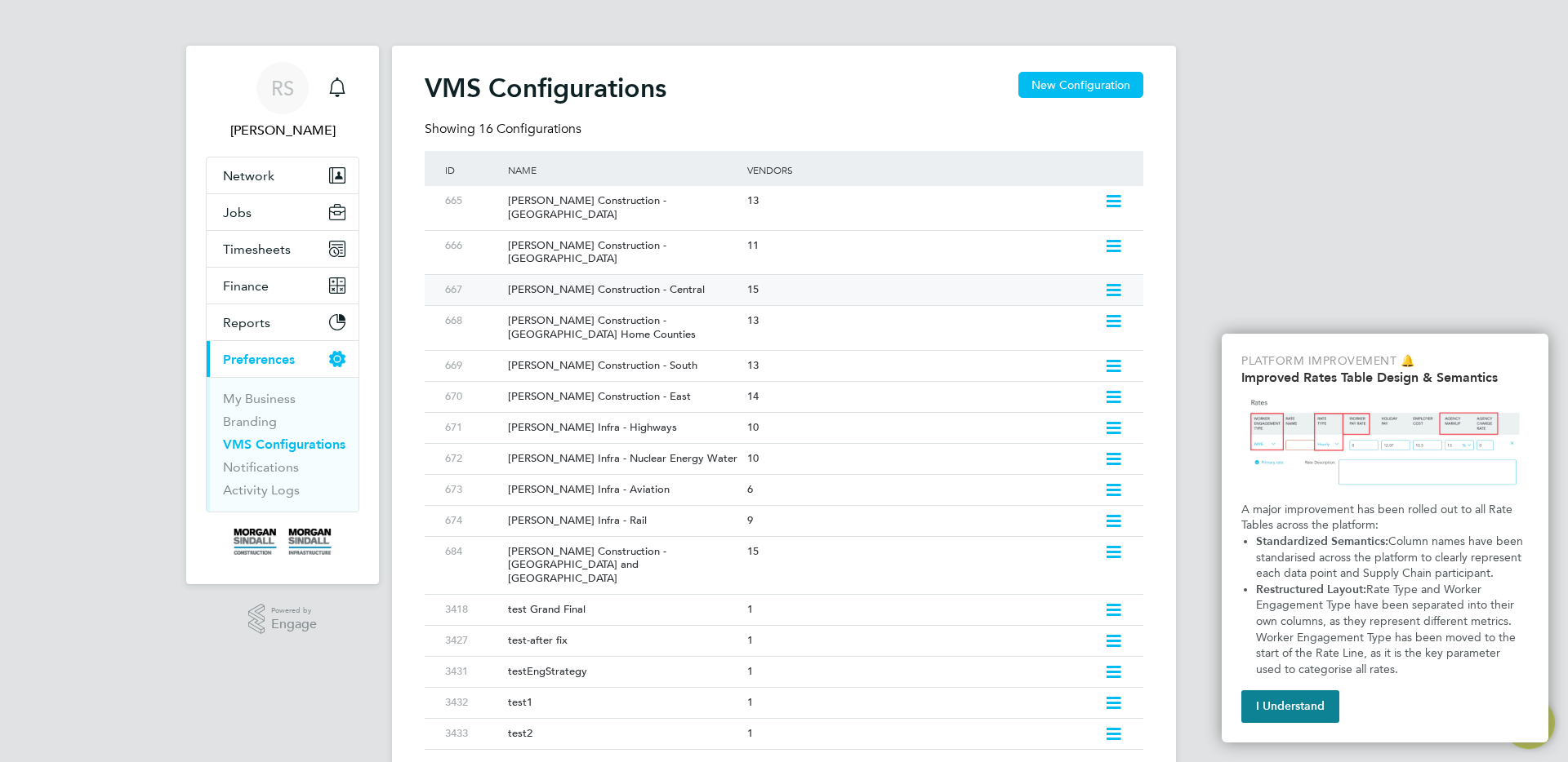
click at [1109, 284] on icon at bounding box center [1113, 290] width 21 height 13
click at [1046, 295] on li "Edit VMS Configuration" at bounding box center [1043, 299] width 157 height 23
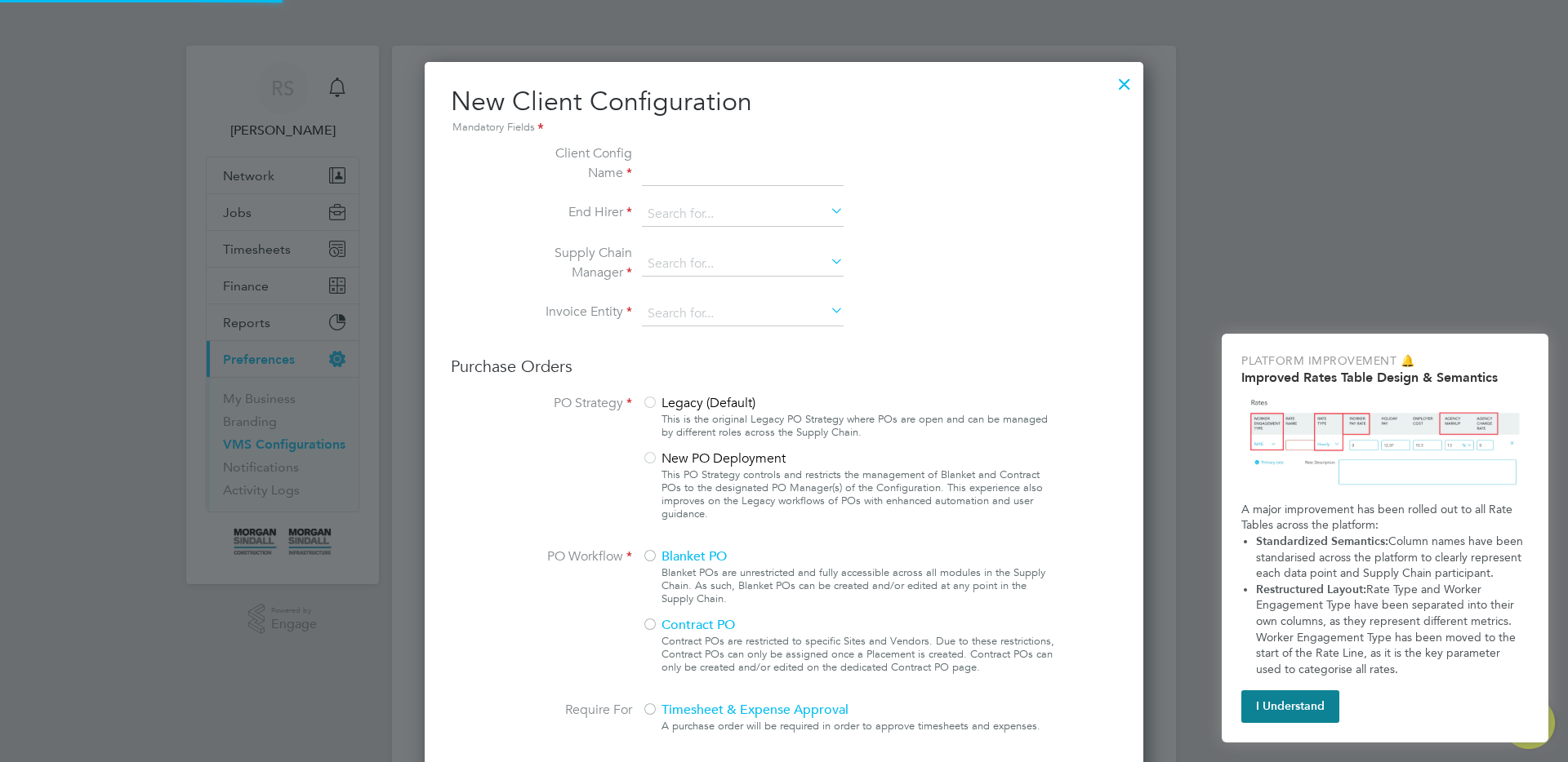
type input "[PERSON_NAME] Construction - Central"
type input "[PERSON_NAME] Construction & Infrastructure Ltd"
type input "Any Text"
type input "By Vendor Group"
type input "3"
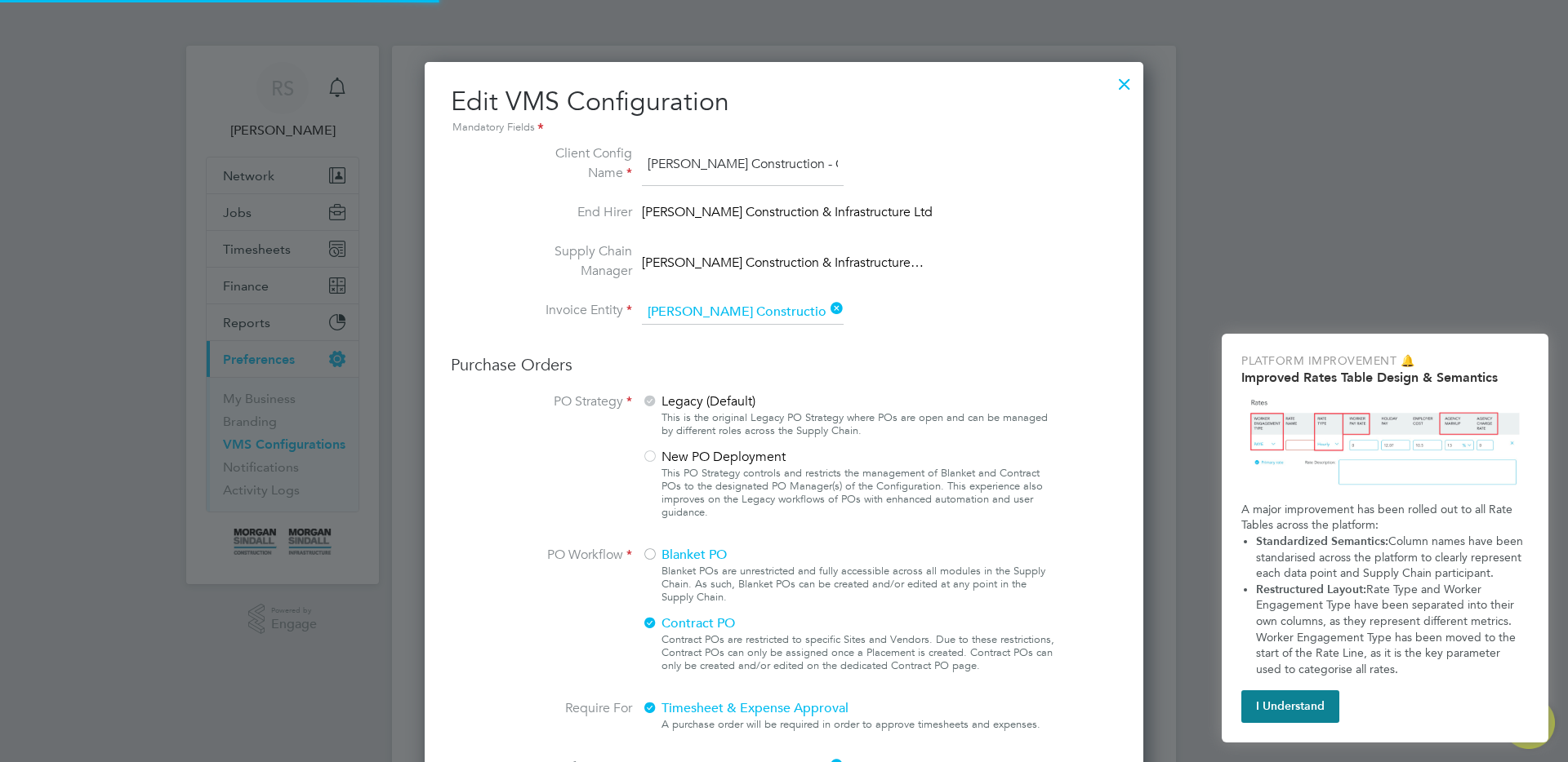
scroll to position [60, 549]
type input "Labour Desk"
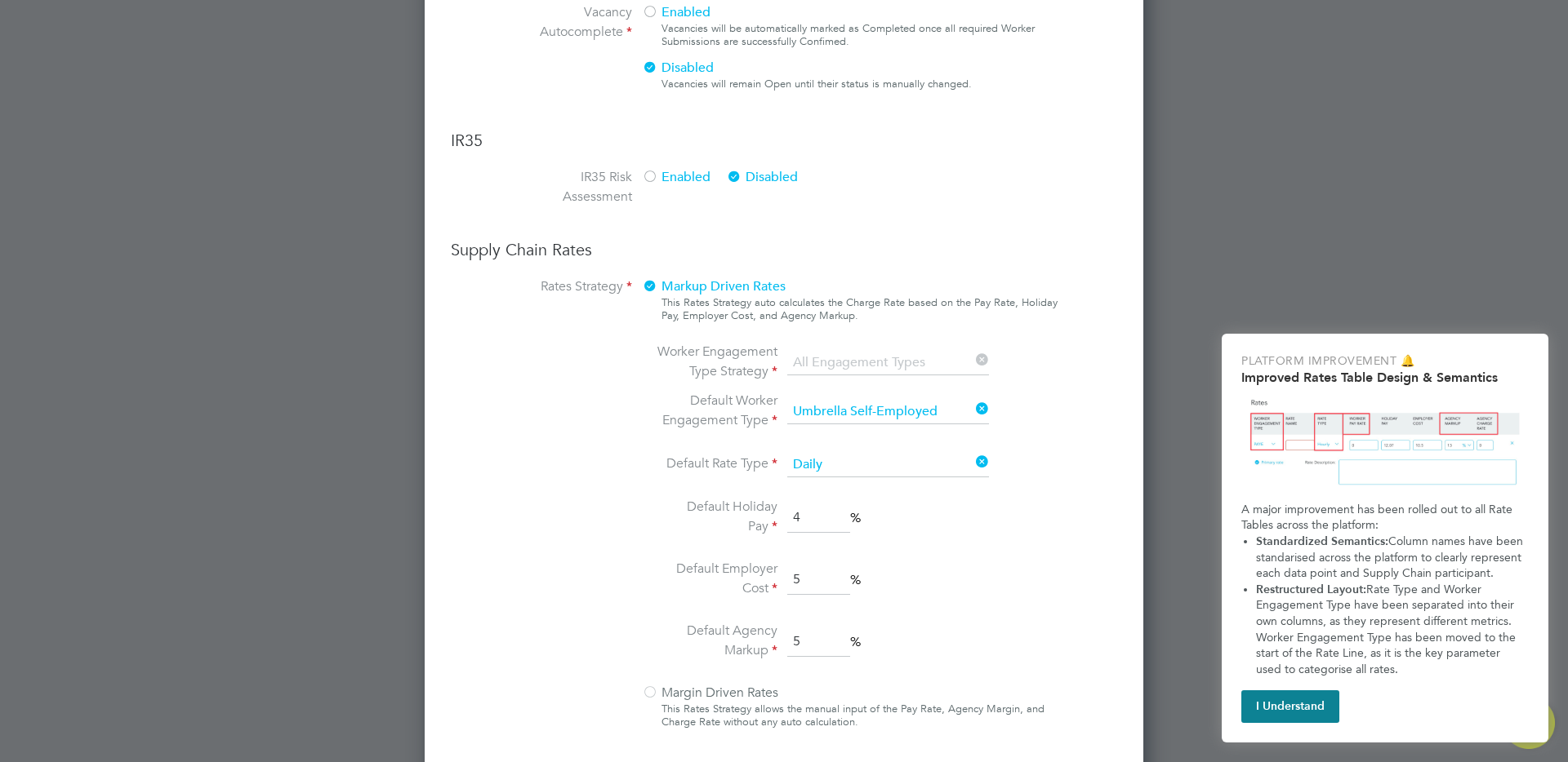
scroll to position [1162, 0]
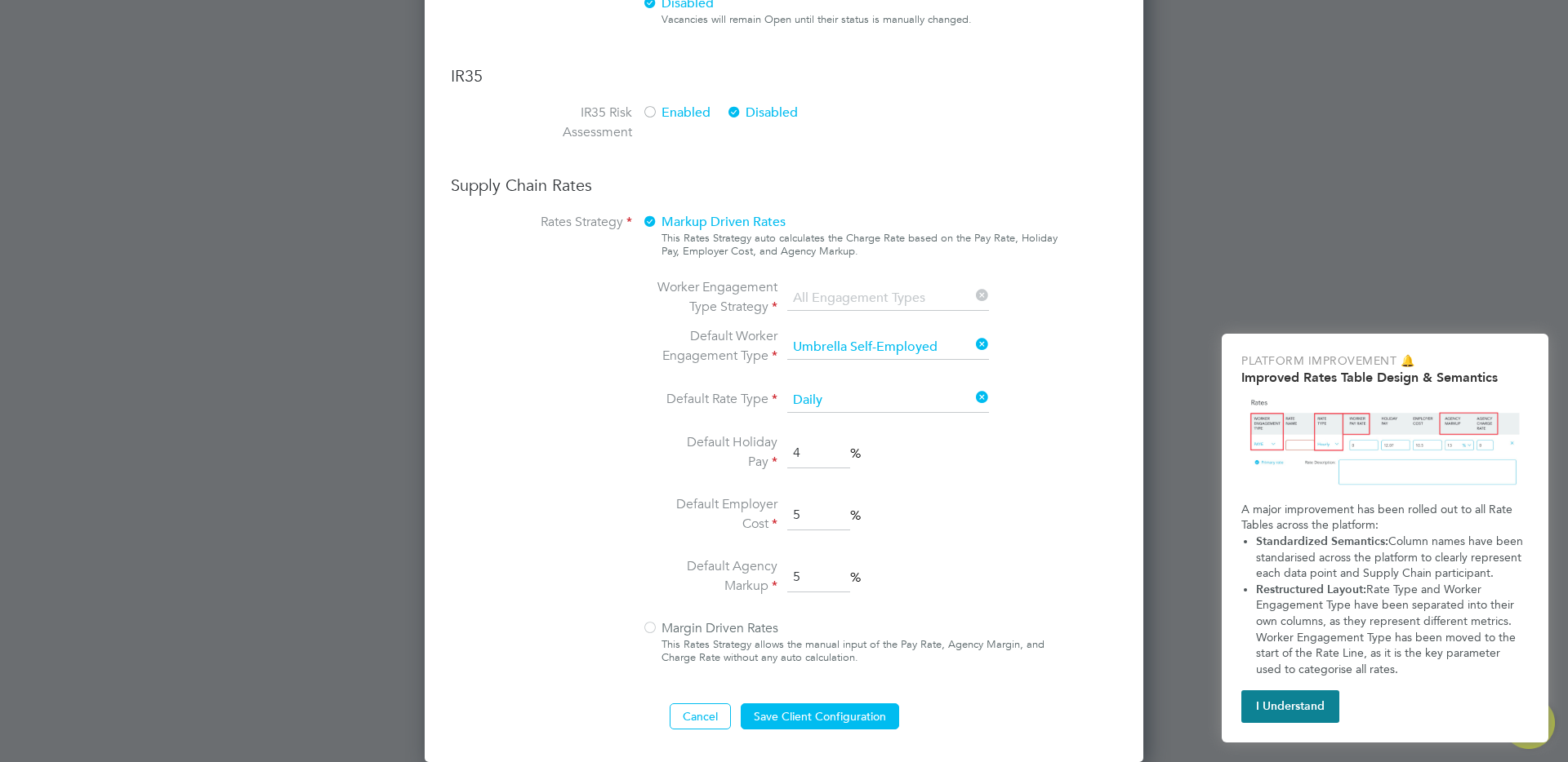
click at [651, 632] on div at bounding box center [650, 629] width 16 height 16
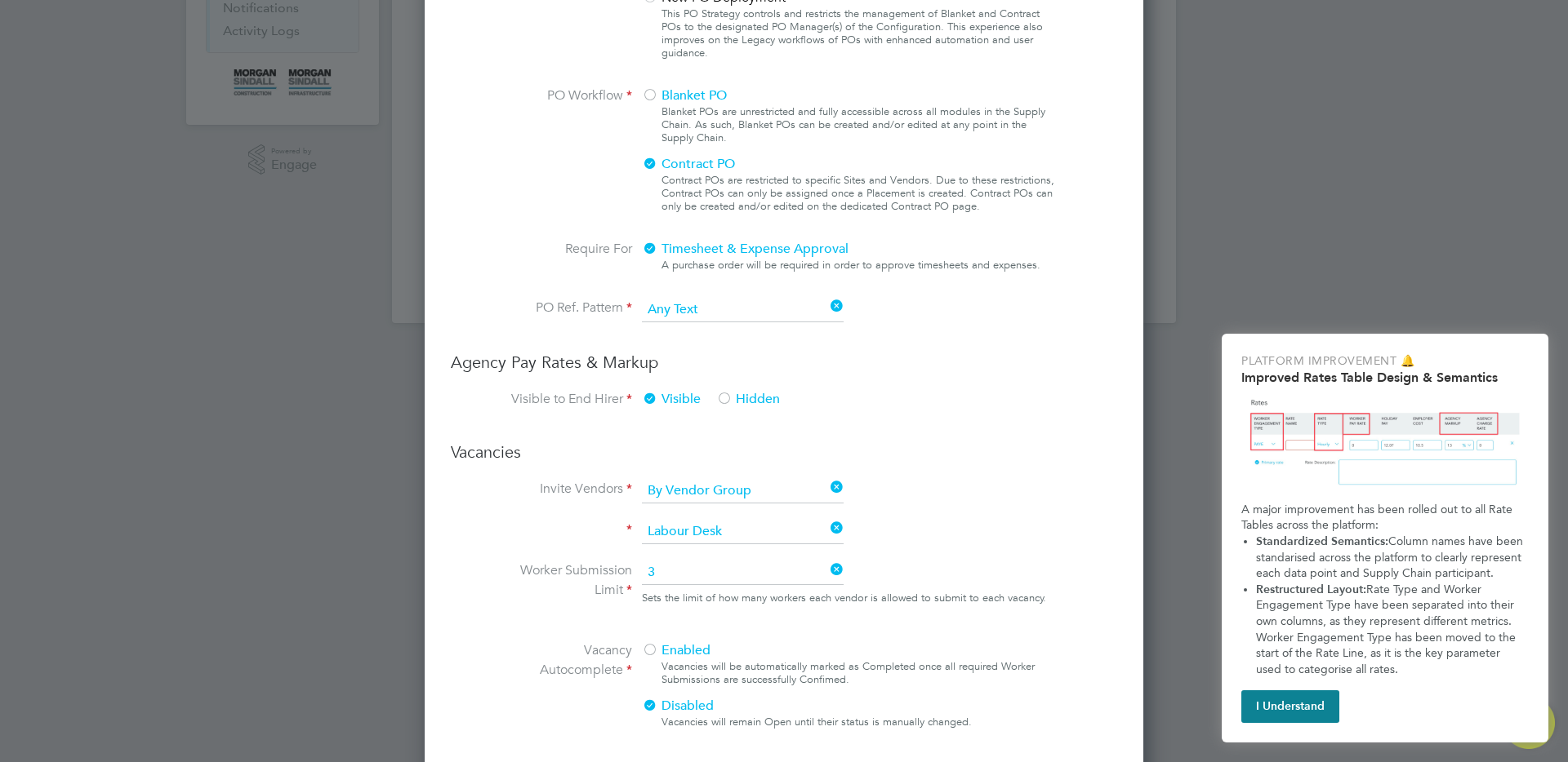
scroll to position [0, 0]
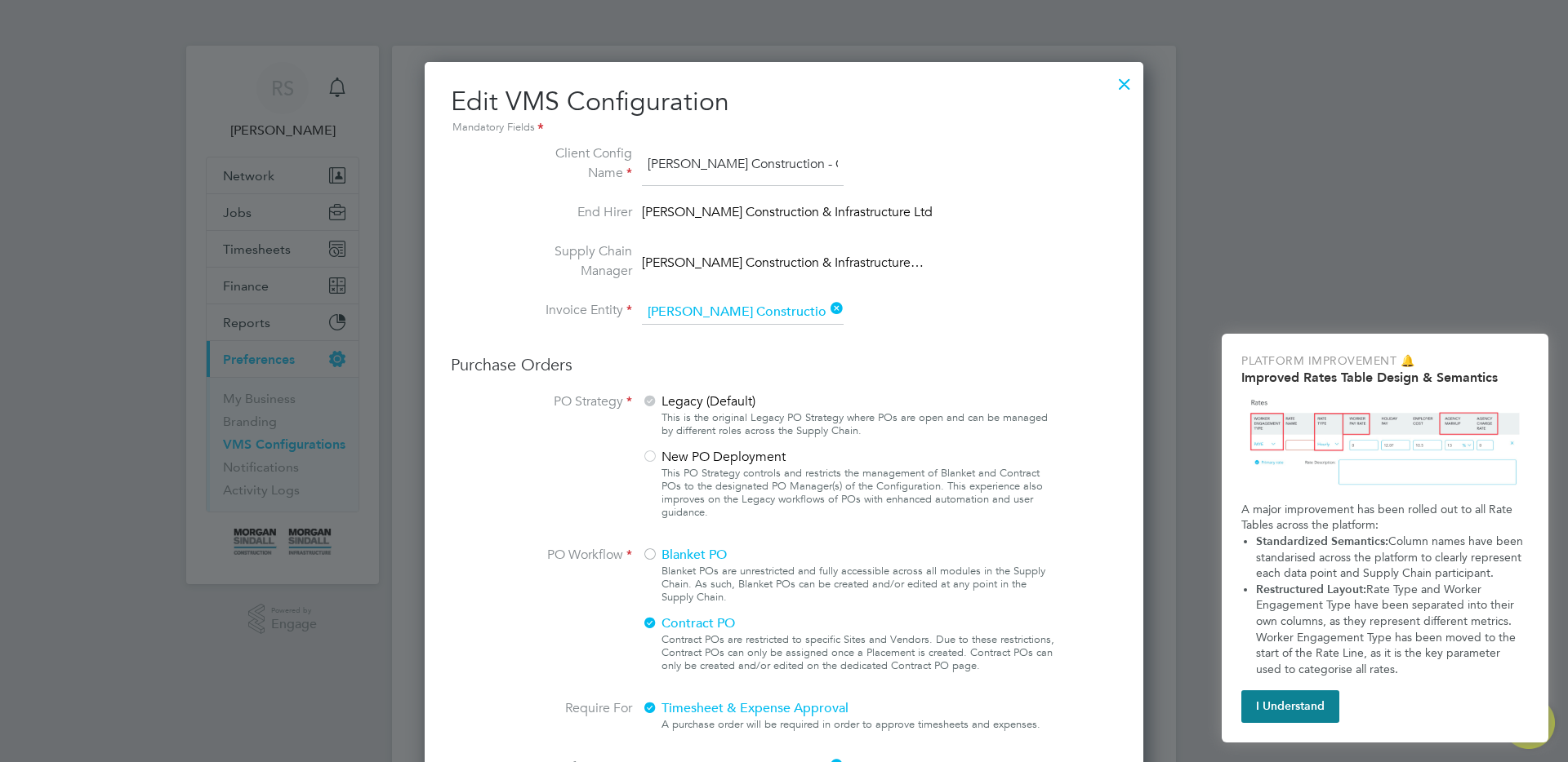
click at [1121, 83] on div at bounding box center [1124, 79] width 29 height 29
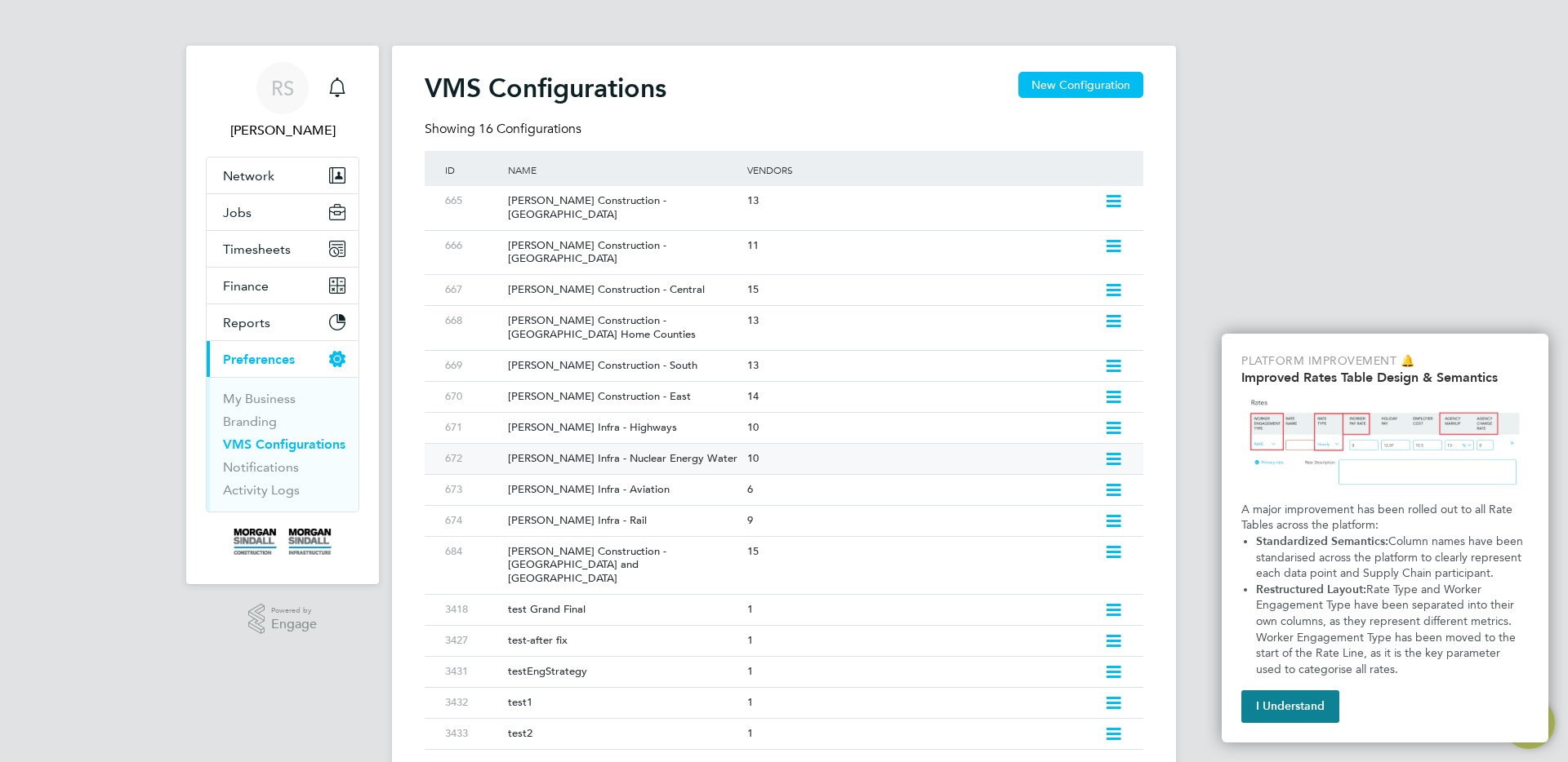
click at [1115, 453] on icon at bounding box center [1113, 459] width 21 height 13
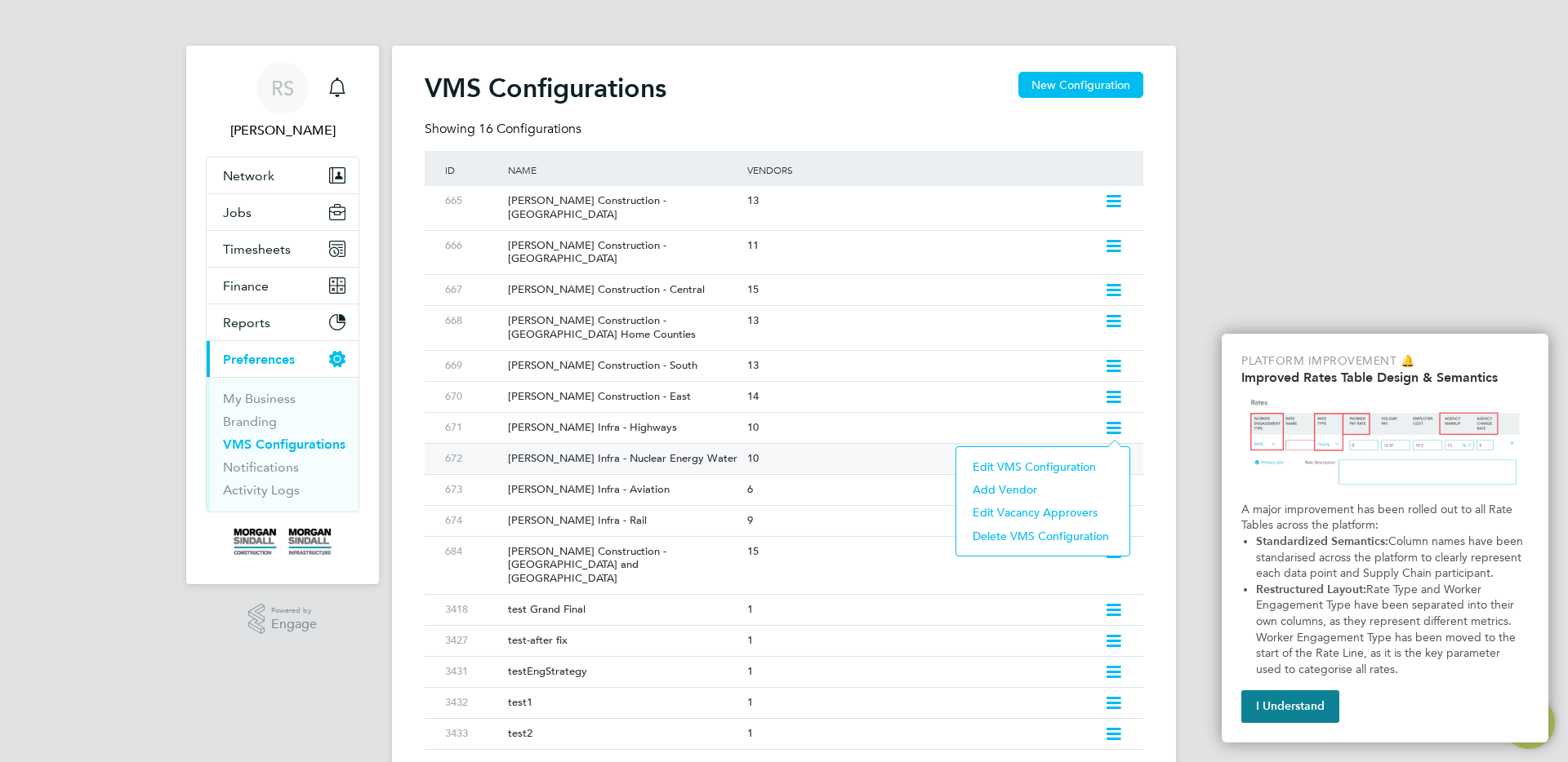
click at [1022, 465] on li "Edit VMS Configuration" at bounding box center [1043, 467] width 157 height 23
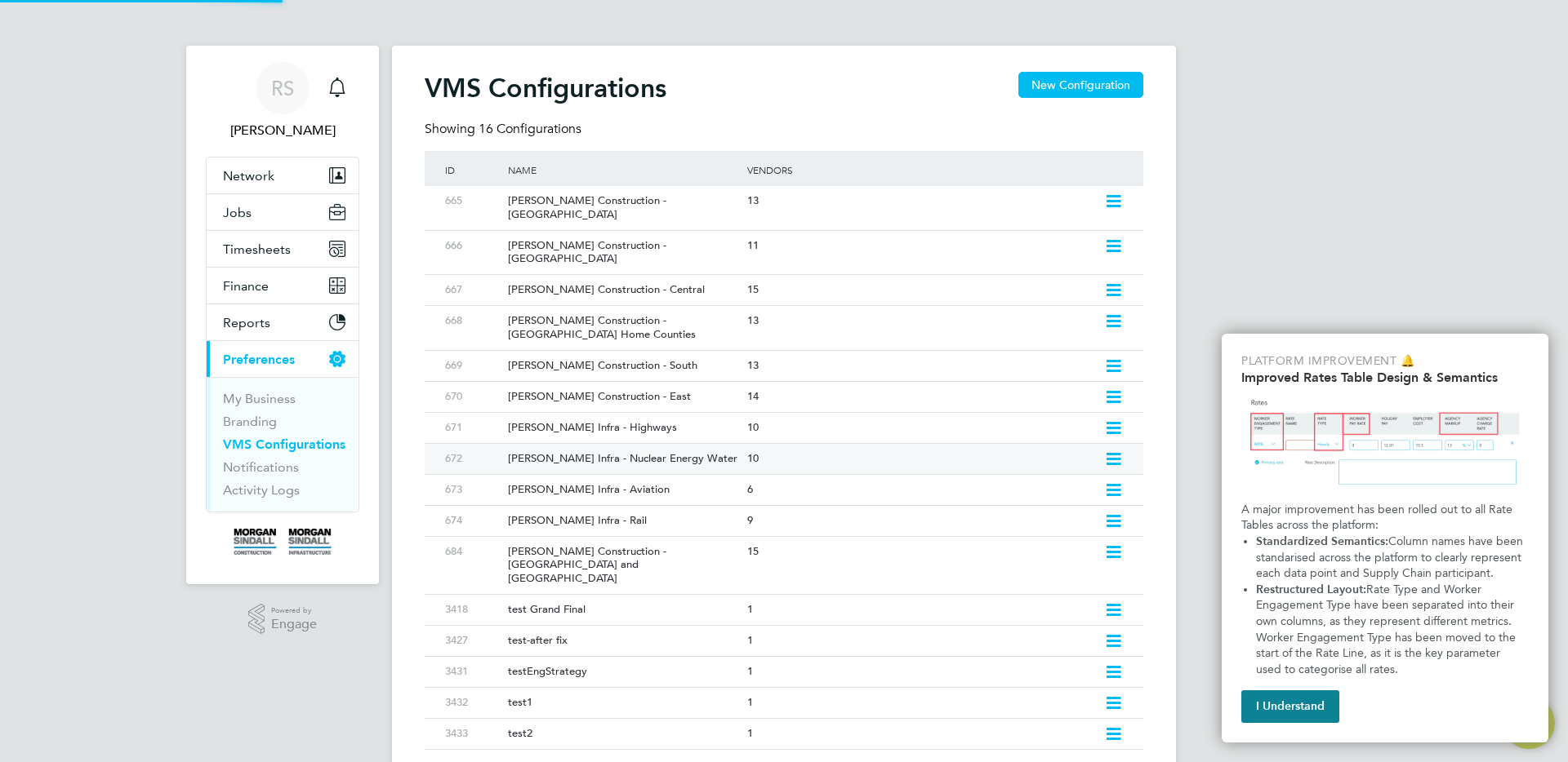
type input "[PERSON_NAME] Infra - Nuclear Energy Water"
type input "[PERSON_NAME] Construction & Infrastructure Ltd"
type input "Any Text"
type input "By Vendor Group"
type input "No Limits"
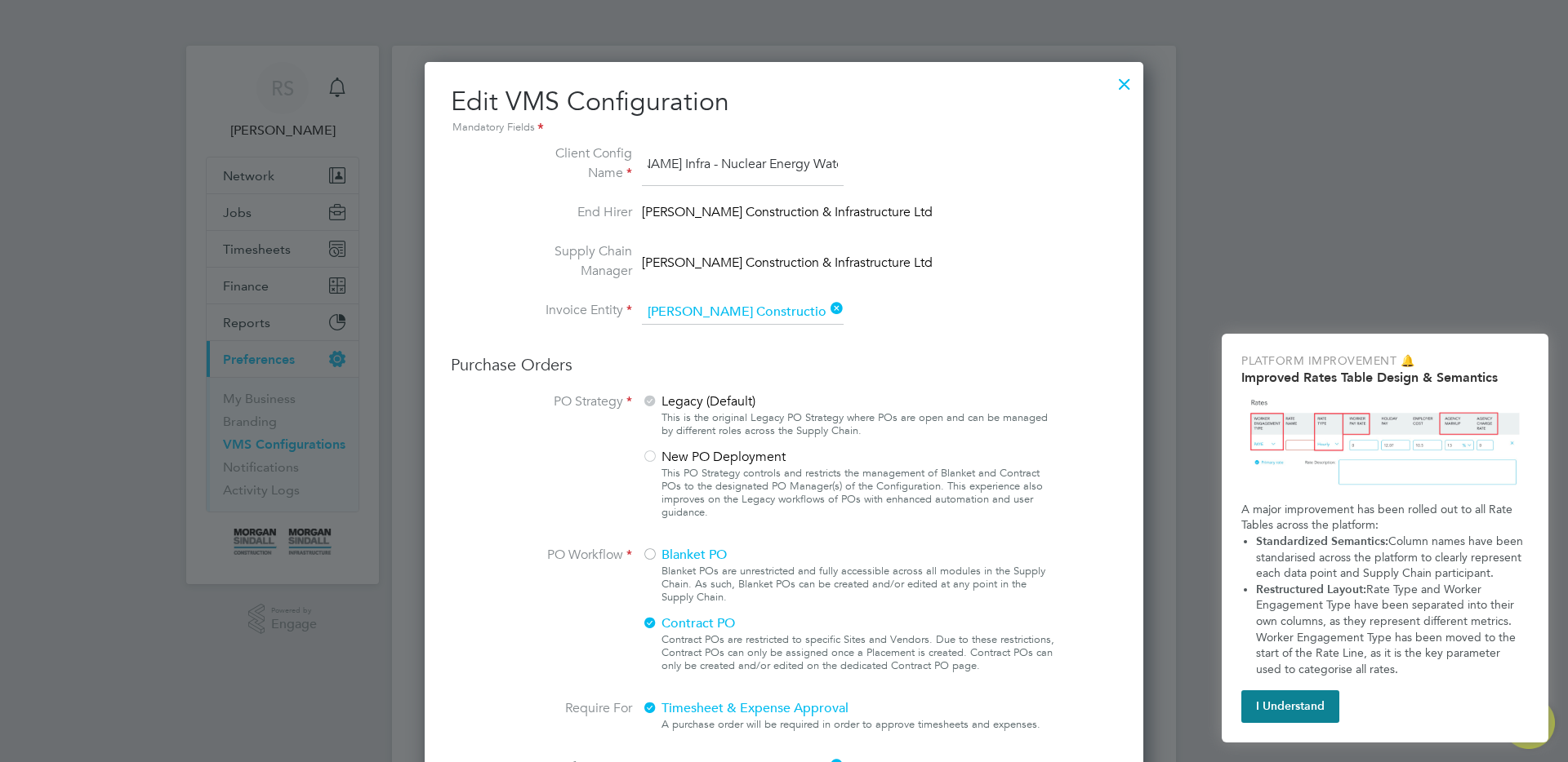
click at [1126, 83] on div at bounding box center [1124, 79] width 29 height 29
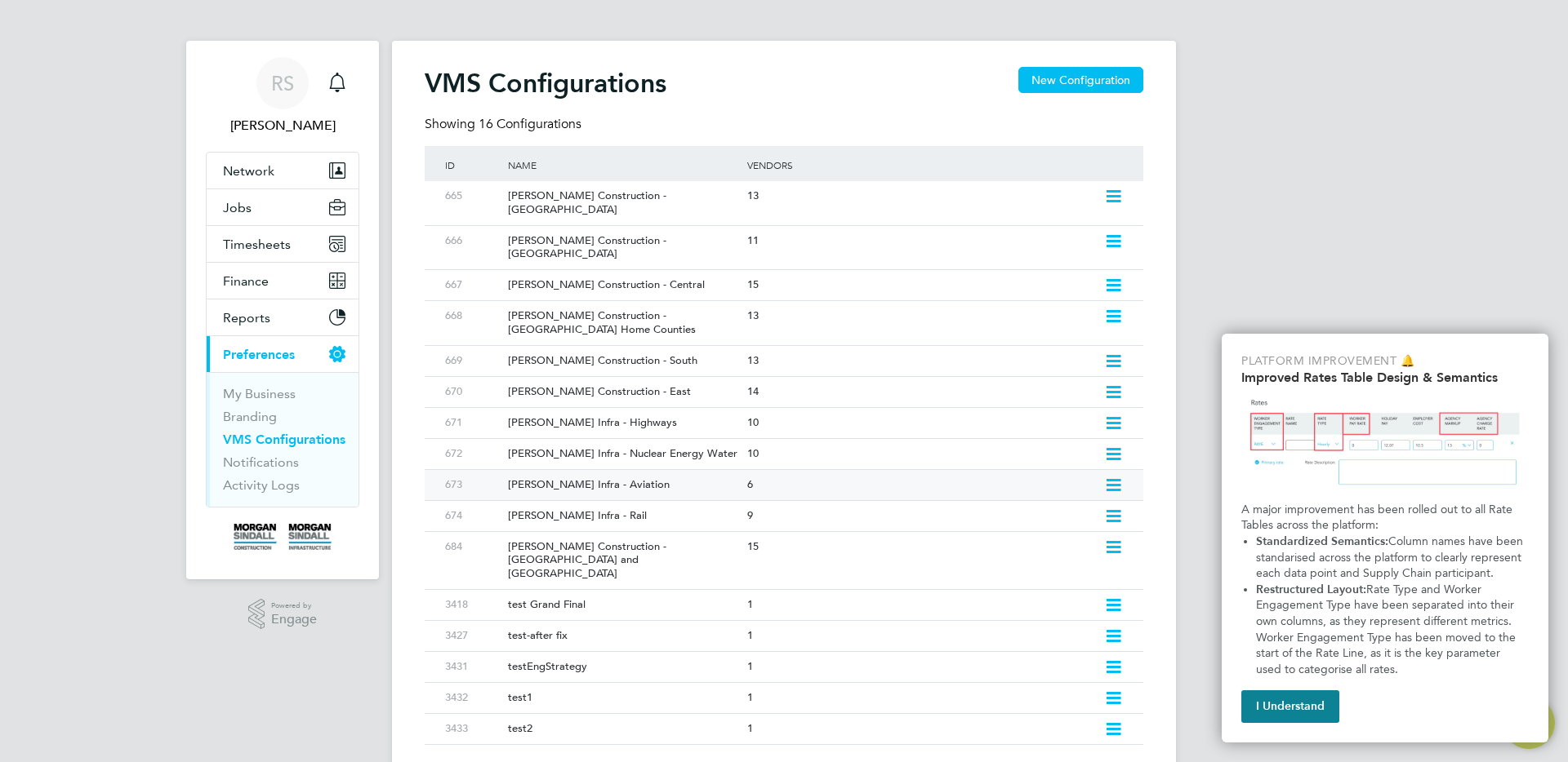
scroll to position [5, 0]
click at [1105, 599] on icon at bounding box center [1113, 606] width 21 height 13
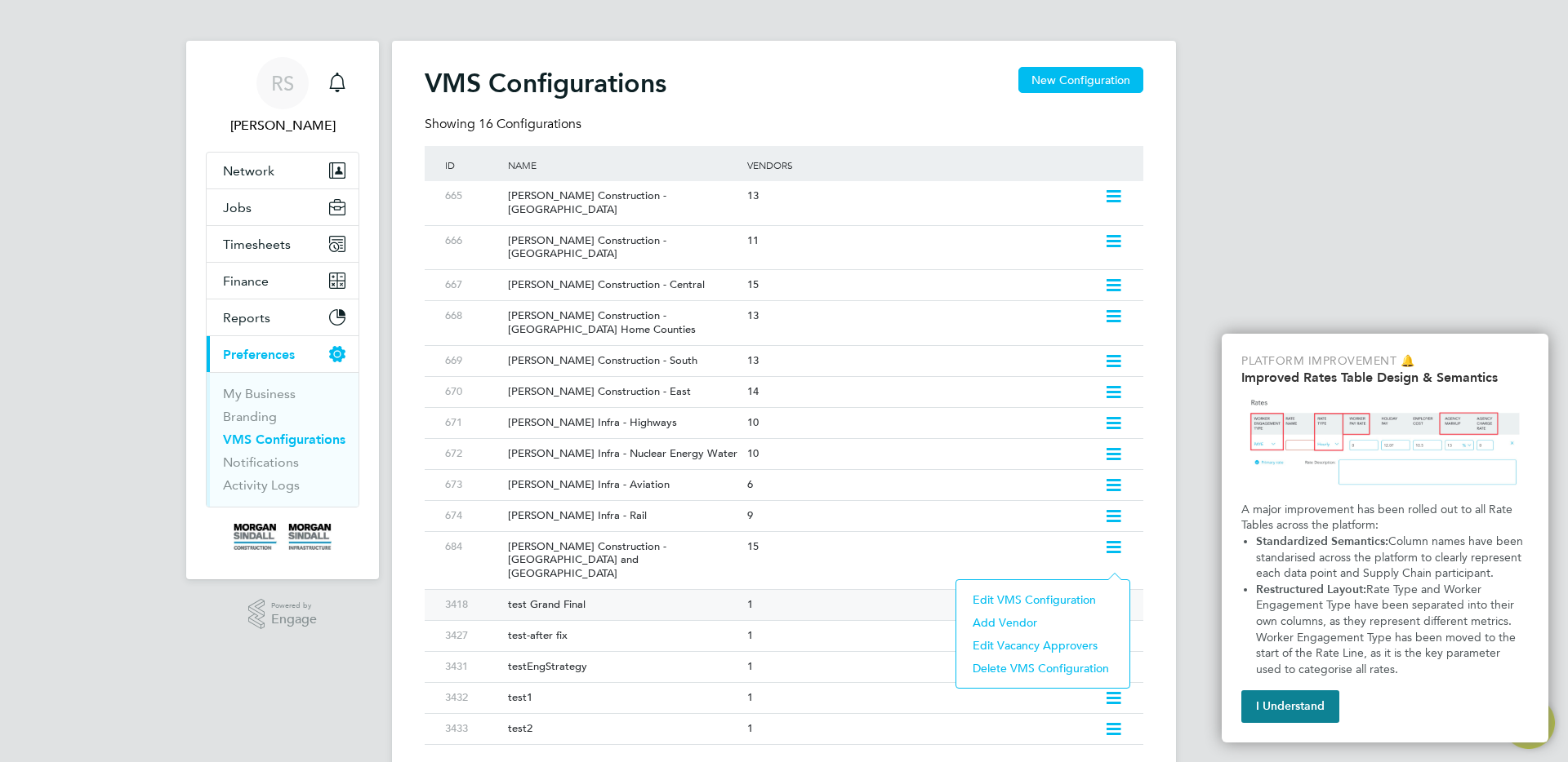
click at [1024, 591] on li "Edit VMS Configuration" at bounding box center [1043, 599] width 157 height 23
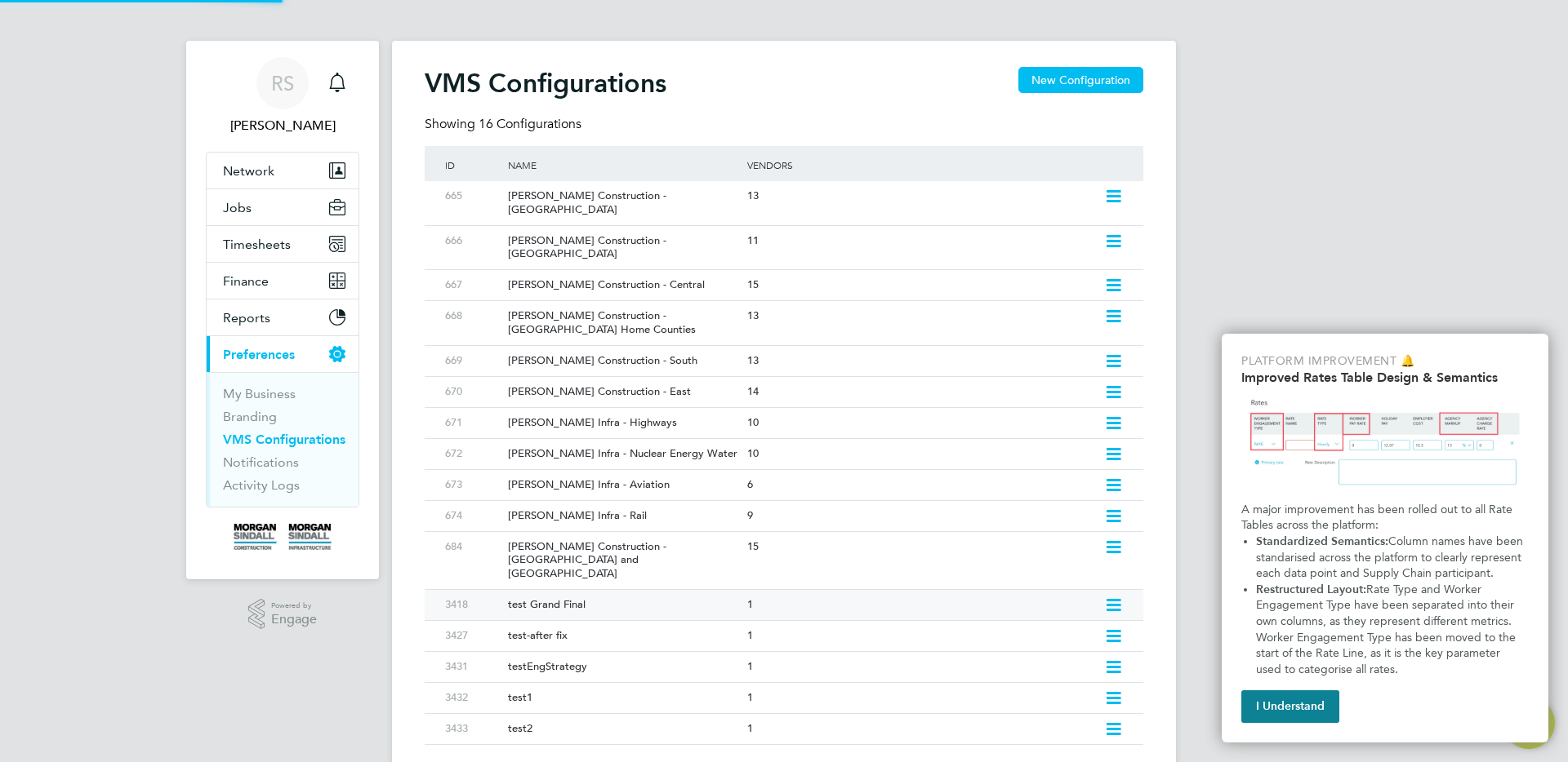
type input "test Grand Final"
type input "[PERSON_NAME] Site Services Limited"
type input "Digits Only"
type input "Automatically"
type input "7"
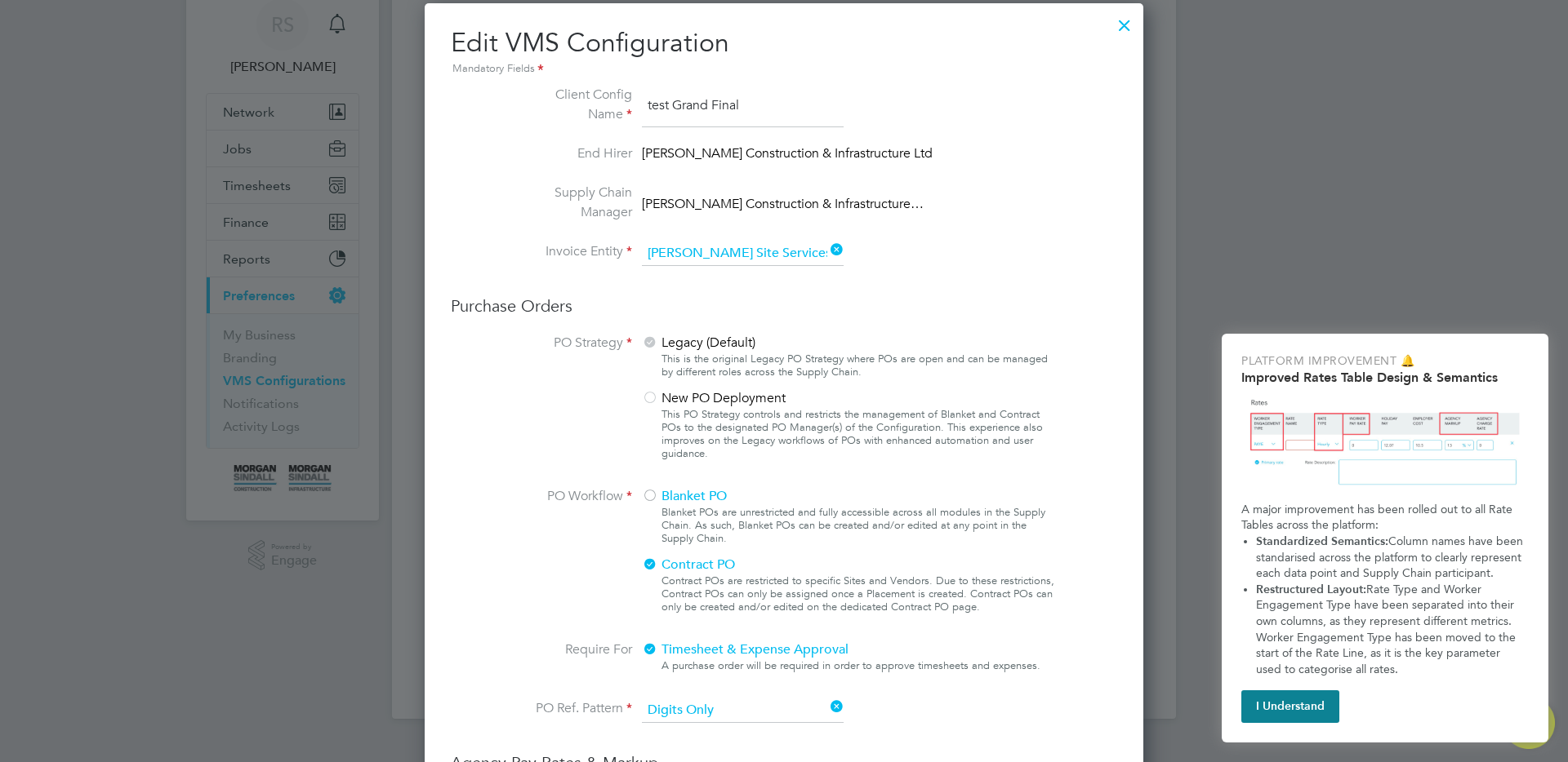
scroll to position [0, 0]
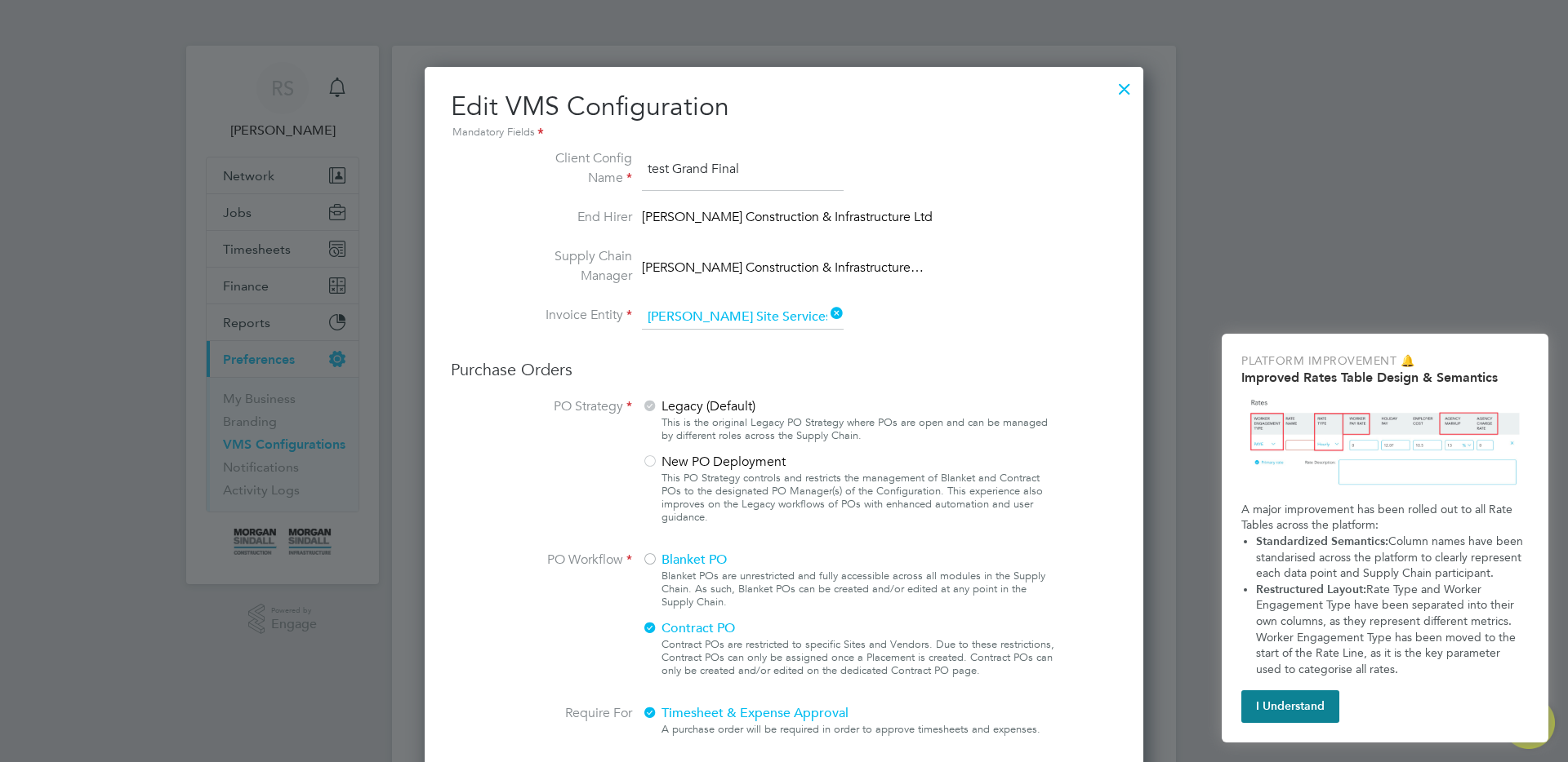
click at [1124, 88] on div at bounding box center [1124, 84] width 29 height 29
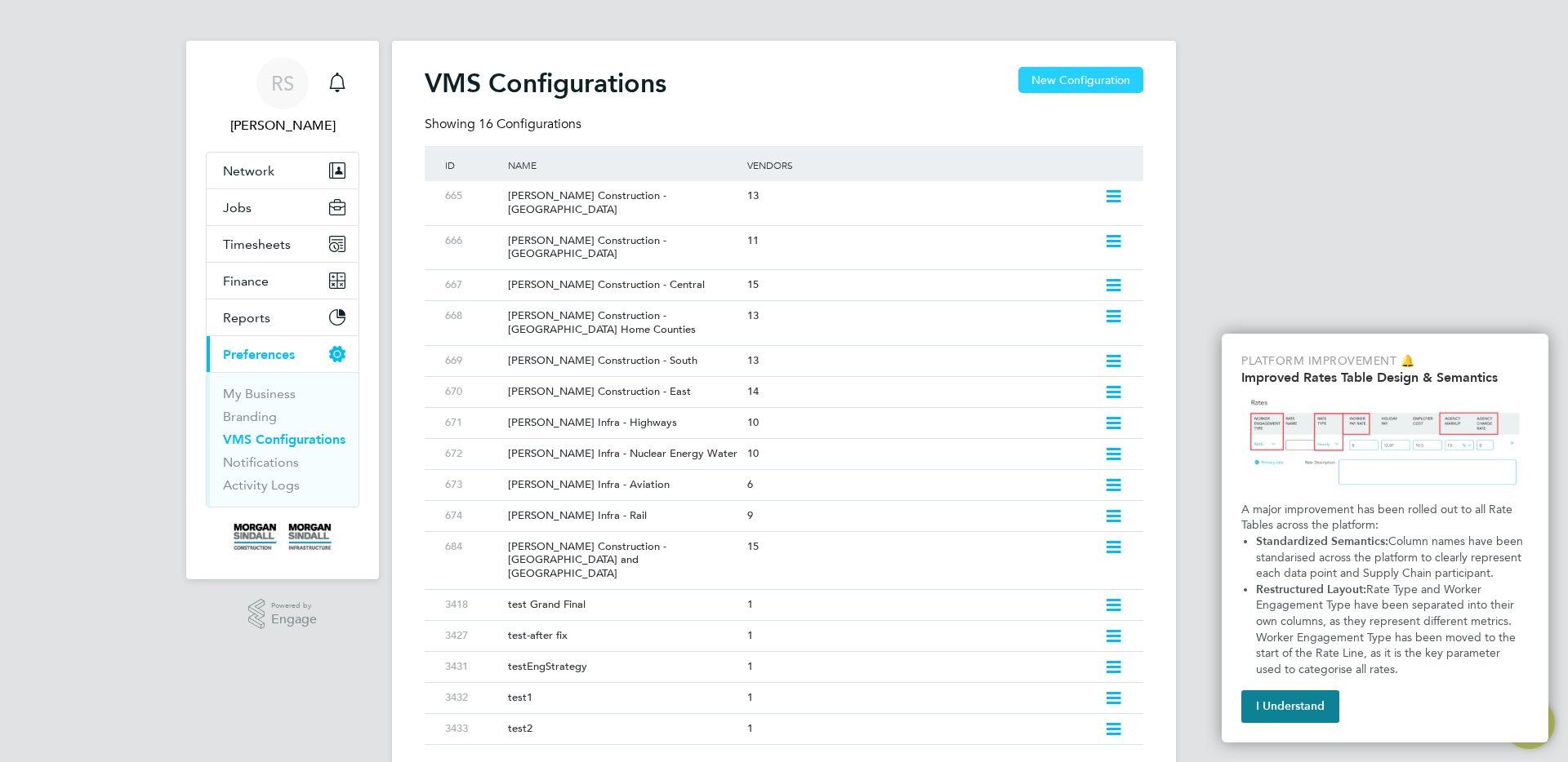
click at [1071, 83] on button "New Configuration" at bounding box center [1081, 80] width 125 height 26
type input "Letters & Digits"
type input "Automatically"
type input "No Limits"
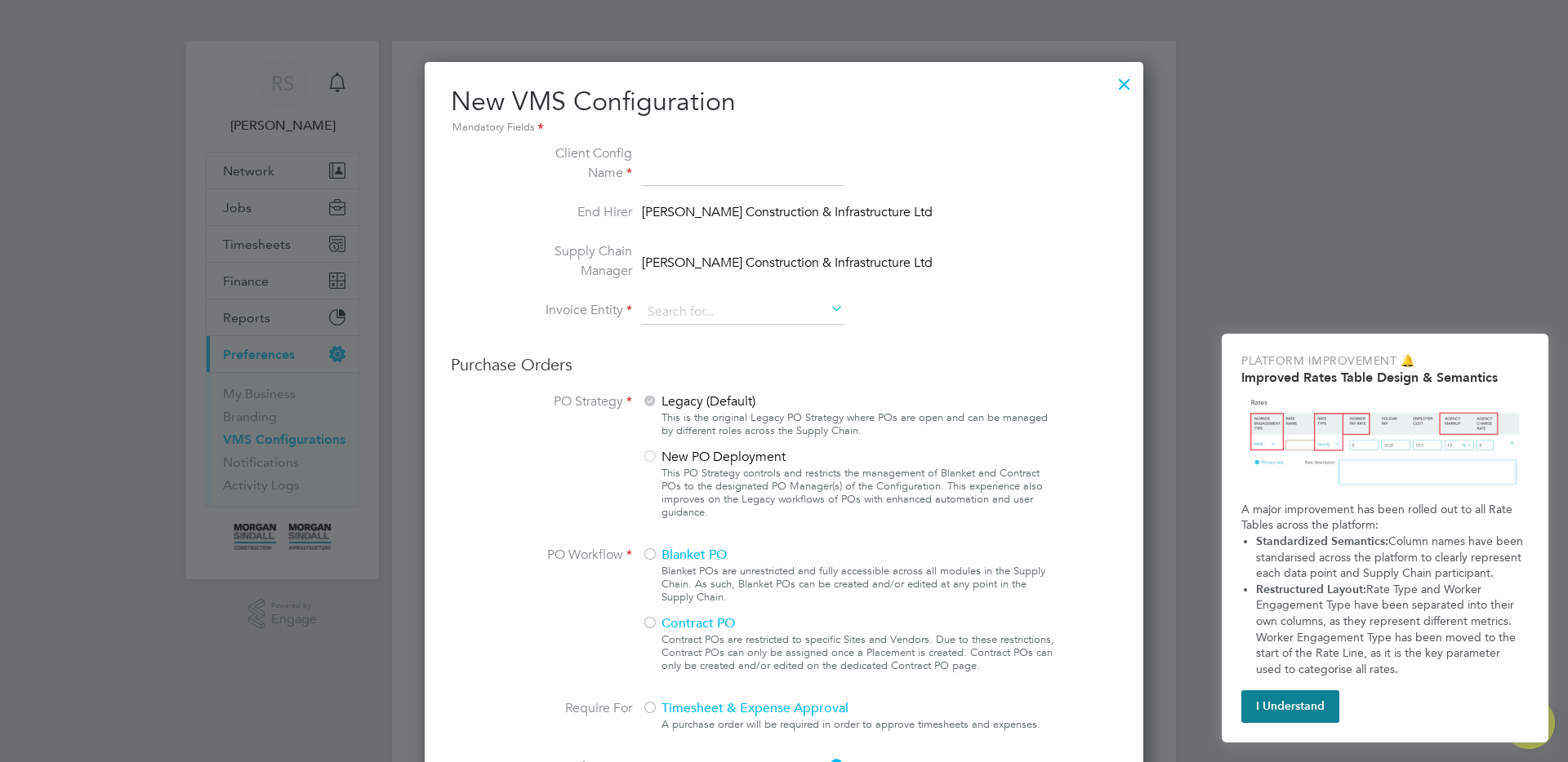
click at [1018, 290] on li "Supply Chain Manager [PERSON_NAME] Construction & Infrastructure Ltd" at bounding box center [784, 271] width 549 height 59
click at [742, 177] on input at bounding box center [742, 165] width 201 height 43
type input "test"
click at [867, 391] on div "Legacy (Default) This is the original Legacy PO Strategy where POs are open and…" at bounding box center [850, 459] width 416 height 137
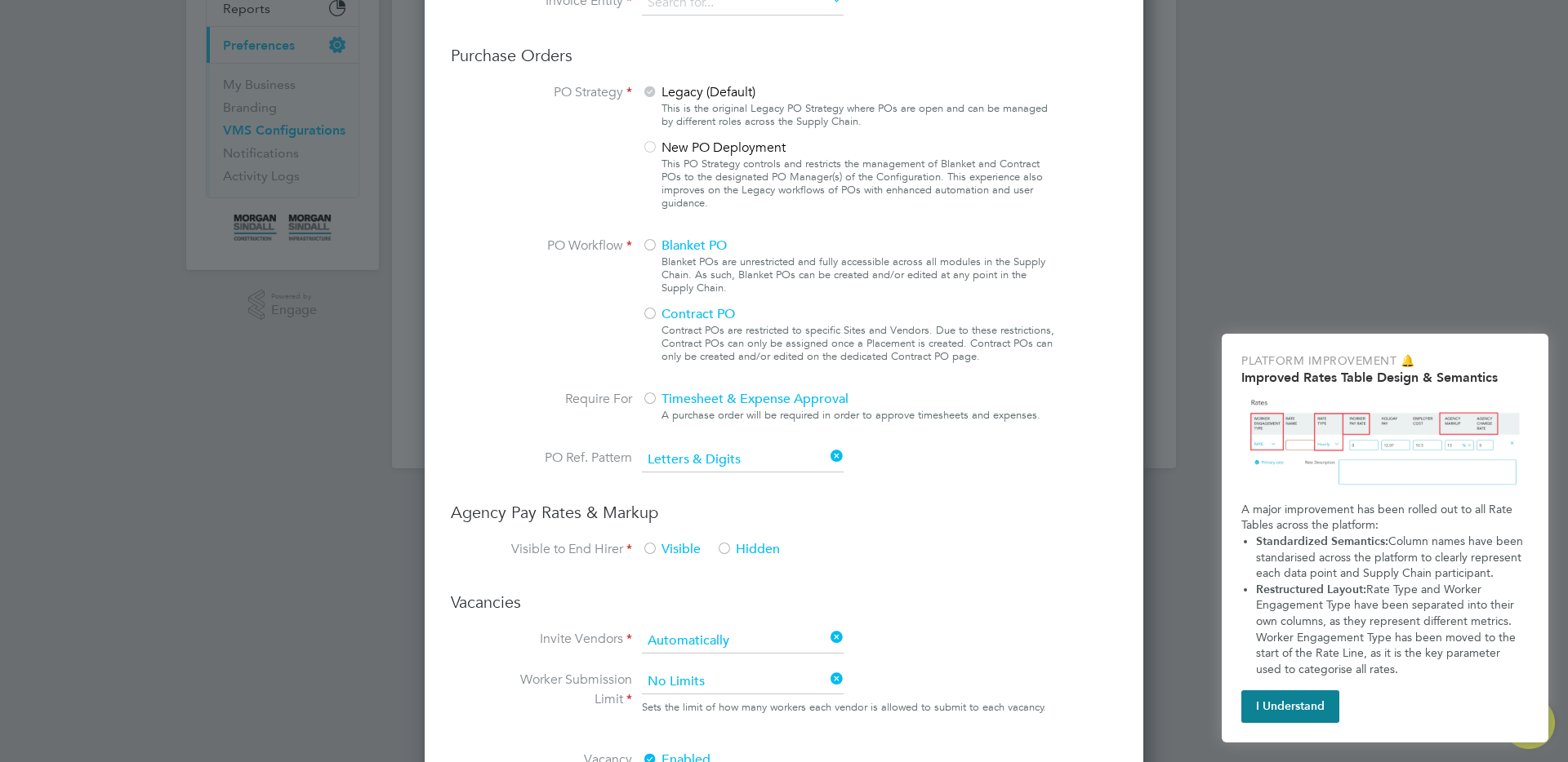
click at [672, 253] on div "Blanket PO Blanket POs are unrestricted and fully accessible across all modules…" at bounding box center [850, 304] width 416 height 137
click at [651, 251] on div at bounding box center [650, 246] width 16 height 16
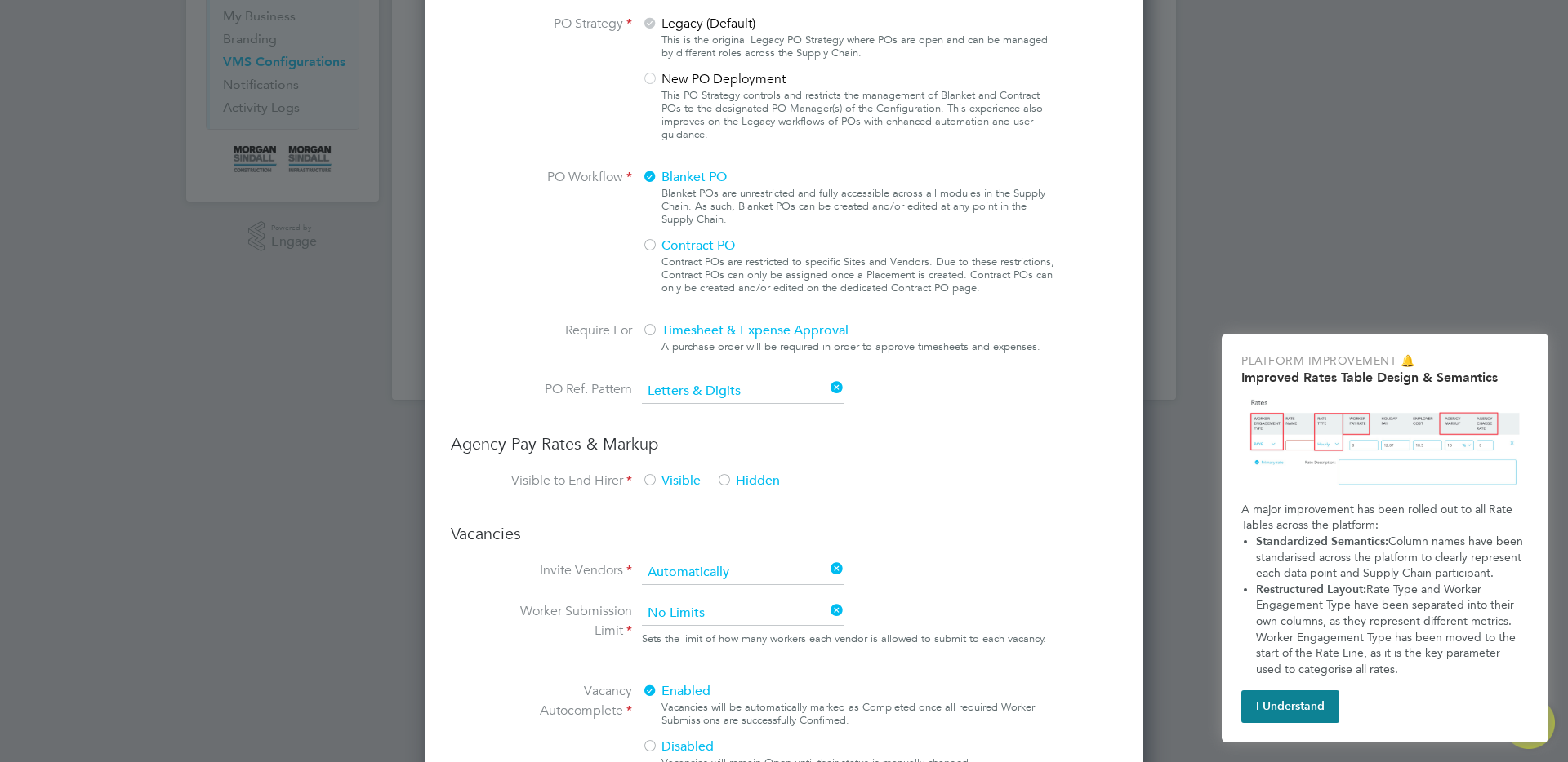
click at [660, 331] on span "Timesheet & Expense Approval" at bounding box center [745, 330] width 206 height 16
click at [731, 478] on div at bounding box center [723, 481] width 16 height 16
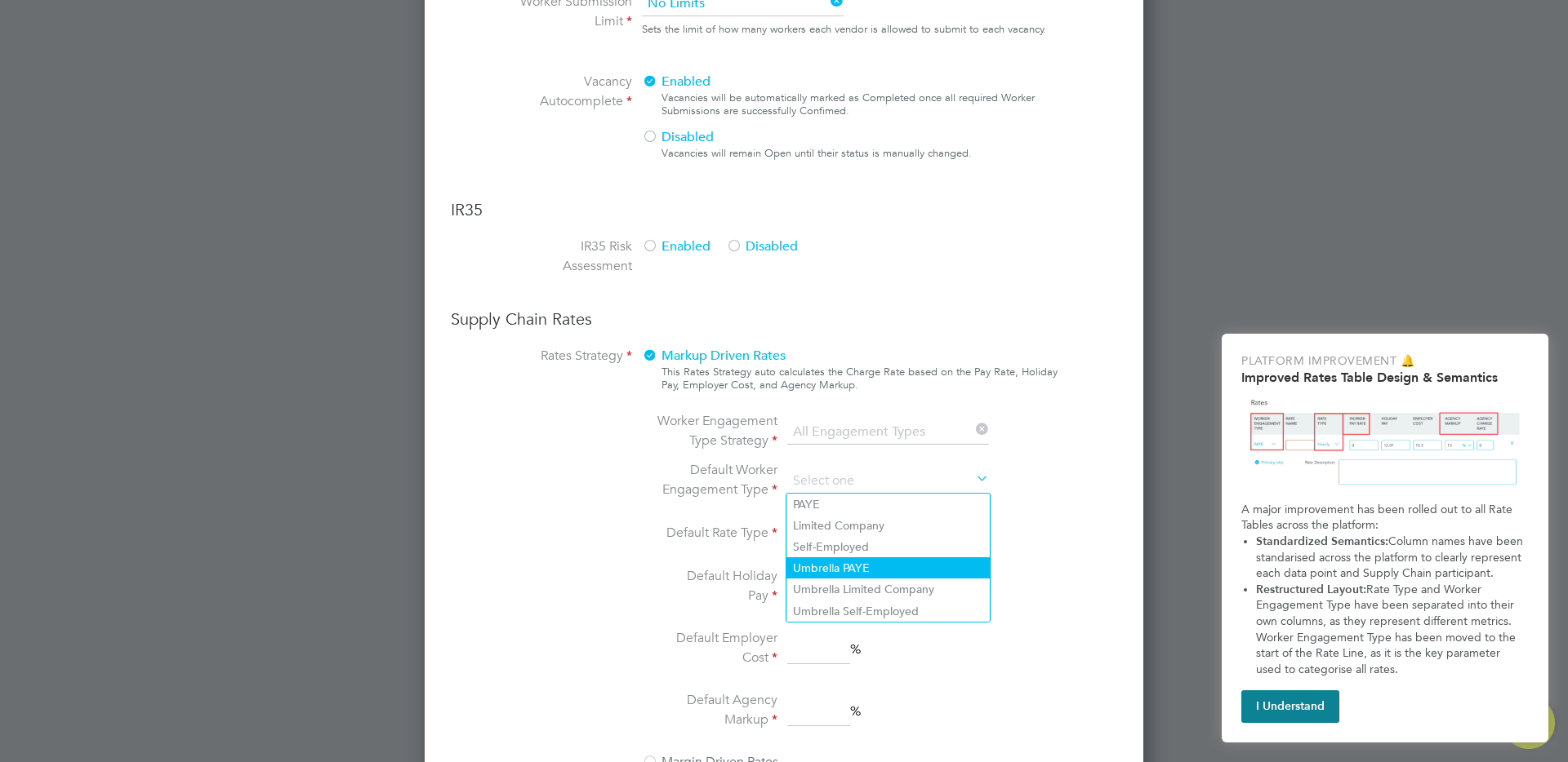
click at [845, 570] on li "Umbrella PAYE" at bounding box center [887, 568] width 203 height 21
type input "Umbrella PAYE"
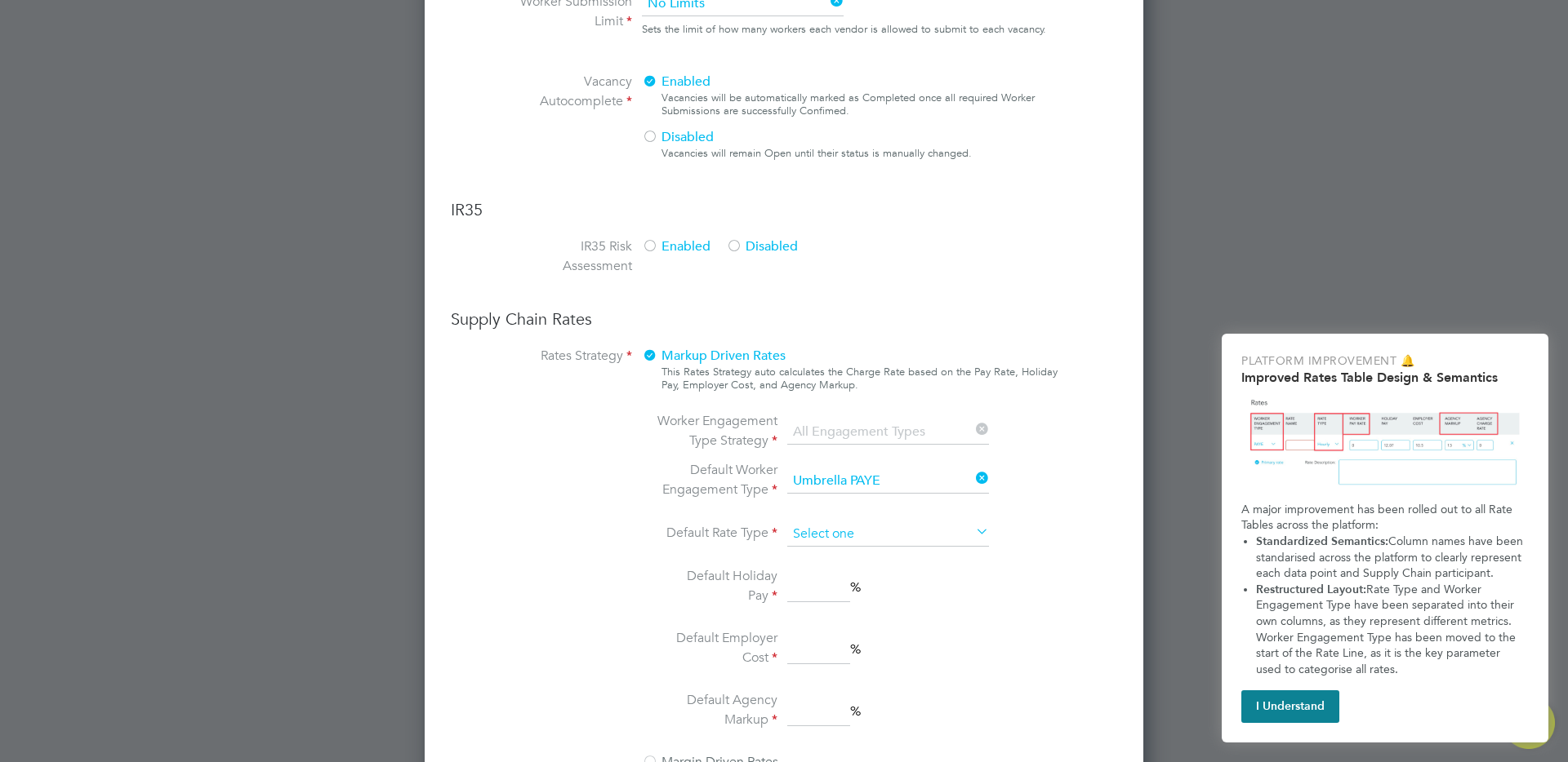
click at [833, 542] on input at bounding box center [887, 535] width 201 height 25
click at [814, 568] on li "Daily" at bounding box center [887, 579] width 203 height 21
type input "Daily"
click at [817, 596] on input at bounding box center [818, 587] width 62 height 29
type input "10"
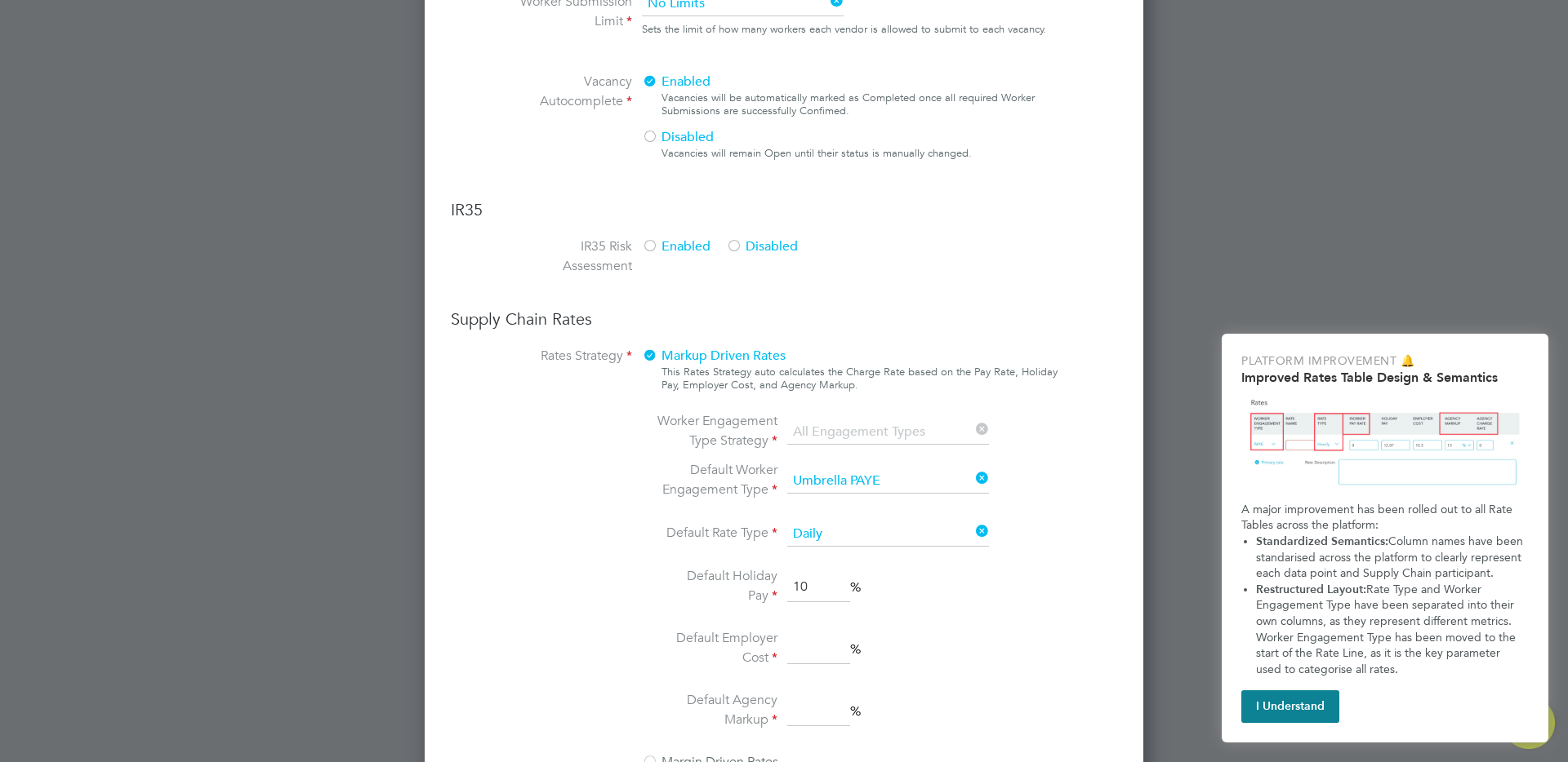
click at [807, 648] on input at bounding box center [818, 649] width 62 height 29
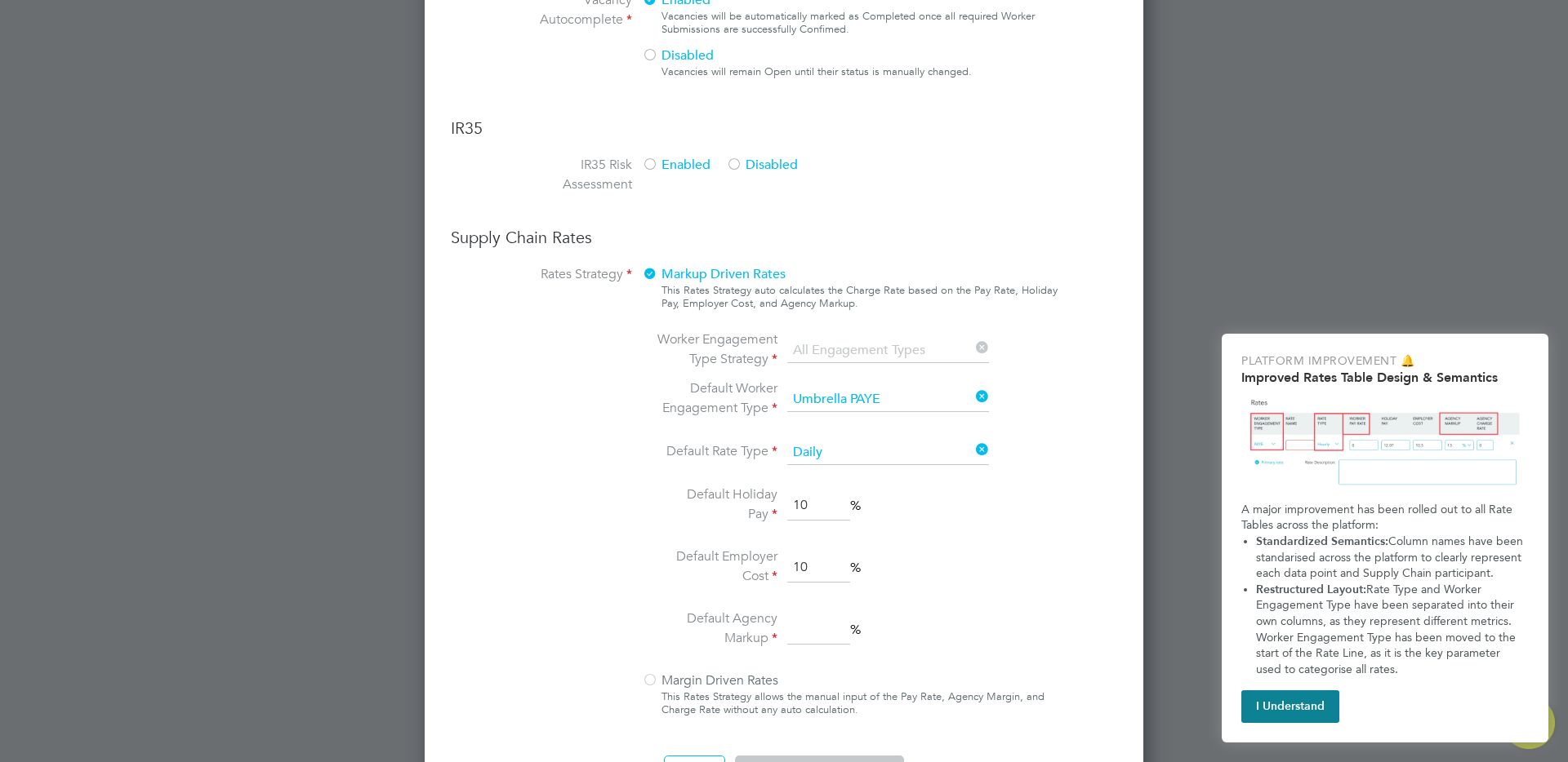
scroll to position [1126, 0]
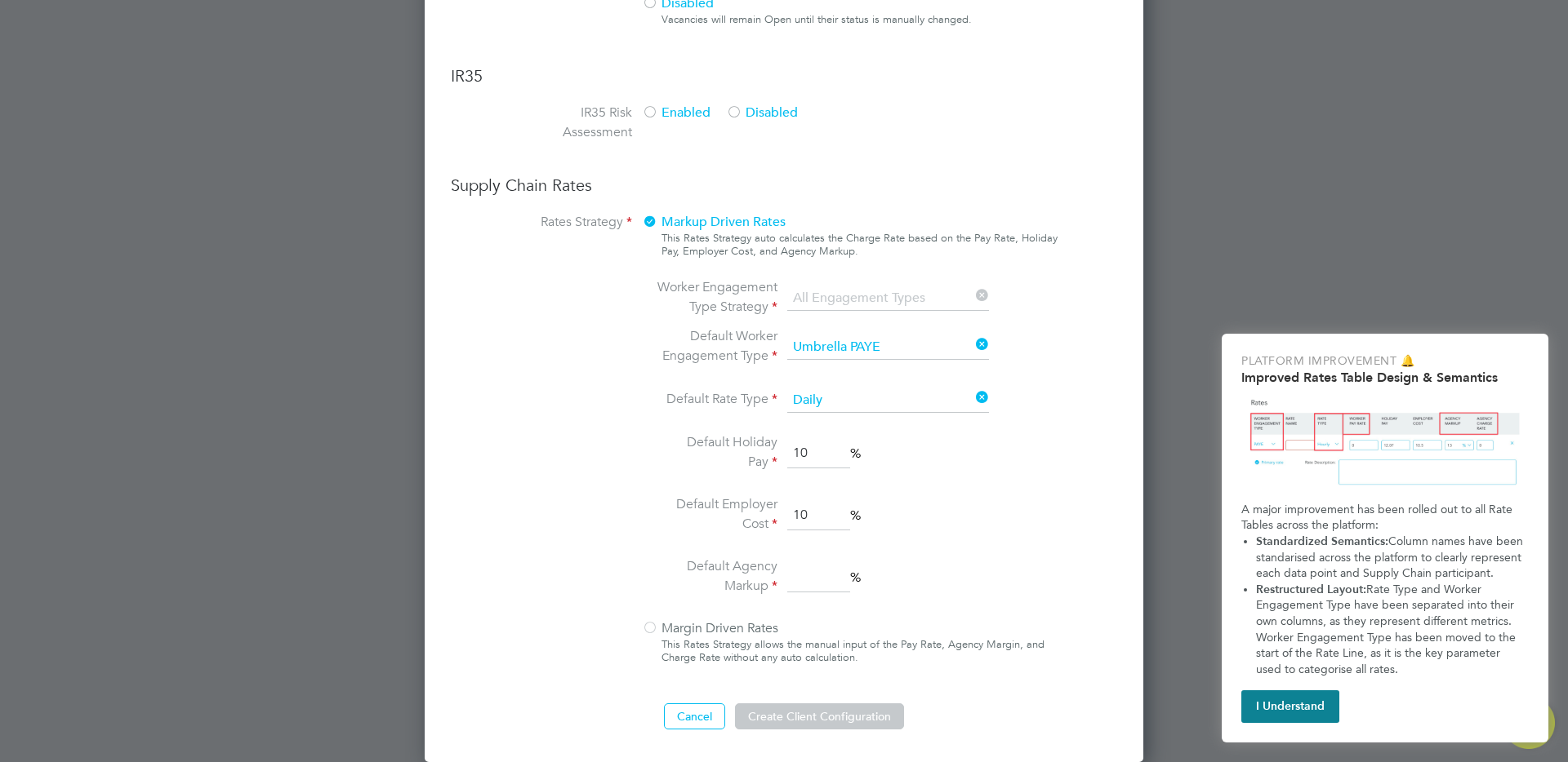
type input "10"
click at [808, 589] on input at bounding box center [818, 578] width 62 height 29
type input "10"
click at [646, 630] on div at bounding box center [650, 629] width 16 height 16
click at [826, 714] on button "Create Client Configuration" at bounding box center [819, 717] width 169 height 26
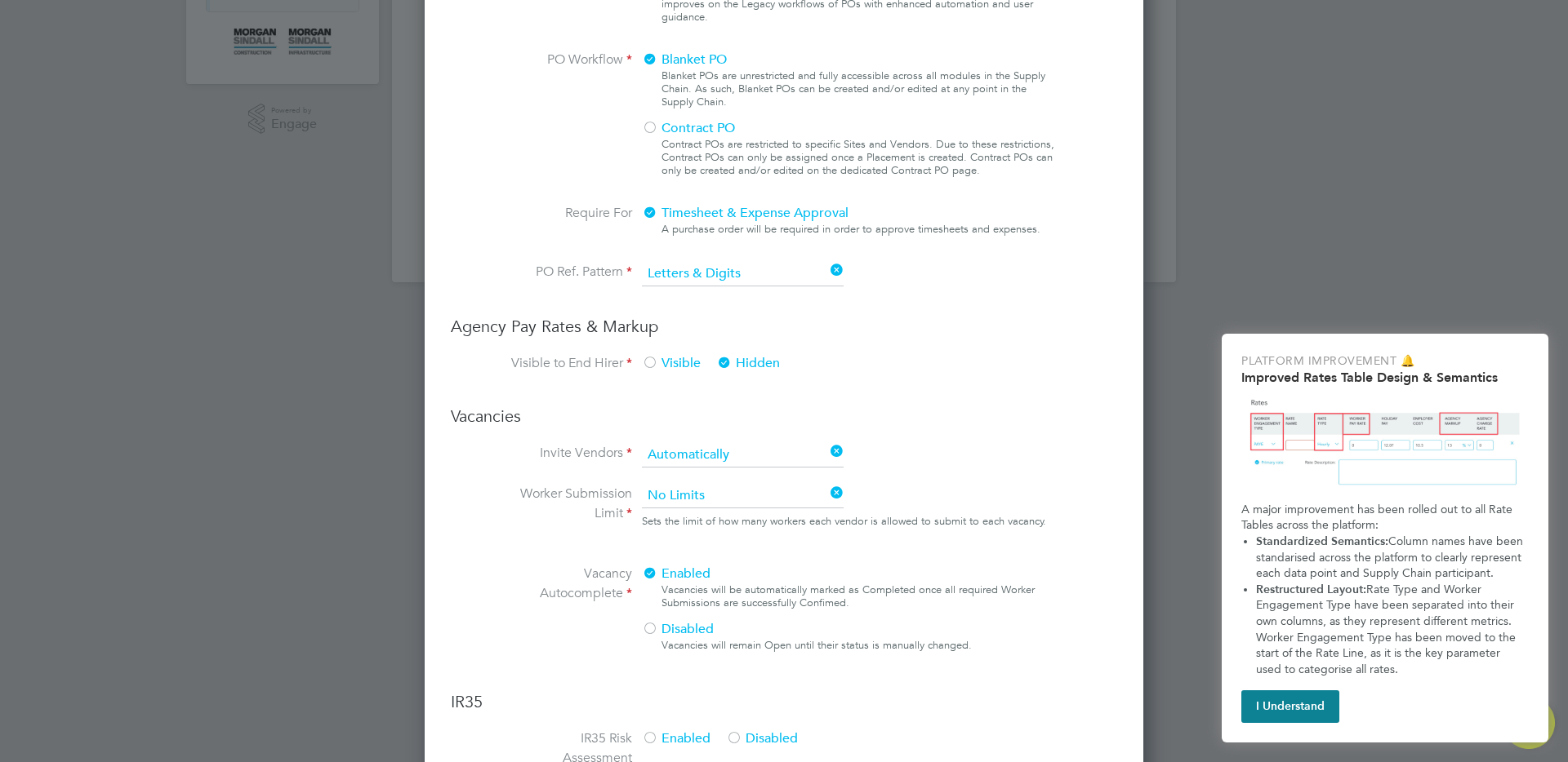
scroll to position [497, 0]
click at [653, 368] on div at bounding box center [650, 367] width 16 height 16
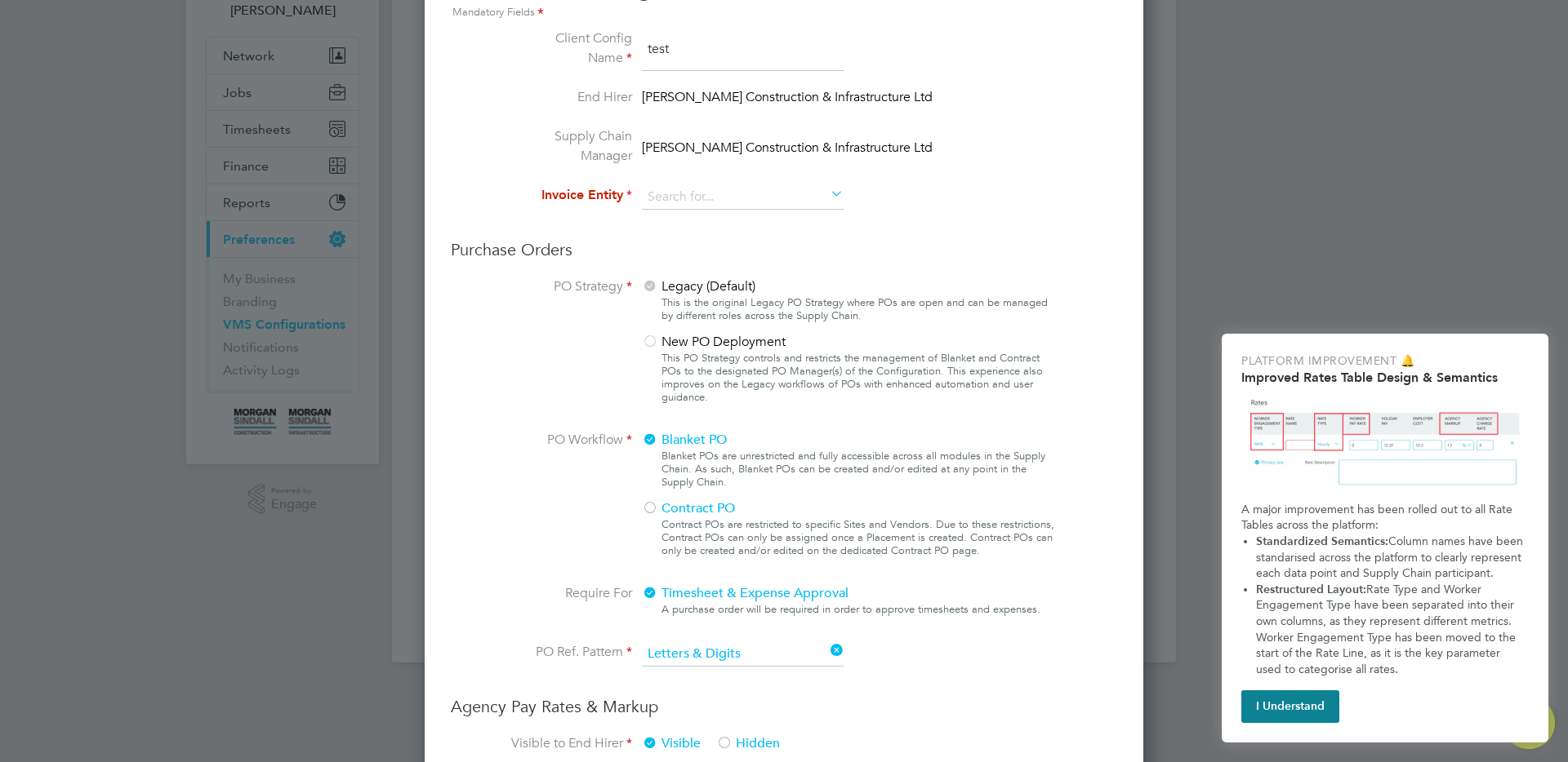
scroll to position [0, 0]
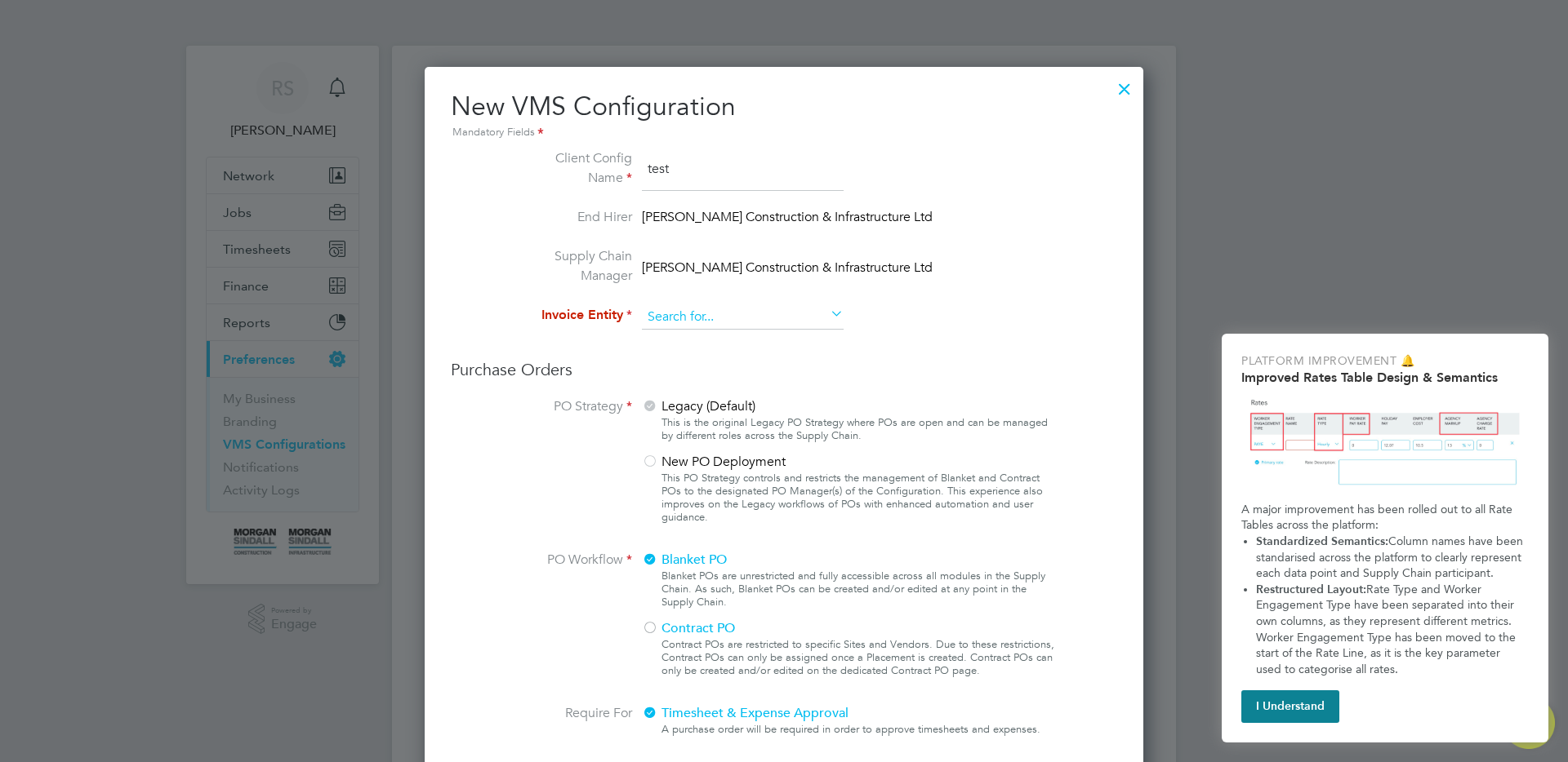
click at [694, 325] on input at bounding box center [742, 318] width 201 height 25
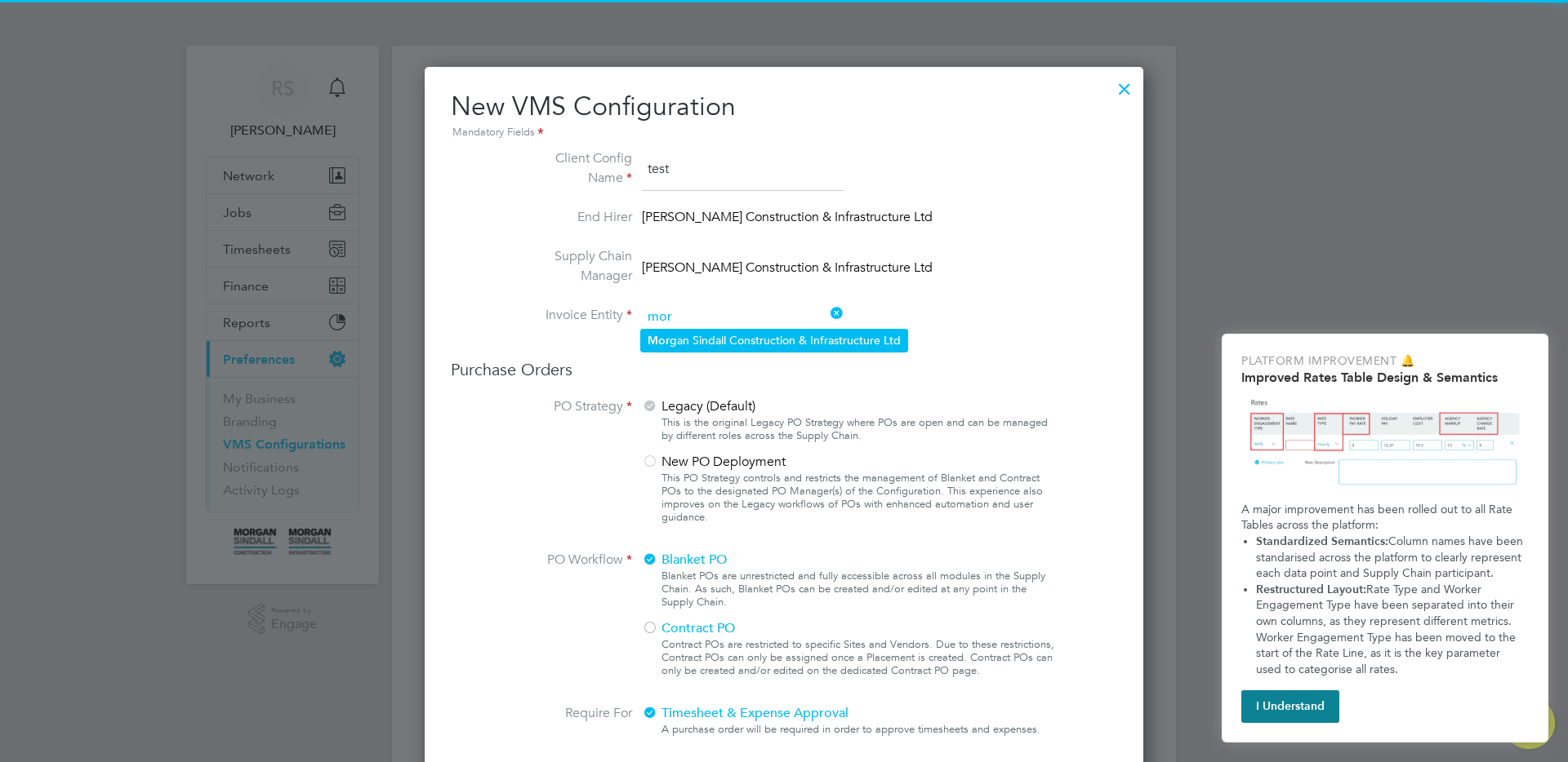
click at [701, 344] on li "Mor gan Sindall Construction & Infrastructure Ltd" at bounding box center [774, 340] width 266 height 22
type input "[PERSON_NAME] Construction & Infrastructure Ltd"
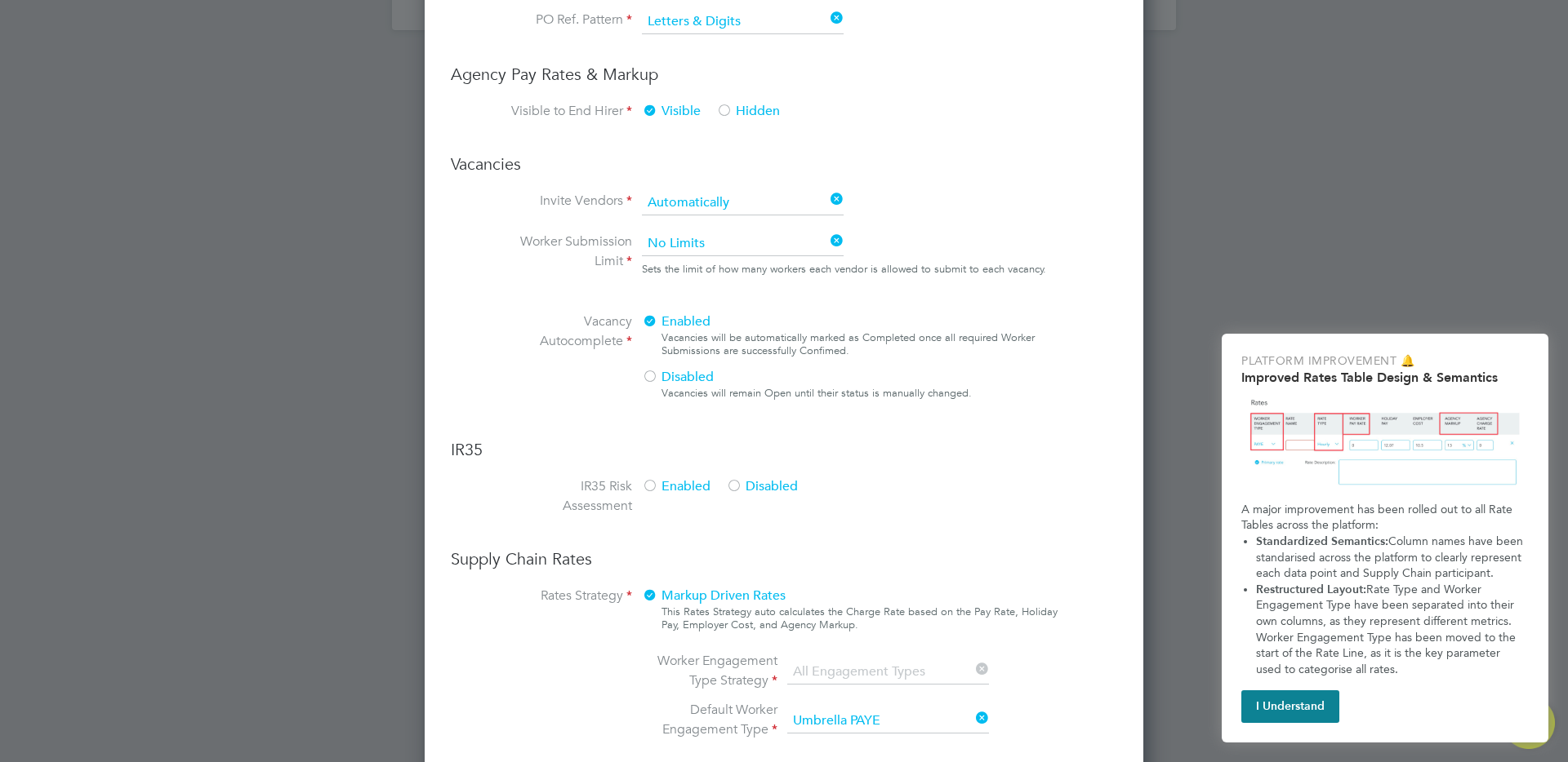
scroll to position [1126, 0]
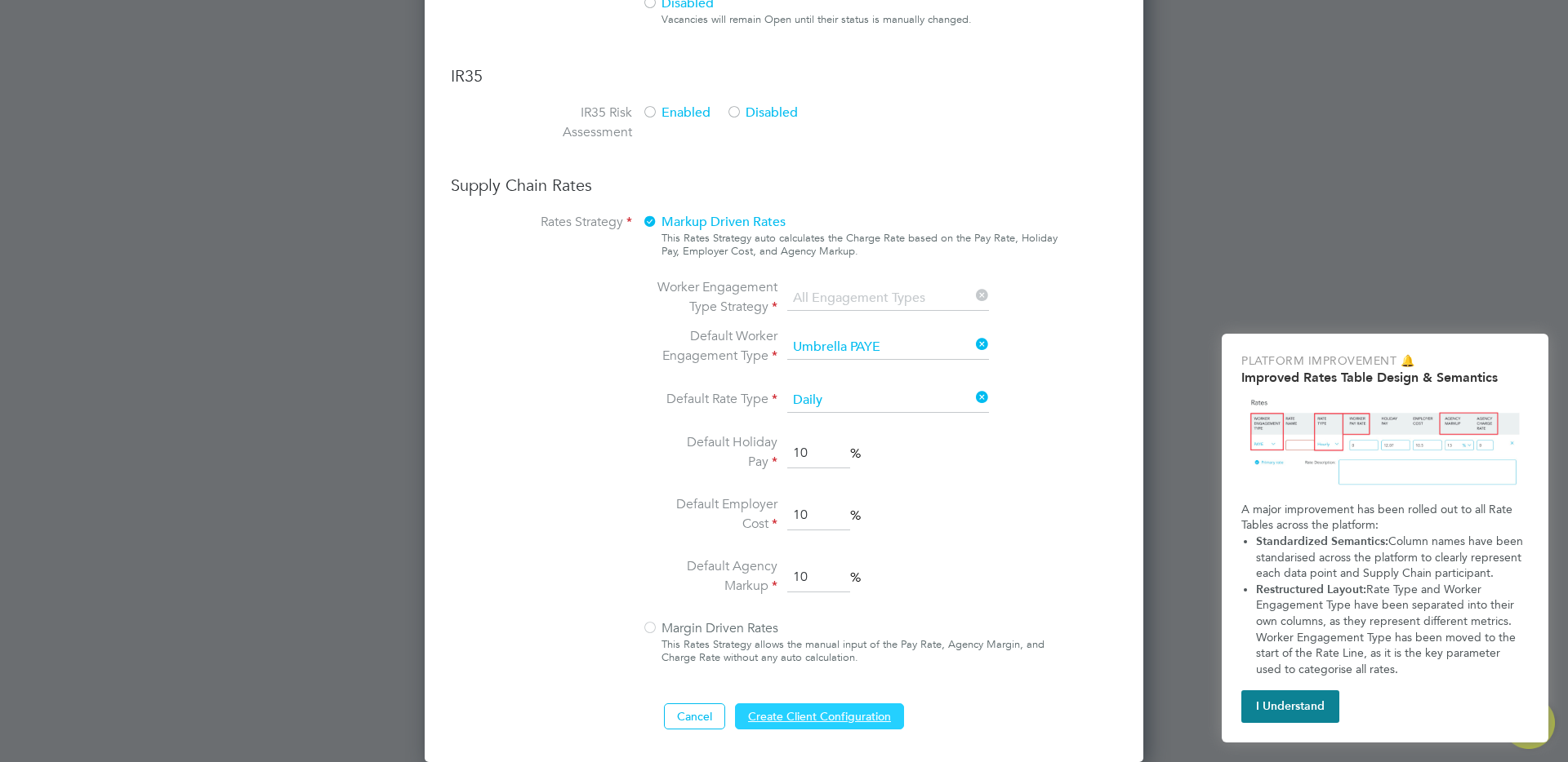
click at [832, 719] on button "Create Client Configuration" at bounding box center [819, 717] width 169 height 26
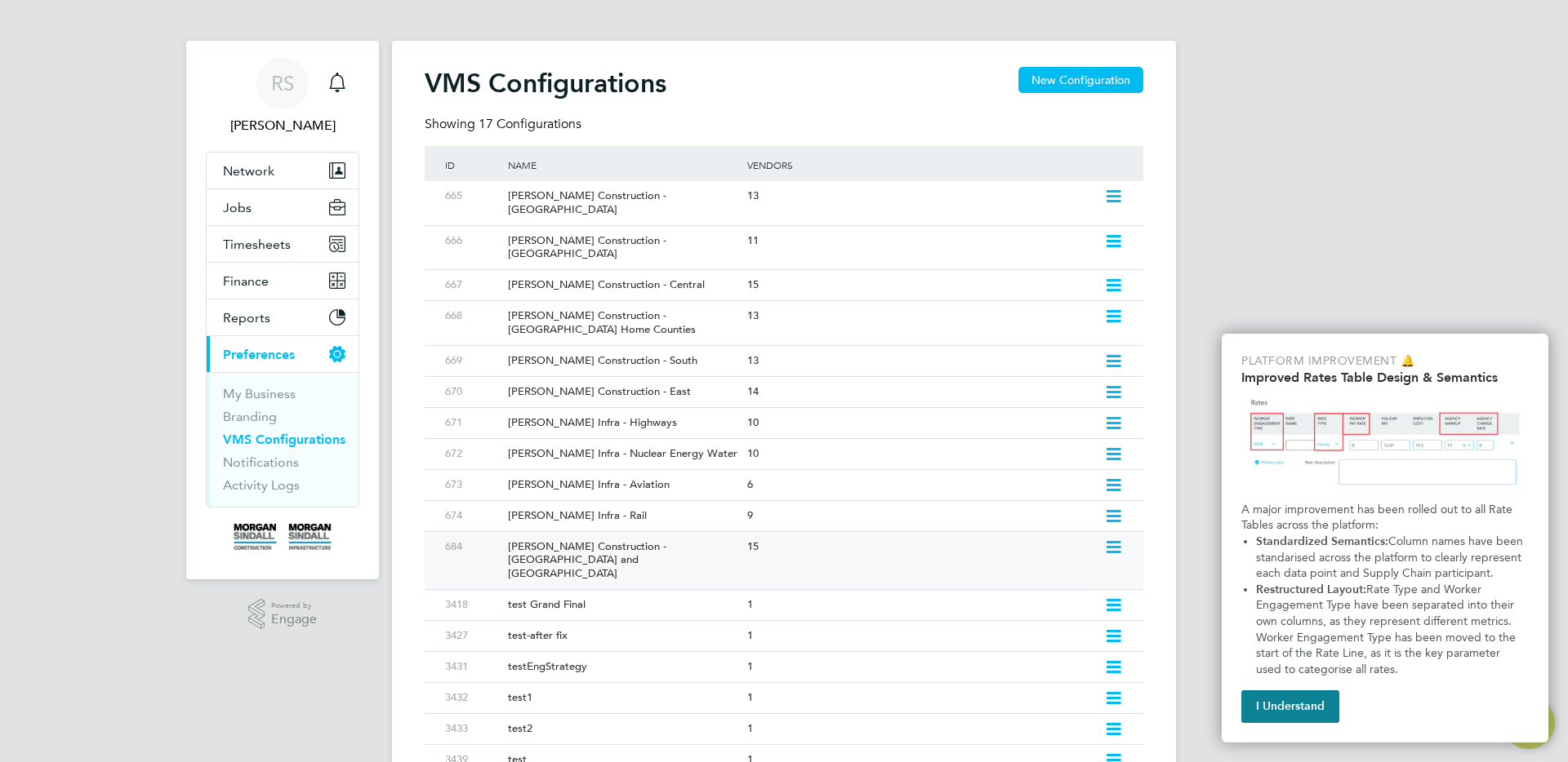
scroll to position [36, 0]
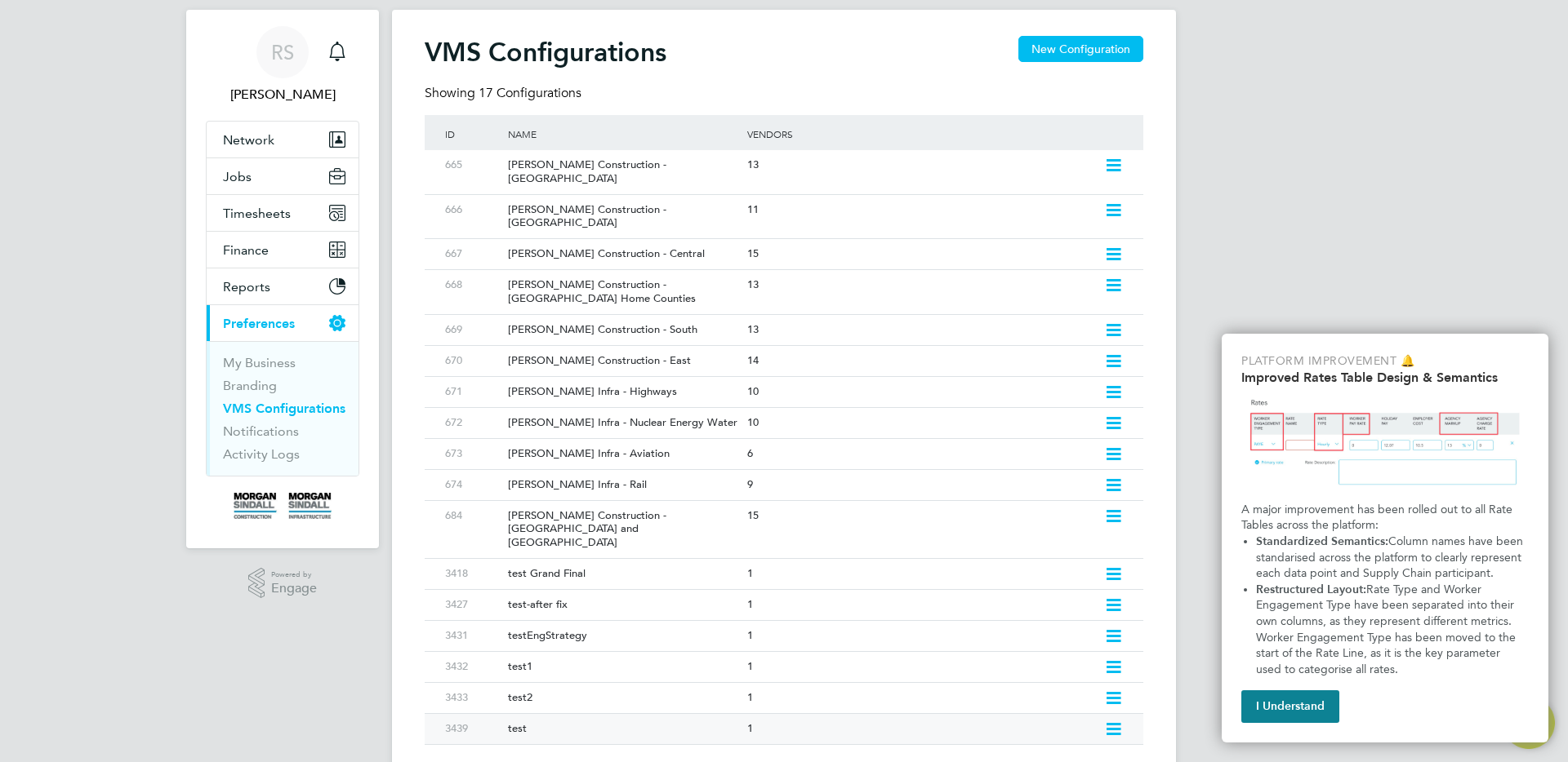
click at [1112, 723] on icon at bounding box center [1113, 730] width 21 height 13
click at [1038, 722] on li "Edit VMS Configuration" at bounding box center [1043, 723] width 157 height 23
type input "test"
type input "[PERSON_NAME] Construction & Infrastructure Ltd"
type input "Letters & Digits"
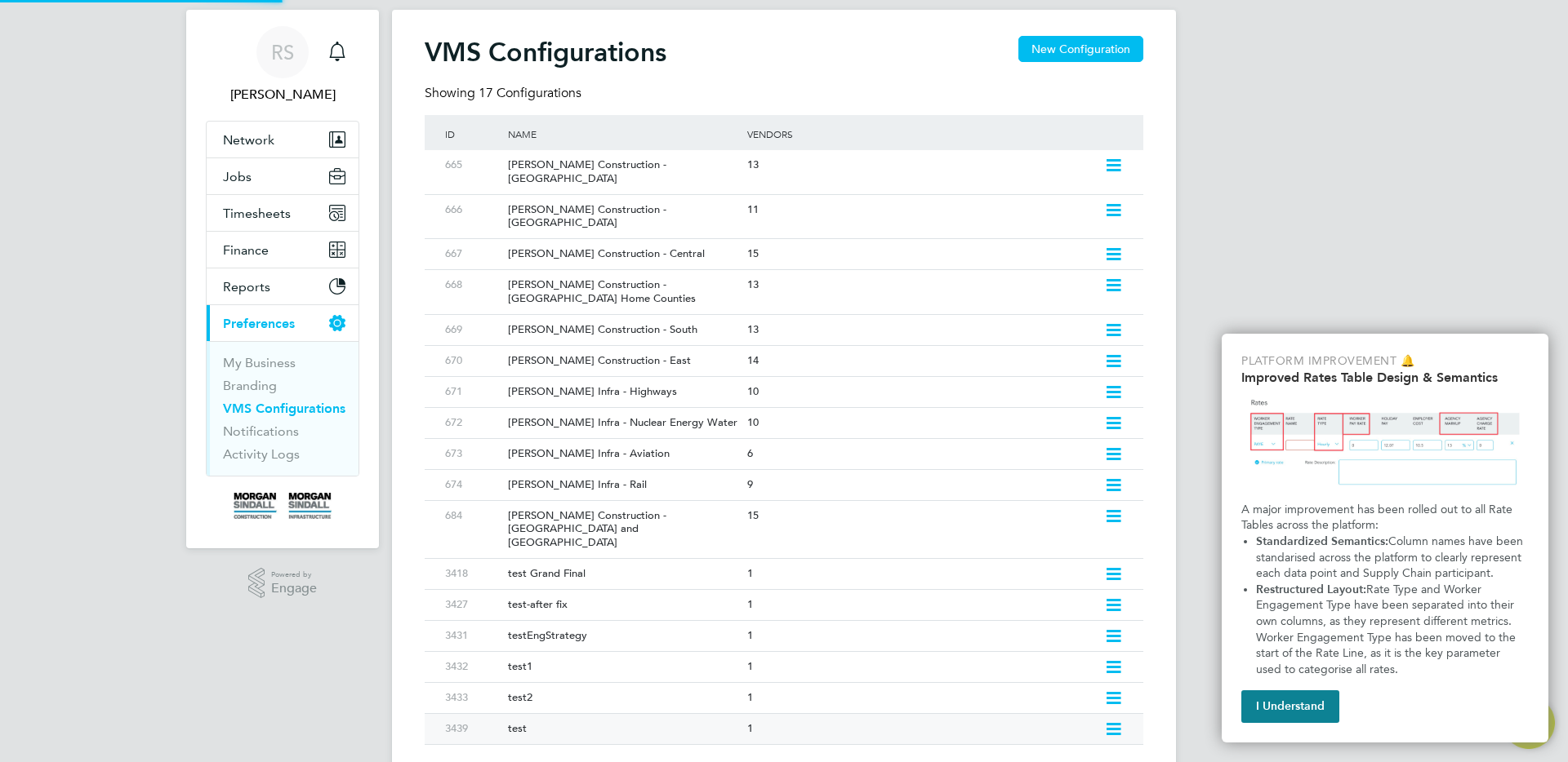
type input "Automatically"
type input "No Limits"
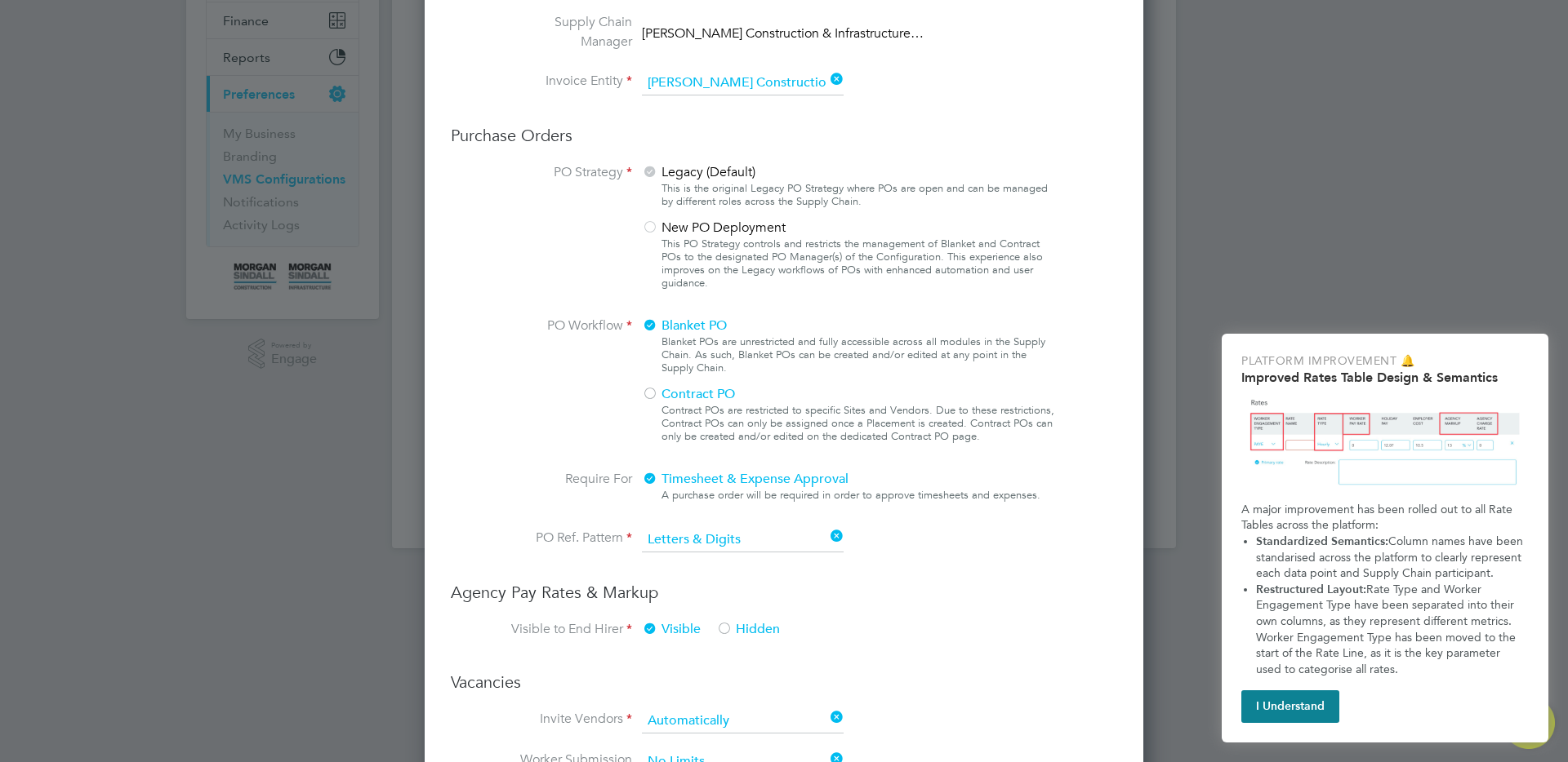
scroll to position [0, 0]
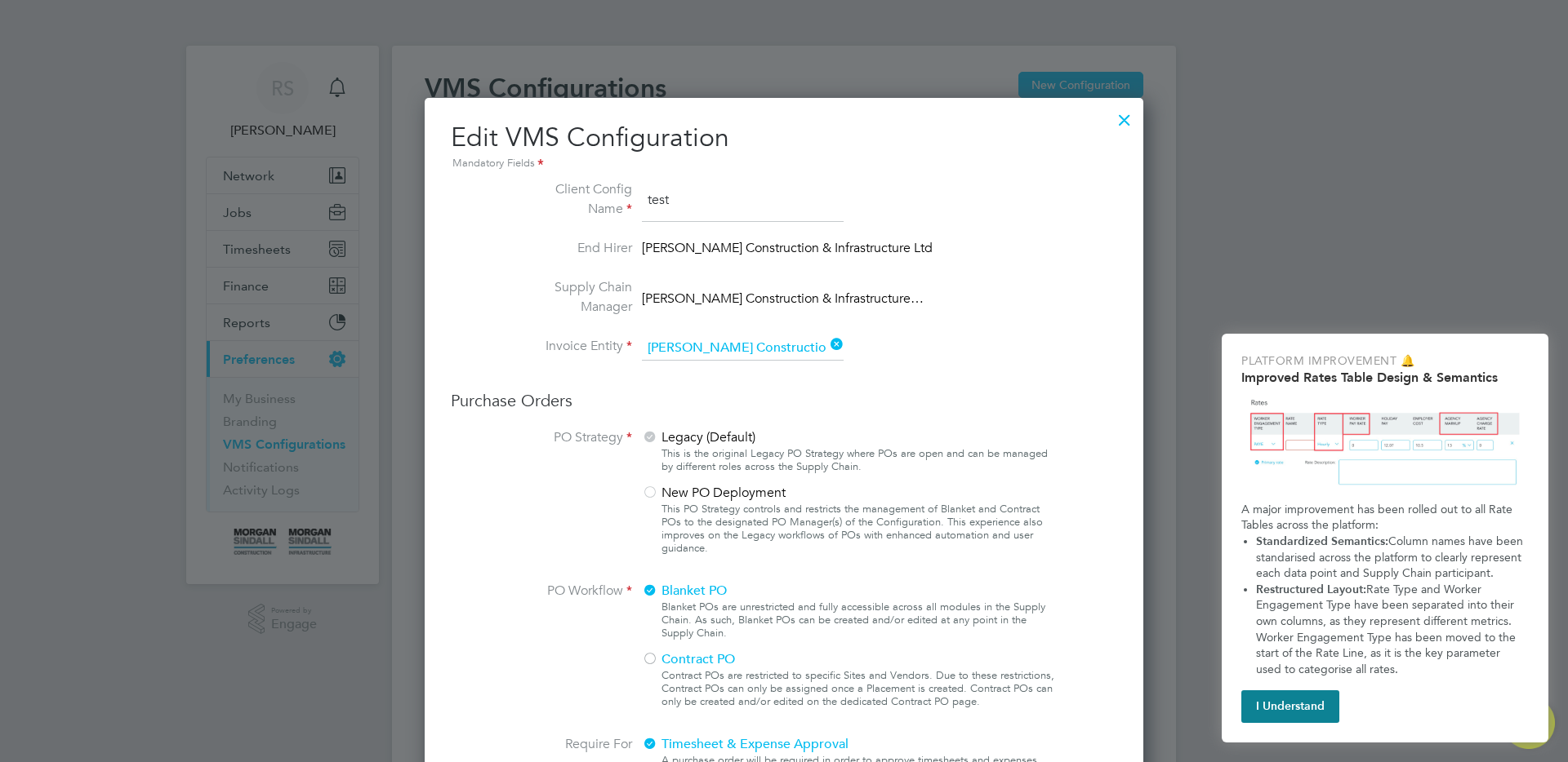
click at [1015, 257] on li "End Hirer [PERSON_NAME] Construction & Infrastructure Ltd" at bounding box center [784, 257] width 549 height 39
click at [660, 200] on input "test" at bounding box center [742, 200] width 201 height 43
click at [986, 278] on li "Supply Chain Manager [PERSON_NAME] Construction & Infrastructure…" at bounding box center [784, 307] width 549 height 59
click at [1122, 112] on div at bounding box center [1124, 115] width 29 height 29
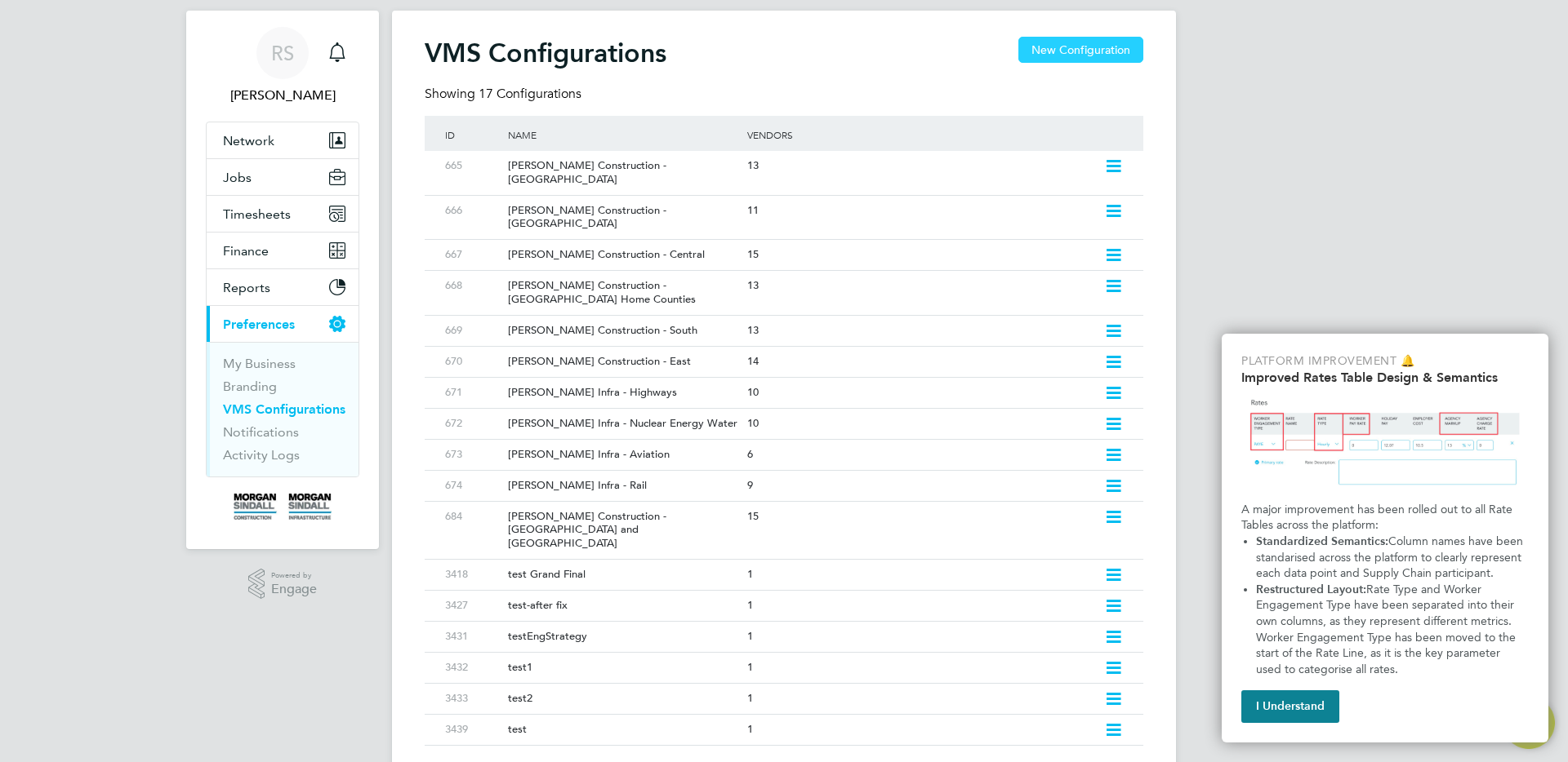
scroll to position [36, 0]
click at [1088, 44] on button "New Configuration" at bounding box center [1081, 49] width 125 height 26
type input "Letters & Digits"
type input "Automatically"
type input "No Limits"
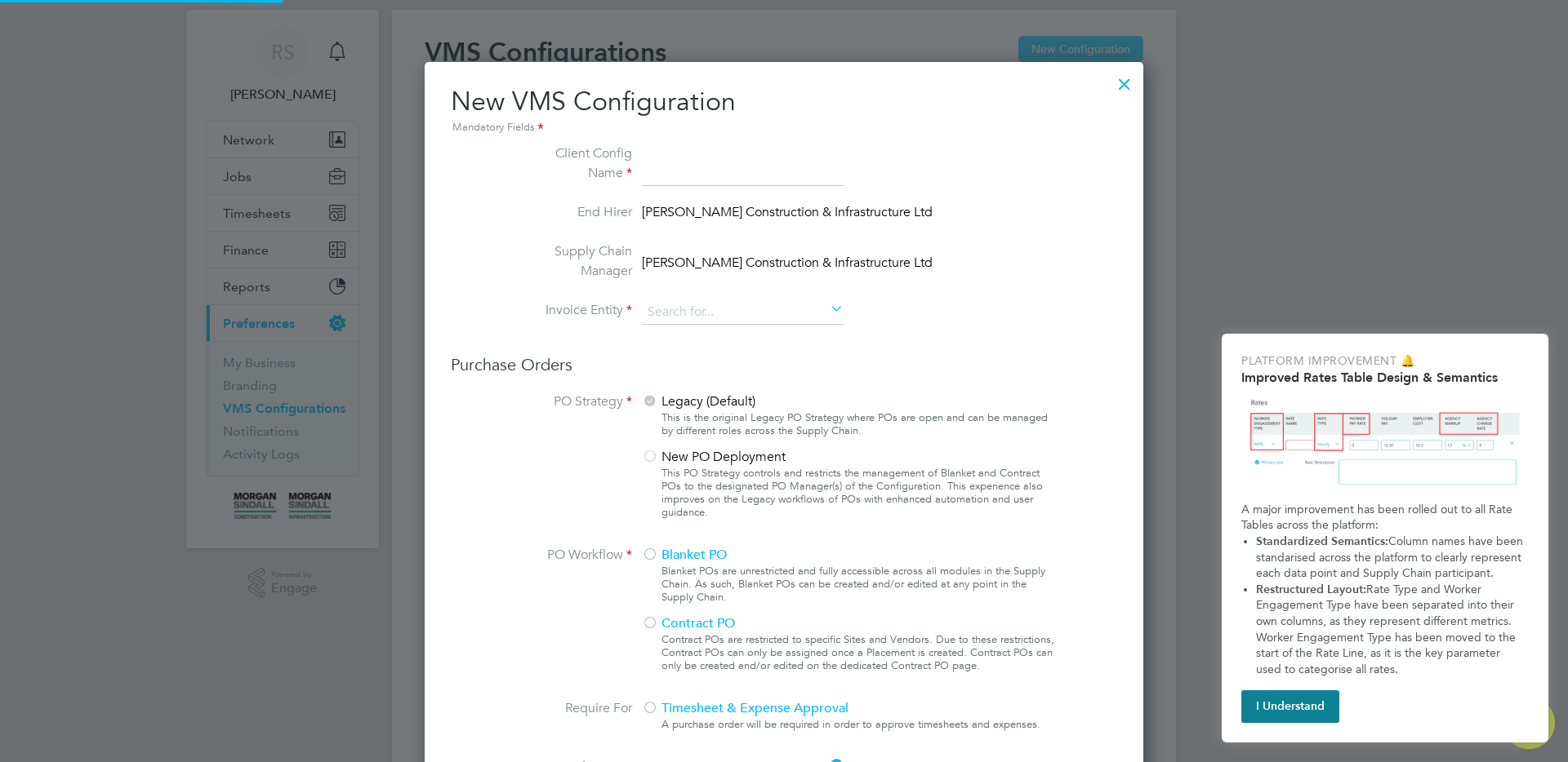
scroll to position [1823, 720]
click at [1131, 75] on div at bounding box center [1124, 79] width 29 height 29
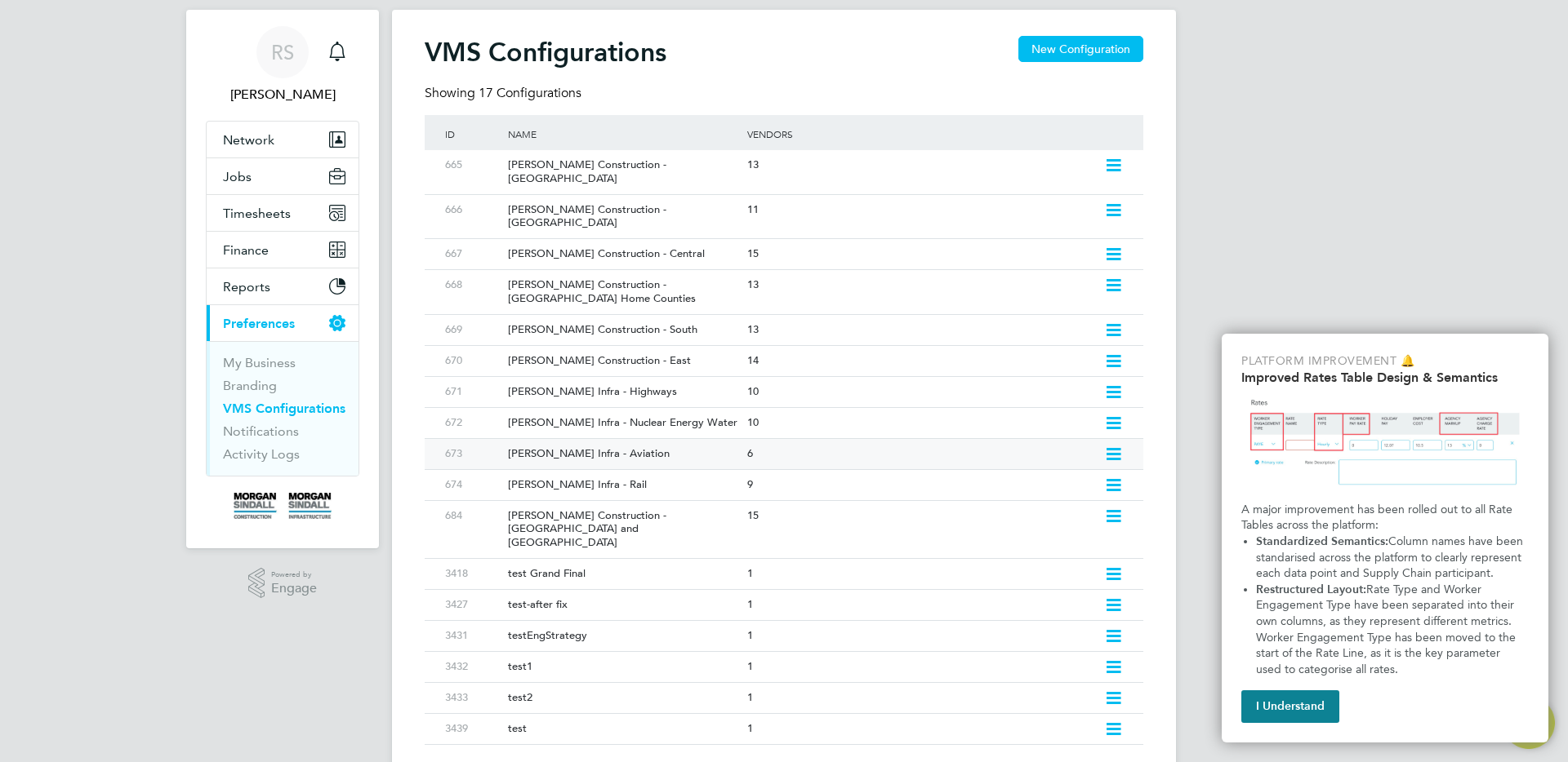
click at [1117, 448] on icon at bounding box center [1113, 455] width 21 height 13
click at [1065, 461] on li "Edit VMS Configuration" at bounding box center [1043, 462] width 157 height 23
type input "[PERSON_NAME] Infra - Aviation"
type input "[PERSON_NAME] Construction & Infrastructure Ltd"
type input "Custom"
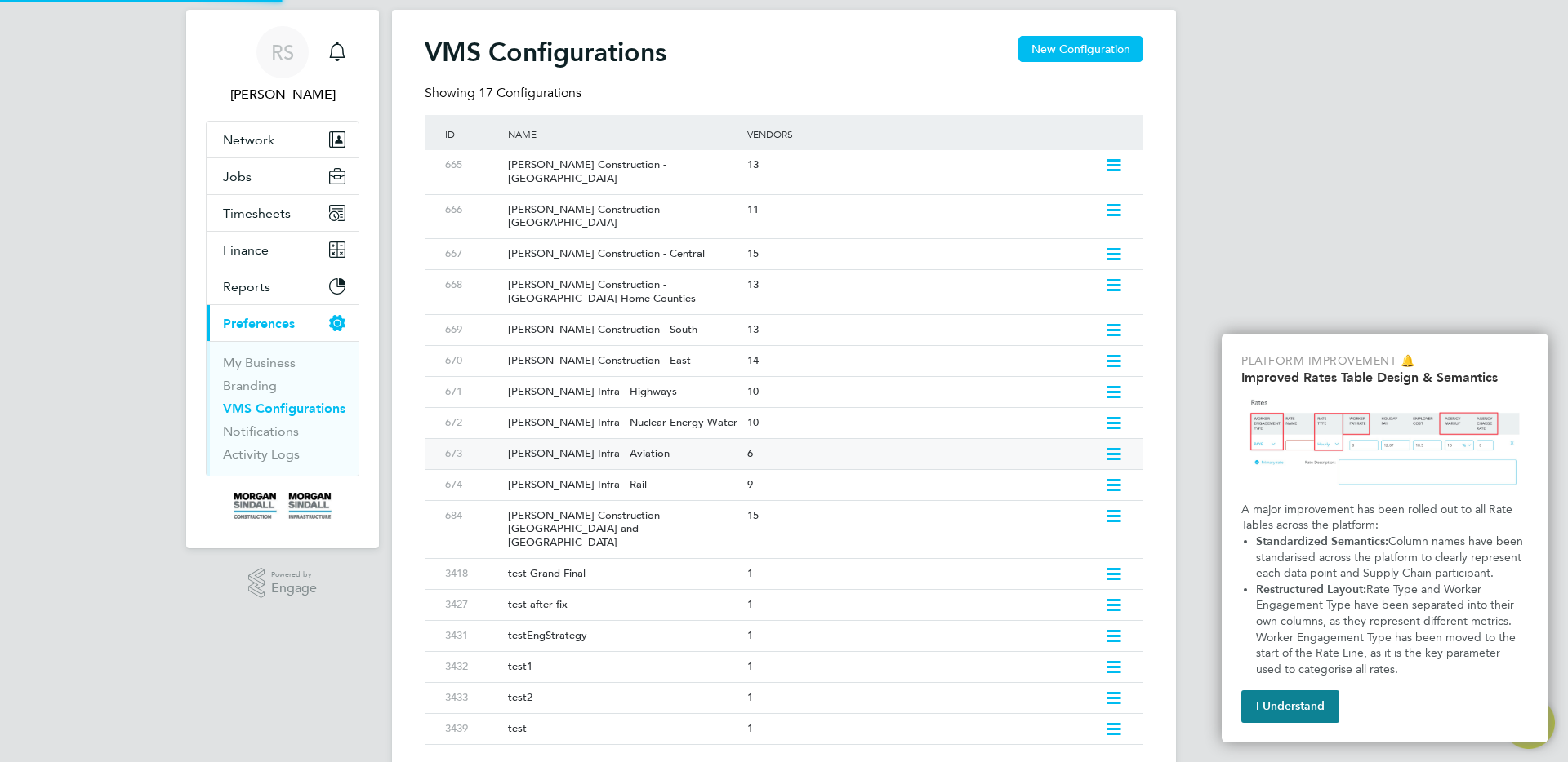
type input "By Vendor Group"
type input "No Limits"
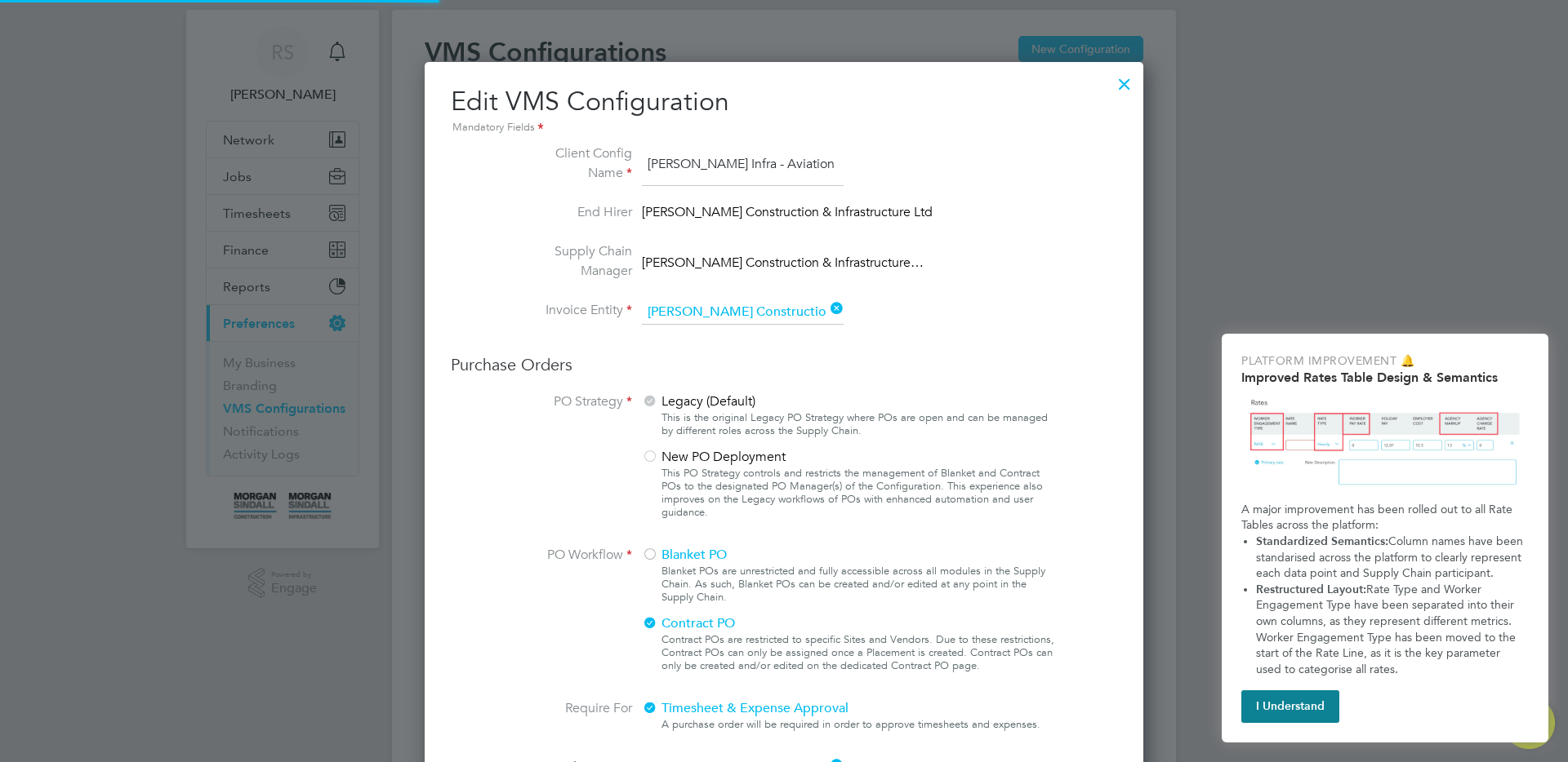
scroll to position [9, 9]
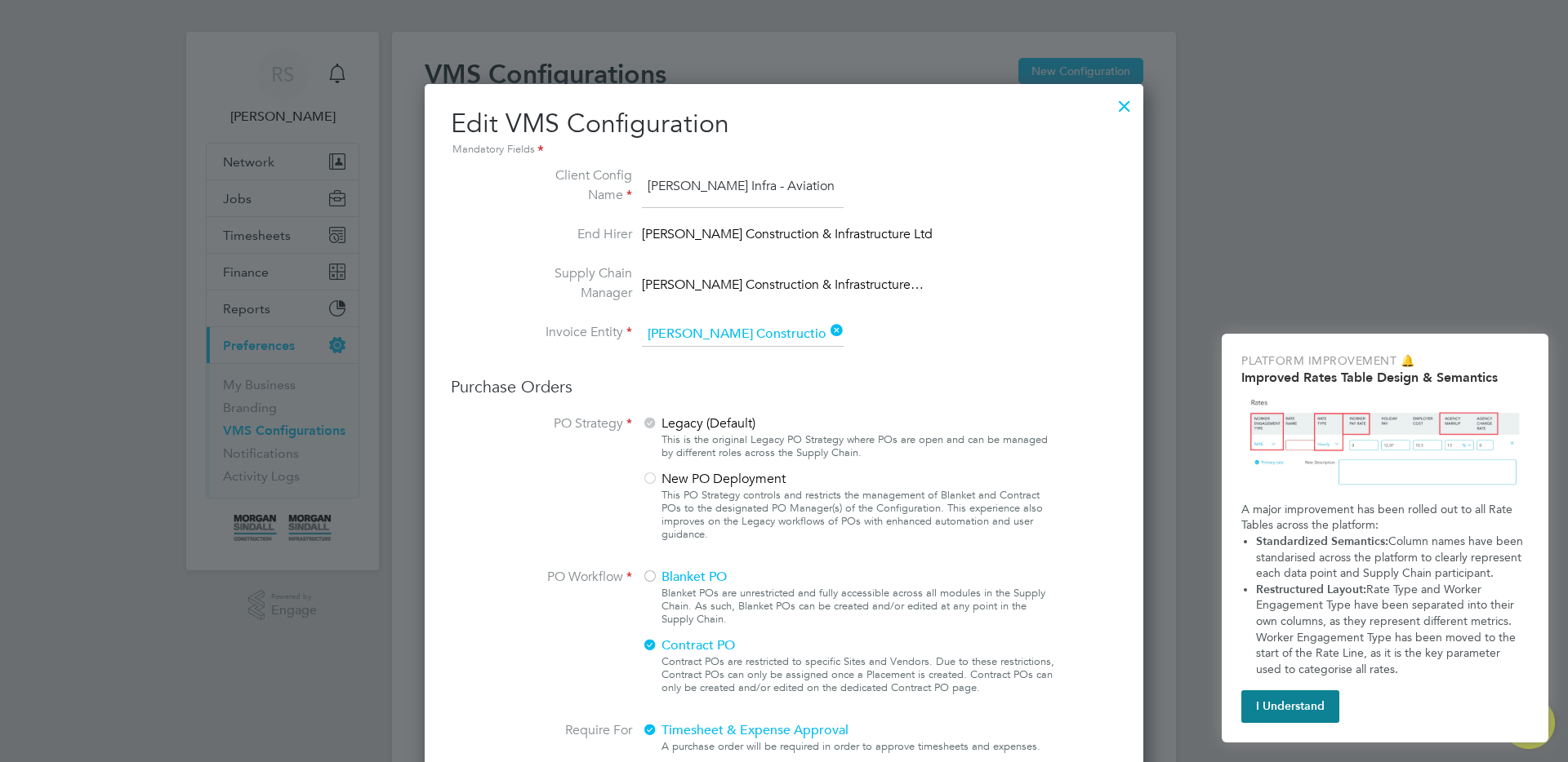
click at [1114, 106] on div at bounding box center [1124, 101] width 29 height 29
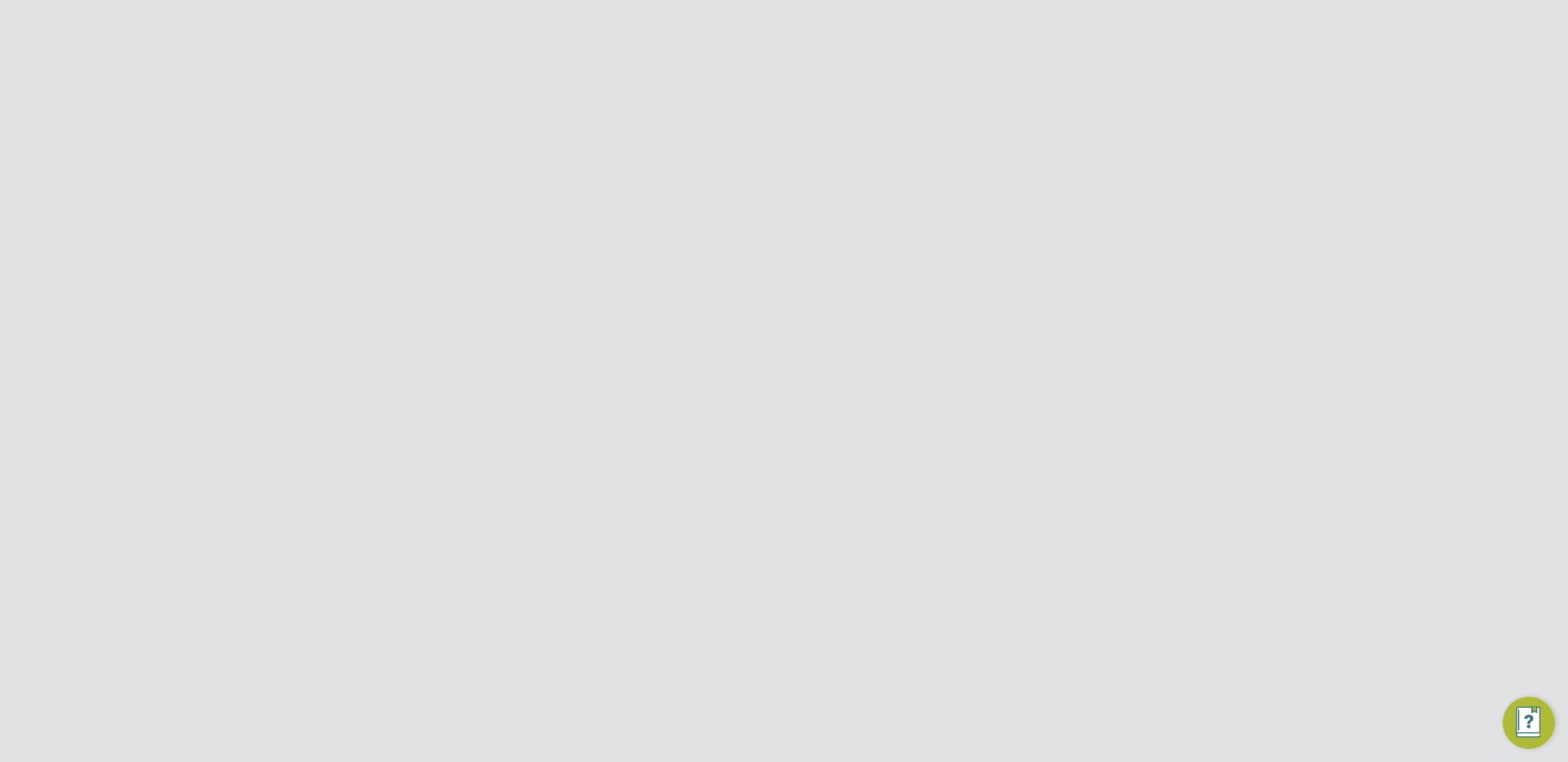
click at [1032, 154] on div "VMS Configurations New Configuration" at bounding box center [784, 148] width 719 height 49
click at [1037, 136] on button "New Configuration" at bounding box center [1081, 137] width 125 height 26
type input "Letters & Digits"
type input "Automatically"
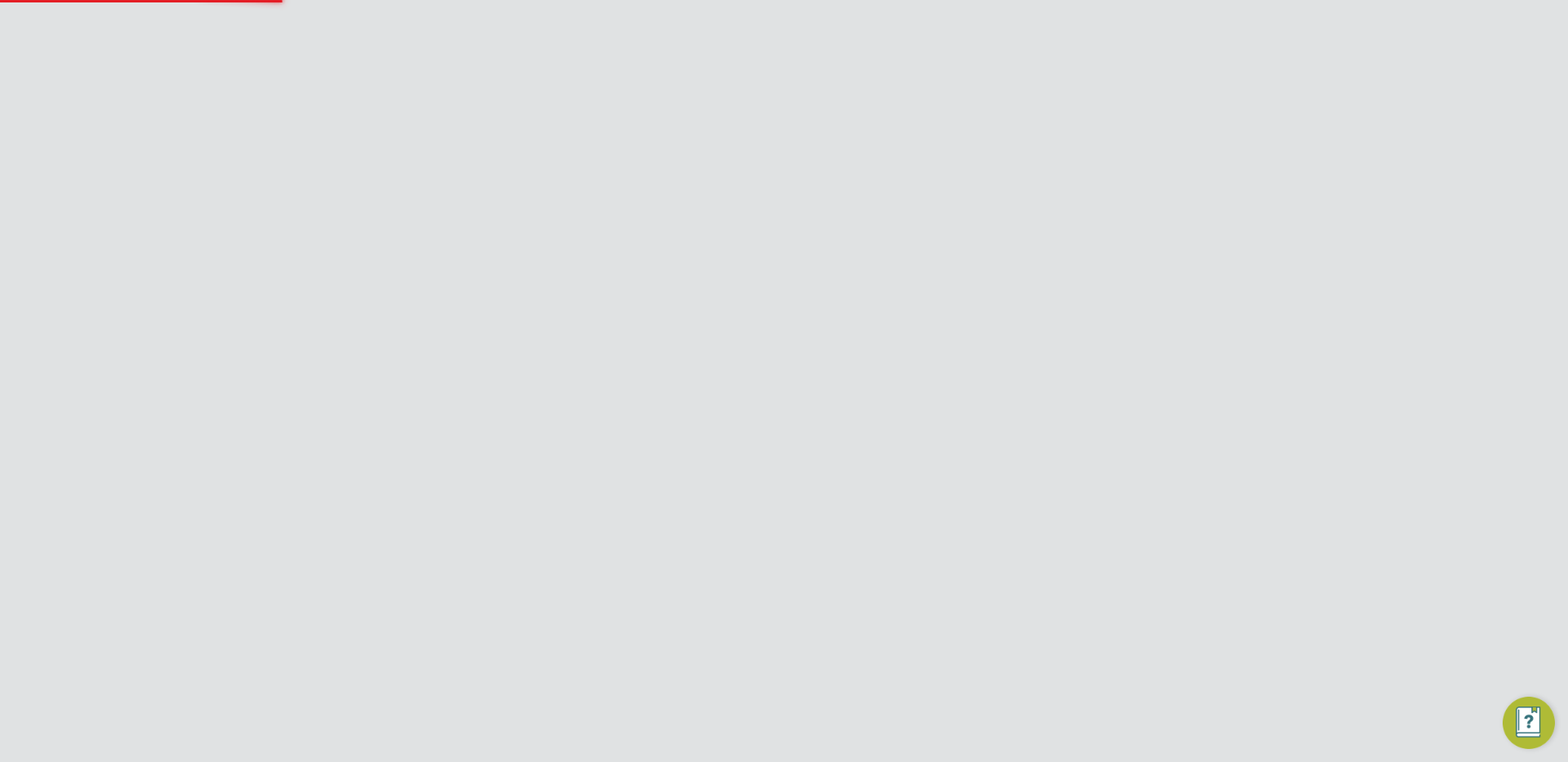
type input "No Limits"
click at [844, 355] on input at bounding box center [887, 348] width 201 height 25
click at [849, 490] on li "Umbrella Limited Company" at bounding box center [887, 498] width 203 height 21
type input "Umbrella Limited Company"
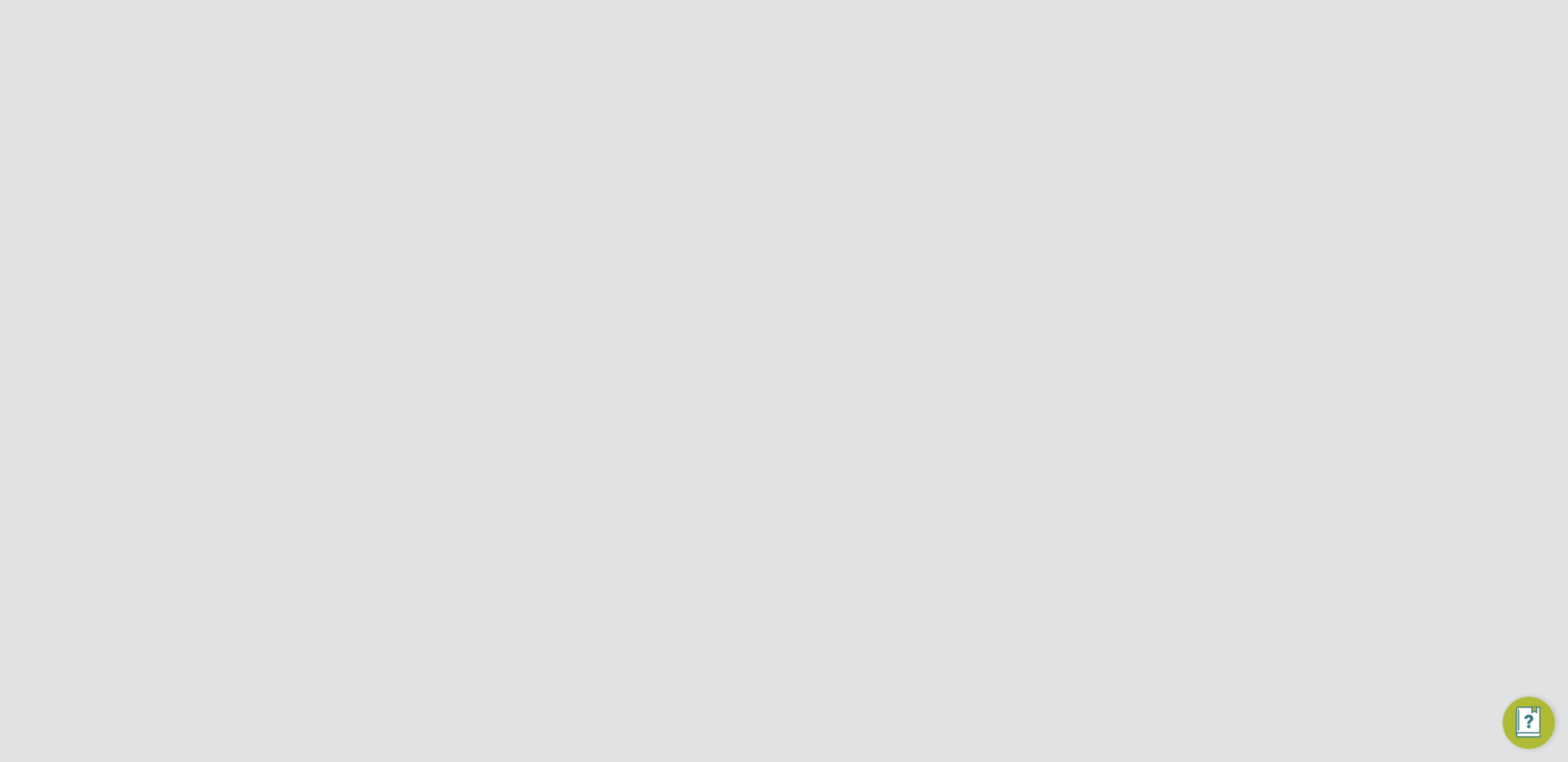
click at [831, 408] on input at bounding box center [887, 401] width 201 height 25
click at [825, 425] on li "Hourly" at bounding box center [887, 424] width 203 height 21
type input "Hourly"
click at [680, 222] on input at bounding box center [742, 216] width 201 height 43
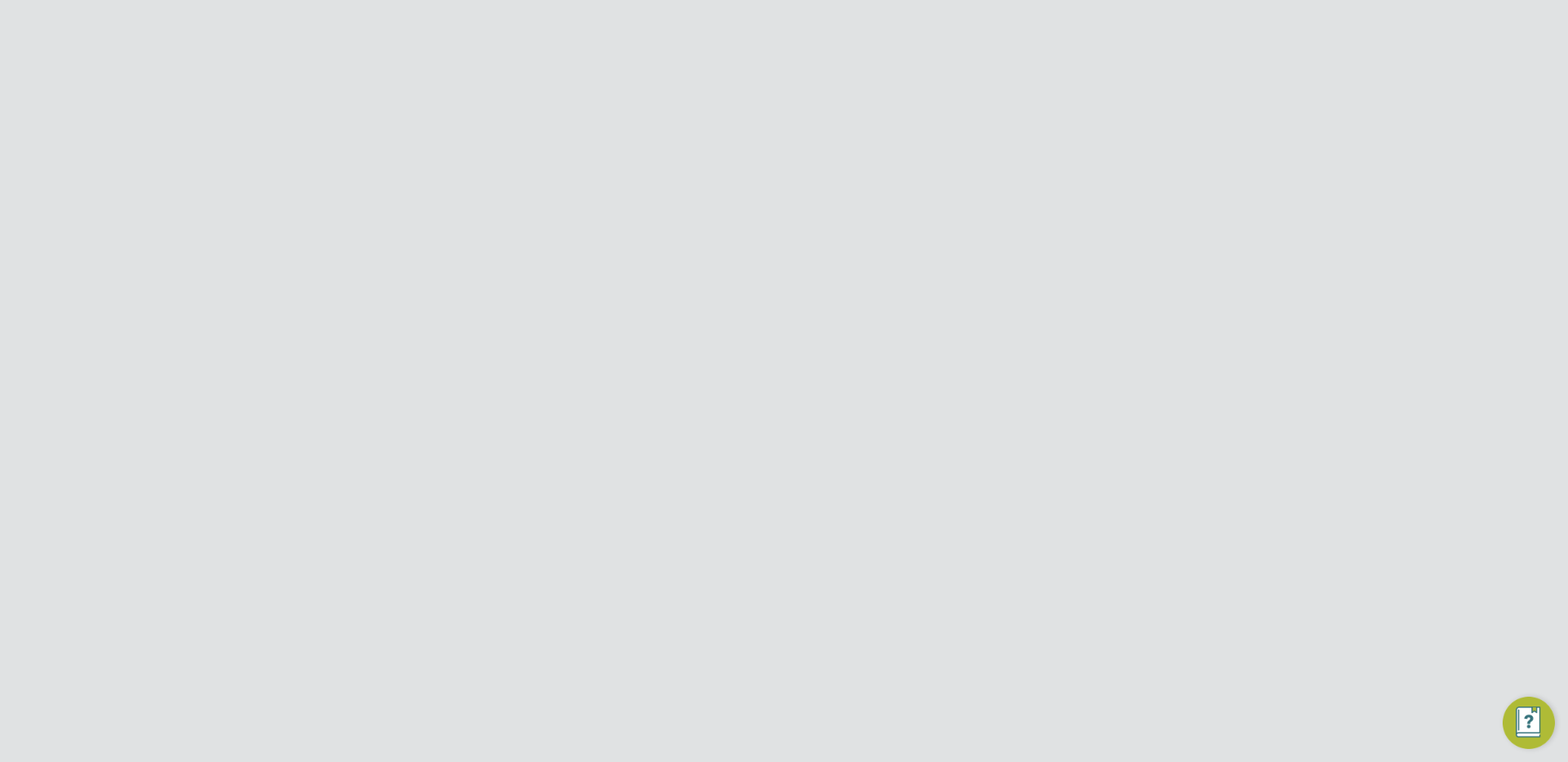
scroll to position [964, 0]
type input "testtt"
click at [737, 325] on div at bounding box center [733, 322] width 16 height 16
click at [822, 487] on input at bounding box center [818, 491] width 62 height 29
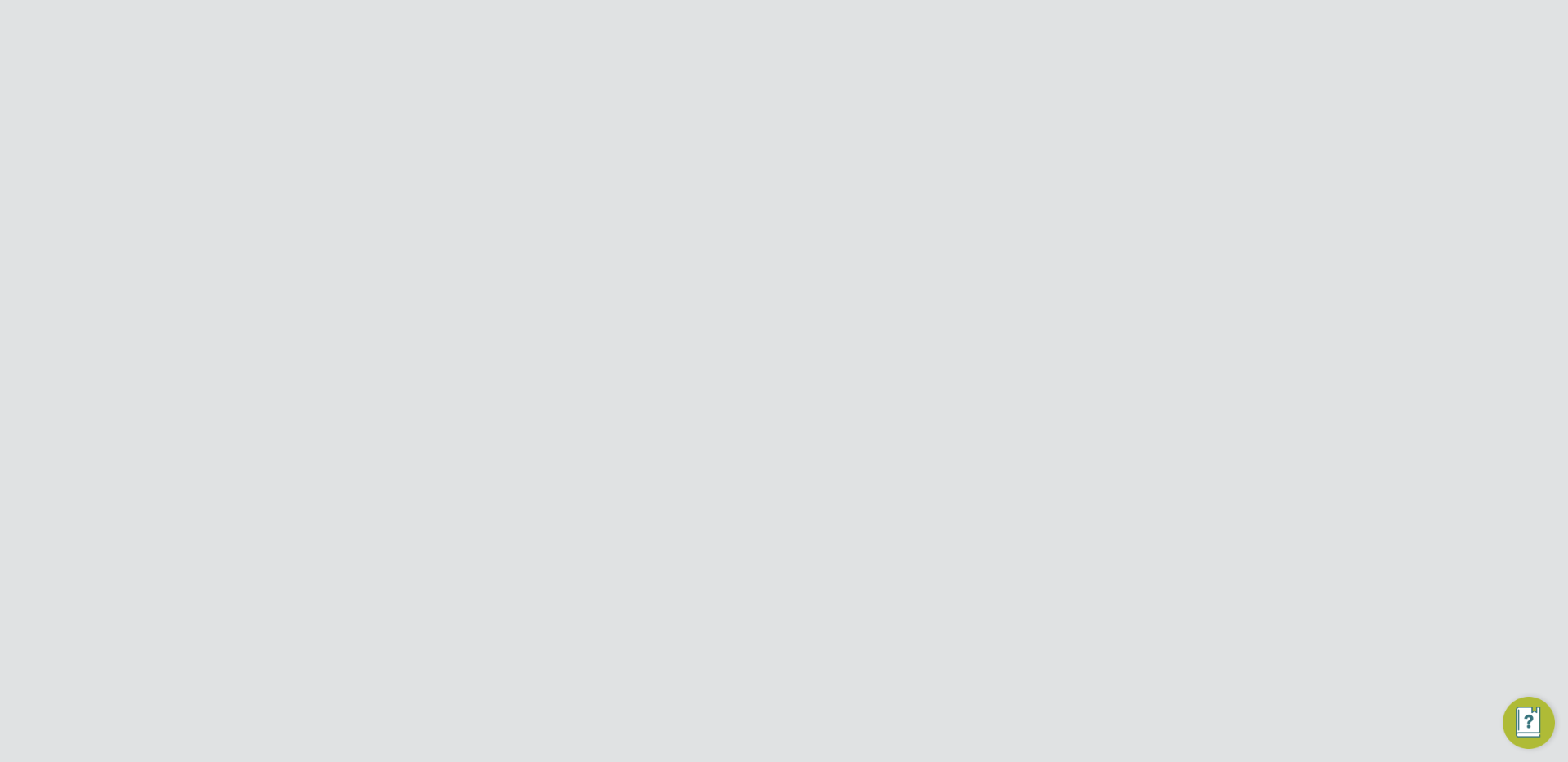
type input "0"
click at [806, 552] on input at bounding box center [818, 553] width 62 height 29
type input "0"
click at [814, 589] on ng-container "Default Worker Engagement Type Umbrella Limited Company Default Rate Type Hourl…" at bounding box center [827, 500] width 344 height 272
click at [812, 610] on input at bounding box center [818, 615] width 62 height 29
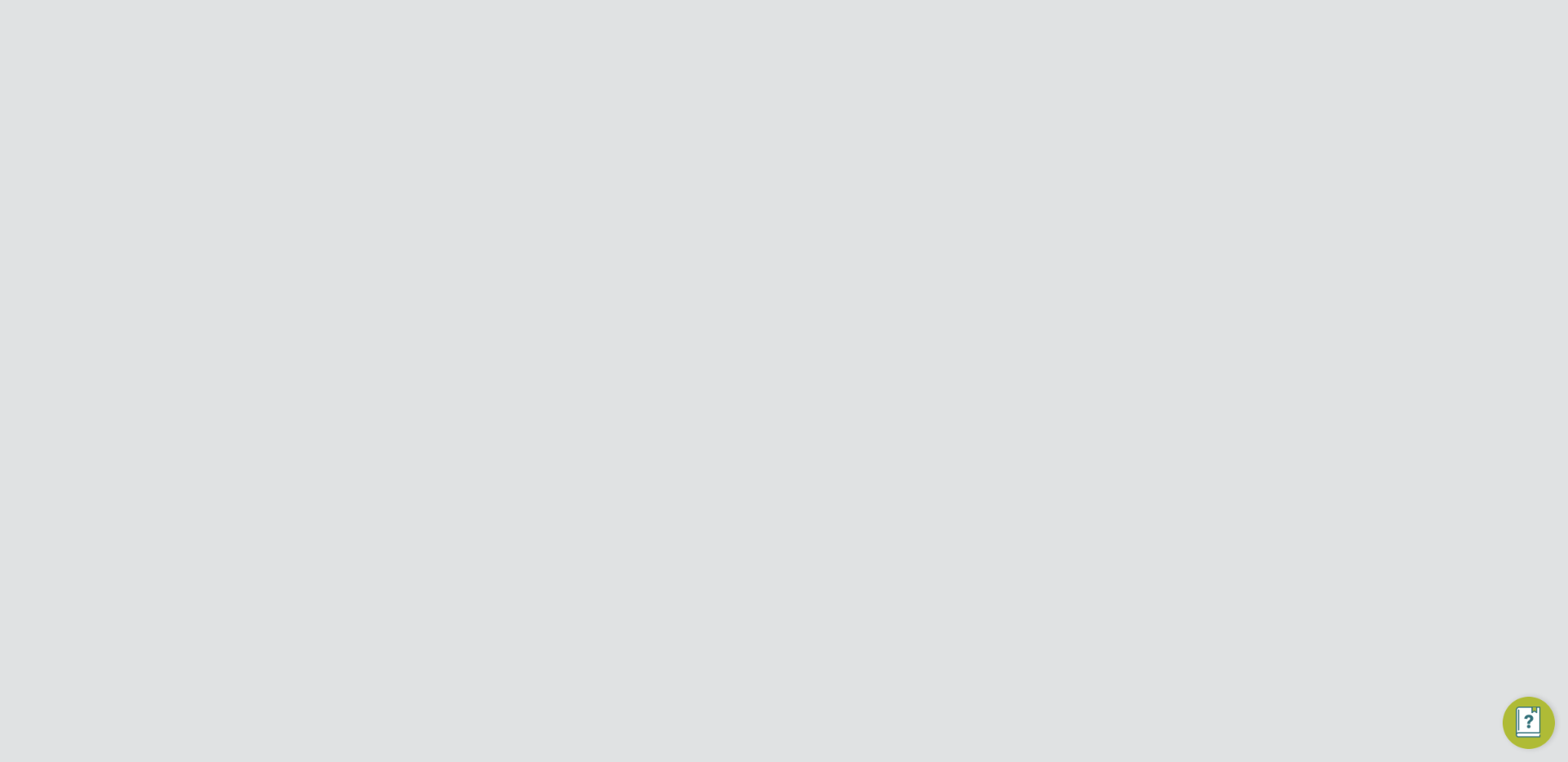
scroll to position [1173, 0]
type input "13"
click at [847, 718] on button "Create Client Configuration" at bounding box center [819, 717] width 169 height 26
click at [663, 206] on div "Blanket PO Blanket POs are unrestricted and fully accessible across all modules…" at bounding box center [850, 215] width 416 height 137
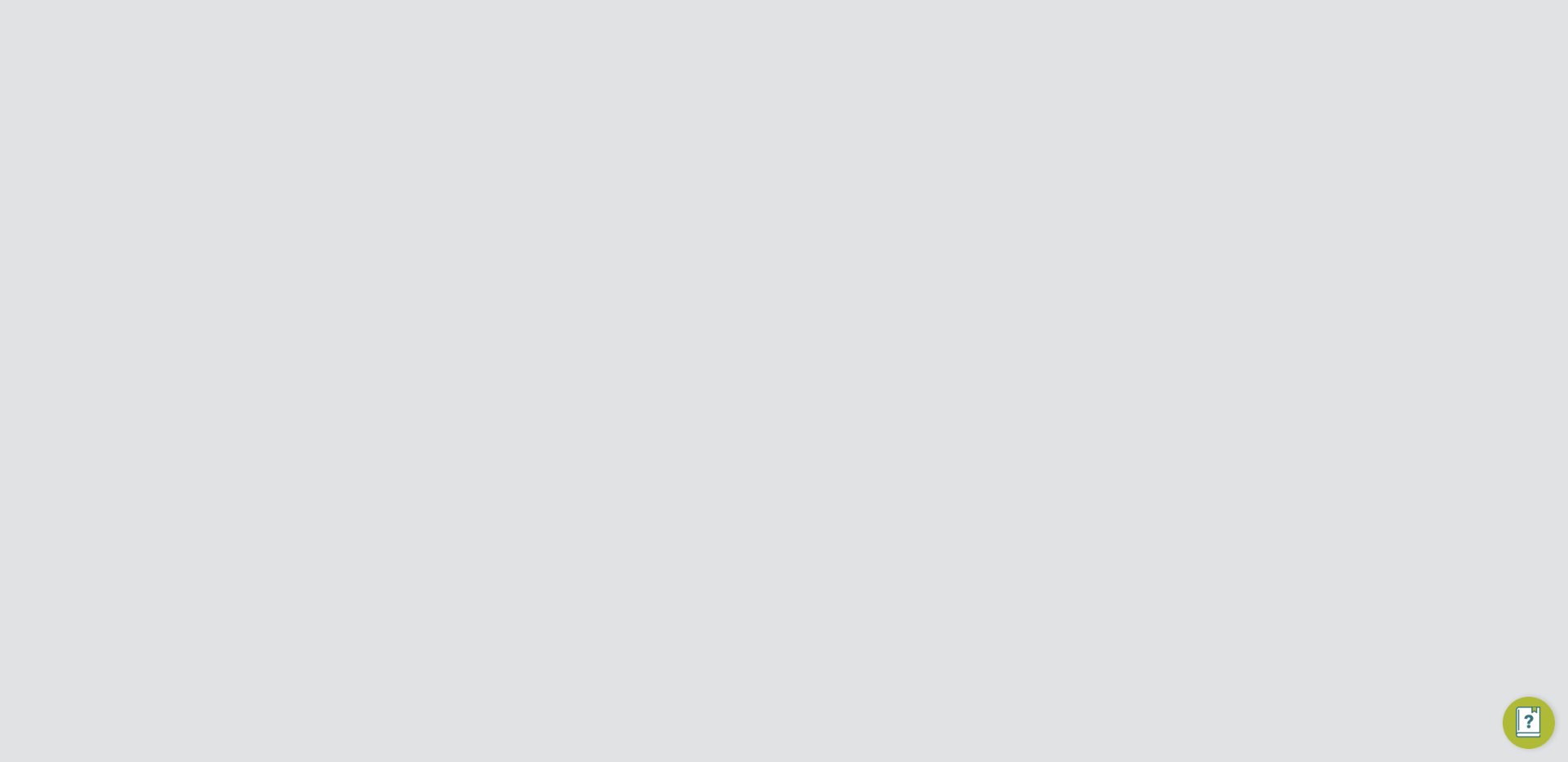
click at [663, 214] on div "Blanket PO Blanket POs are unrestricted and fully accessible across all modules…" at bounding box center [850, 215] width 416 height 137
click at [658, 217] on span "Contract PO" at bounding box center [688, 225] width 93 height 16
click at [697, 296] on input at bounding box center [742, 297] width 201 height 25
click at [699, 384] on li "Ga nymede Solutions Limited" at bounding box center [748, 386] width 214 height 22
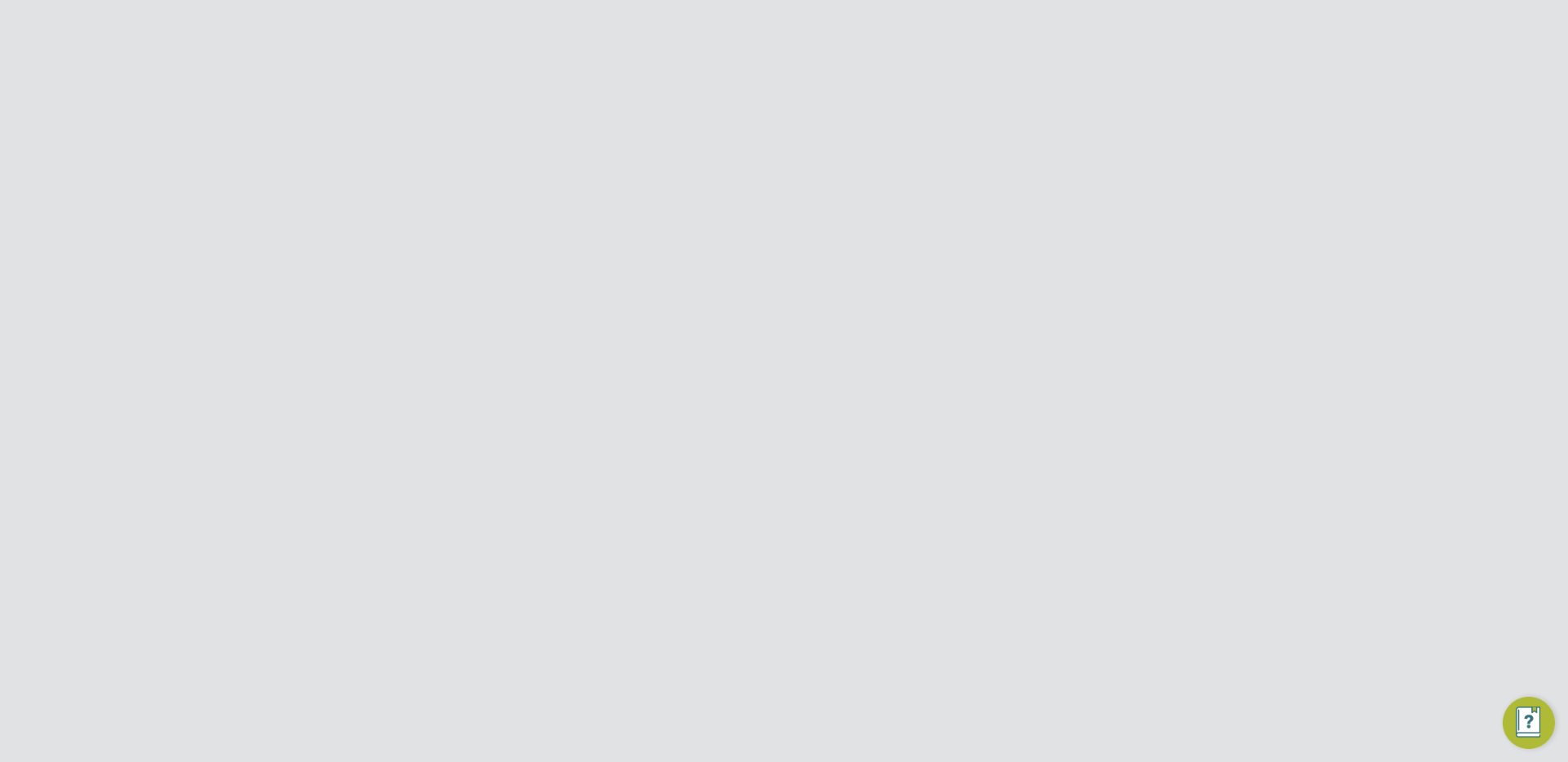
type input "Ganymede Solutions Limited"
click at [821, 712] on button "Create Client Configuration" at bounding box center [819, 717] width 169 height 26
click at [877, 384] on ng-container "Default Worker Engagement Type Umbrella Limited Company Default Rate Type Hourl…" at bounding box center [827, 462] width 344 height 272
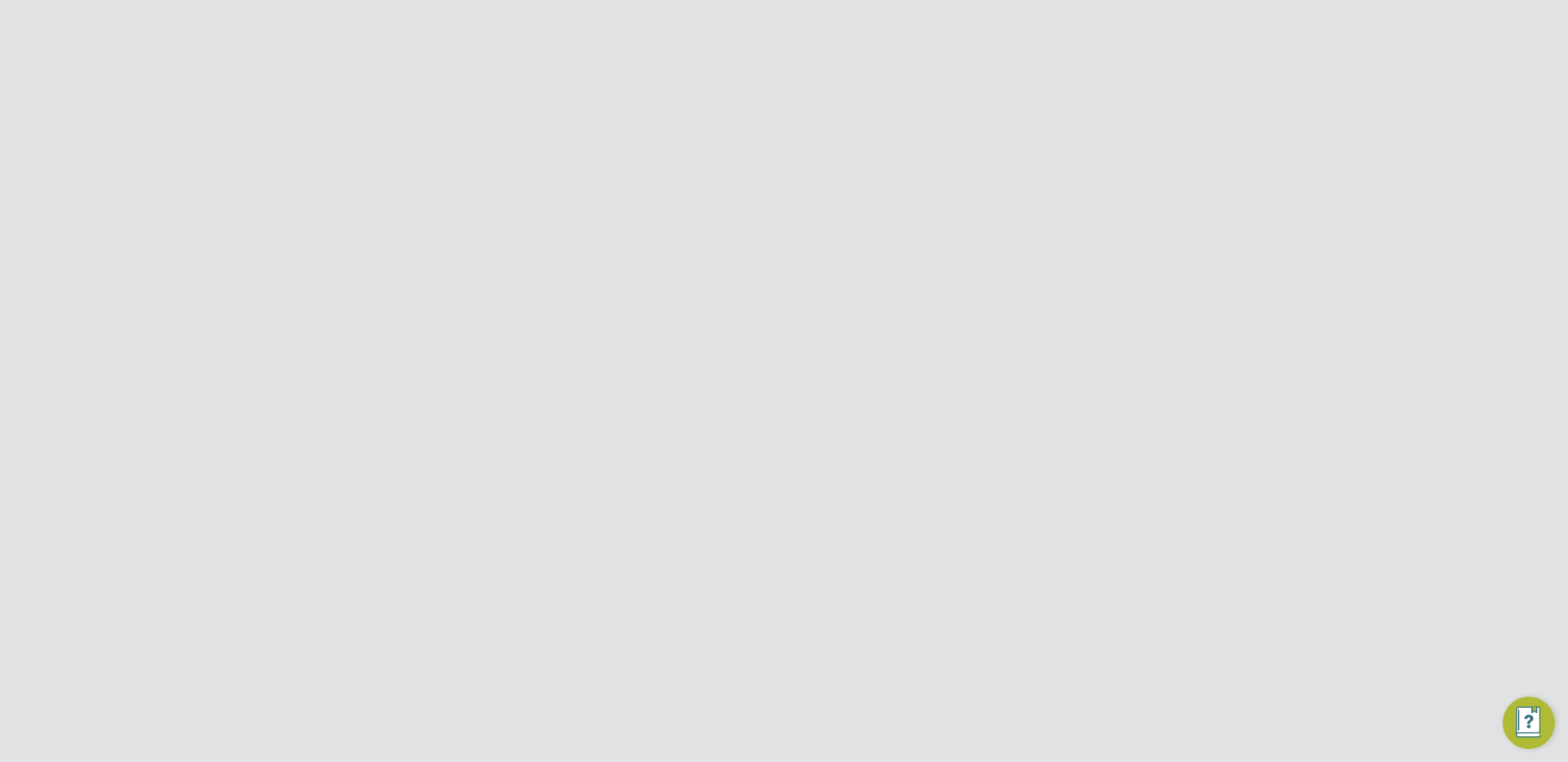
scroll to position [578, 0]
click at [670, 336] on span "Visible" at bounding box center [671, 333] width 59 height 16
click at [874, 711] on button "Create Client Configuration" at bounding box center [819, 717] width 169 height 26
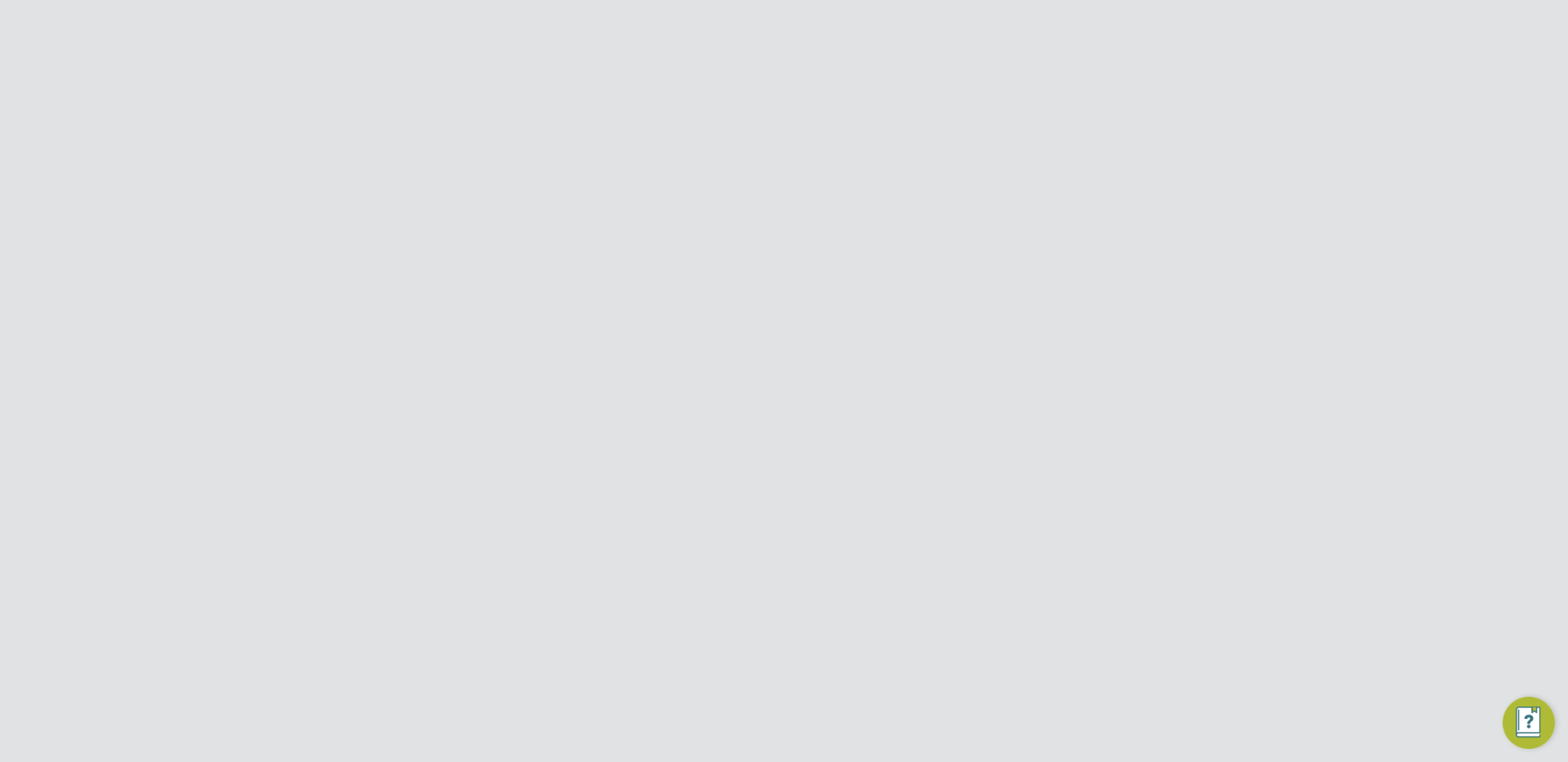
click at [1105, 283] on icon at bounding box center [1113, 285] width 21 height 13
click at [1042, 325] on li "Edit VMS Configuration" at bounding box center [1043, 320] width 157 height 23
type input "testtt"
type input "Ganymede Solutions Limited"
type input "Letters & Digits"
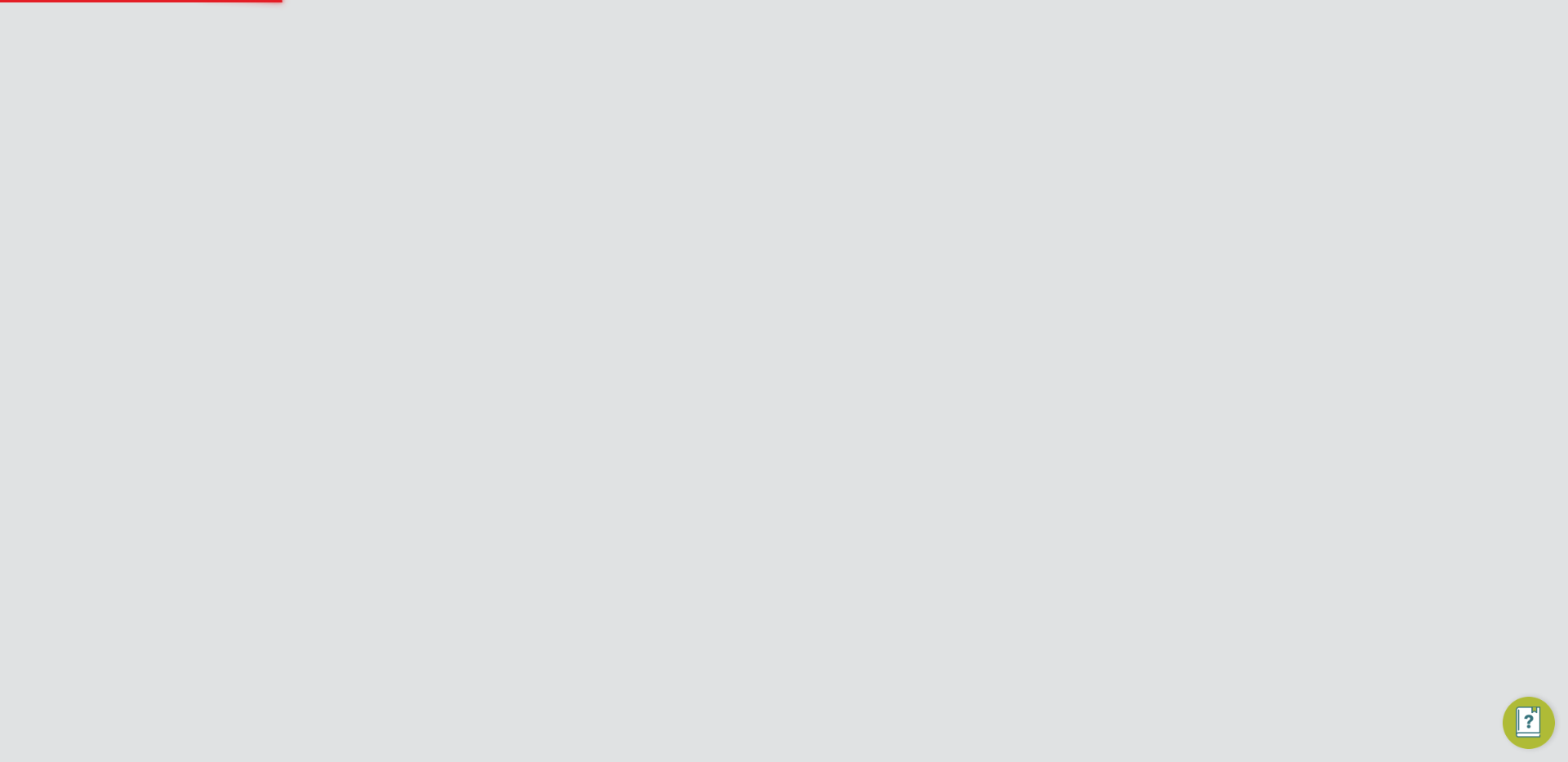
type input "Automatically"
type input "No Limits"
click at [1127, 132] on div at bounding box center [1124, 131] width 29 height 29
click at [1123, 250] on icon at bounding box center [1113, 254] width 21 height 13
click at [1082, 289] on li "Edit VMS Configuration" at bounding box center [1043, 289] width 157 height 23
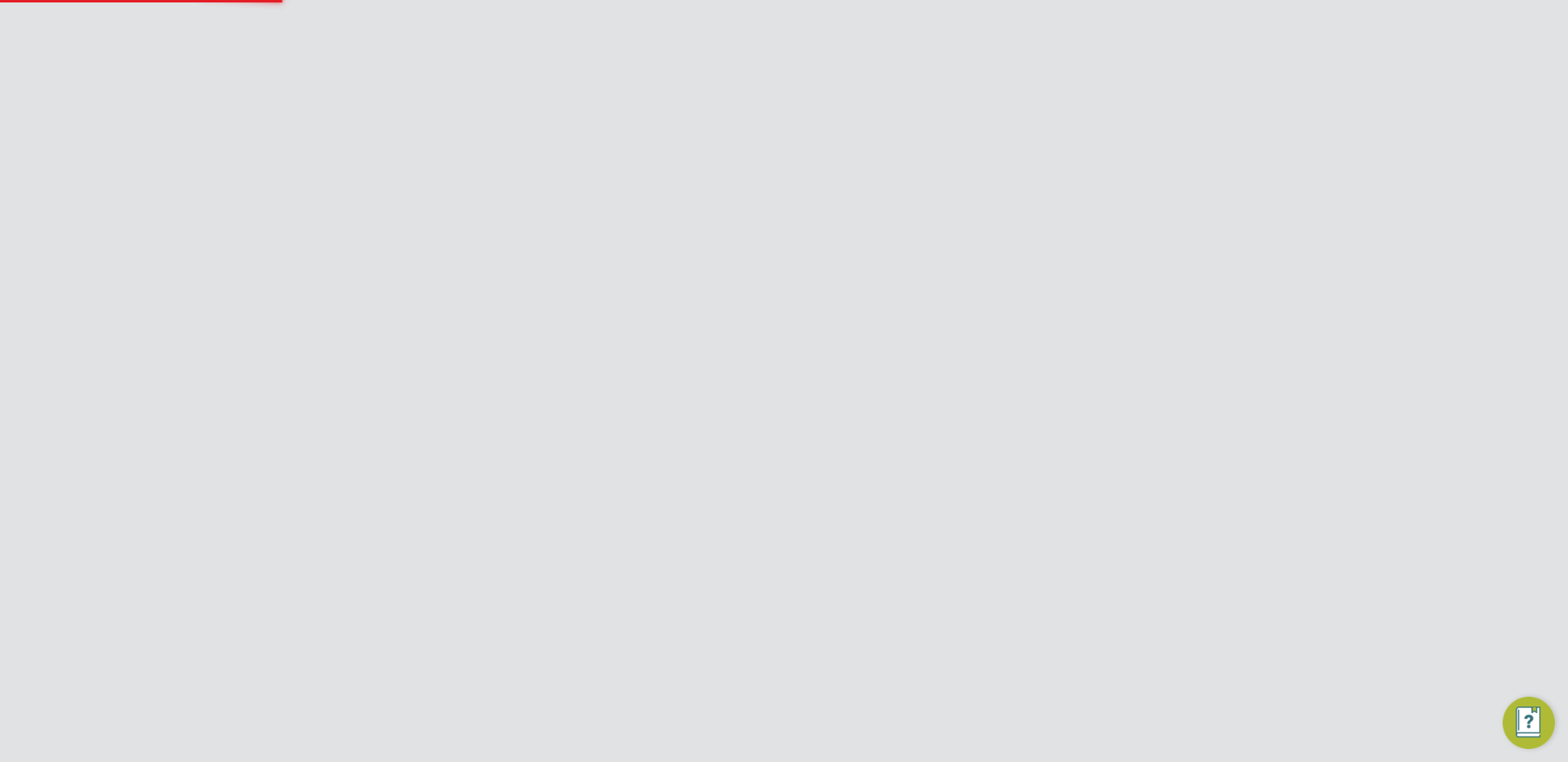
type input "testre"
type input "Crest Plus Operations Limited"
type input "Letters & Digits"
type input "Automatically"
type input "No Limits"
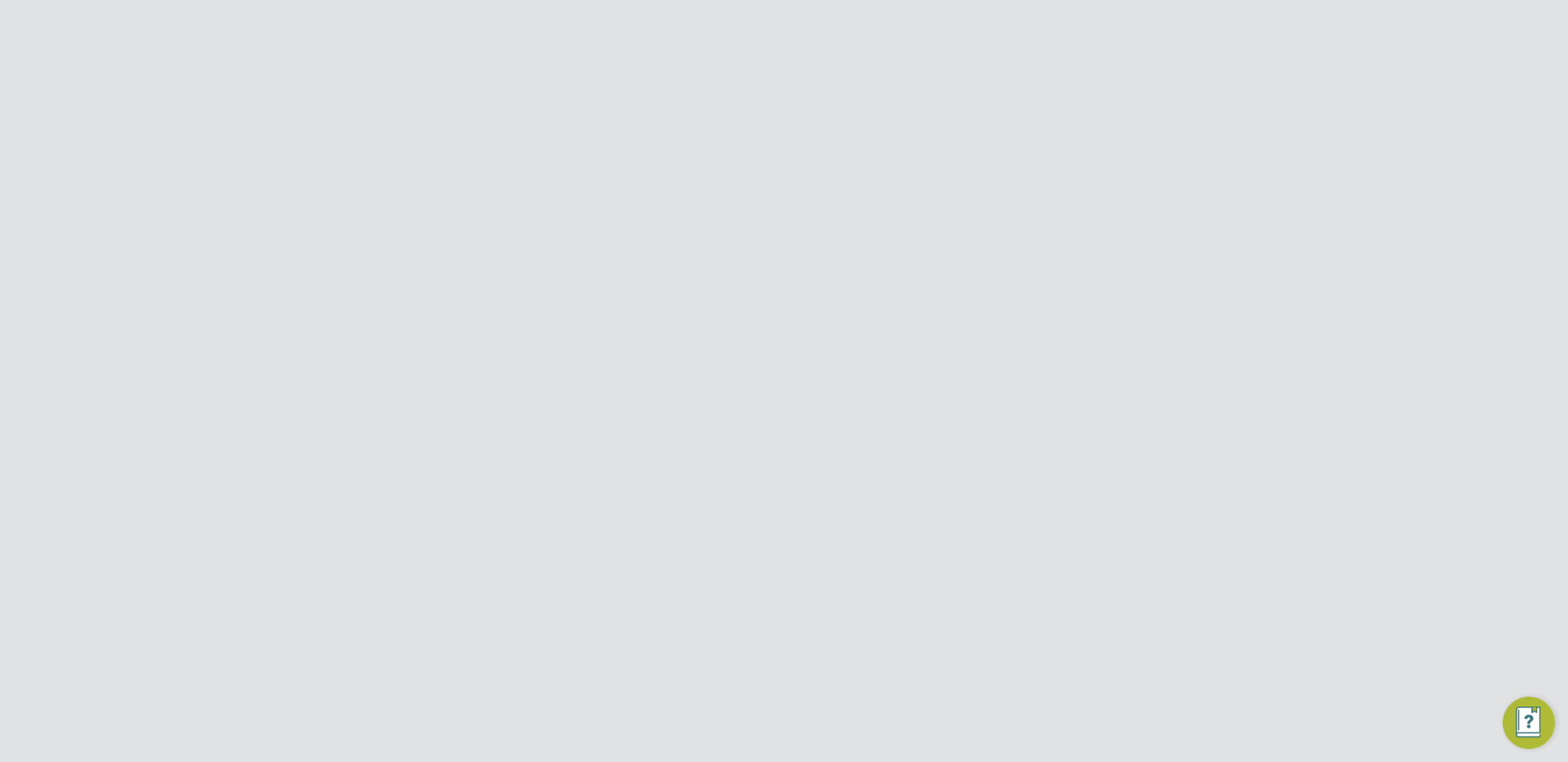
click at [1115, 136] on div at bounding box center [1124, 131] width 29 height 29
click at [776, 28] on input "Ganymede Solutions Limited" at bounding box center [811, 26] width 278 height 39
click at [723, 29] on input "morg" at bounding box center [811, 26] width 278 height 39
click at [798, 169] on span "Morgan Sindall Construction & Infrastructure Ltd" at bounding box center [811, 155] width 252 height 39
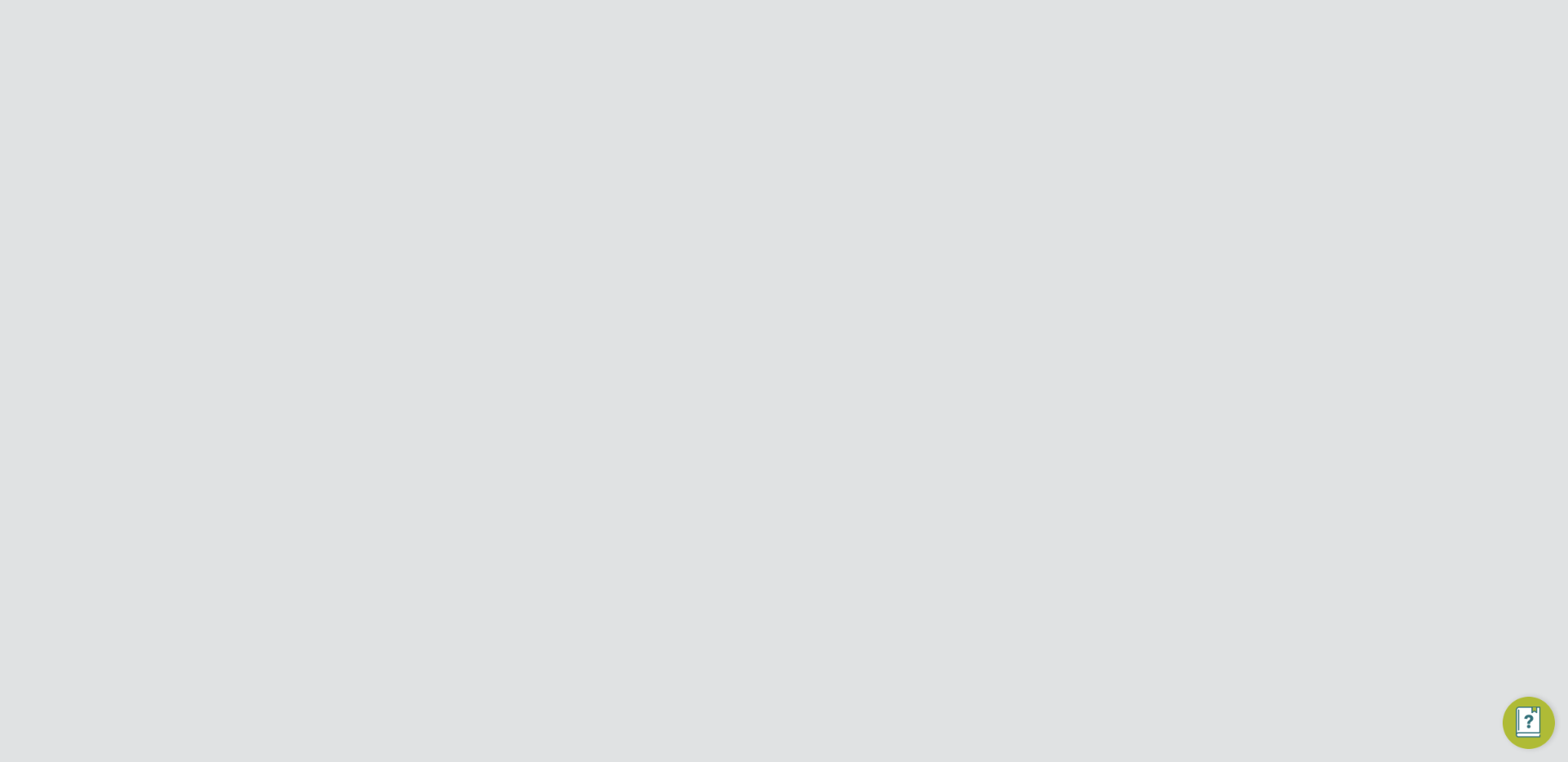
type input "Morgan Sindall Construction & Infrastructure Ltd"
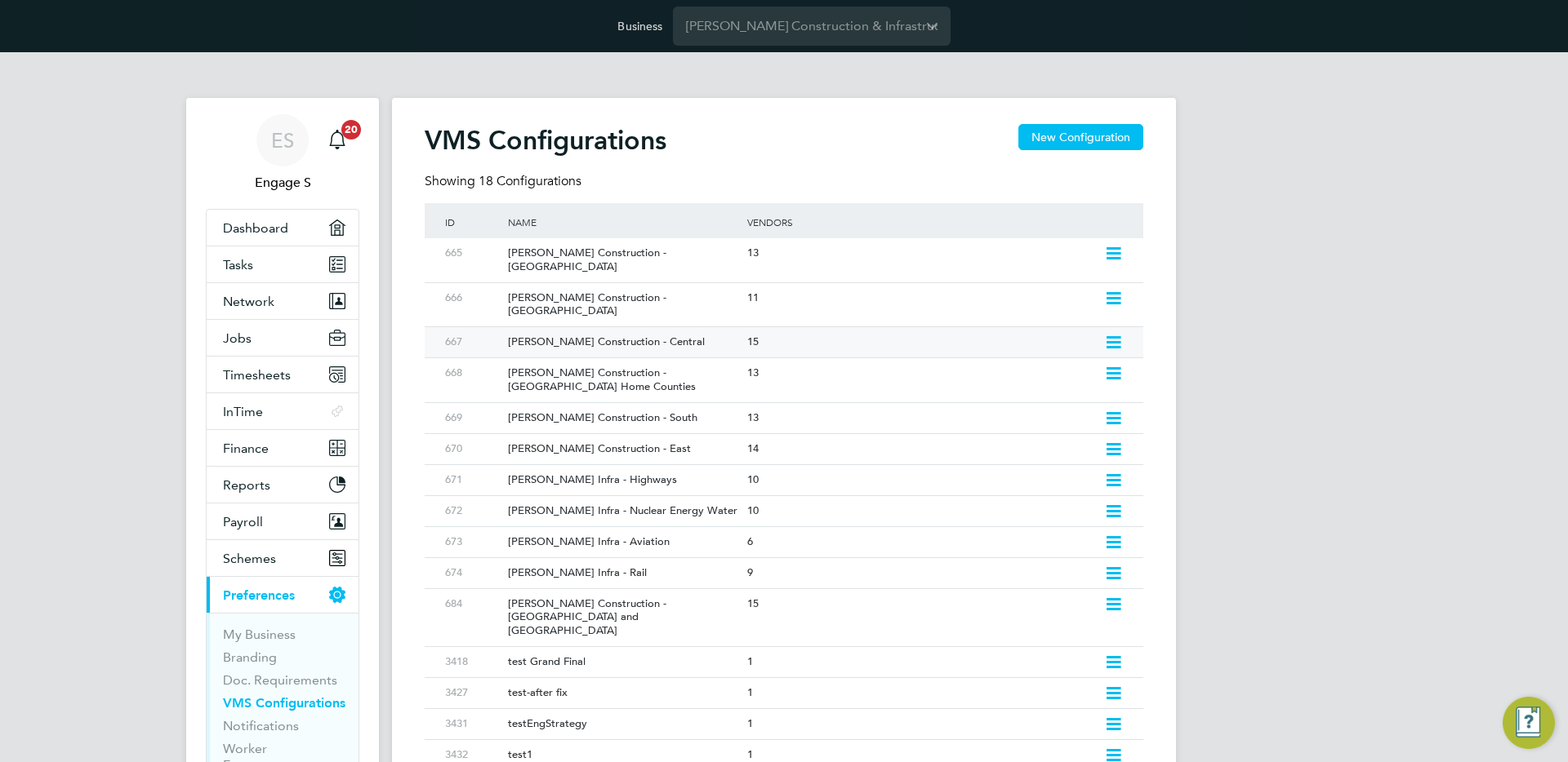
click at [1111, 337] on icon at bounding box center [1113, 343] width 21 height 13
click at [1058, 339] on li "Edit VMS Configuration" at bounding box center [1043, 351] width 157 height 23
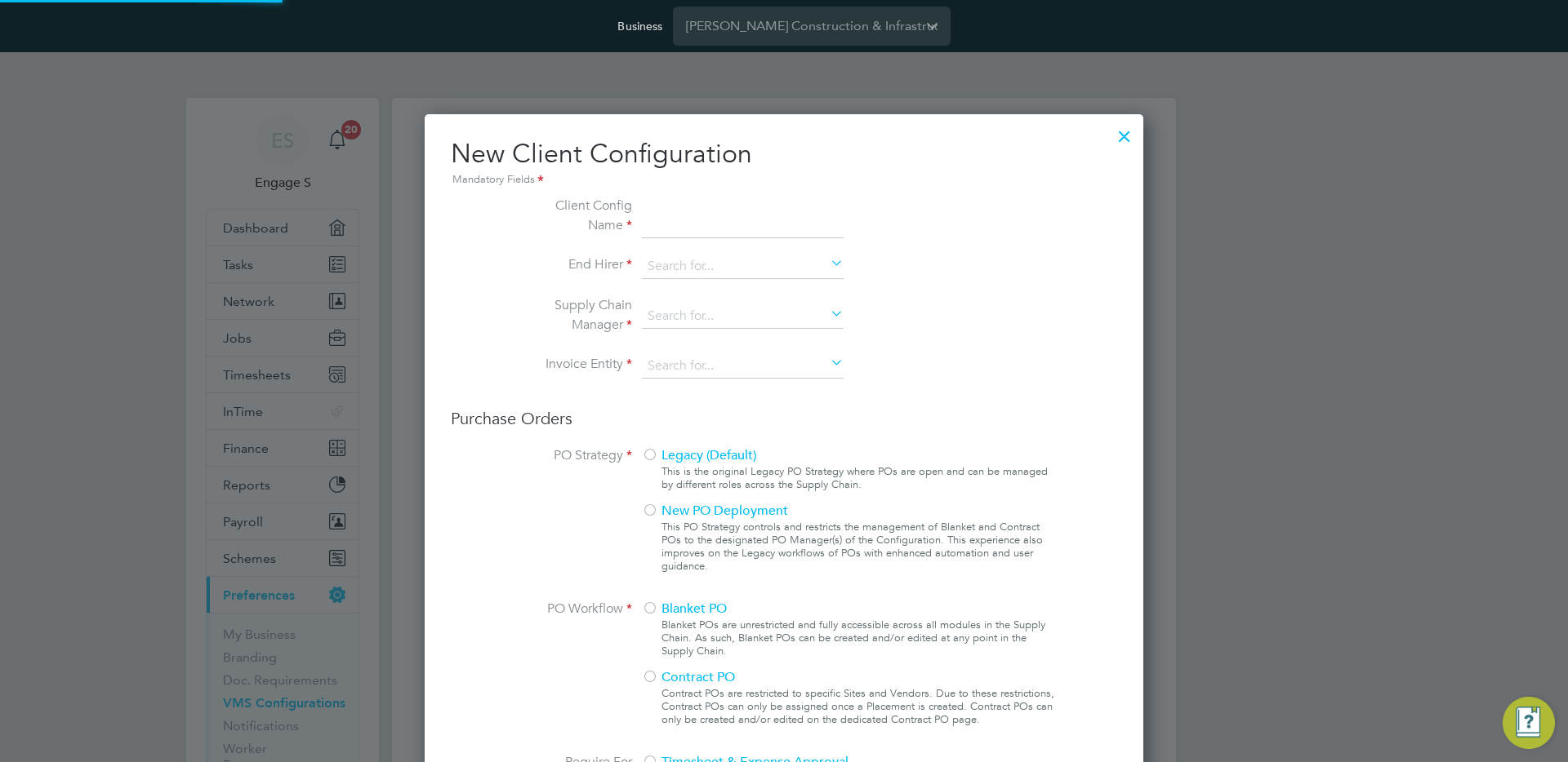
scroll to position [1483, 720]
type input "[PERSON_NAME] Construction - Central"
type input "[PERSON_NAME] Construction & Infrastructure Ltd"
type input "Any Text"
type input "By Vendor Group"
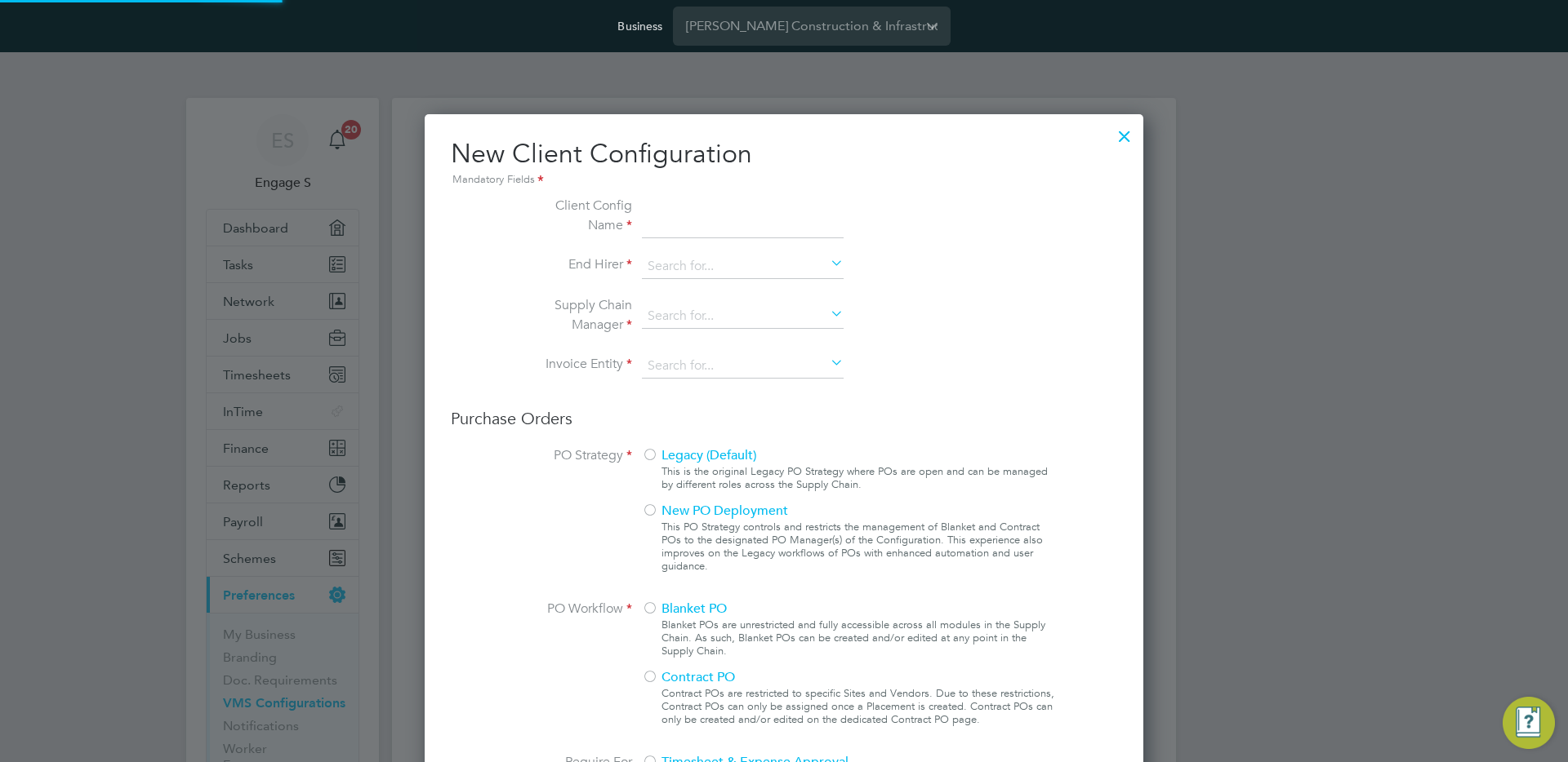
type input "3"
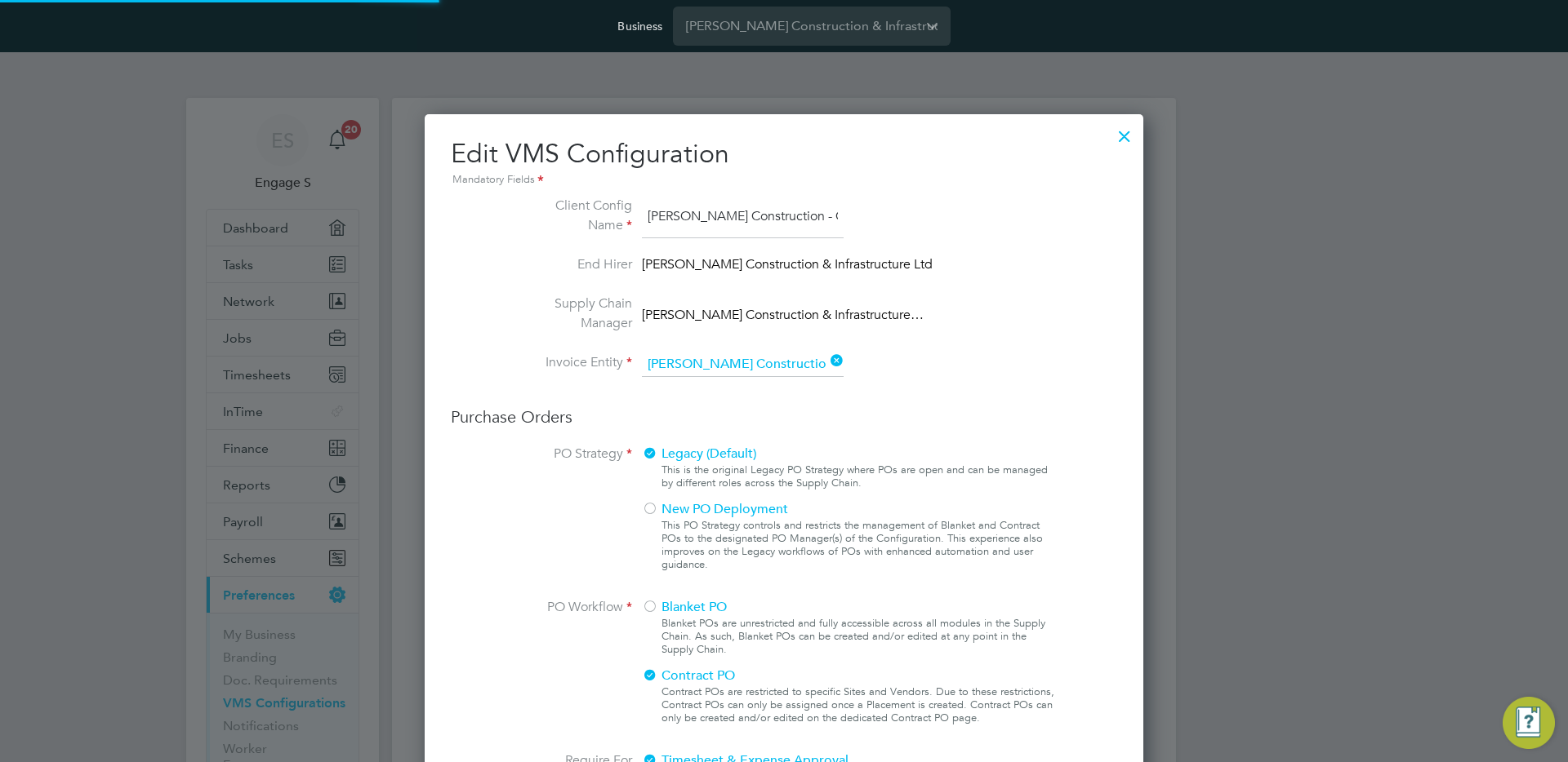
scroll to position [60, 549]
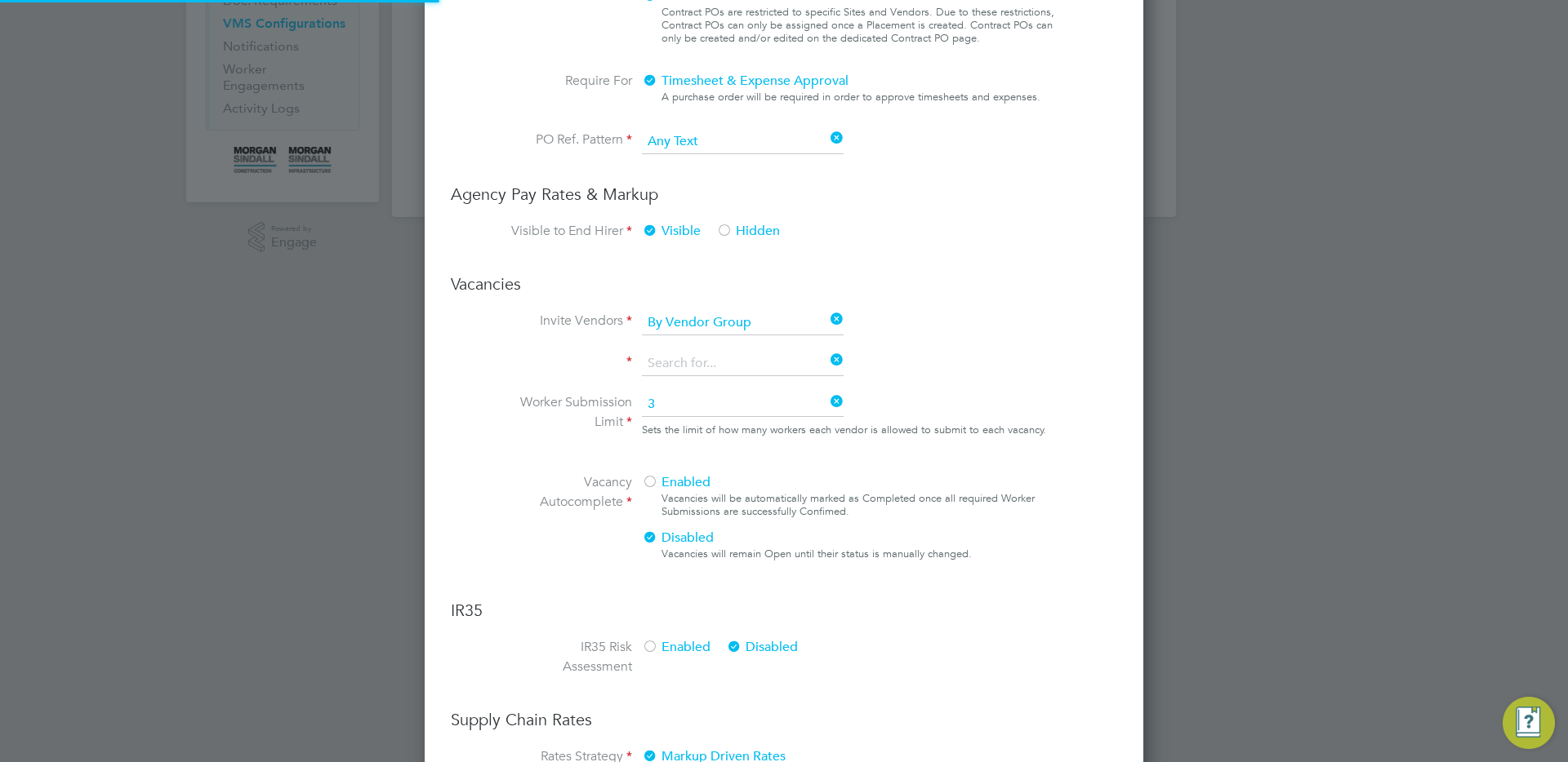
type input "Labour Desk"
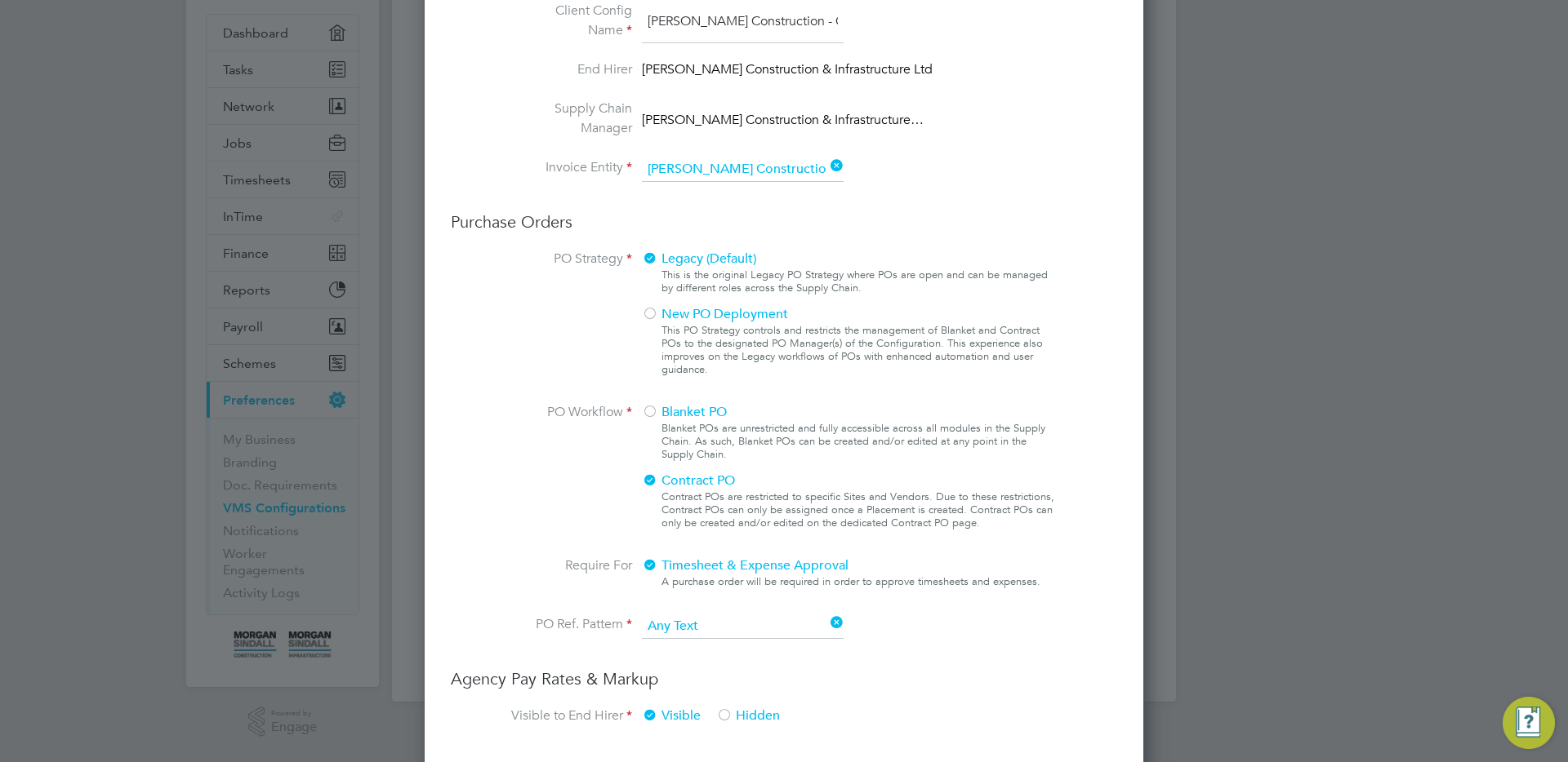
scroll to position [0, 0]
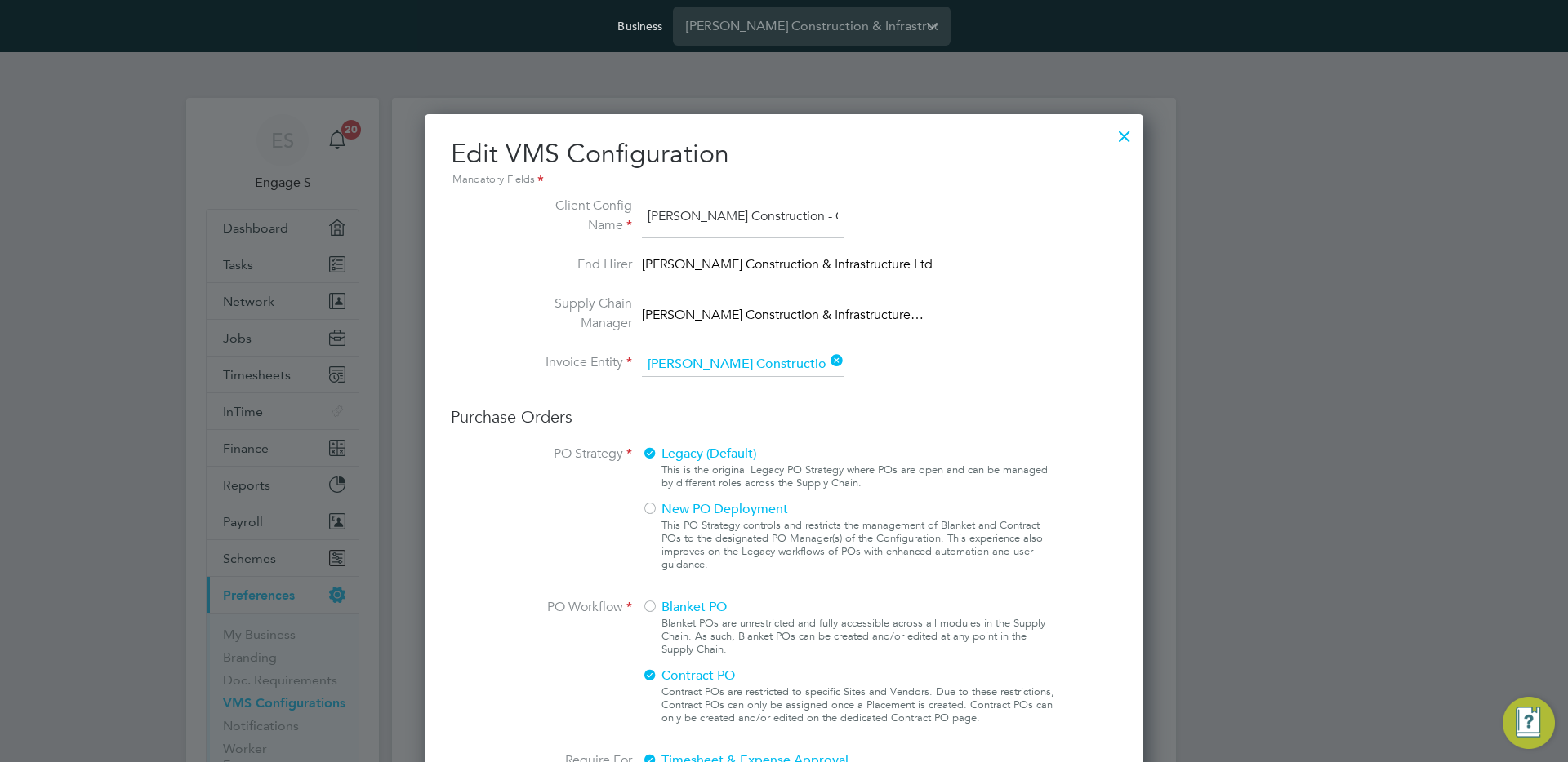
click at [1124, 134] on div at bounding box center [1124, 131] width 29 height 29
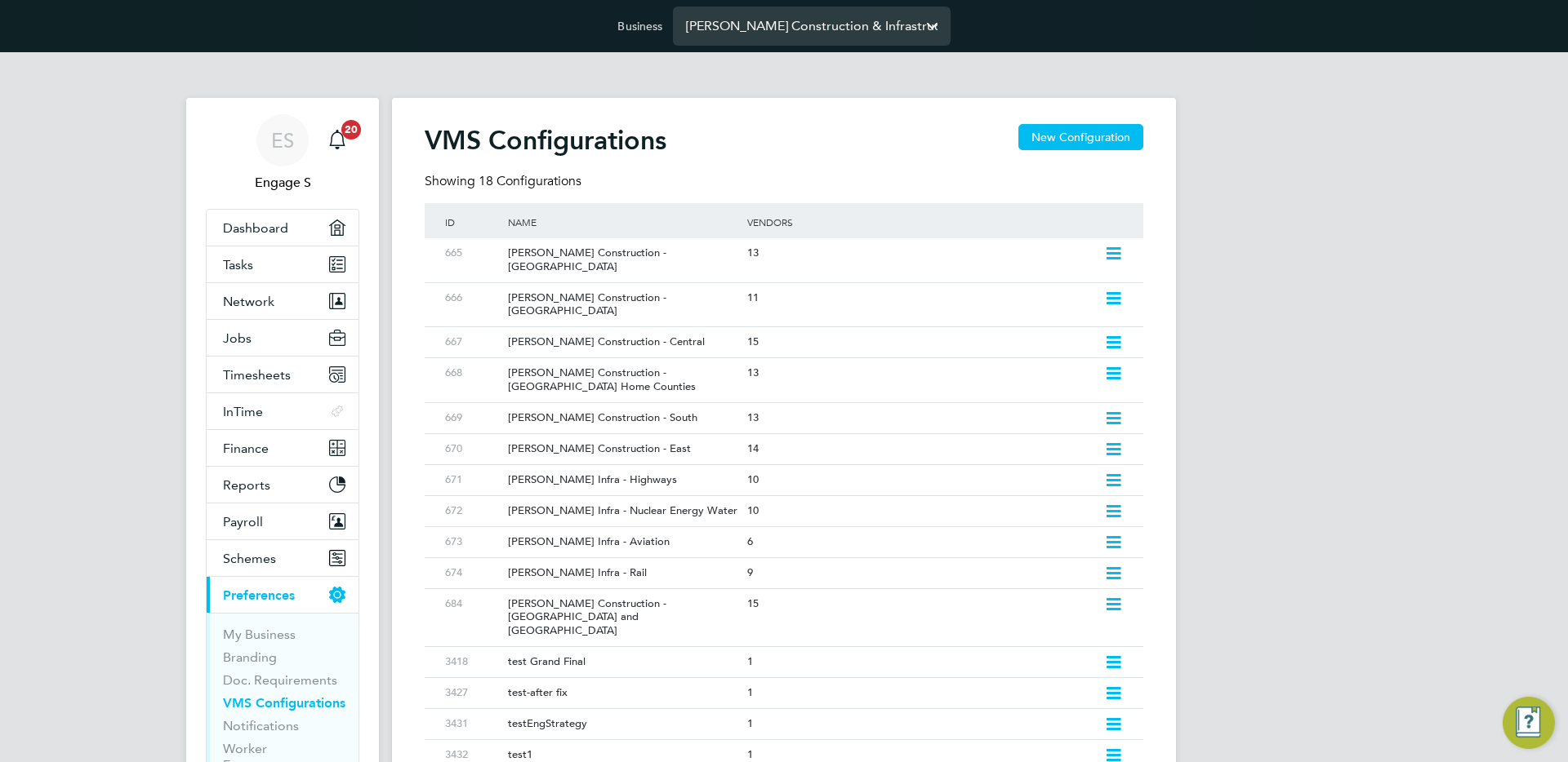
click at [810, 16] on input "Morgan Sindall Construction & Infrastructure Ltd" at bounding box center [811, 26] width 278 height 39
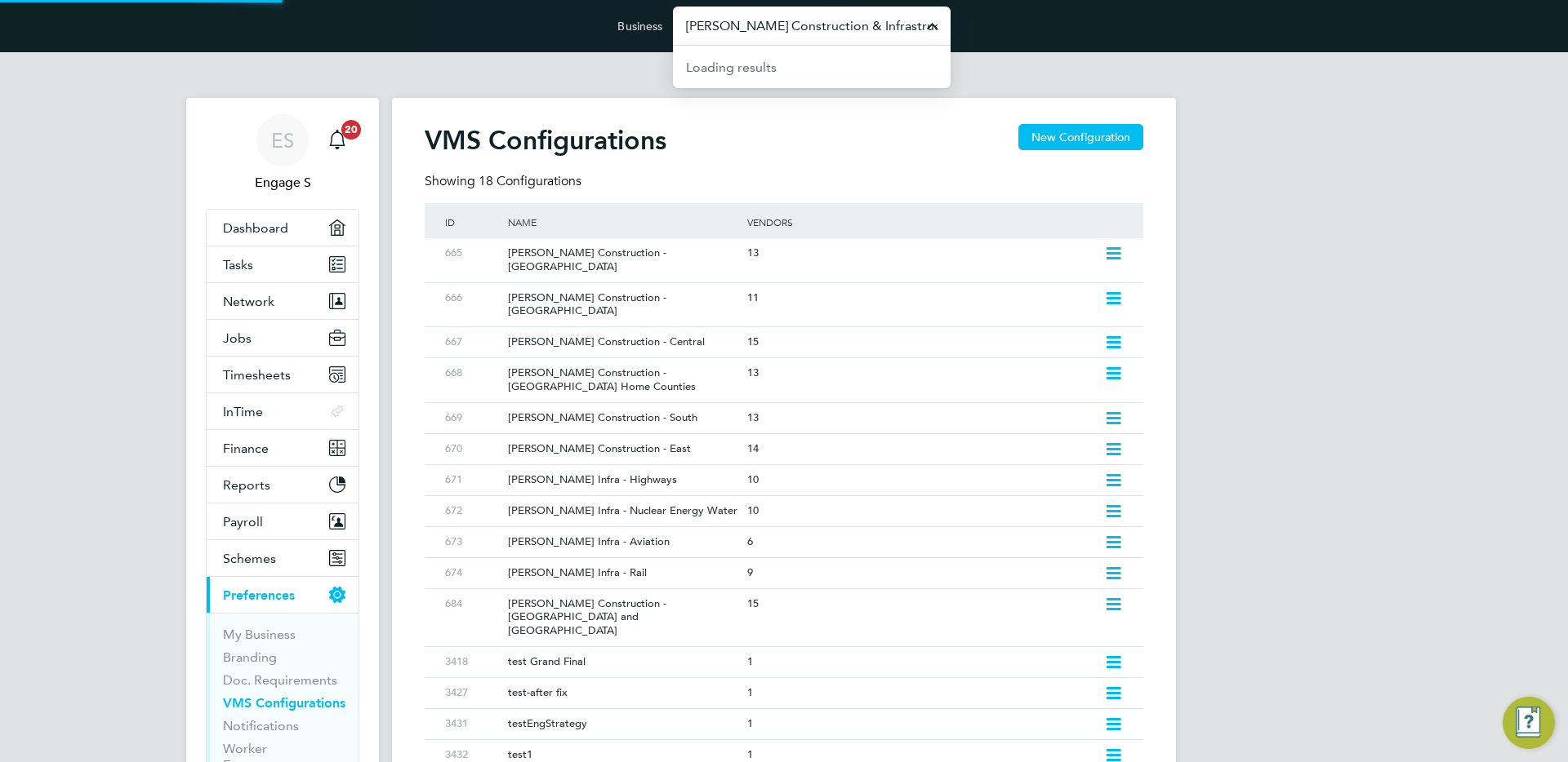
click at [810, 16] on input "Morgan Sindall Construction & Infrastructure Ltd" at bounding box center [811, 26] width 278 height 39
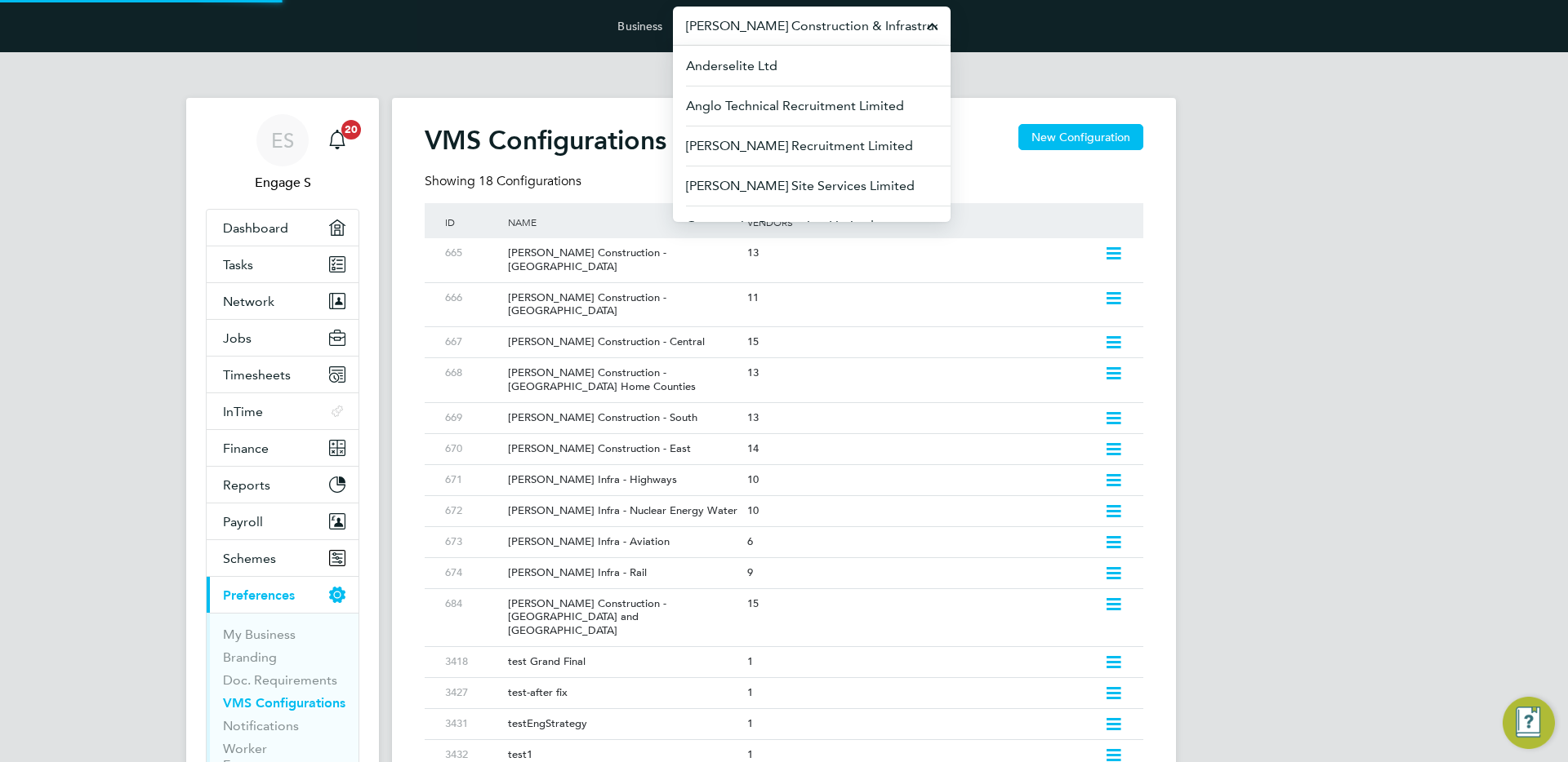
click at [810, 16] on input "Morgan Sindall Construction & Infrastructure Ltd" at bounding box center [811, 26] width 278 height 39
type input "f"
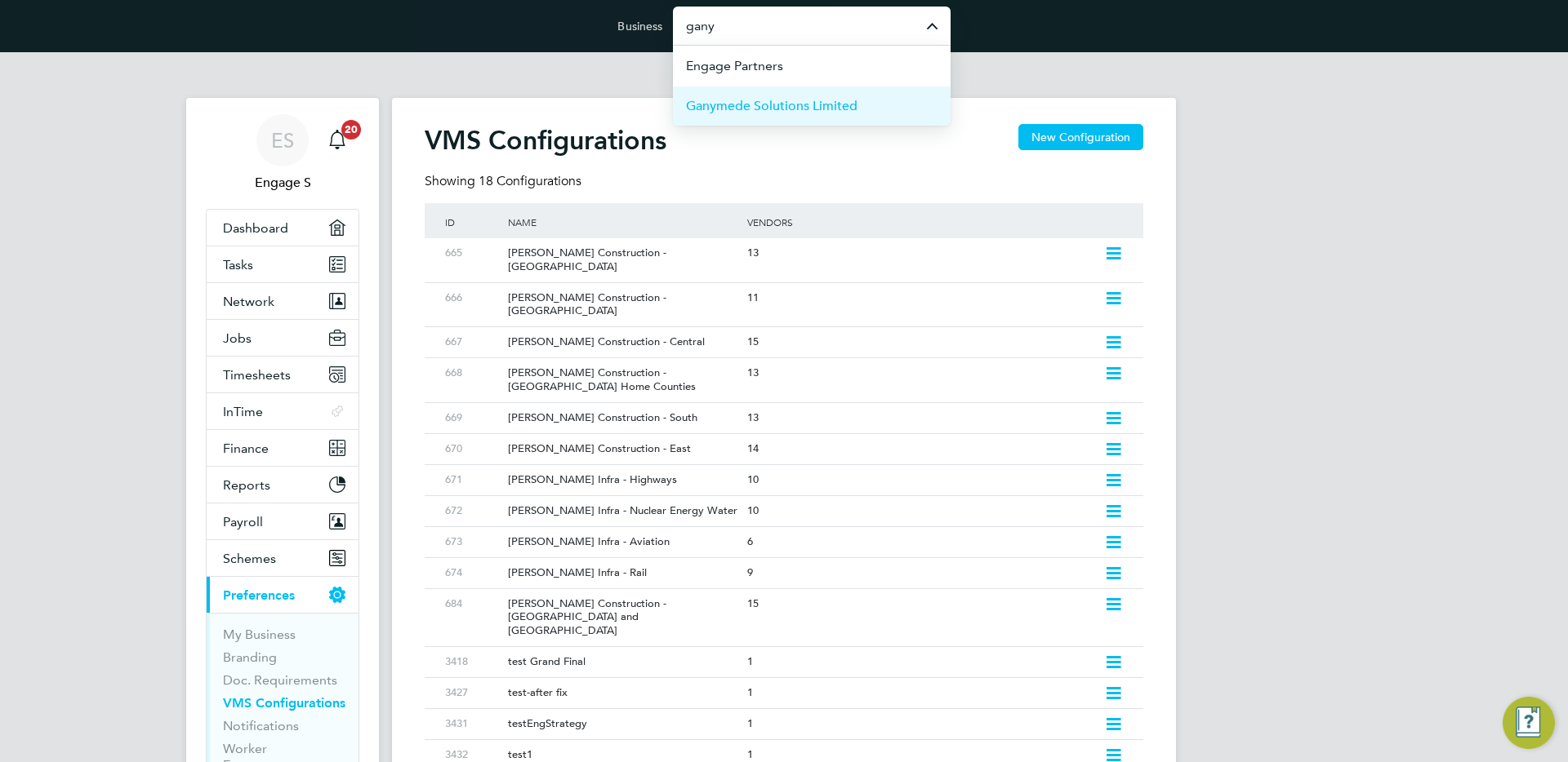
click at [791, 99] on span "Ganymede Solutions Limited" at bounding box center [771, 106] width 171 height 20
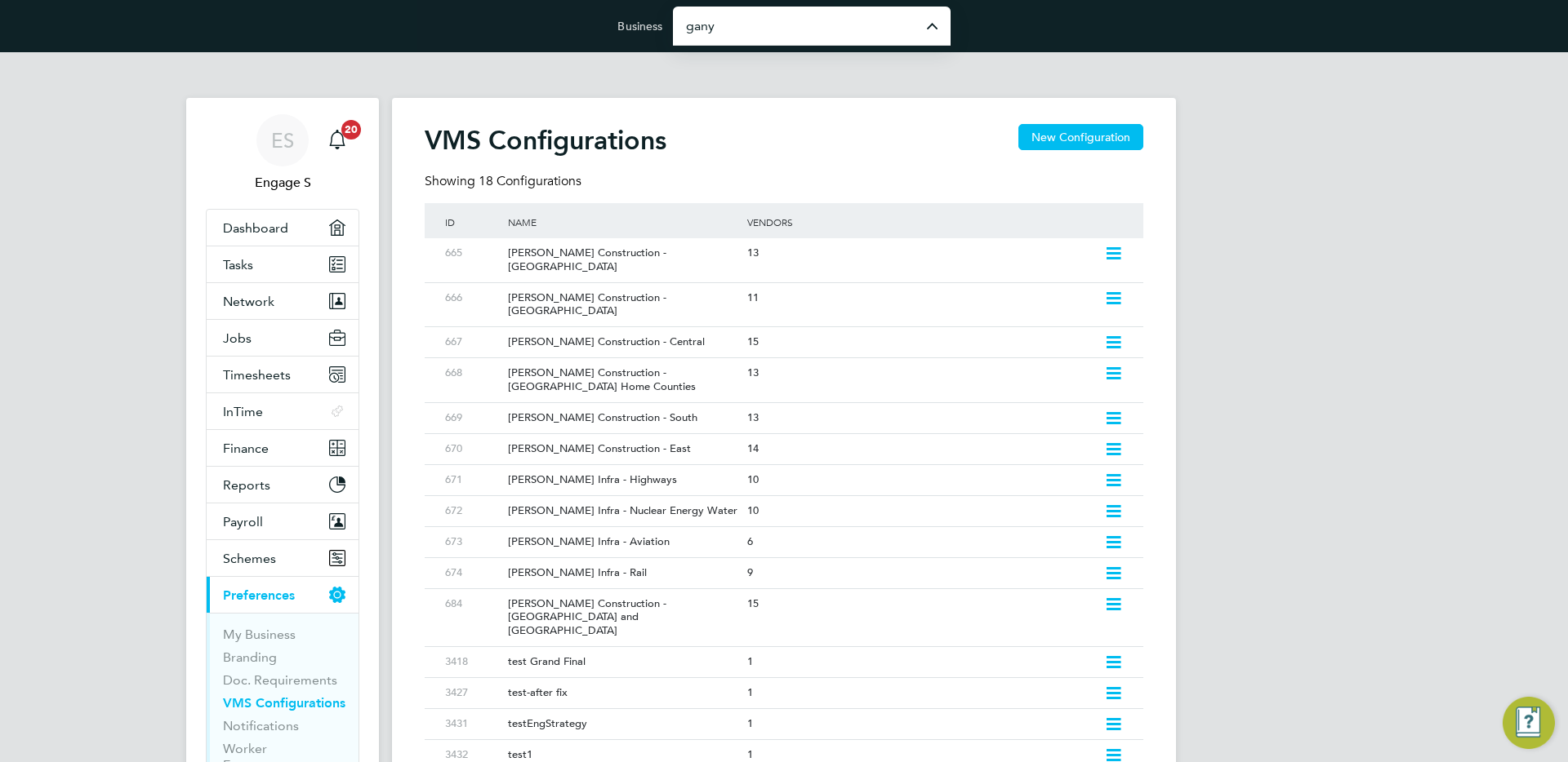
type input "Ganymede Solutions Limited"
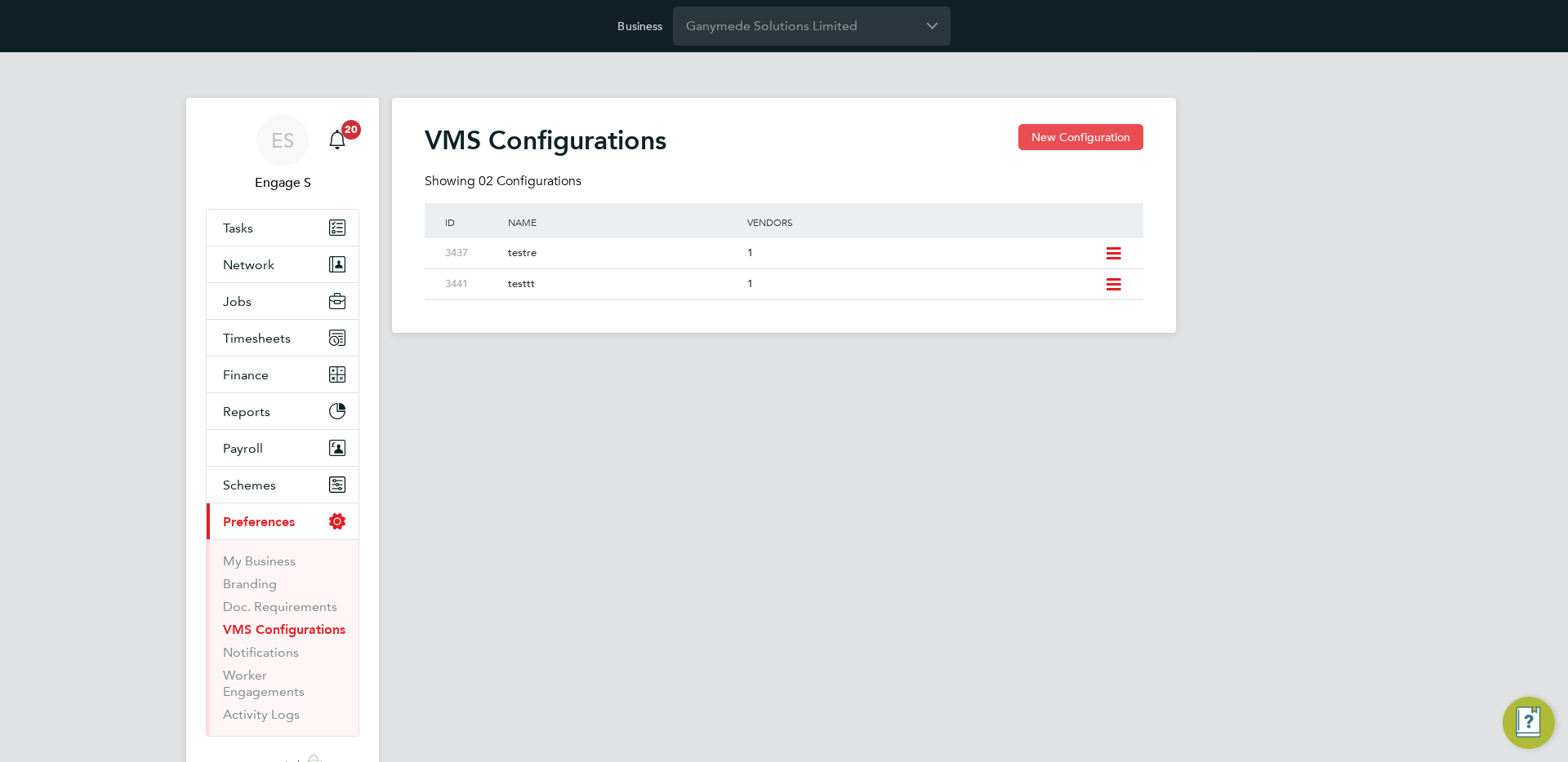
click at [1089, 135] on button "New Configuration" at bounding box center [1081, 137] width 125 height 26
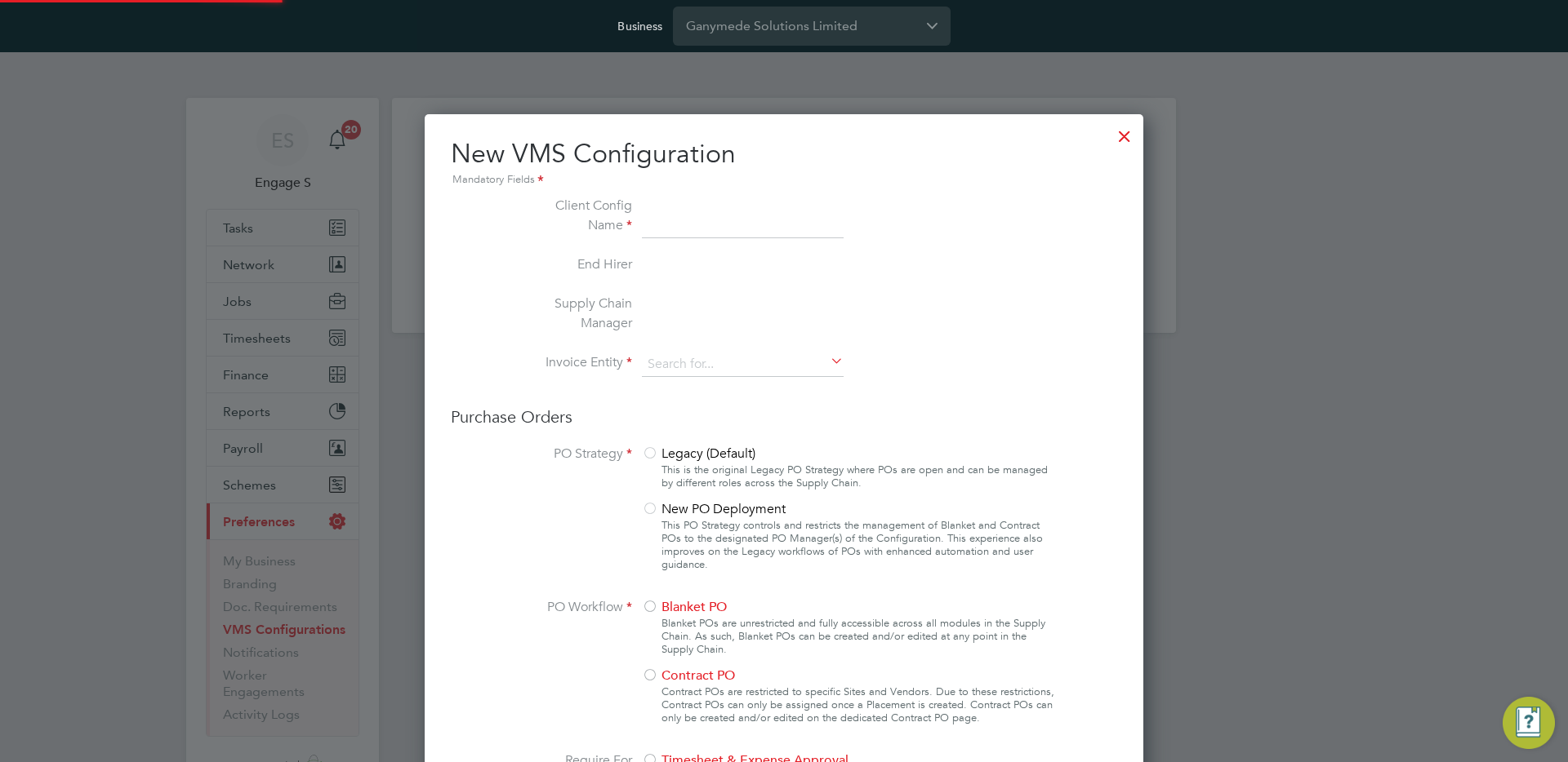
scroll to position [1481, 720]
type input "Letters & Digits"
type input "Automatically"
type input "No Limits"
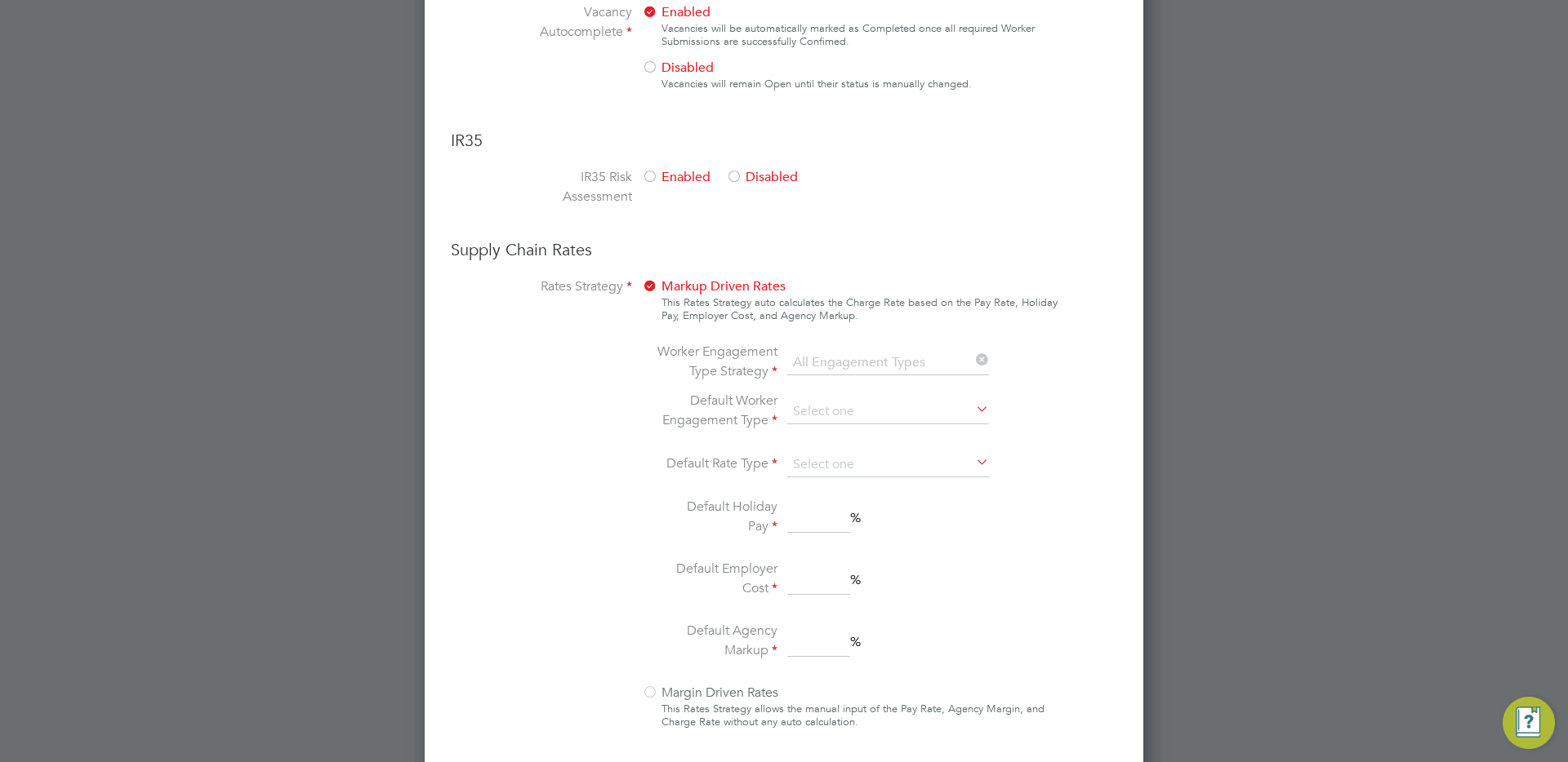
scroll to position [1118, 0]
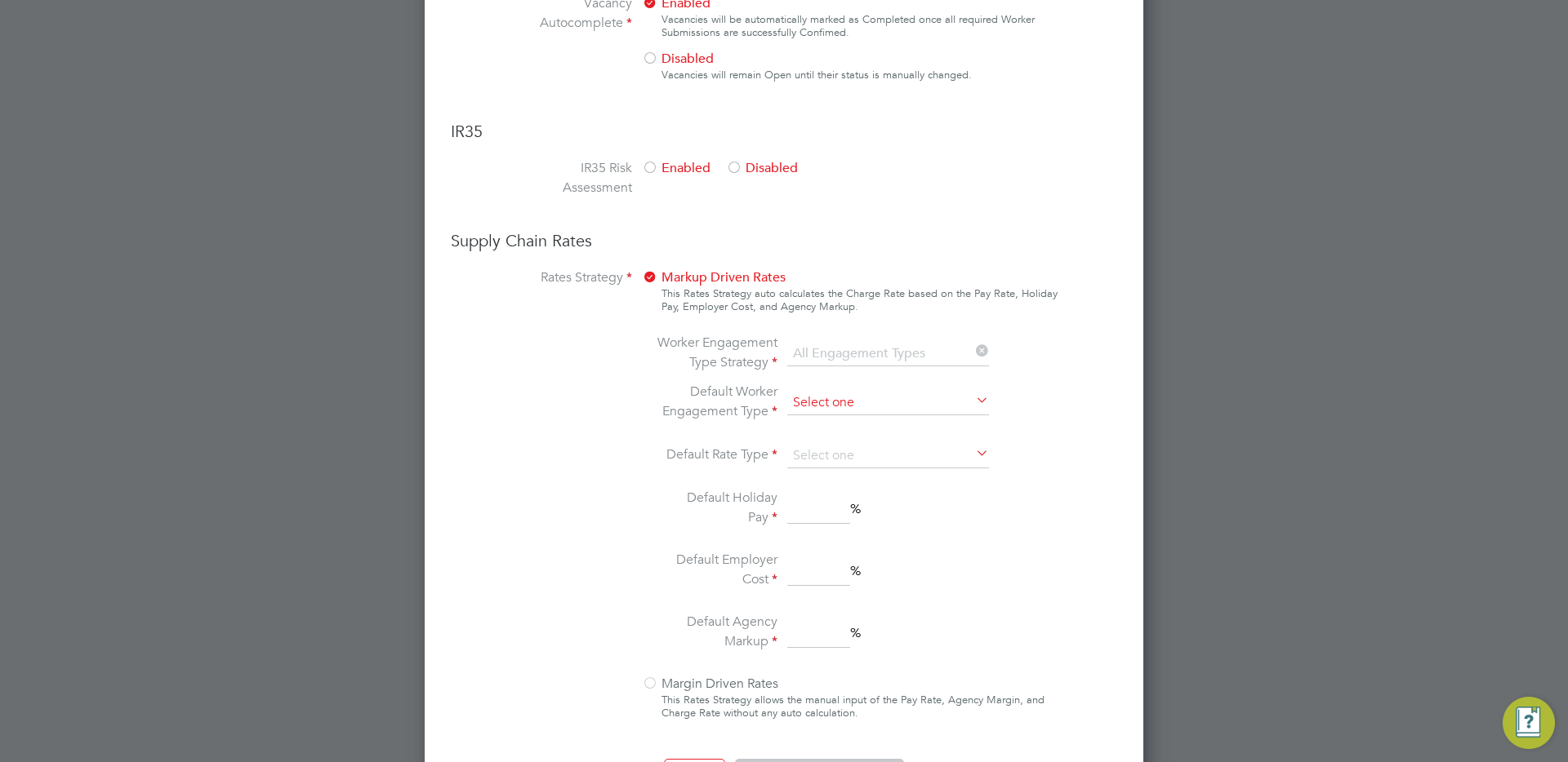
click at [833, 403] on input at bounding box center [887, 404] width 201 height 25
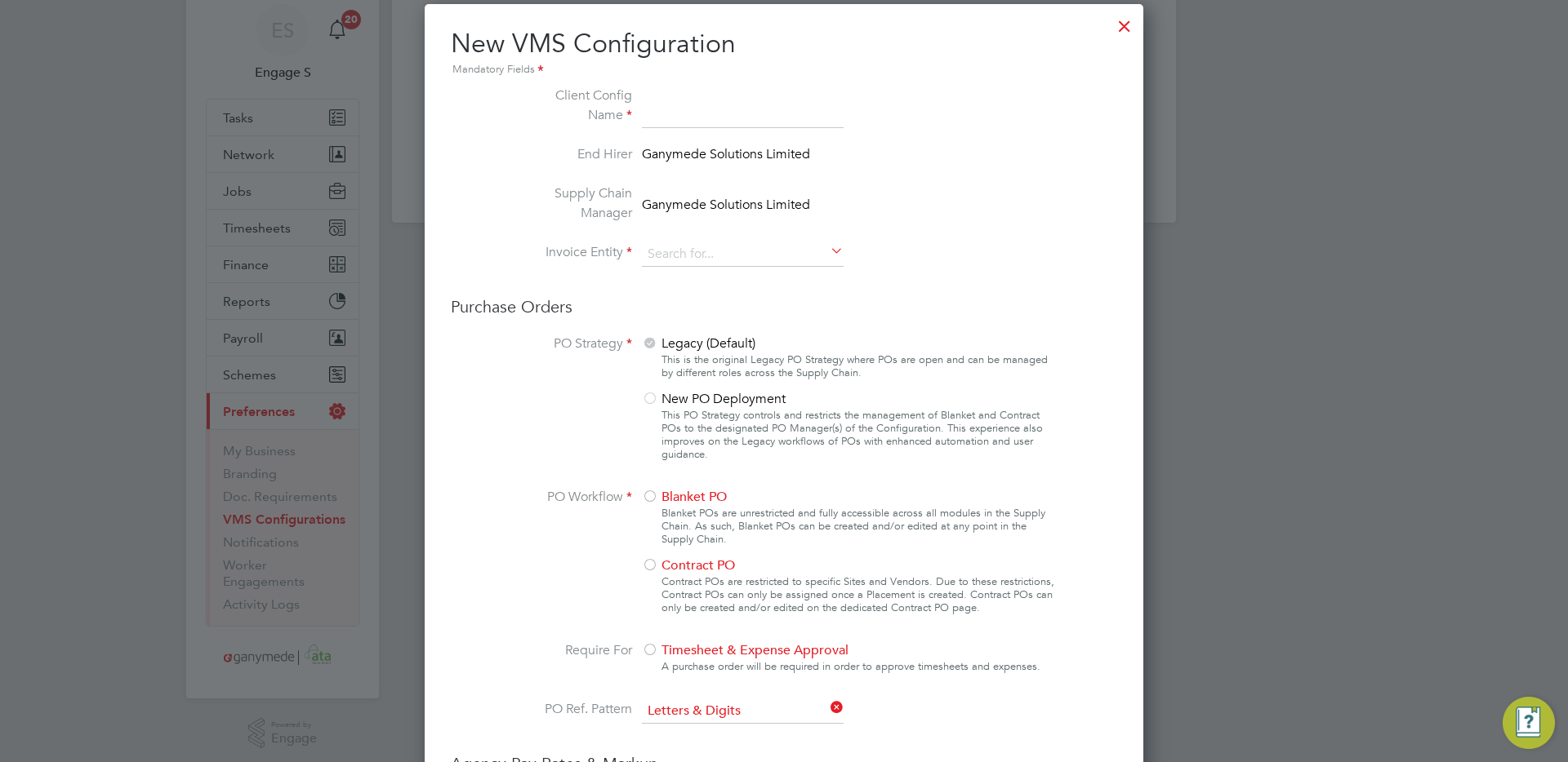
scroll to position [0, 0]
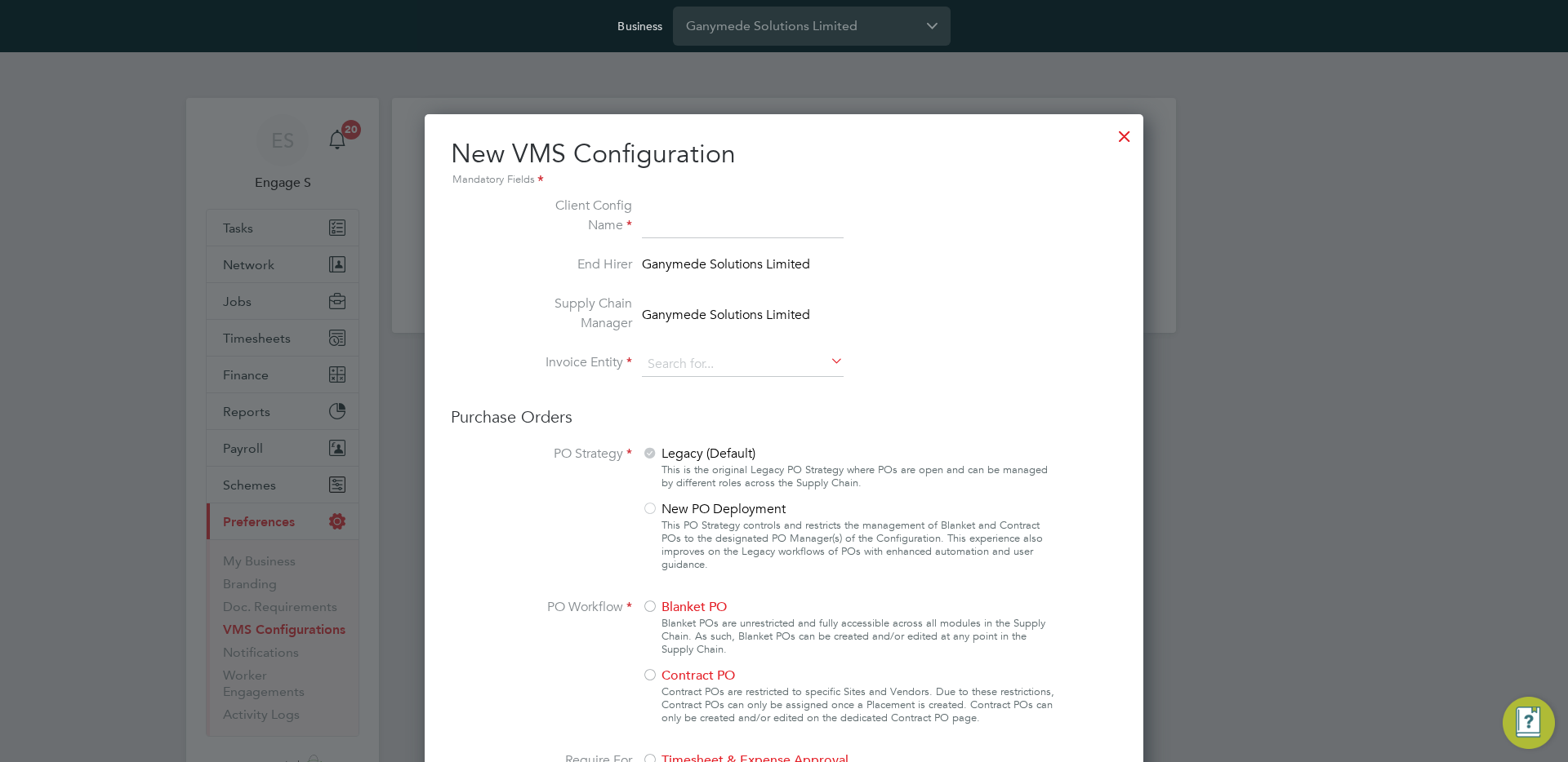
click at [1121, 130] on div at bounding box center [1124, 131] width 29 height 29
